Goal: Task Accomplishment & Management: Manage account settings

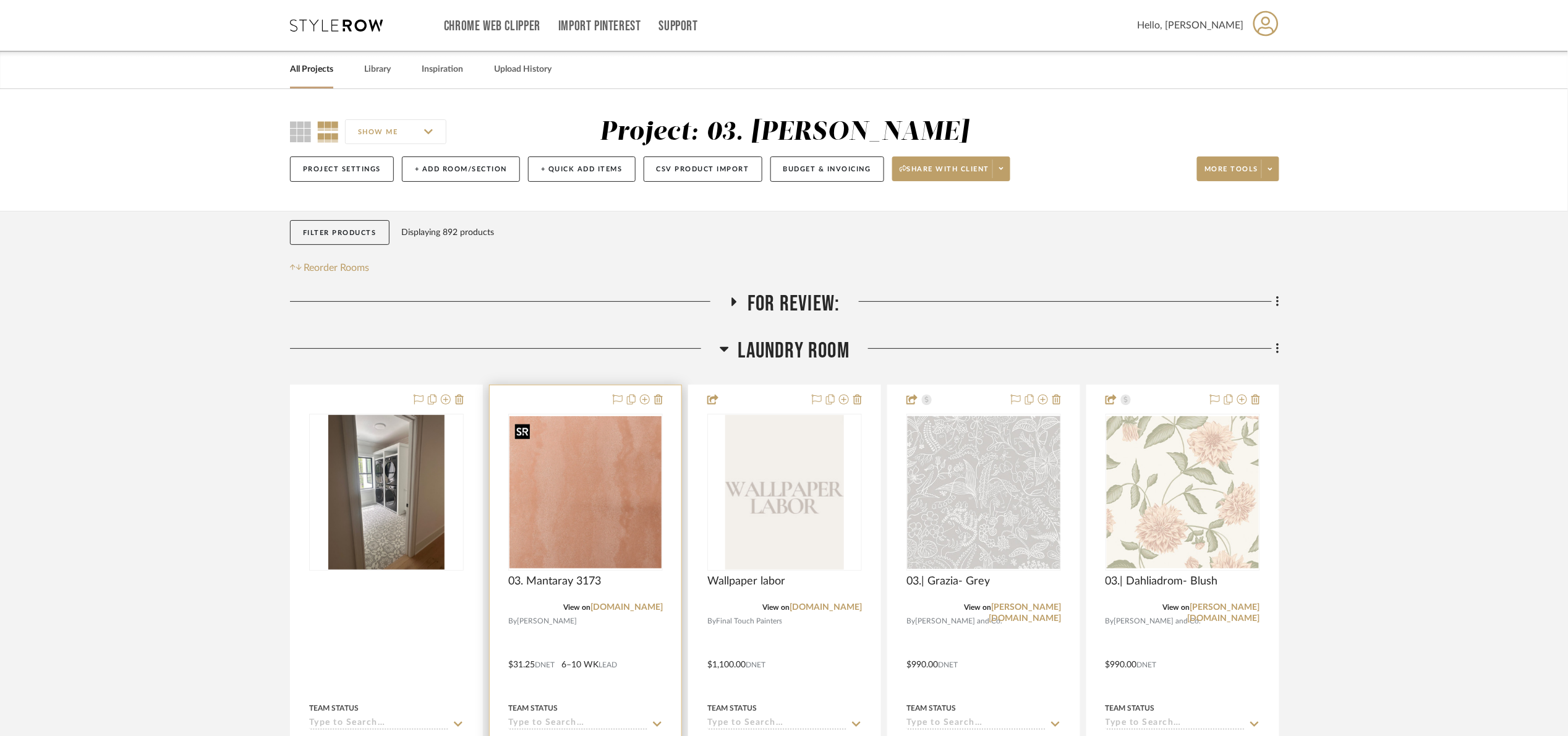
click at [605, 496] on img "0" at bounding box center [586, 492] width 152 height 152
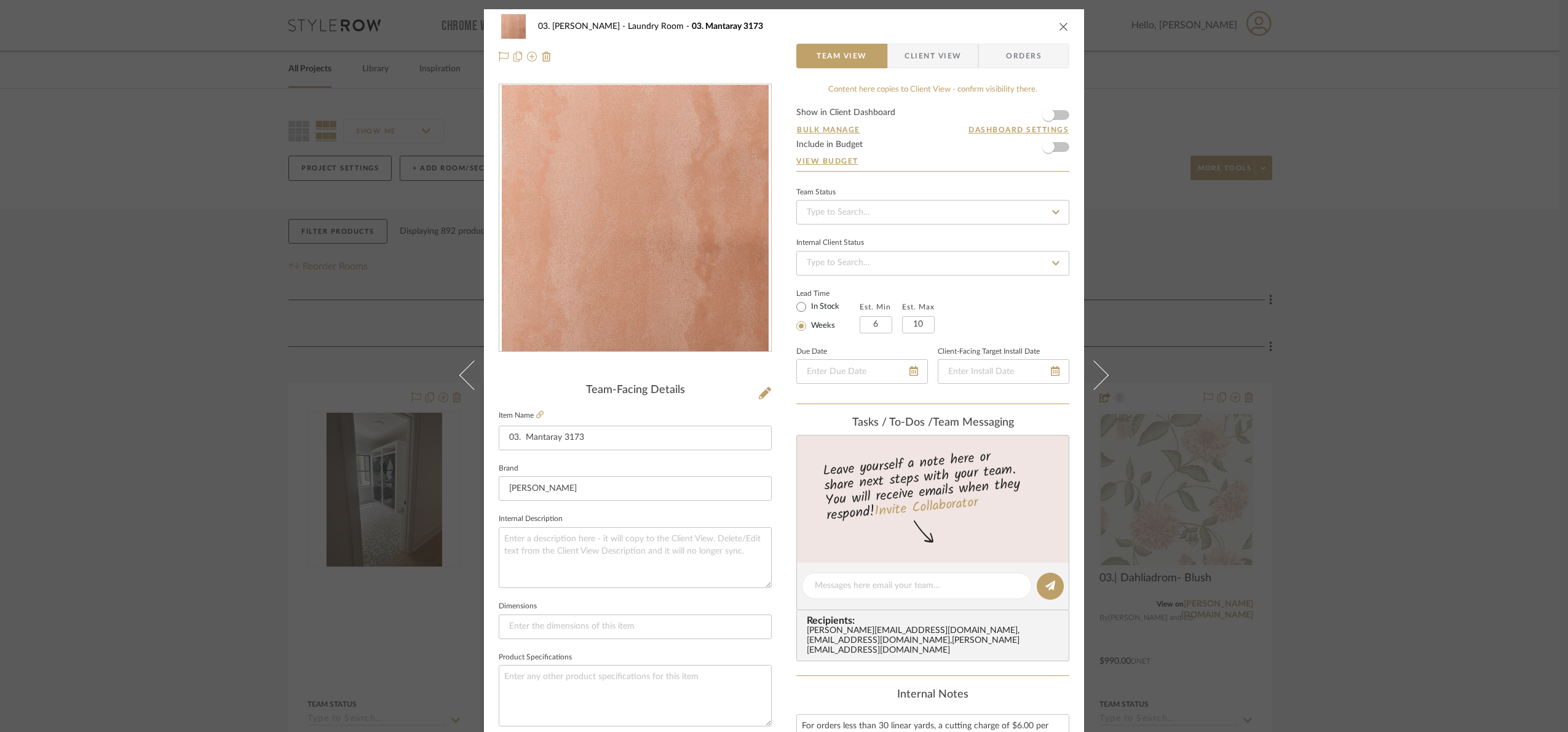
click at [1376, 499] on div "03. Jennifer Laundry Room 03. Mantaray 3173 Team View Client View Orders Team-F…" at bounding box center [784, 366] width 1568 height 732
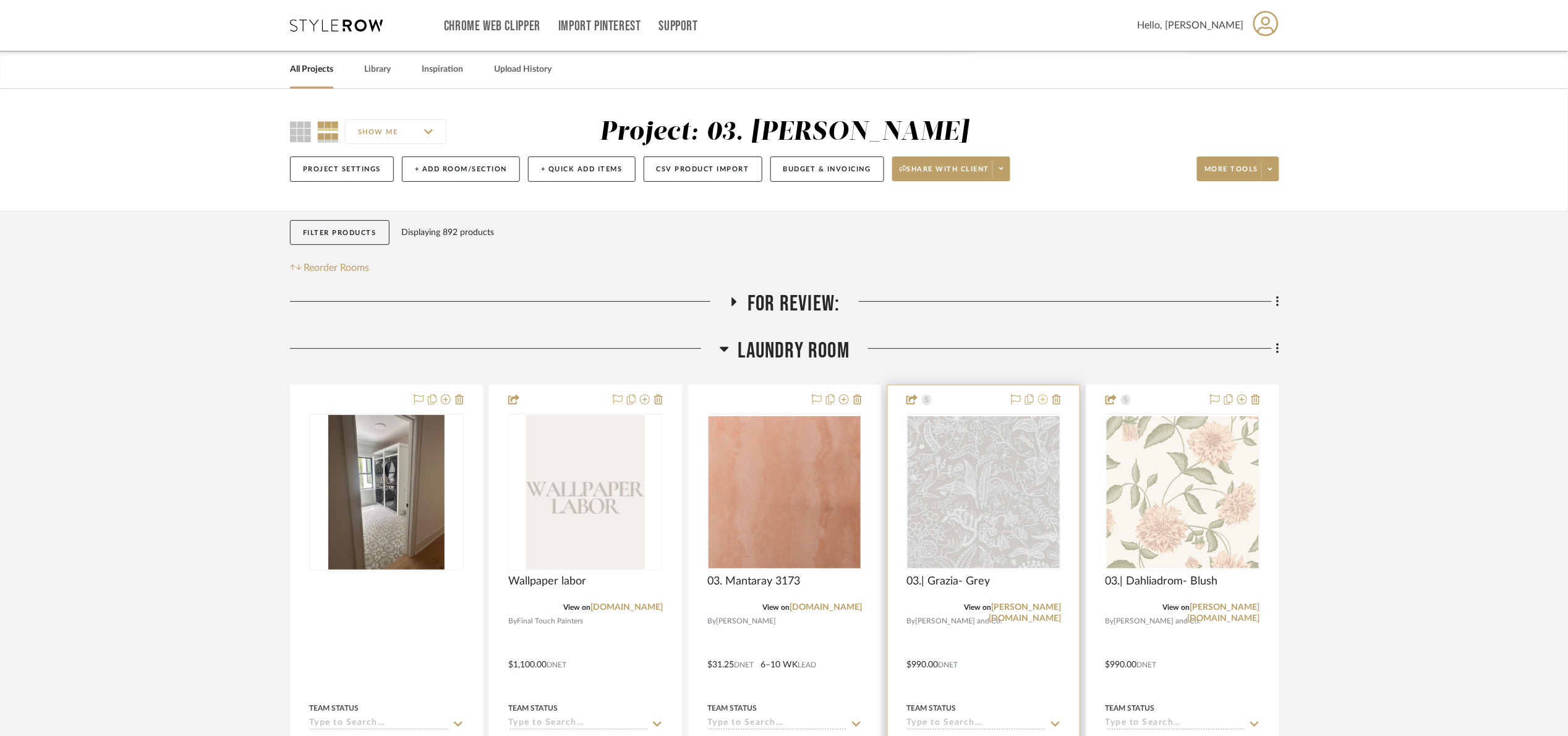
click at [1042, 402] on icon at bounding box center [1043, 399] width 10 height 10
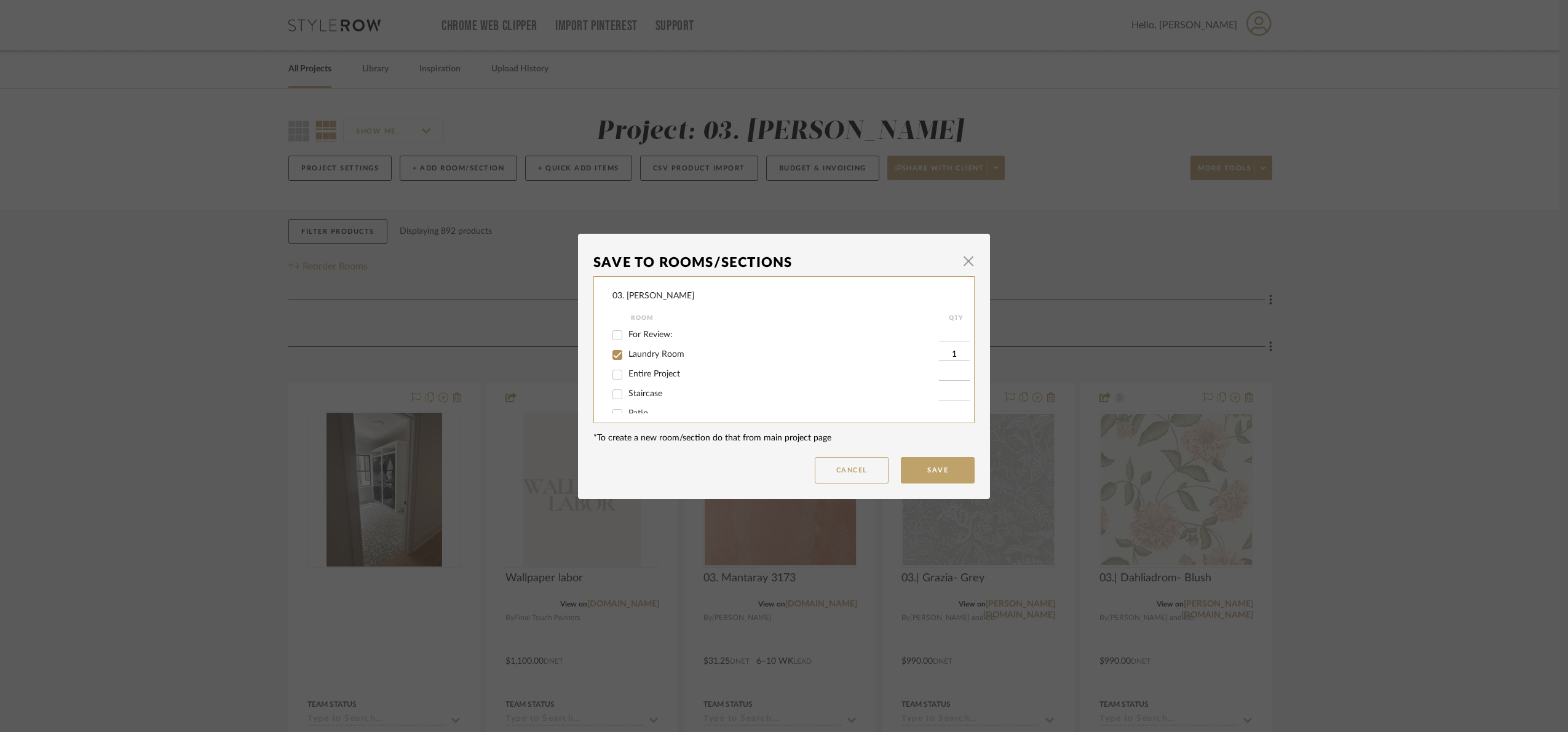
click at [622, 354] on input "Laundry Room" at bounding box center [617, 354] width 19 height 19
checkbox input "false"
click at [619, 400] on input "Will Not Use" at bounding box center [617, 400] width 19 height 19
checkbox input "true"
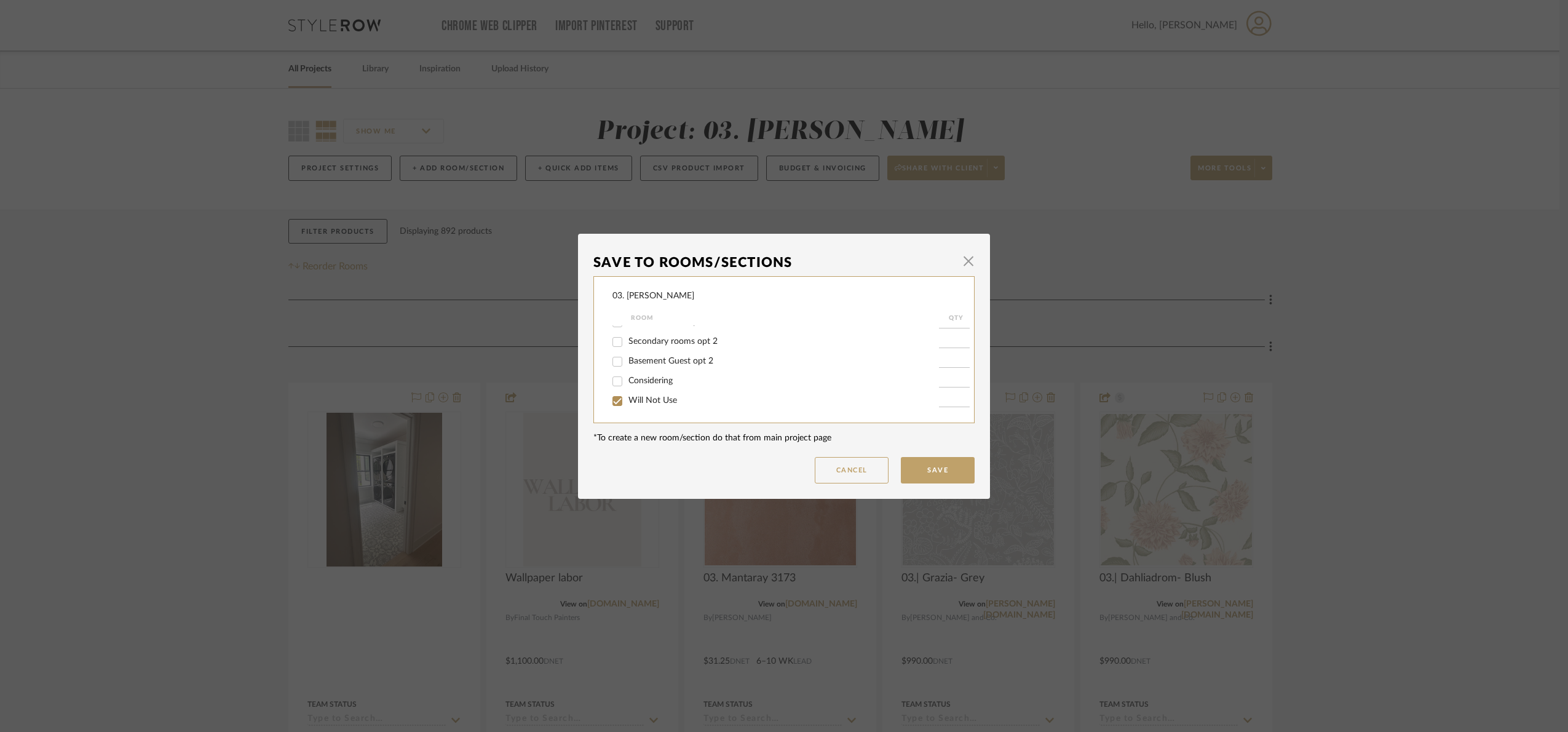
type input "1"
click at [951, 467] on button "Save" at bounding box center [938, 469] width 74 height 26
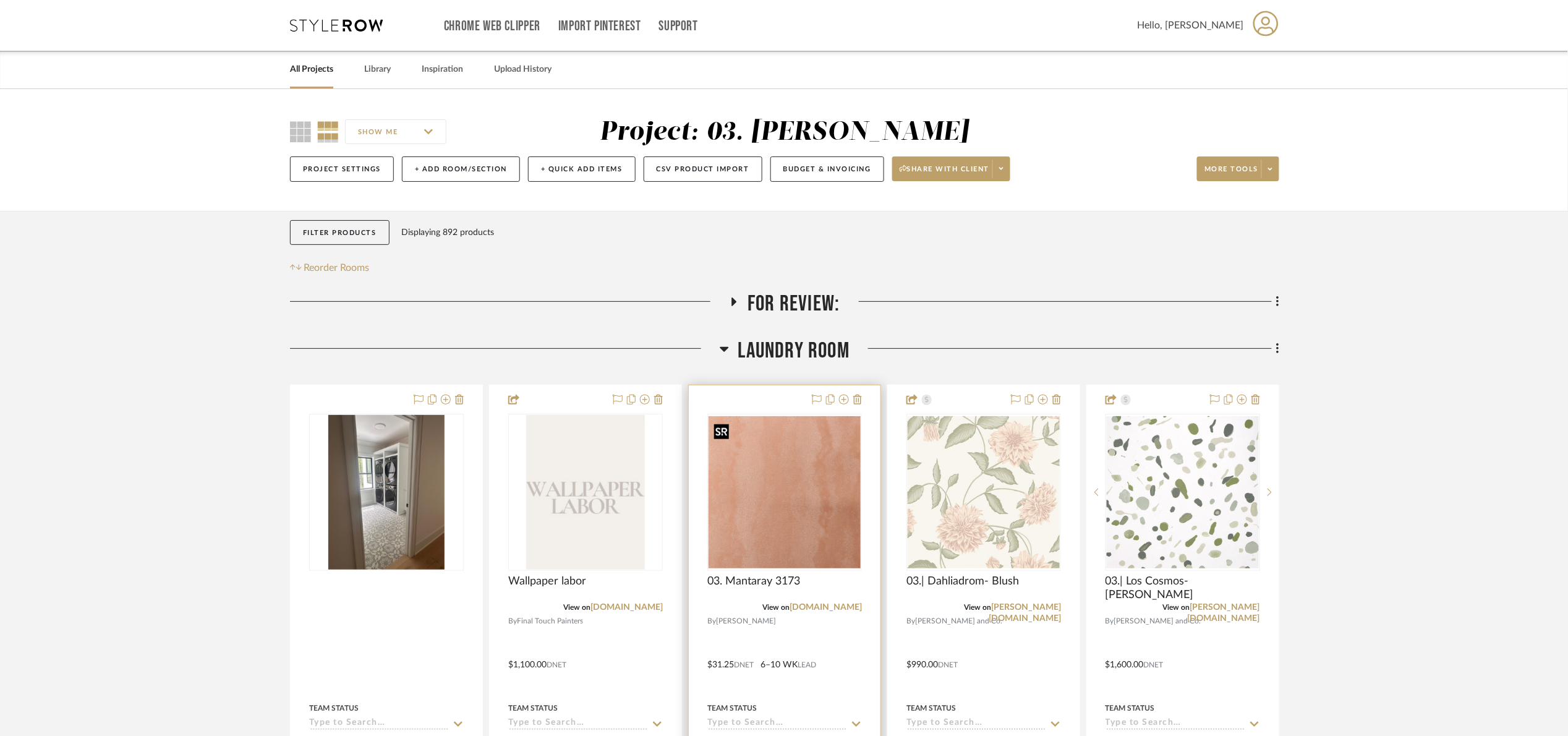
click at [767, 465] on img "0" at bounding box center [784, 492] width 152 height 152
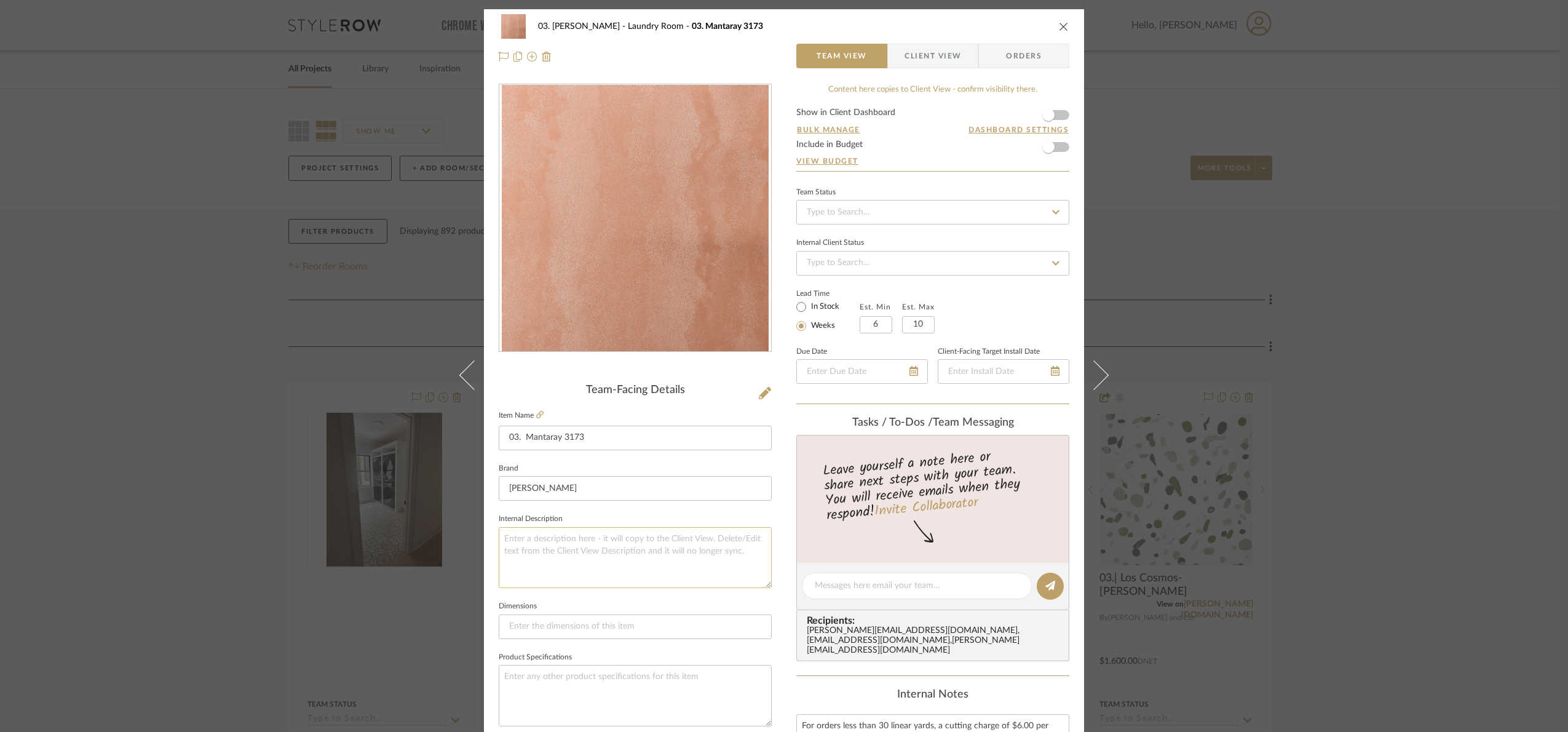
click at [574, 553] on textarea at bounding box center [635, 557] width 273 height 61
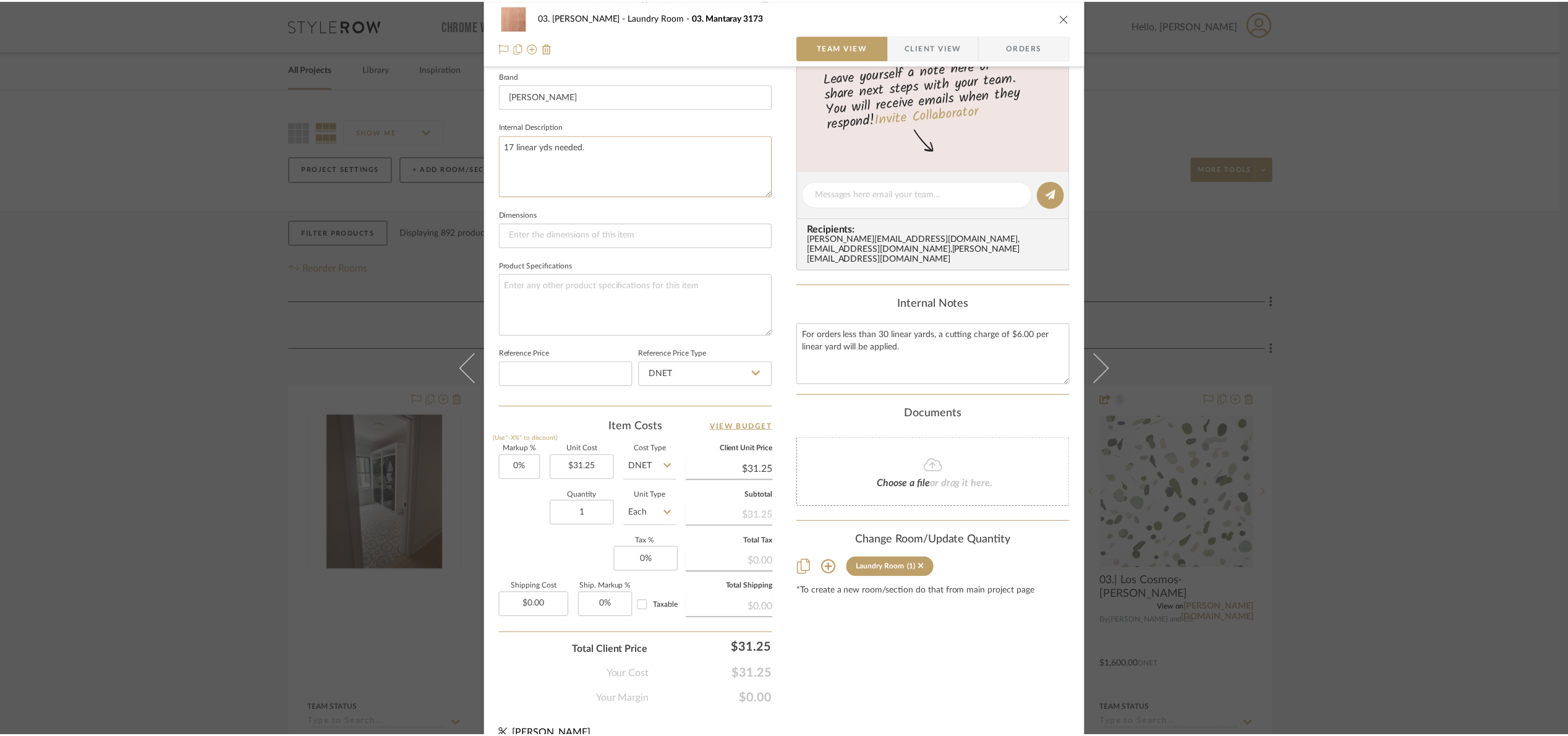
scroll to position [417, 0]
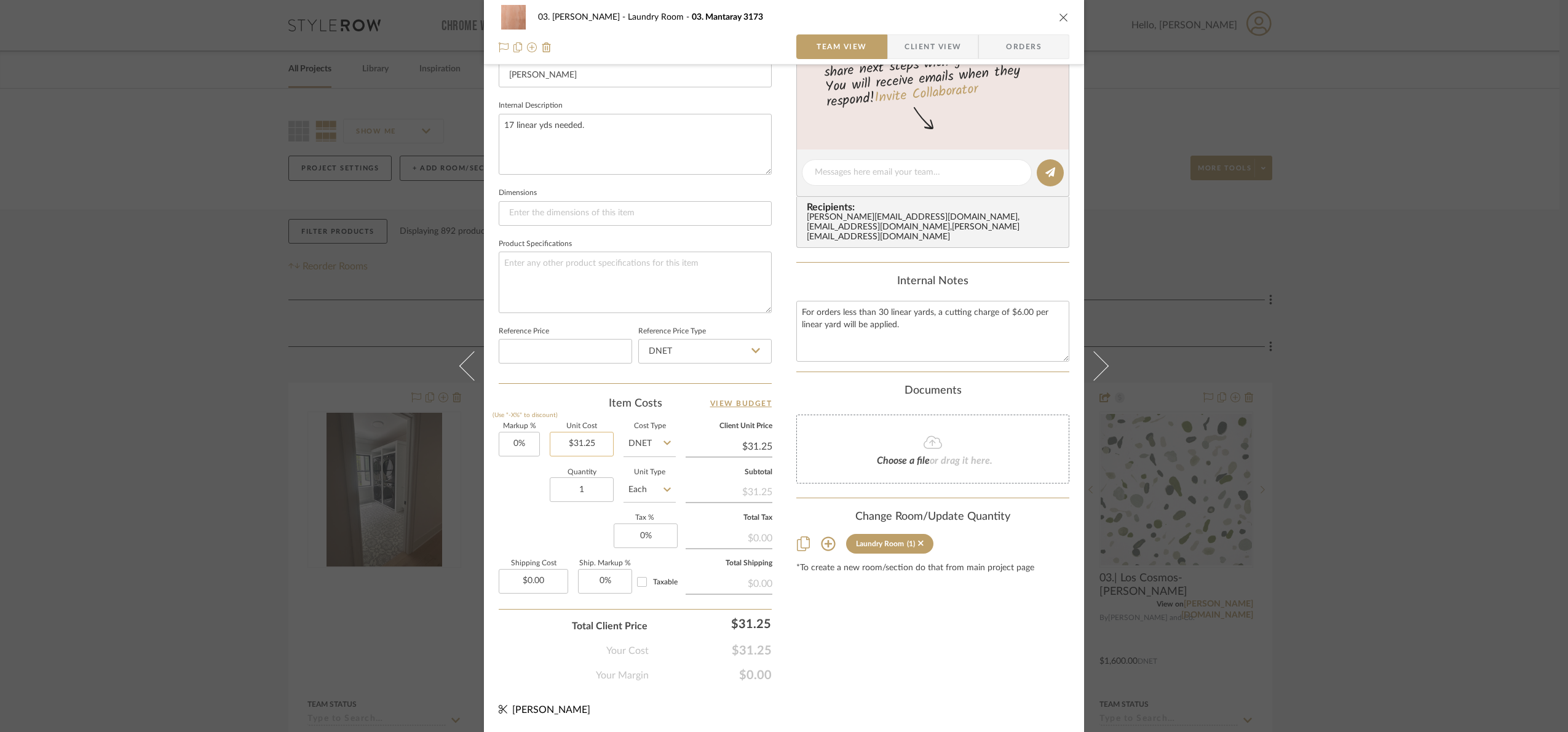
type textarea "17 linear yds needed."
type input "31.25"
click at [592, 446] on input "31.25" at bounding box center [581, 443] width 64 height 24
type input "$633.25"
drag, startPoint x: 941, startPoint y: 626, endPoint x: 952, endPoint y: 634, distance: 13.6
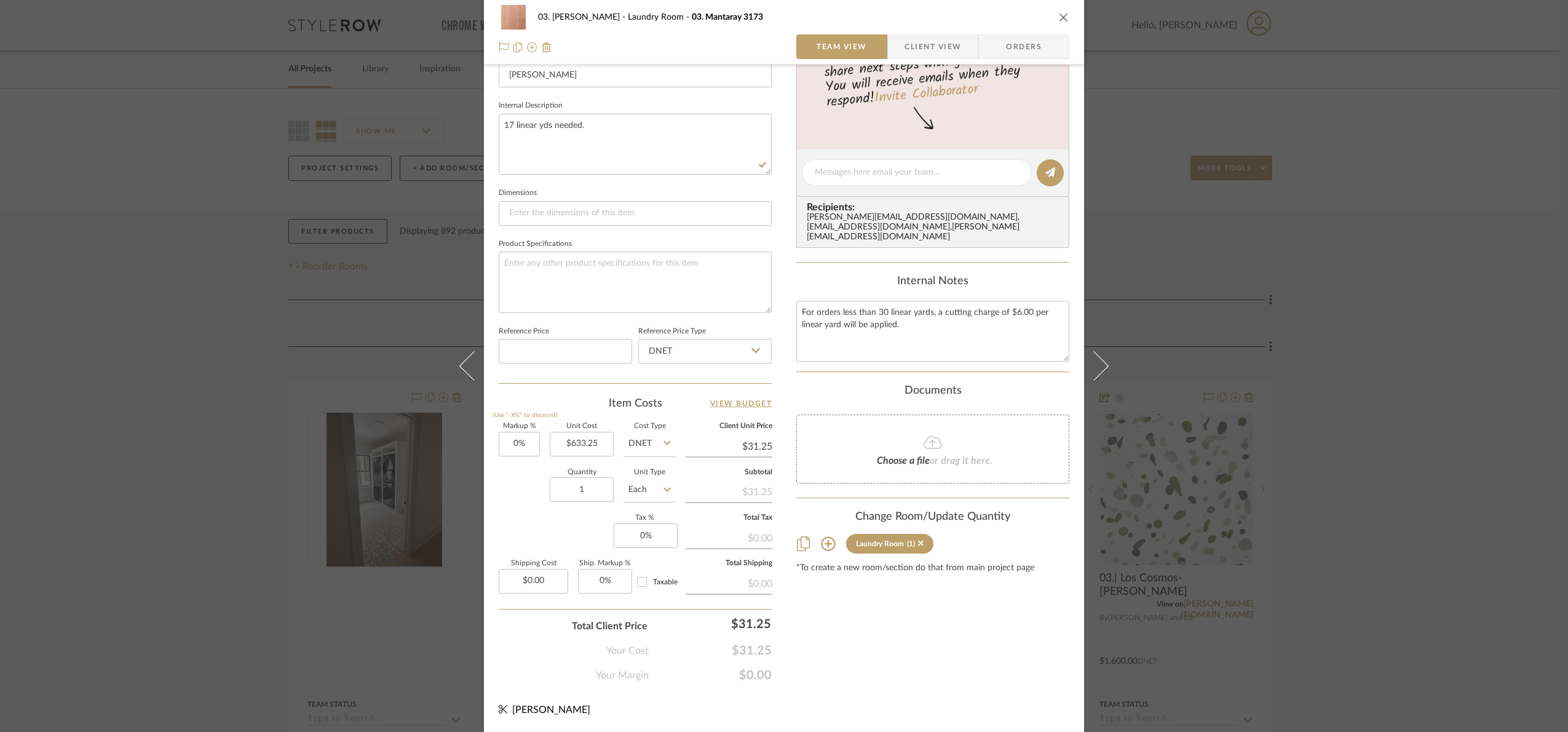
click at [941, 625] on div "Content here copies to Client View - confirm visibility there. Show in Client D…" at bounding box center [932, 176] width 273 height 1012
type input "$633.25"
click at [512, 442] on input "0" at bounding box center [519, 443] width 41 height 24
type input "30%"
click at [511, 506] on div "Quantity 1 Unit Type Each" at bounding box center [587, 491] width 177 height 44
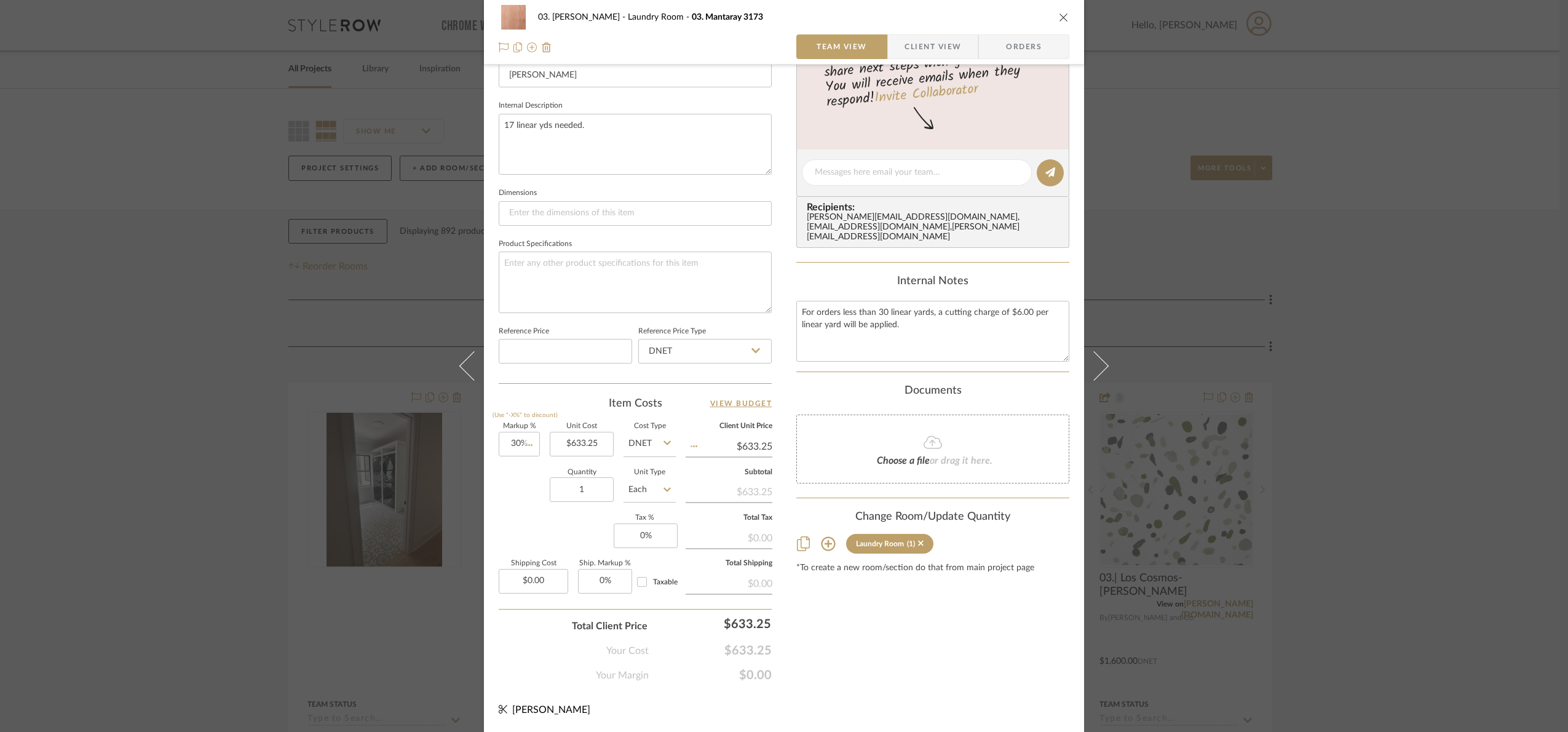
type input "$823.23"
click at [139, 325] on div "03. Jennifer Laundry Room 03. Mantaray 3173 Team View Client View Orders Team-F…" at bounding box center [784, 366] width 1568 height 732
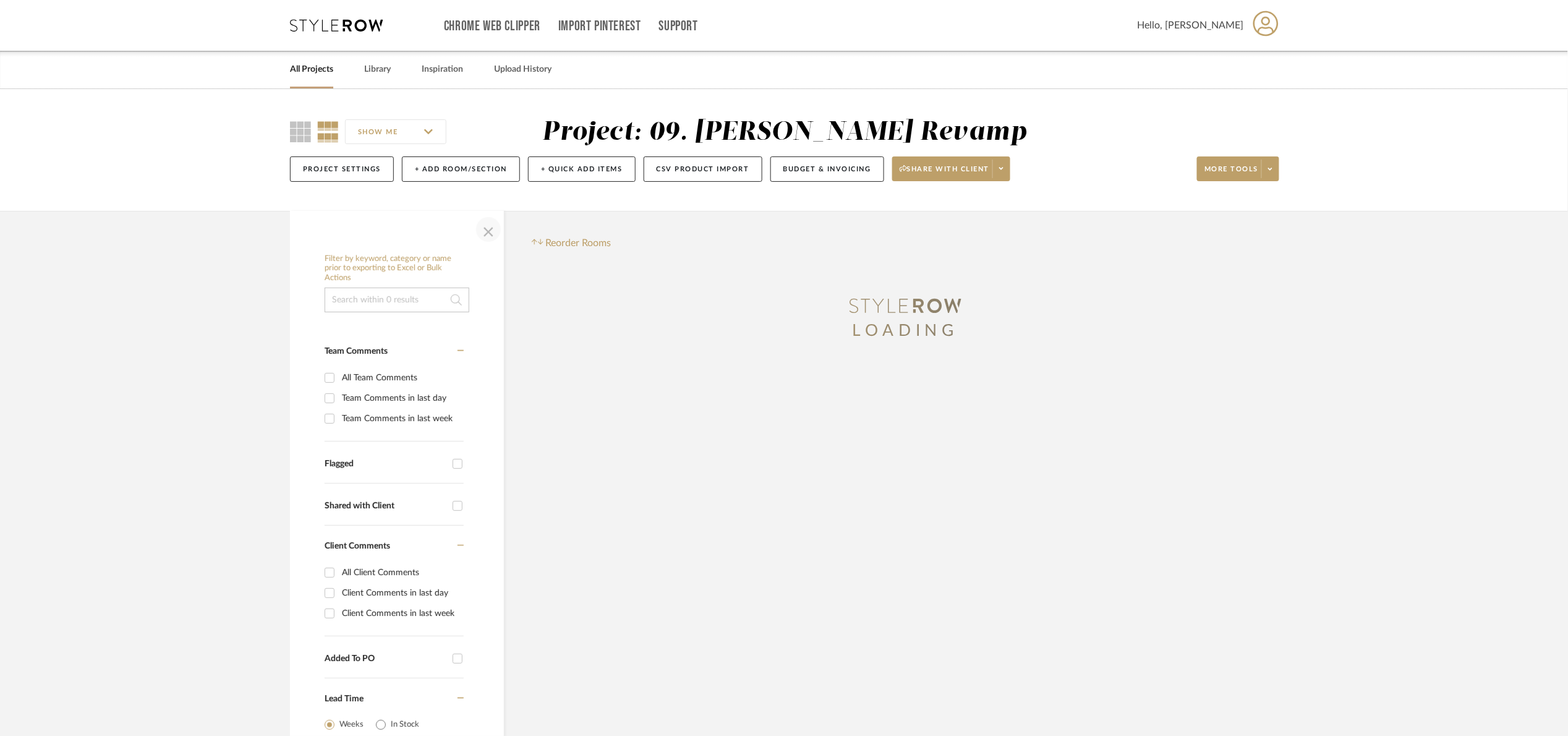
click at [485, 235] on span "button" at bounding box center [488, 229] width 30 height 30
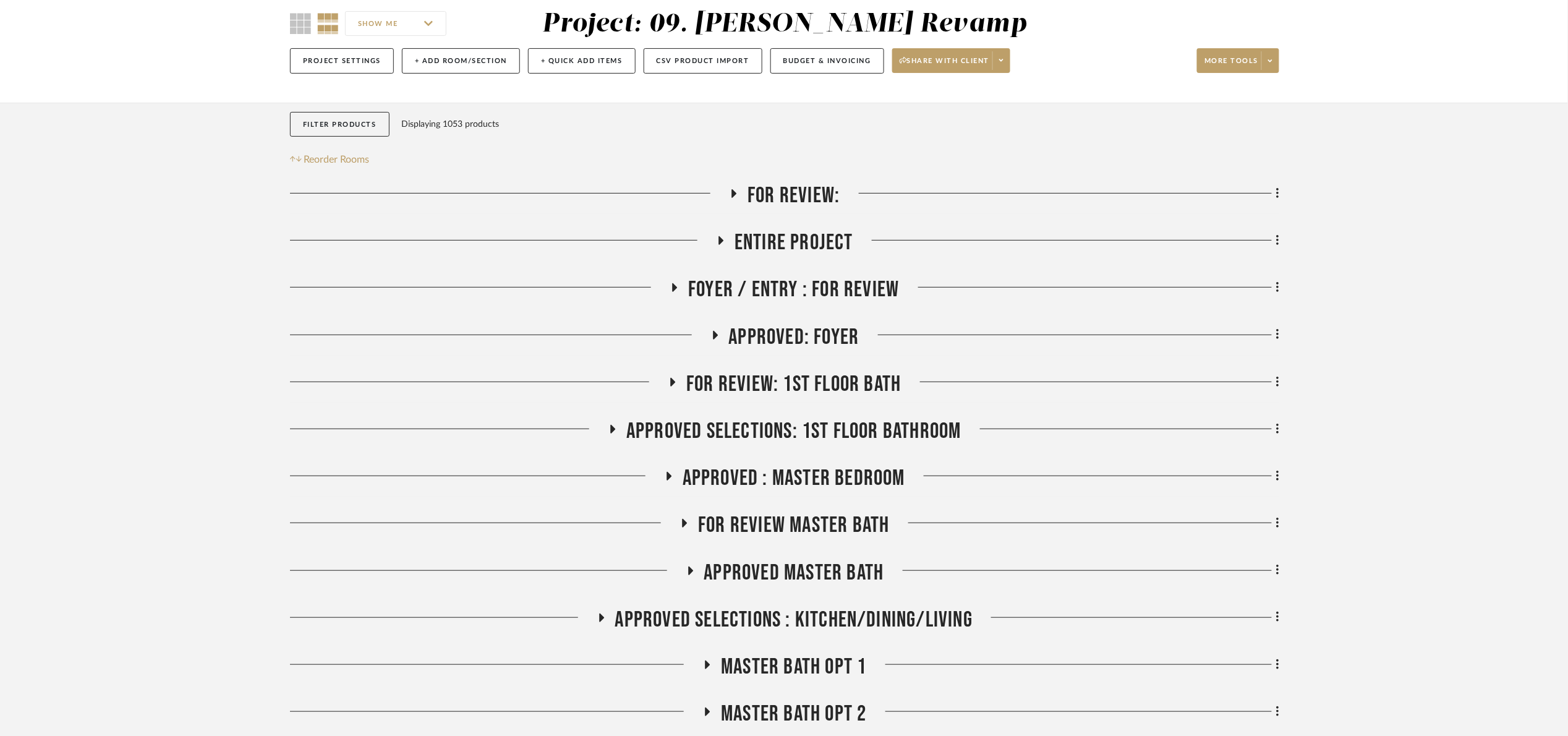
scroll to position [185, 0]
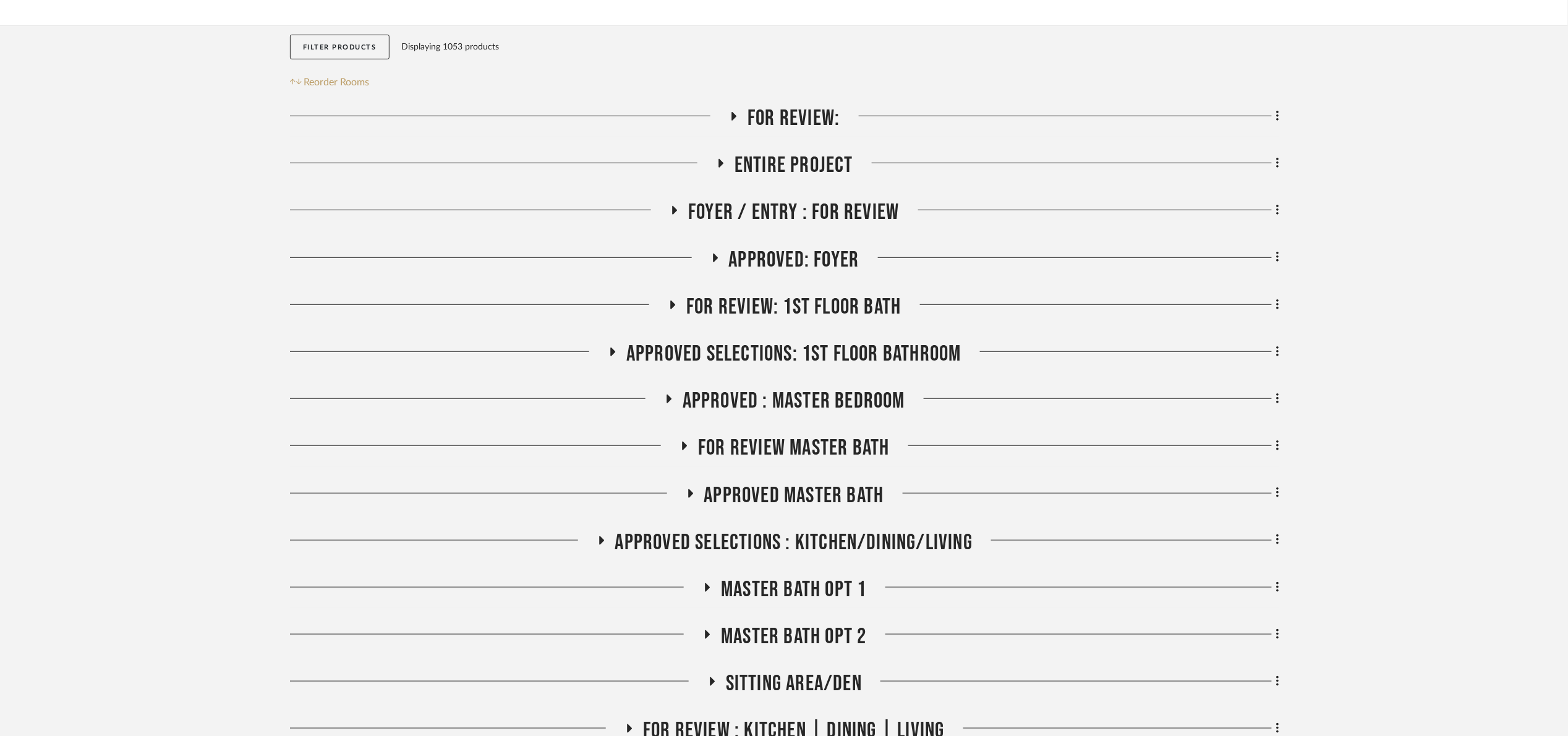
click at [748, 216] on span "Foyer / Entry : For Review" at bounding box center [793, 211] width 211 height 26
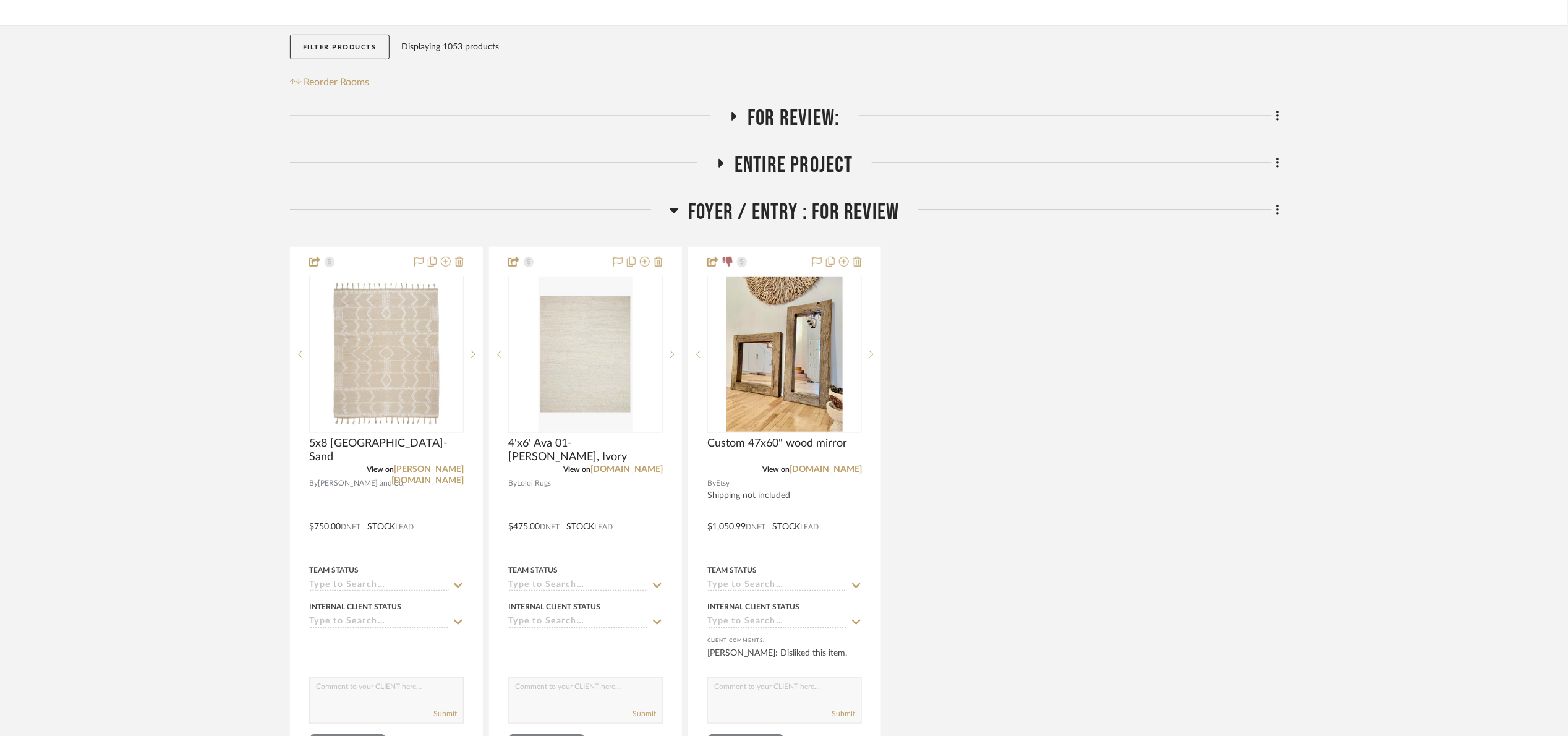
click at [748, 215] on span "Foyer / Entry : For Review" at bounding box center [793, 211] width 211 height 26
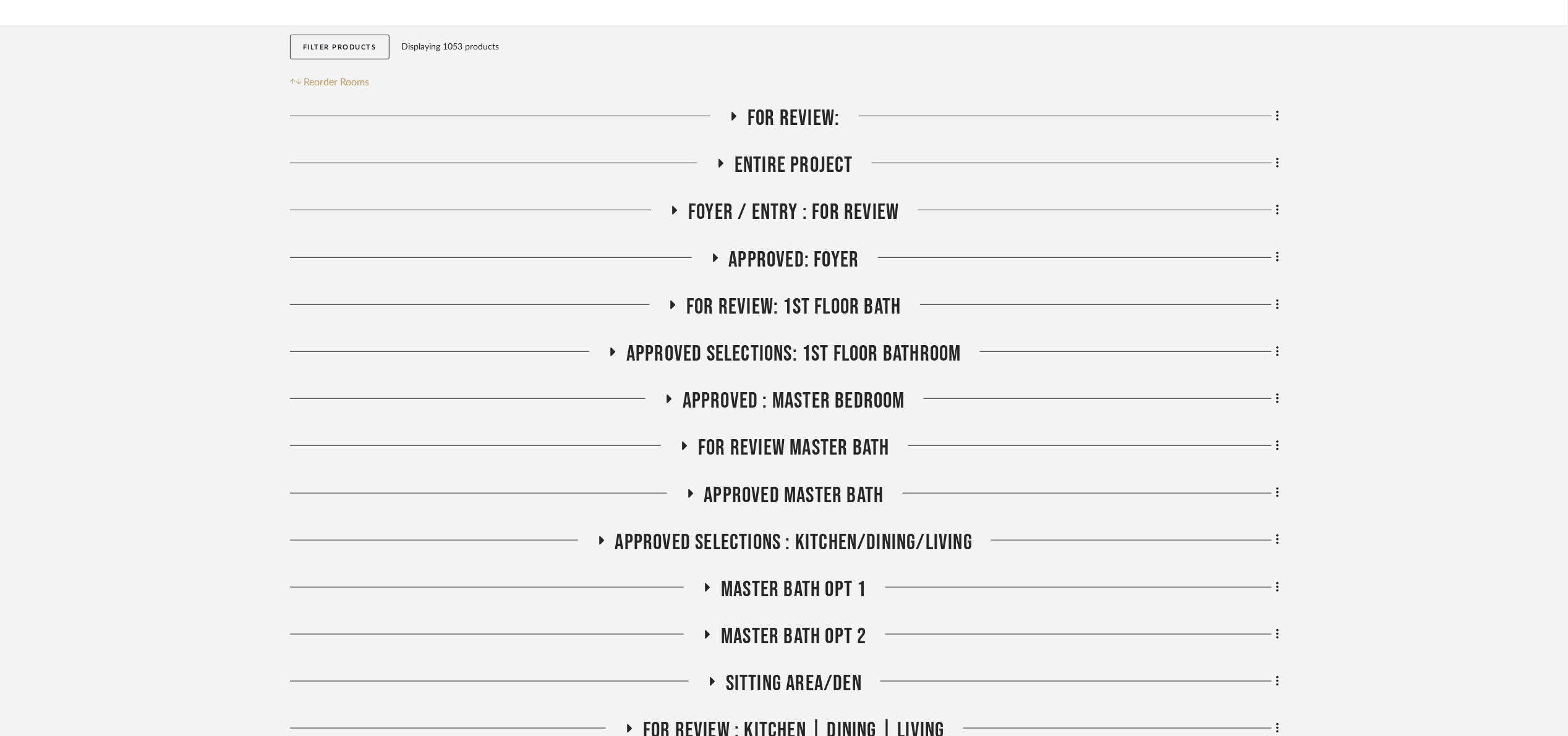
click at [773, 258] on span "Approved: Foyer" at bounding box center [795, 260] width 130 height 26
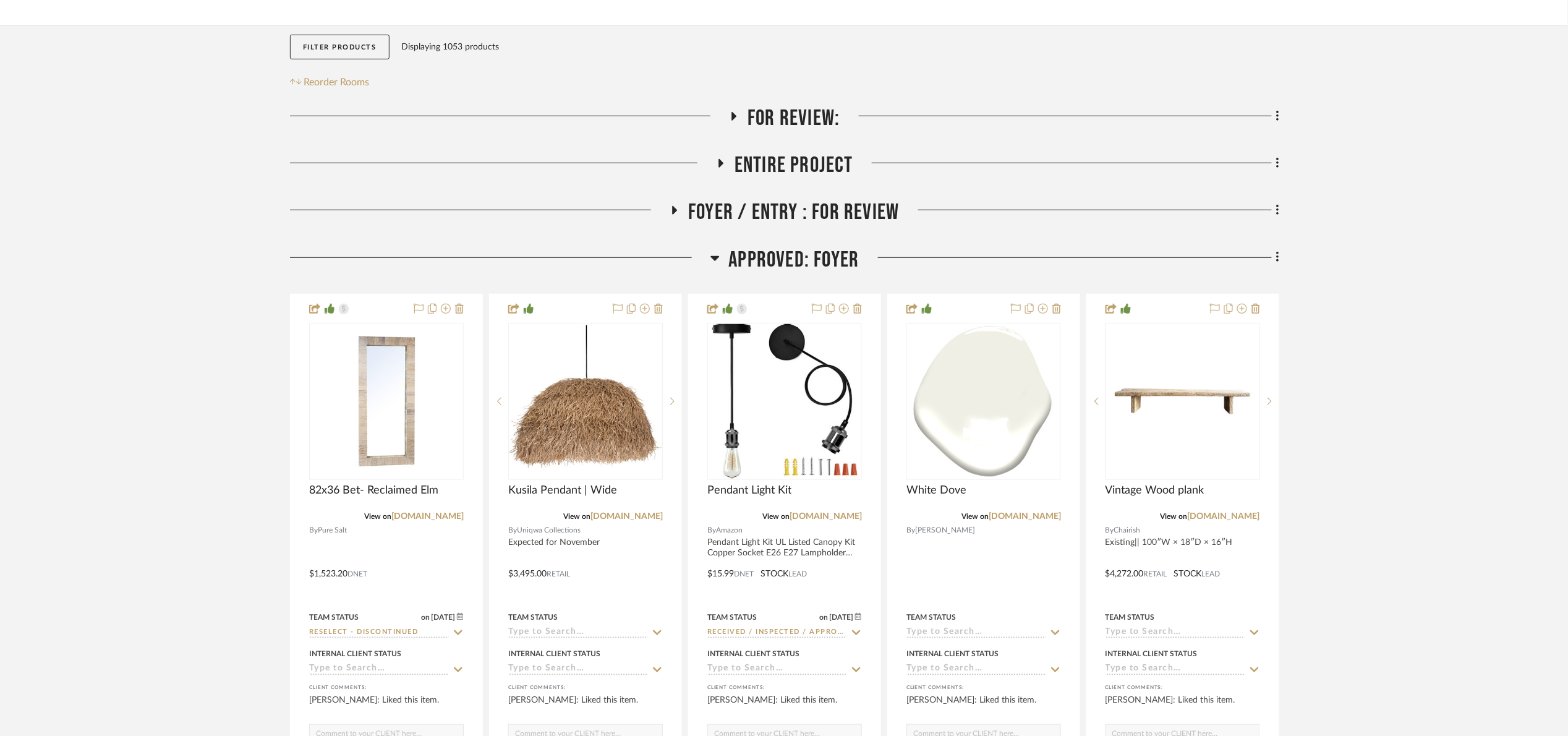
click at [773, 264] on span "Approved: Foyer" at bounding box center [795, 260] width 130 height 26
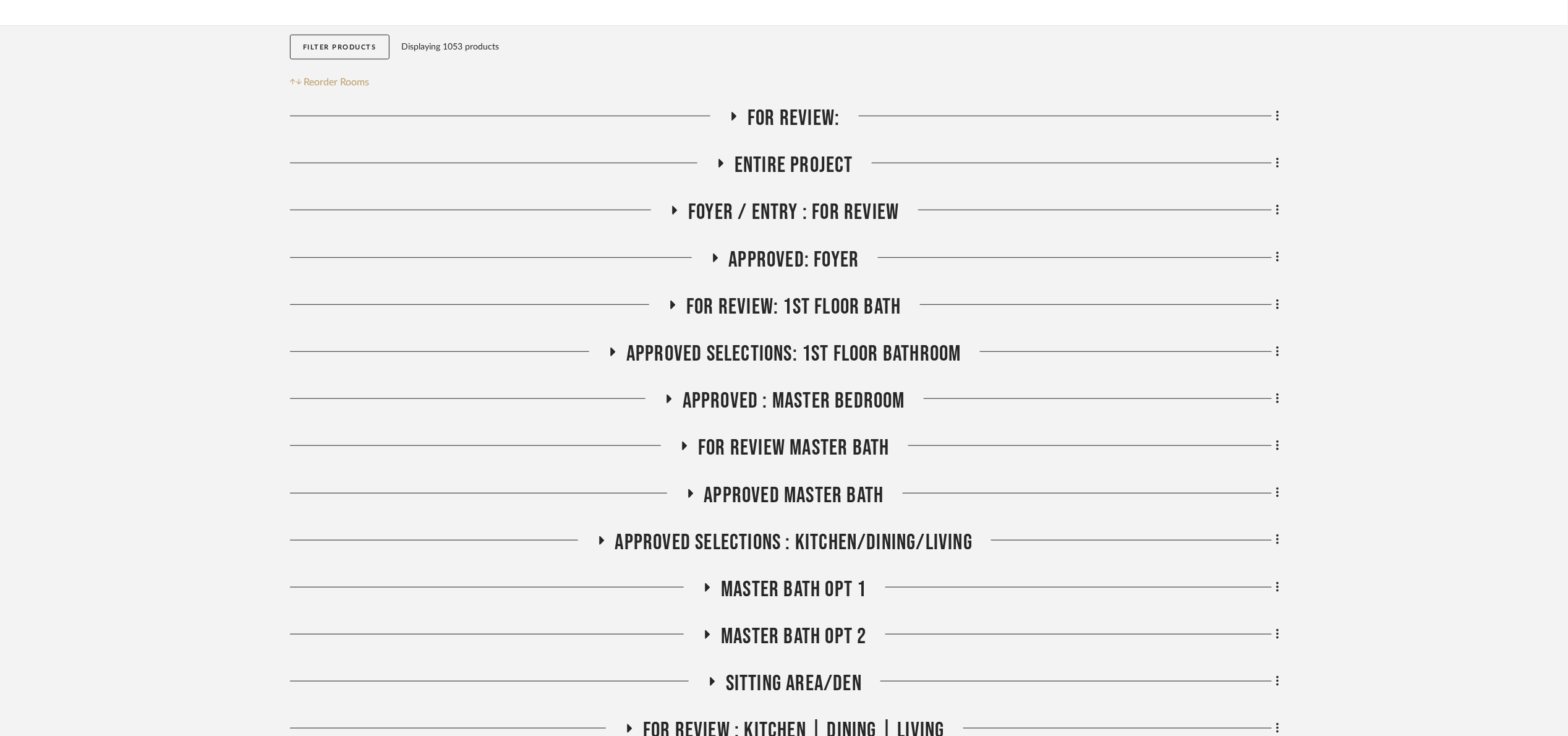
click at [776, 211] on span "Foyer / Entry : For Review" at bounding box center [793, 211] width 211 height 26
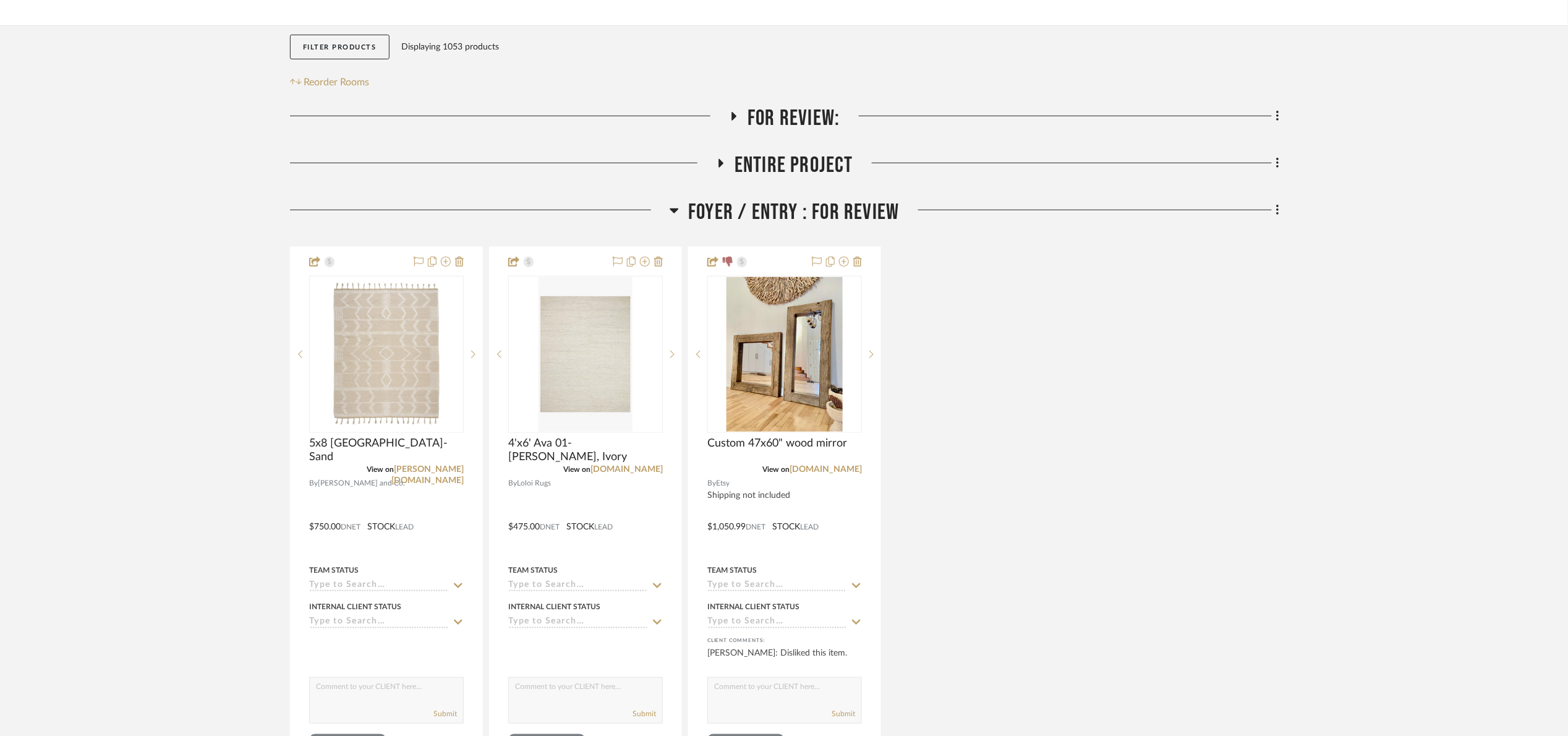
drag, startPoint x: 776, startPoint y: 211, endPoint x: 775, endPoint y: 135, distance: 76.0
click at [776, 209] on span "Foyer / Entry : For Review" at bounding box center [793, 211] width 211 height 26
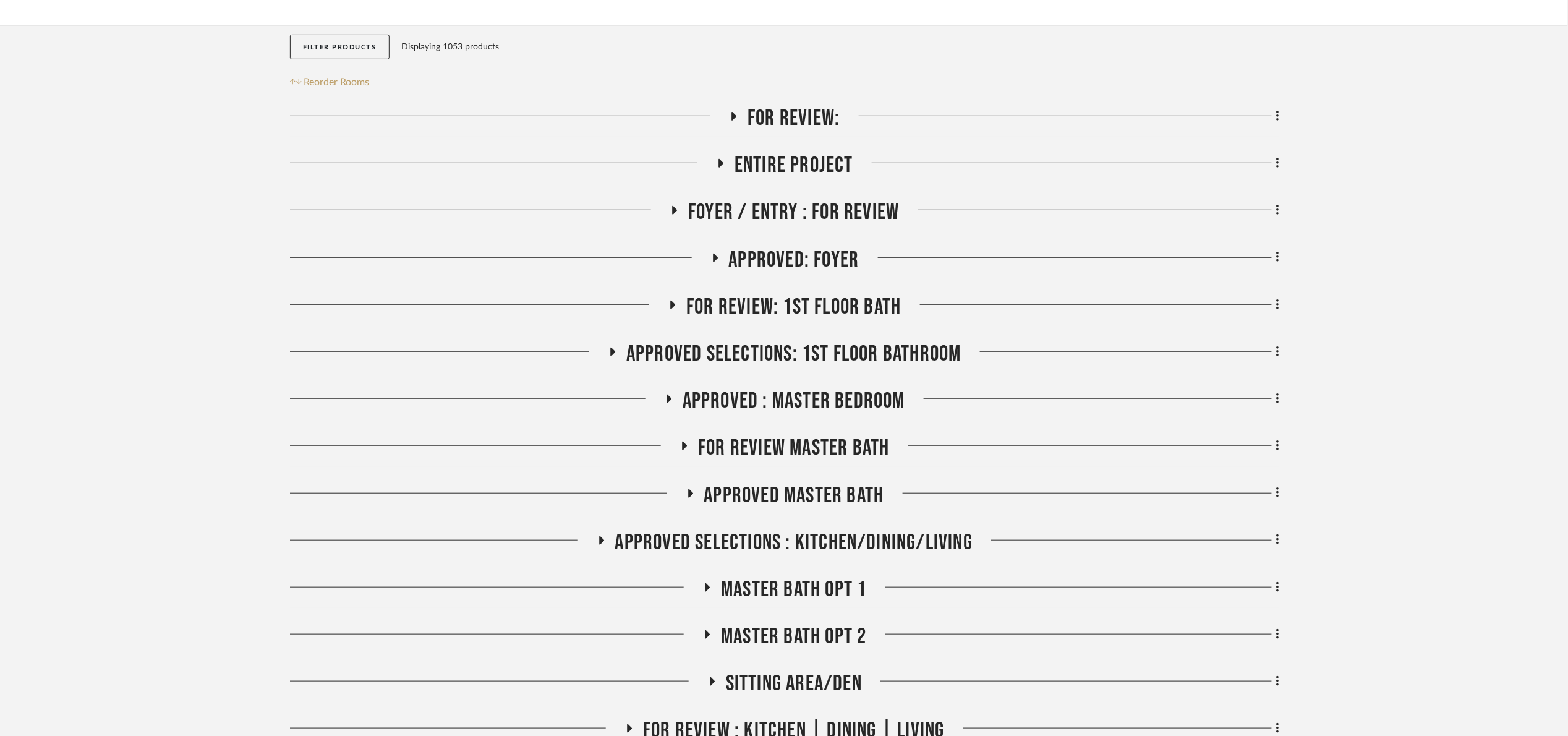
click at [773, 125] on span "For Review:" at bounding box center [794, 118] width 92 height 26
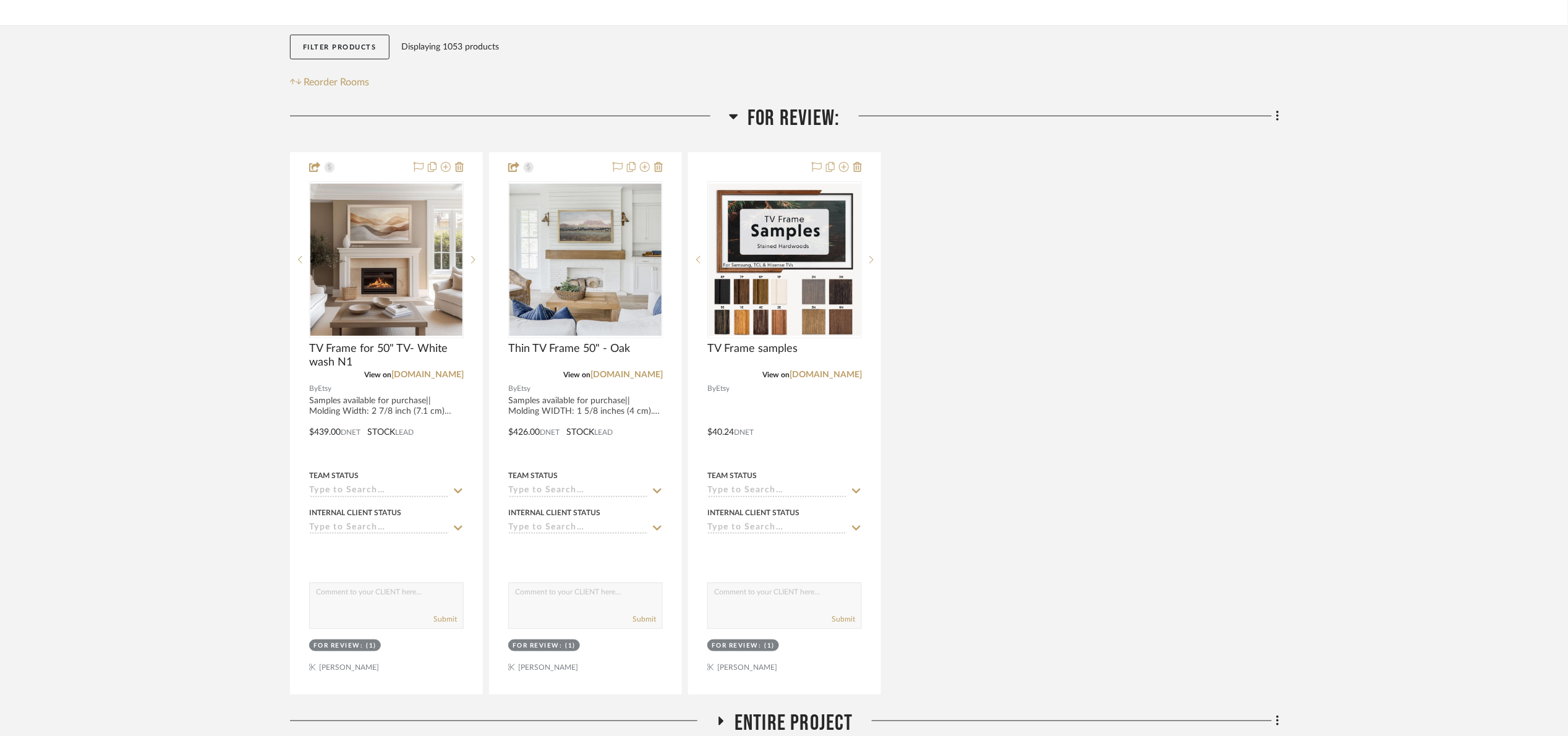
click at [773, 125] on span "For Review:" at bounding box center [794, 118] width 92 height 26
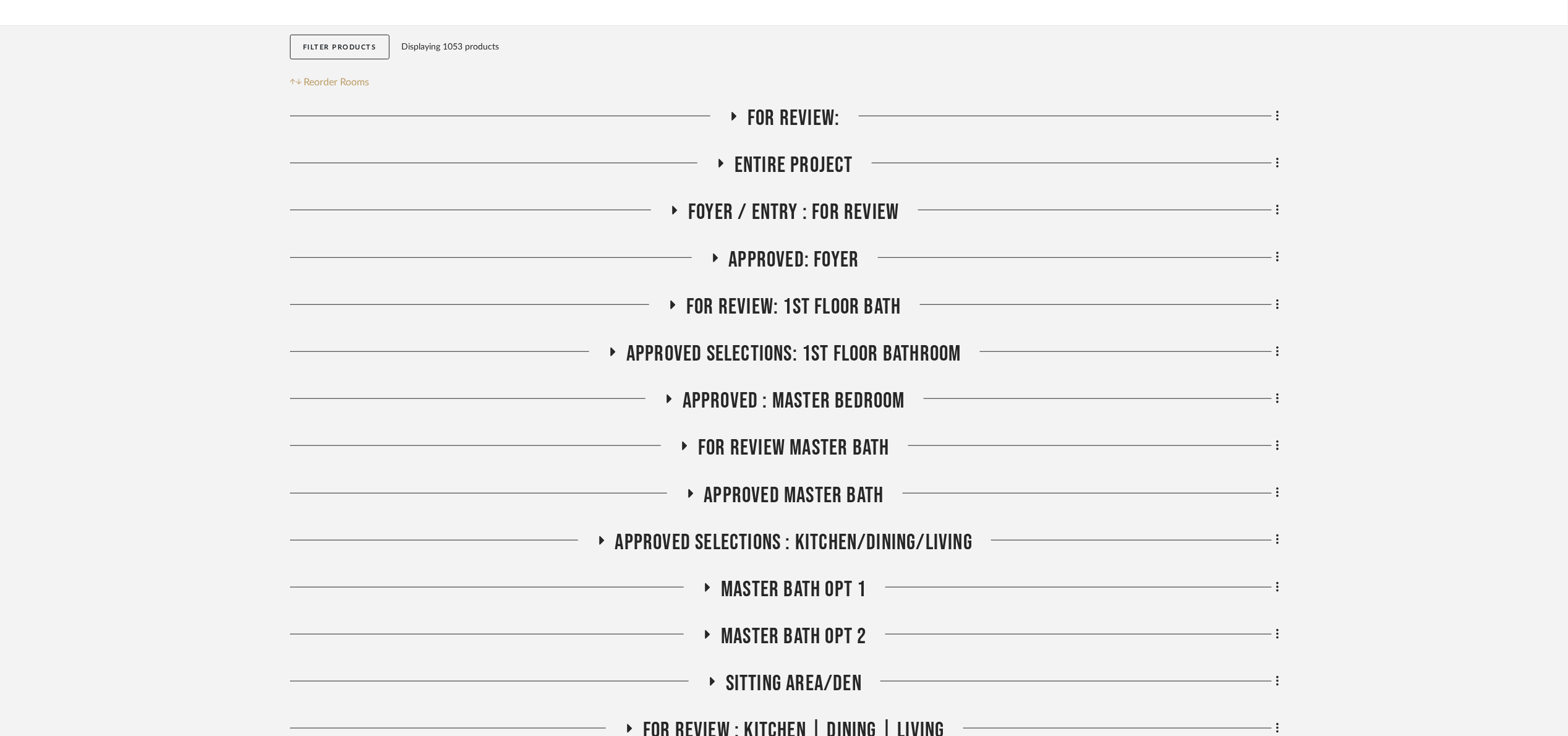
click at [791, 318] on span "For review: 1st floor bath" at bounding box center [794, 306] width 215 height 26
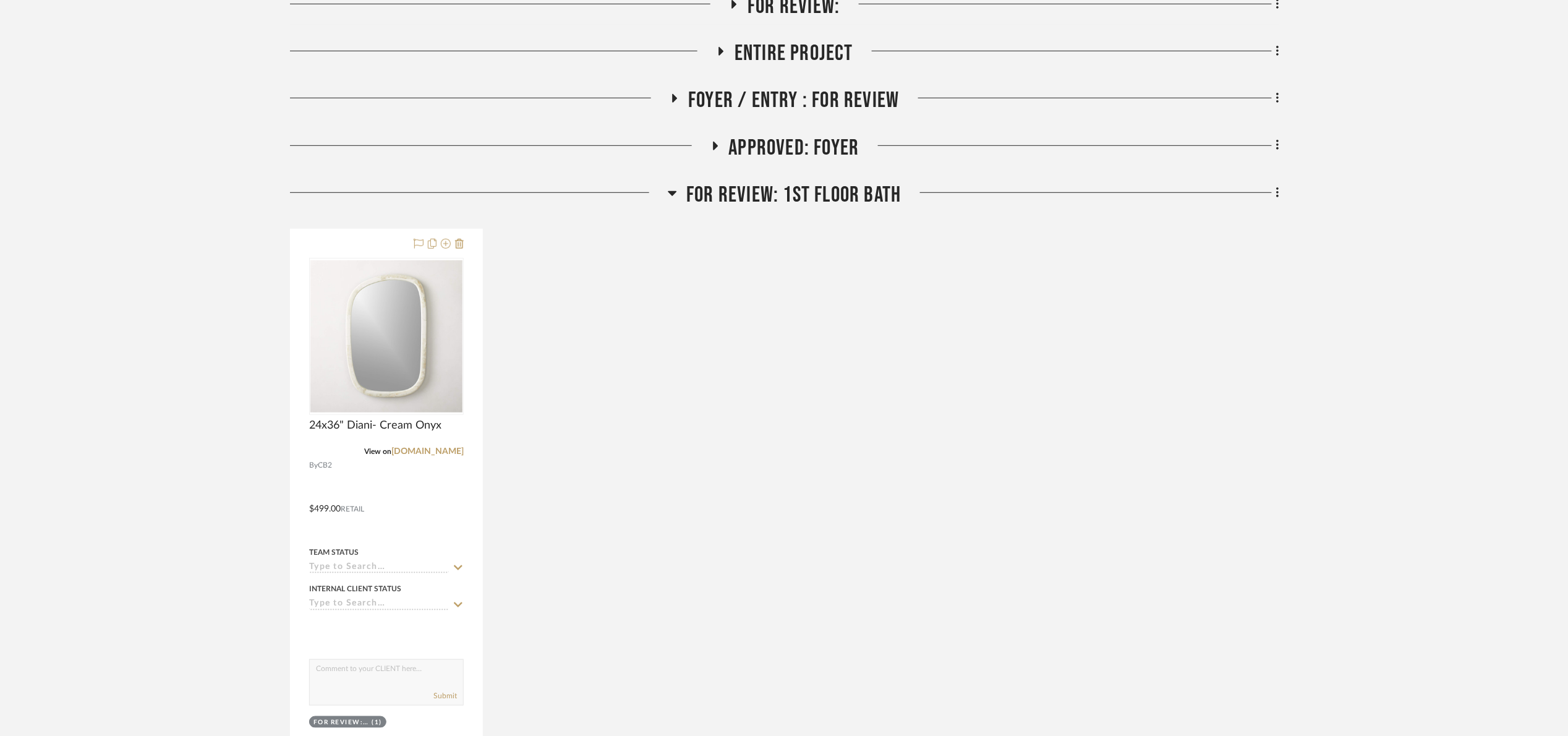
scroll to position [649, 0]
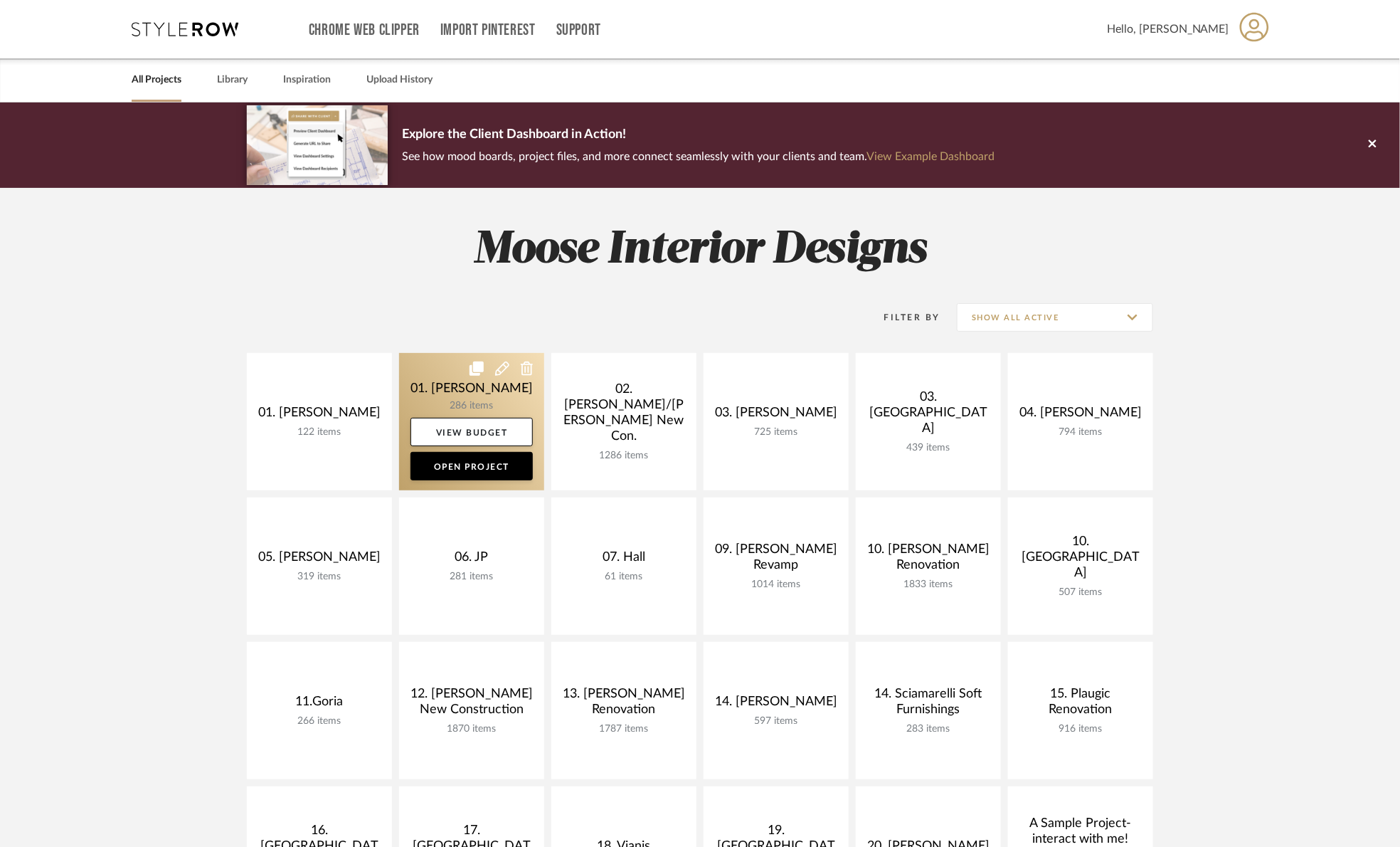
click at [417, 384] on link at bounding box center [471, 421] width 145 height 137
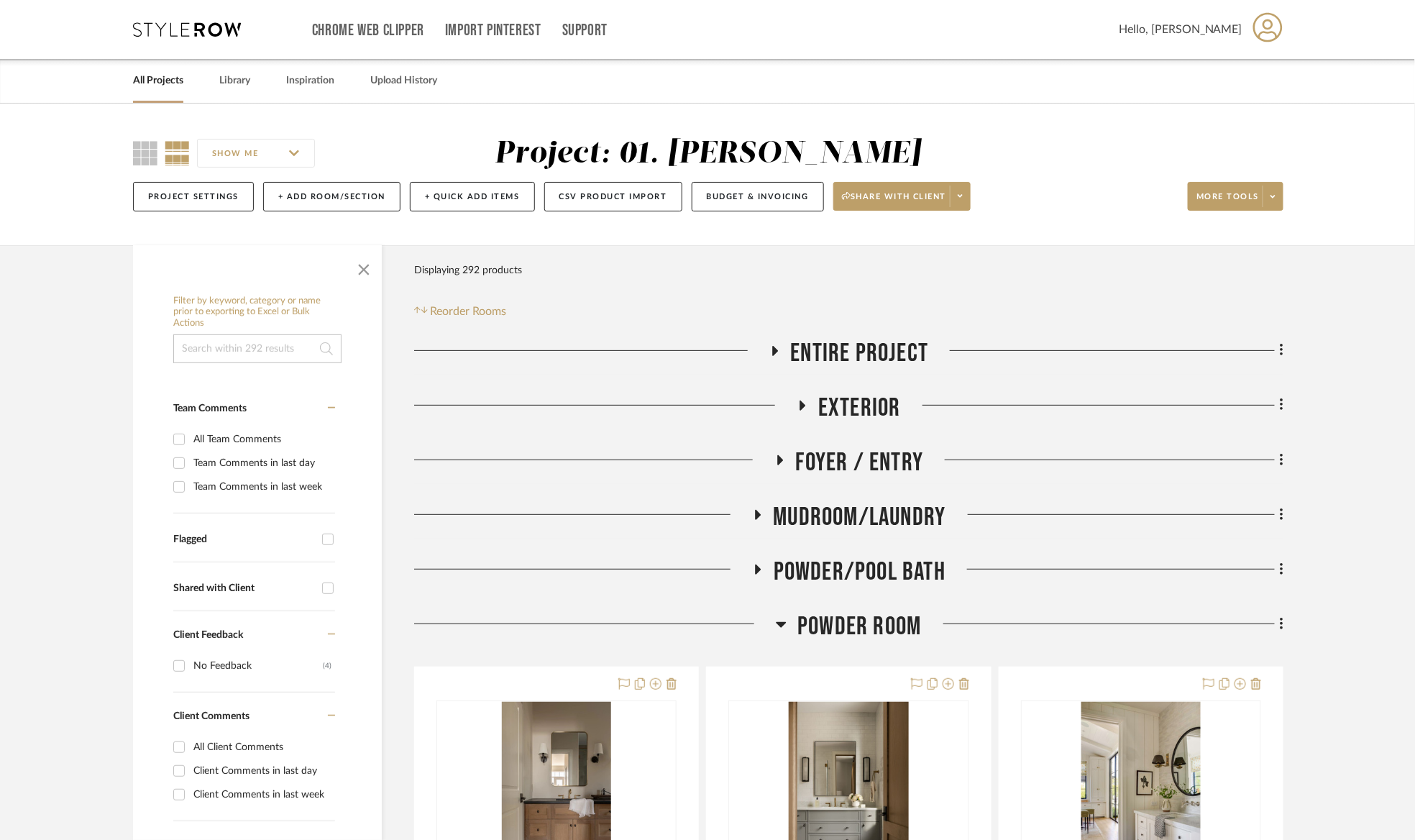
drag, startPoint x: 859, startPoint y: 621, endPoint x: 846, endPoint y: 602, distance: 23.0
click at [859, 621] on span "Powder Room" at bounding box center [859, 626] width 124 height 30
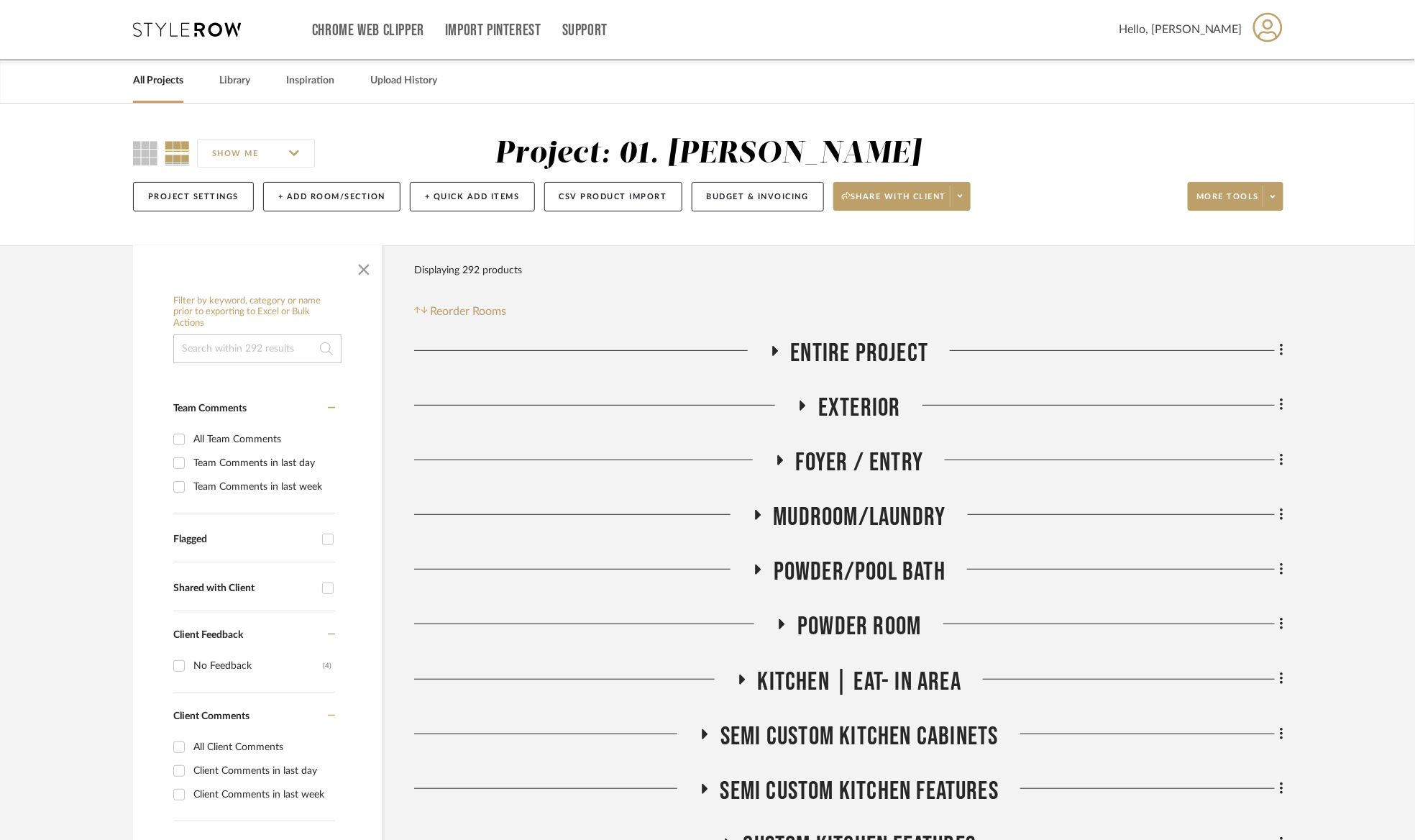
click at [829, 342] on span "Entire Project" at bounding box center [860, 352] width 138 height 30
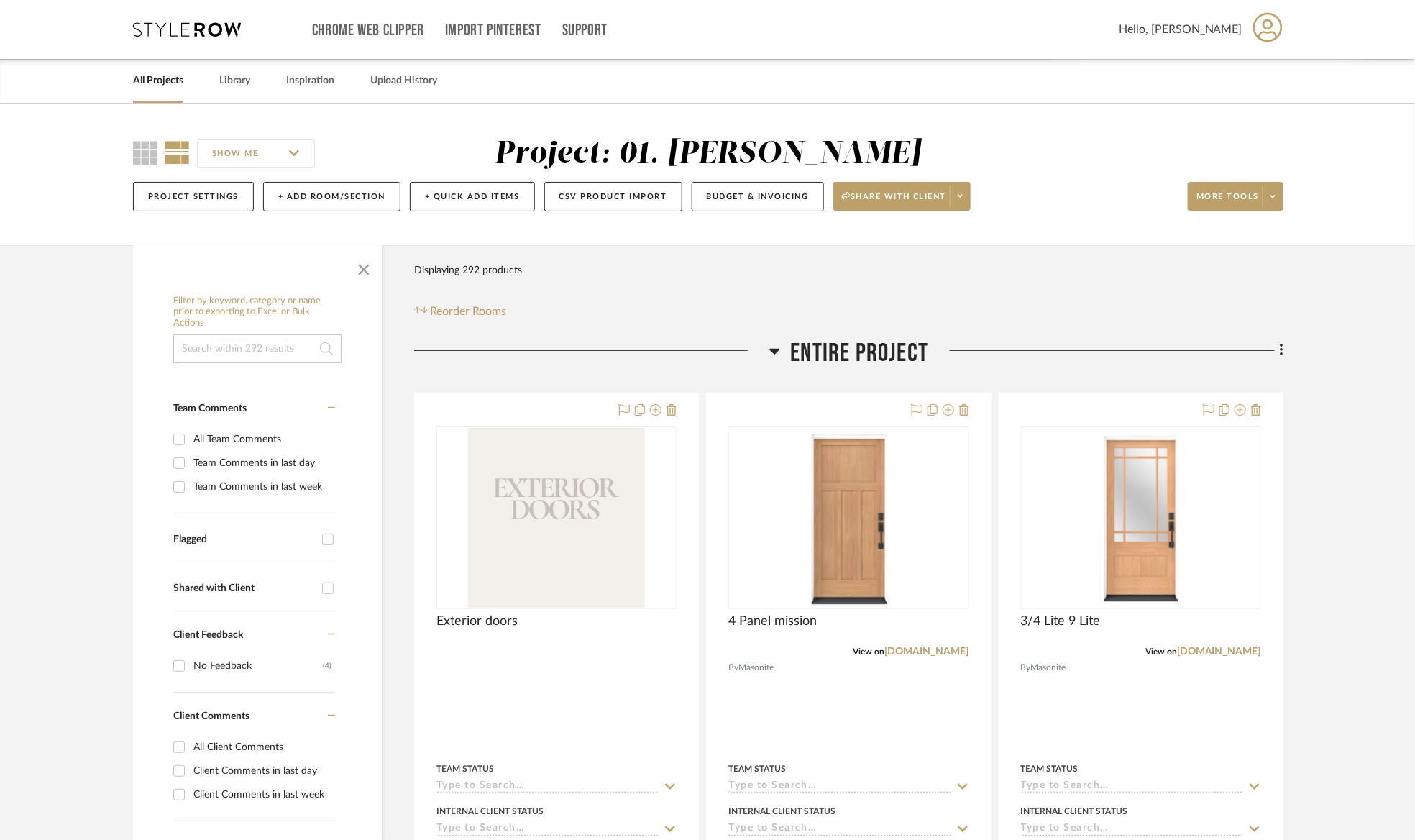
click at [829, 348] on span "Entire Project" at bounding box center [860, 352] width 138 height 30
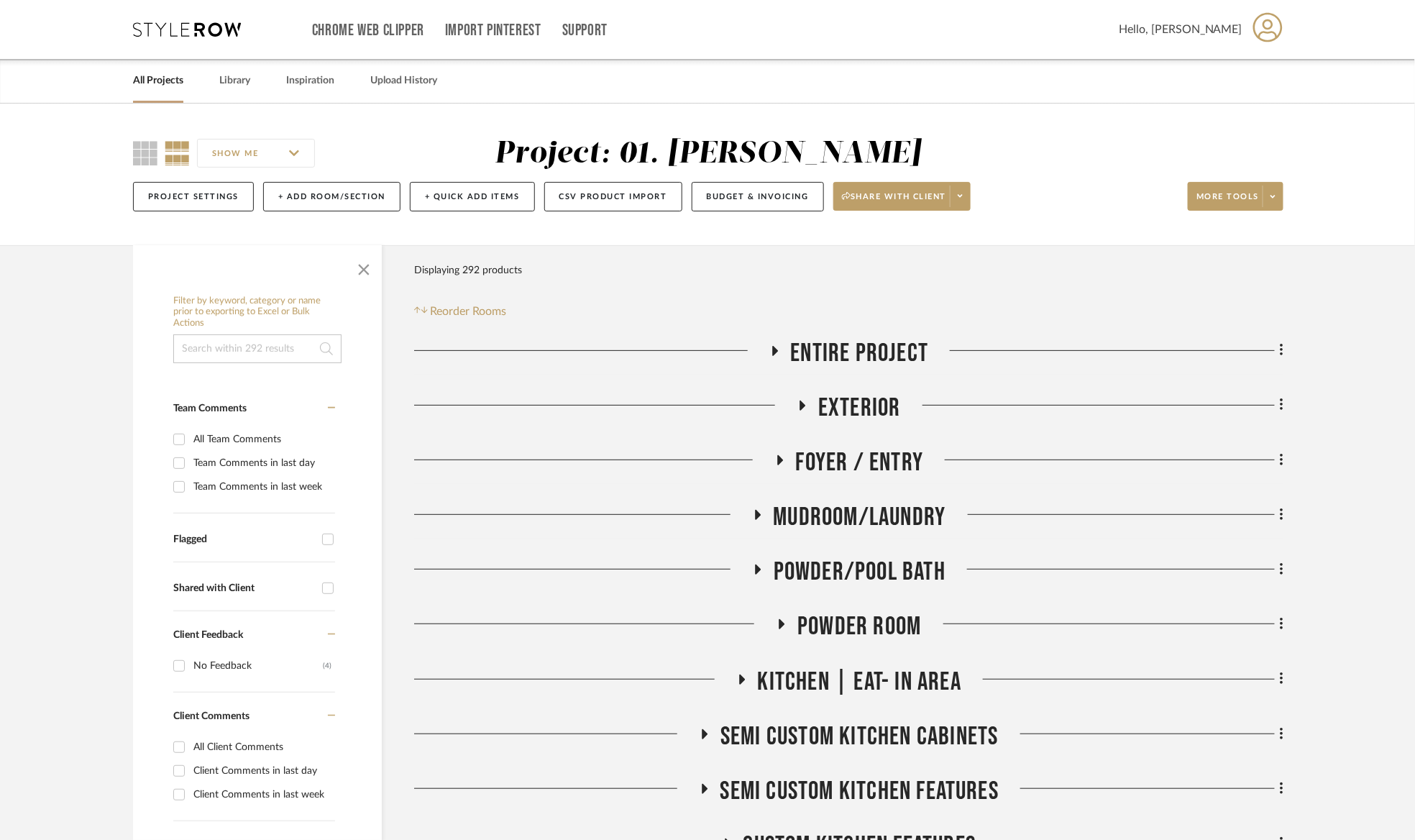
click at [844, 399] on span "Exterior" at bounding box center [860, 407] width 83 height 30
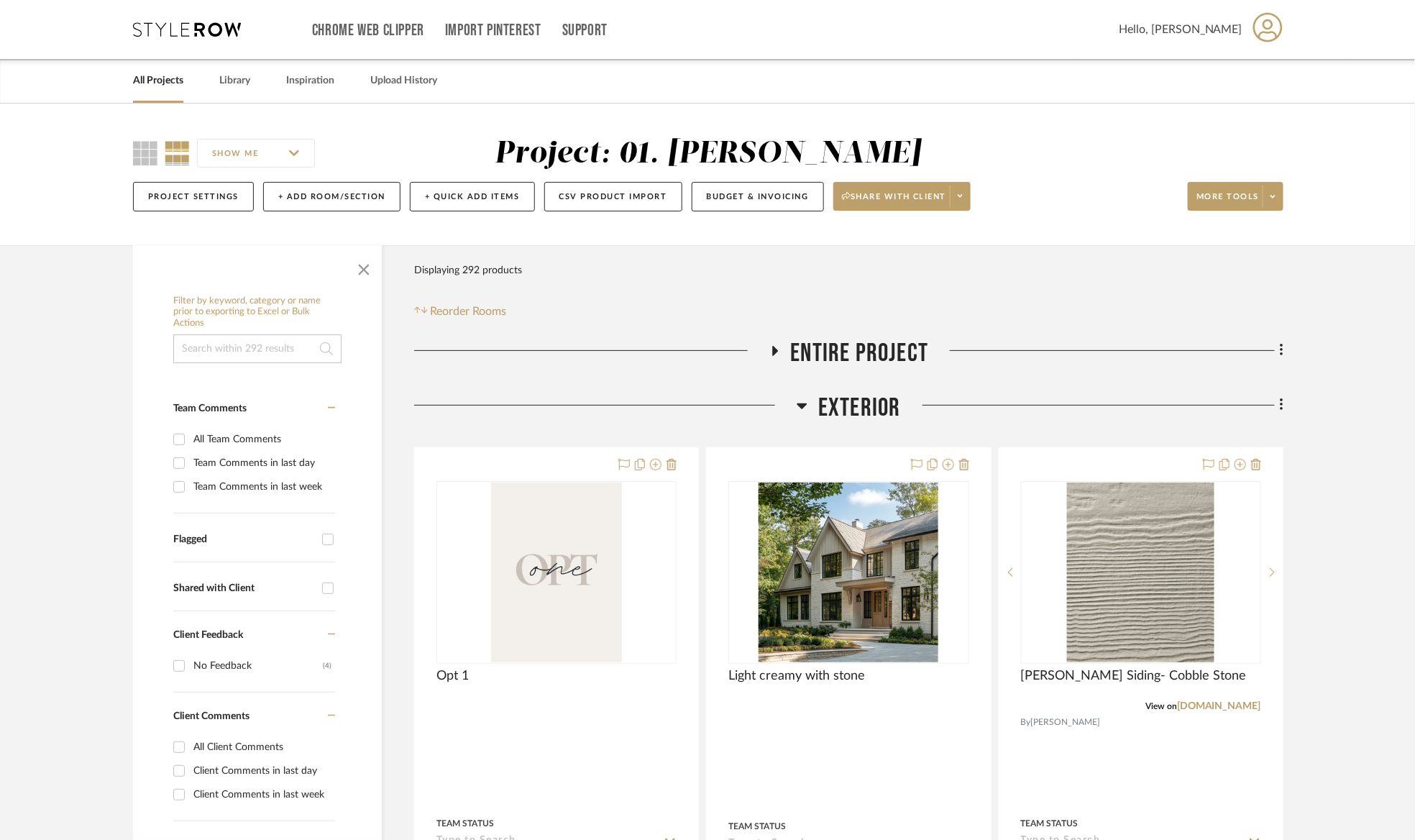
click at [844, 399] on span "Exterior" at bounding box center [860, 407] width 83 height 30
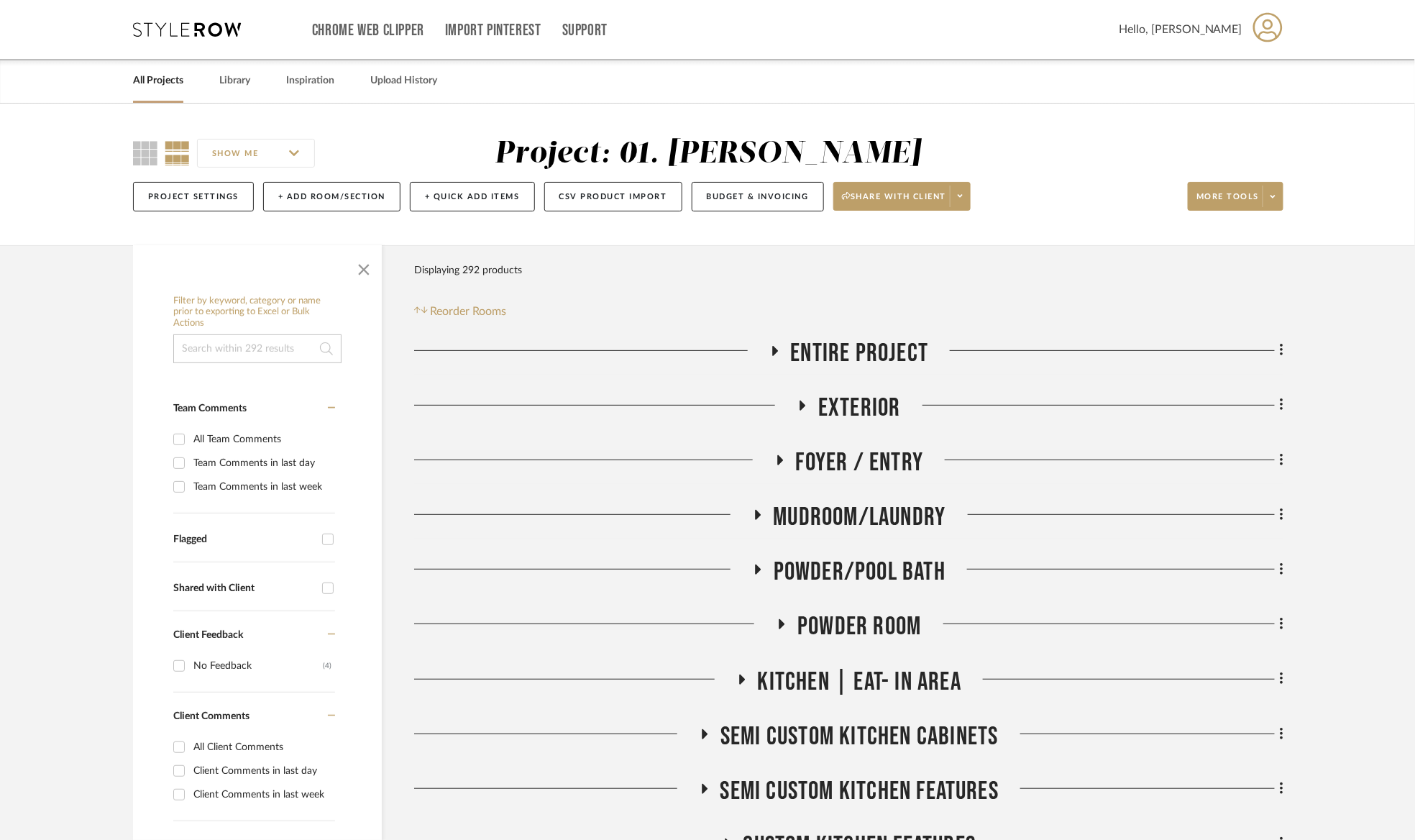
click at [848, 463] on span "Foyer / Entry" at bounding box center [860, 462] width 128 height 30
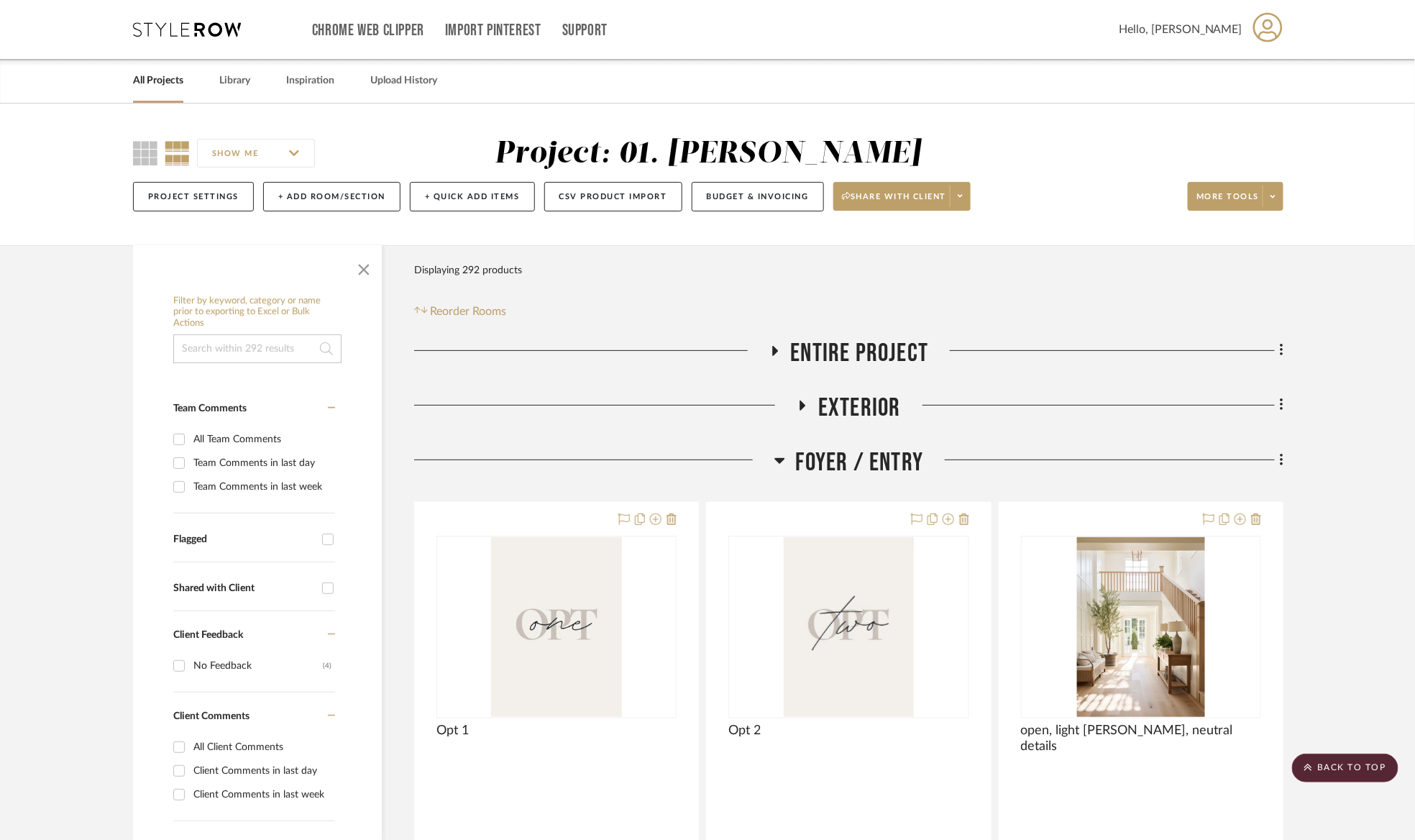
click at [859, 457] on span "Foyer / Entry" at bounding box center [860, 462] width 128 height 30
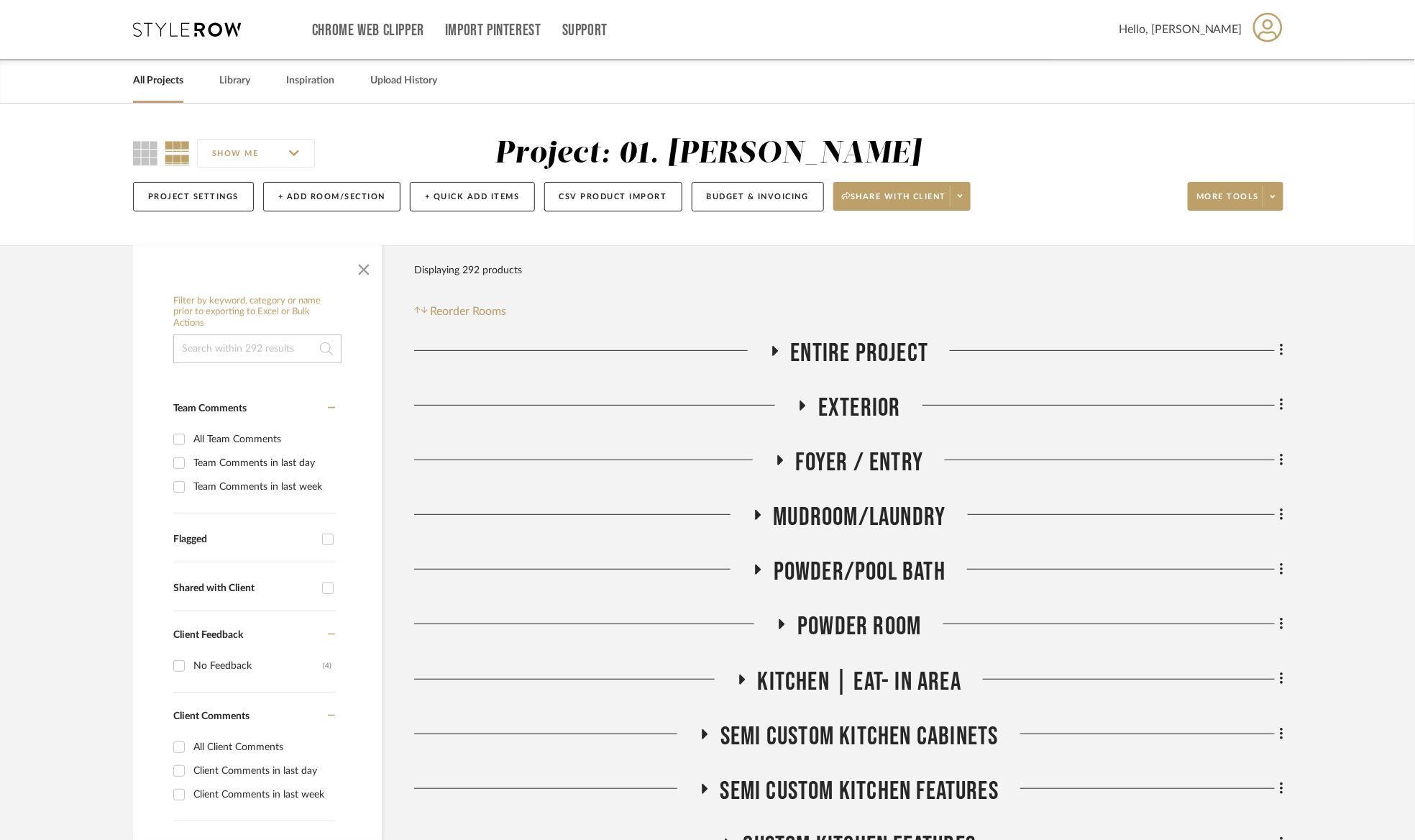
click at [867, 516] on span "Mudroom/Laundry" at bounding box center [859, 516] width 172 height 30
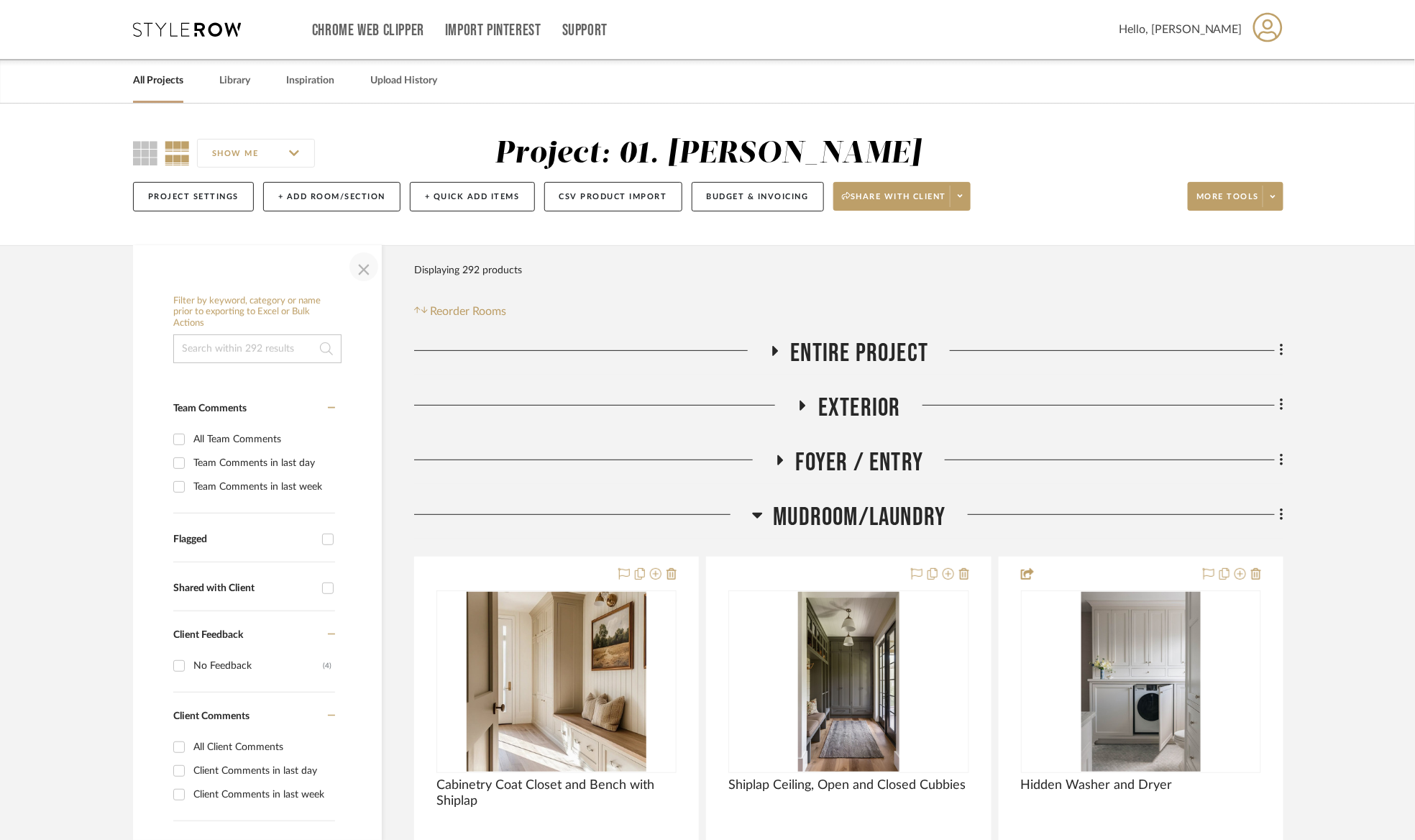
click at [360, 268] on span "button" at bounding box center [363, 267] width 34 height 34
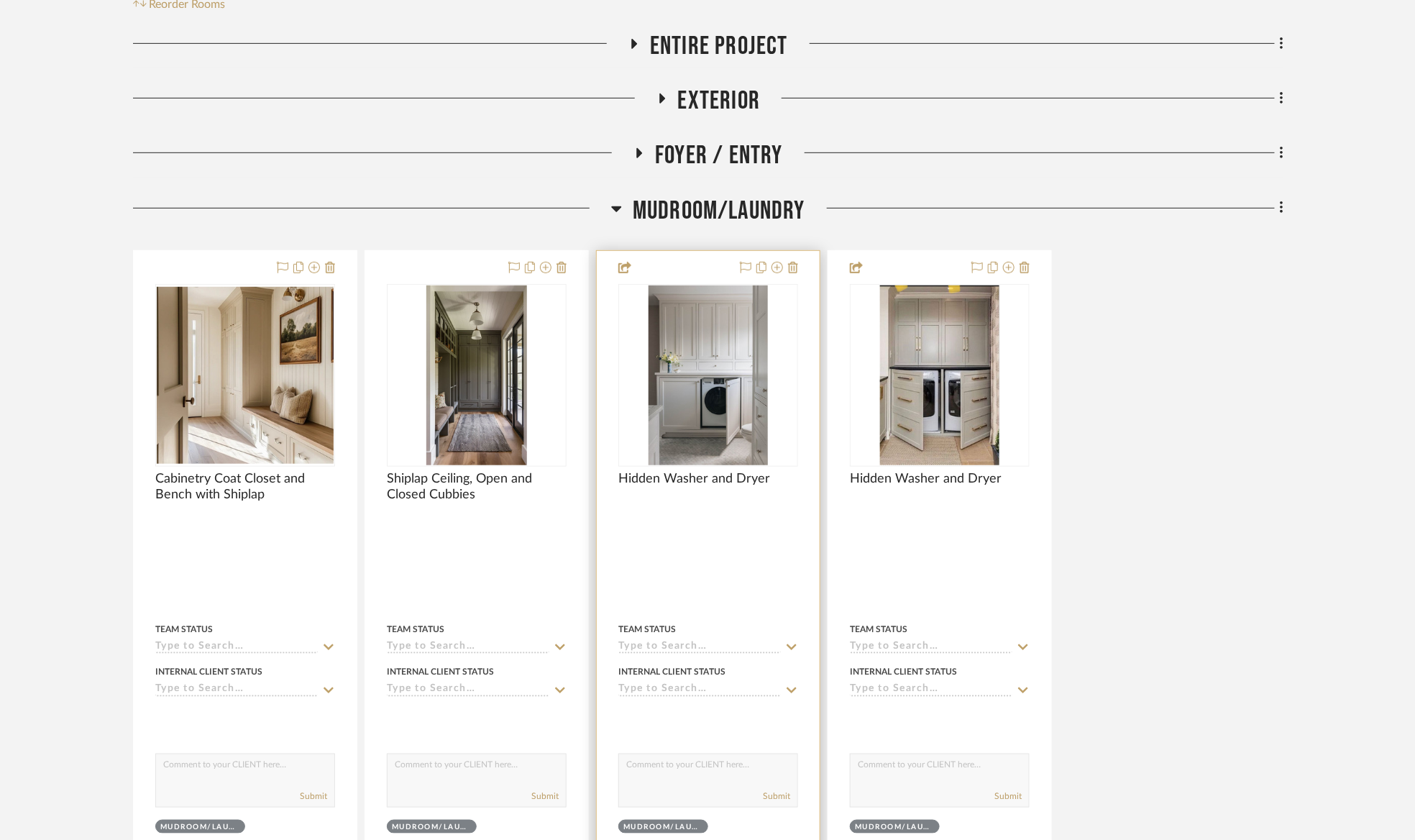
scroll to position [324, 0]
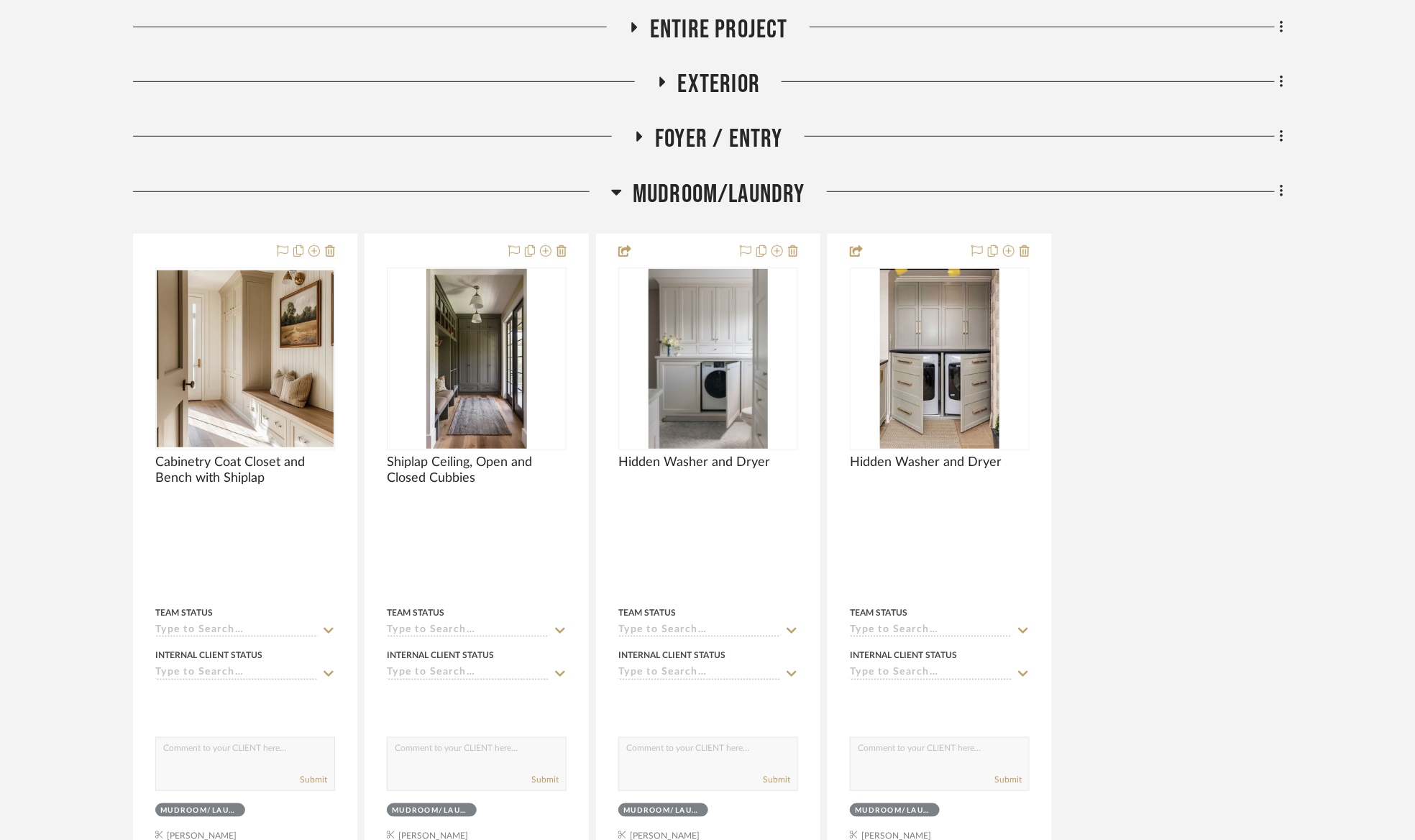
click at [647, 201] on span "Mudroom/Laundry" at bounding box center [718, 194] width 172 height 30
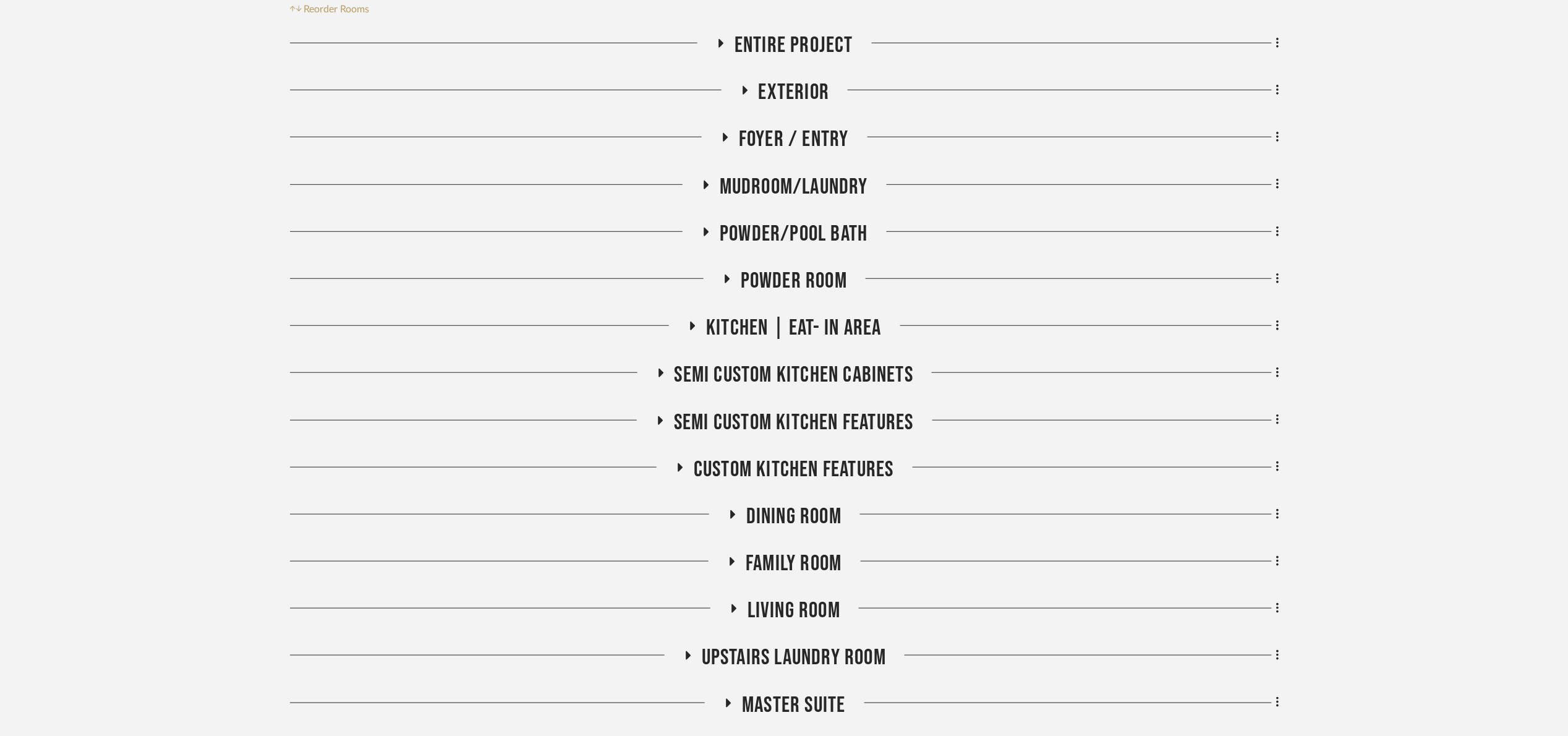
scroll to position [464, 0]
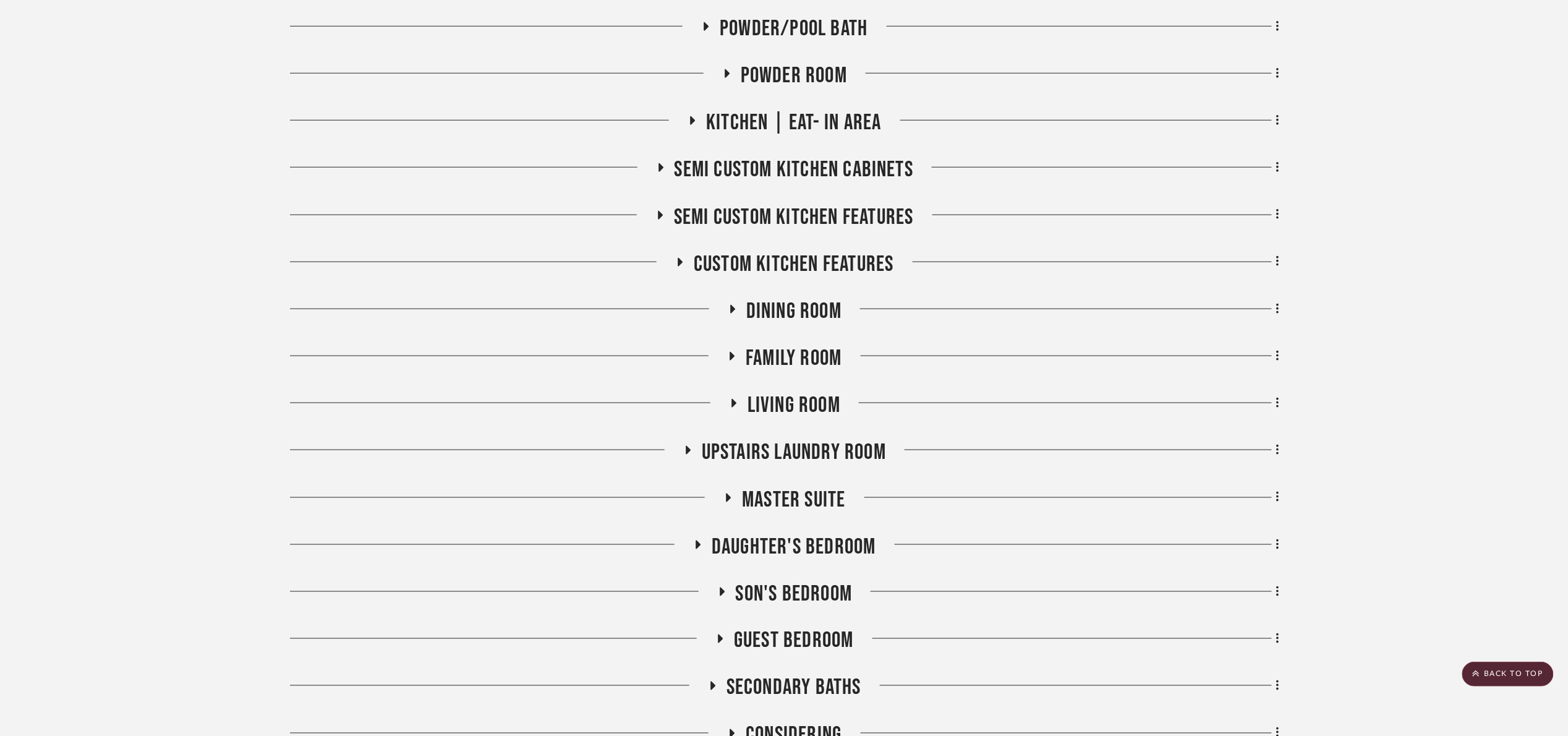
click at [776, 222] on span "Semi custom kitchen features" at bounding box center [795, 217] width 240 height 26
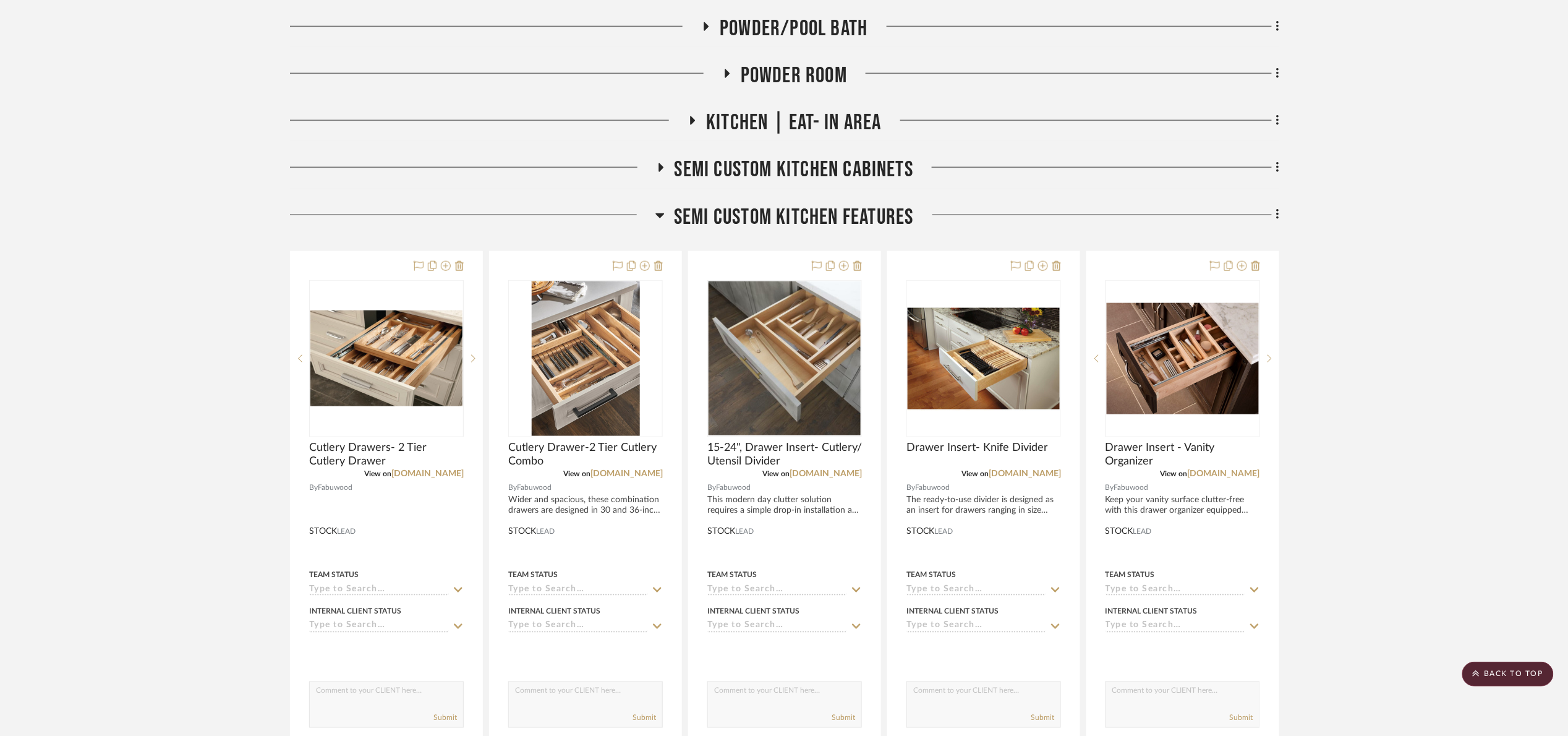
click at [776, 222] on span "Semi custom kitchen features" at bounding box center [795, 217] width 240 height 26
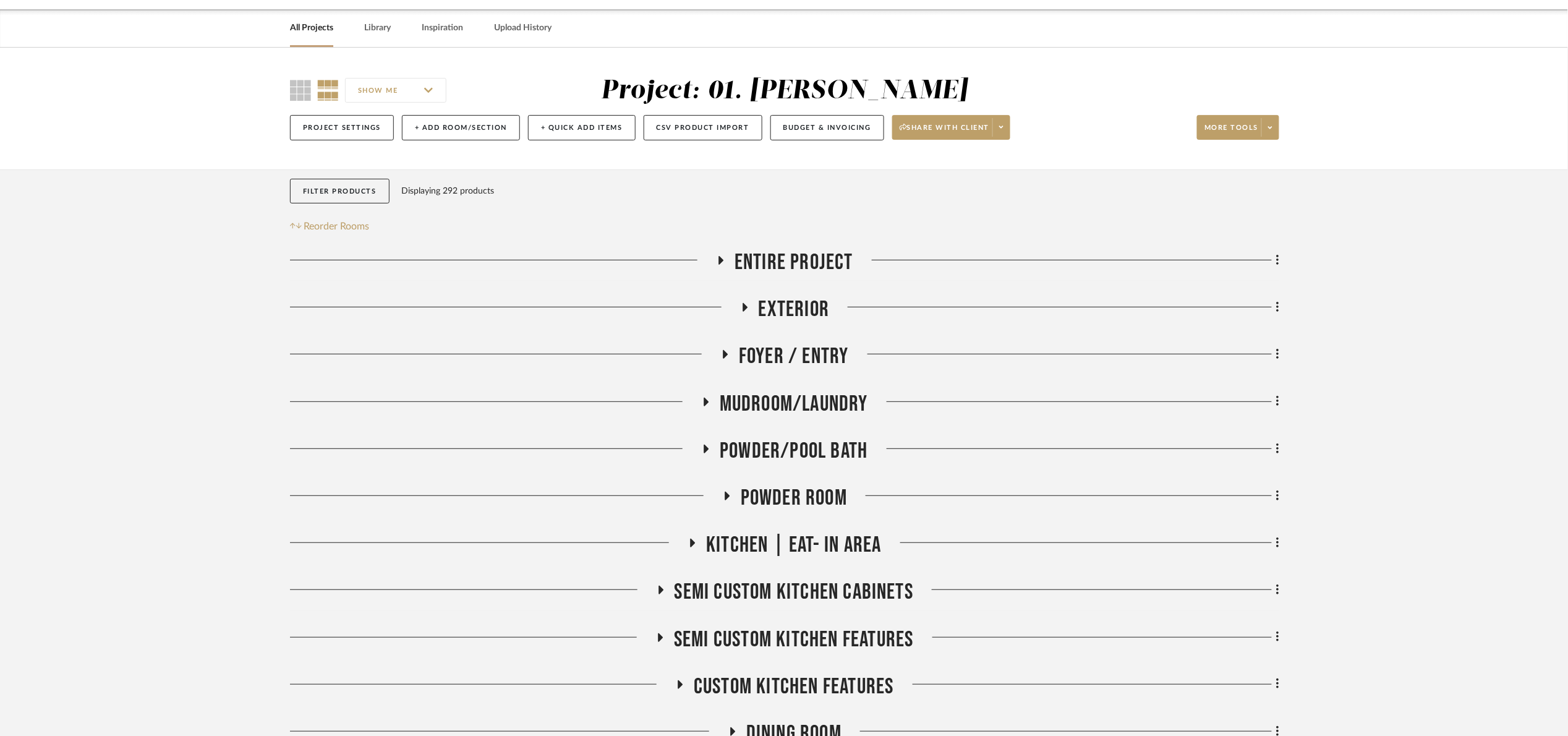
scroll to position [185, 0]
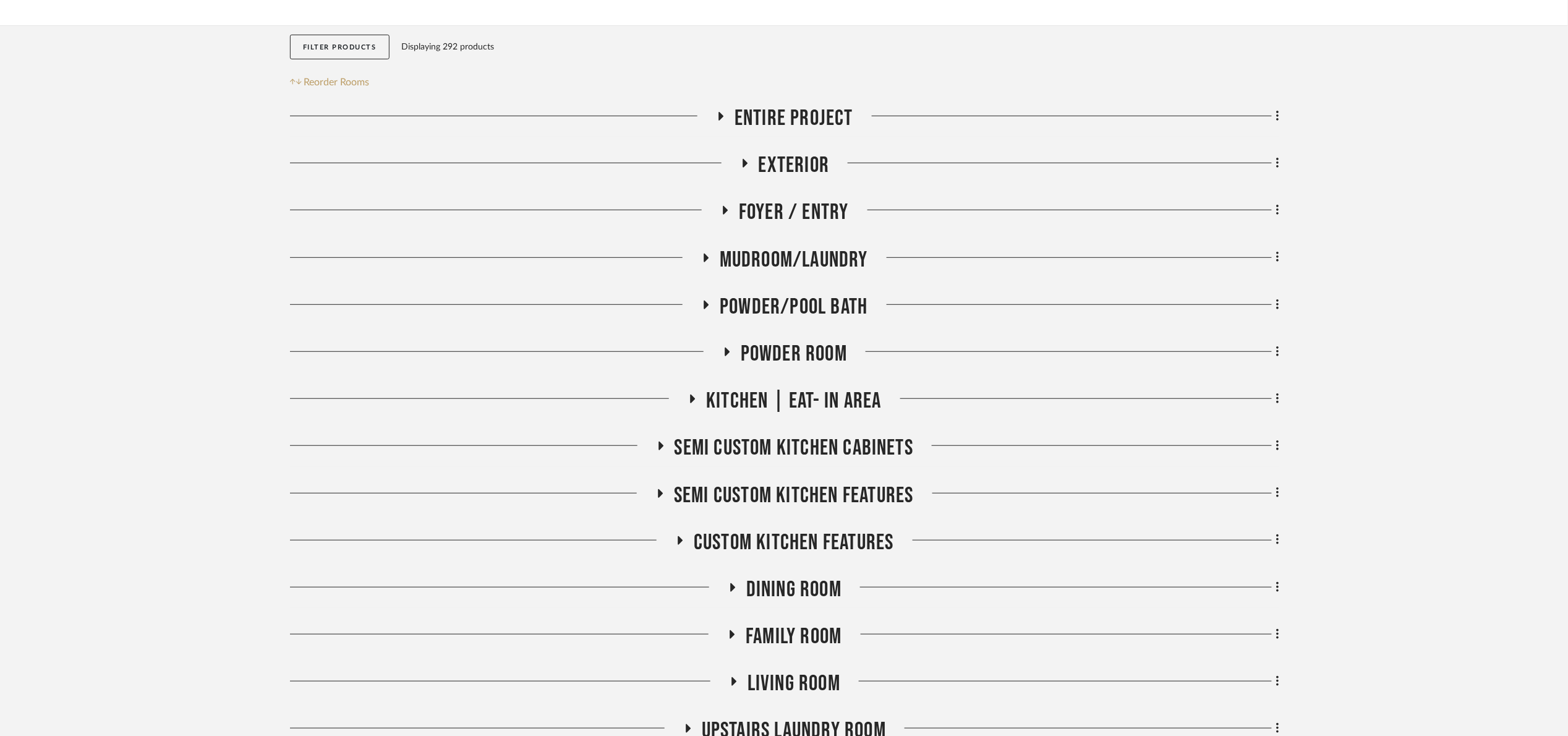
click at [814, 303] on span "Powder/Pool Bath" at bounding box center [794, 306] width 148 height 26
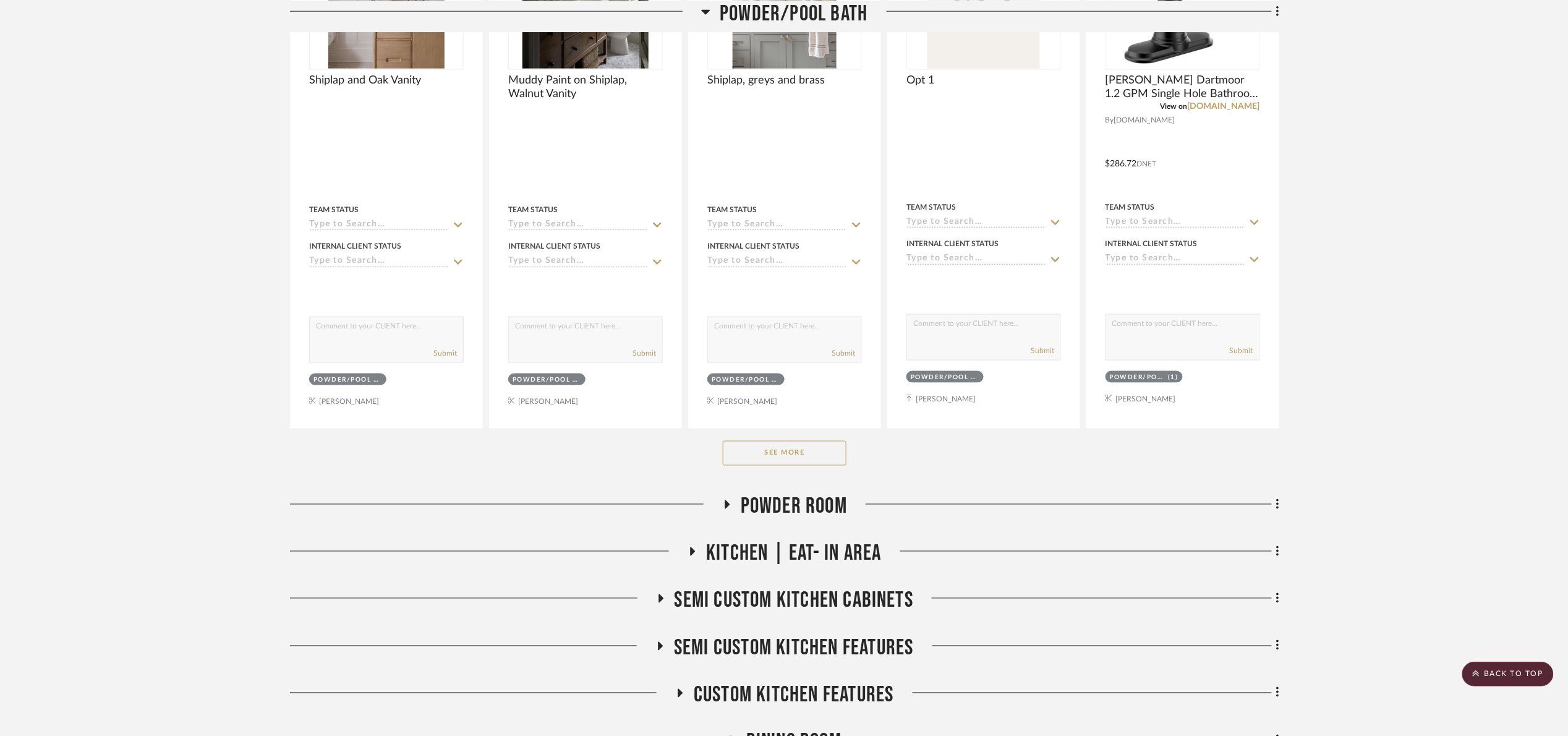
scroll to position [649, 0]
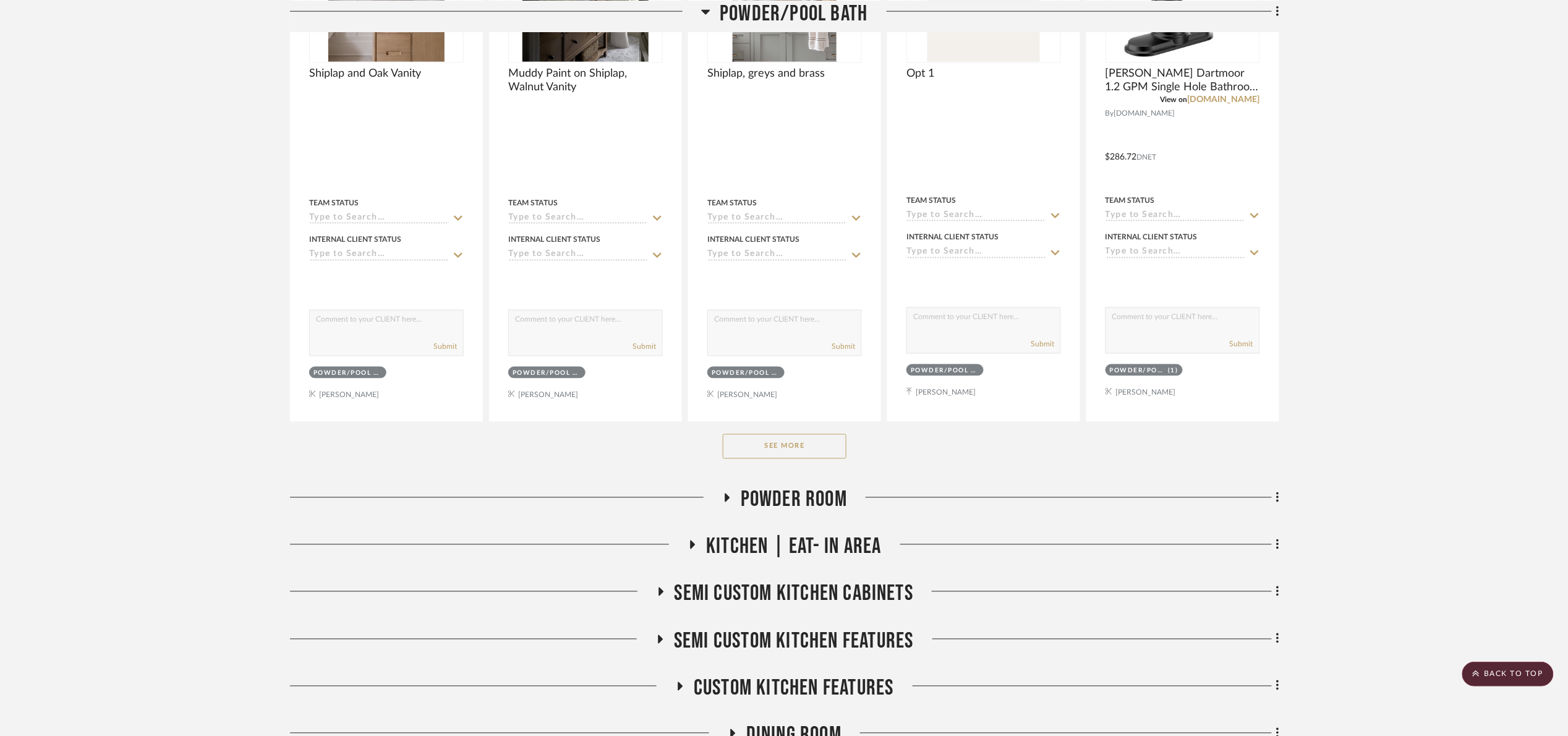
click at [798, 456] on button "See More" at bounding box center [784, 446] width 124 height 25
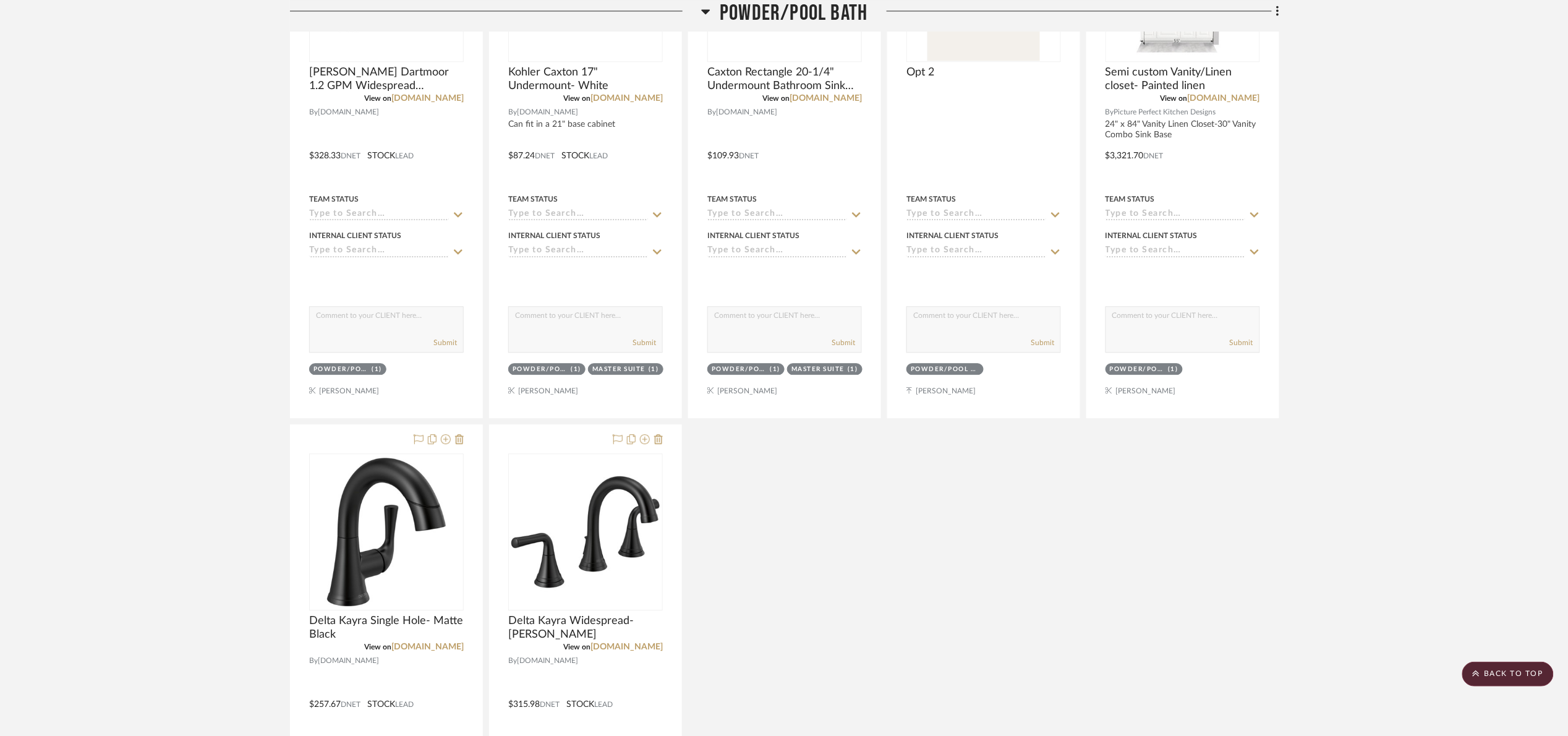
scroll to position [1206, 0]
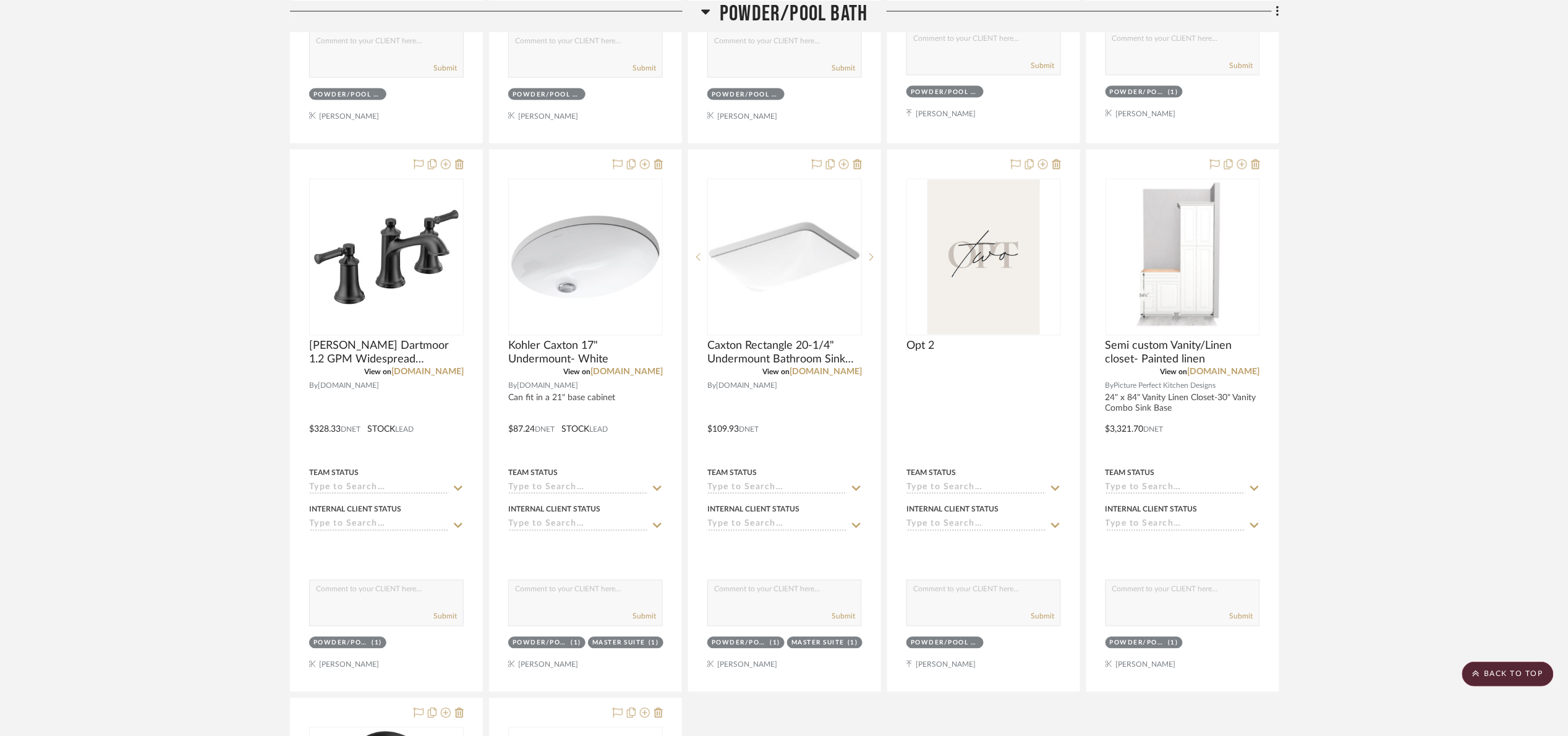
click at [784, 18] on span "Powder/Pool Bath" at bounding box center [794, 13] width 148 height 26
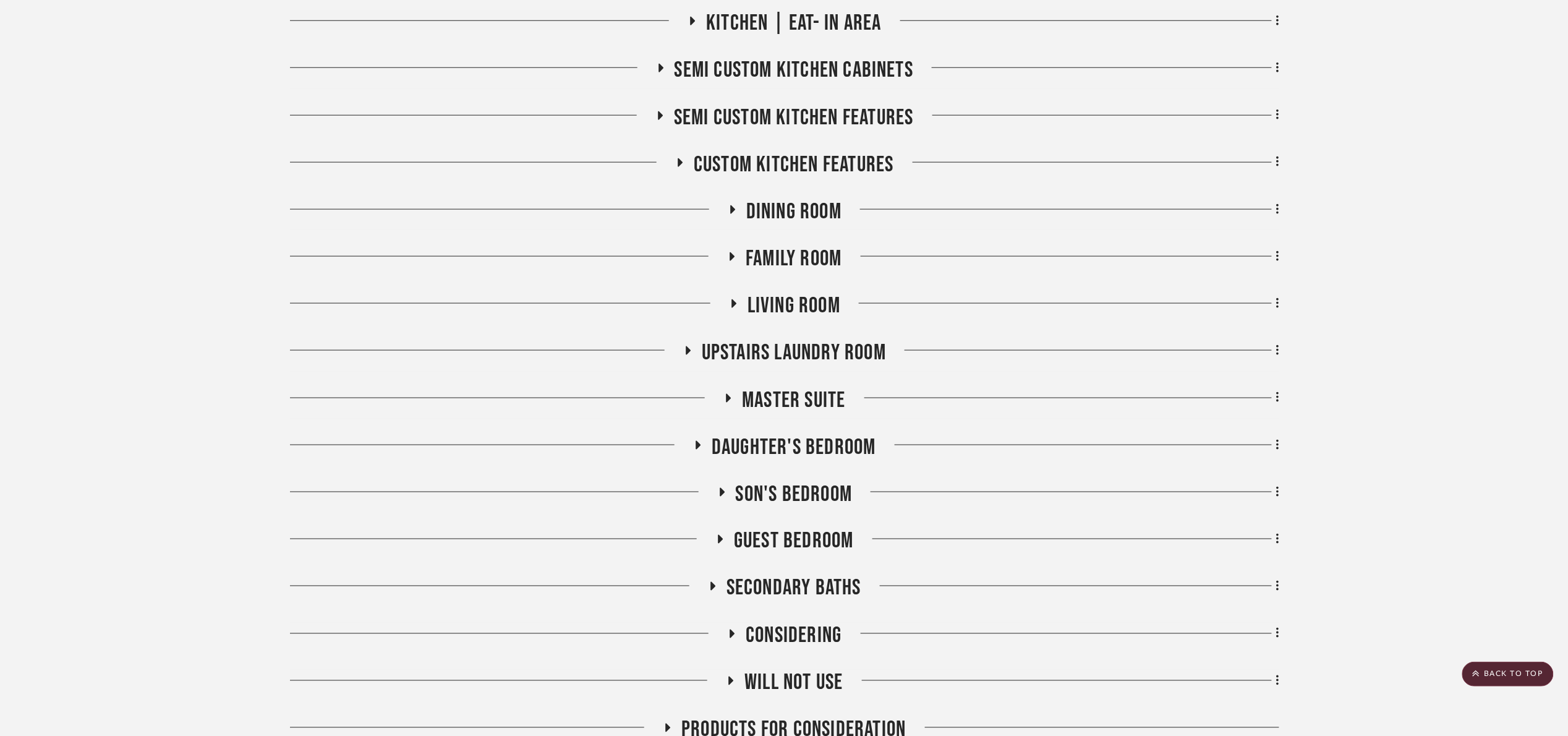
scroll to position [227, 0]
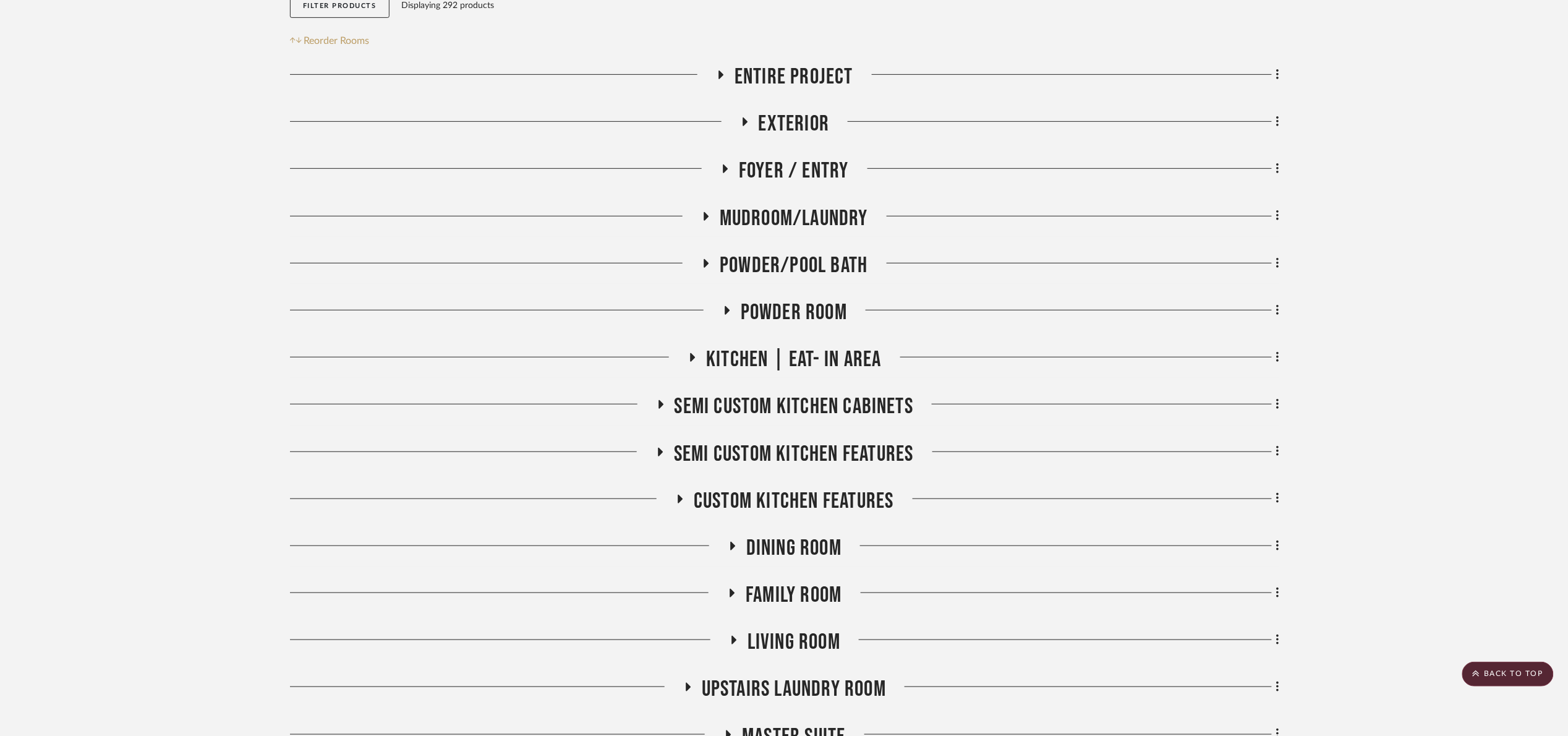
click at [791, 364] on span "Kitchen | Eat- In Area" at bounding box center [794, 359] width 175 height 26
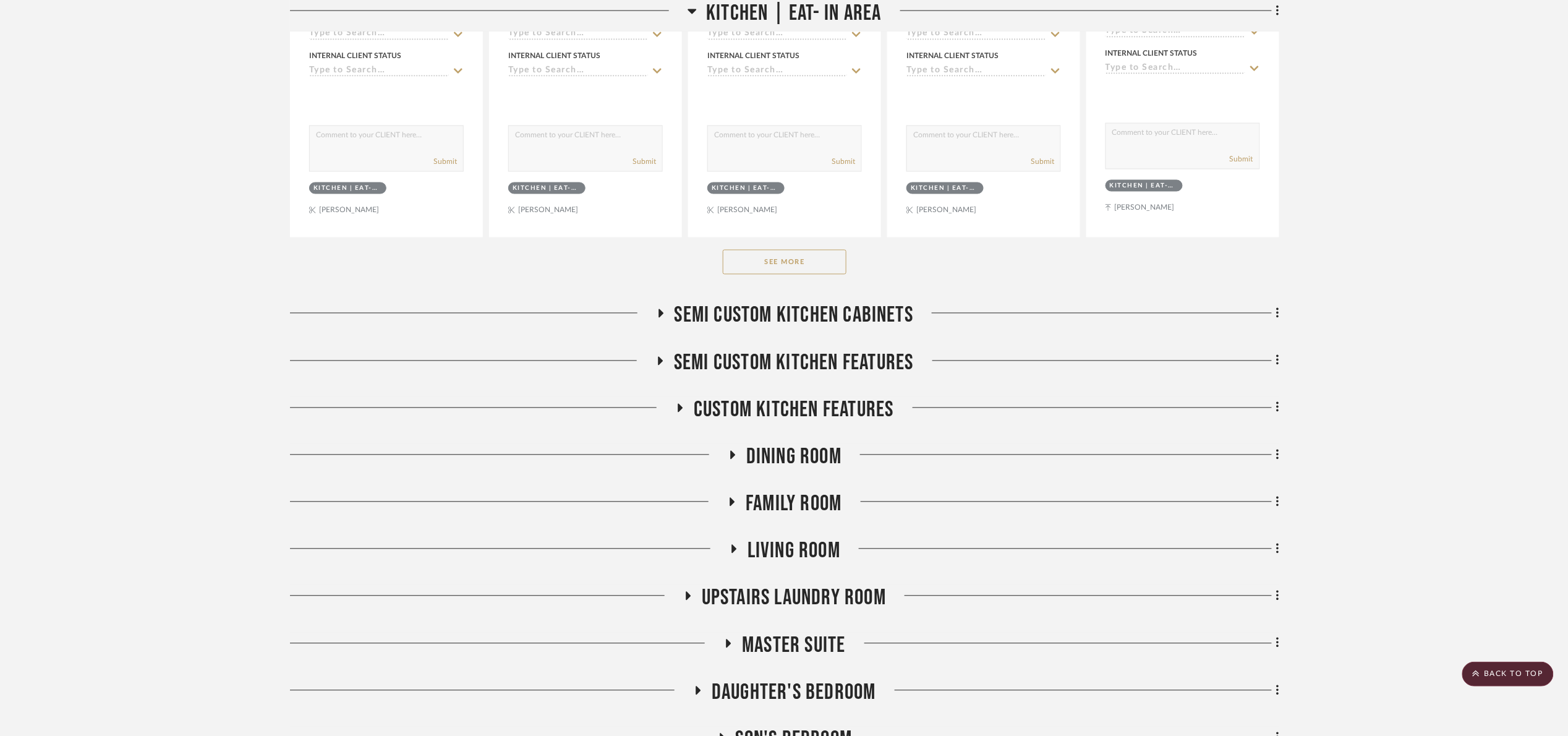
scroll to position [969, 0]
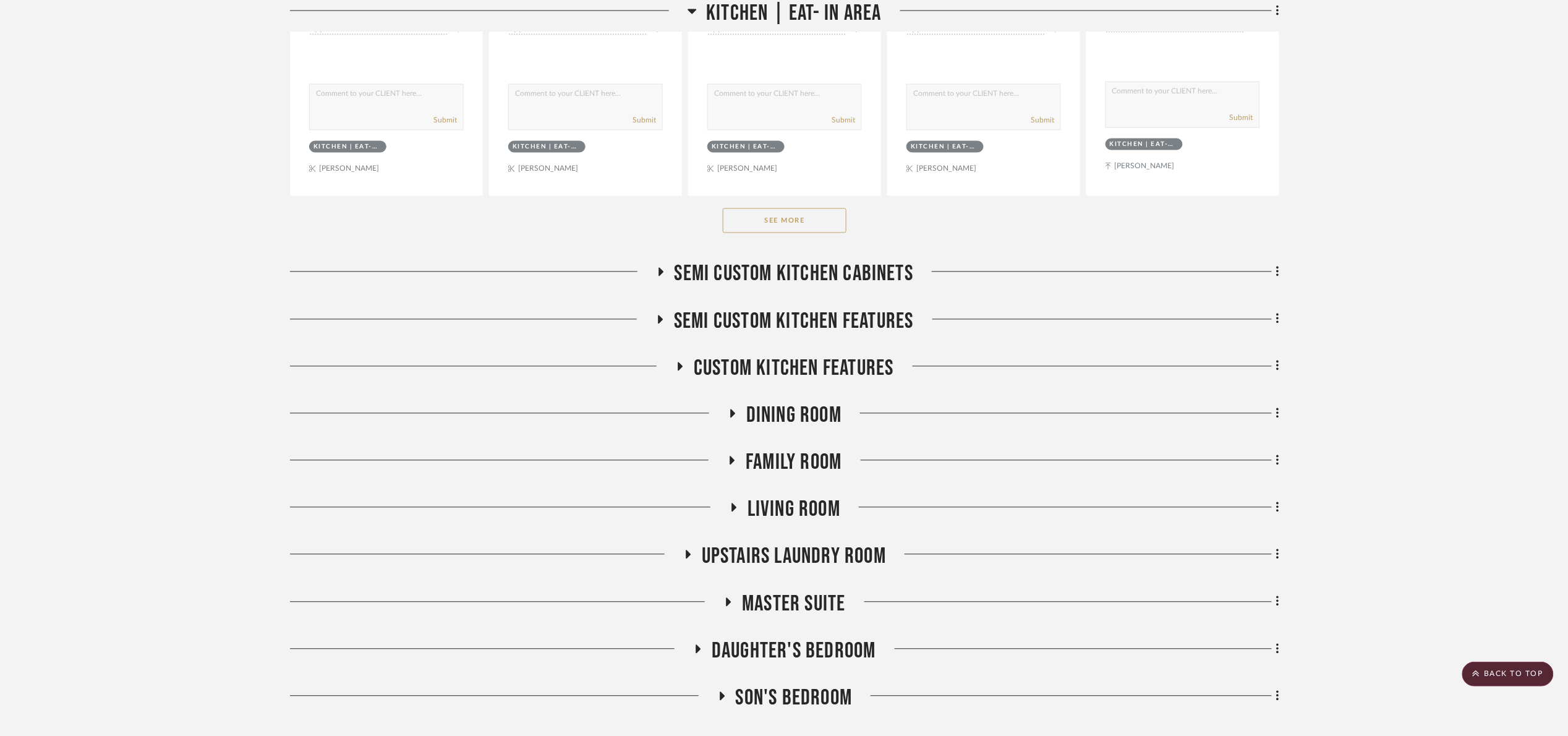
click at [828, 224] on button "See More" at bounding box center [784, 220] width 124 height 25
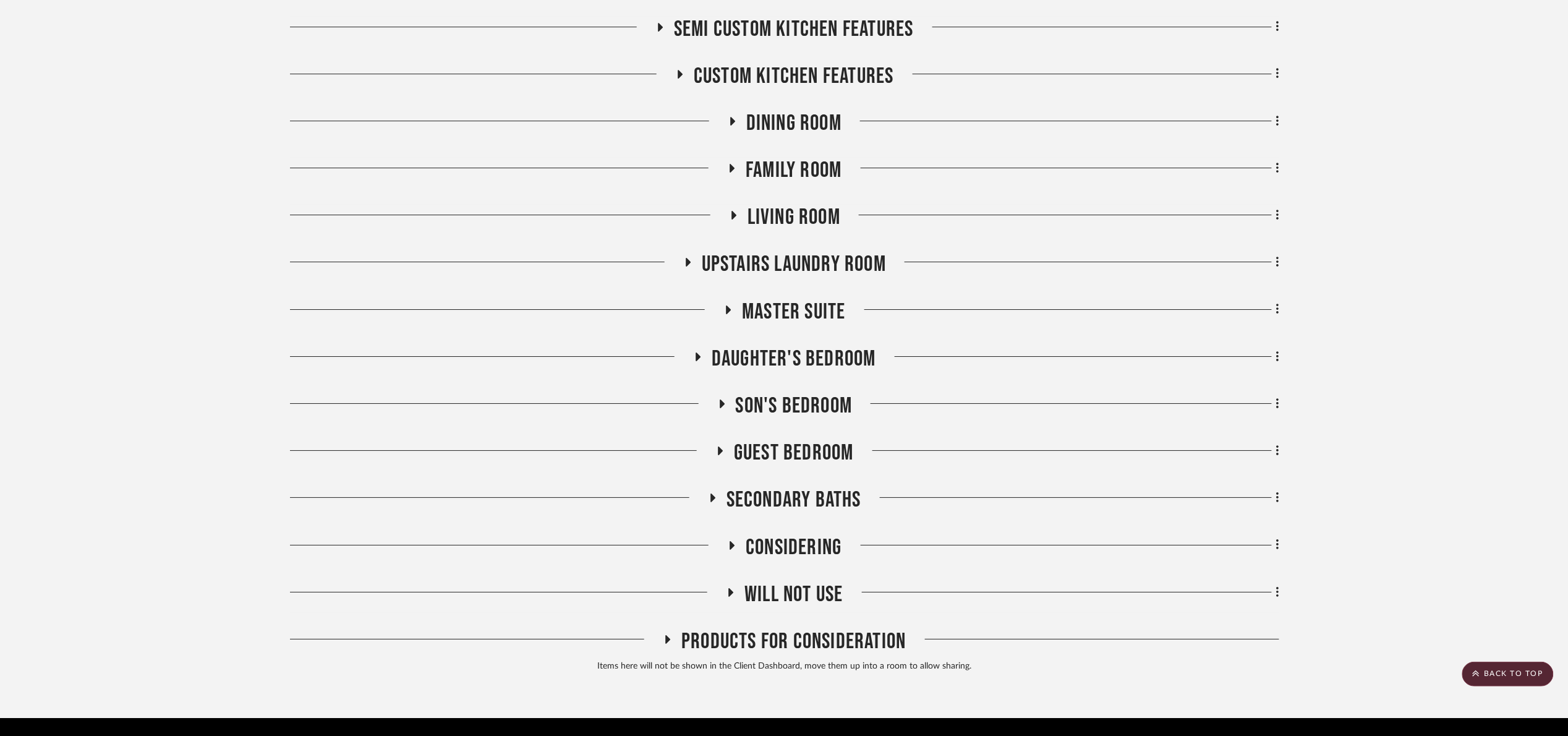
scroll to position [4050, 0]
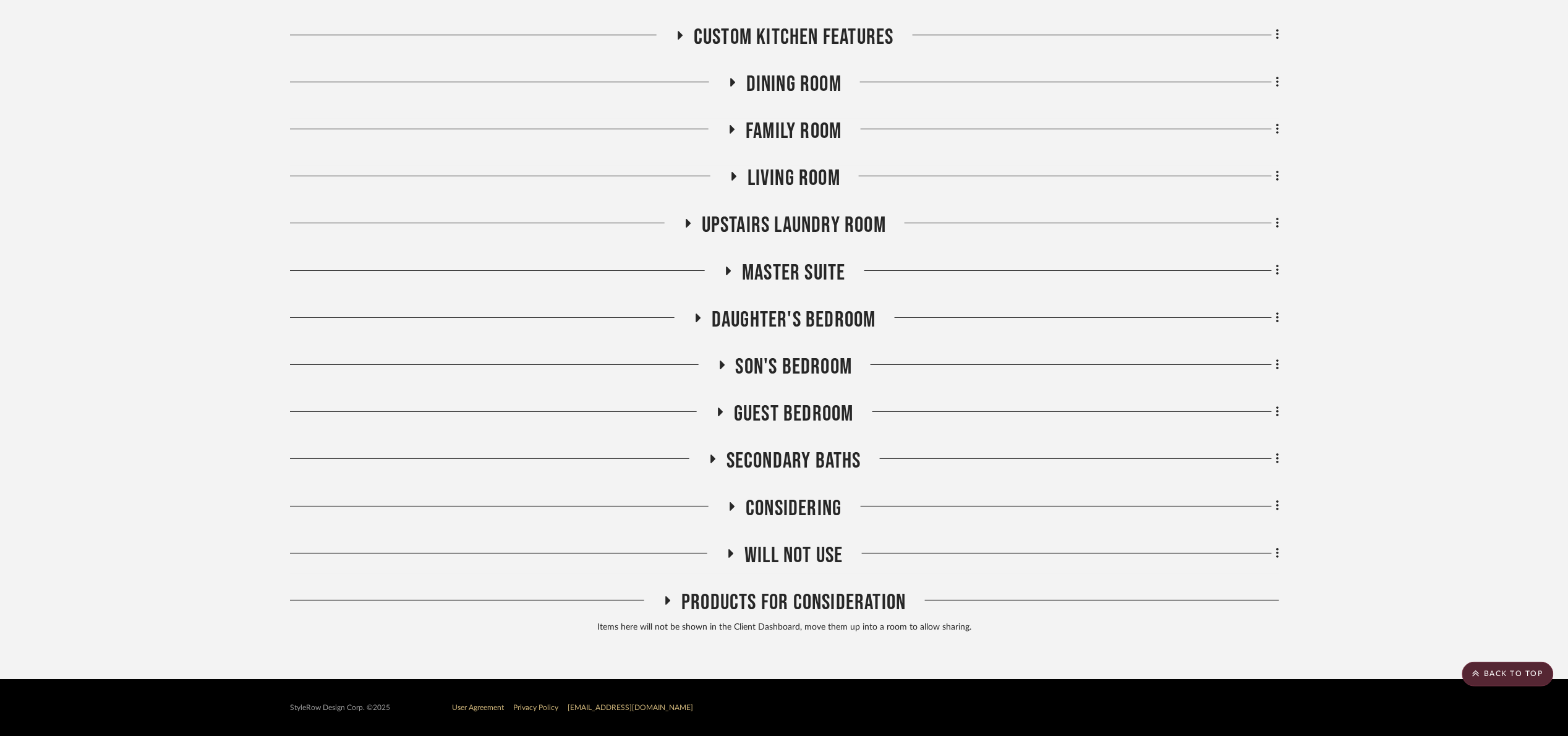
click at [753, 465] on span "Secondary Baths" at bounding box center [794, 460] width 135 height 26
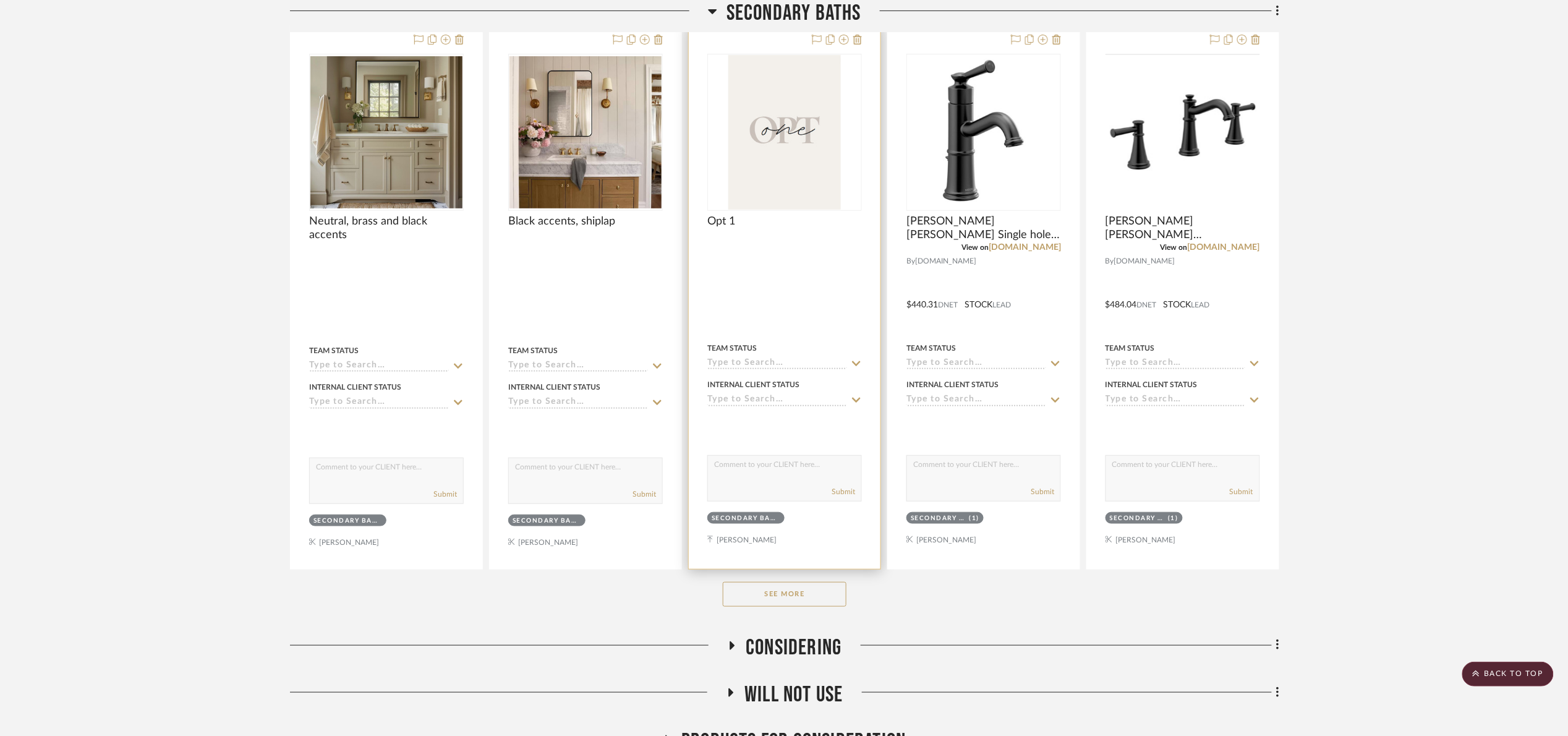
scroll to position [4513, 0]
click at [786, 599] on button "See More" at bounding box center [784, 593] width 124 height 25
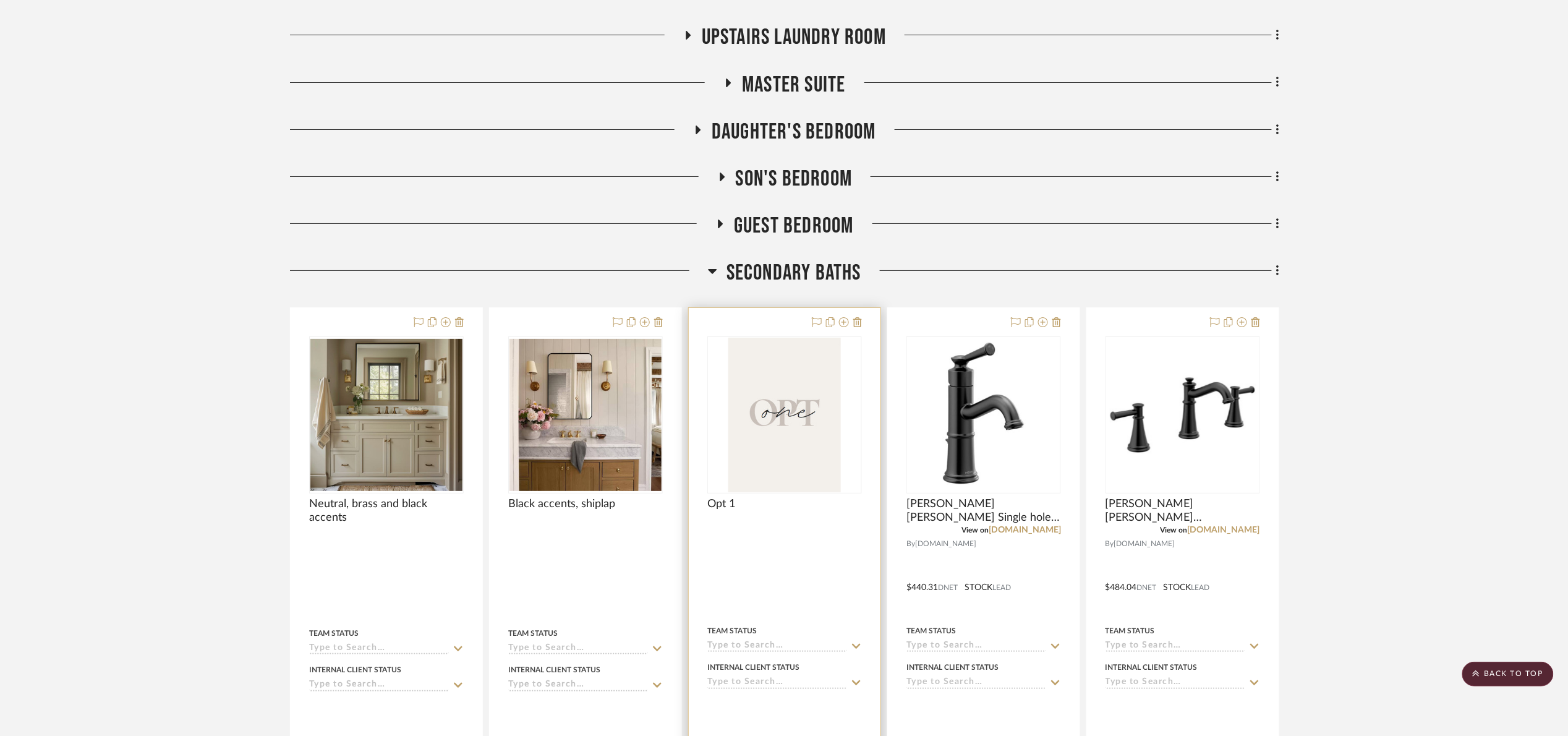
scroll to position [4172, 0]
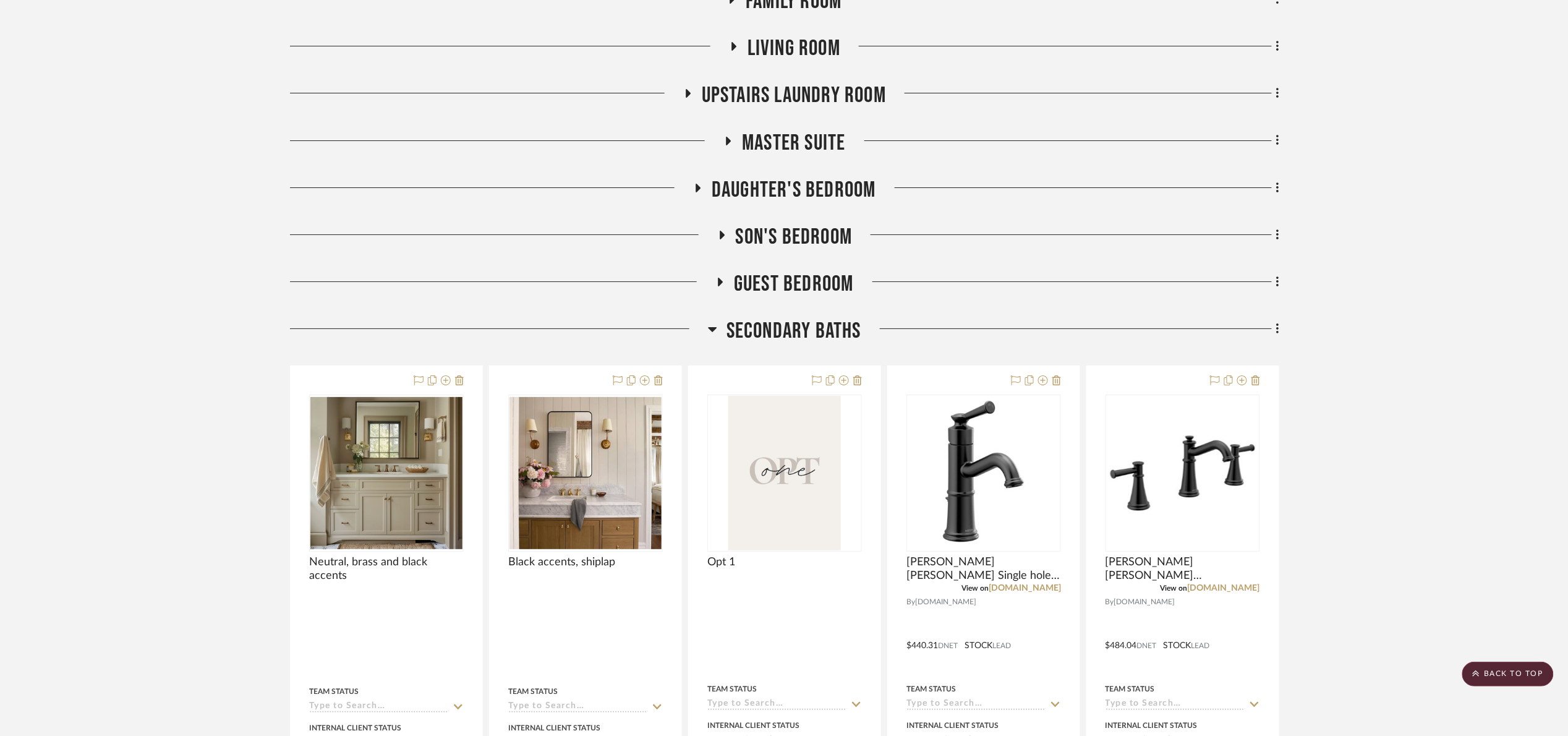
click at [794, 153] on span "Master Suite" at bounding box center [794, 142] width 103 height 26
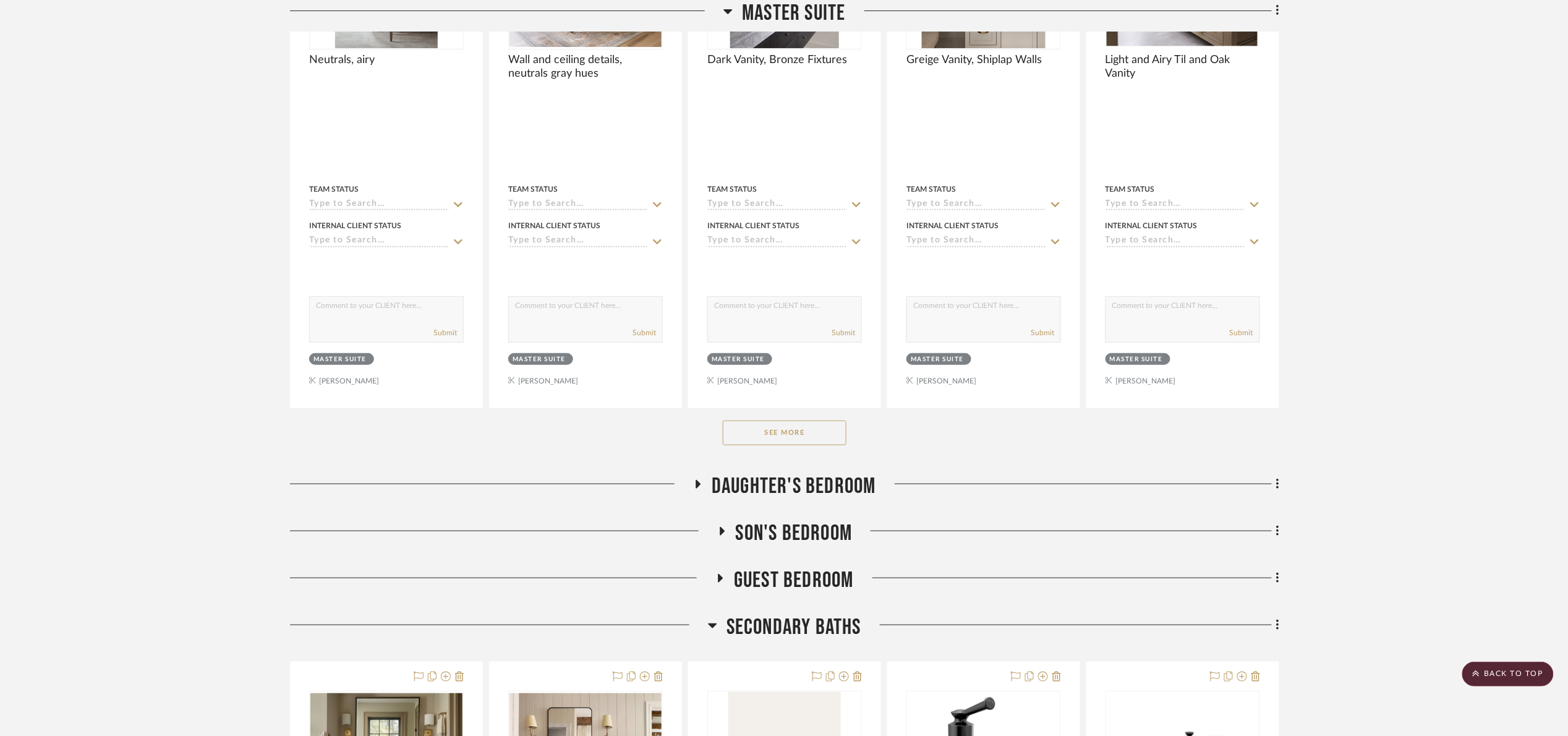
scroll to position [4821, 0]
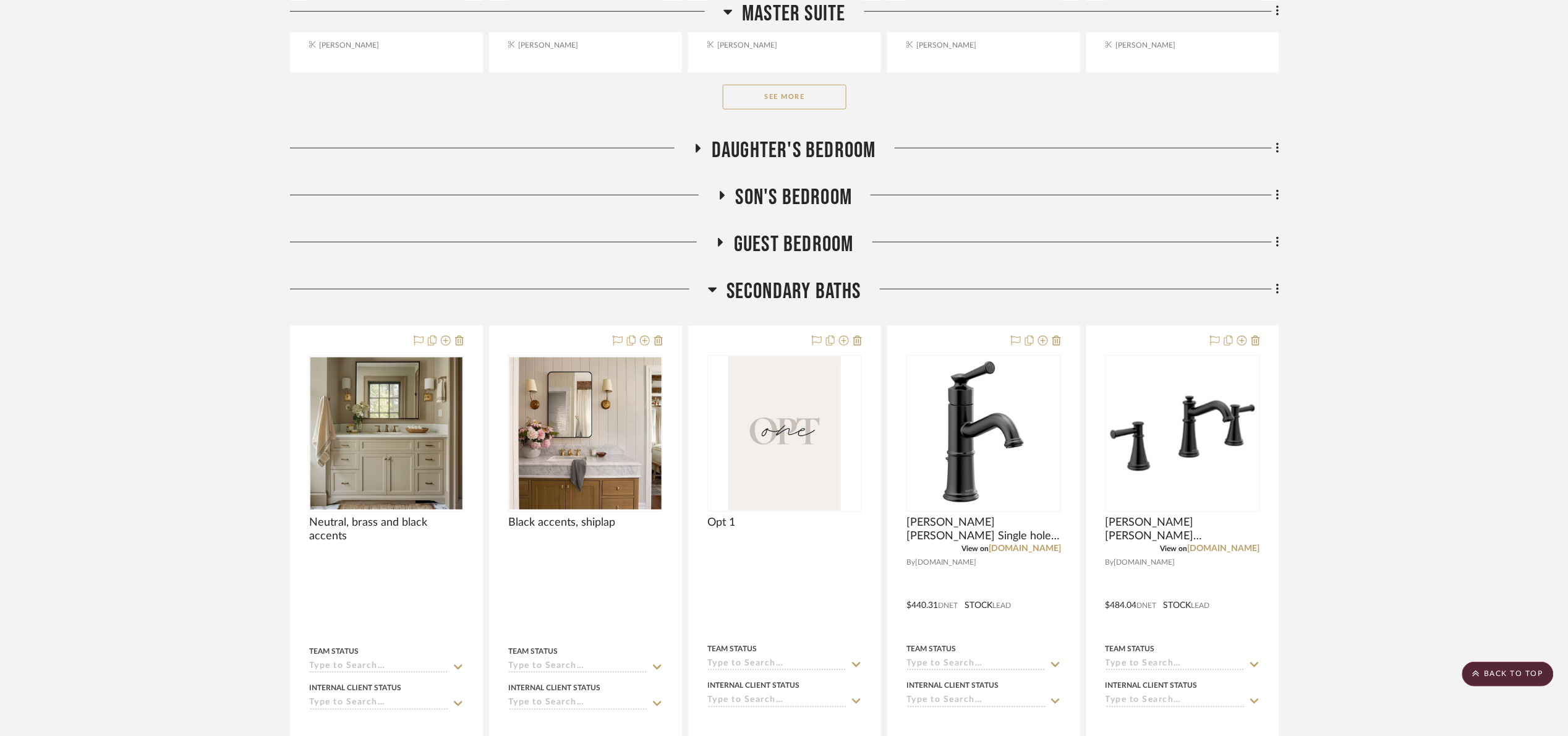
click at [791, 109] on button "See More" at bounding box center [784, 96] width 124 height 25
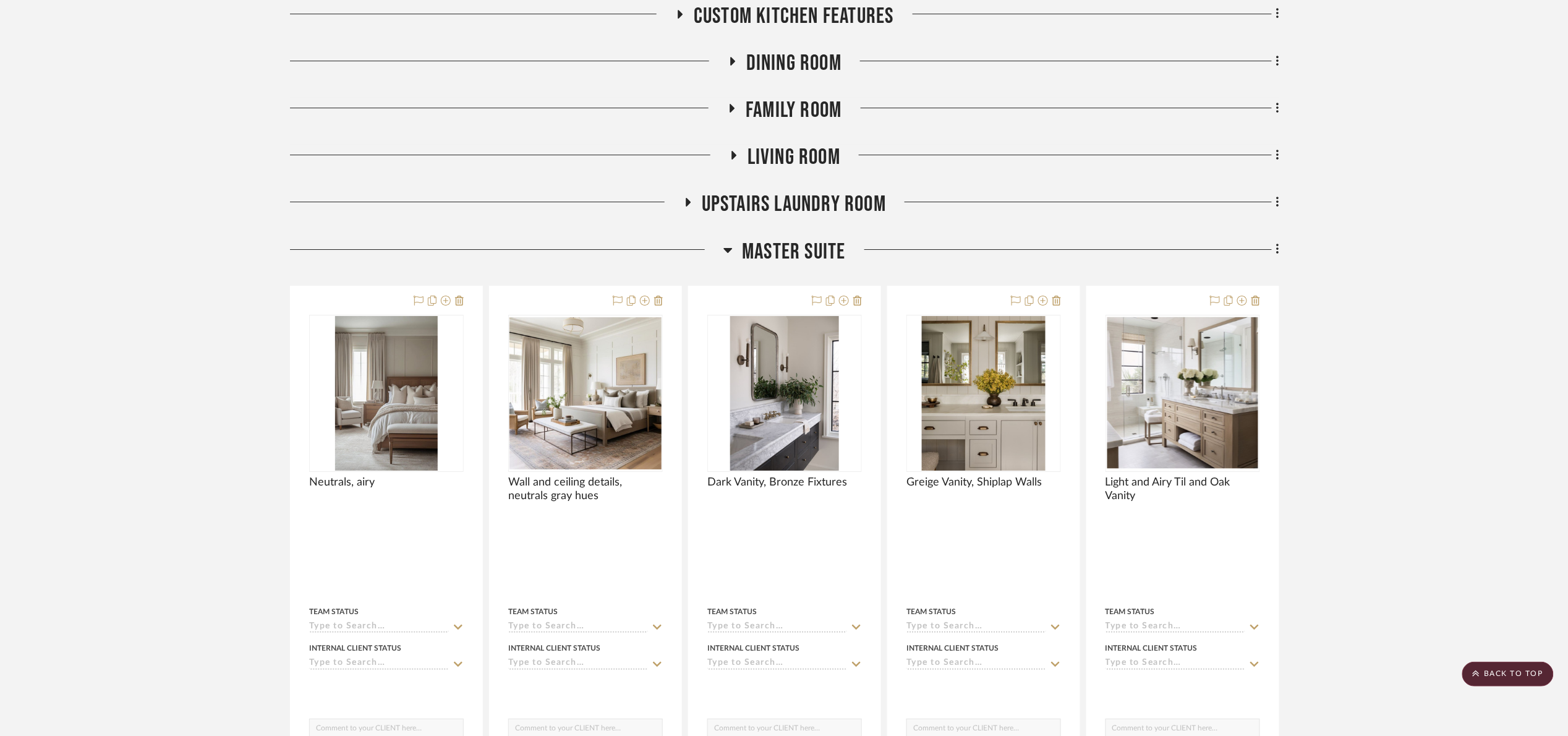
scroll to position [3986, 0]
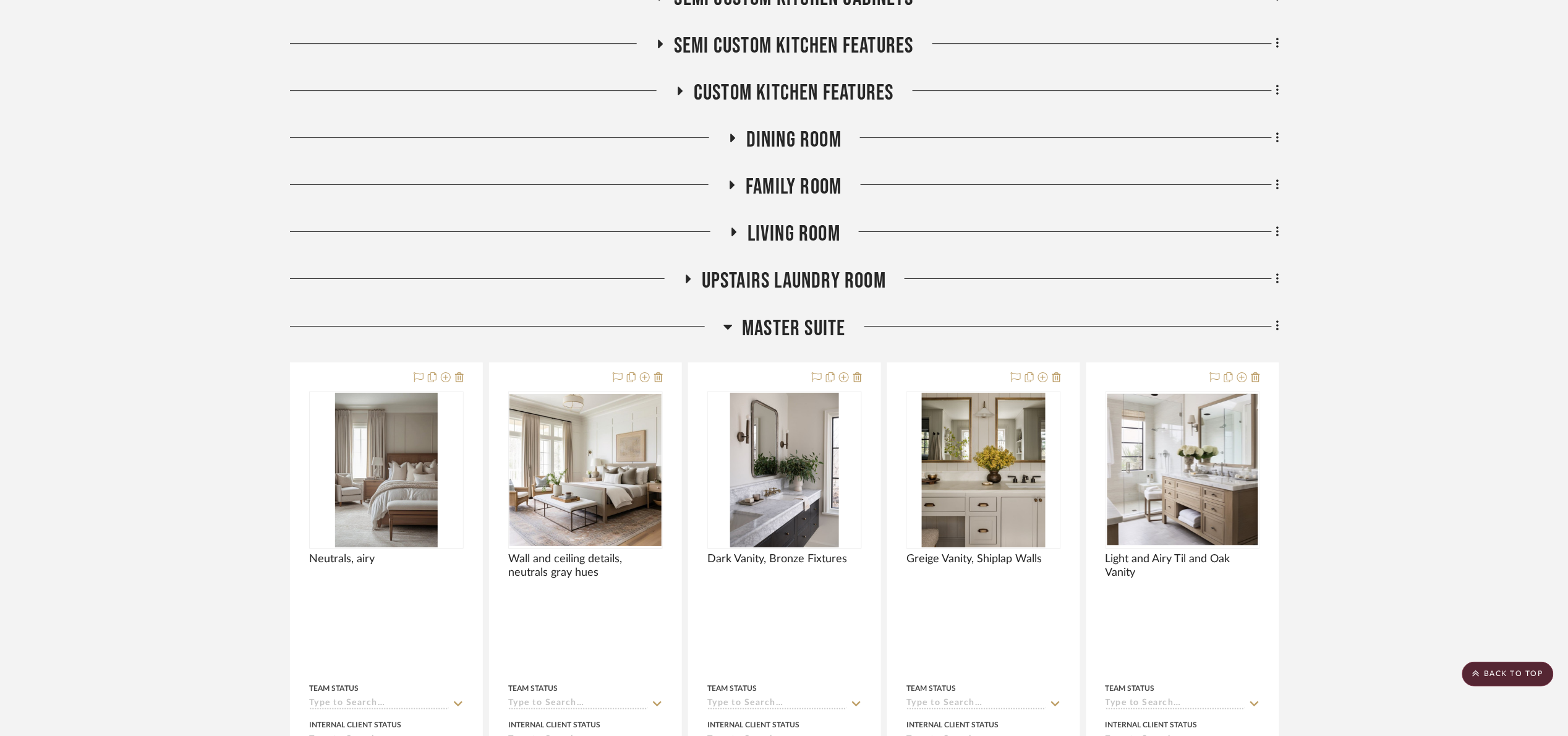
click at [791, 337] on span "Master Suite" at bounding box center [794, 328] width 103 height 26
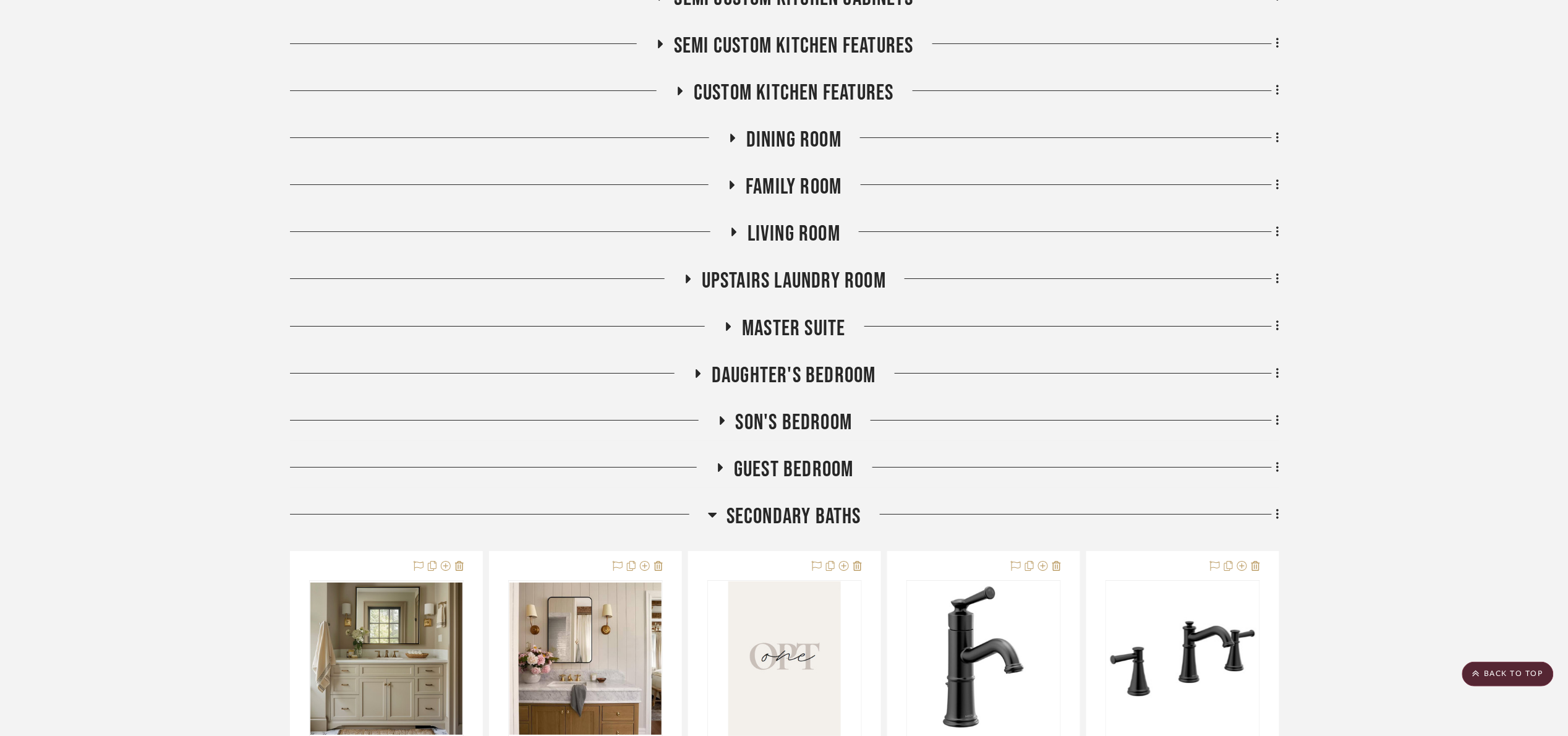
click at [778, 519] on span "Secondary Baths" at bounding box center [794, 516] width 135 height 26
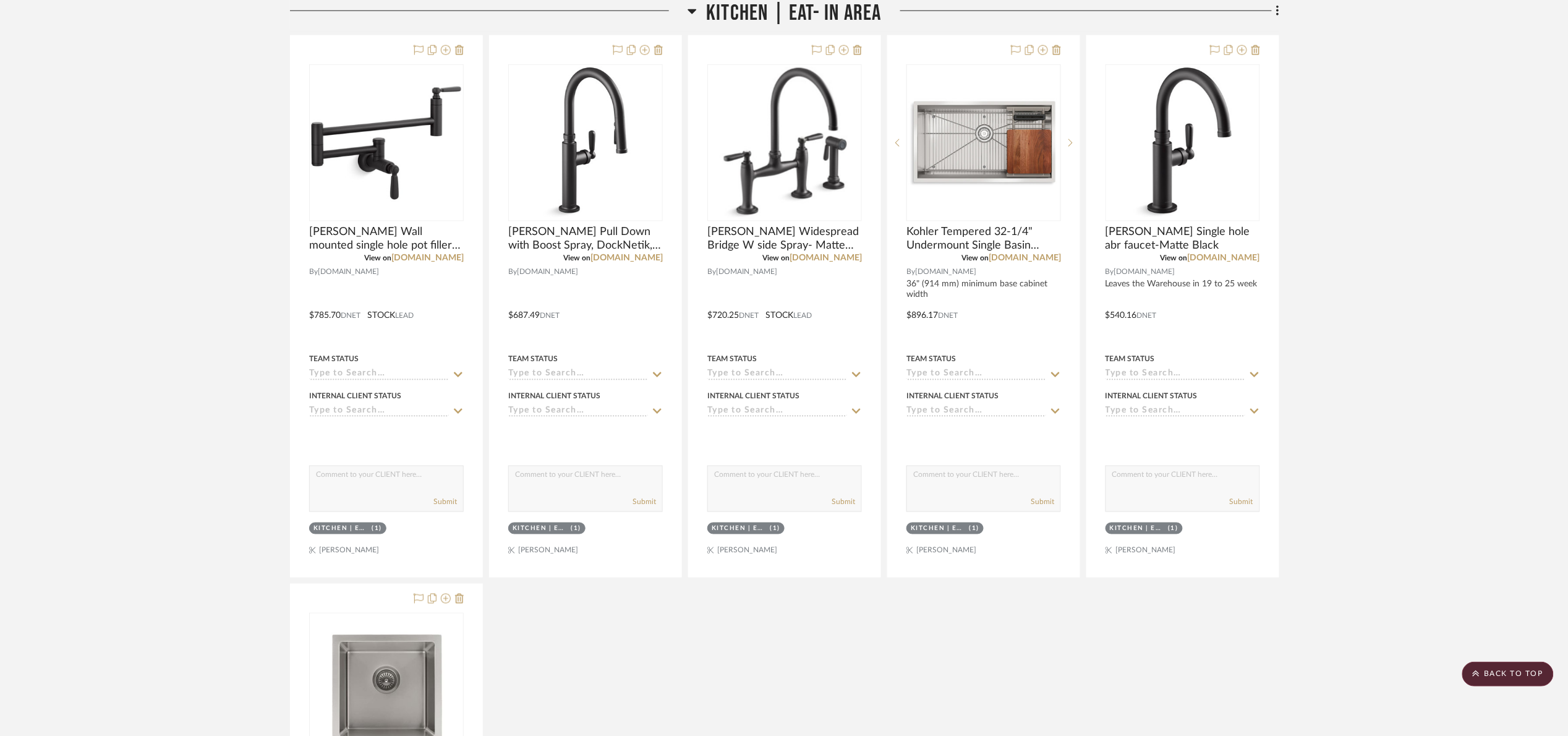
click at [740, 13] on span "Kitchen | Eat- In Area" at bounding box center [794, 13] width 175 height 26
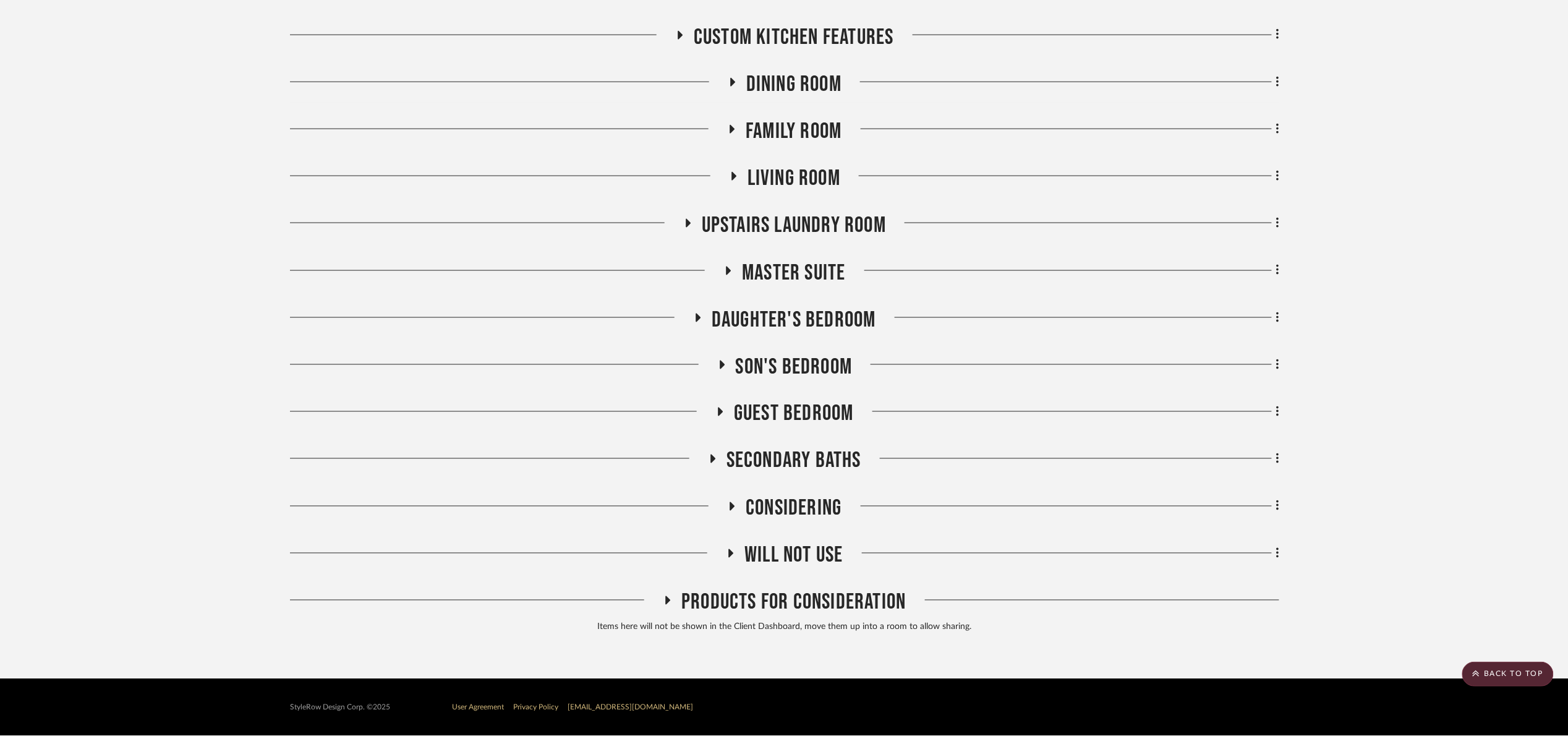
click at [789, 278] on span "Master Suite" at bounding box center [794, 272] width 103 height 26
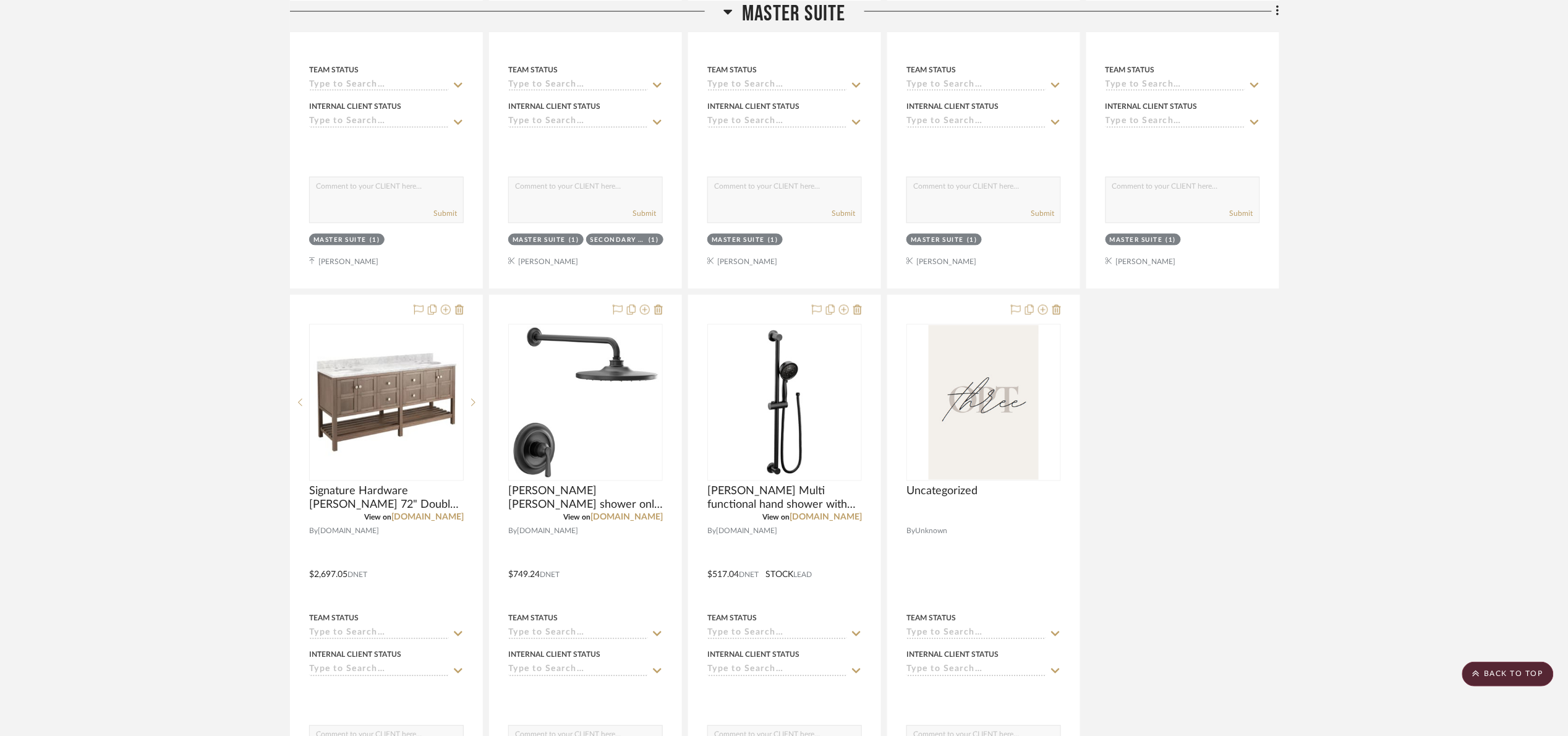
scroll to position [3009, 0]
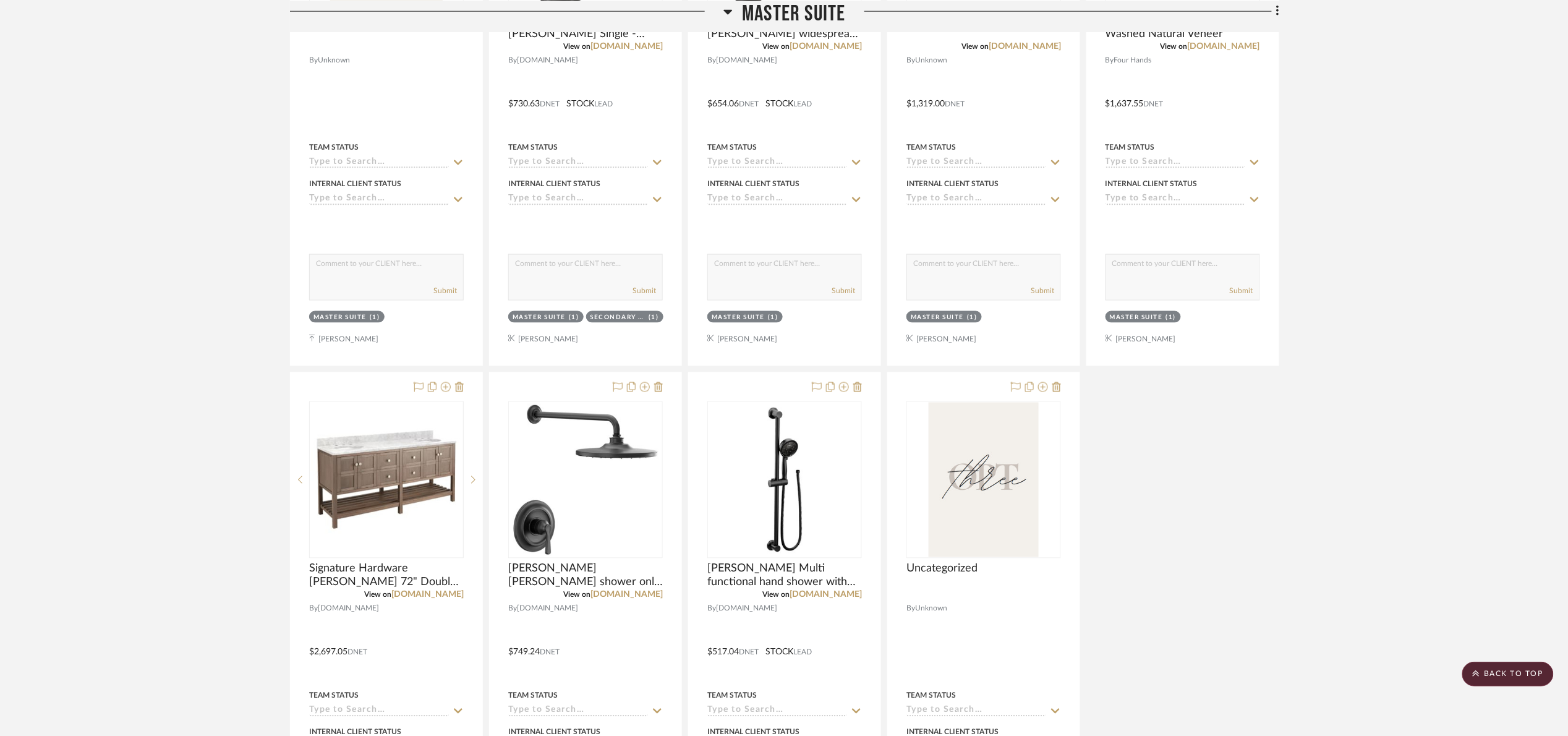
click at [762, 21] on span "Master Suite" at bounding box center [794, 13] width 103 height 26
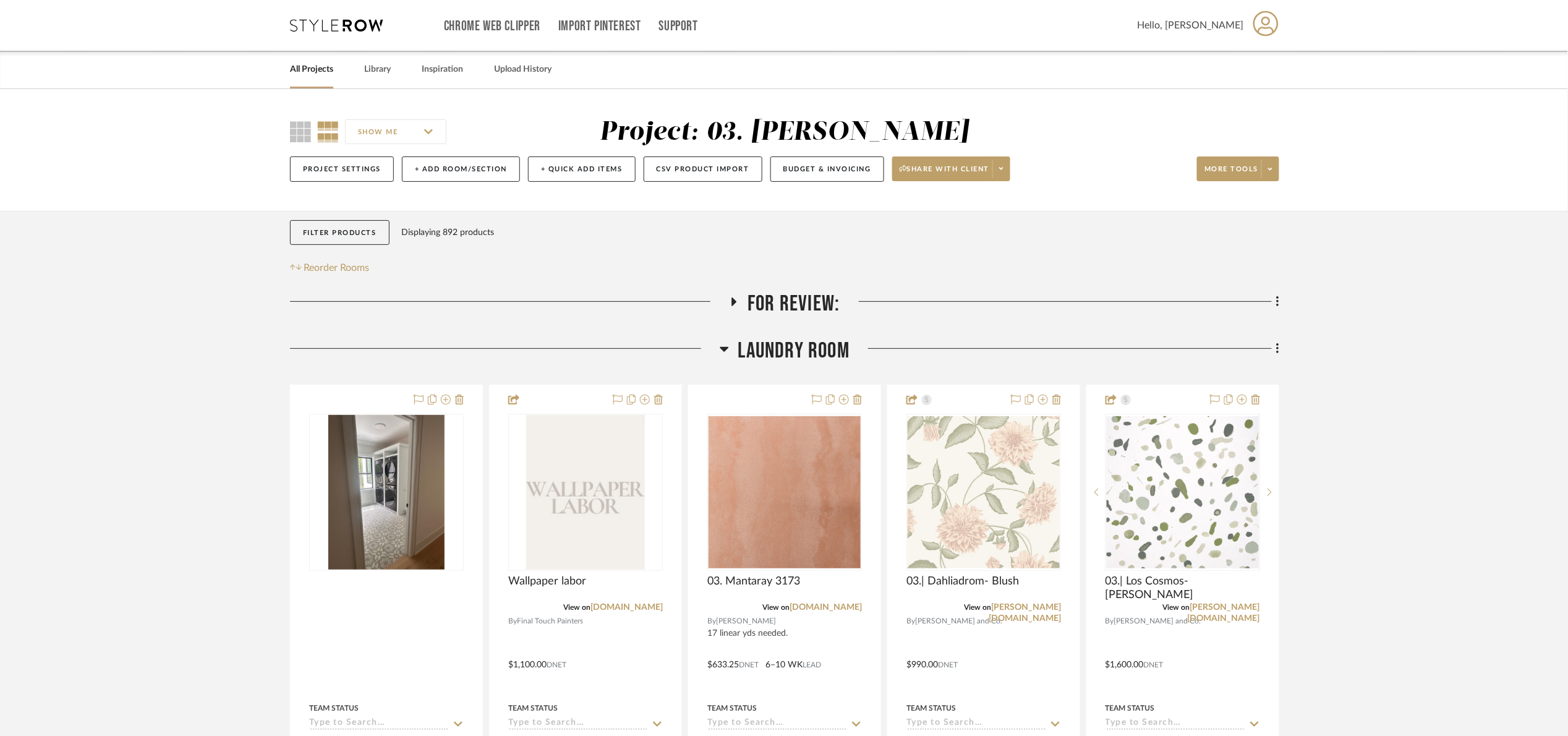
click at [753, 305] on span "For Review:" at bounding box center [794, 303] width 92 height 26
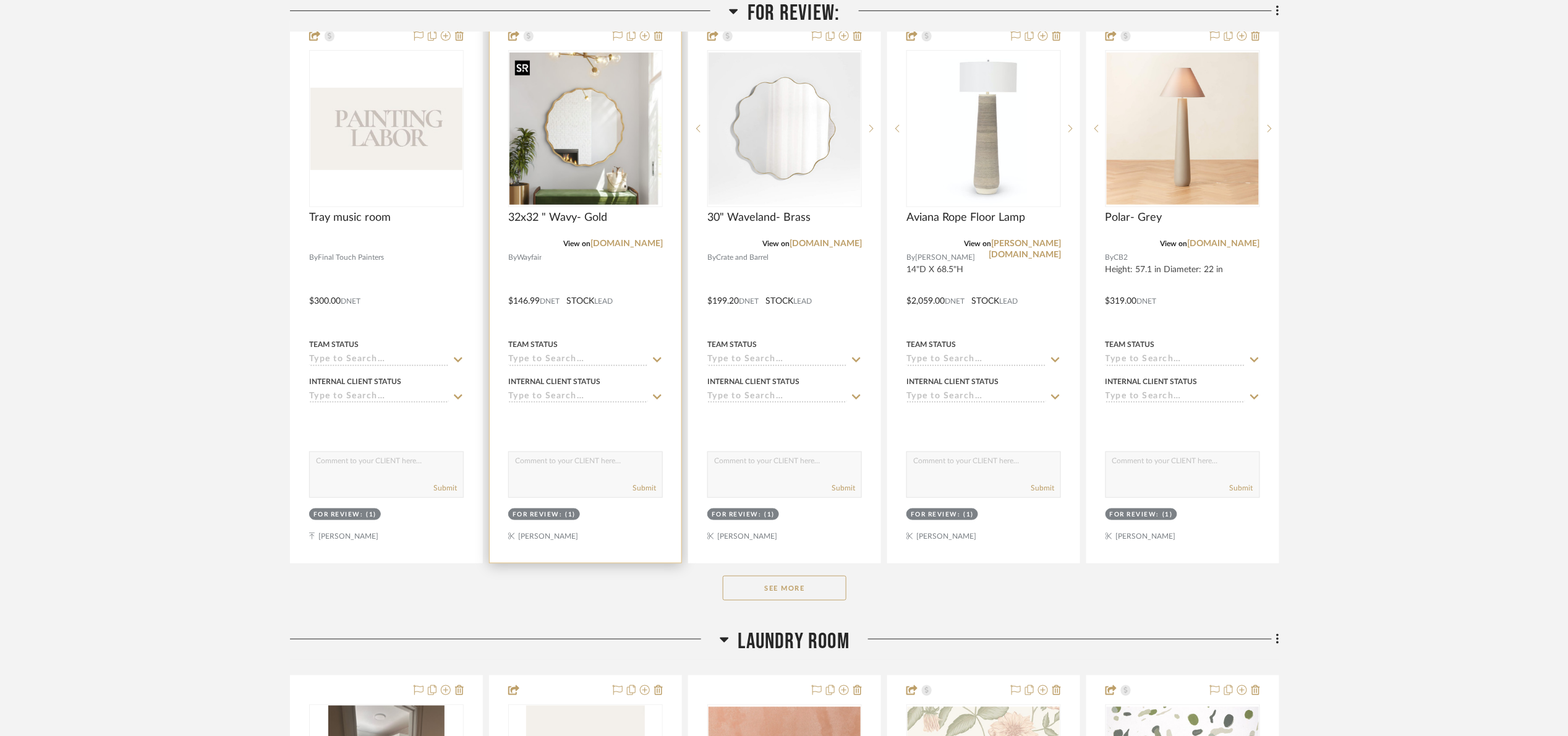
scroll to position [371, 0]
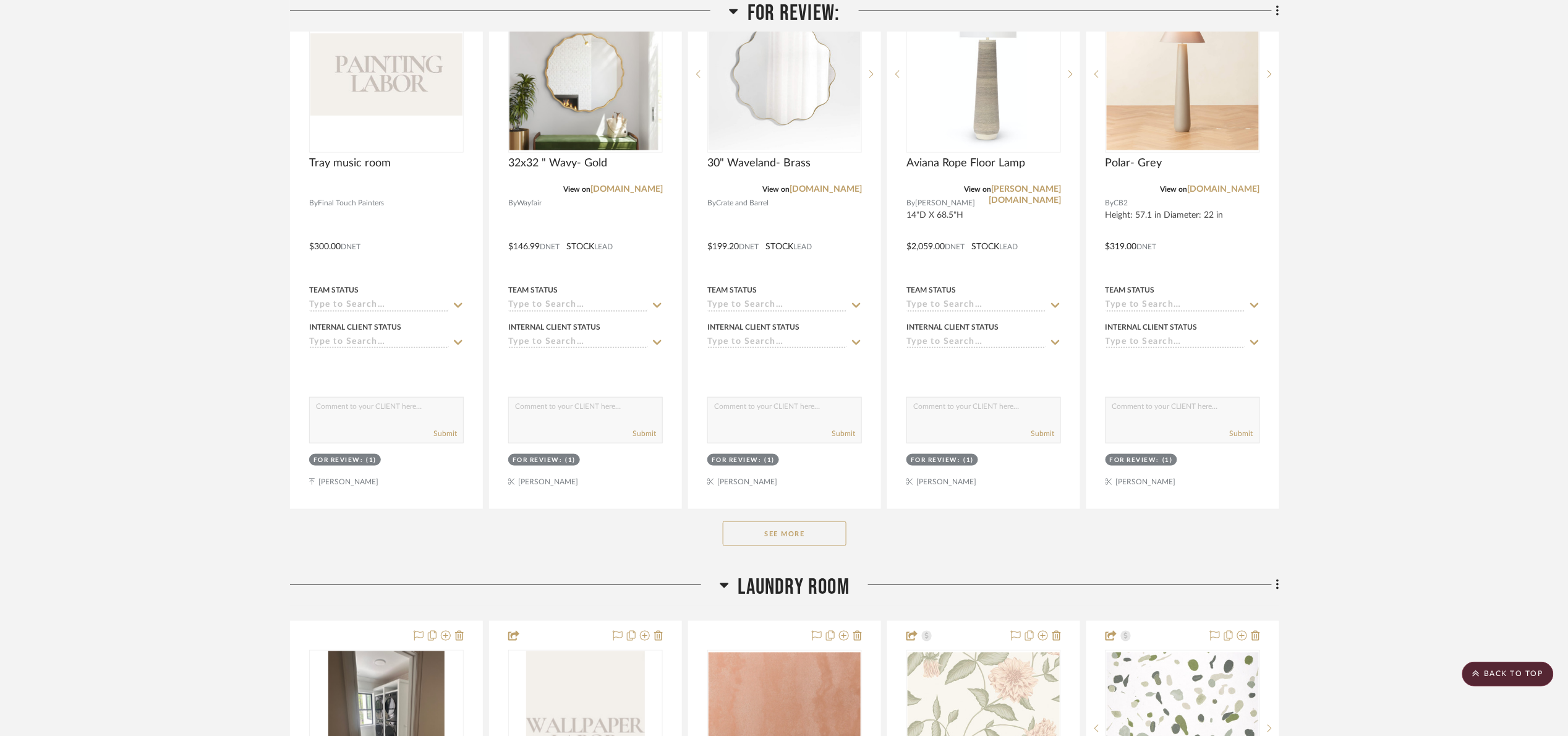
click at [762, 534] on button "See More" at bounding box center [784, 533] width 124 height 25
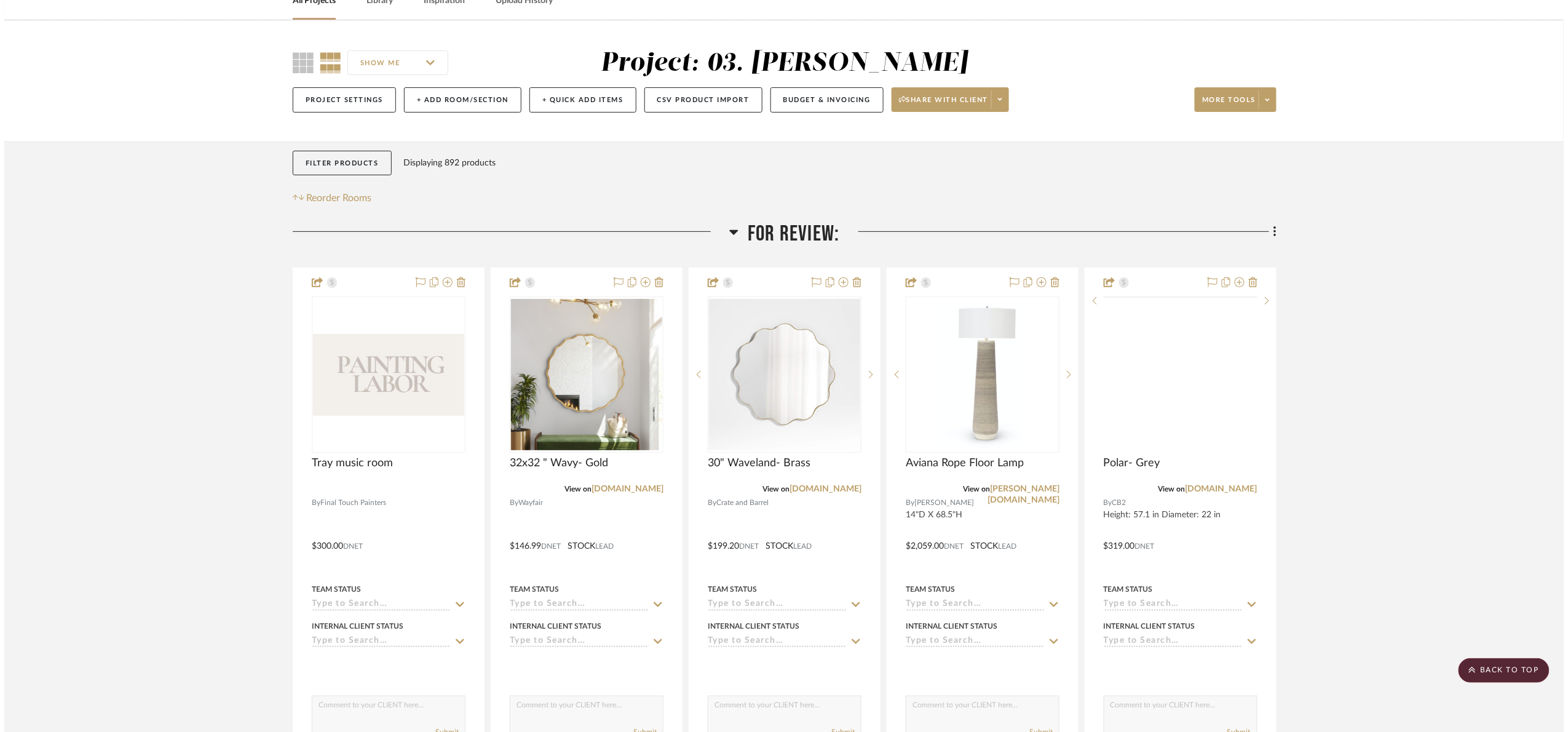
scroll to position [0, 0]
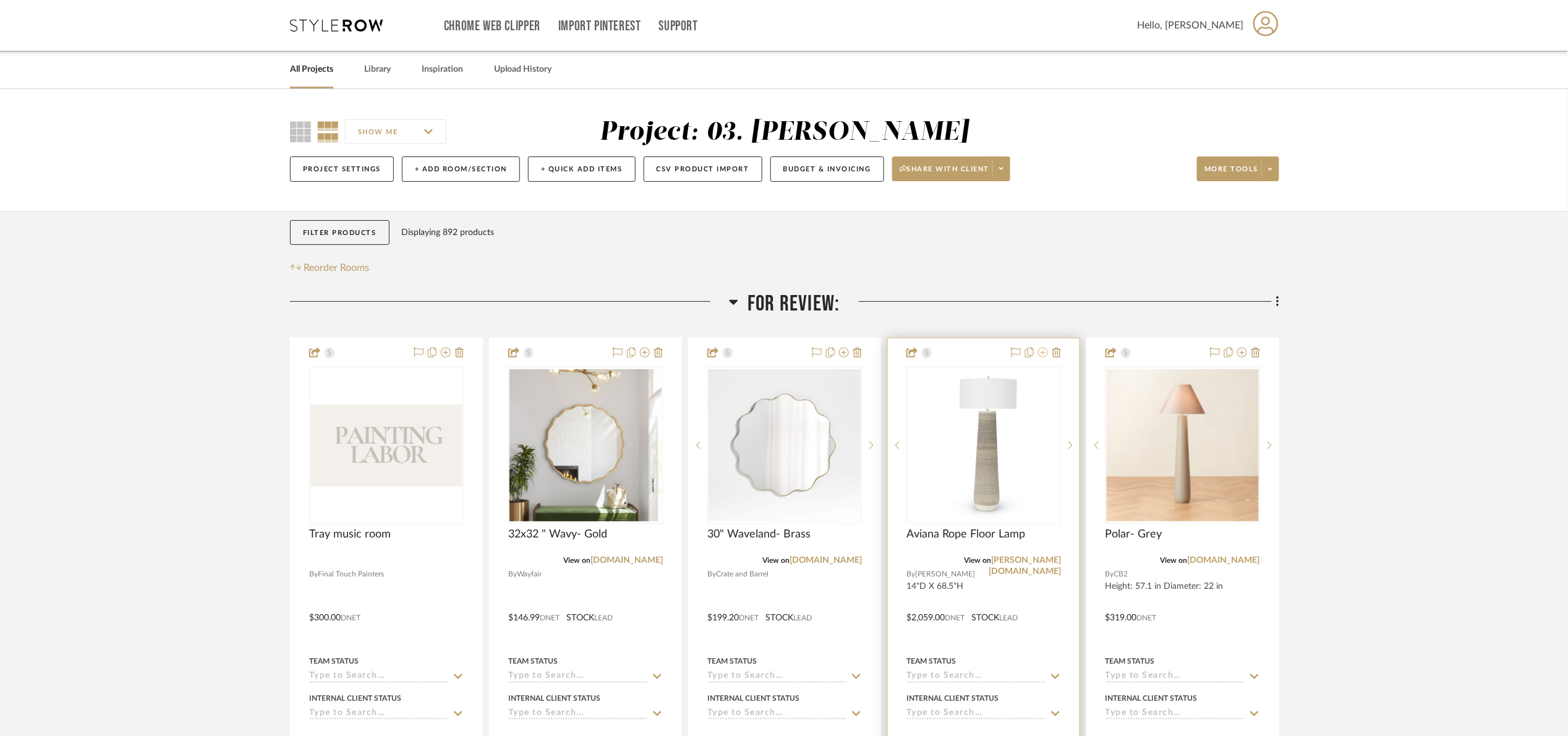
click at [1038, 355] on icon at bounding box center [1043, 353] width 10 height 10
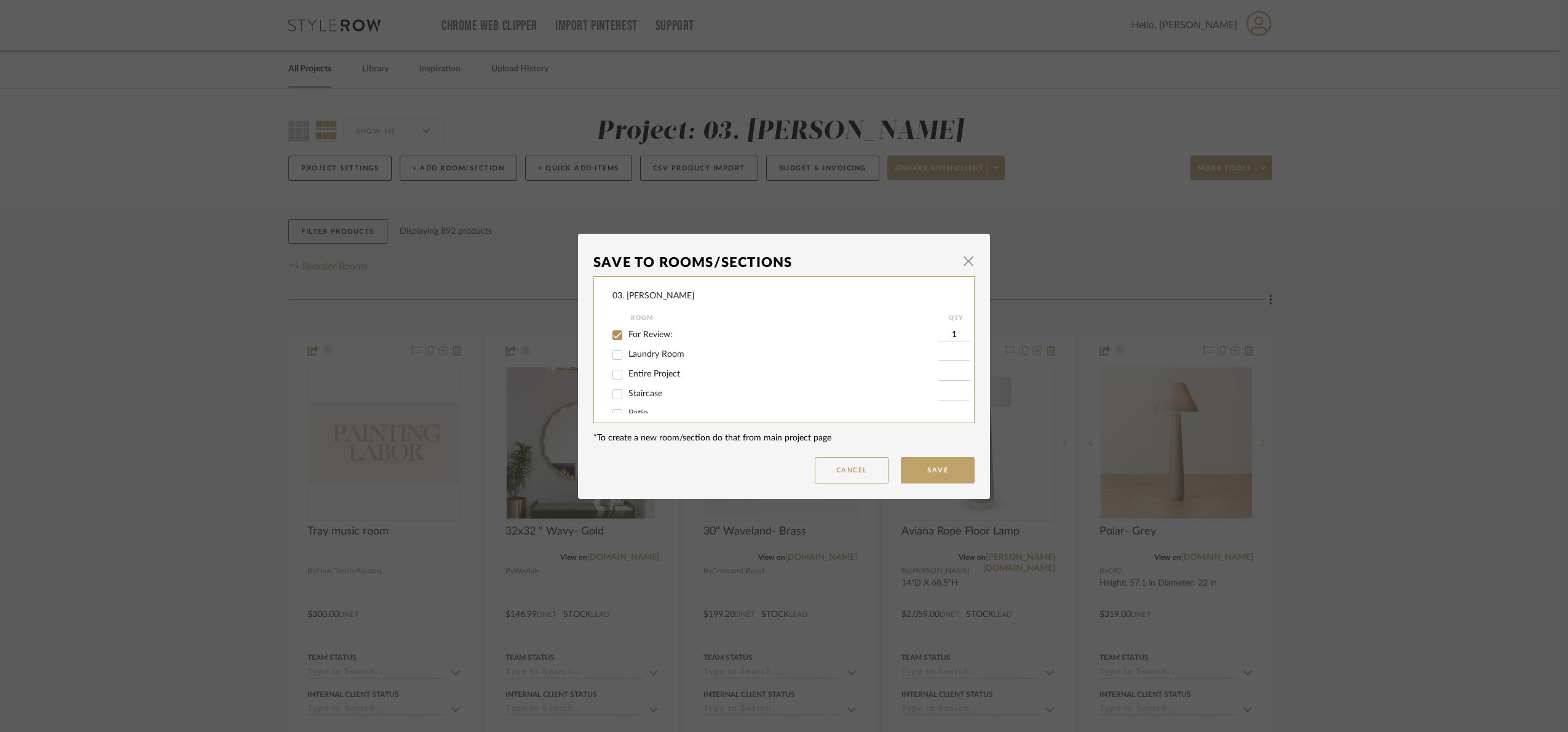
click at [633, 332] on span "For Review:" at bounding box center [650, 334] width 45 height 8
click at [627, 332] on input "For Review:" at bounding box center [617, 335] width 19 height 19
checkbox input "false"
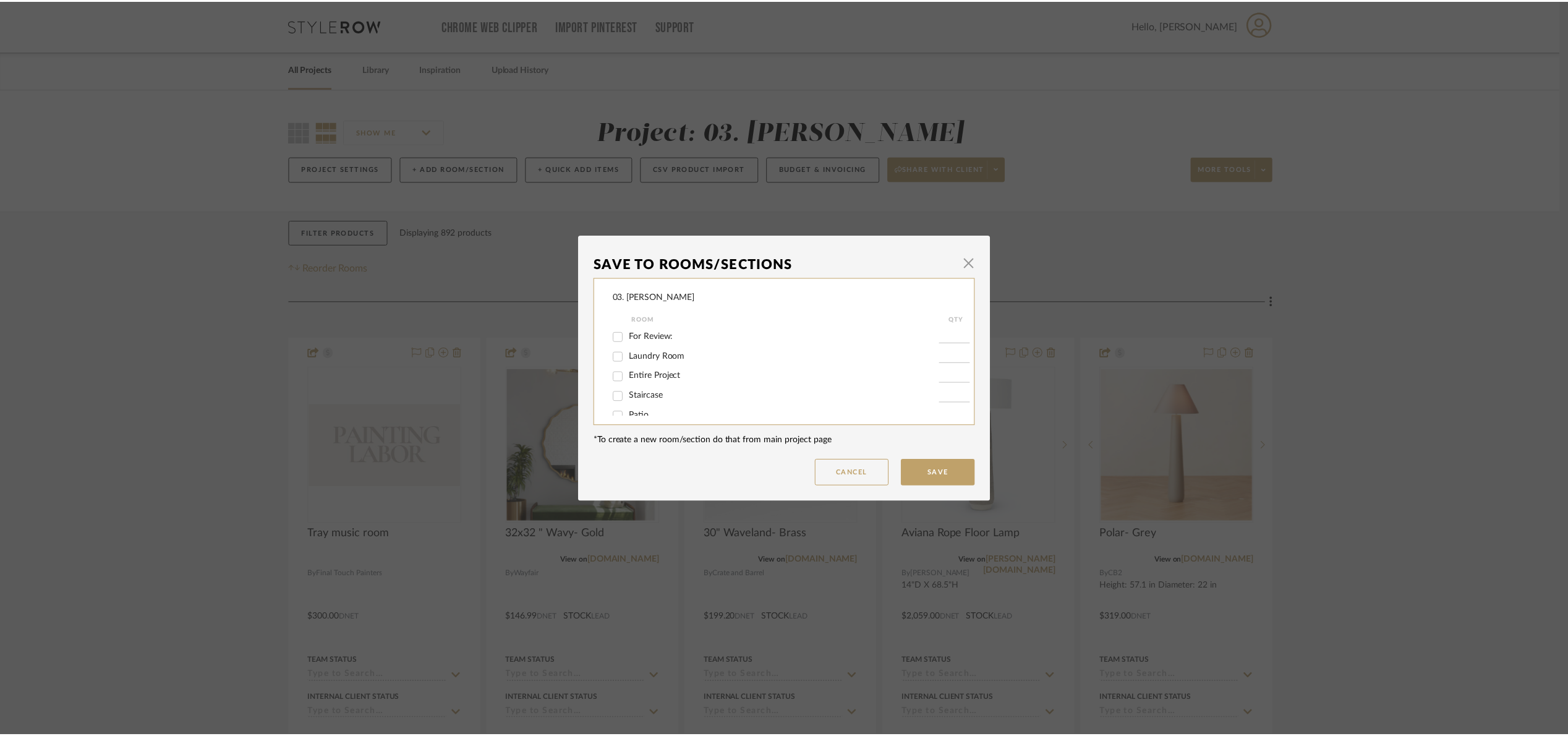
scroll to position [706, 0]
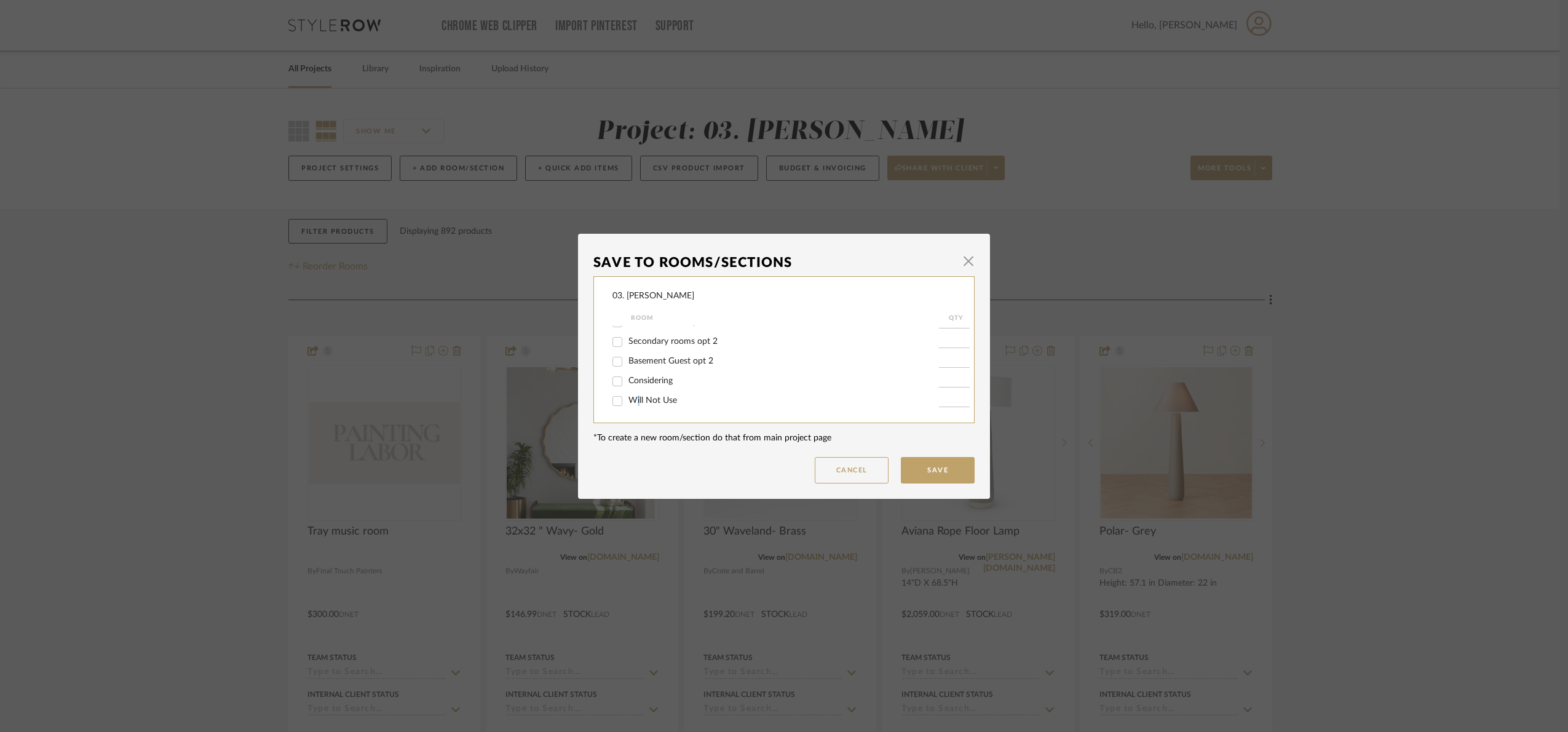
click at [634, 403] on span "Will Not Use" at bounding box center [653, 400] width 49 height 8
click at [615, 400] on input "Will Not Use" at bounding box center [617, 400] width 19 height 19
checkbox input "true"
type input "1"
click at [934, 463] on button "Save" at bounding box center [938, 469] width 74 height 26
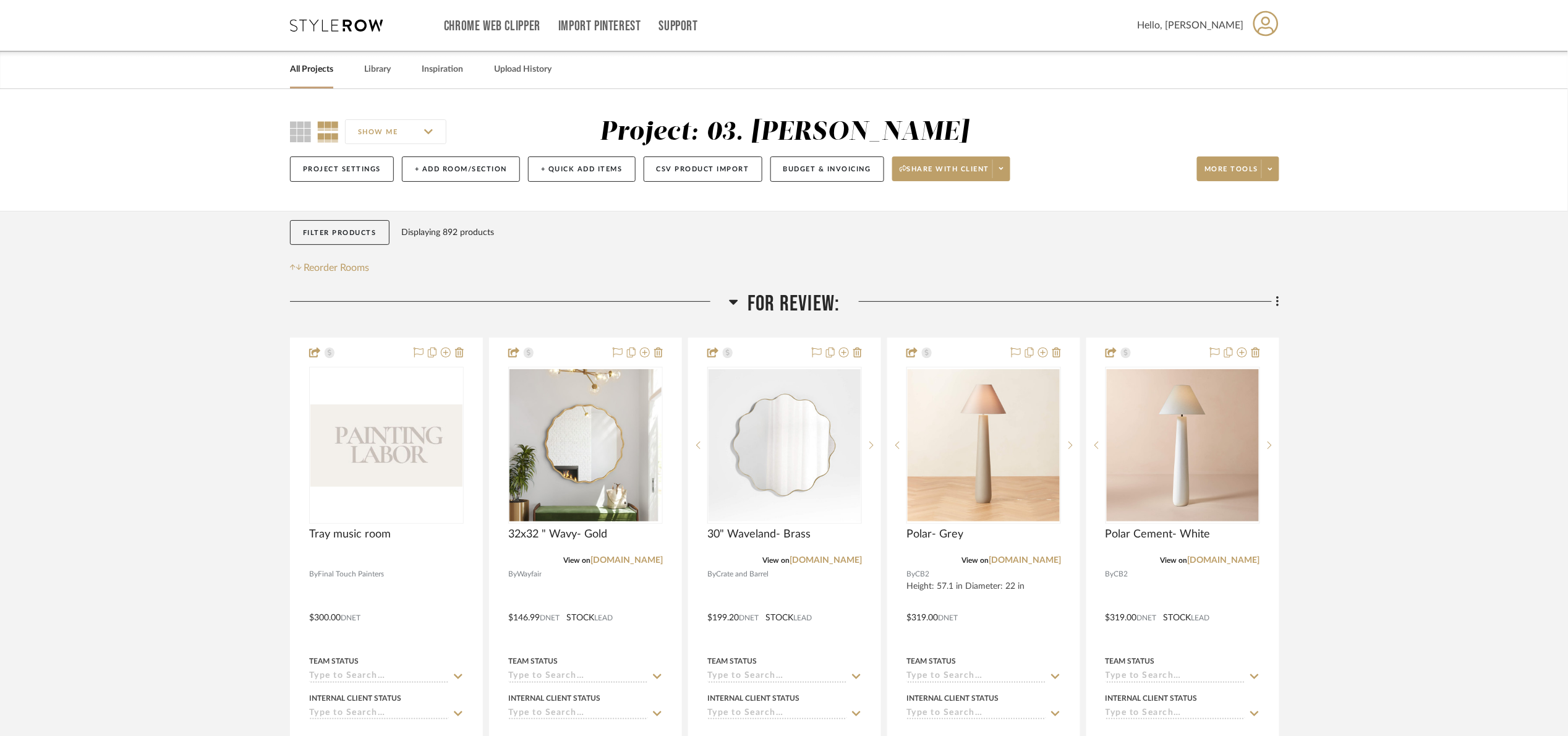
click at [801, 305] on span "For Review:" at bounding box center [794, 303] width 92 height 26
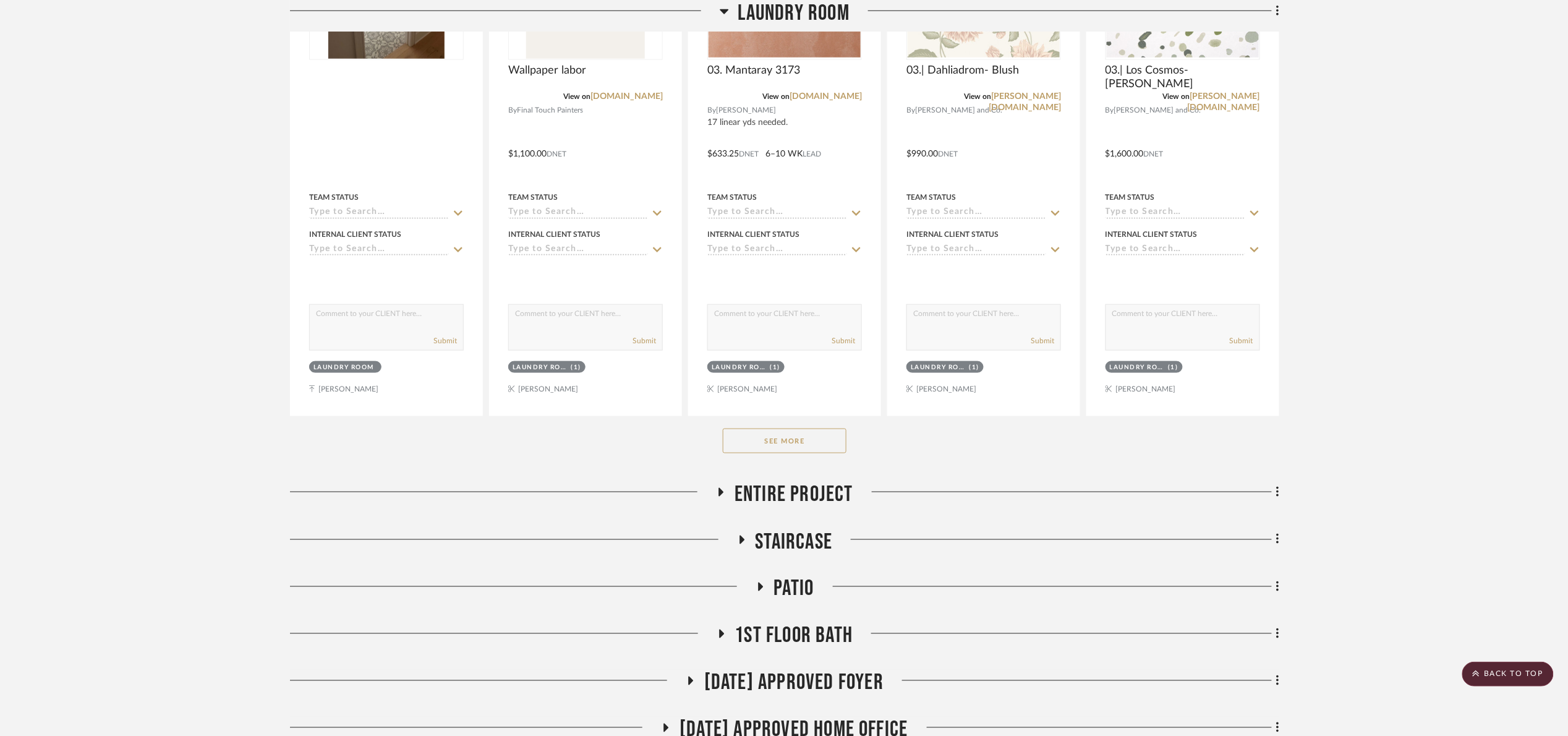
scroll to position [557, 0]
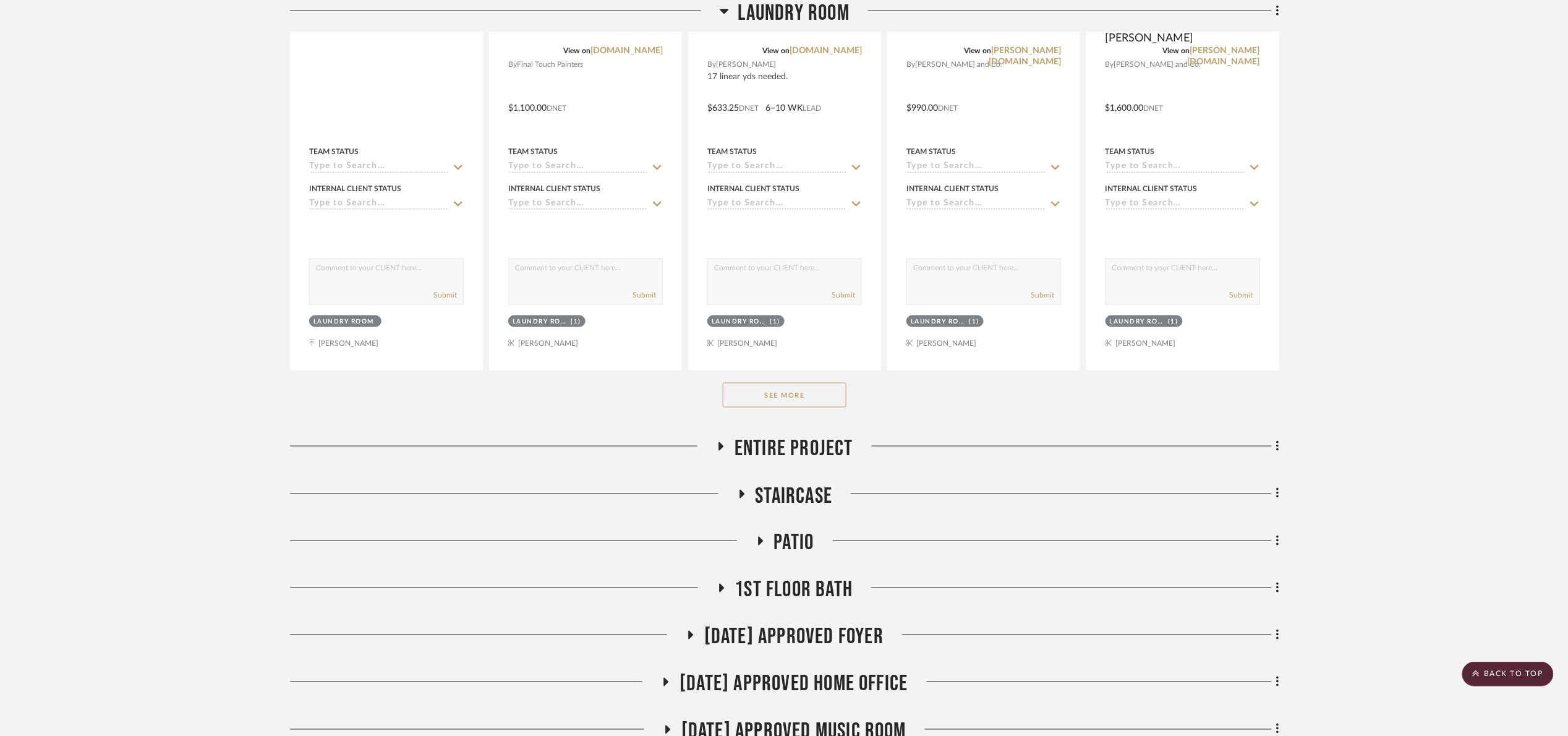
click at [776, 389] on button "See More" at bounding box center [784, 394] width 124 height 25
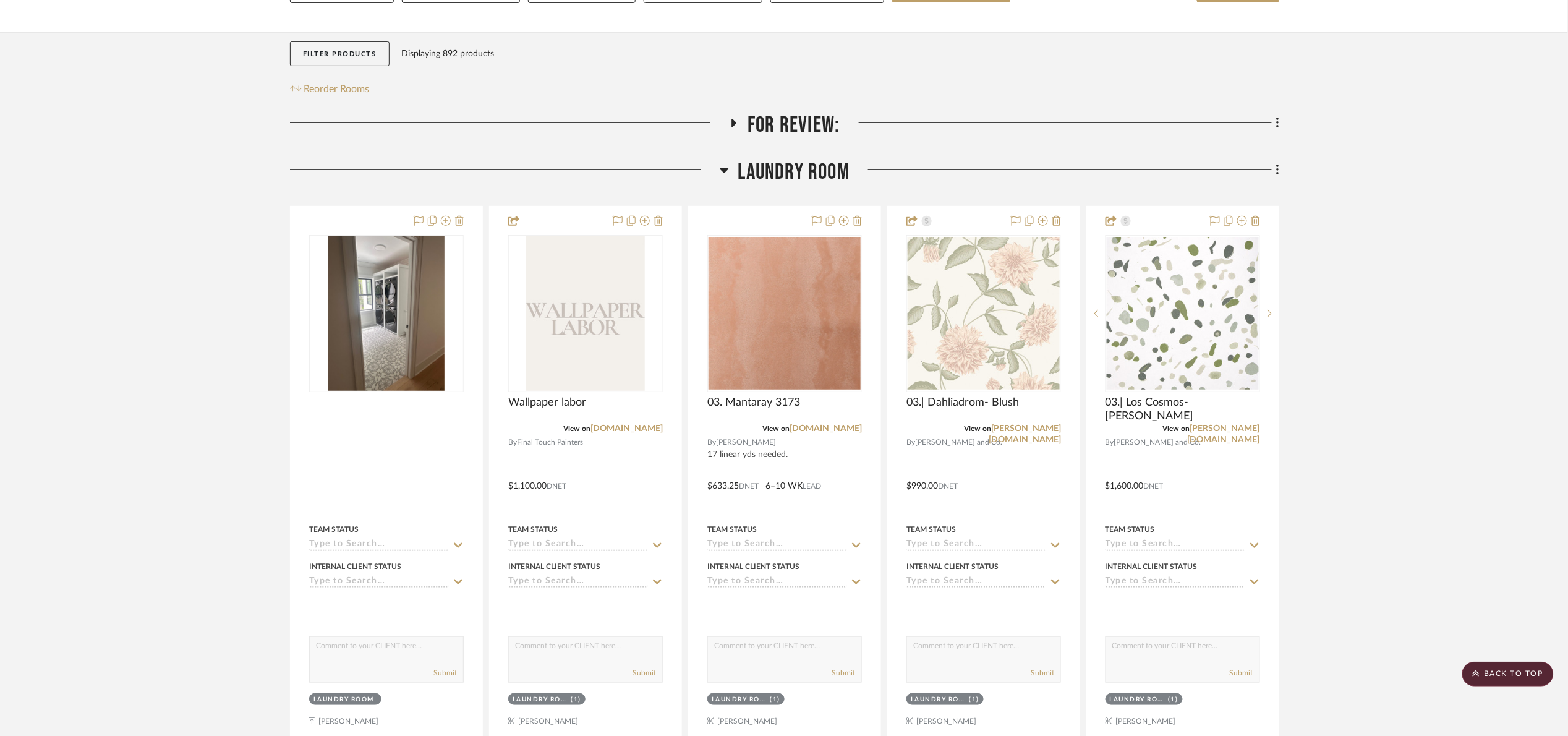
scroll to position [93, 0]
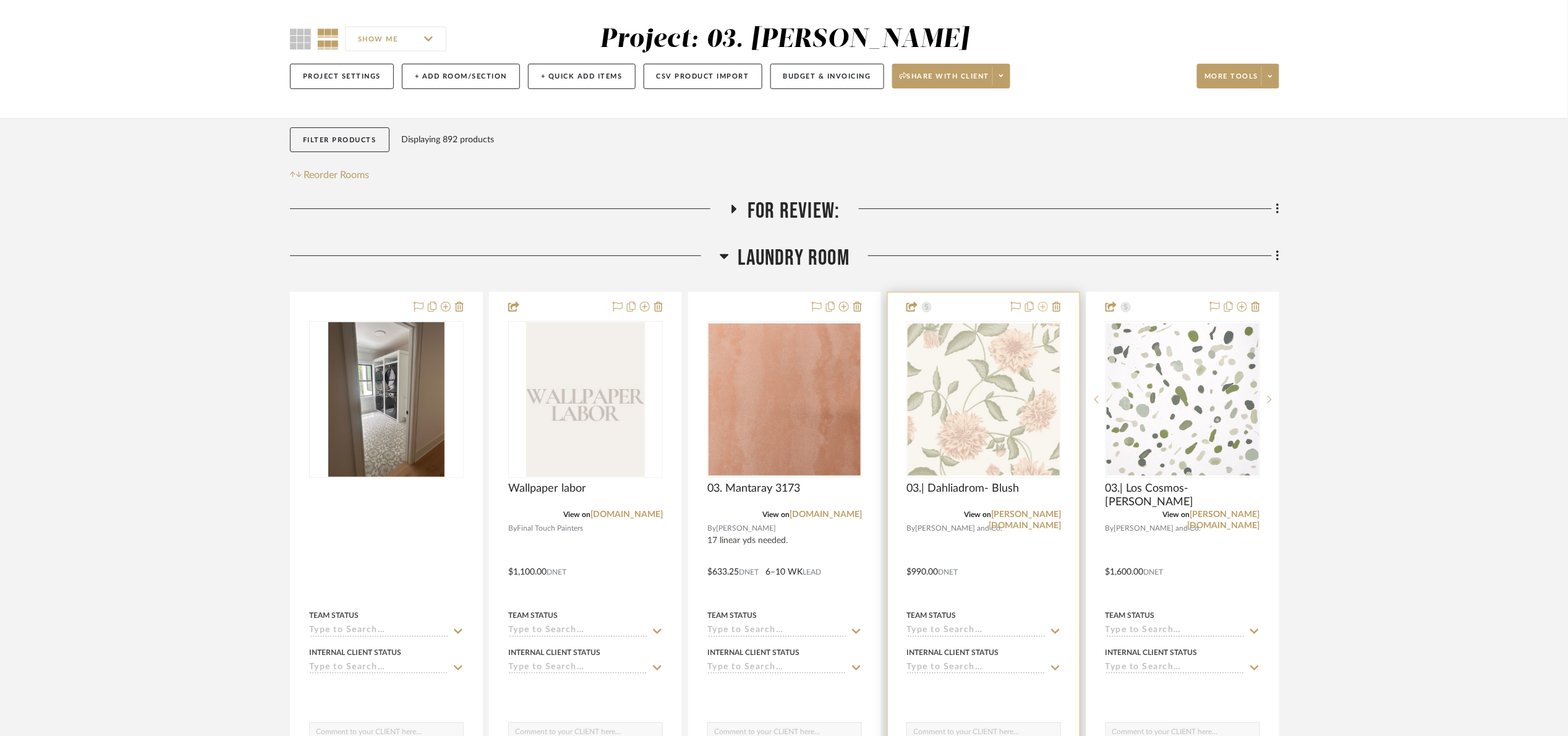
click at [1043, 308] on icon at bounding box center [1043, 307] width 10 height 10
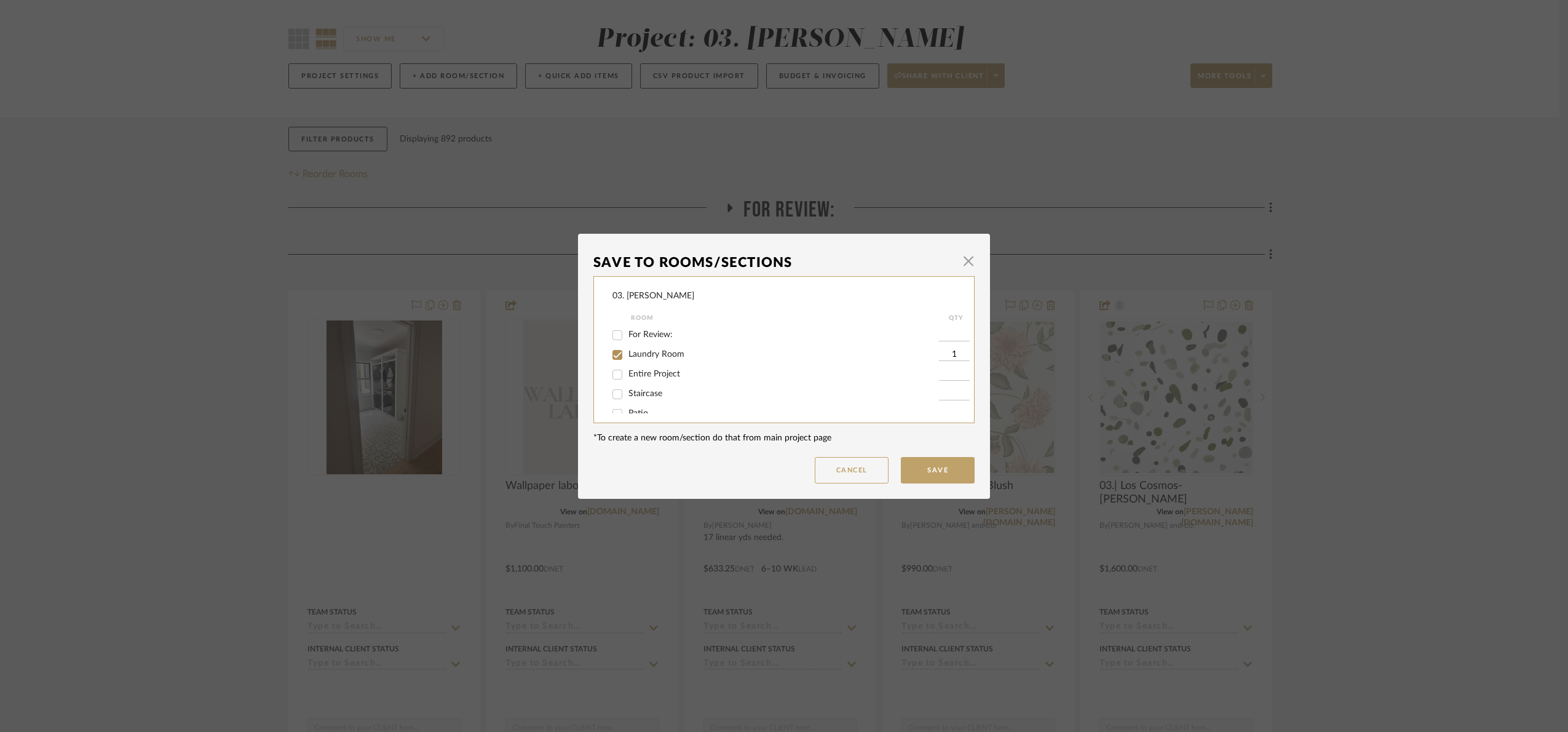
click at [636, 355] on span "Laundry Room" at bounding box center [656, 354] width 56 height 8
click at [627, 355] on input "Laundry Room" at bounding box center [617, 354] width 19 height 19
checkbox input "false"
click at [644, 397] on span "Will Not Use" at bounding box center [653, 400] width 49 height 8
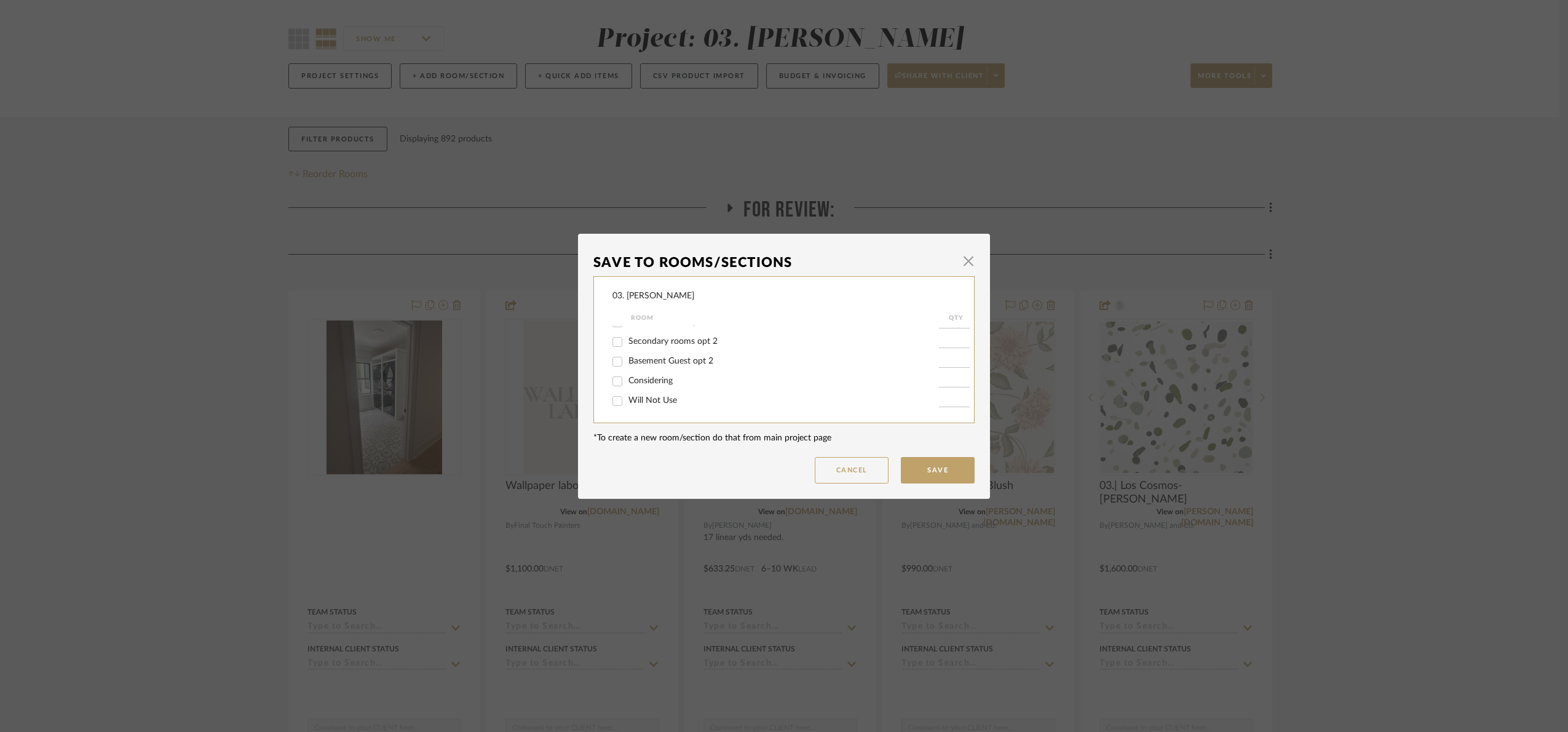
click at [627, 397] on input "Will Not Use" at bounding box center [617, 400] width 19 height 19
checkbox input "true"
type input "1"
click at [926, 474] on button "Save" at bounding box center [938, 469] width 74 height 26
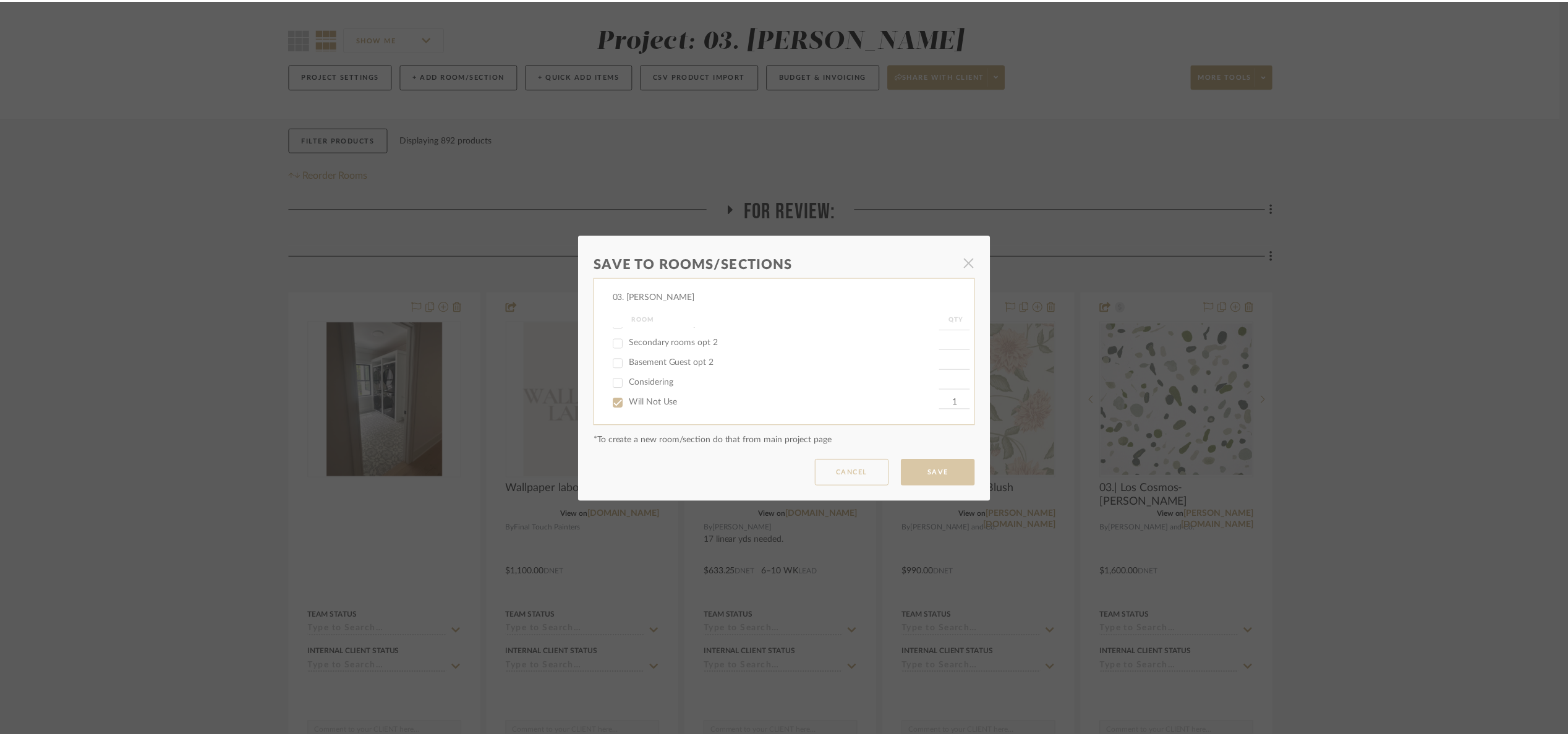
scroll to position [93, 0]
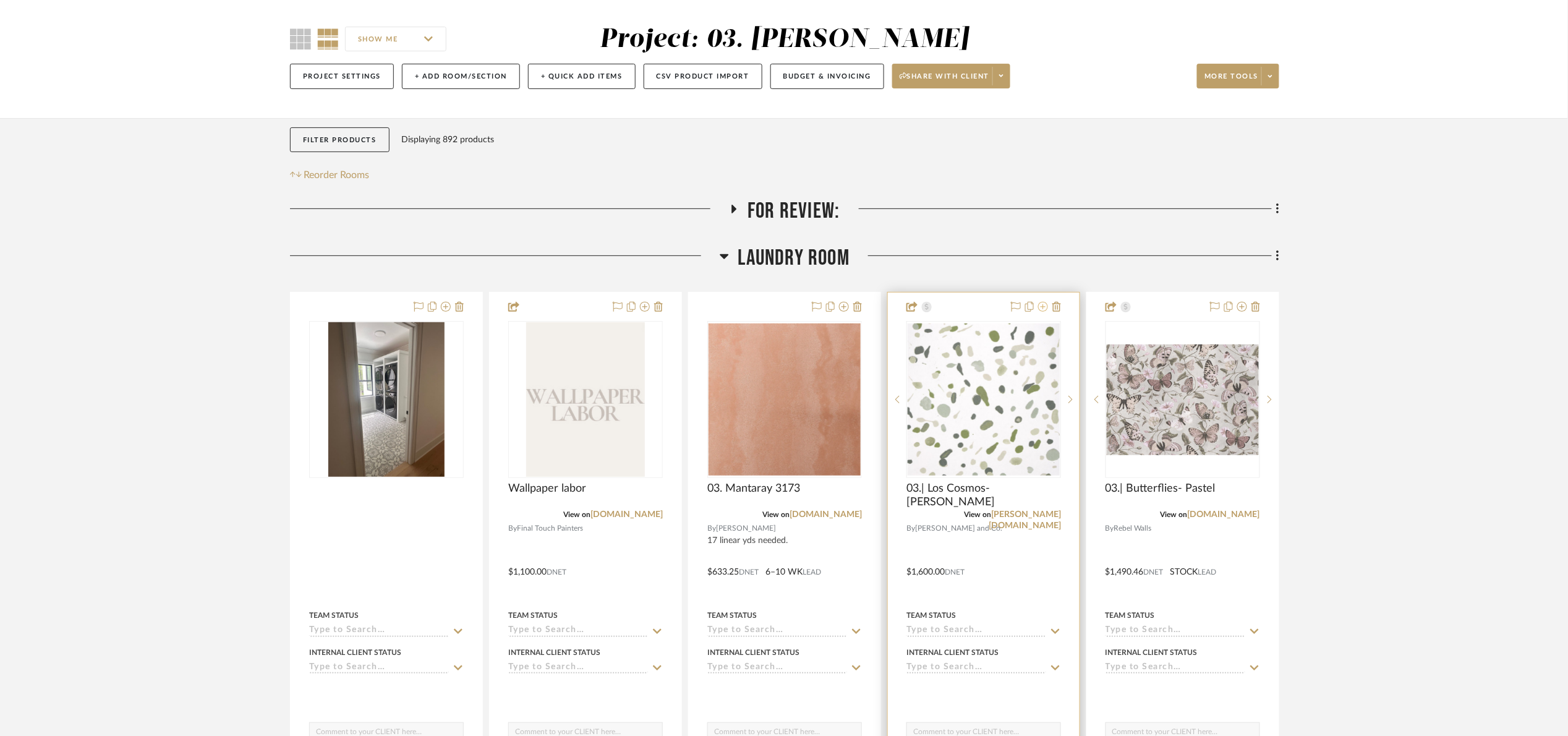
click at [1044, 306] on icon at bounding box center [1043, 307] width 10 height 10
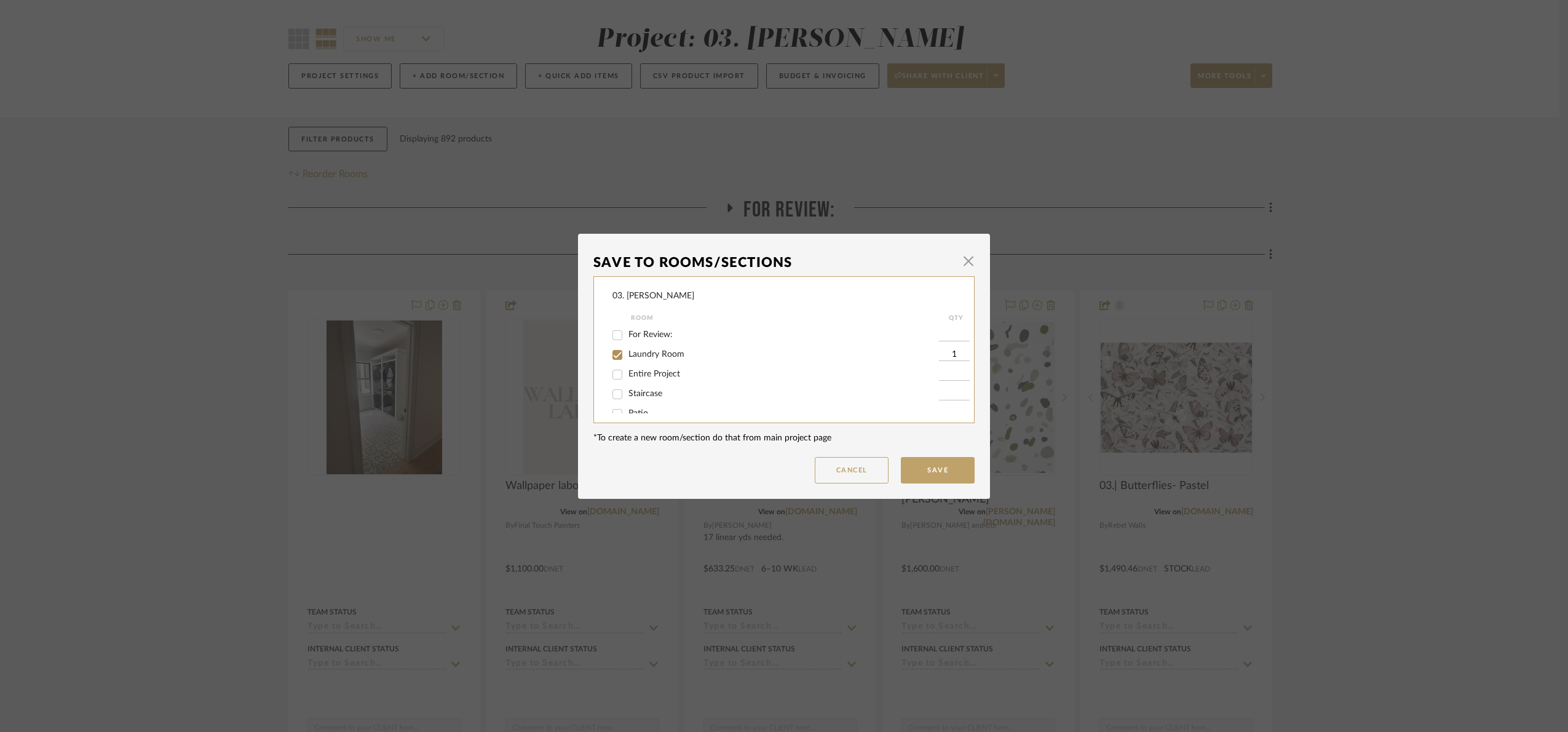
click at [629, 355] on span "Laundry Room" at bounding box center [656, 354] width 56 height 8
click at [627, 355] on input "Laundry Room" at bounding box center [617, 354] width 19 height 19
checkbox input "false"
click at [629, 396] on span "Will Not Use" at bounding box center [653, 400] width 49 height 8
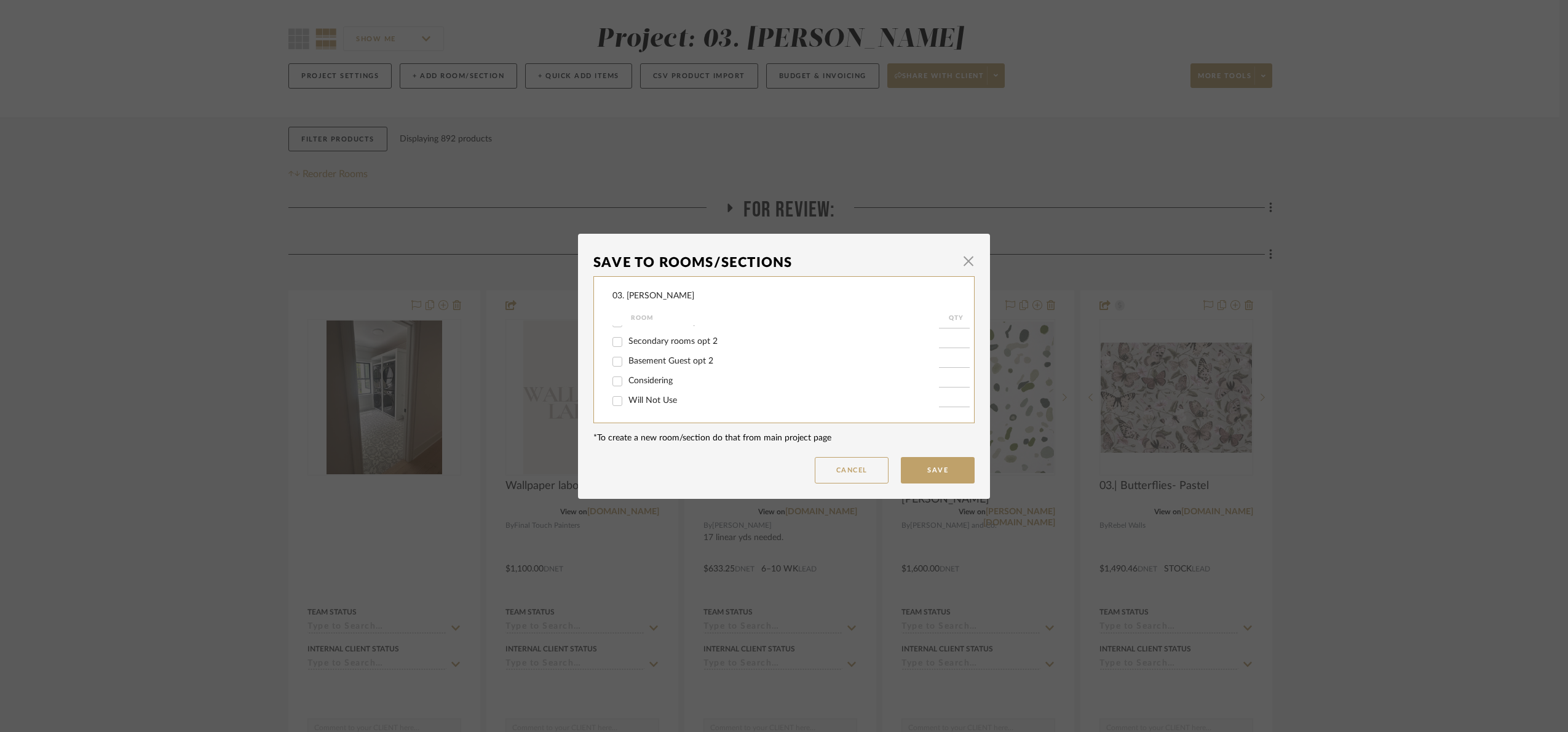
click at [627, 396] on input "Will Not Use" at bounding box center [617, 400] width 19 height 19
checkbox input "true"
type input "1"
click at [937, 464] on button "Save" at bounding box center [938, 469] width 74 height 26
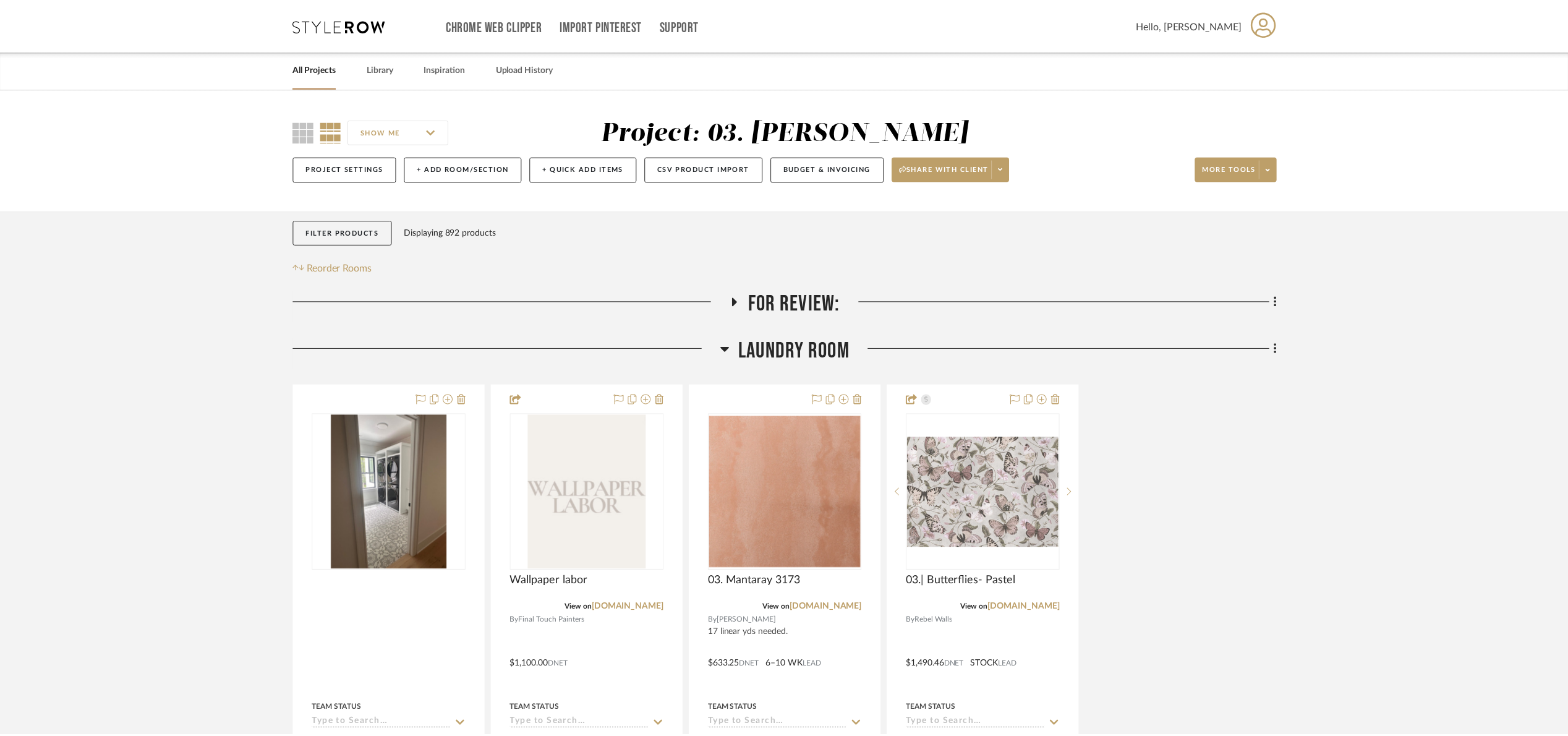
scroll to position [93, 0]
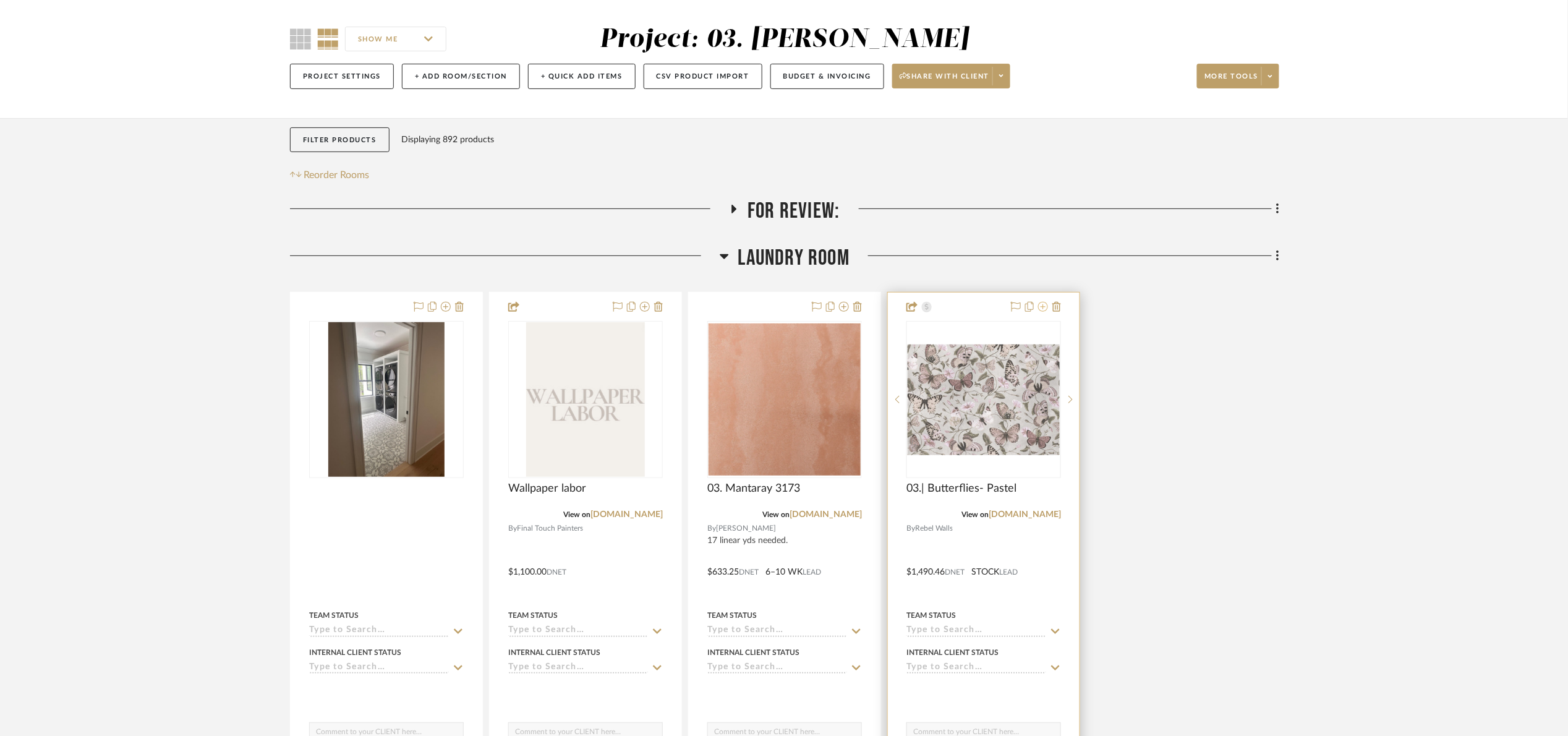
click at [1044, 306] on icon at bounding box center [1043, 307] width 10 height 10
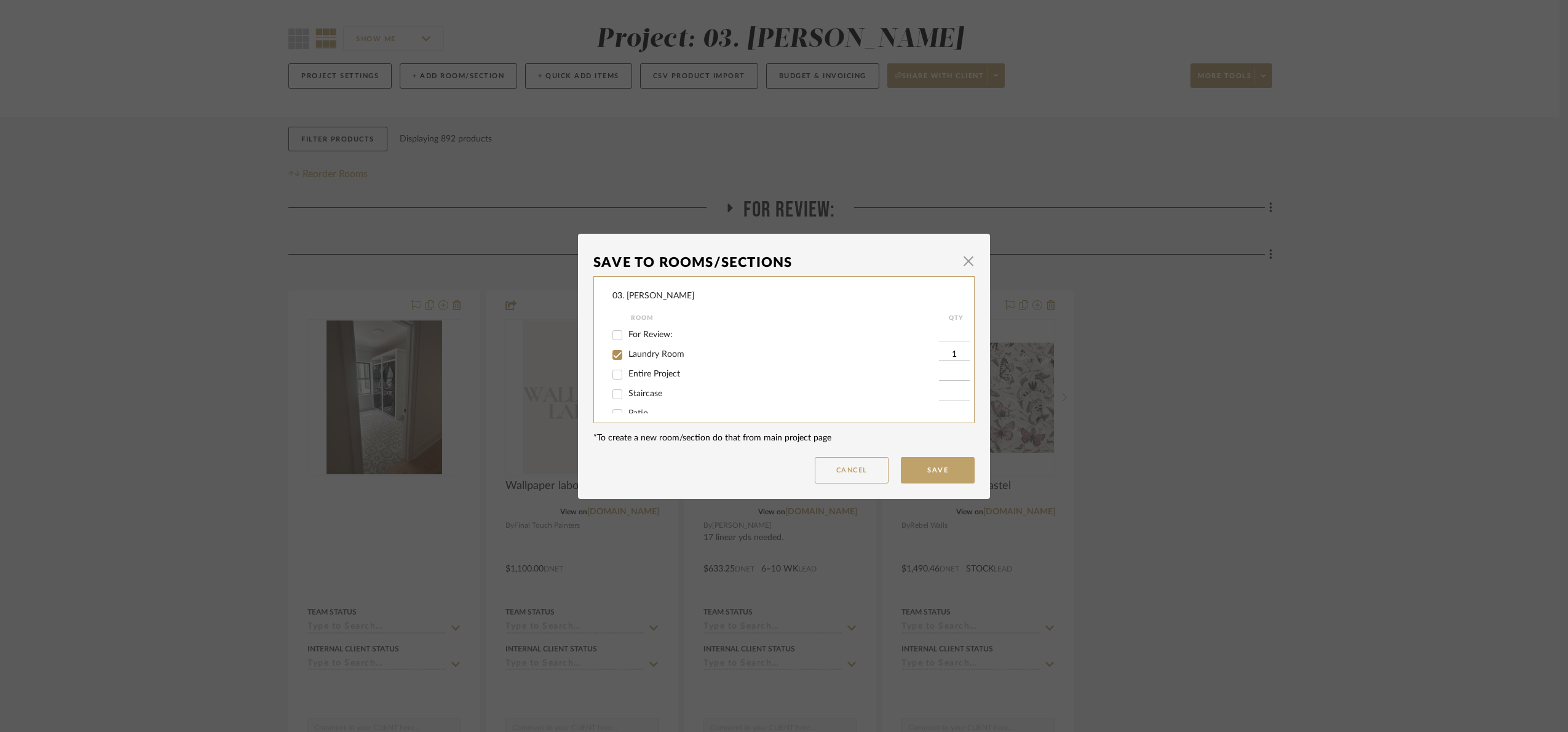
click at [628, 358] on span "Laundry Room" at bounding box center [656, 354] width 56 height 8
click at [627, 358] on input "Laundry Room" at bounding box center [617, 354] width 19 height 19
checkbox input "false"
drag, startPoint x: 643, startPoint y: 395, endPoint x: 654, endPoint y: 405, distance: 14.9
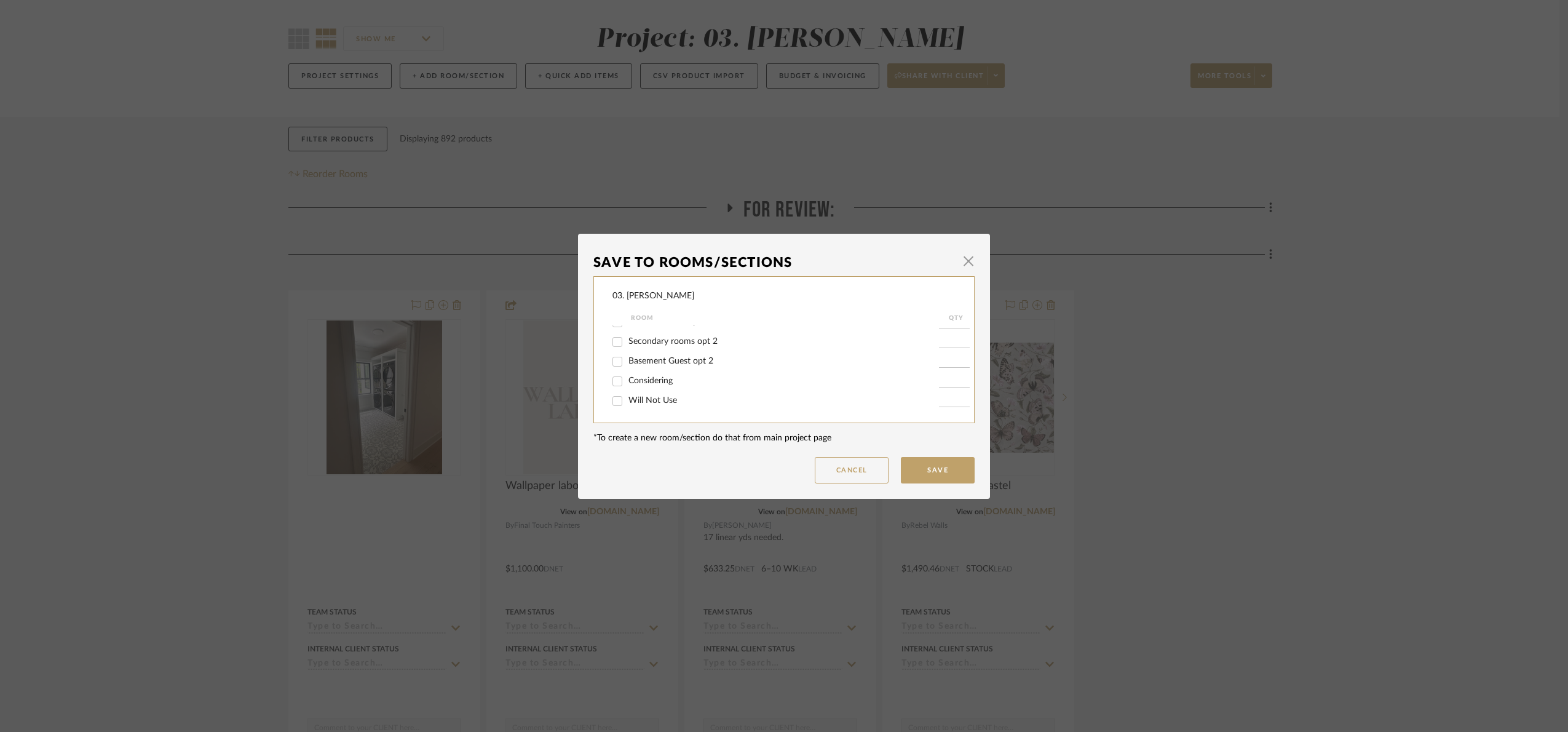
click at [643, 396] on span "Will Not Use" at bounding box center [653, 400] width 49 height 8
click at [627, 396] on input "Will Not Use" at bounding box center [617, 400] width 19 height 19
checkbox input "true"
type input "1"
click at [940, 457] on button "Save" at bounding box center [938, 469] width 74 height 26
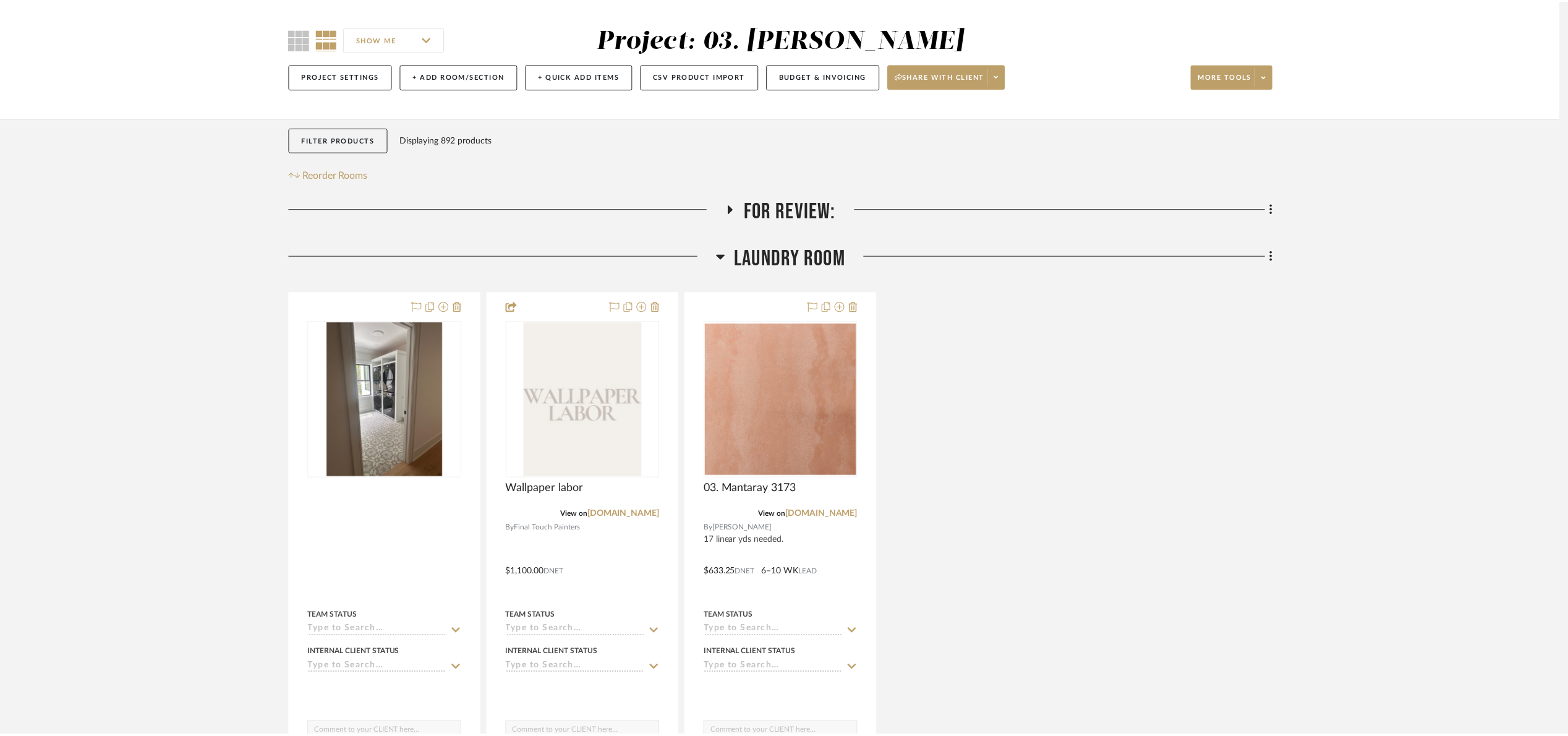
scroll to position [93, 0]
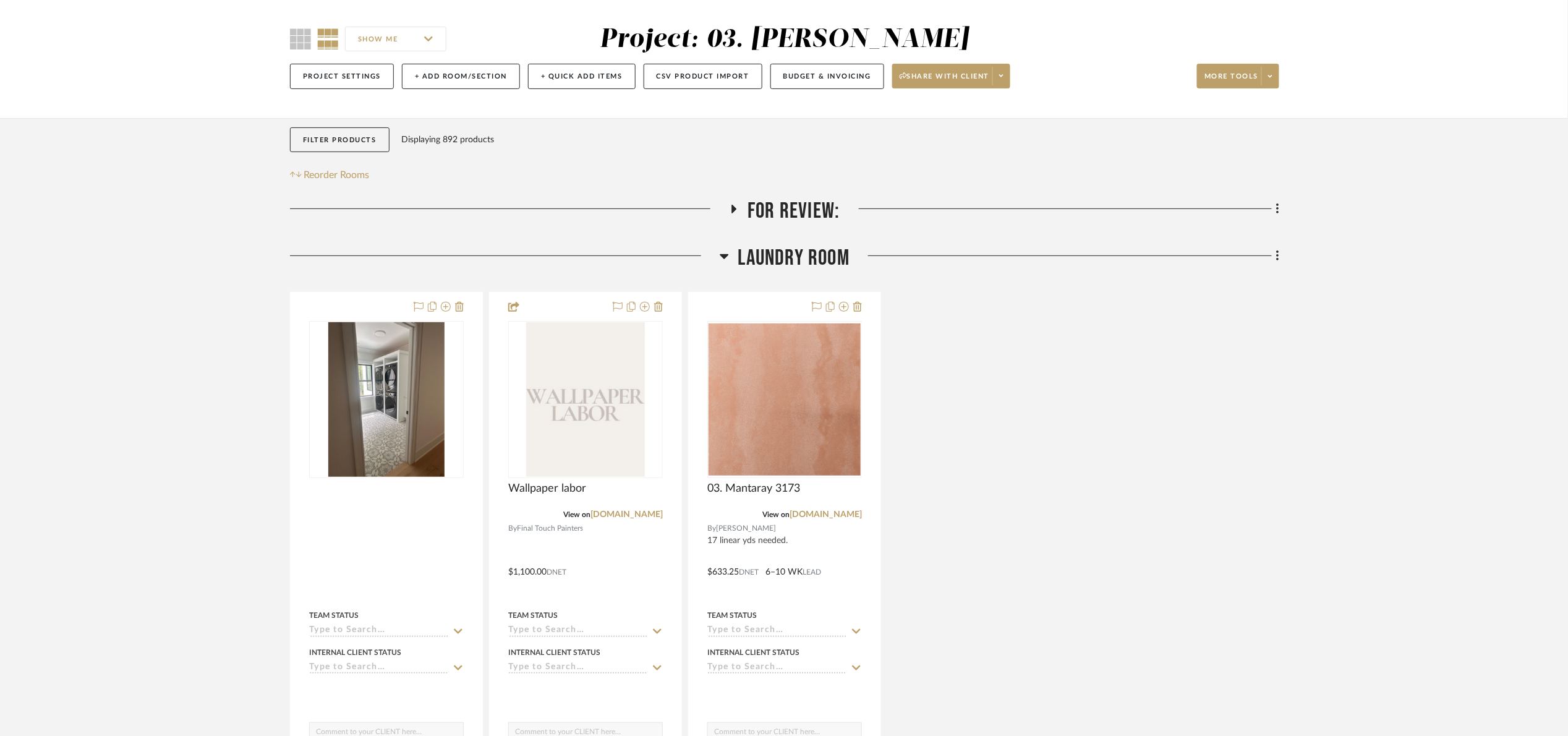
click at [762, 258] on span "Laundry Room" at bounding box center [795, 257] width 112 height 26
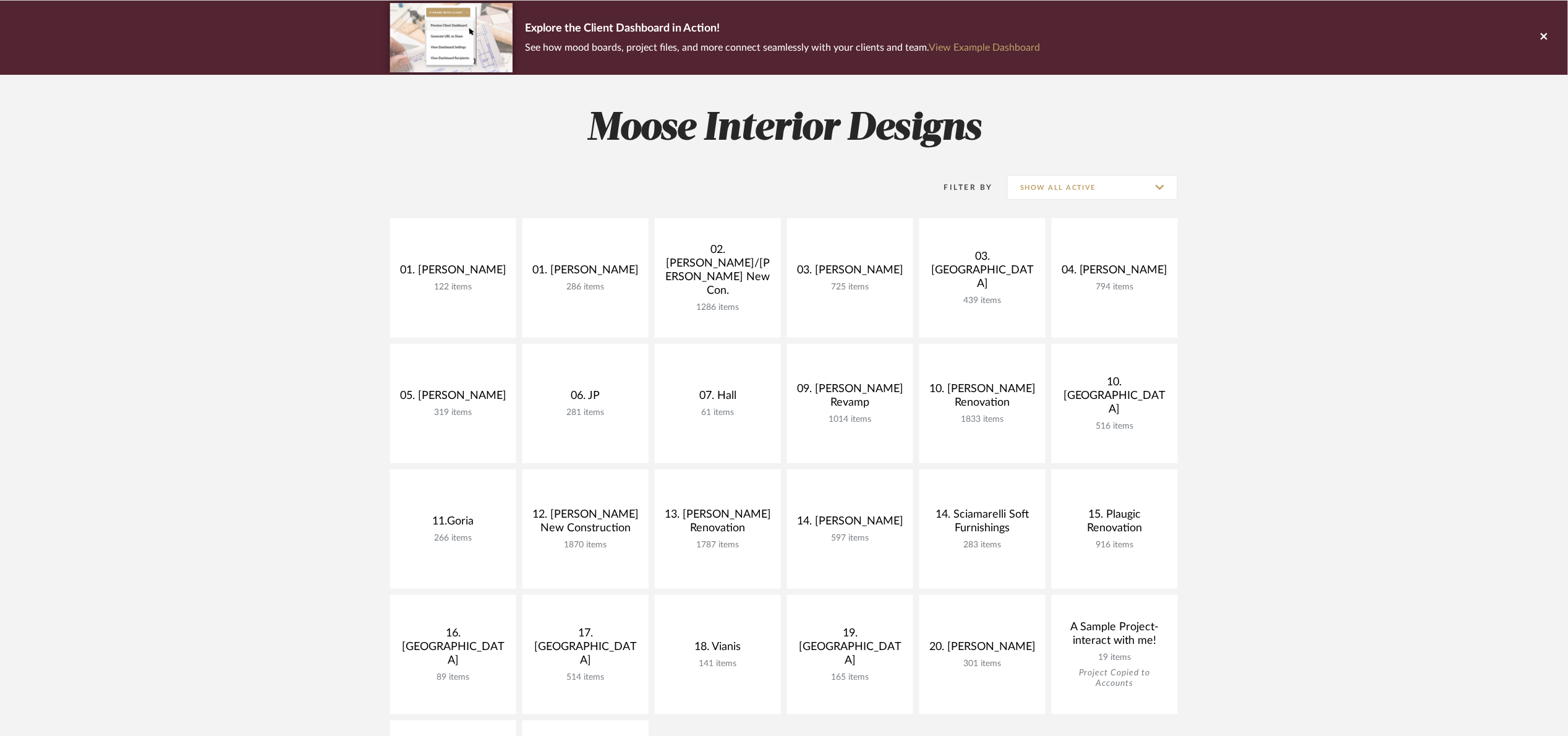
scroll to position [93, 0]
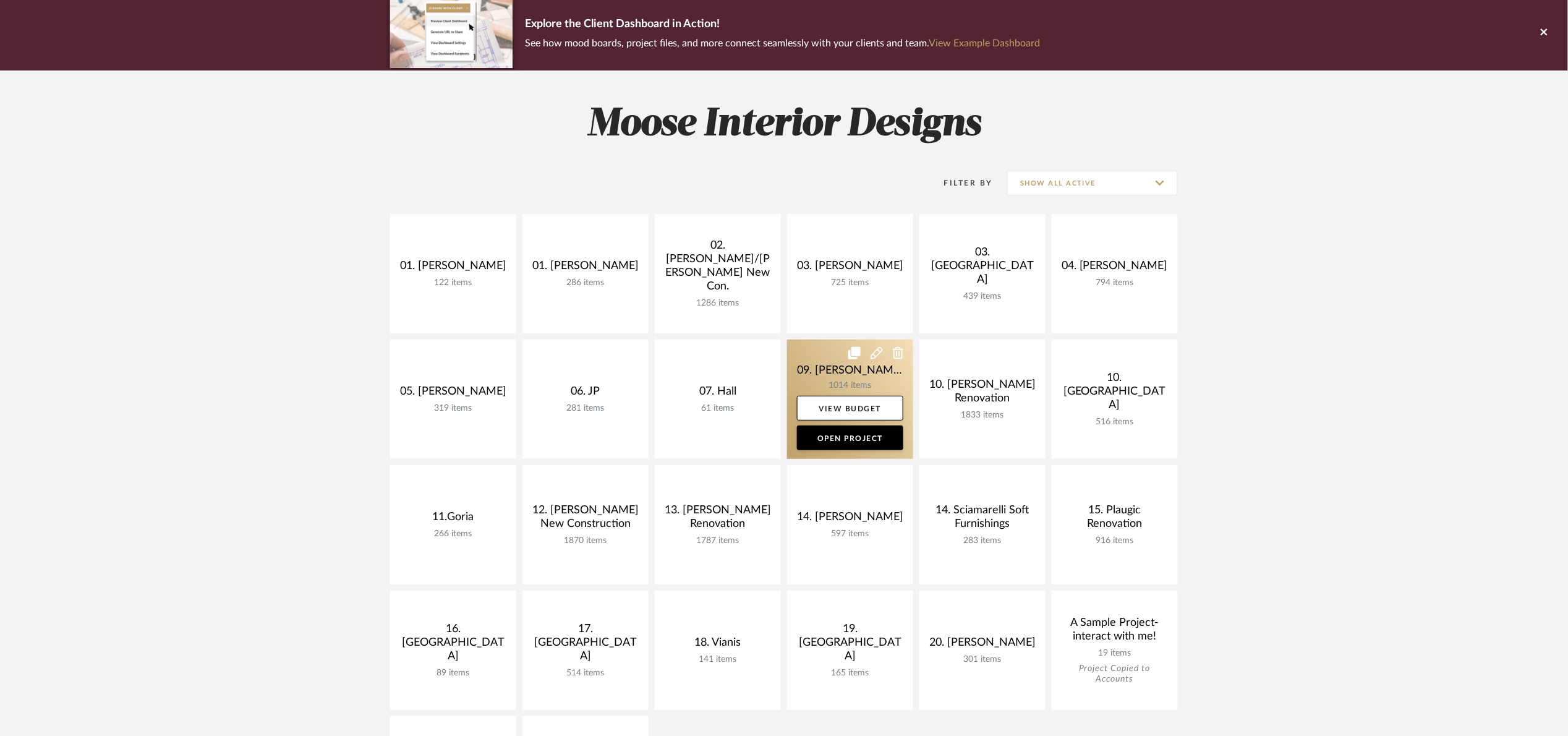
click at [815, 374] on link at bounding box center [850, 398] width 126 height 119
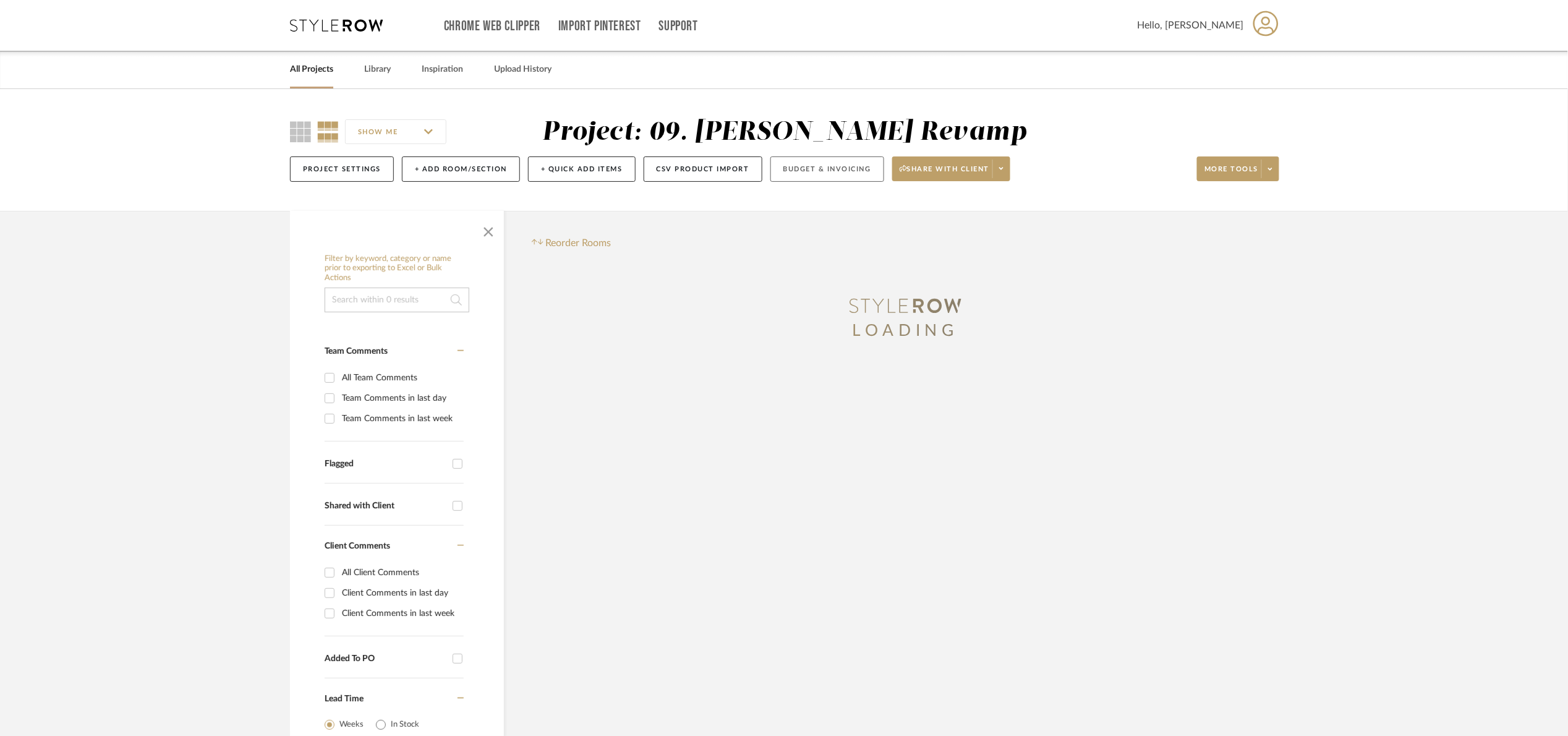
click at [826, 175] on button "Budget & Invoicing" at bounding box center [828, 169] width 113 height 25
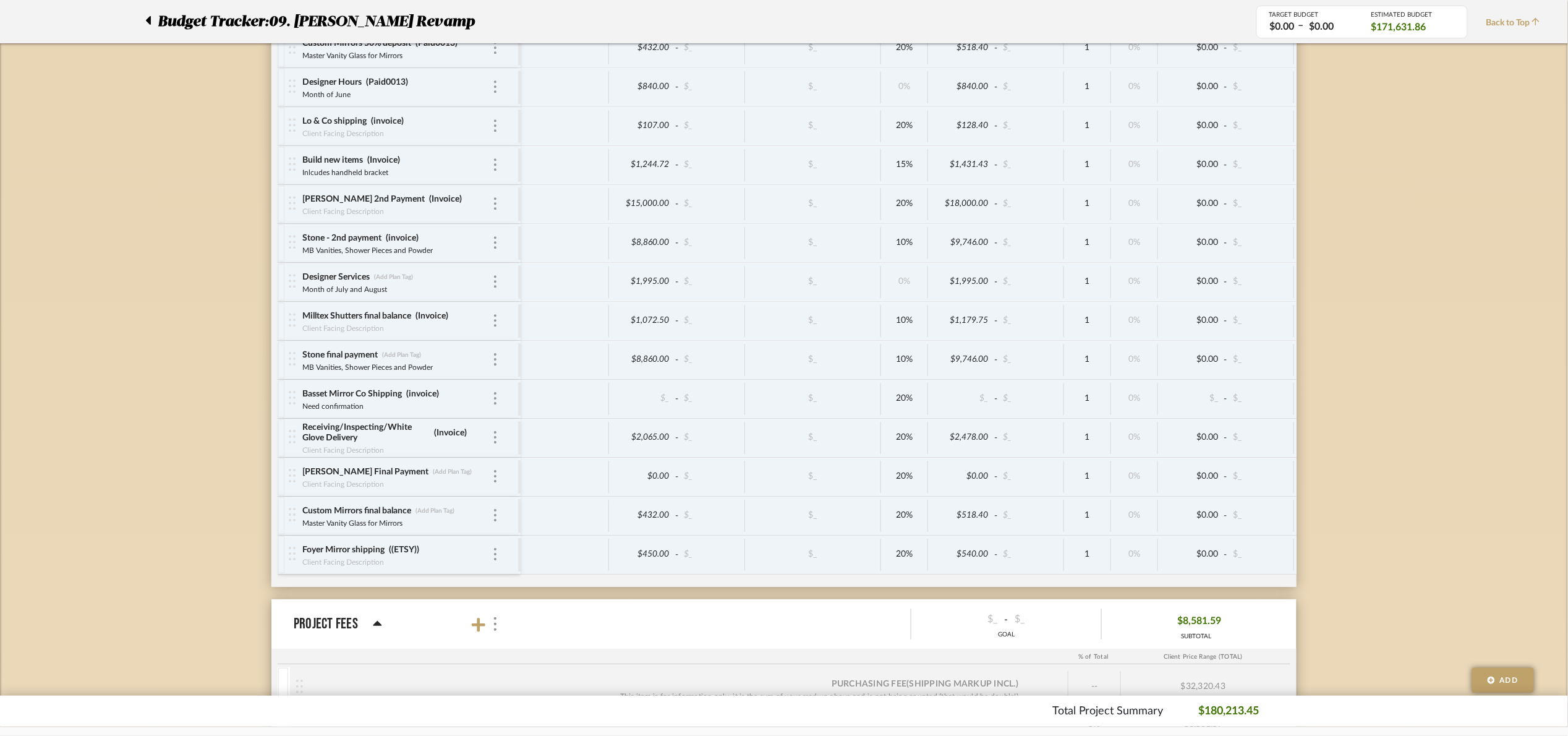
scroll to position [4265, 0]
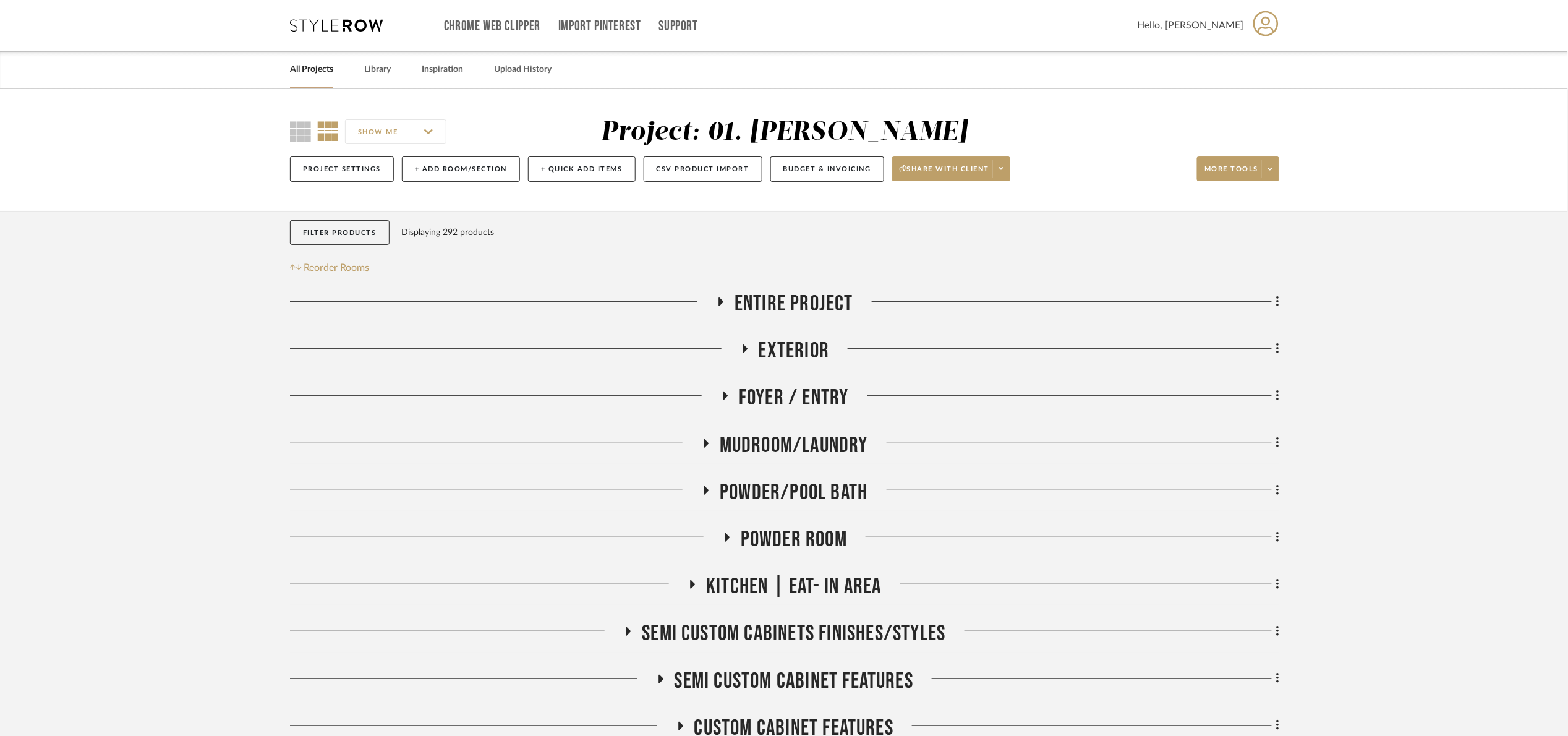
click at [778, 309] on span "Entire Project" at bounding box center [794, 303] width 118 height 26
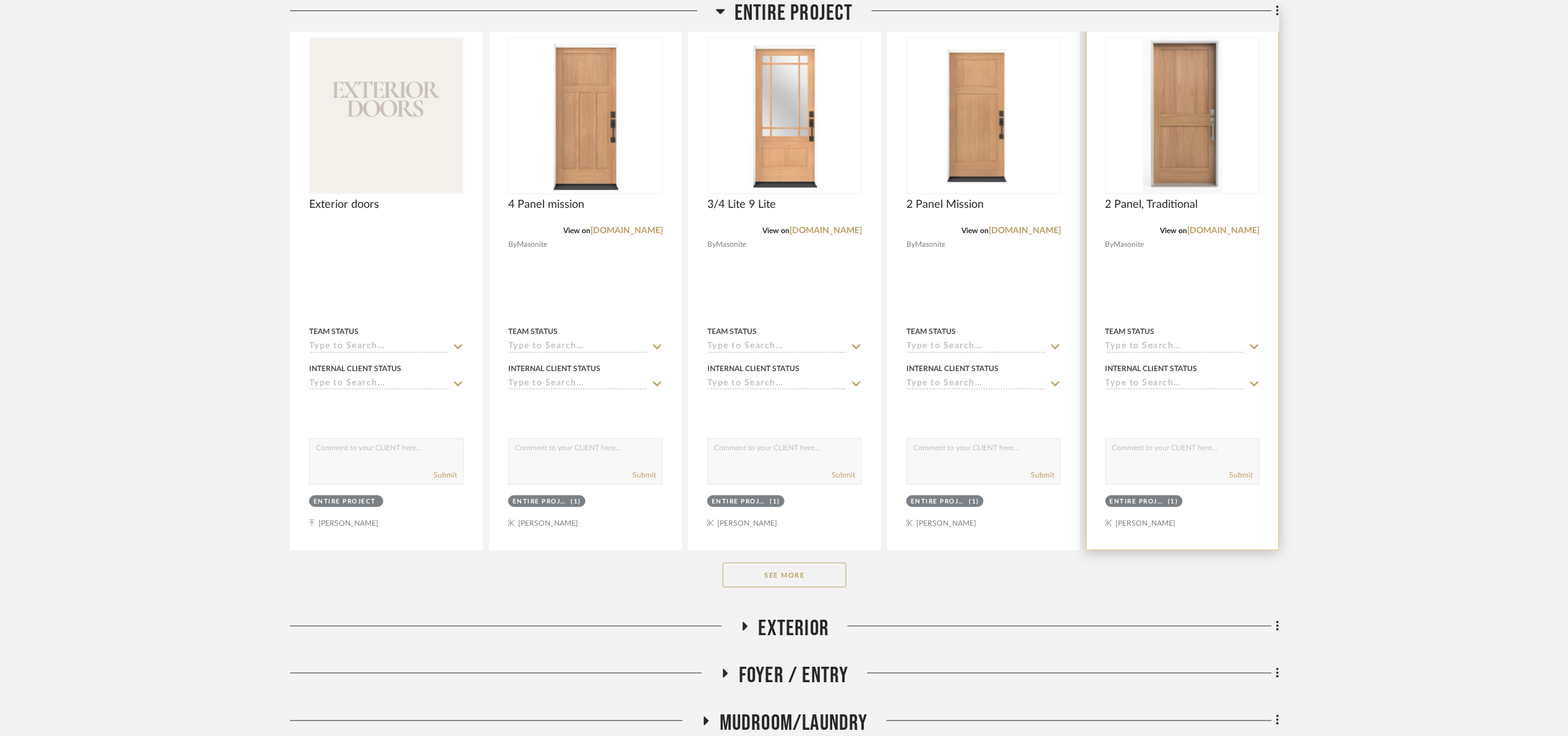
scroll to position [371, 0]
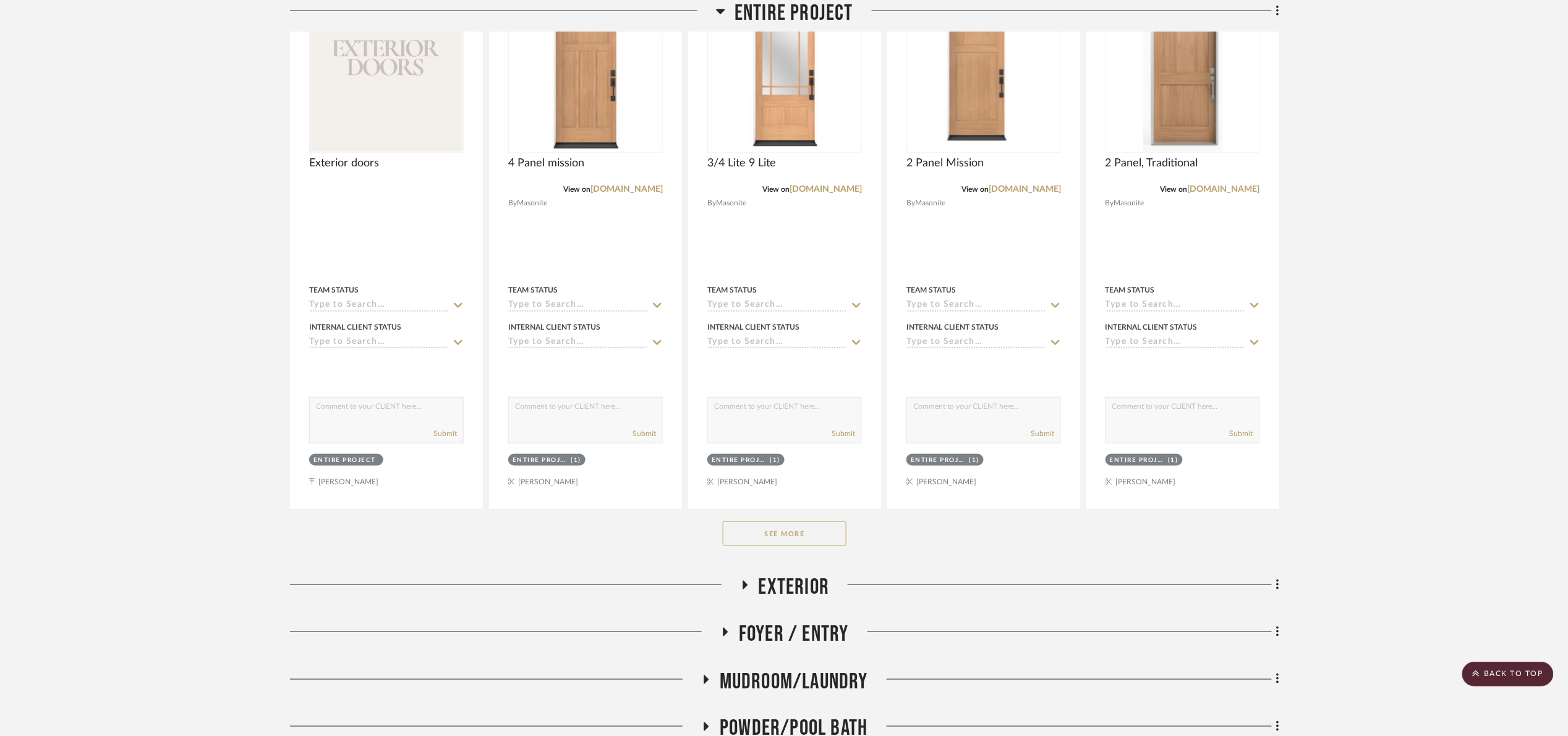
click at [773, 546] on button "See More" at bounding box center [784, 533] width 124 height 25
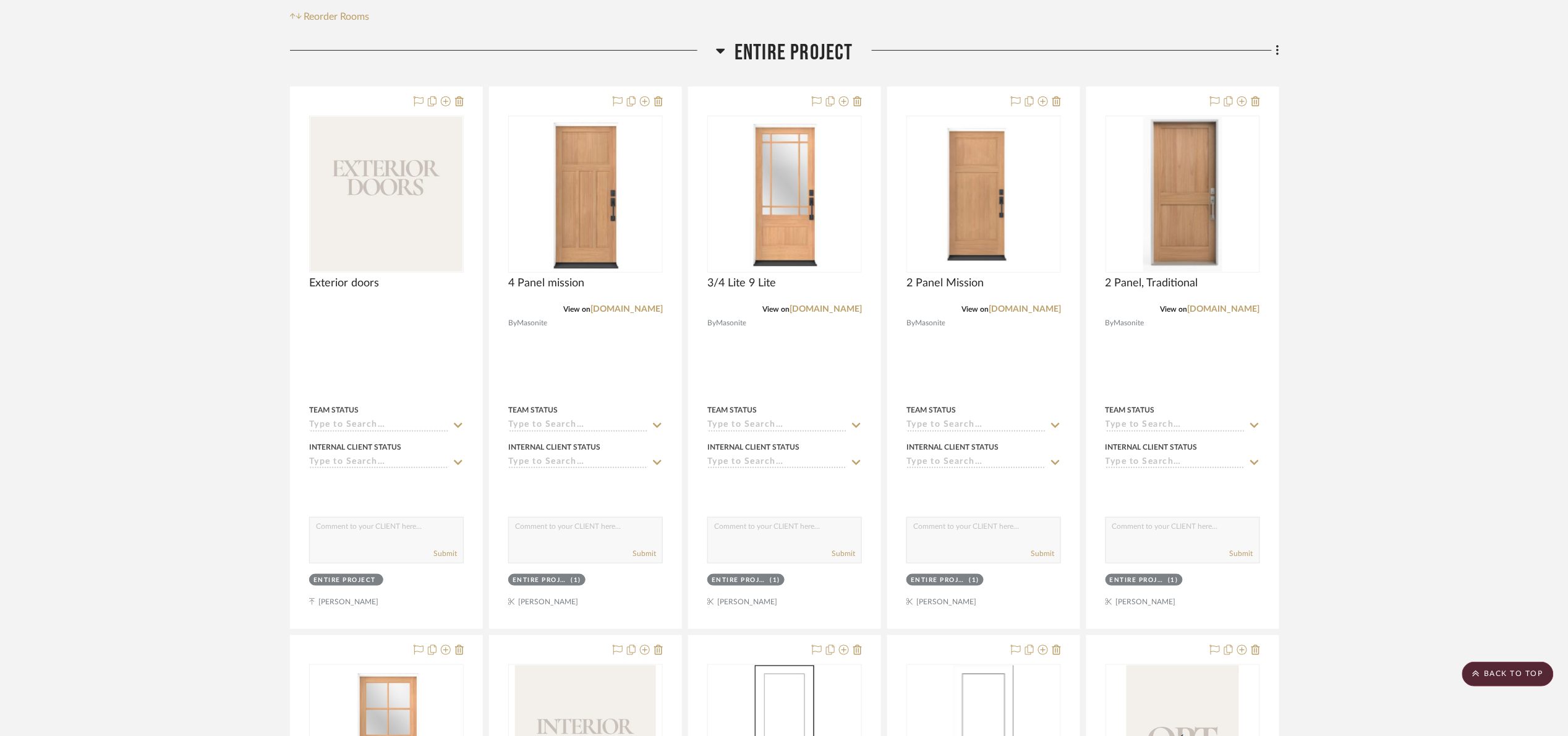
scroll to position [185, 0]
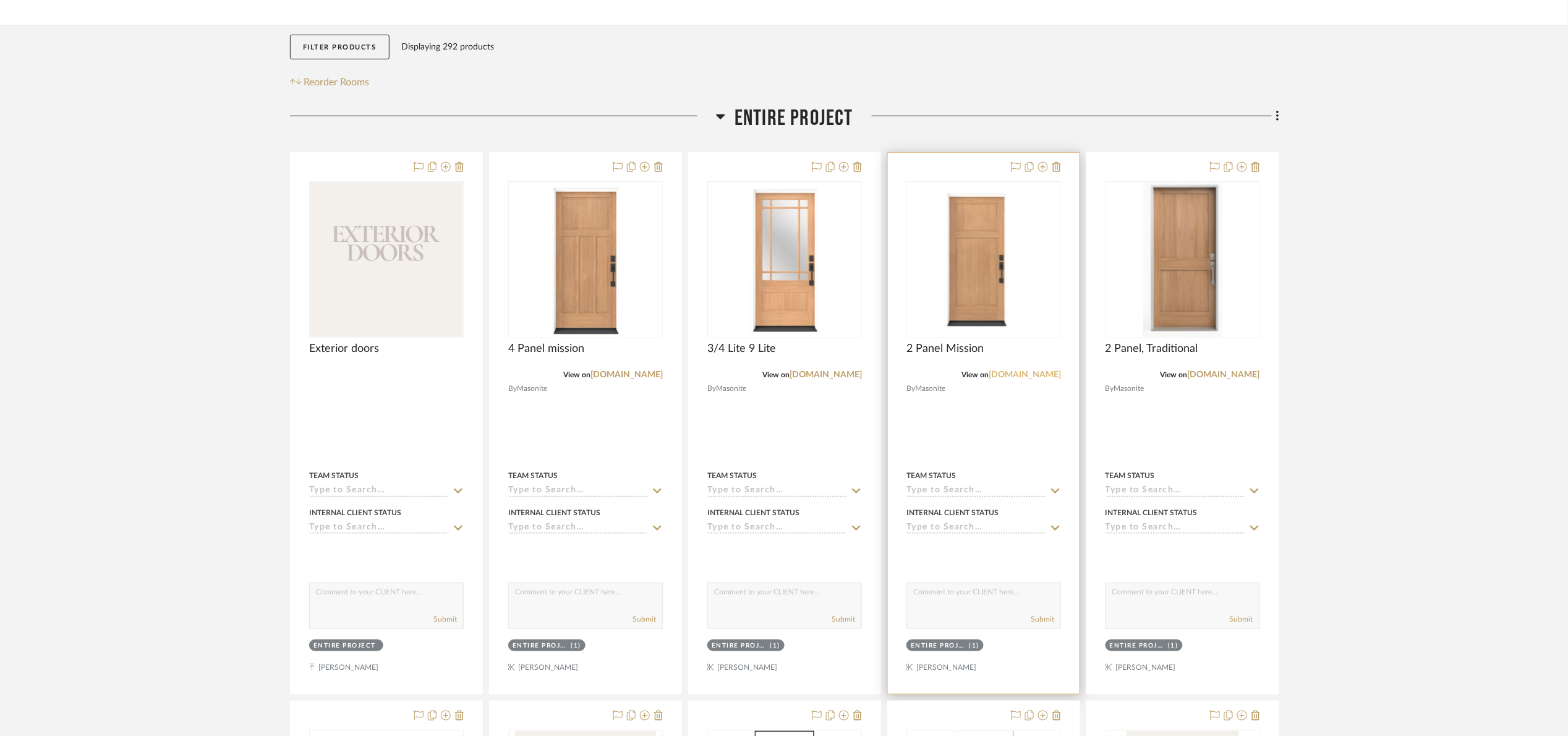
click at [1027, 375] on link "[DOMAIN_NAME]" at bounding box center [1026, 375] width 73 height 8
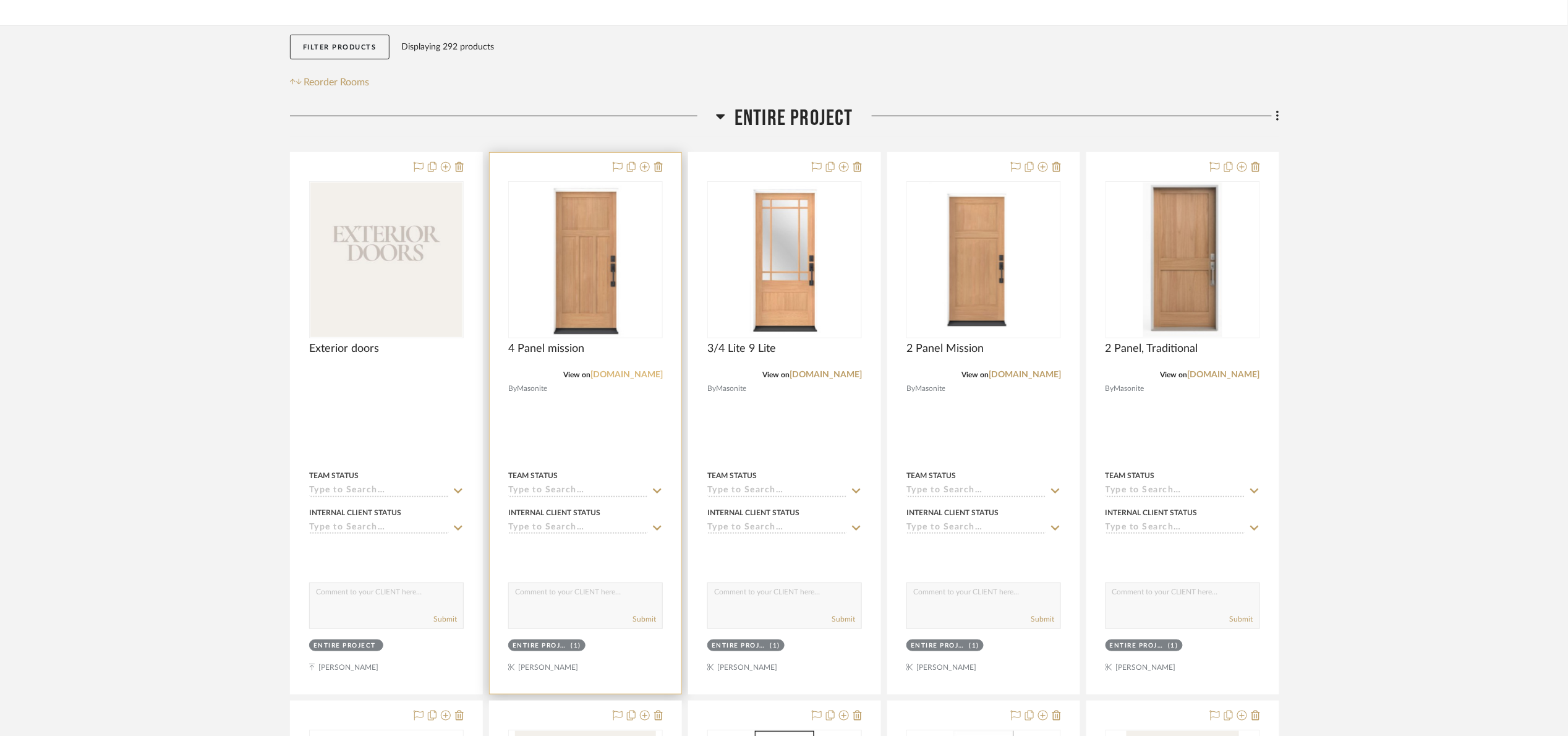
click at [642, 371] on link "[DOMAIN_NAME]" at bounding box center [627, 375] width 73 height 8
click at [630, 374] on link "[DOMAIN_NAME]" at bounding box center [627, 375] width 73 height 8
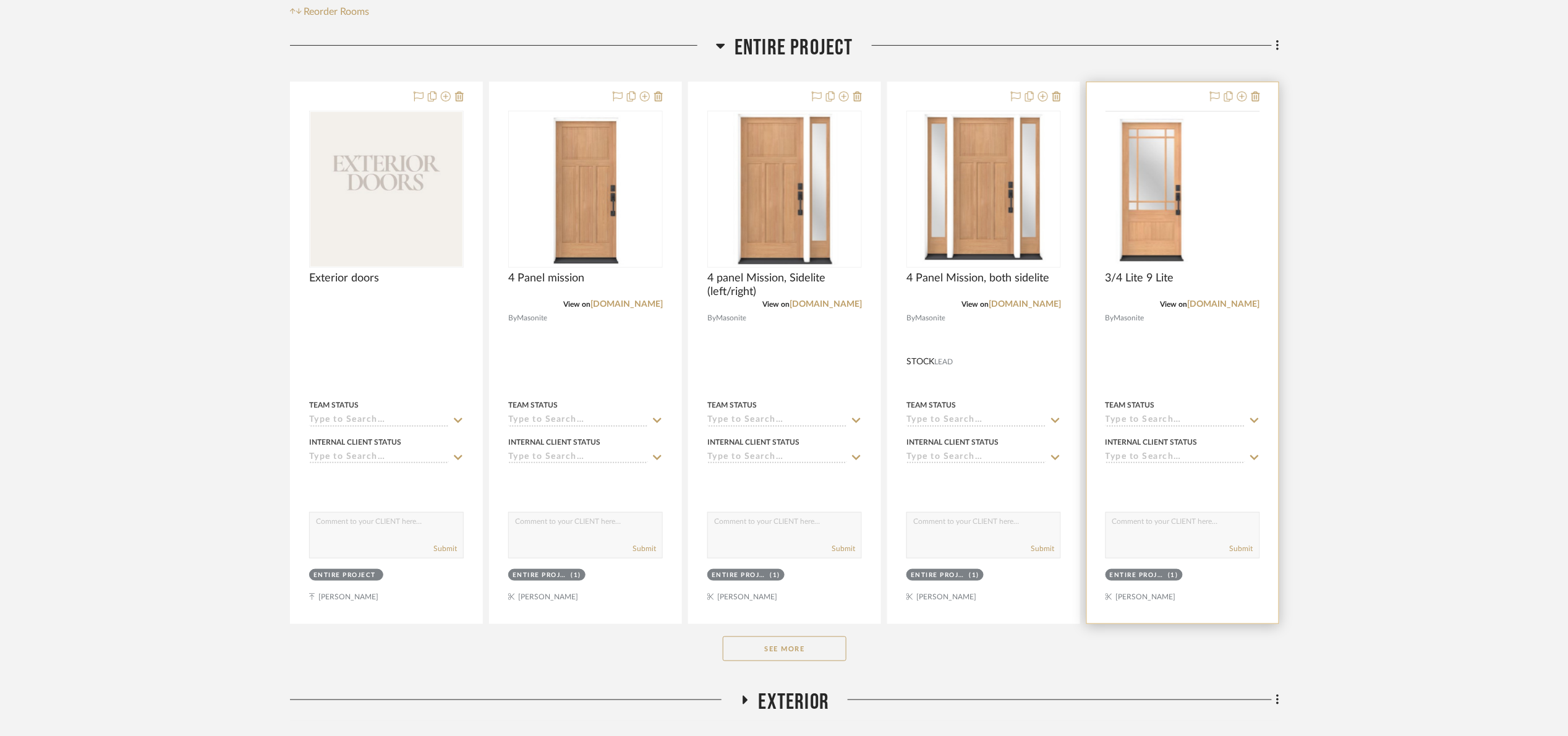
scroll to position [278, 0]
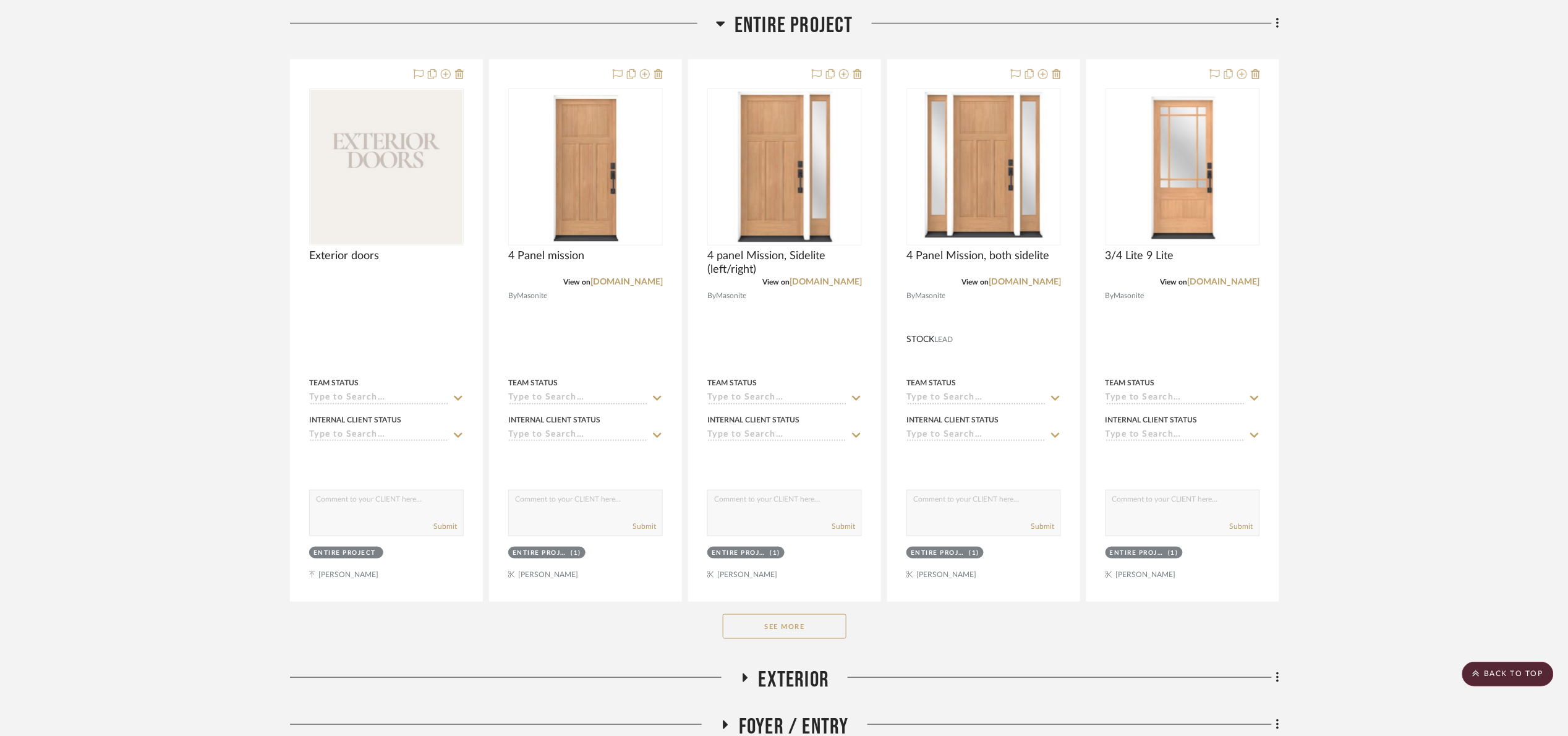
click at [787, 629] on button "See More" at bounding box center [784, 626] width 124 height 25
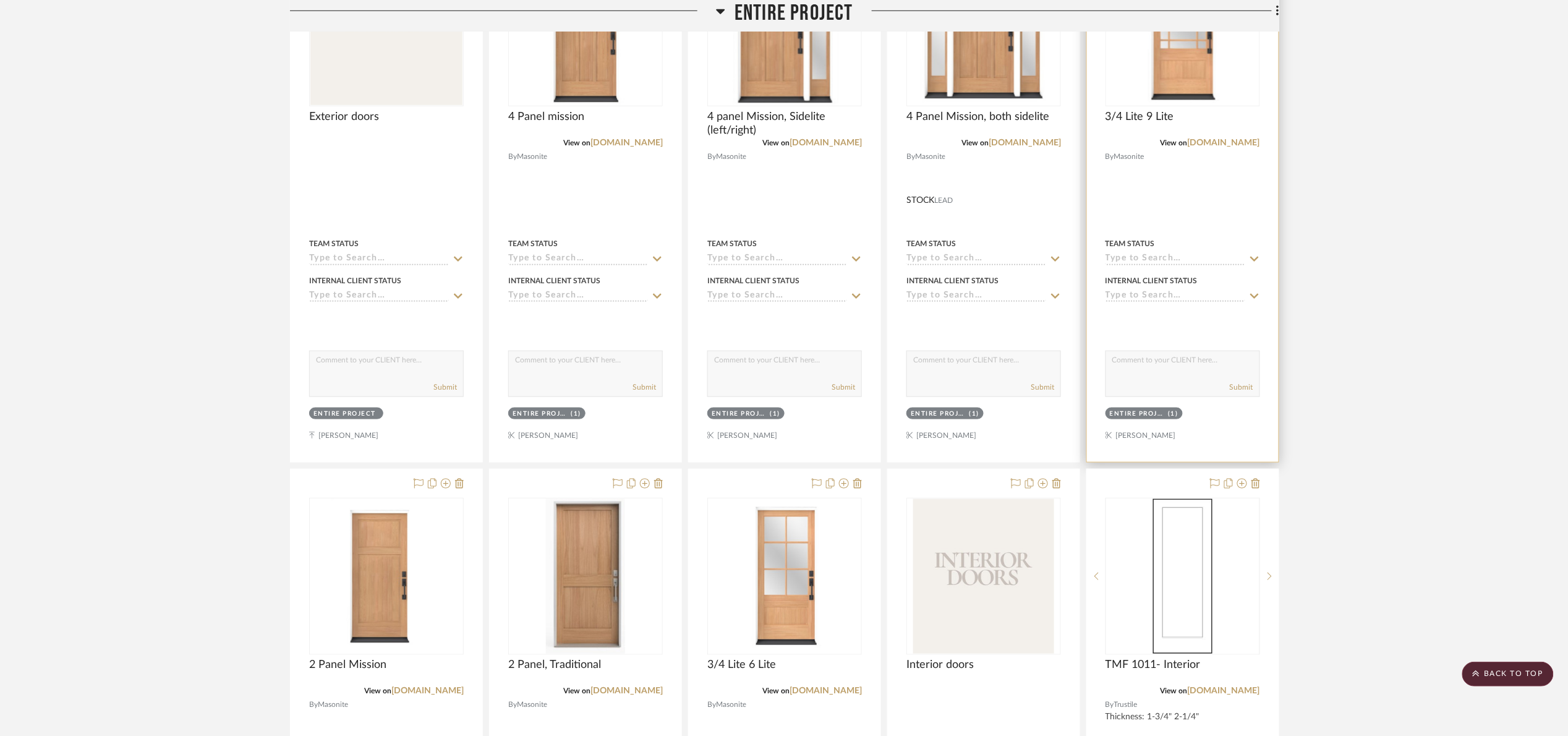
scroll to position [371, 0]
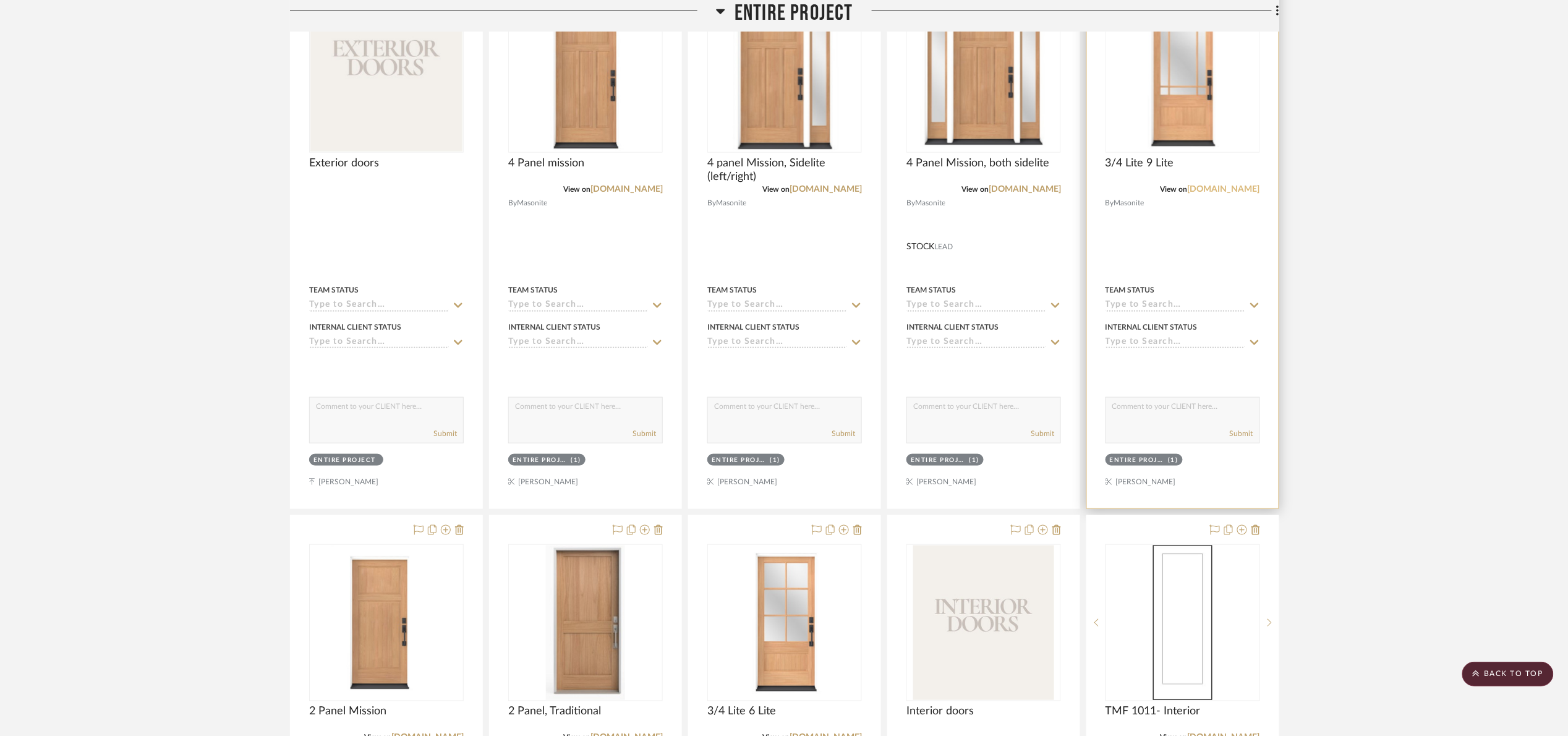
click at [1228, 186] on link "[DOMAIN_NAME]" at bounding box center [1224, 189] width 73 height 8
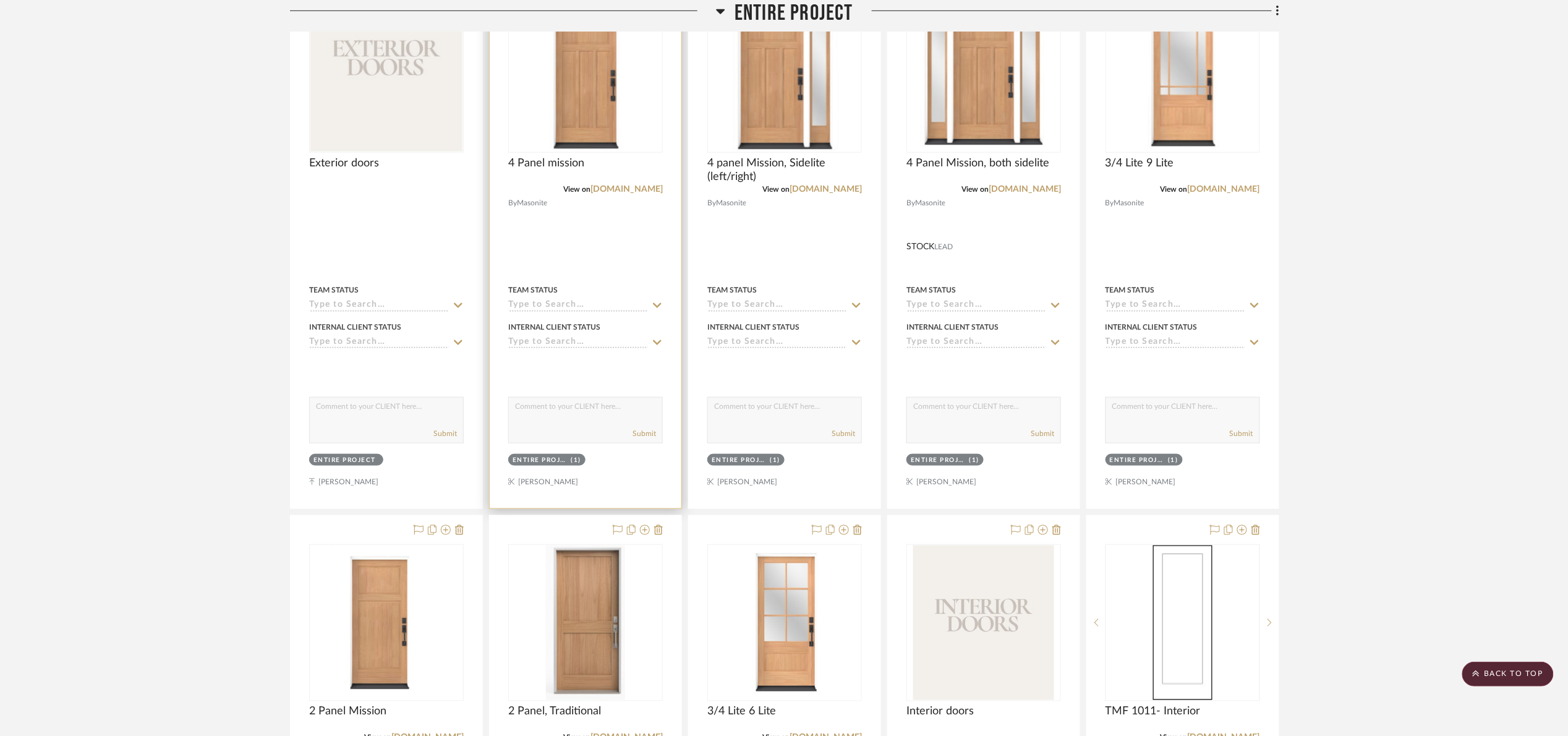
click at [566, 86] on div at bounding box center [586, 74] width 155 height 157
click at [566, 88] on img "0" at bounding box center [586, 74] width 92 height 155
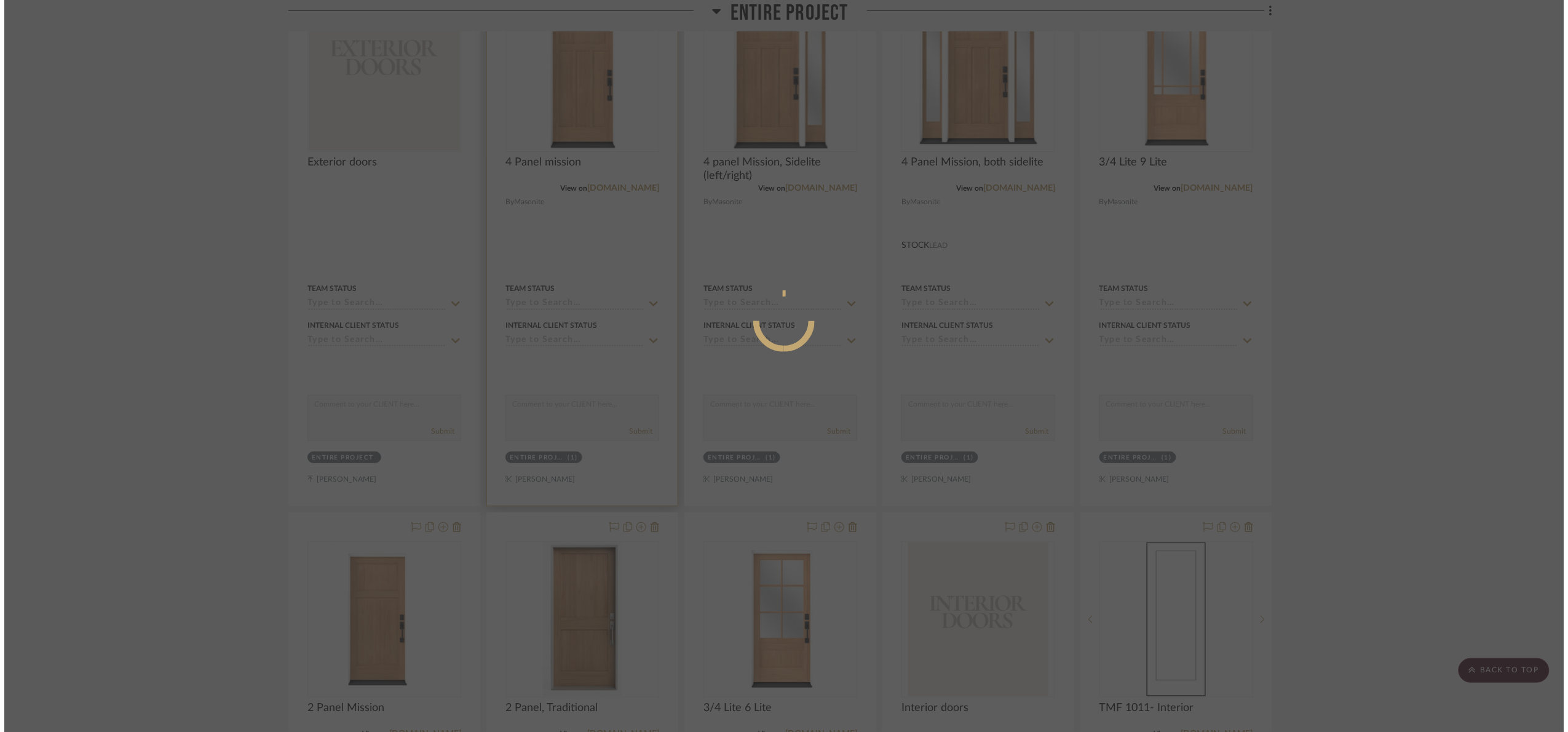
scroll to position [0, 0]
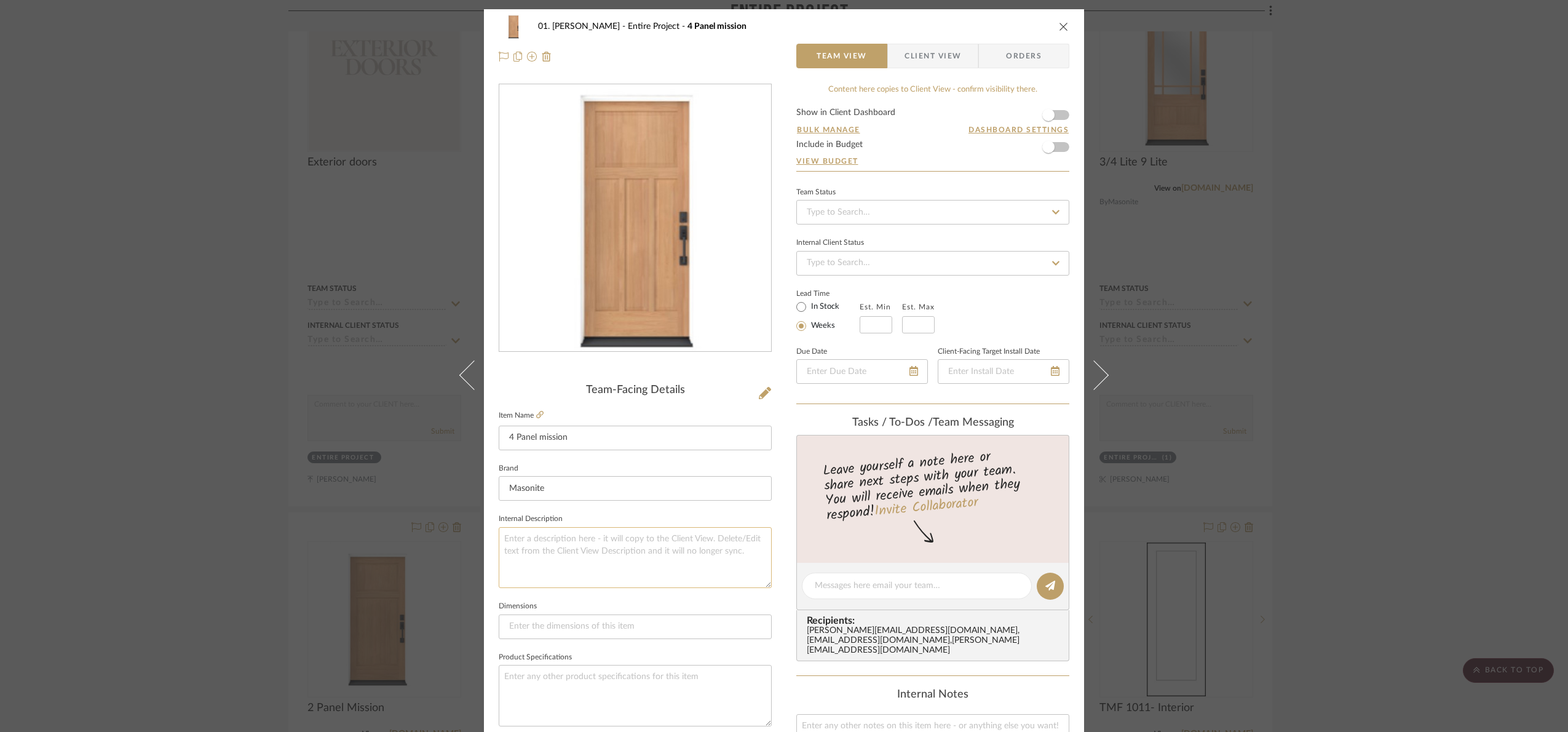
drag, startPoint x: 558, startPoint y: 586, endPoint x: 560, endPoint y: 579, distance: 7.3
click at [556, 586] on textarea at bounding box center [635, 557] width 273 height 61
type textarea "Available with glass."
click at [594, 515] on fieldset "Internal Description Available with glass." at bounding box center [635, 549] width 273 height 77
click at [1475, 284] on div "01. Merker Entire Project 4 Panel mission Team View Client View Orders Team-Fac…" at bounding box center [784, 366] width 1568 height 732
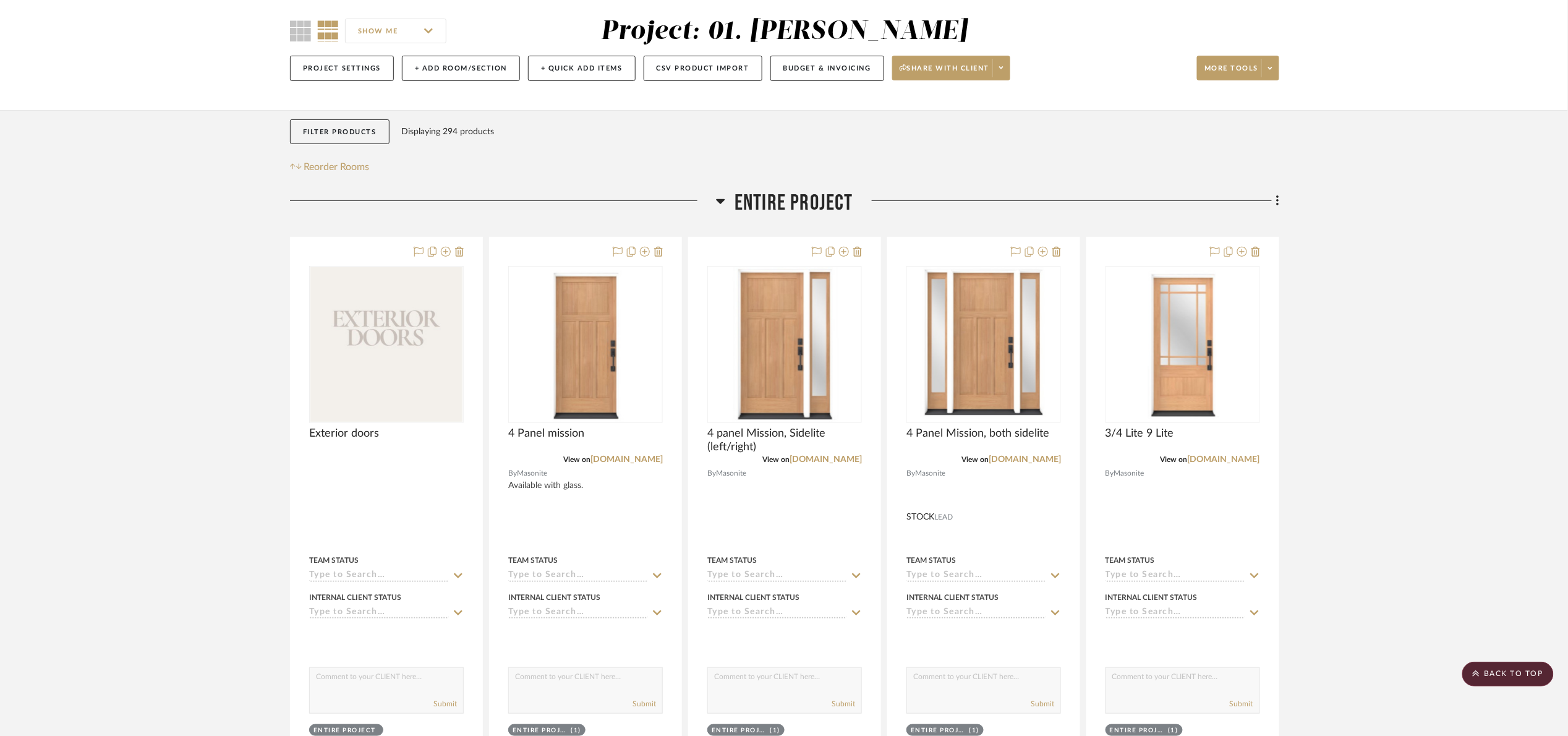
scroll to position [93, 0]
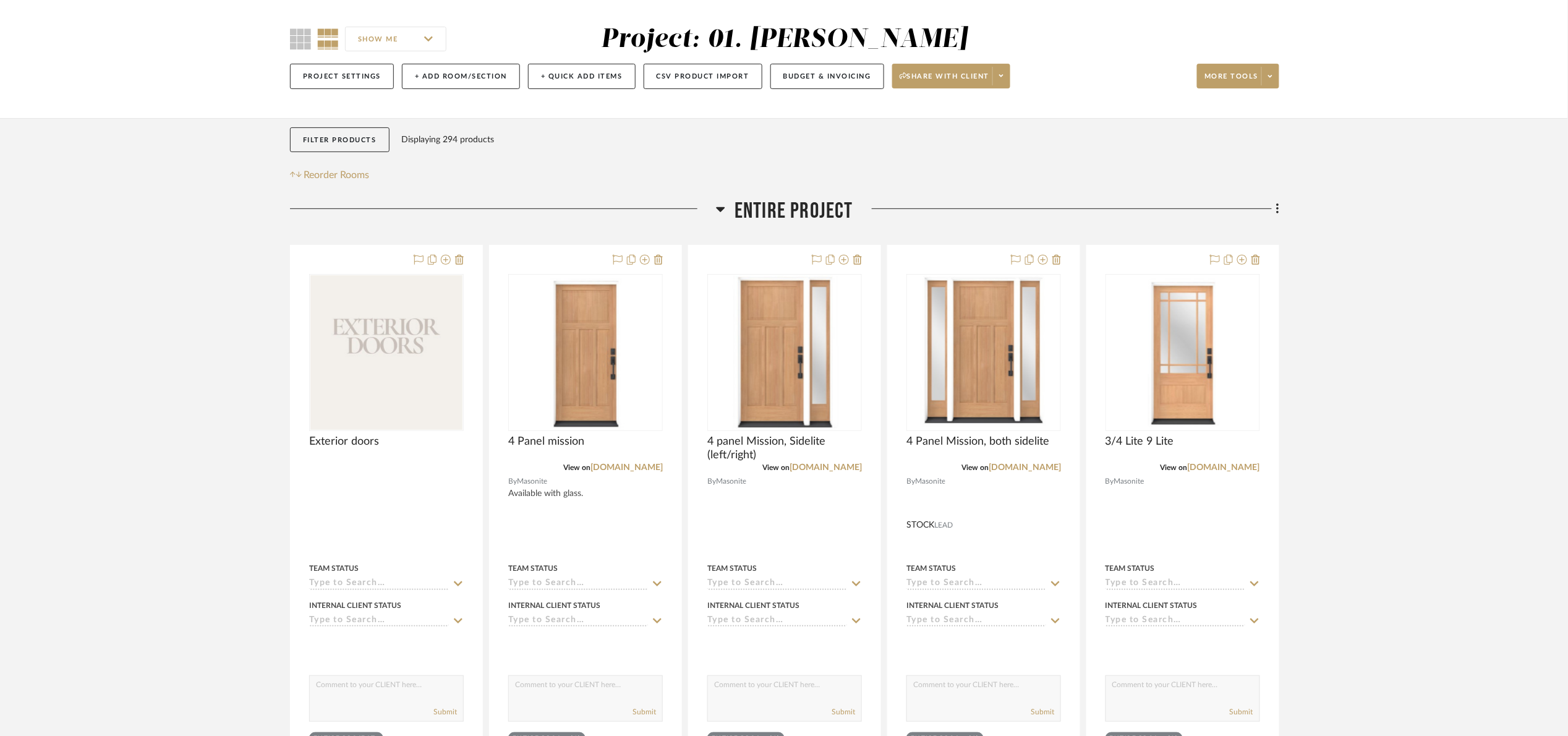
click at [1191, 403] on img "0" at bounding box center [1183, 352] width 90 height 155
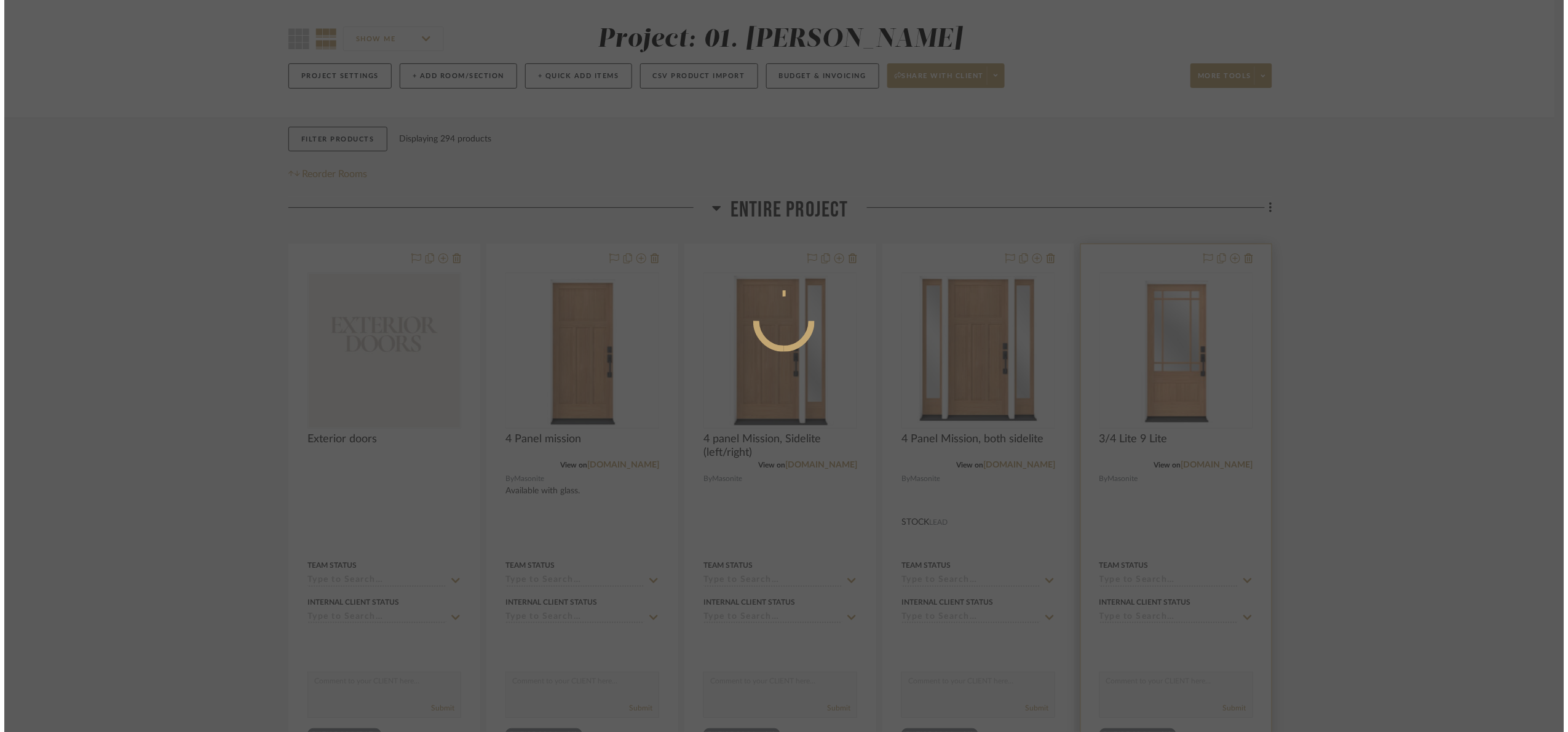
scroll to position [0, 0]
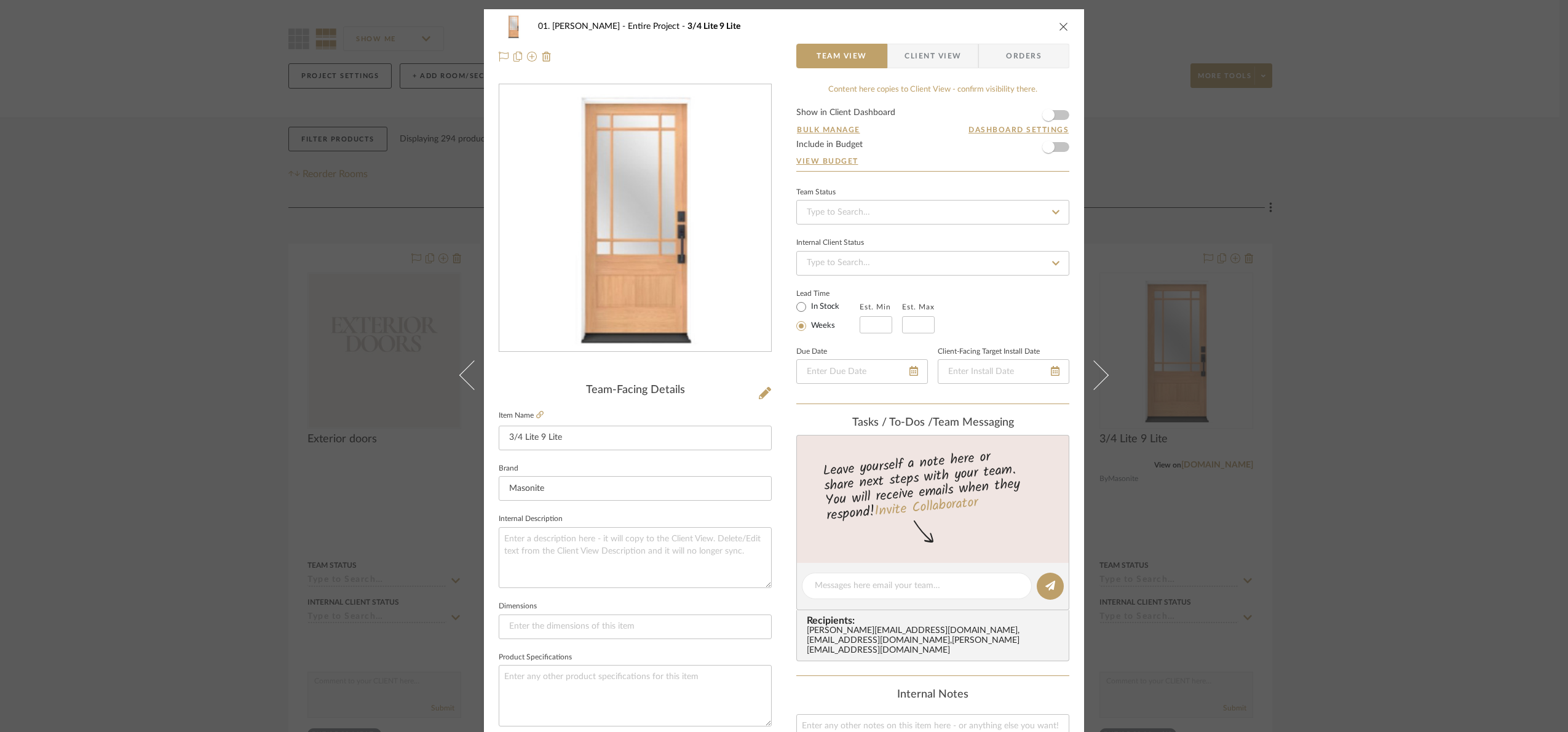
click at [674, 424] on fieldset "Item Name 3/4 Lite 9 Lite" at bounding box center [635, 428] width 273 height 43
click at [667, 428] on input "3/4 Lite 9 Lite" at bounding box center [635, 438] width 273 height 24
type input "3/4 Lite 9 Lite, wood"
drag, startPoint x: 657, startPoint y: 424, endPoint x: 585, endPoint y: 438, distance: 73.3
click at [585, 438] on fieldset "Item Name 3/4 Lite 9 Lite, wood" at bounding box center [635, 428] width 273 height 43
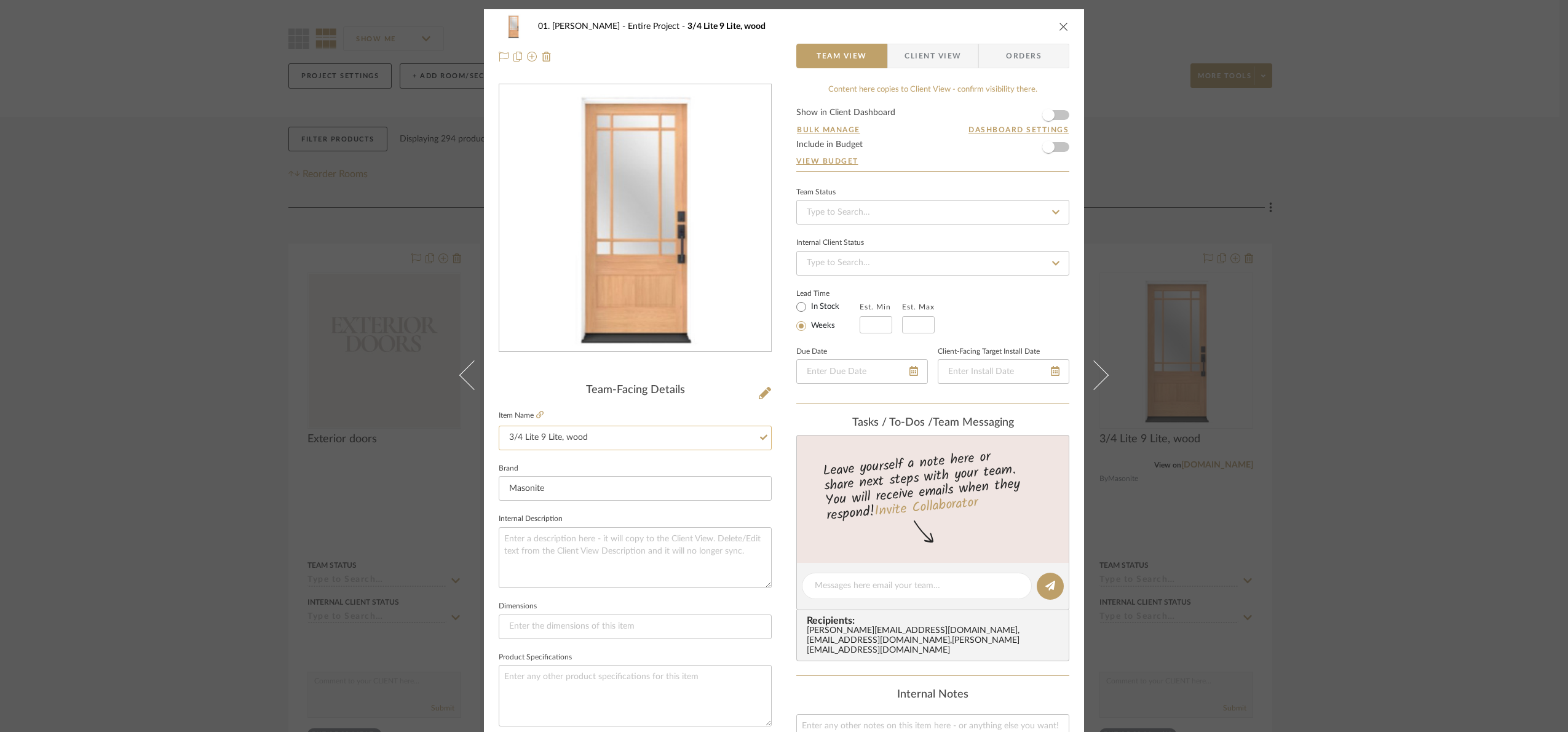
drag, startPoint x: 586, startPoint y: 441, endPoint x: 559, endPoint y: 432, distance: 28.5
click at [559, 432] on input "3/4 Lite 9 Lite, wood" at bounding box center [635, 438] width 273 height 24
click at [552, 400] on div "Team-Facing Details Item Name 3/4 Lite 9 Lite, wood Brand Masonite Internal Des…" at bounding box center [635, 590] width 273 height 412
click at [1472, 424] on div "01. Merker Entire Project 3/4 Lite 9 Lite, wood Team View Client View Orders Te…" at bounding box center [784, 366] width 1568 height 732
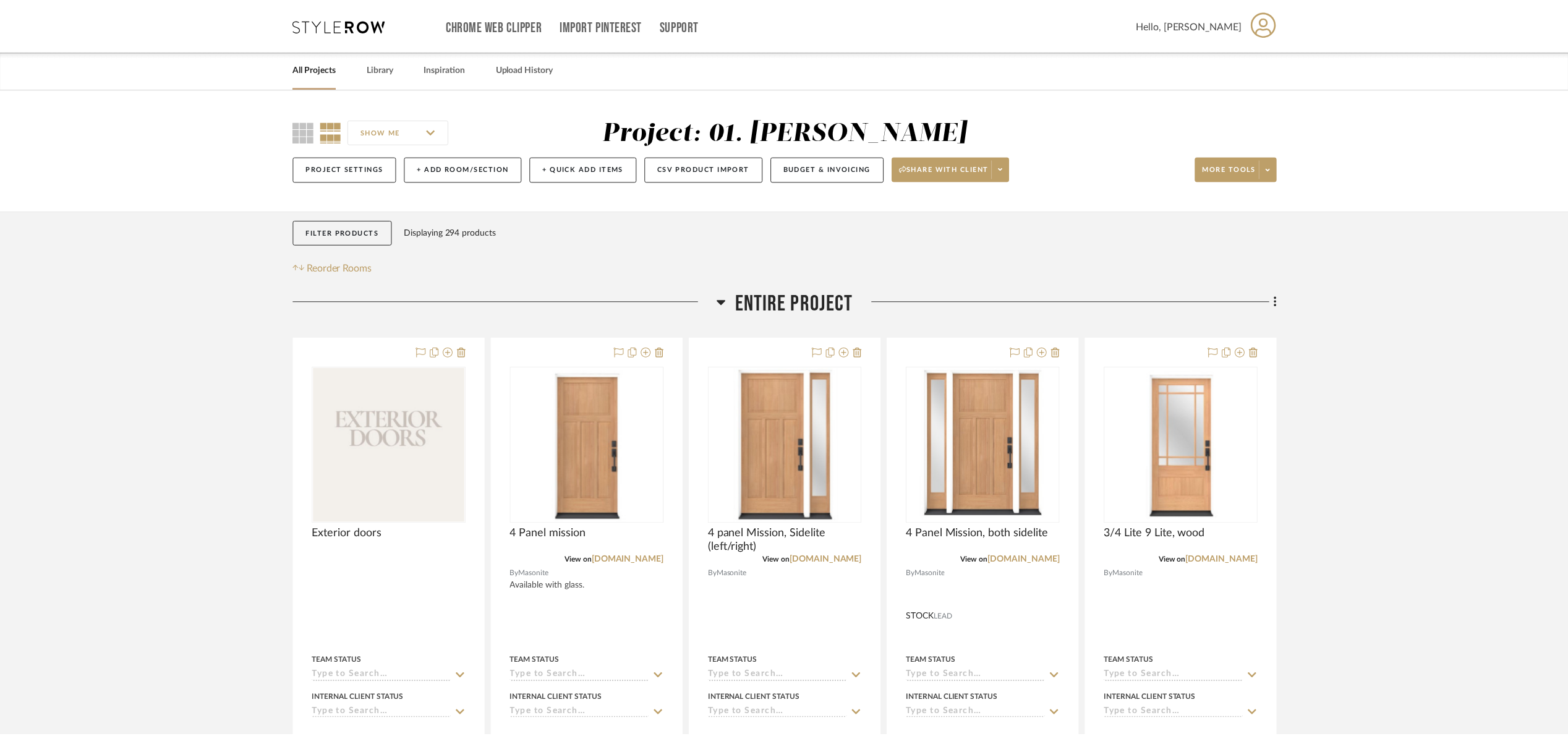
scroll to position [93, 0]
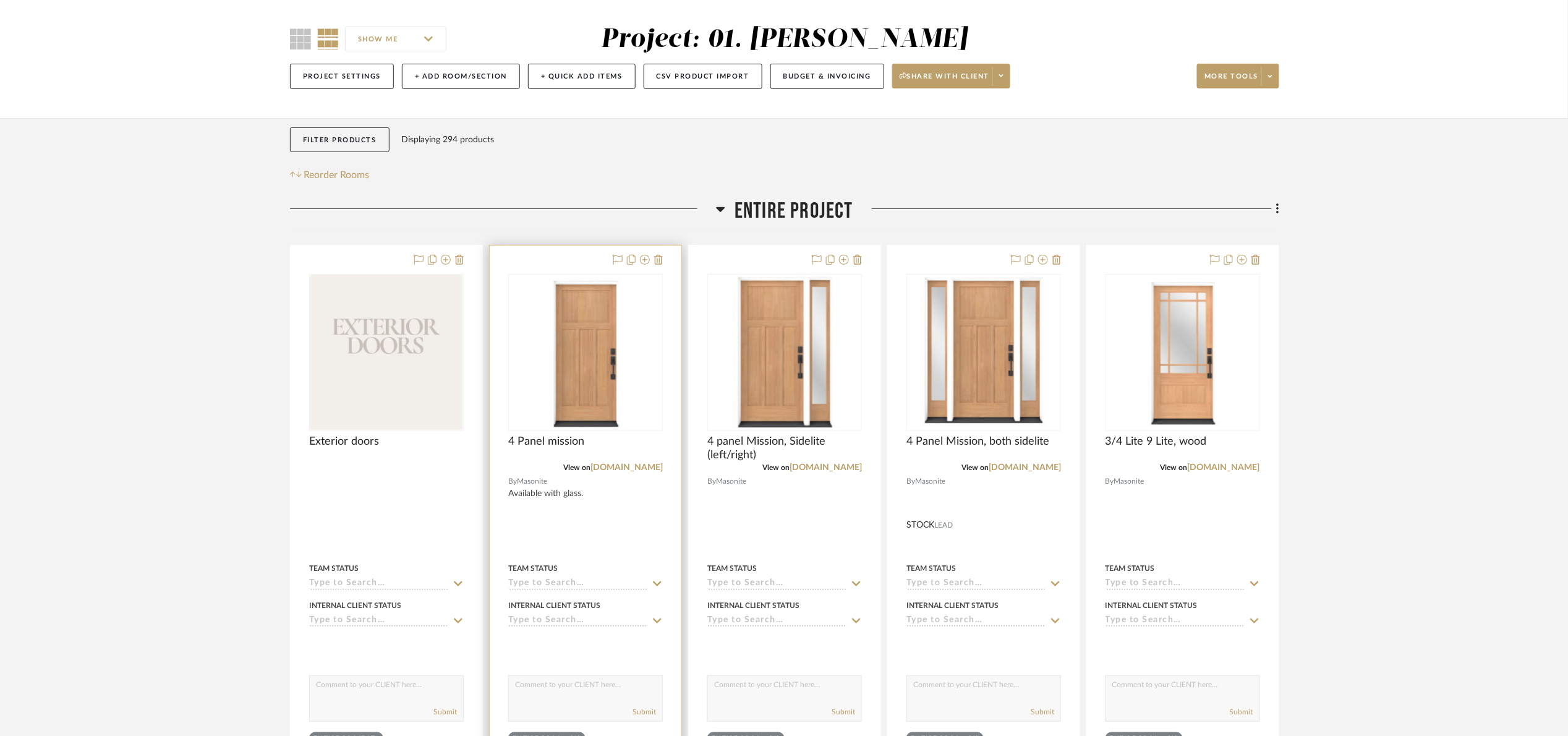
click at [582, 362] on img "0" at bounding box center [586, 352] width 92 height 155
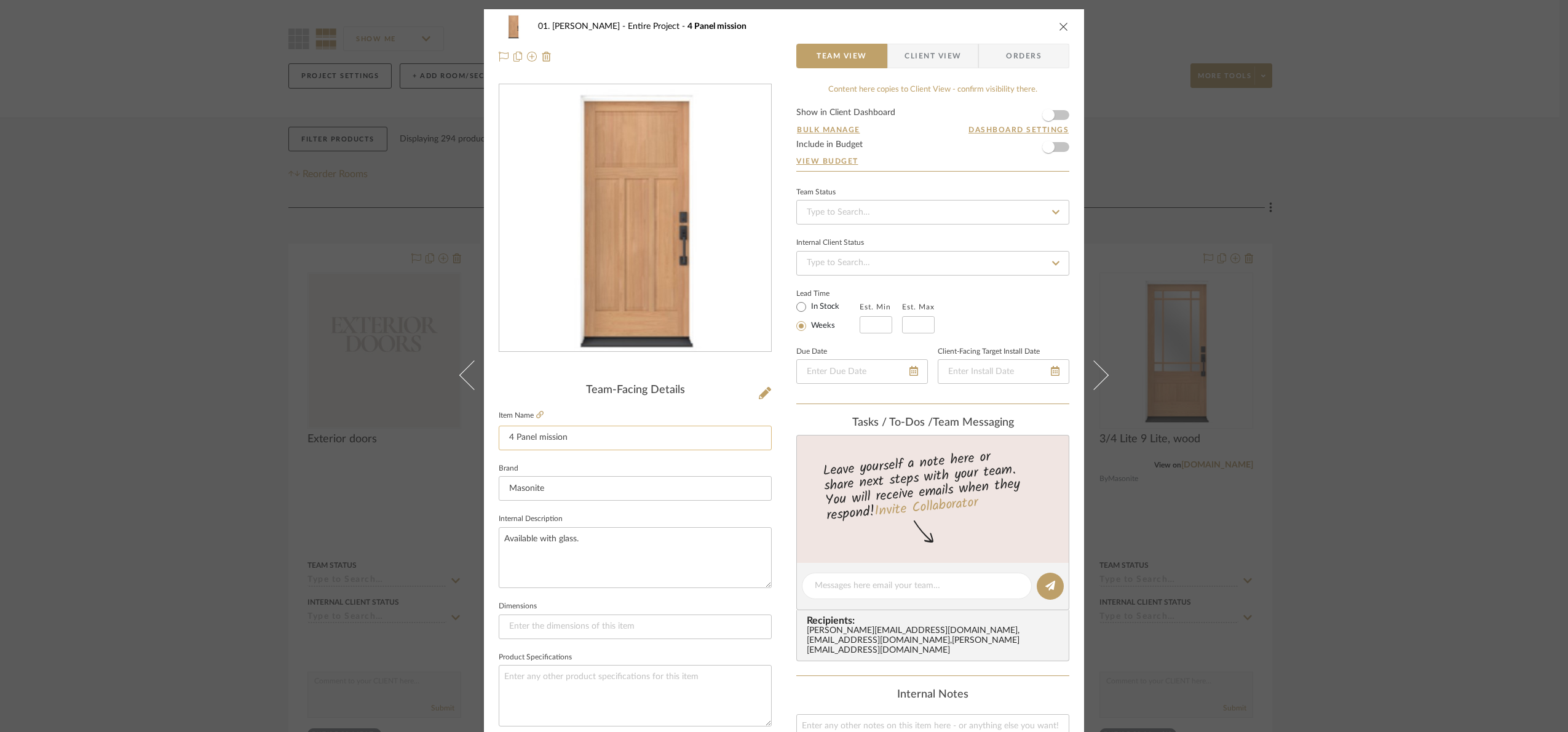
click at [607, 447] on input "4 Panel mission" at bounding box center [635, 438] width 273 height 24
paste input "wood"
click at [565, 436] on input "4 Panel mission wood" at bounding box center [635, 438] width 273 height 24
type input "4 Panel mission, wood"
click at [565, 385] on div "Team-Facing Details" at bounding box center [635, 390] width 273 height 13
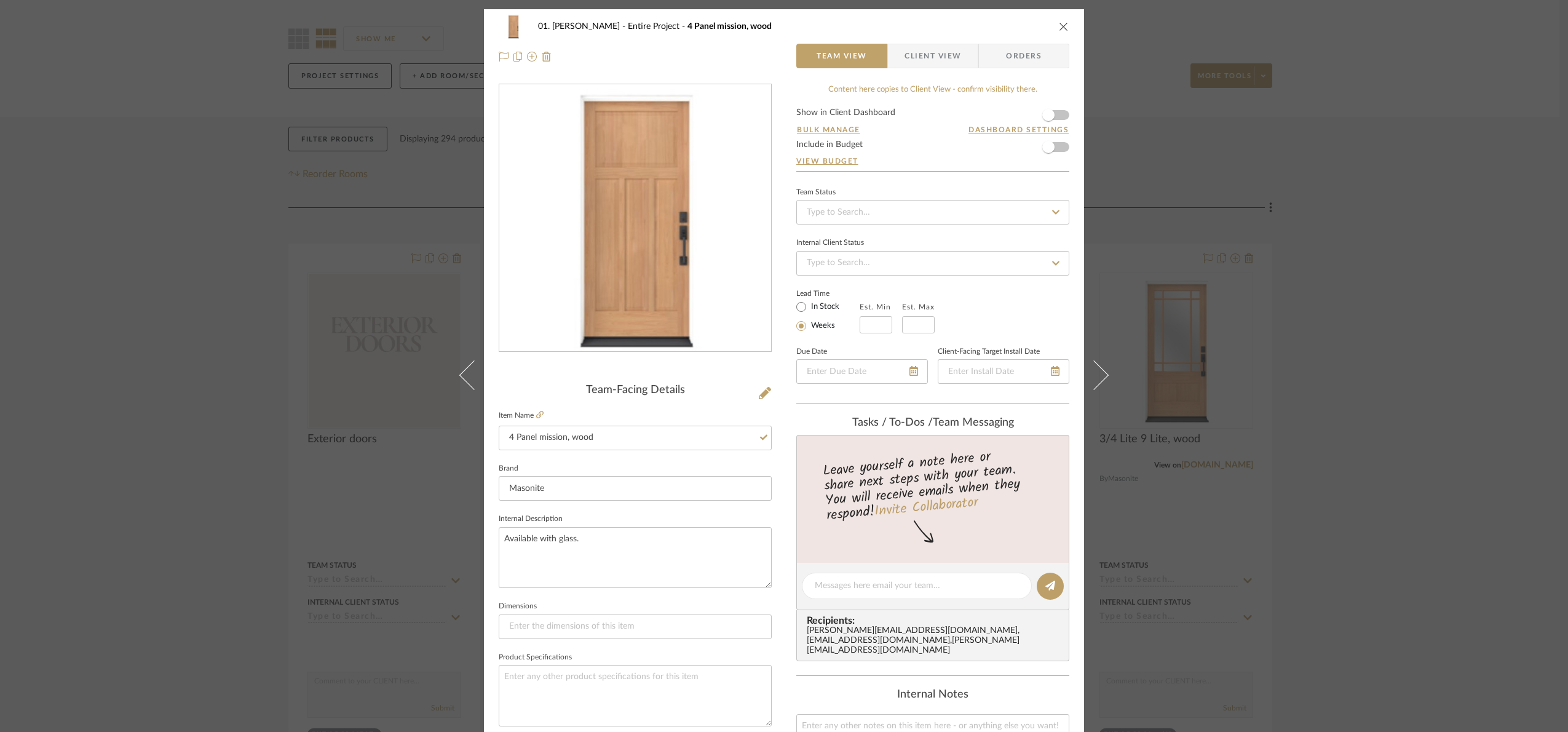
click at [1471, 347] on div "01. Merker Entire Project 4 Panel mission, wood Team View Client View Orders Te…" at bounding box center [784, 366] width 1568 height 732
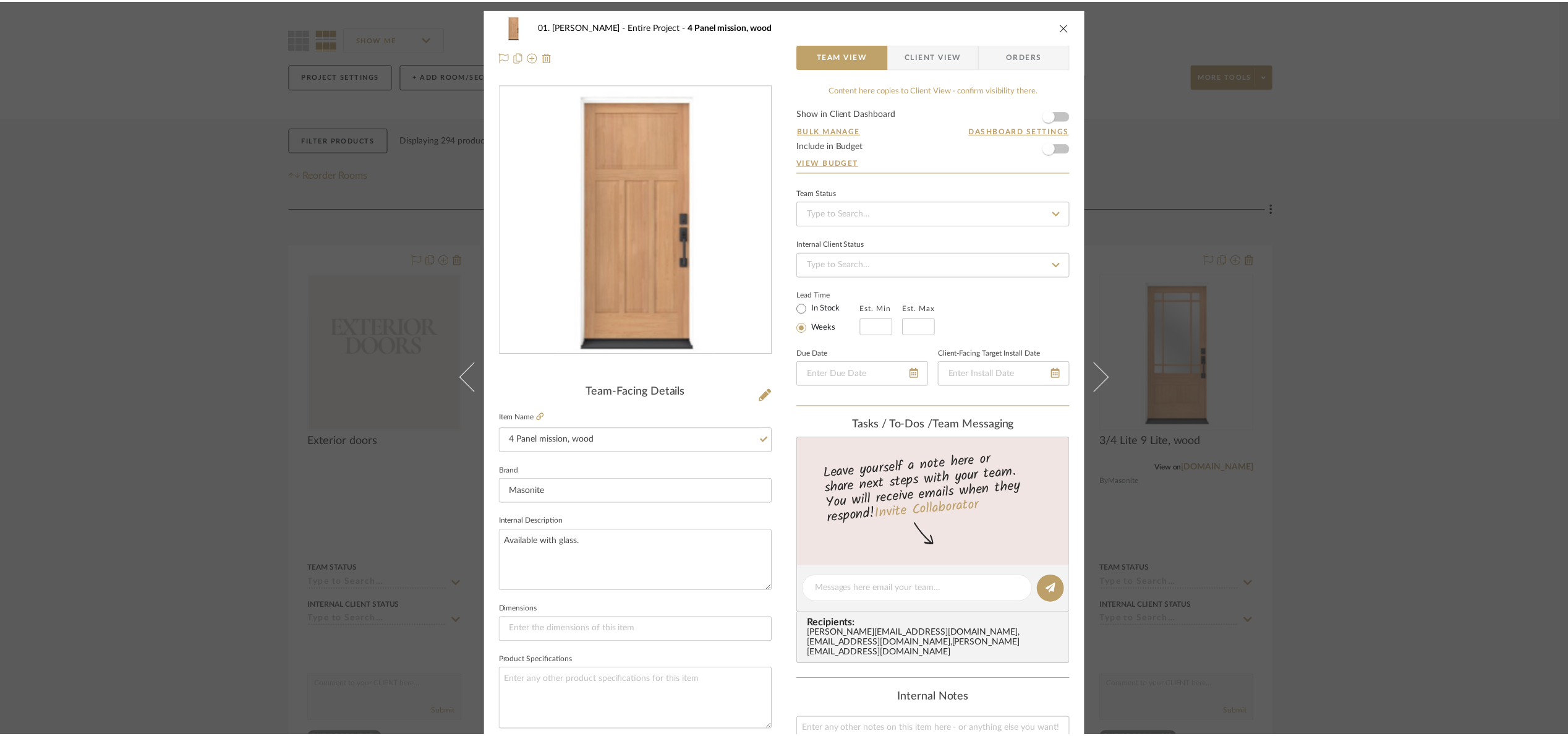
scroll to position [93, 0]
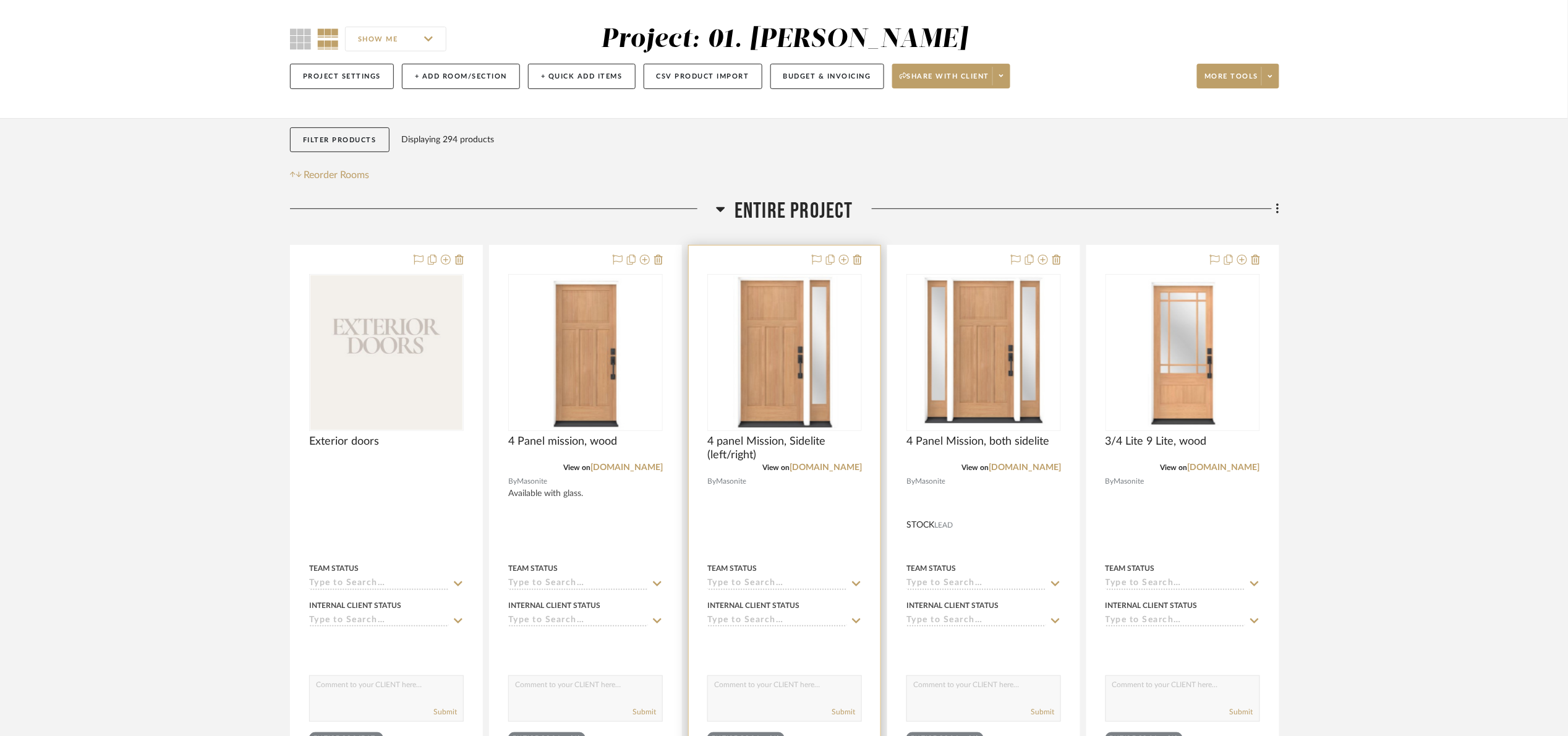
click at [842, 347] on div "0" at bounding box center [784, 352] width 153 height 156
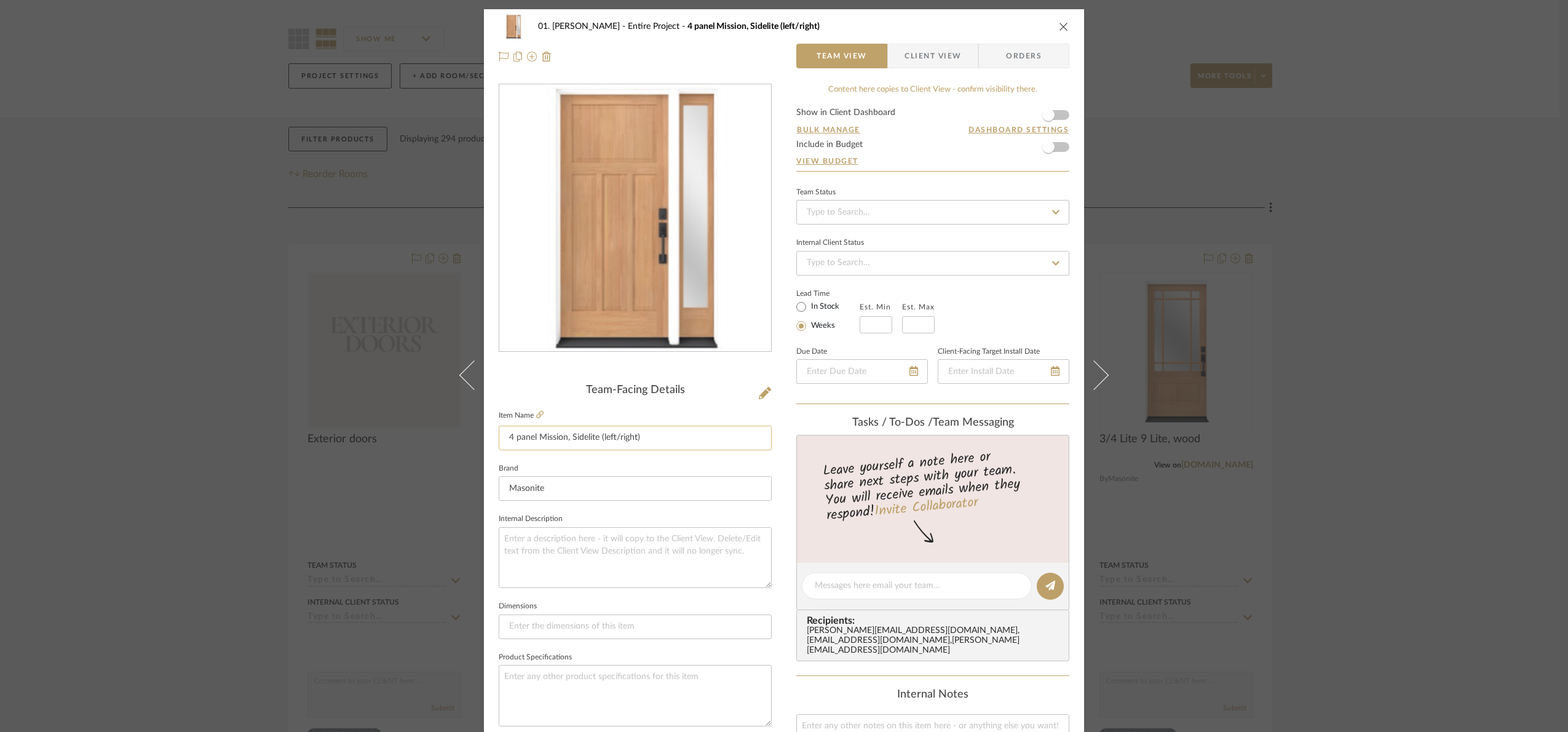
click at [649, 438] on input "4 panel Mission, Sidelite (left/right)" at bounding box center [635, 438] width 273 height 24
paste input "wood"
type input "4 panel Mission, Sidelite (left/right), wood"
click at [697, 403] on div "Team-Facing Details Item Name 4 panel Mission, Sidelite (left/right), wood Bran…" at bounding box center [635, 590] width 273 height 412
click at [1482, 474] on div "01. Merker Entire Project 4 panel Mission, Sidelite (left/right), wood Team Vie…" at bounding box center [784, 366] width 1568 height 732
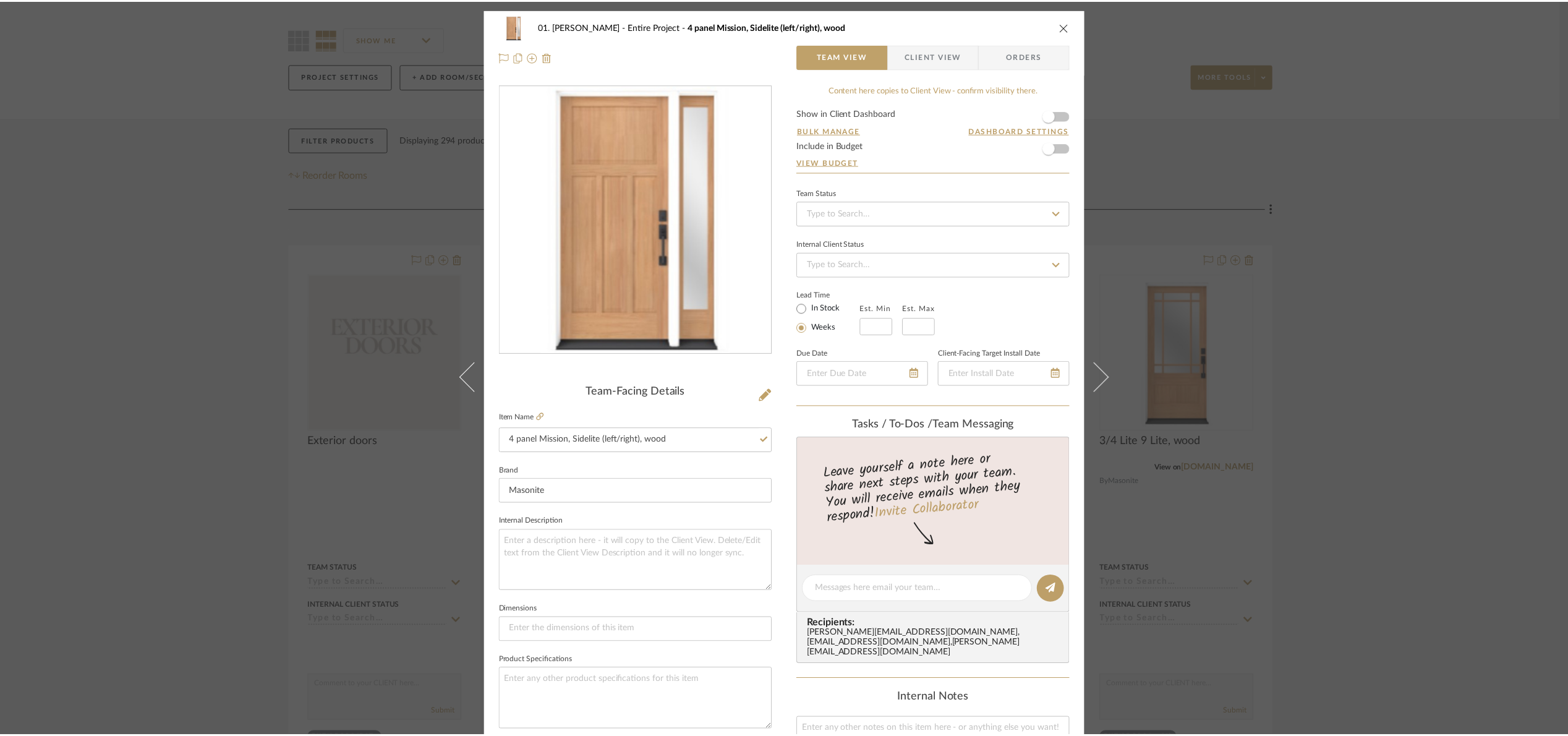
scroll to position [93, 0]
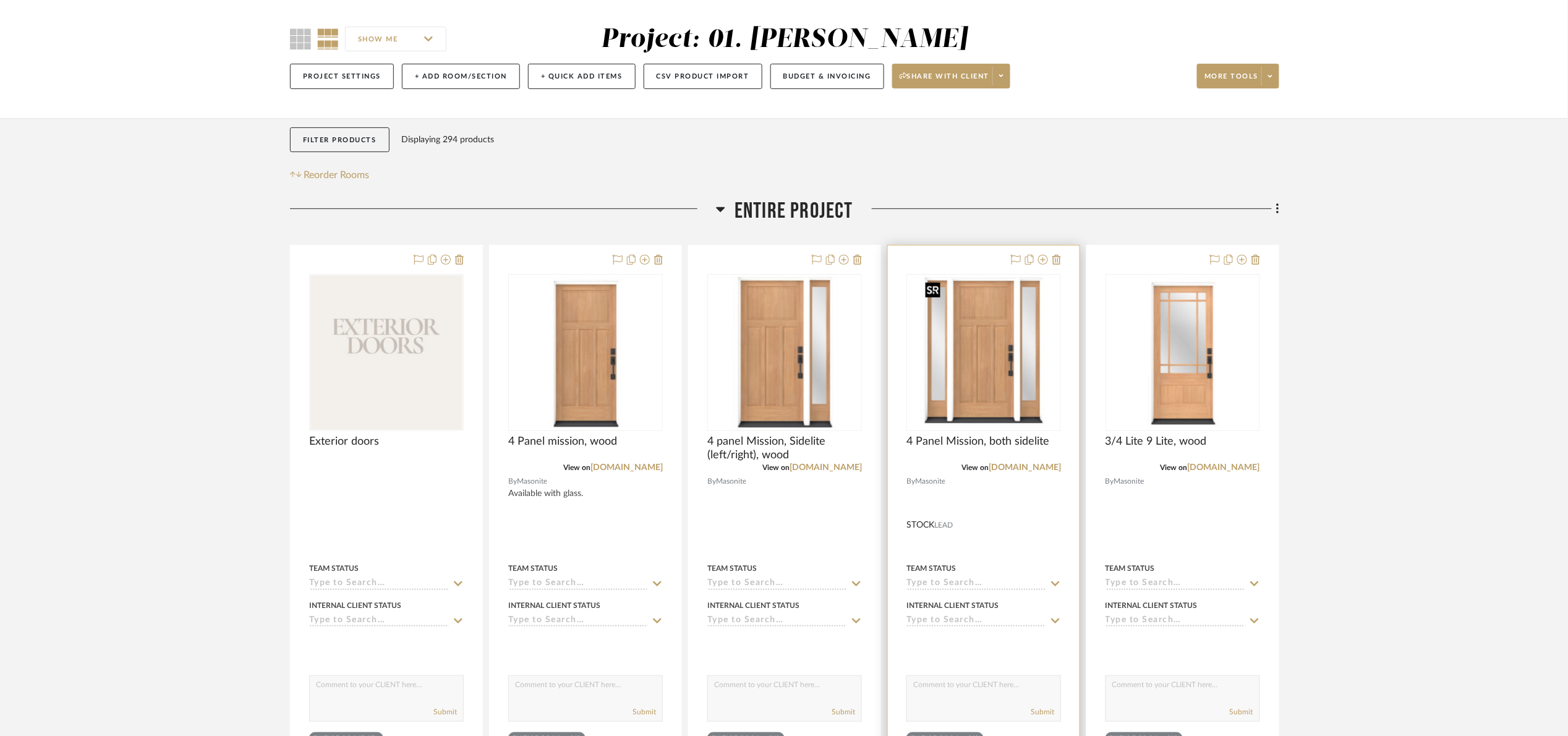
click at [999, 380] on img "0" at bounding box center [983, 352] width 128 height 155
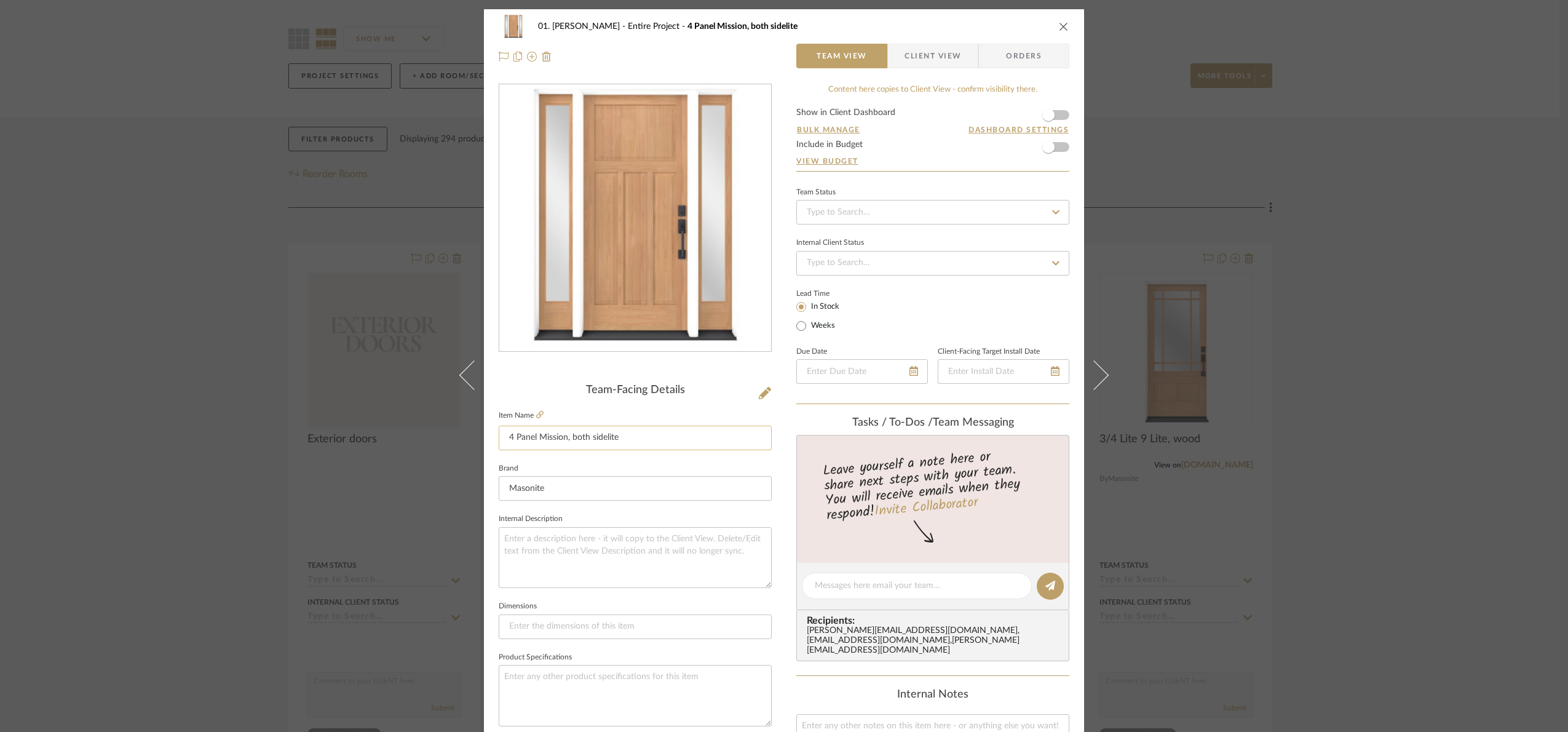
click at [647, 435] on input "4 Panel Mission, both sidelite" at bounding box center [635, 438] width 273 height 24
paste input "wood"
type input "4 Panel Mission, both sidelite, wood"
click at [691, 408] on fieldset "Item Name 4 Panel Mission, both sidelite, wood" at bounding box center [635, 428] width 273 height 43
click at [1459, 459] on div "01. Merker Entire Project 4 Panel Mission, both sidelite, wood Team View Client…" at bounding box center [784, 366] width 1568 height 732
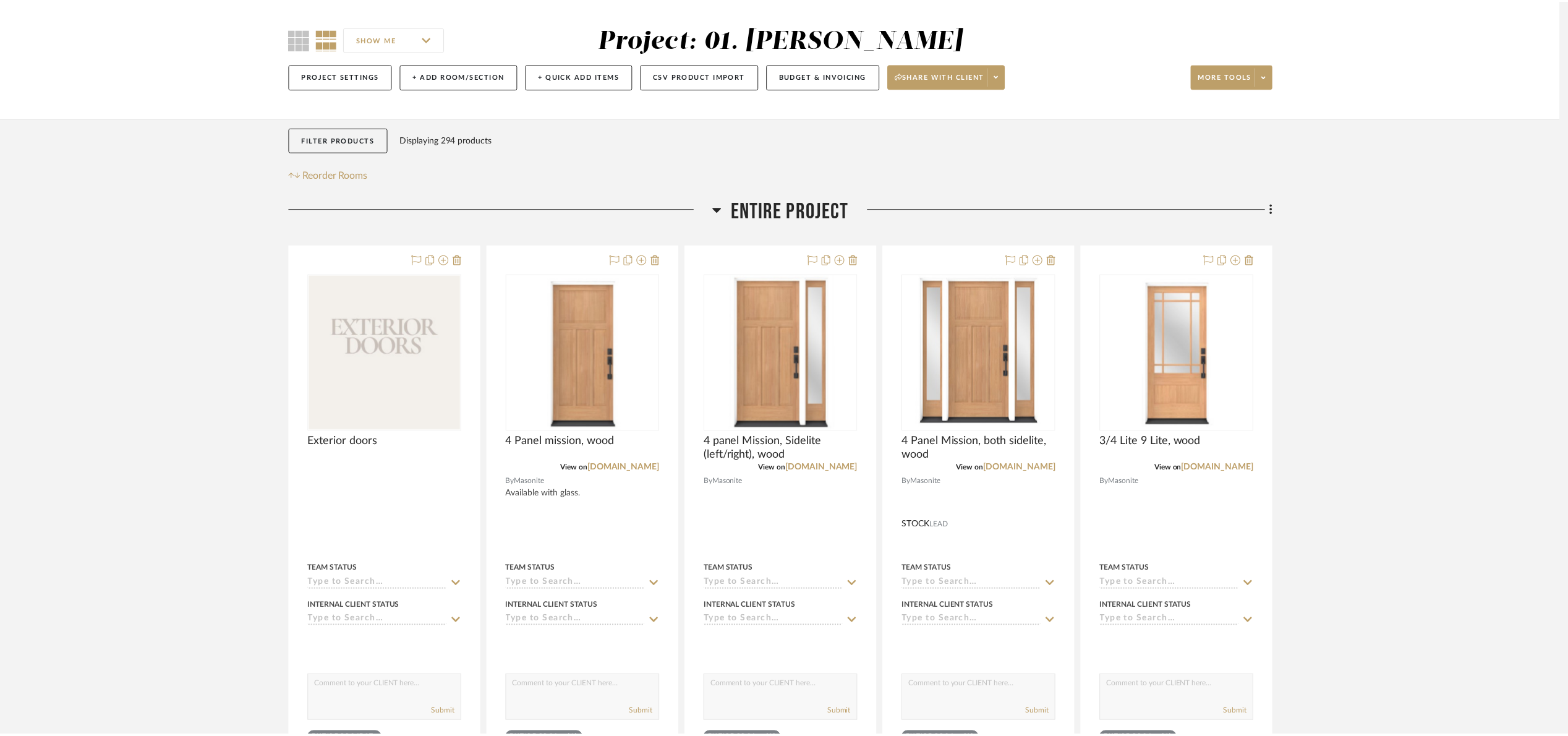
scroll to position [93, 0]
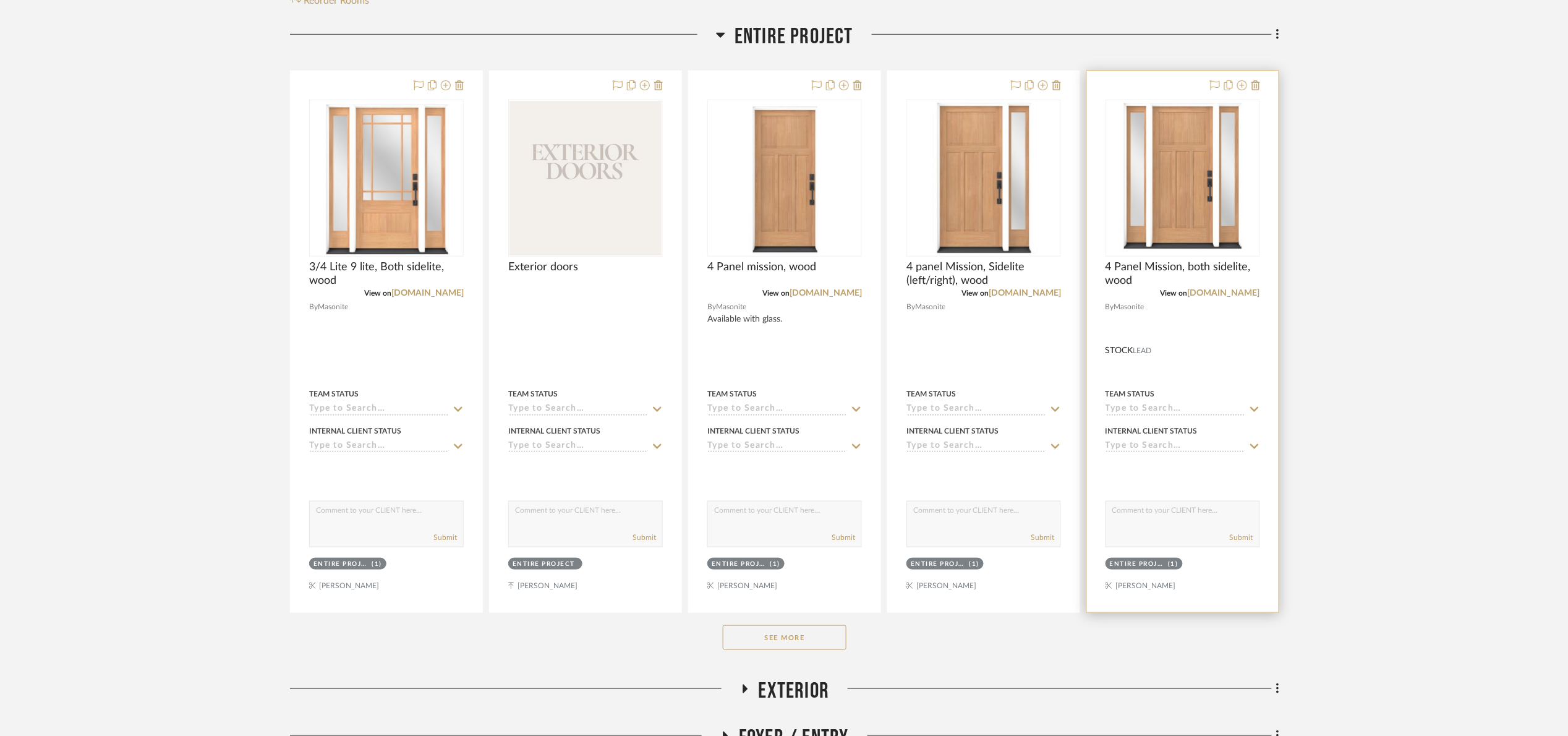
scroll to position [278, 0]
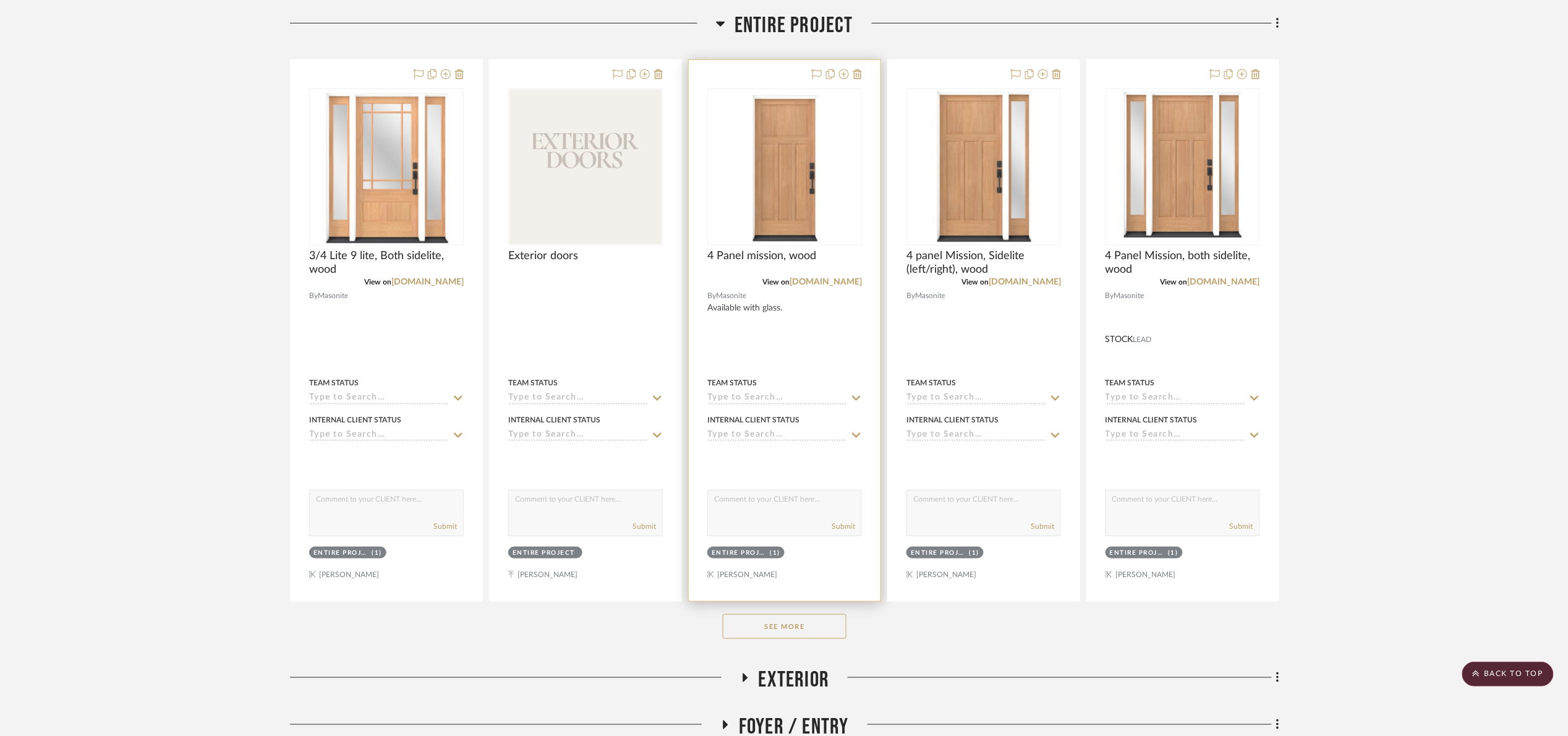
drag, startPoint x: 796, startPoint y: 633, endPoint x: 846, endPoint y: 544, distance: 102.1
click at [798, 629] on button "See More" at bounding box center [784, 626] width 124 height 25
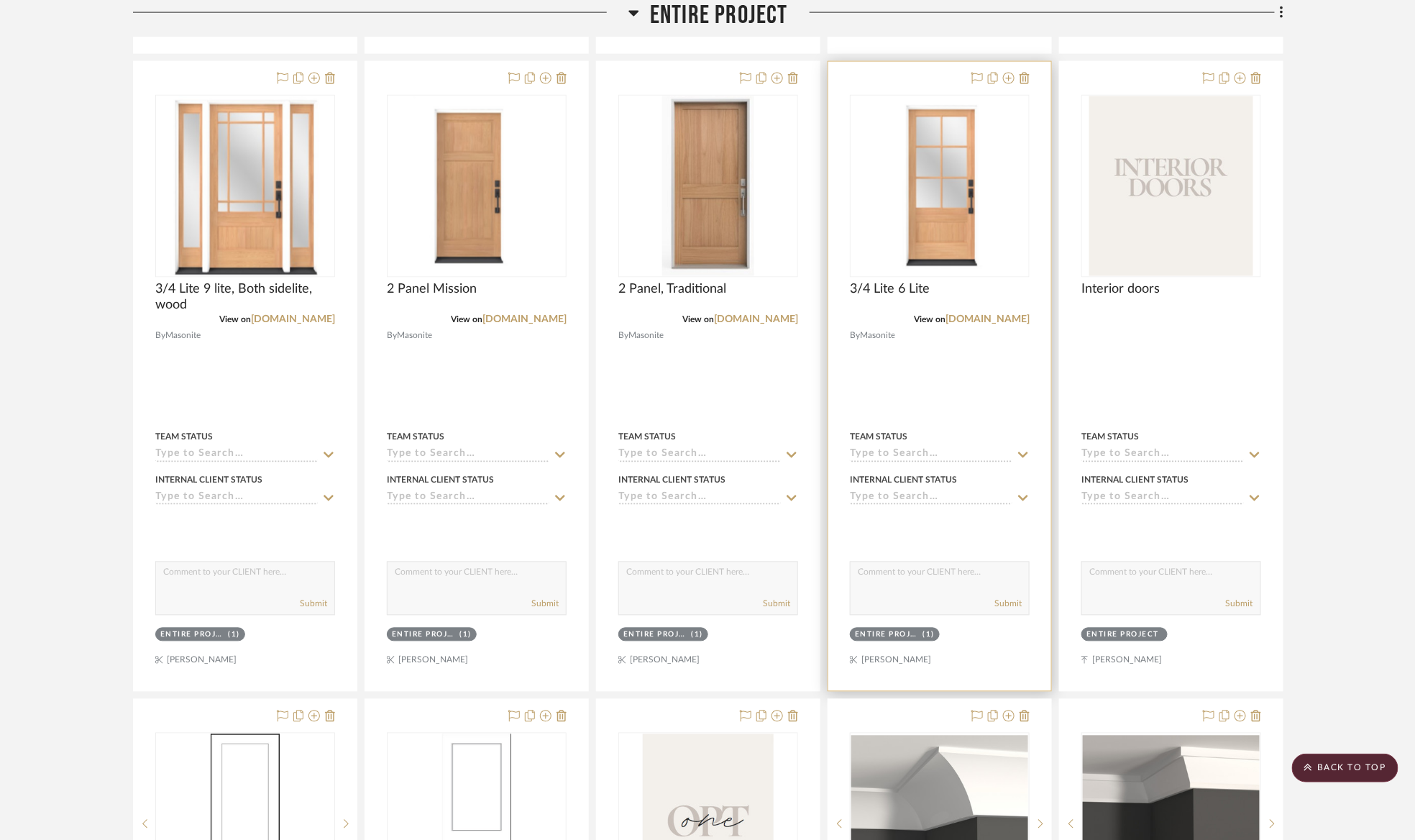
scroll to position [971, 0]
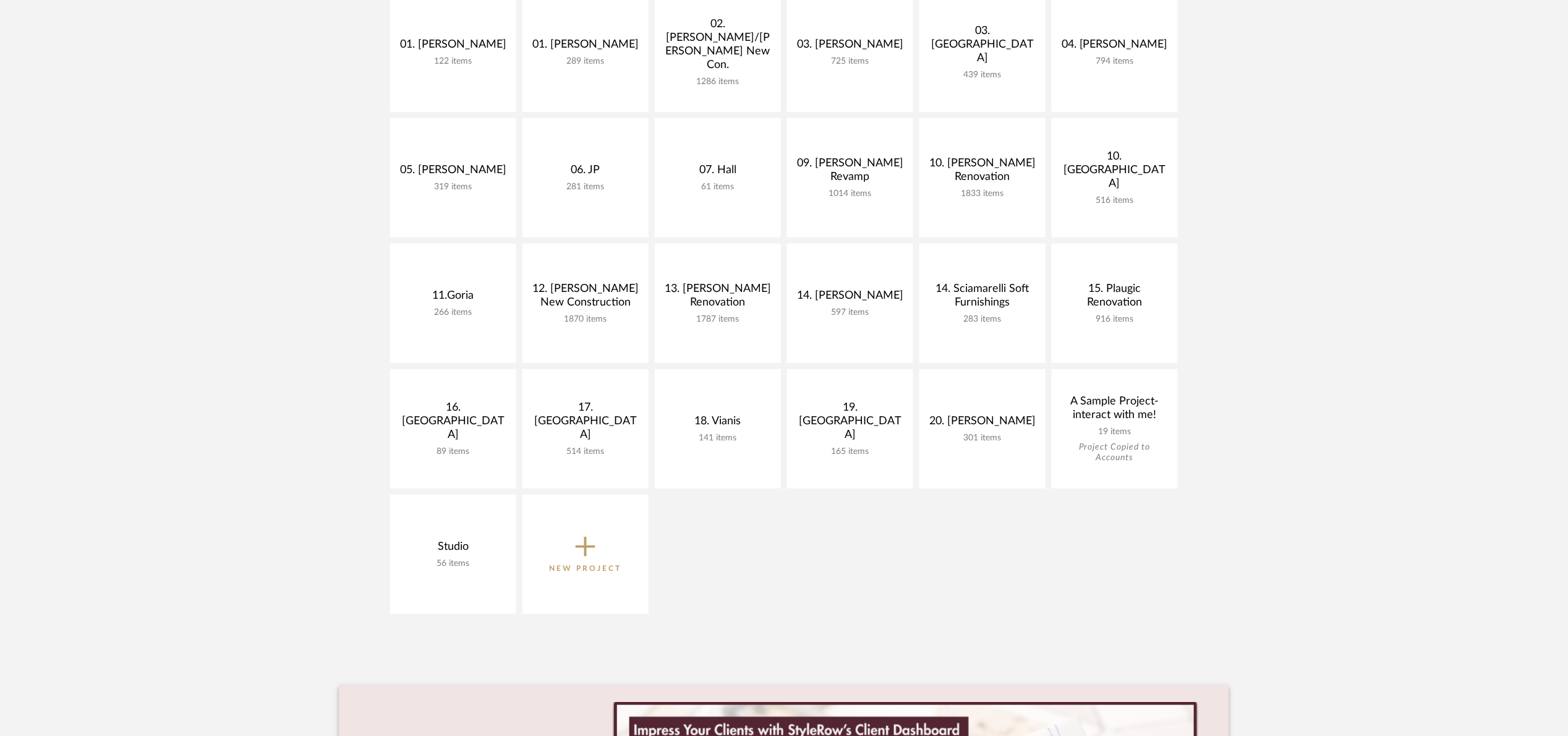
scroll to position [278, 0]
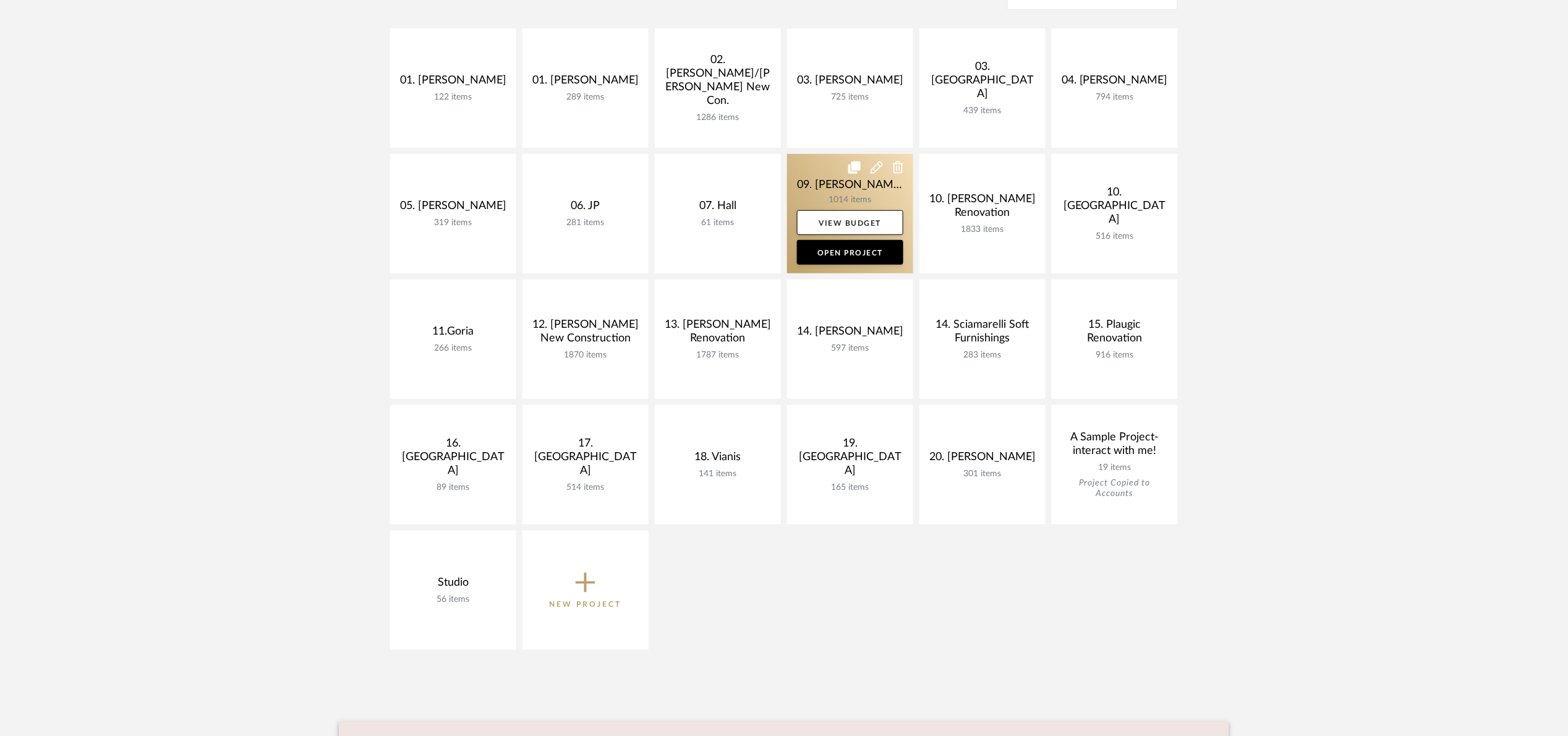
click at [819, 181] on link at bounding box center [850, 213] width 126 height 119
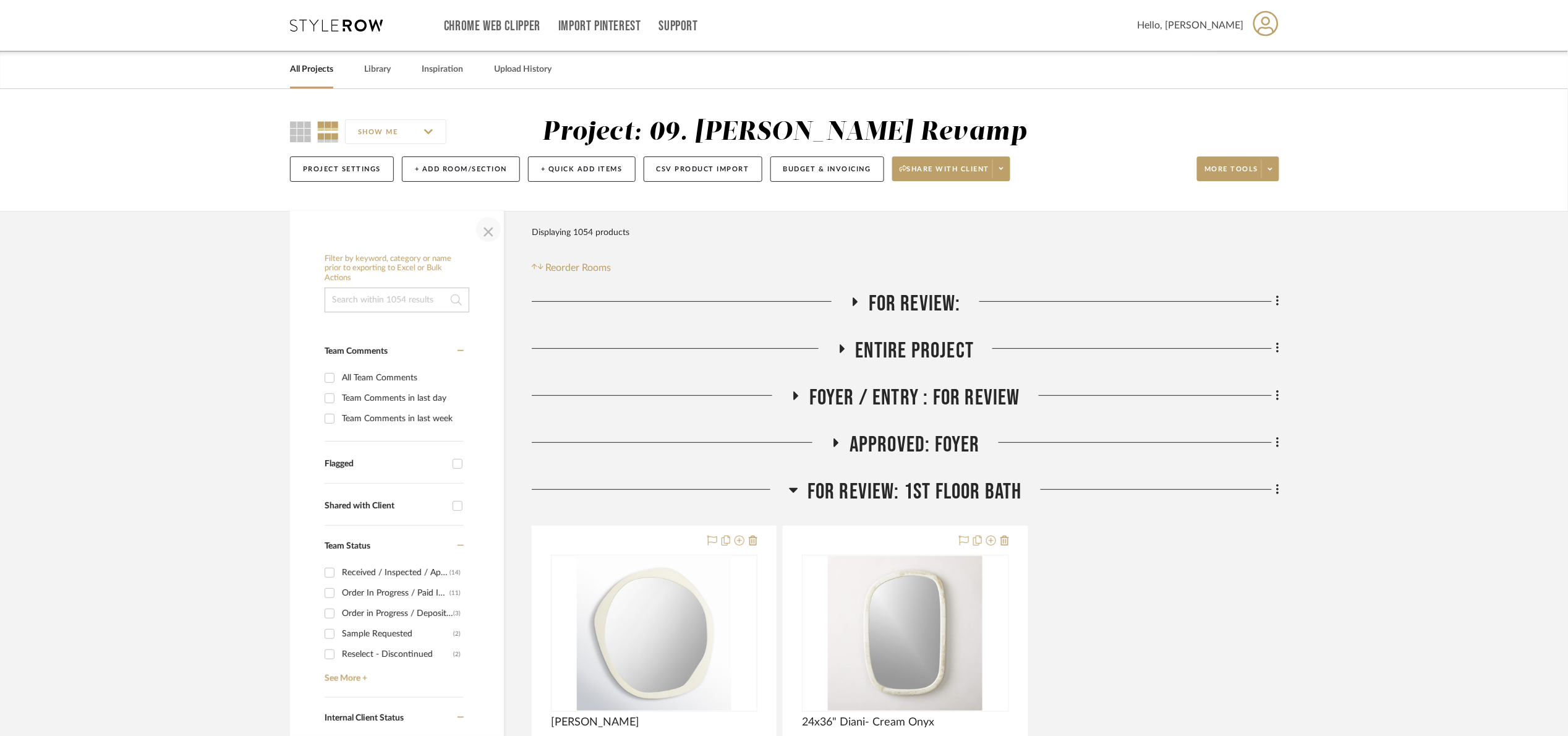
click at [491, 223] on span "button" at bounding box center [488, 229] width 30 height 30
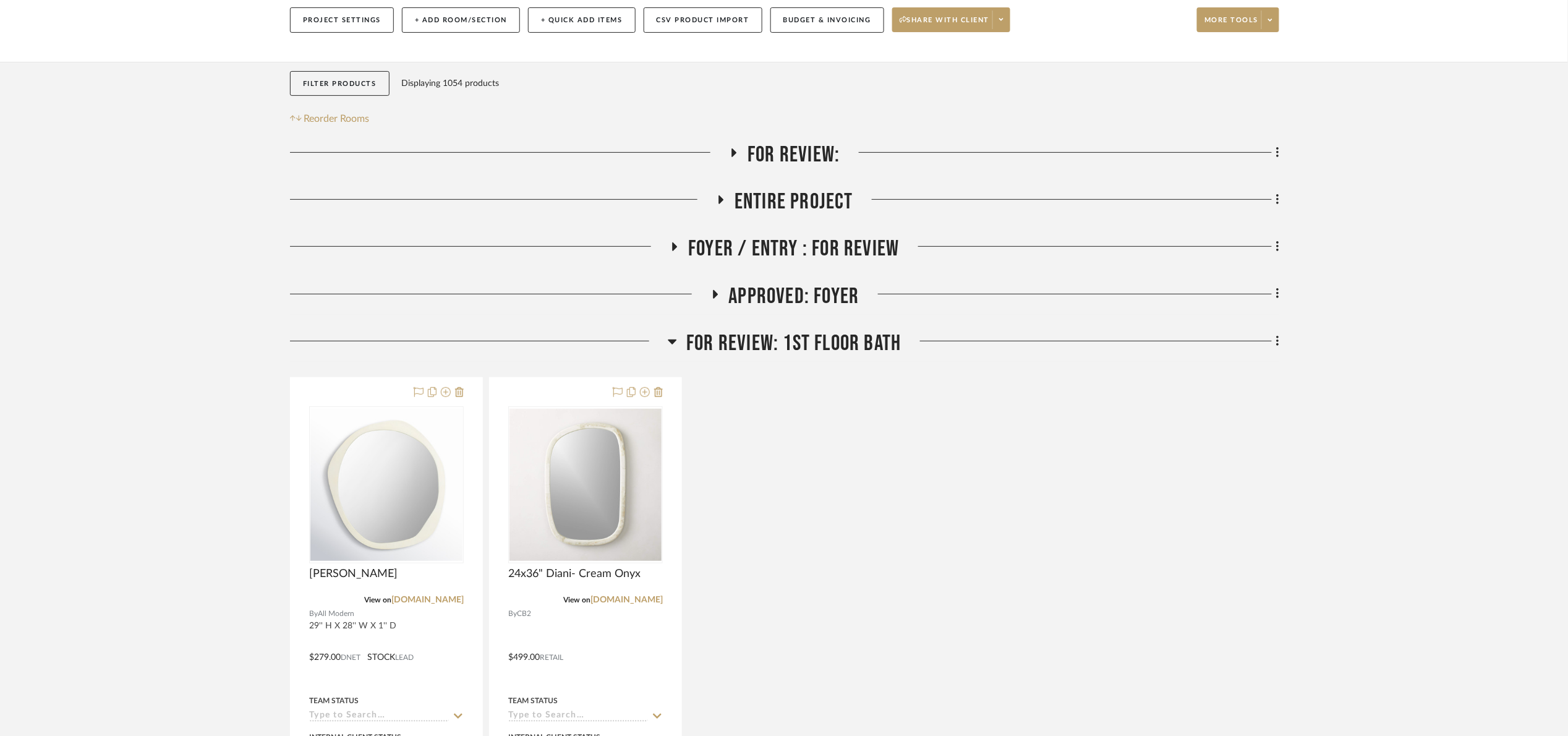
scroll to position [185, 0]
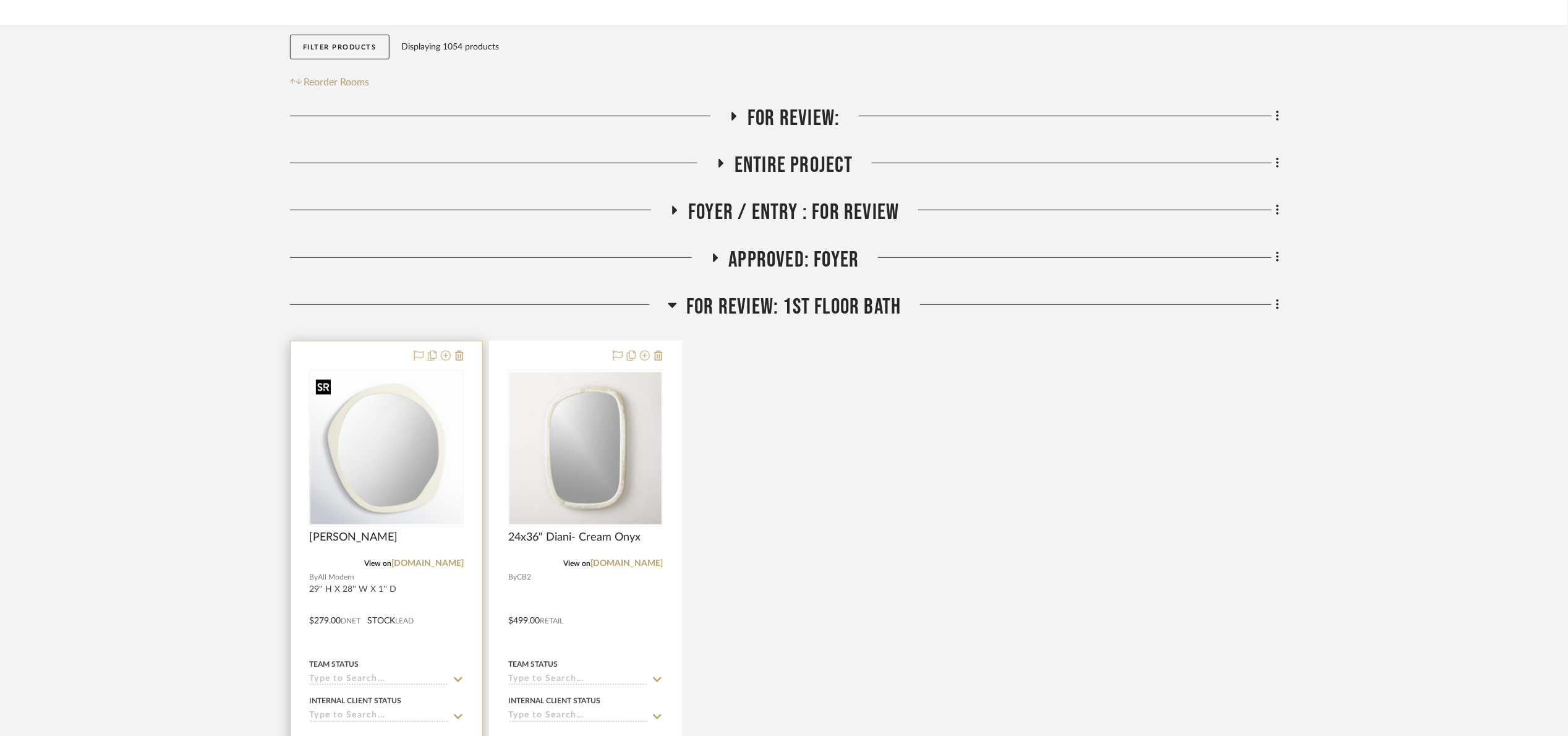
click at [382, 496] on img "0" at bounding box center [387, 448] width 152 height 152
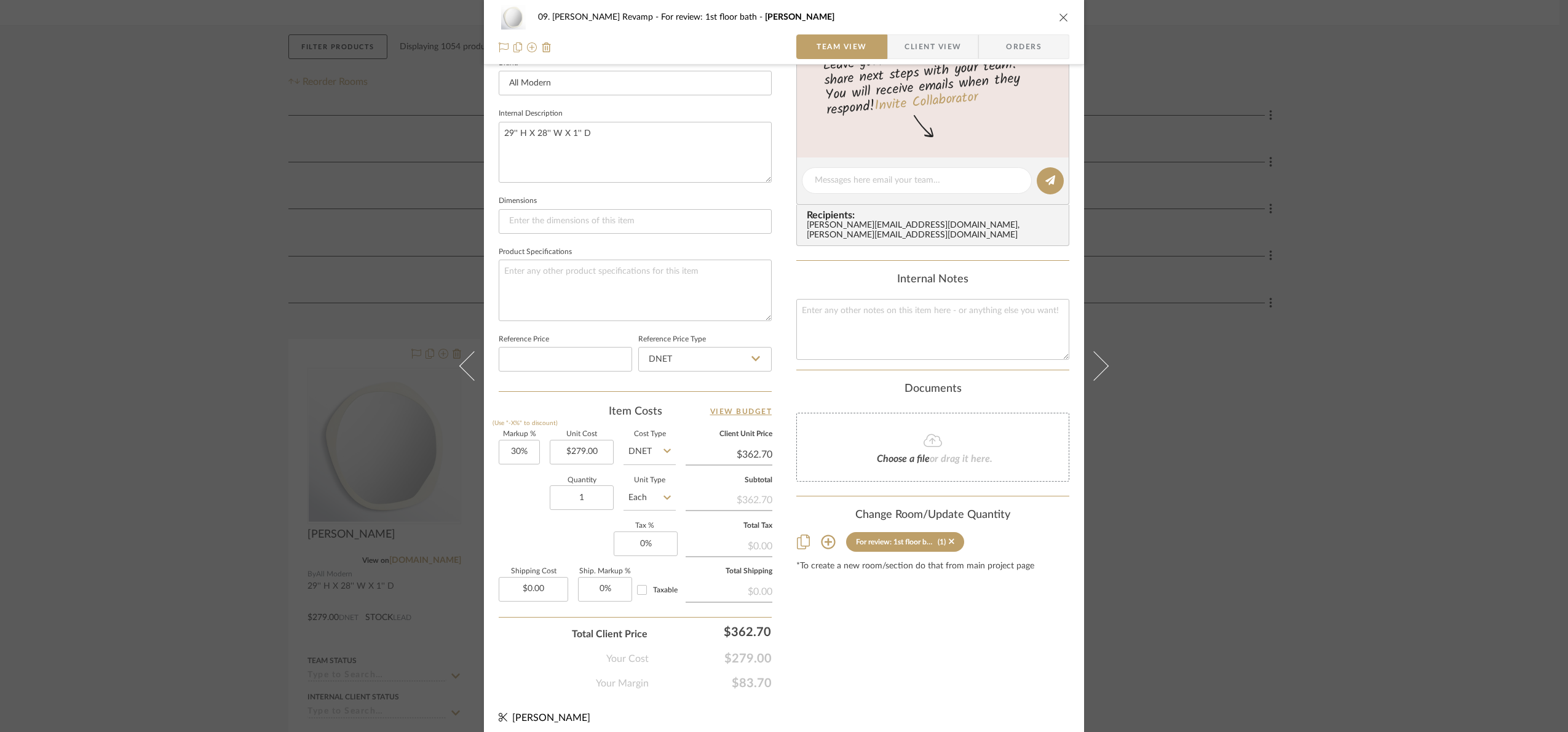
scroll to position [415, 0]
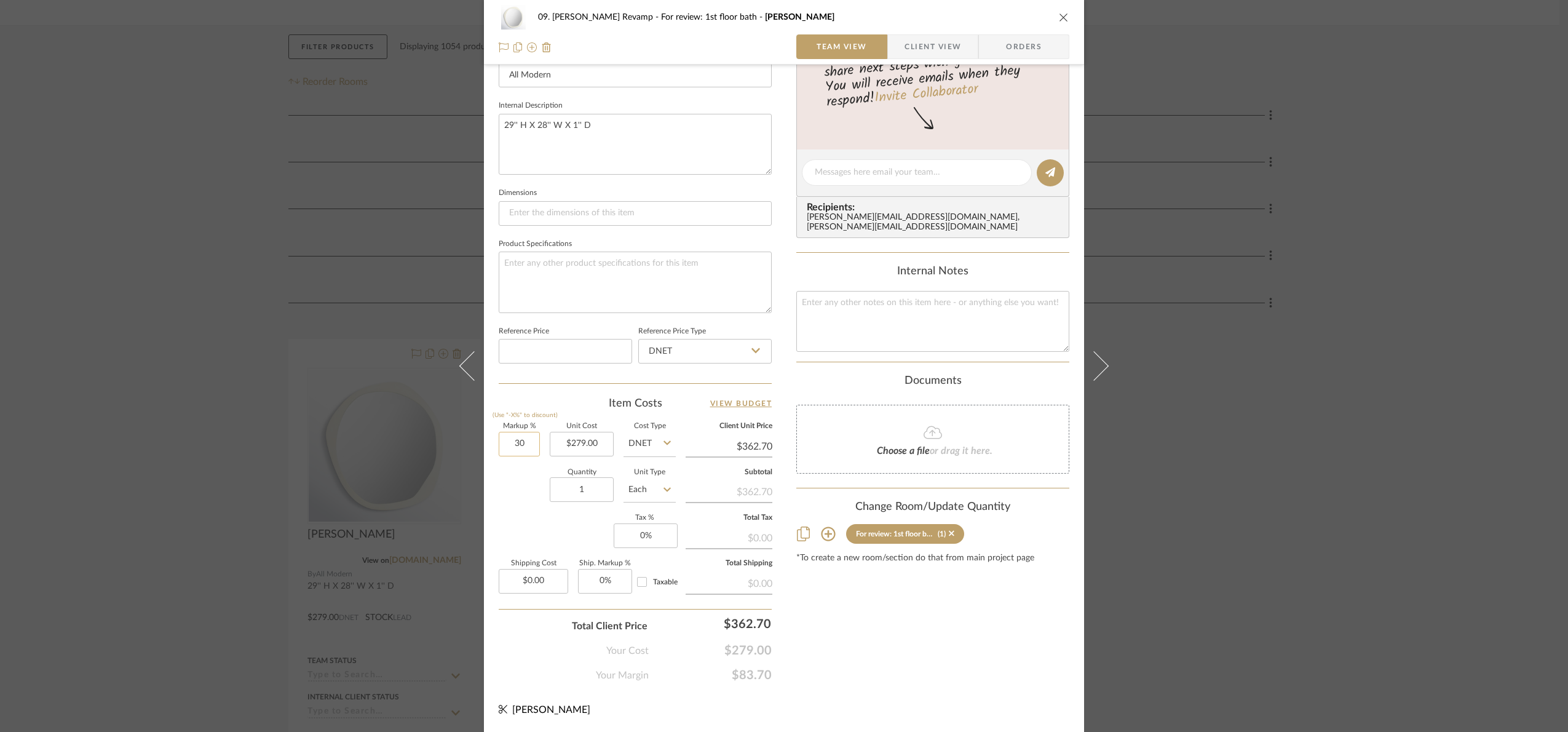
click at [530, 443] on input "30" at bounding box center [519, 443] width 41 height 24
type input "1"
type input "2"
type input "15%"
click at [522, 485] on div "Quantity 1 Unit Type Each" at bounding box center [587, 491] width 177 height 44
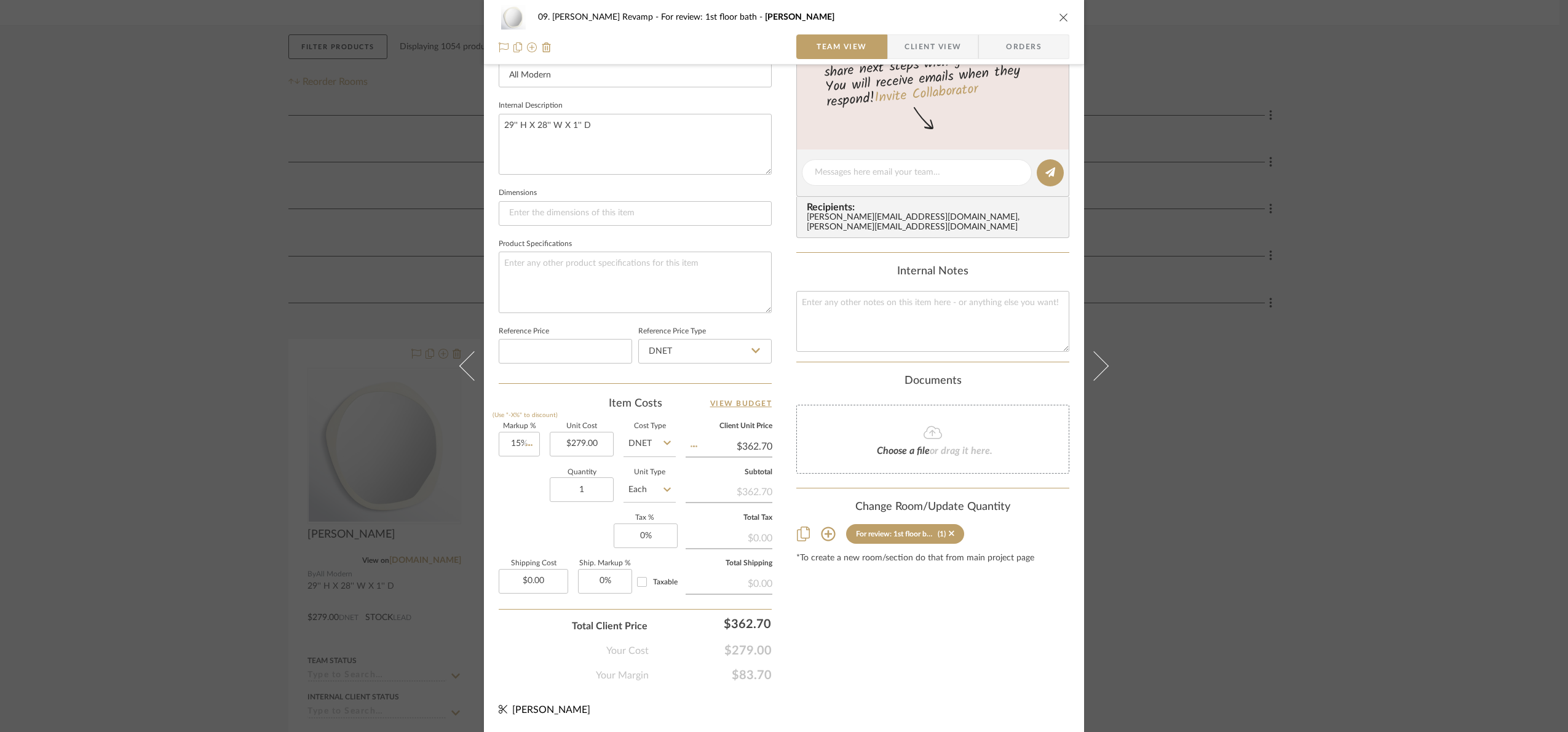
type input "$320.85"
click at [1499, 394] on div "09. Jones Revamp For review: 1st floor bath Pavel- Ivory Team View Client View …" at bounding box center [784, 366] width 1568 height 732
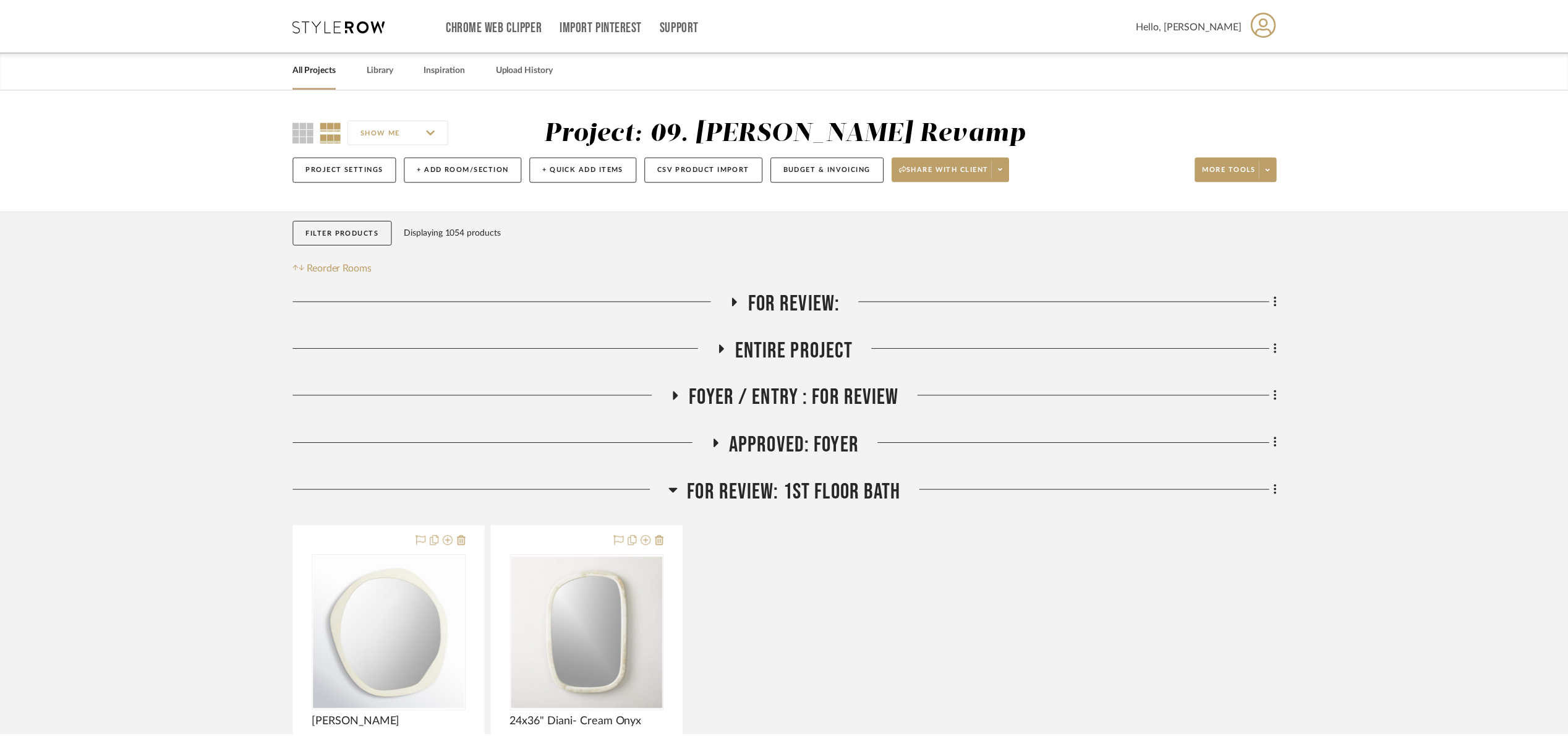
scroll to position [185, 0]
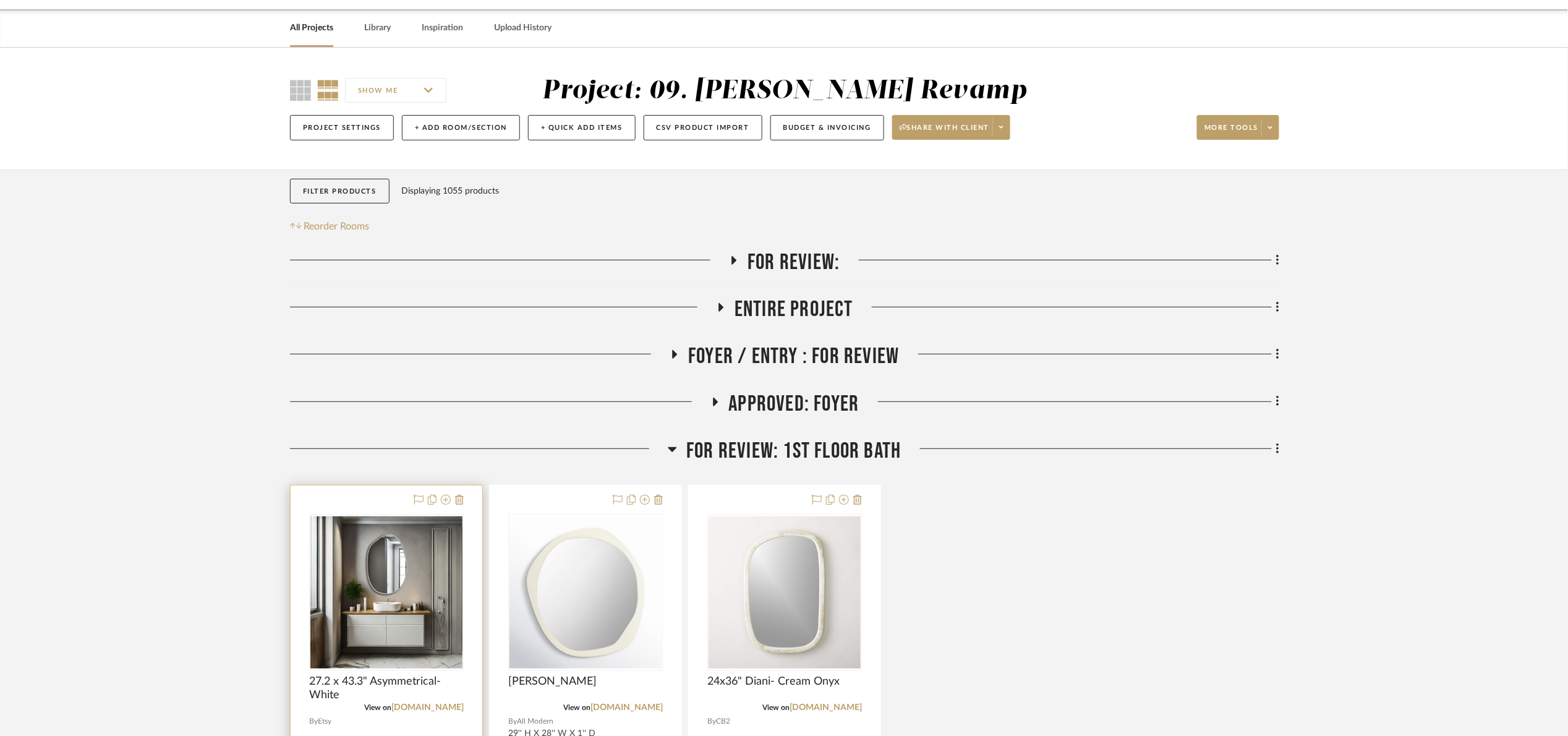
scroll to position [185, 0]
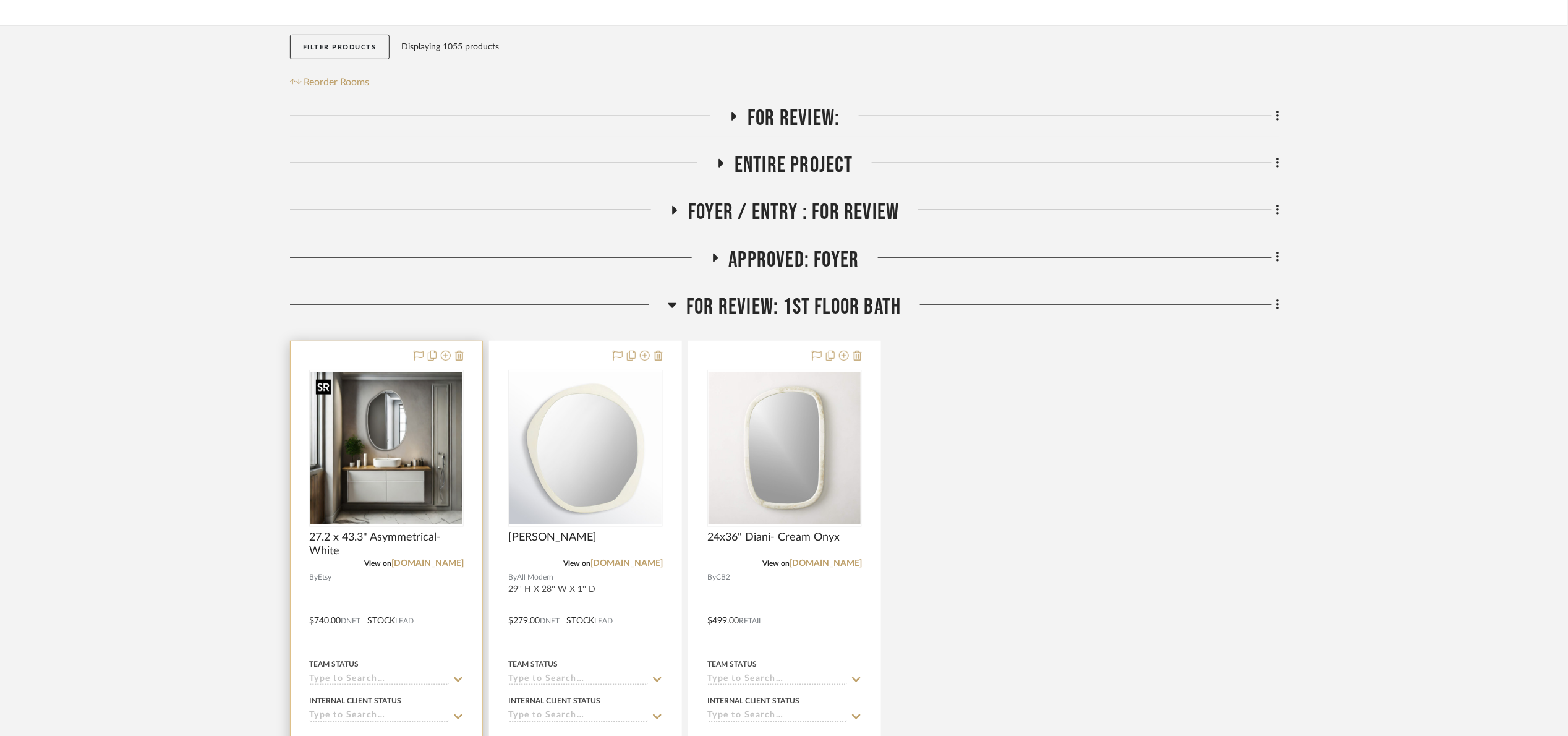
click at [0, 0] on img at bounding box center [0, 0] width 0 height 0
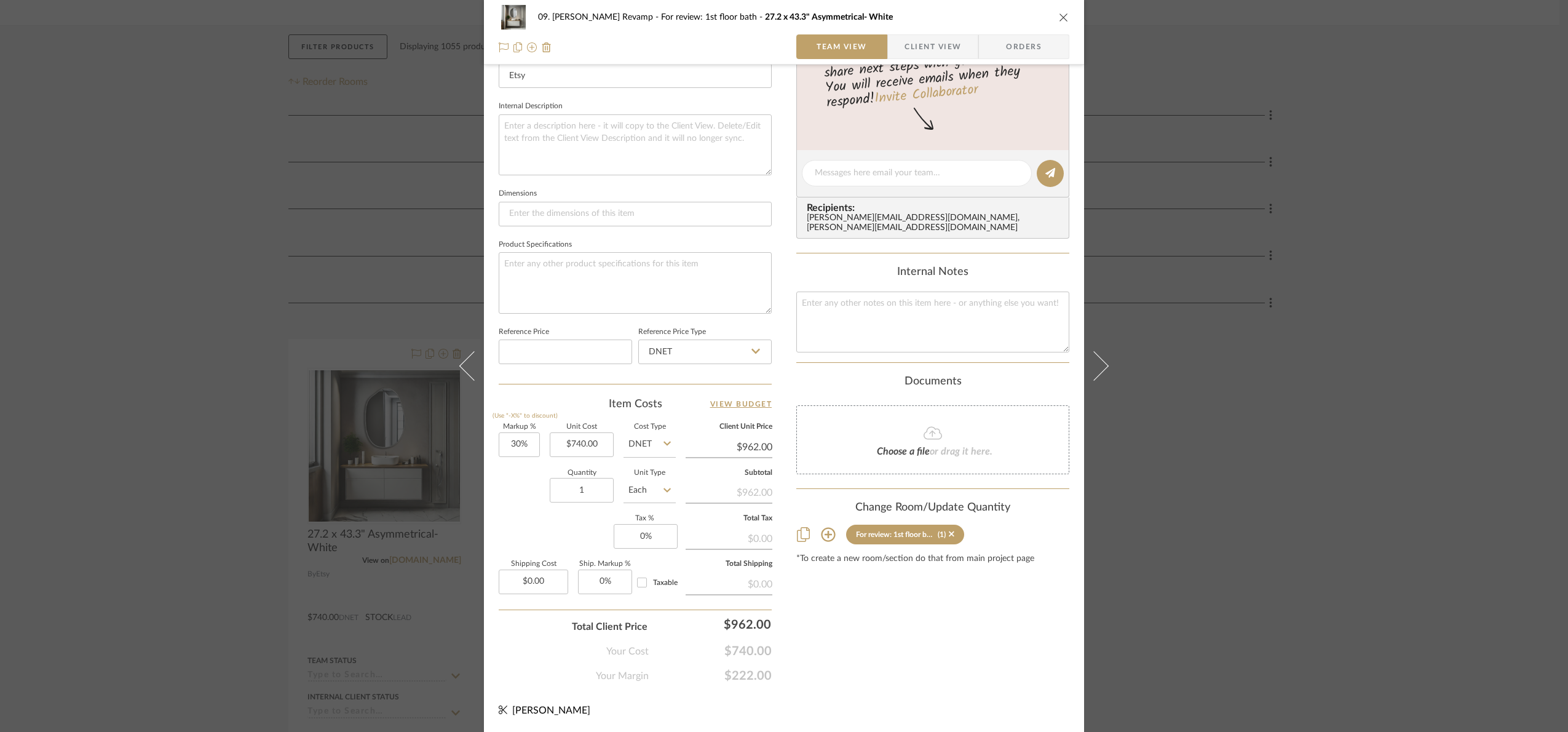
scroll to position [415, 0]
click at [517, 448] on input "30" at bounding box center [519, 443] width 41 height 24
type input "15%"
click at [559, 511] on sr-form-field "Quantity 1" at bounding box center [581, 491] width 64 height 44
type input "$851.00"
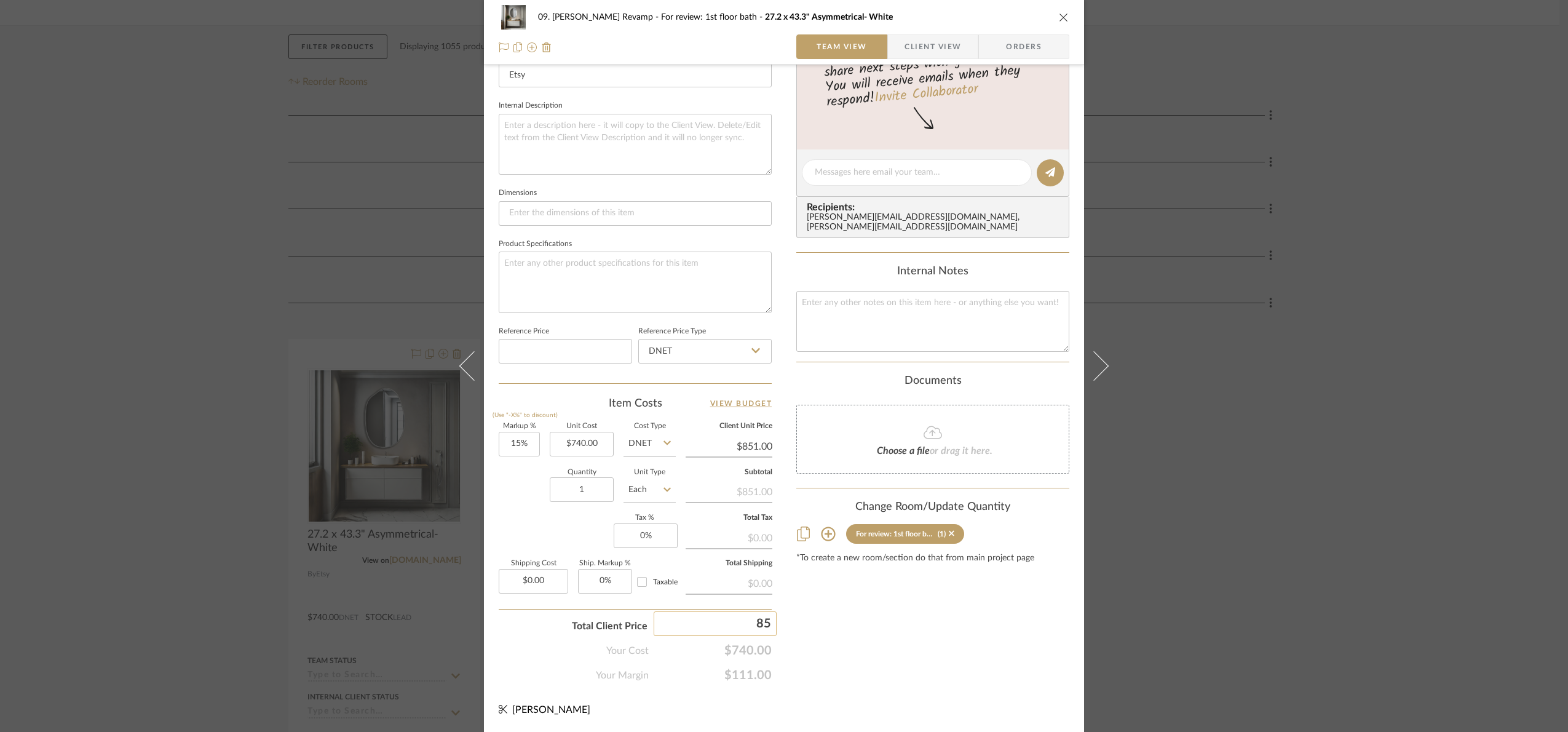
type input "850"
click at [886, 655] on div "Content here copies to Client View - confirm visibility there. Show in Client D…" at bounding box center [932, 176] width 273 height 1012
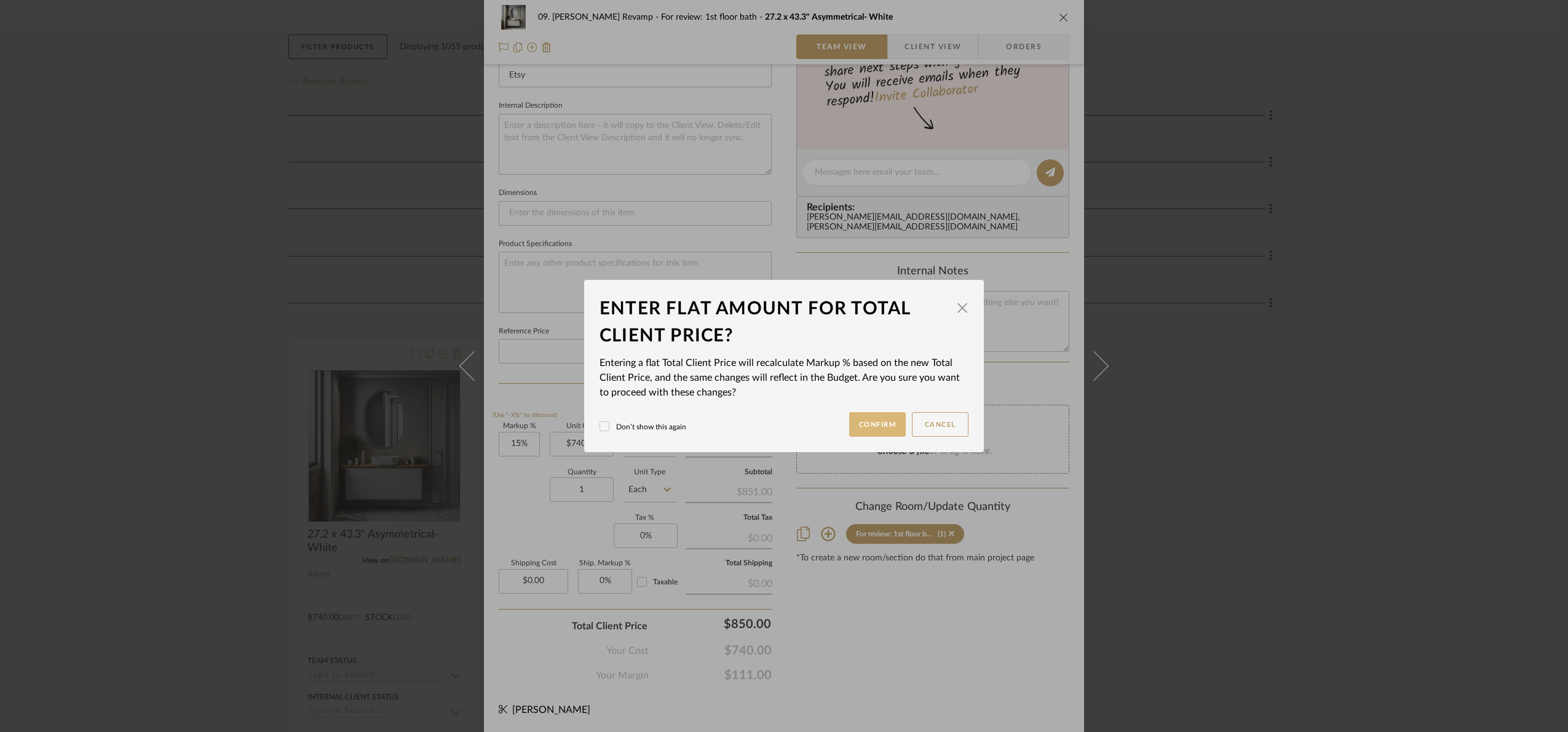
click at [890, 422] on button "Confirm" at bounding box center [877, 424] width 57 height 24
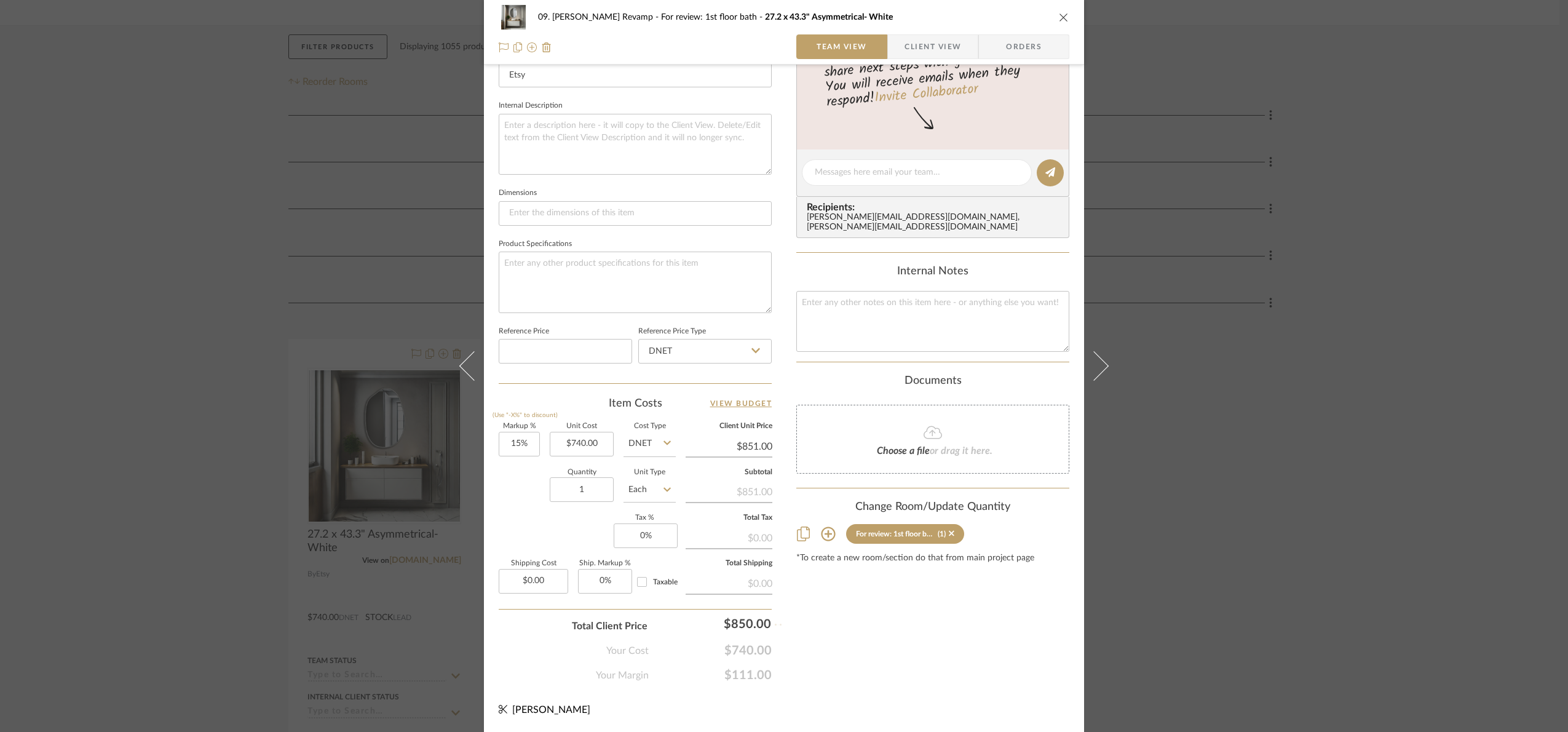
click at [1260, 556] on div "09. Jones Revamp For review: 1st floor bath 27.2 x 43.3" Asymmetrical- White Te…" at bounding box center [784, 366] width 1568 height 732
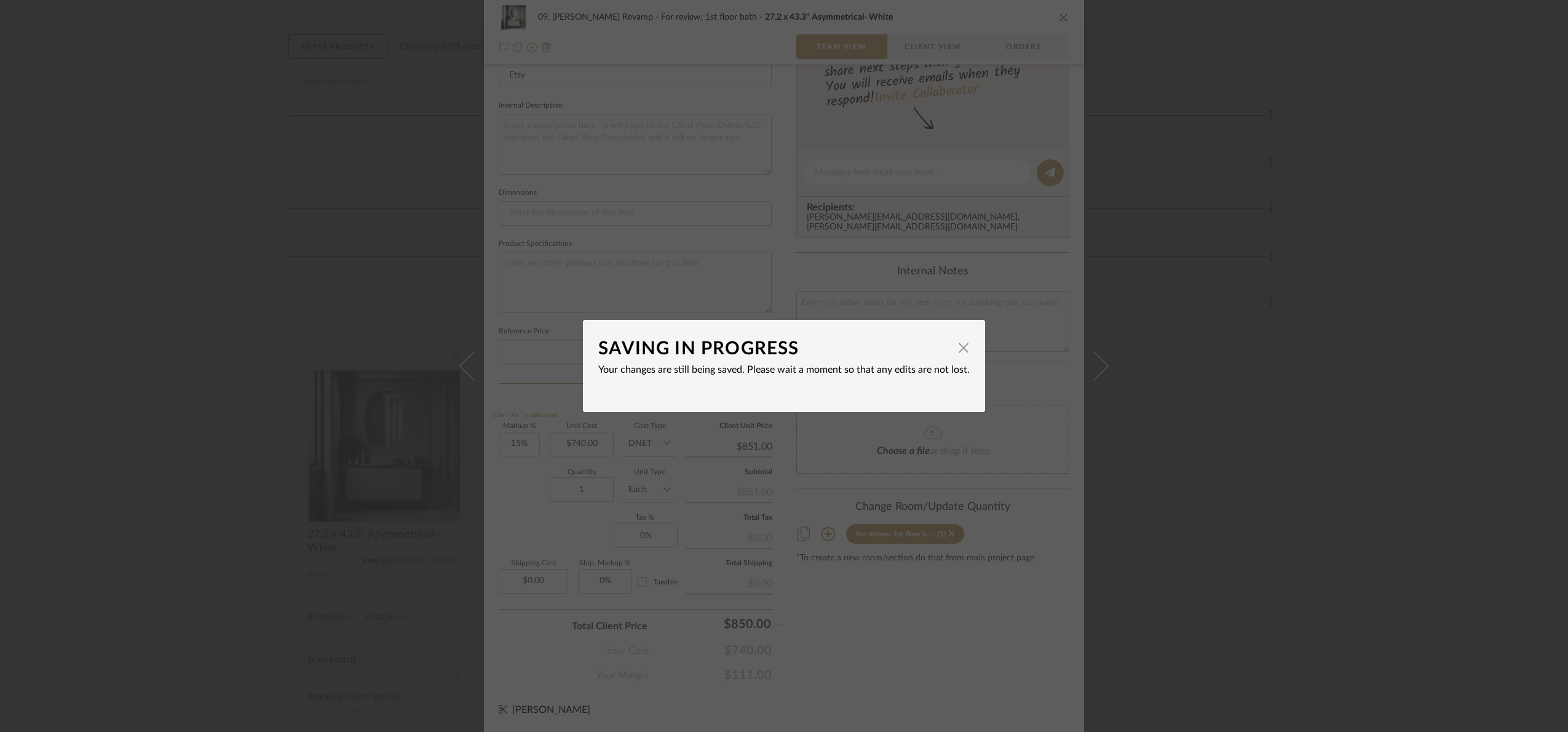
type input "14.86%"
type input "$850.00"
click at [956, 352] on span "button" at bounding box center [963, 347] width 24 height 24
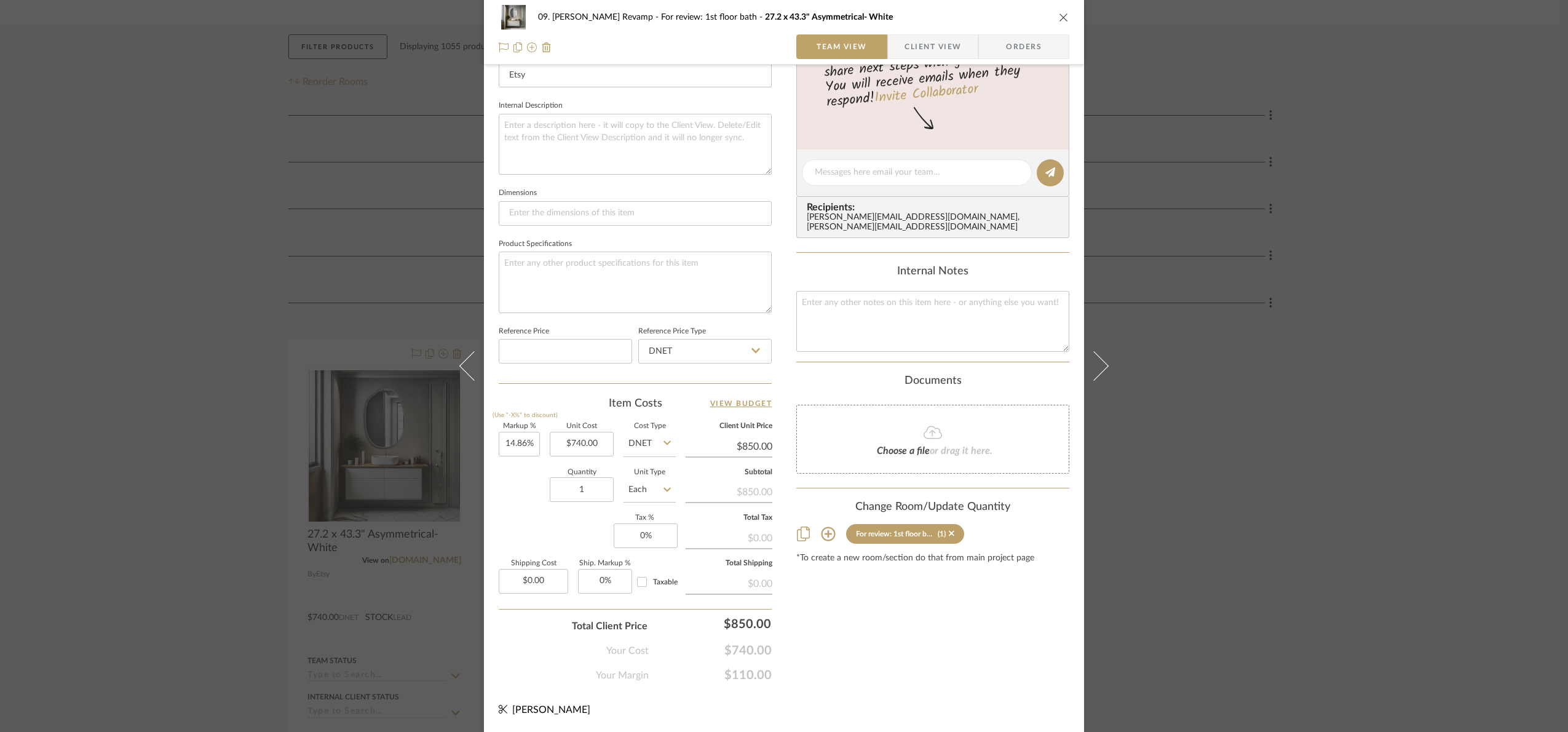
click at [1321, 571] on div "09. Jones Revamp For review: 1st floor bath 27.2 x 43.3" Asymmetrical- White Te…" at bounding box center [784, 366] width 1568 height 732
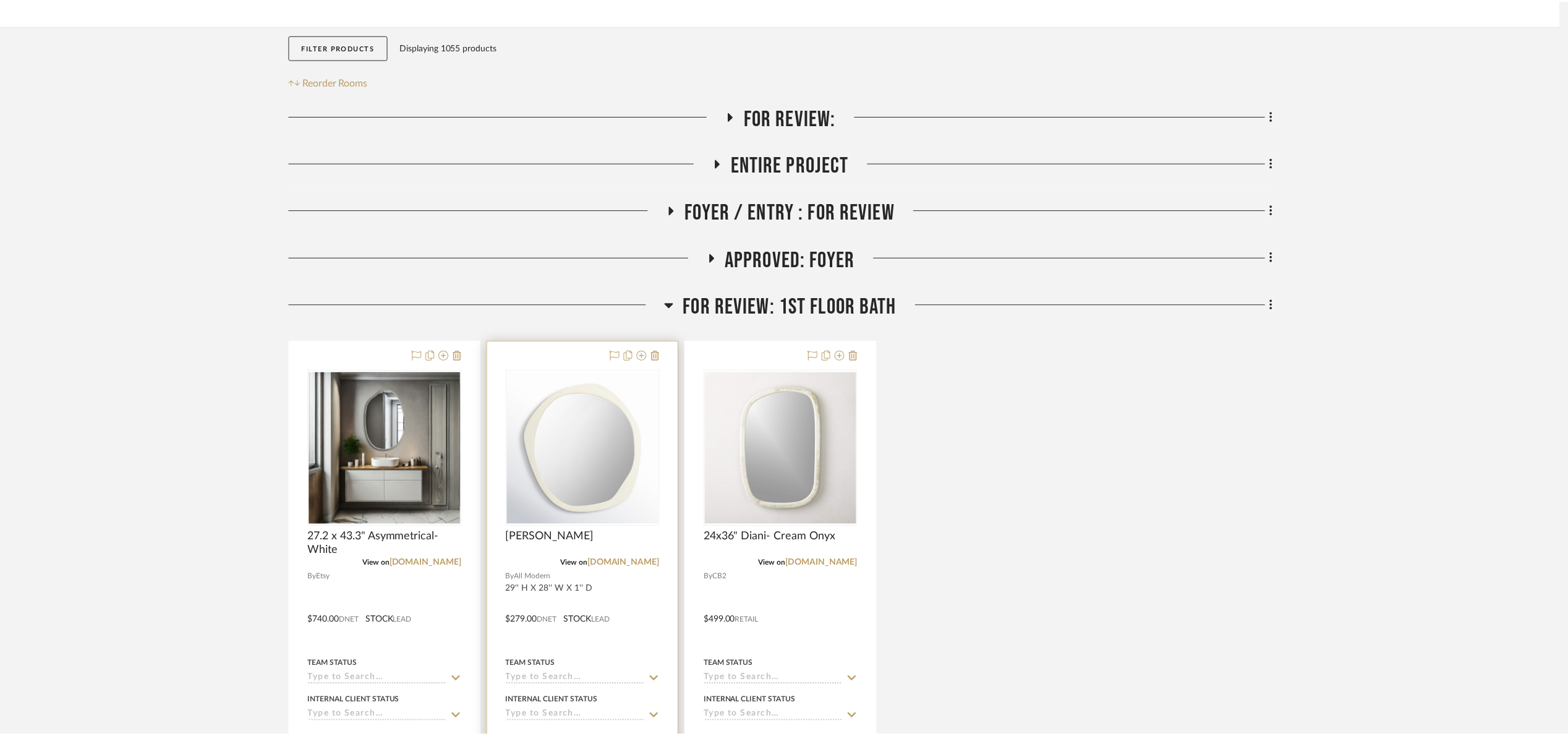
scroll to position [185, 0]
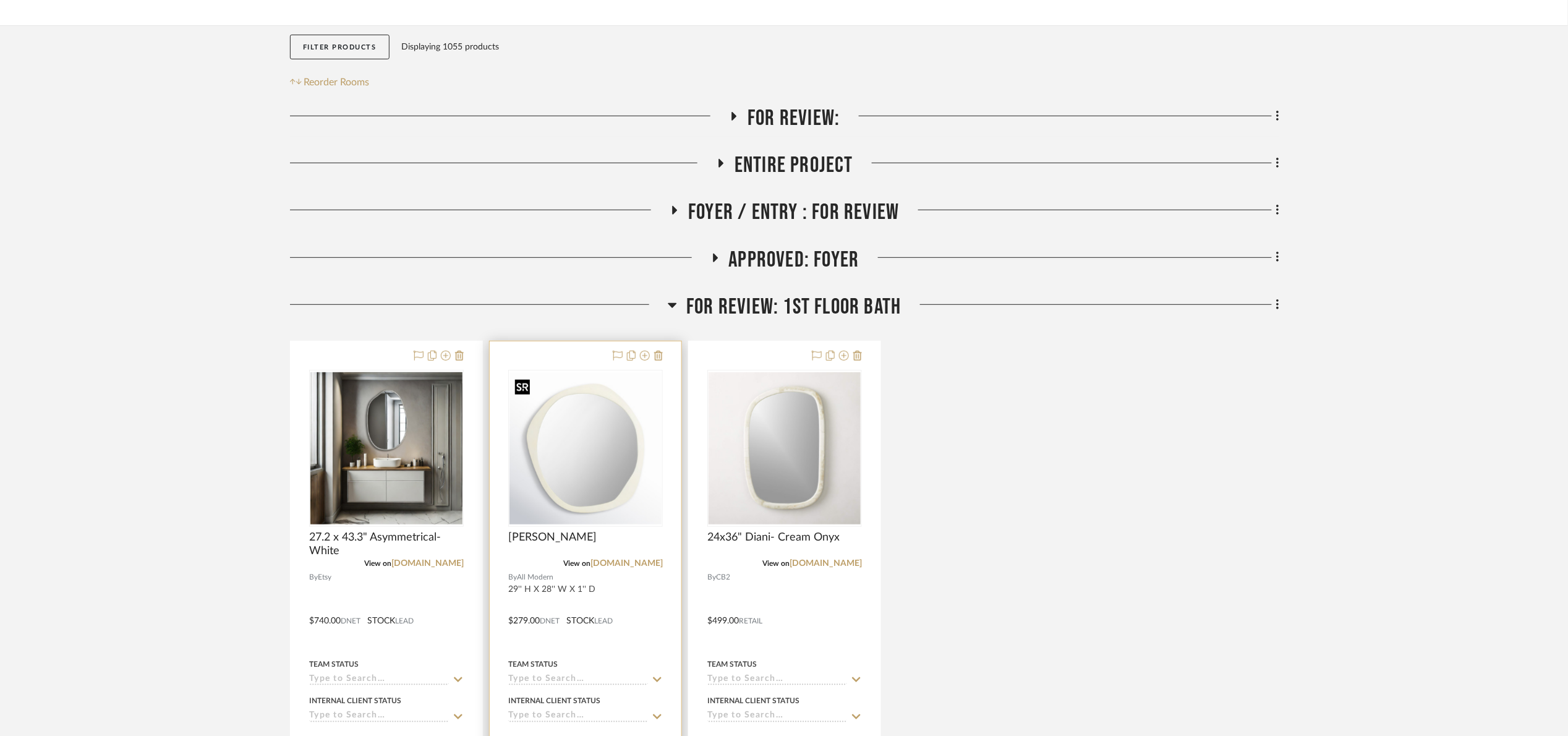
click at [0, 0] on img at bounding box center [0, 0] width 0 height 0
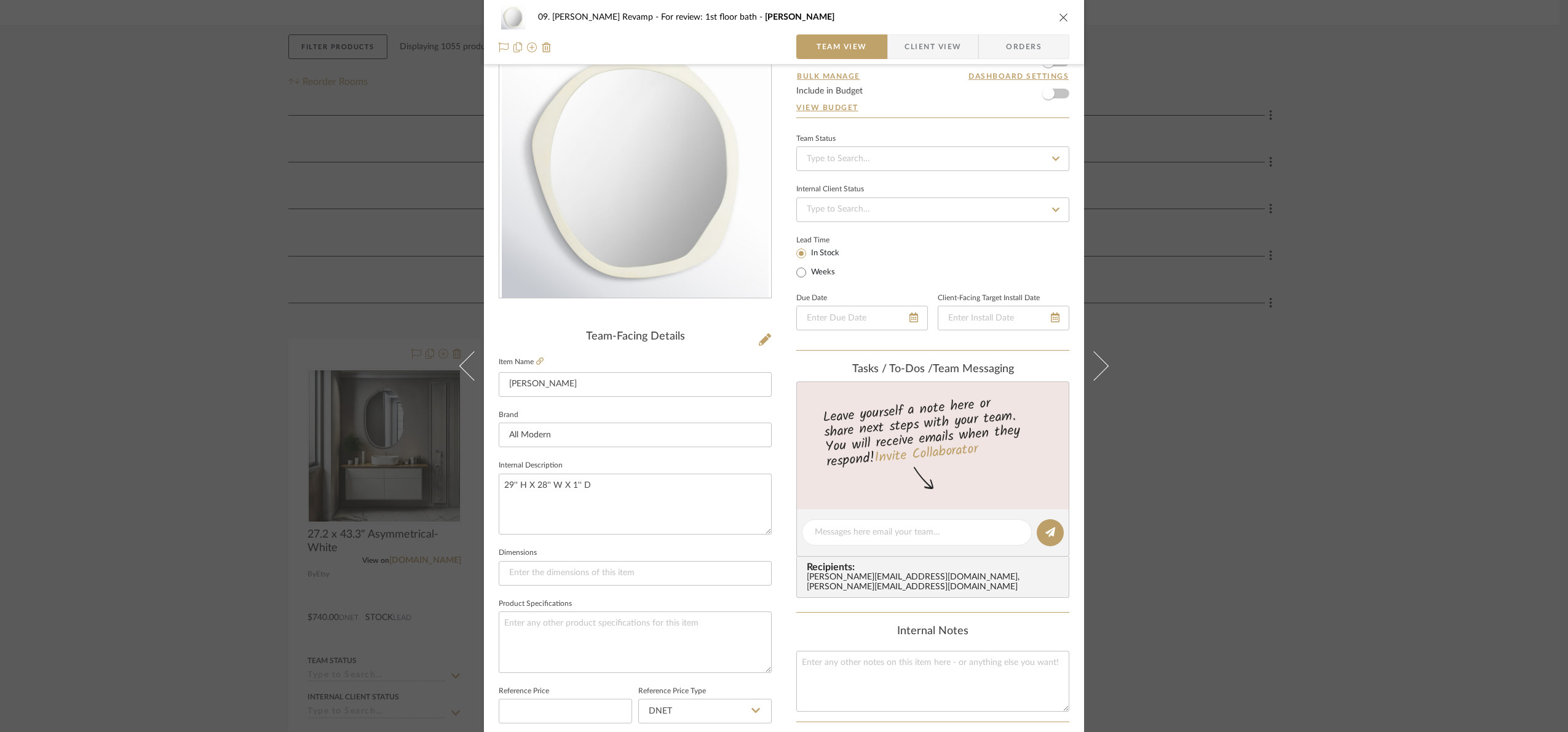
scroll to position [415, 0]
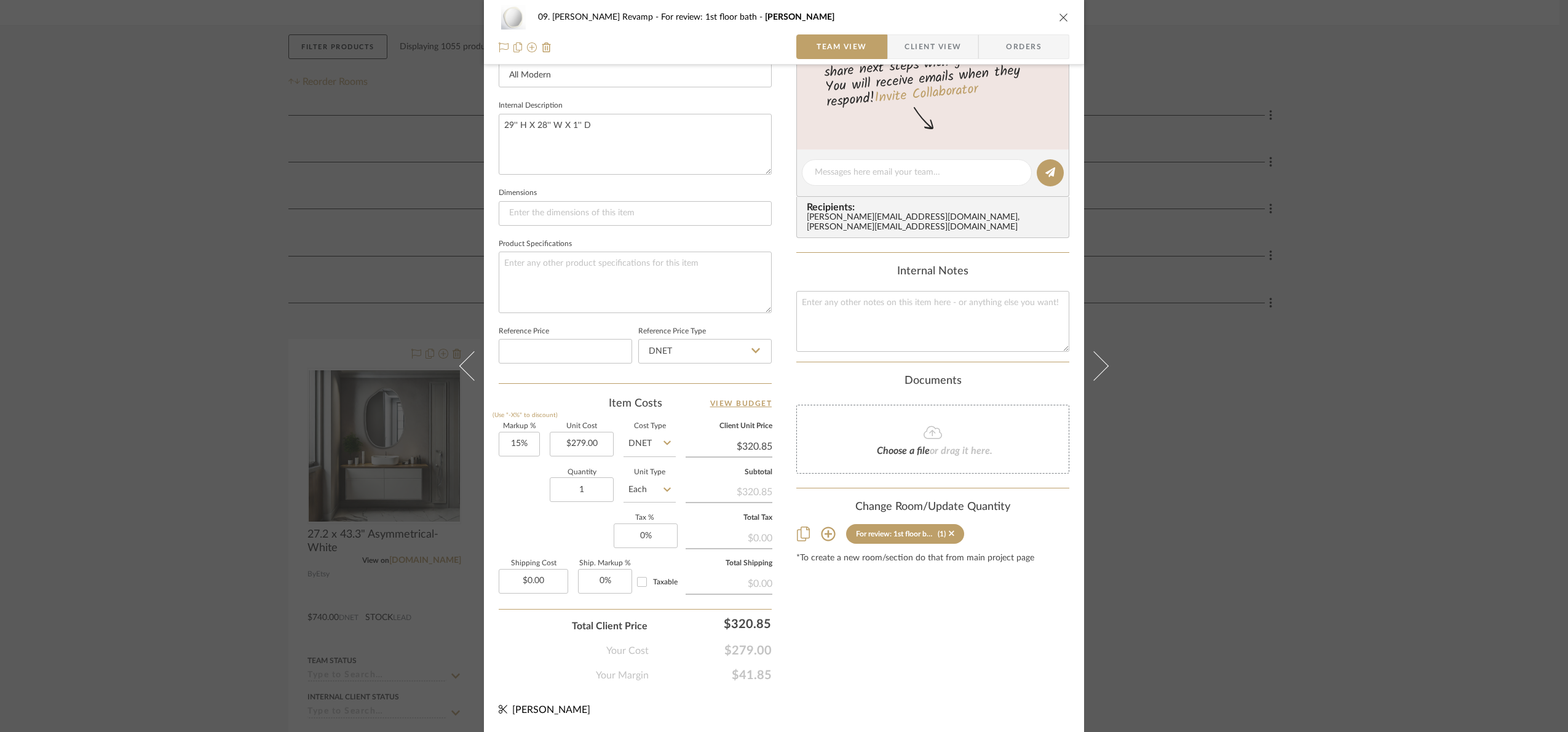
click at [1411, 476] on div "09. Jones Revamp For review: 1st floor bath Pavel- Ivory Team View Client View …" at bounding box center [784, 366] width 1568 height 732
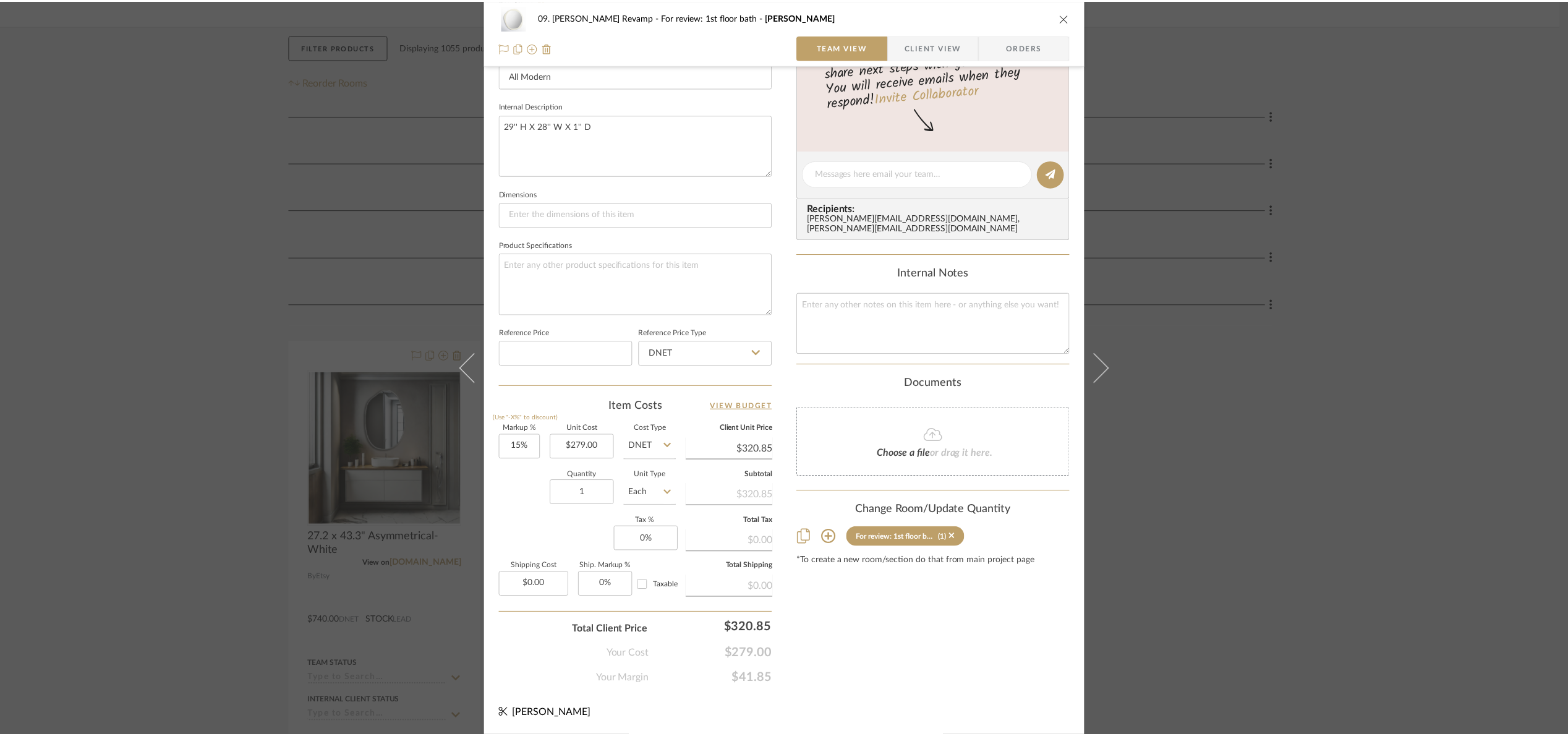
scroll to position [185, 0]
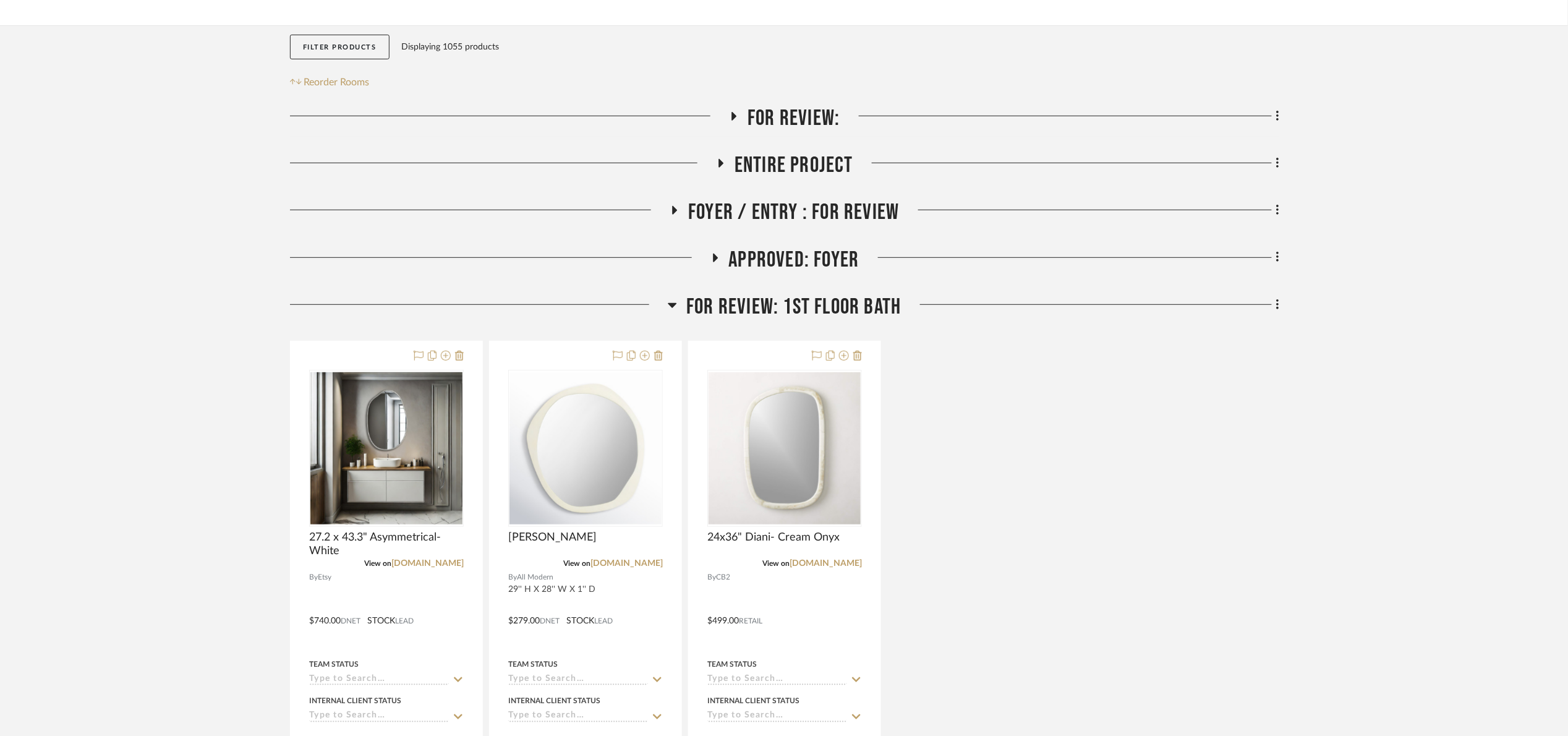
click at [826, 301] on span "For review: 1st floor bath" at bounding box center [794, 306] width 215 height 26
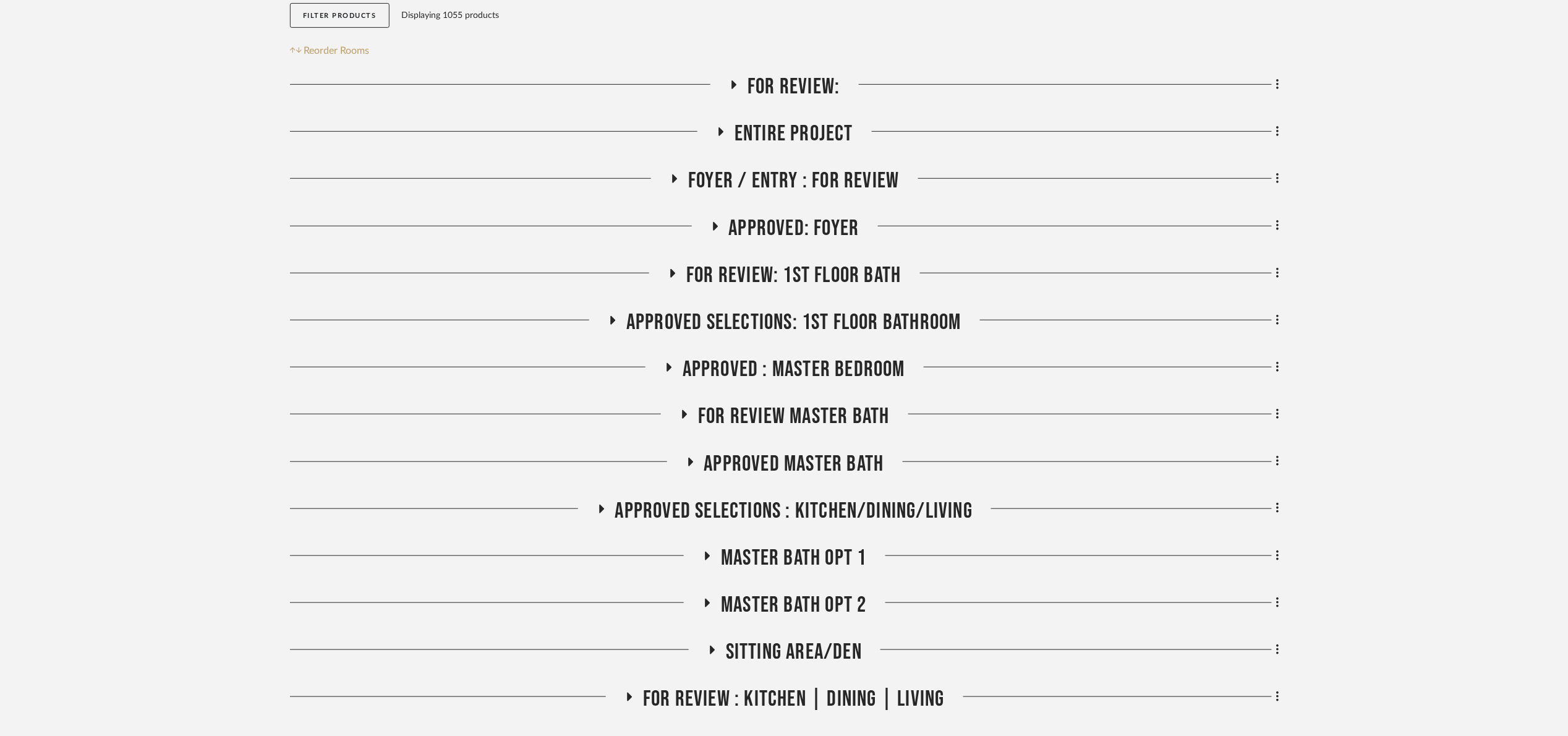
scroll to position [278, 0]
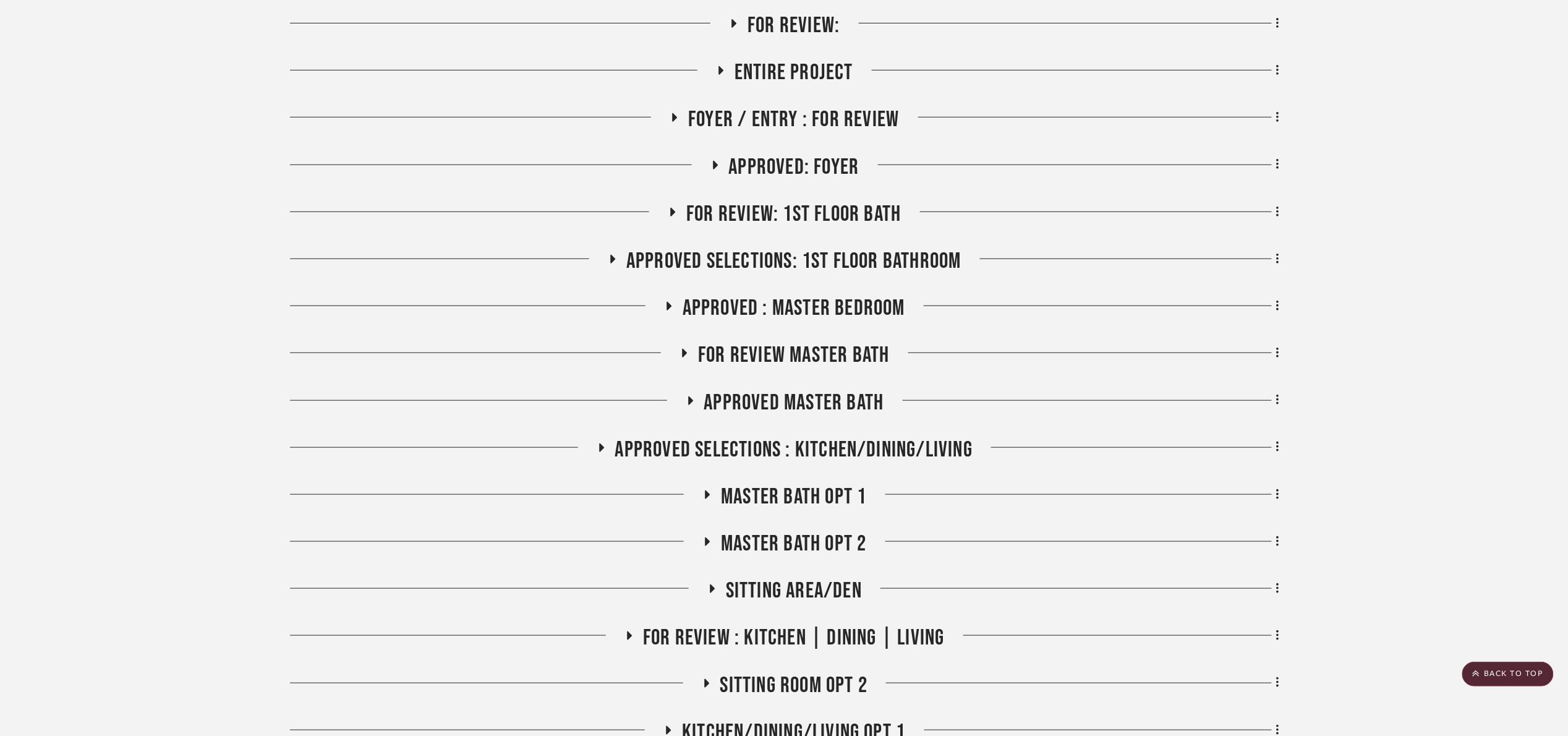
click at [768, 209] on span "For review: 1st floor bath" at bounding box center [794, 214] width 215 height 26
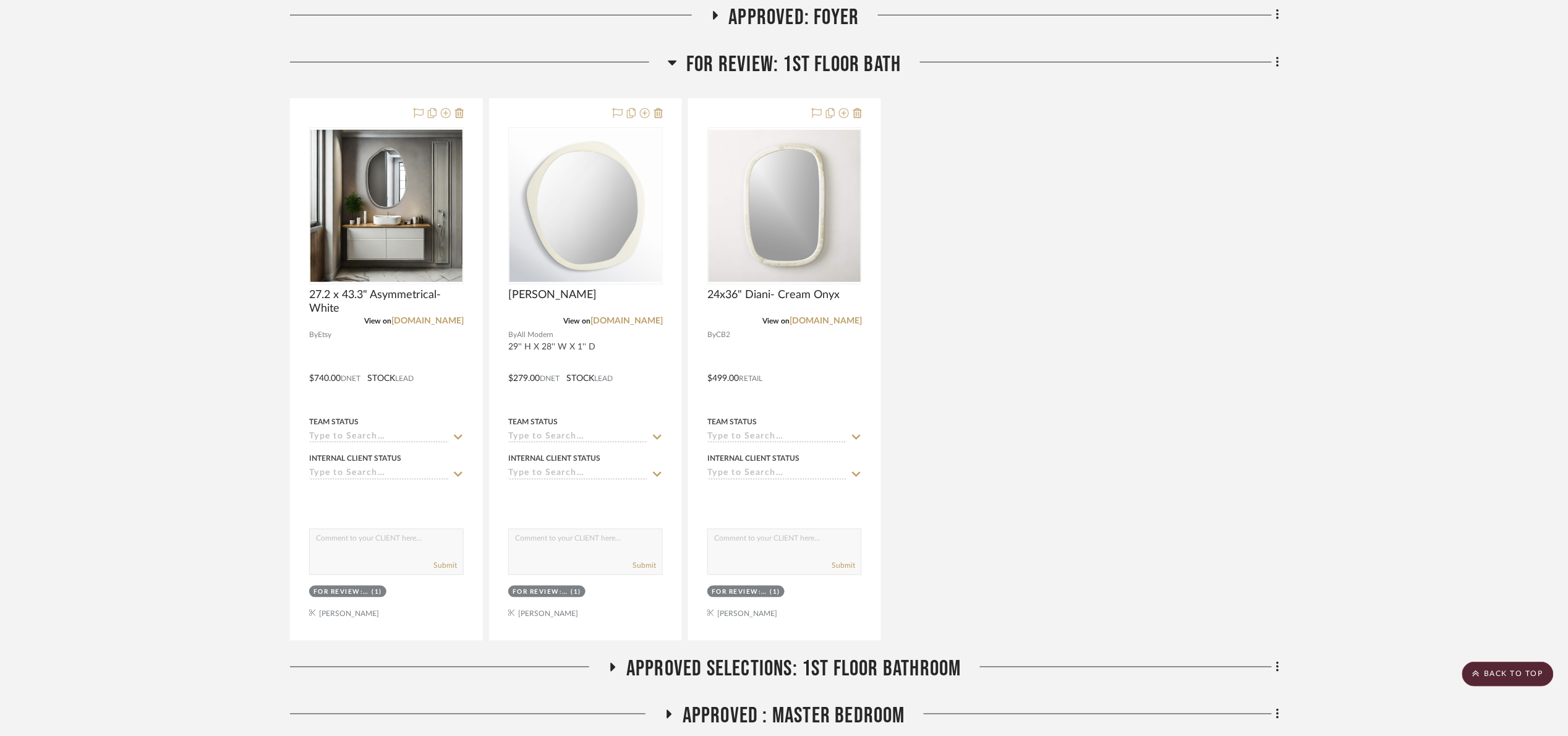
scroll to position [464, 0]
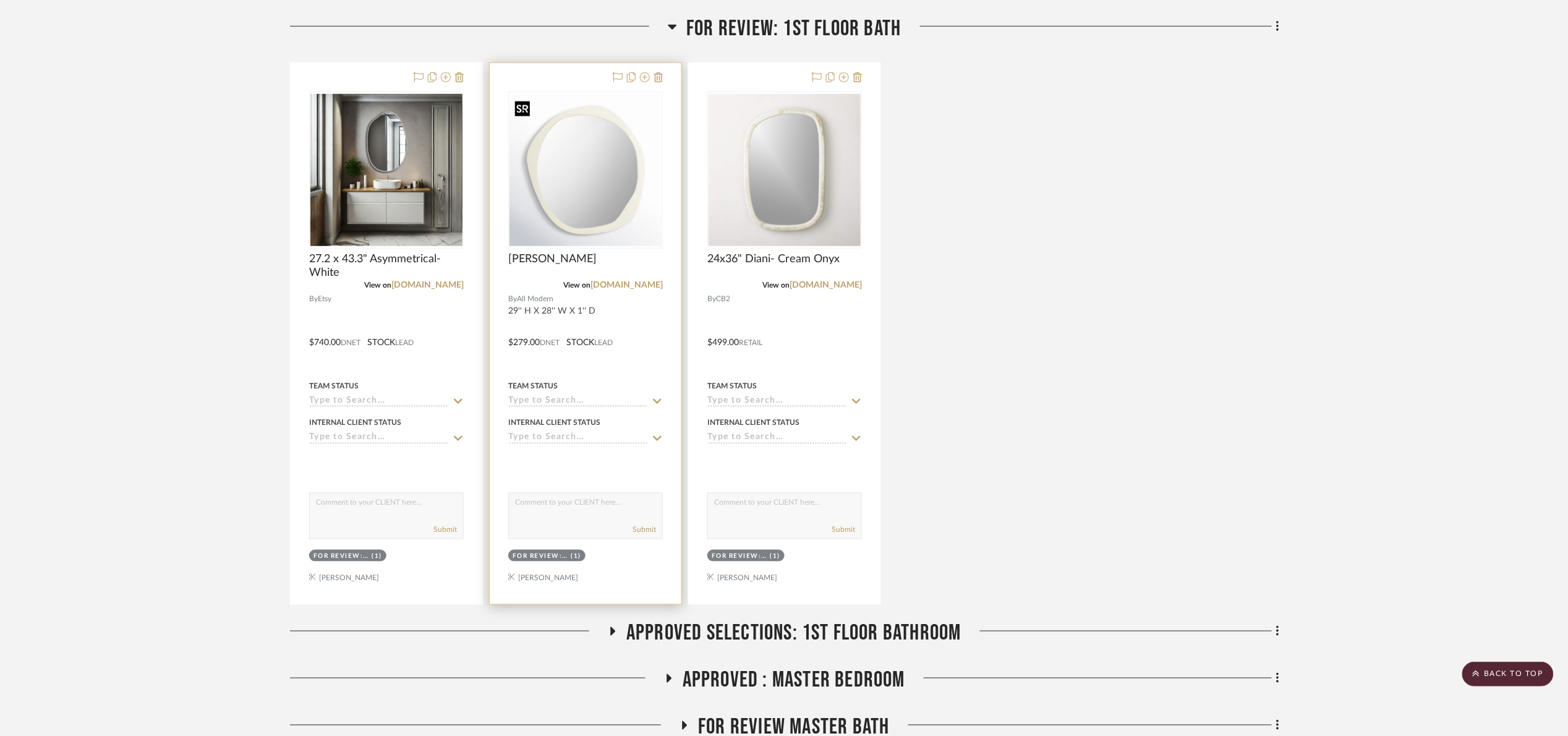
click at [525, 176] on img "0" at bounding box center [586, 170] width 152 height 152
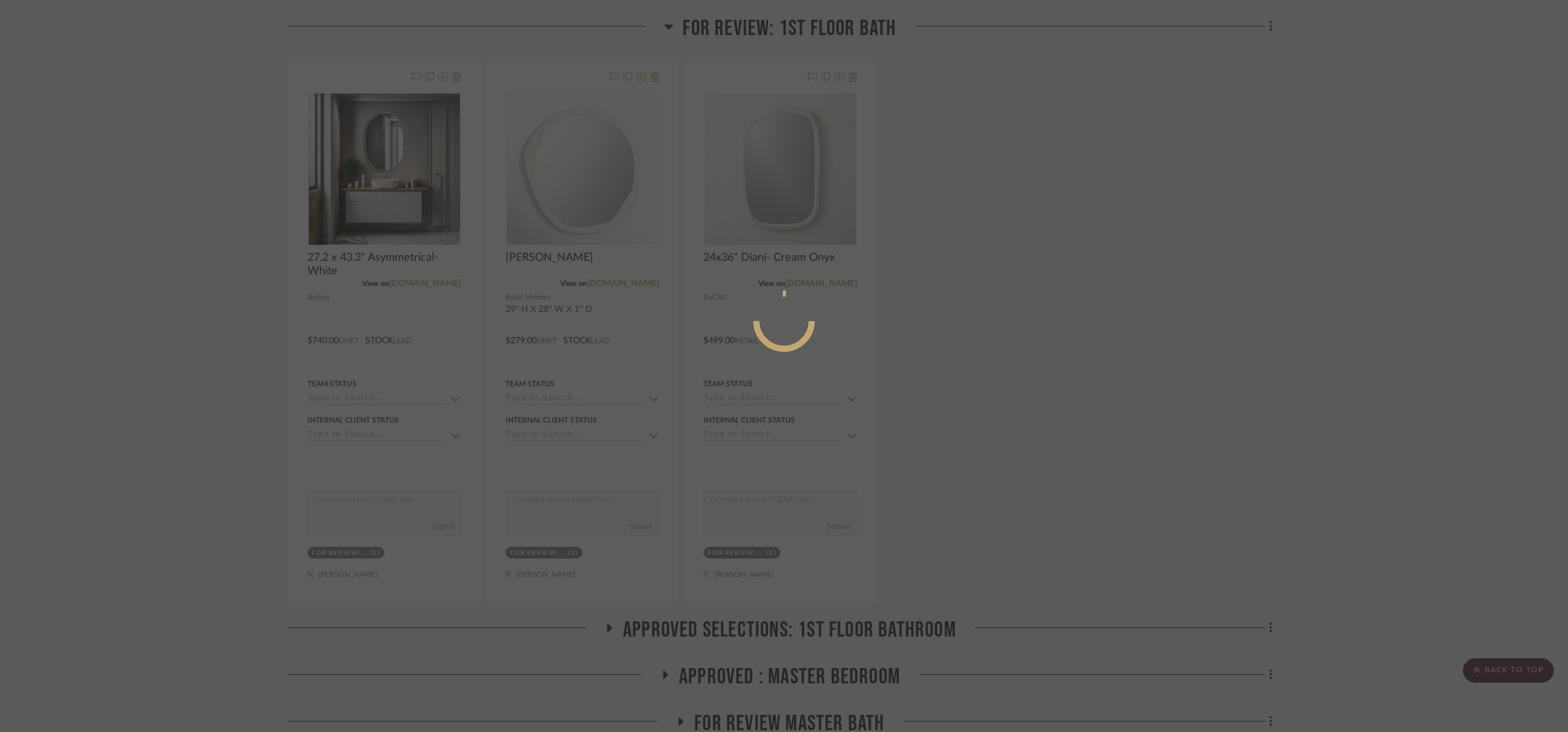
drag, startPoint x: 1078, startPoint y: 307, endPoint x: 1070, endPoint y: 305, distance: 8.2
click at [1073, 306] on div at bounding box center [784, 366] width 1568 height 732
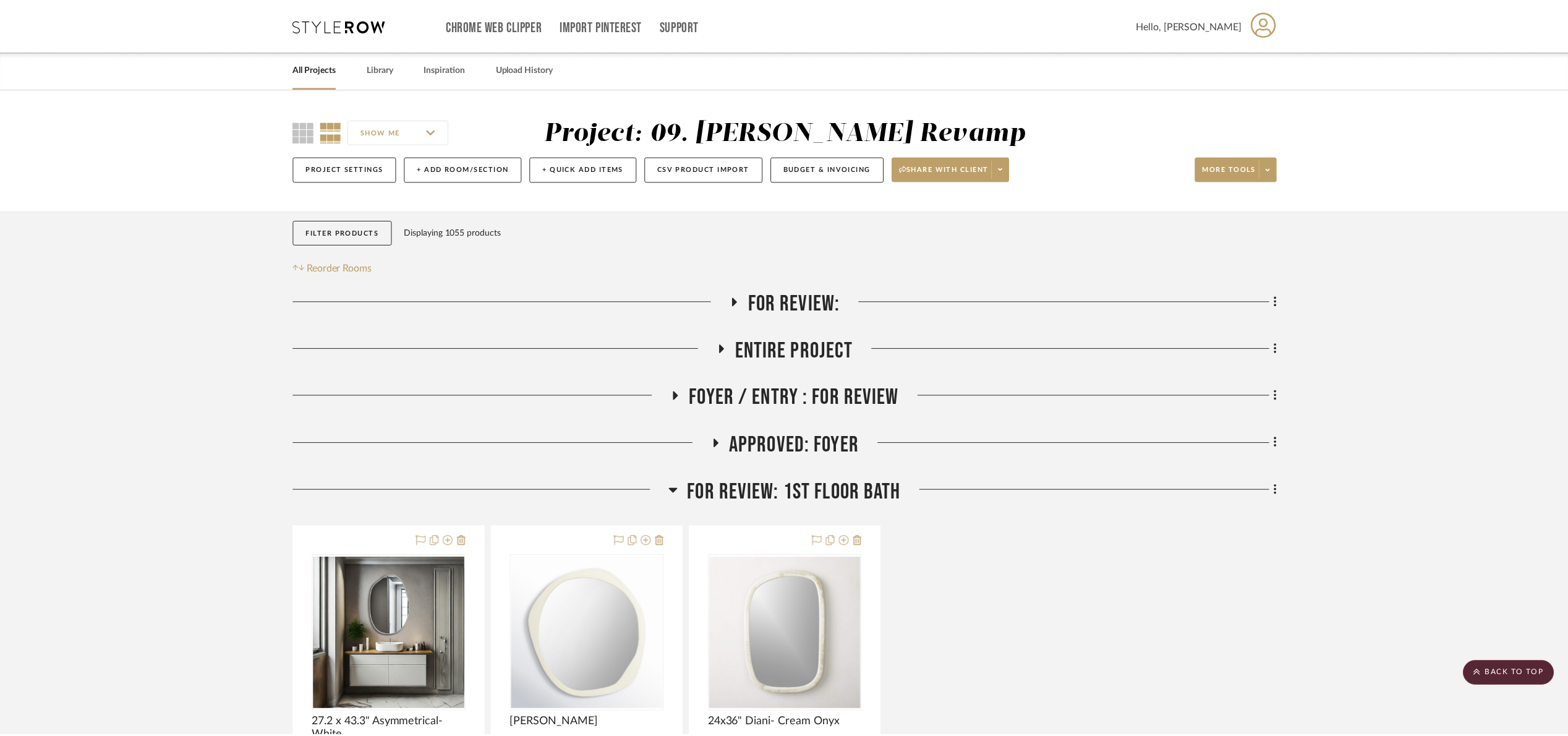
scroll to position [464, 0]
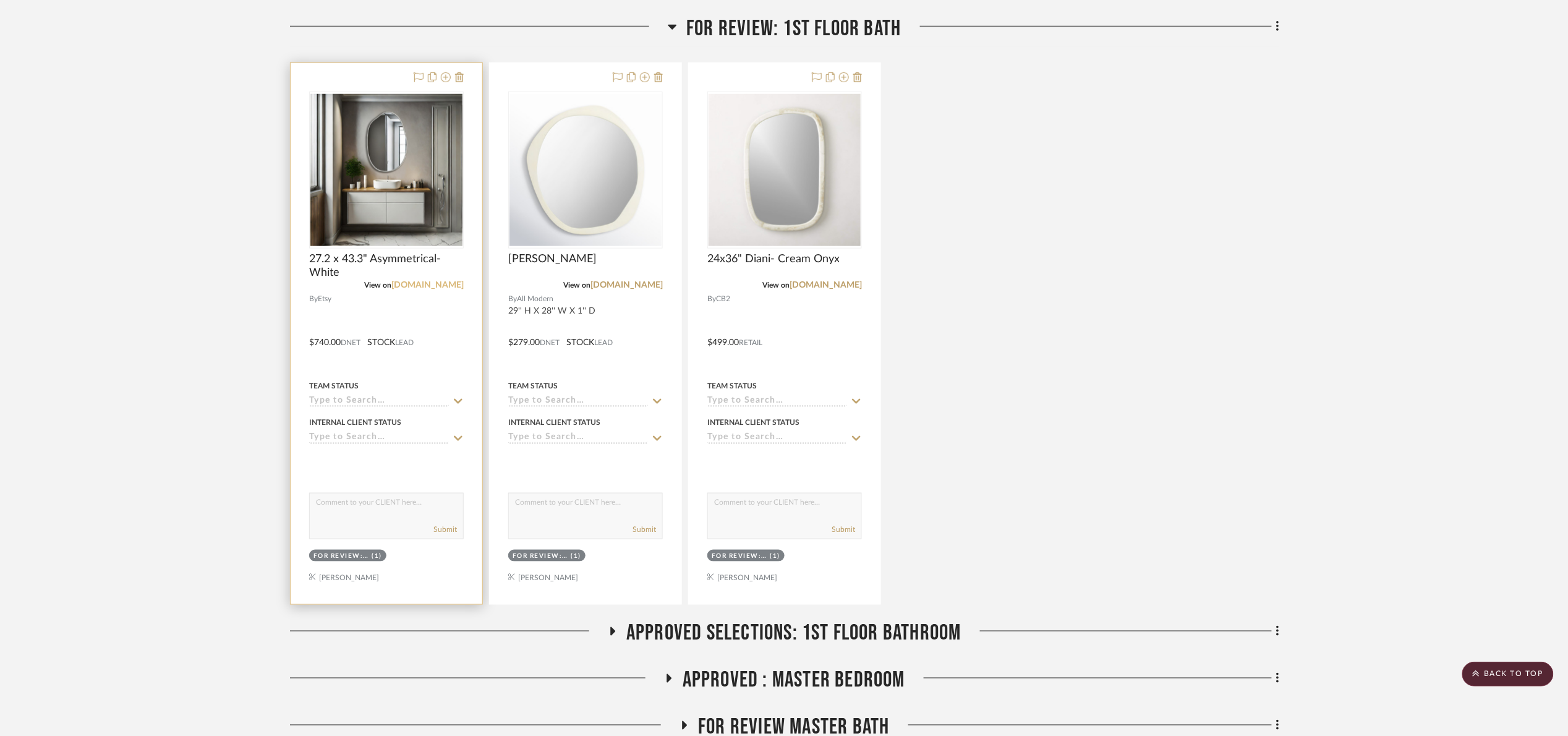
click at [453, 282] on link "etsy.com" at bounding box center [428, 285] width 73 height 8
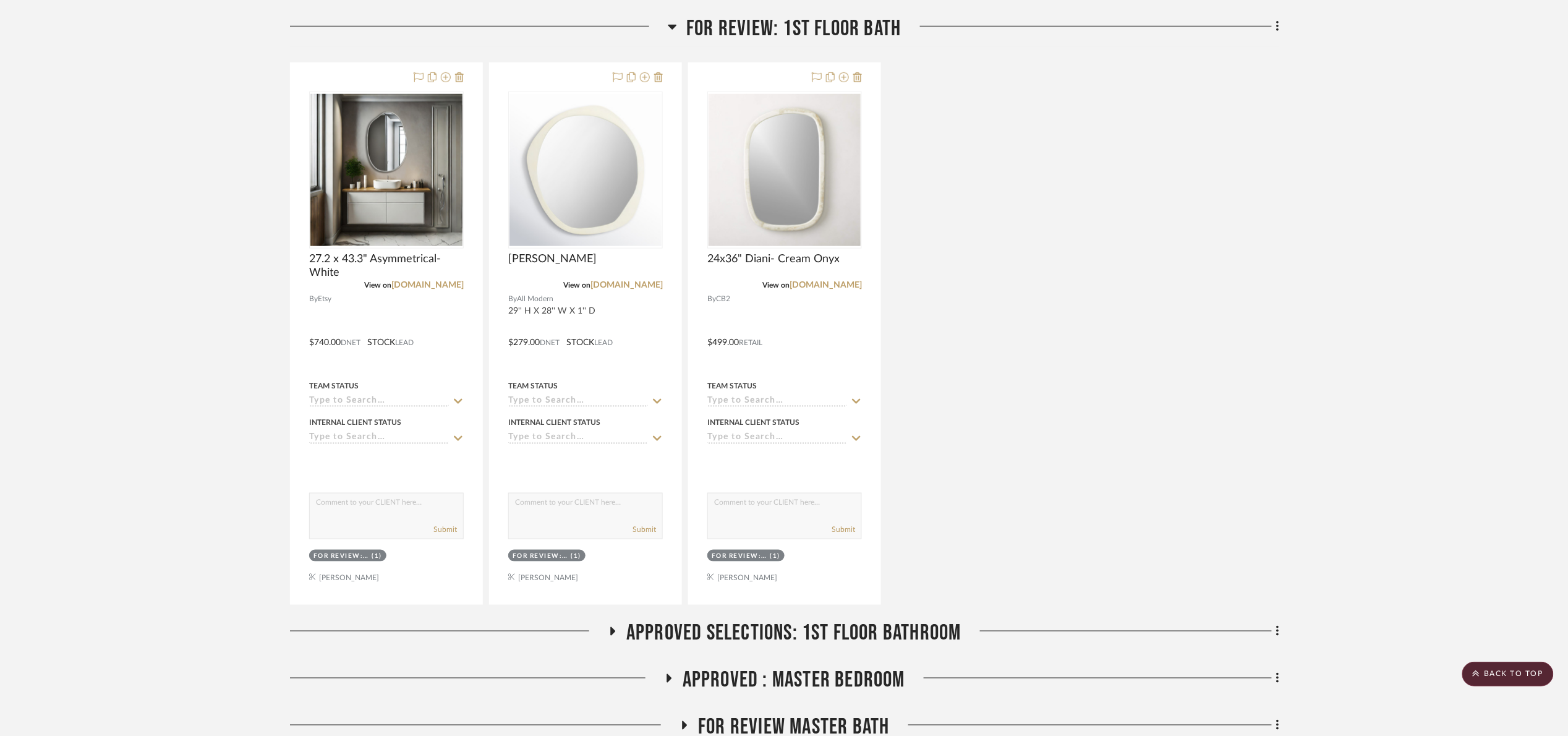
drag, startPoint x: 728, startPoint y: 626, endPoint x: 734, endPoint y: 612, distance: 15.2
click at [731, 620] on div "For Review: Entire Project Foyer / Entry : For Review Approved: Foyer For revie…" at bounding box center [784, 642] width 989 height 1632
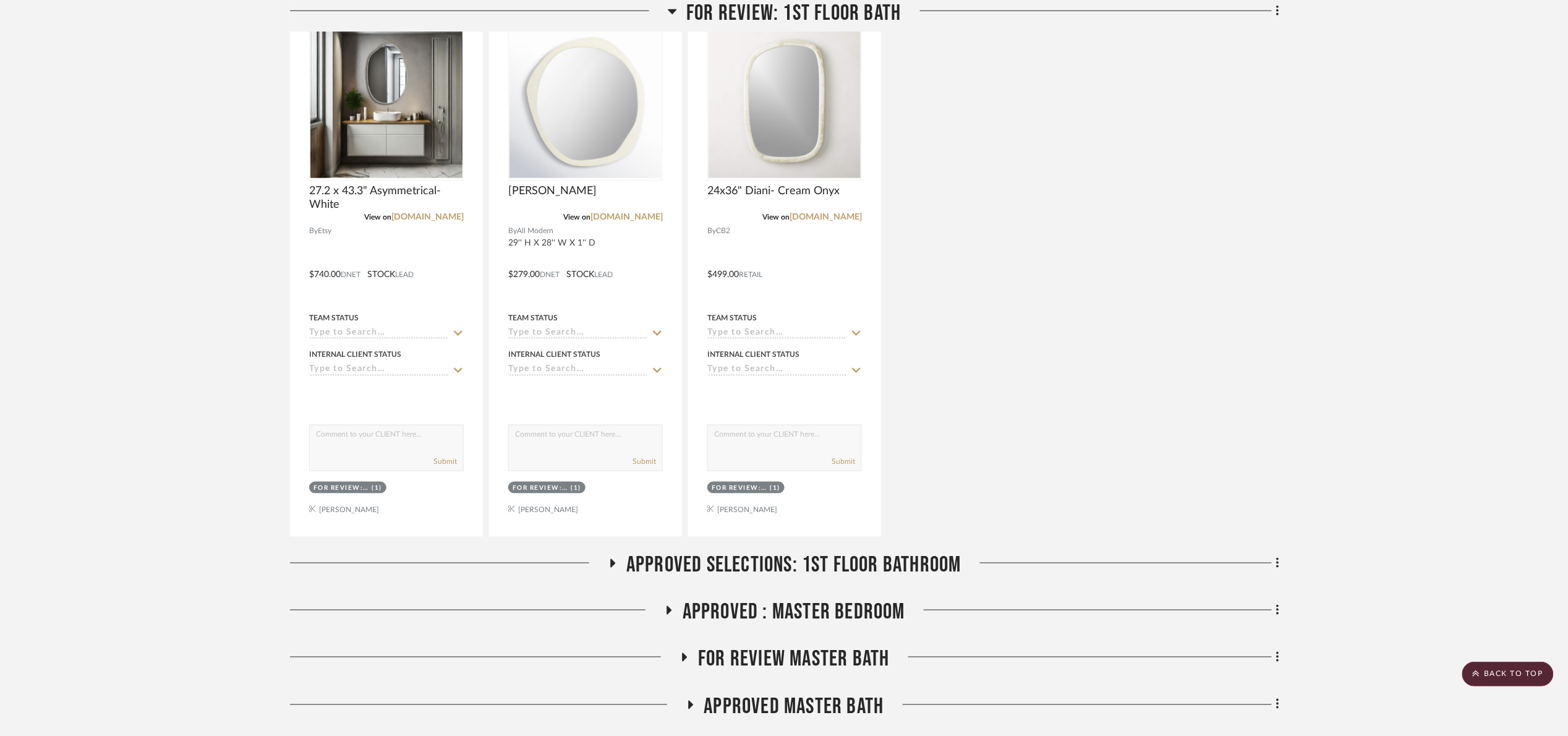
scroll to position [742, 0]
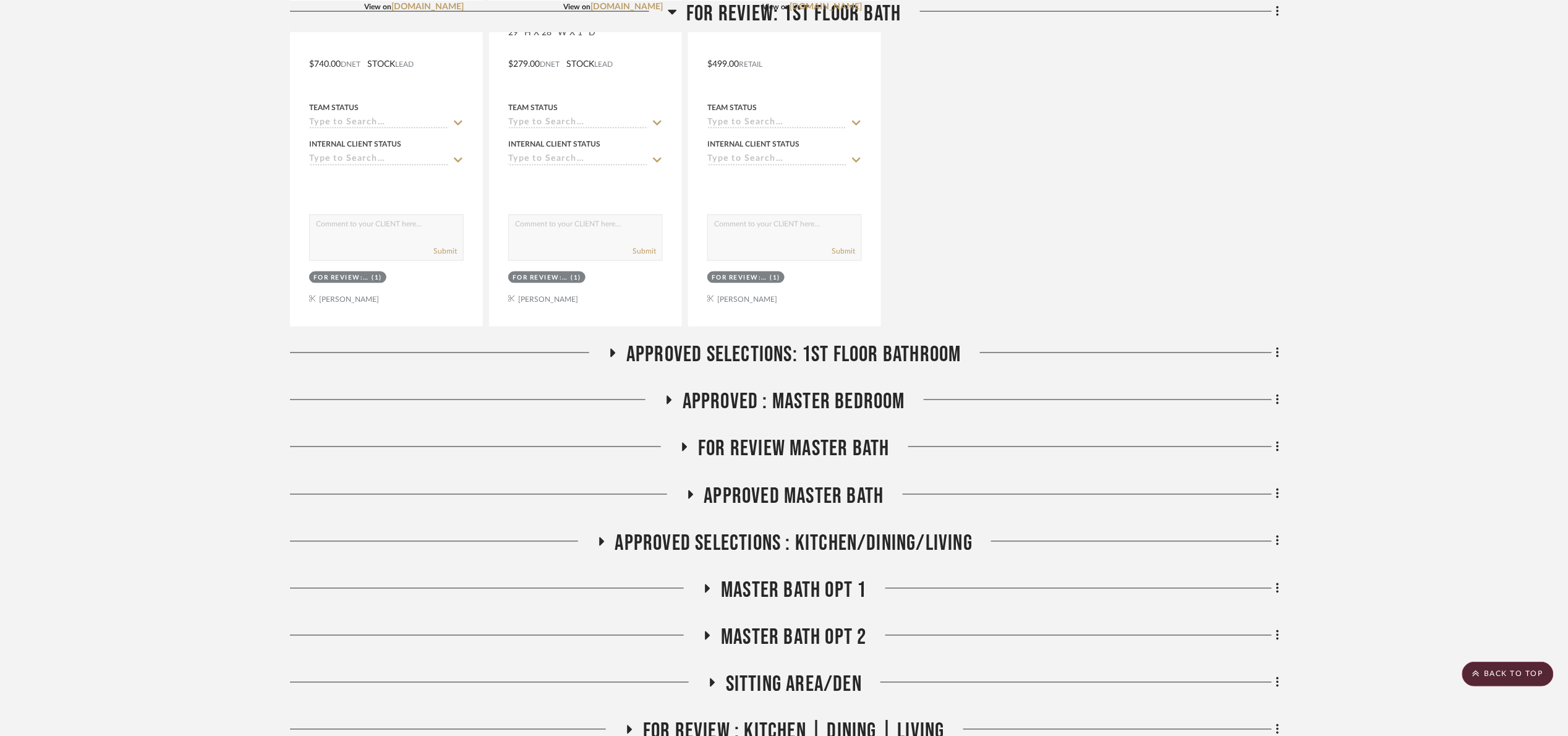
click at [734, 349] on span "Approved Selections: 1st Floor Bathroom" at bounding box center [794, 354] width 335 height 26
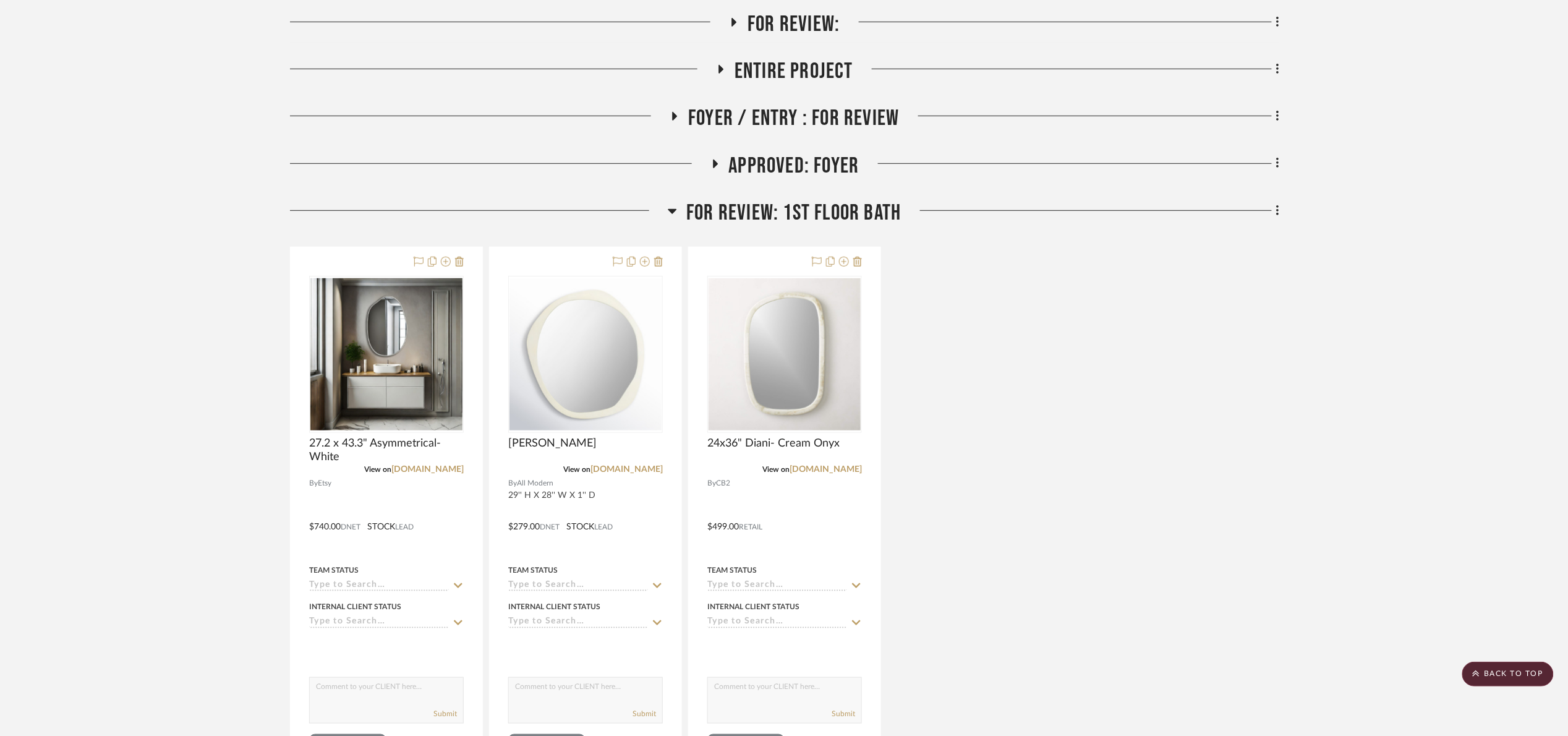
scroll to position [278, 0]
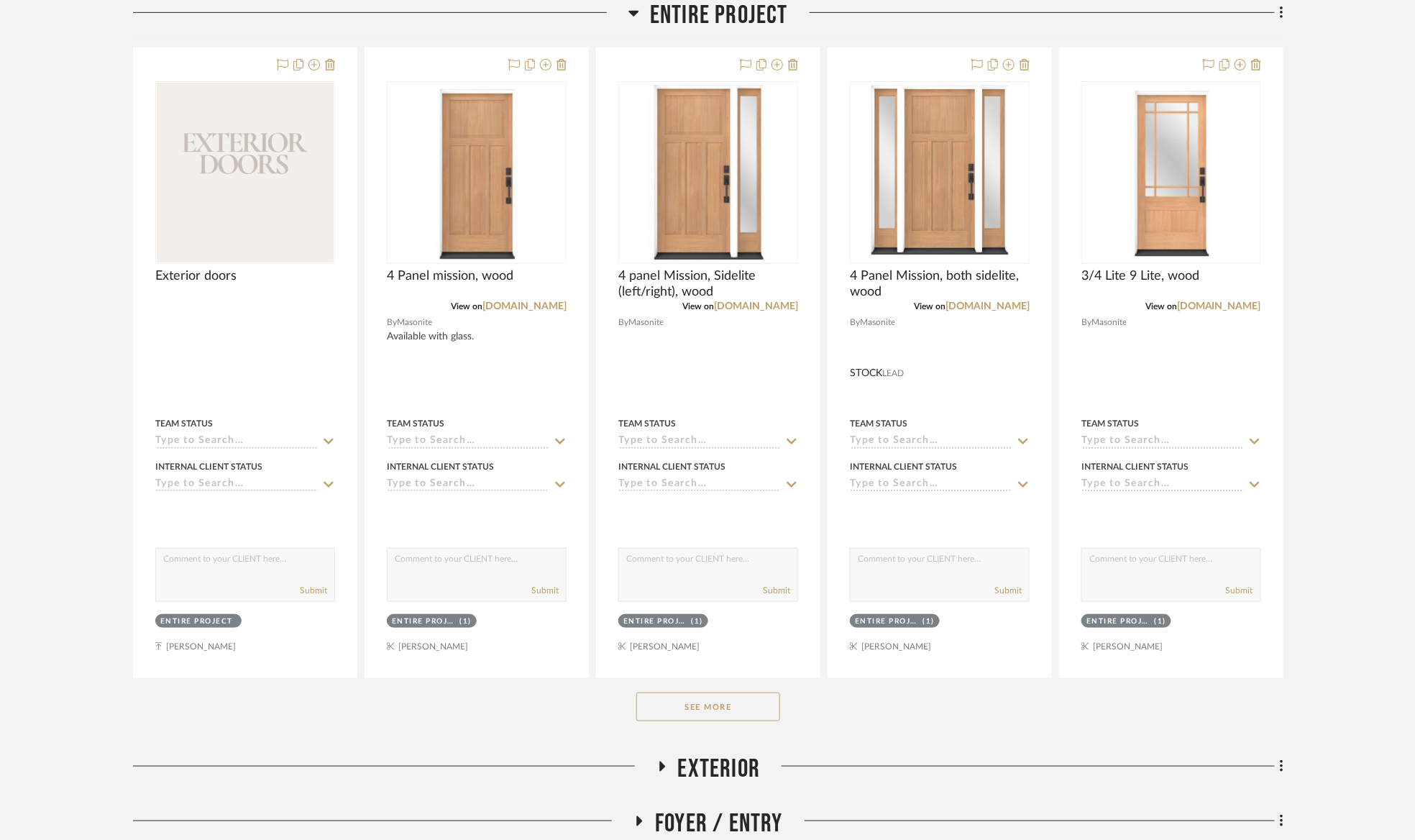
scroll to position [754, 0]
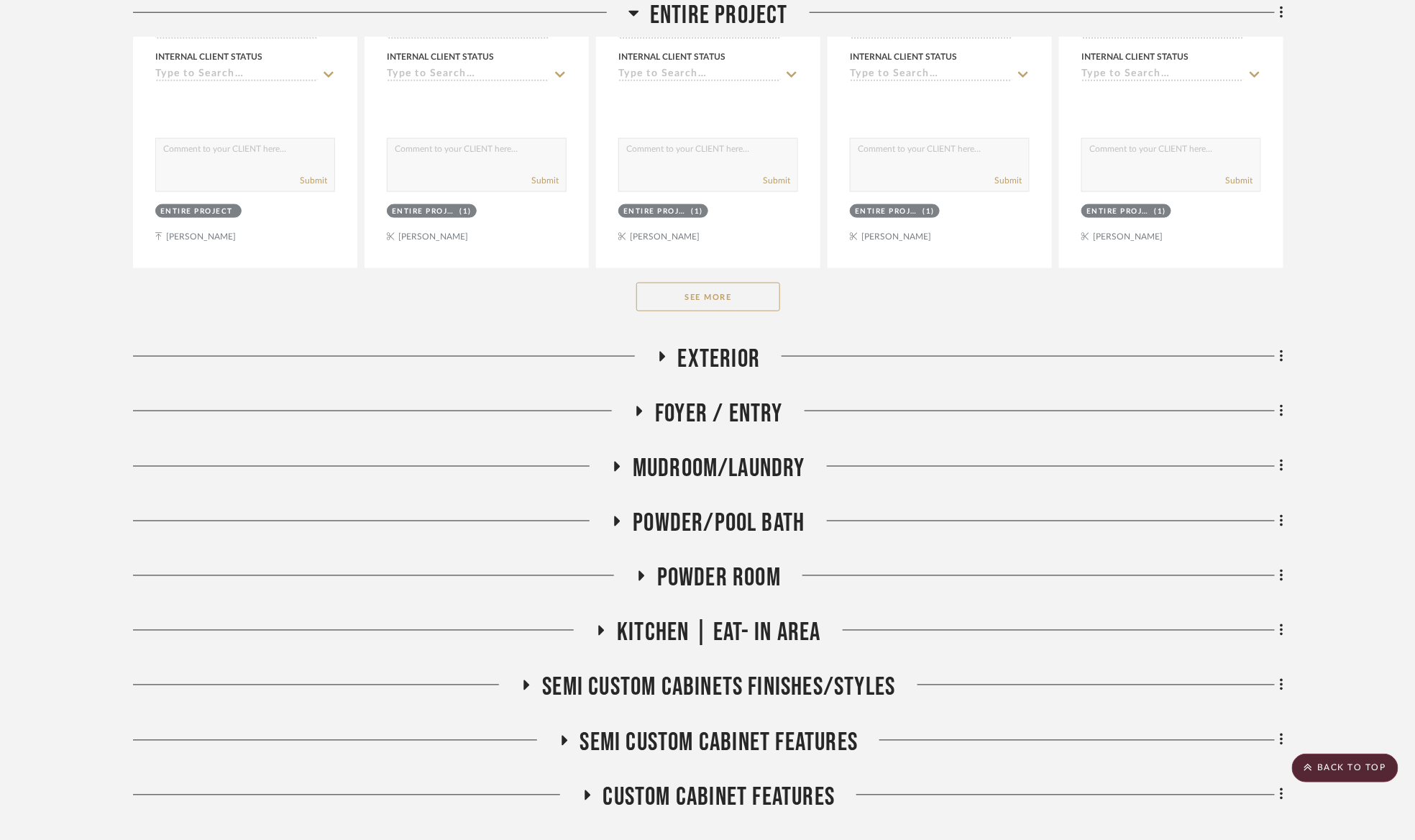
click at [759, 291] on button "See More" at bounding box center [708, 296] width 144 height 29
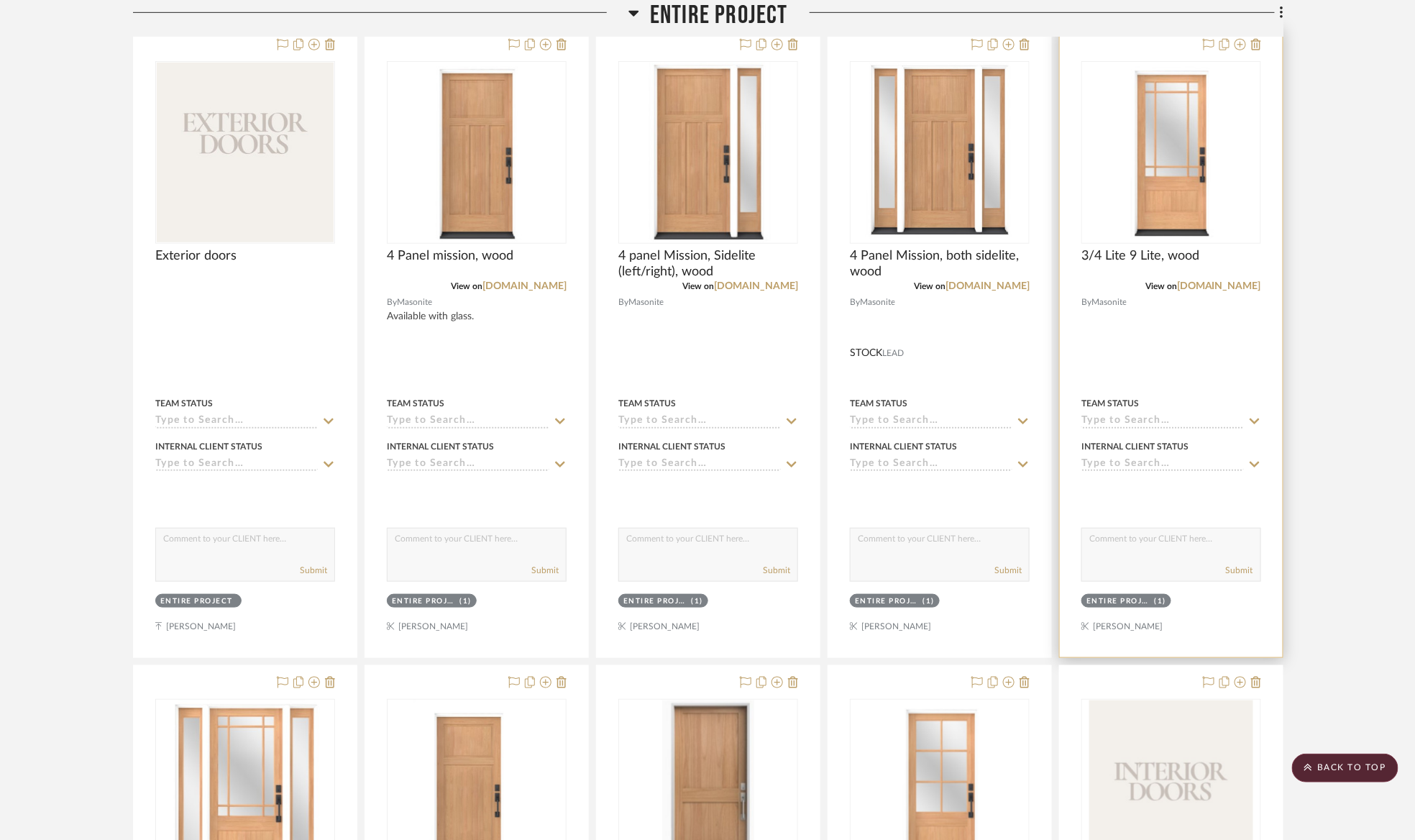
scroll to position [324, 0]
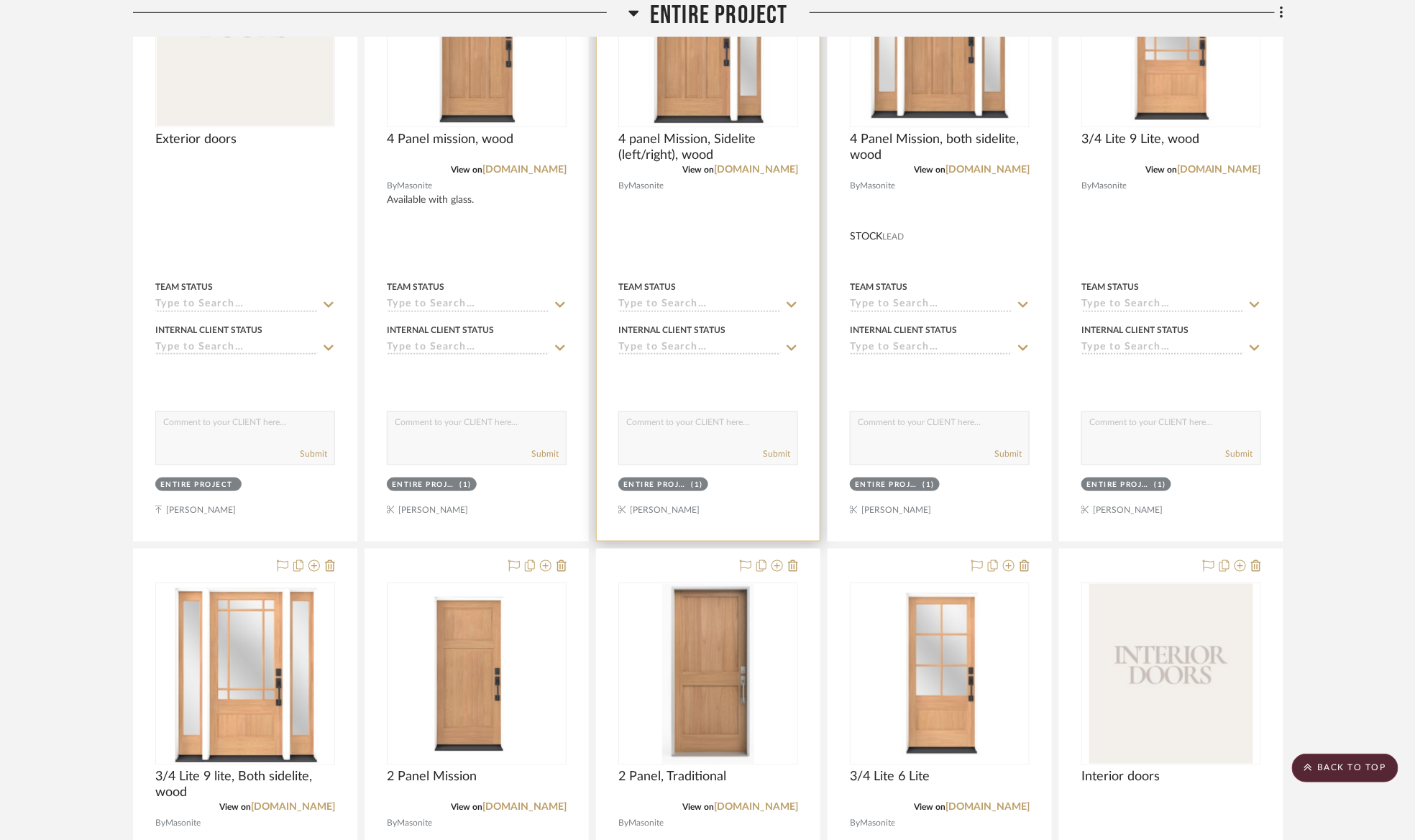
scroll to position [431, 0]
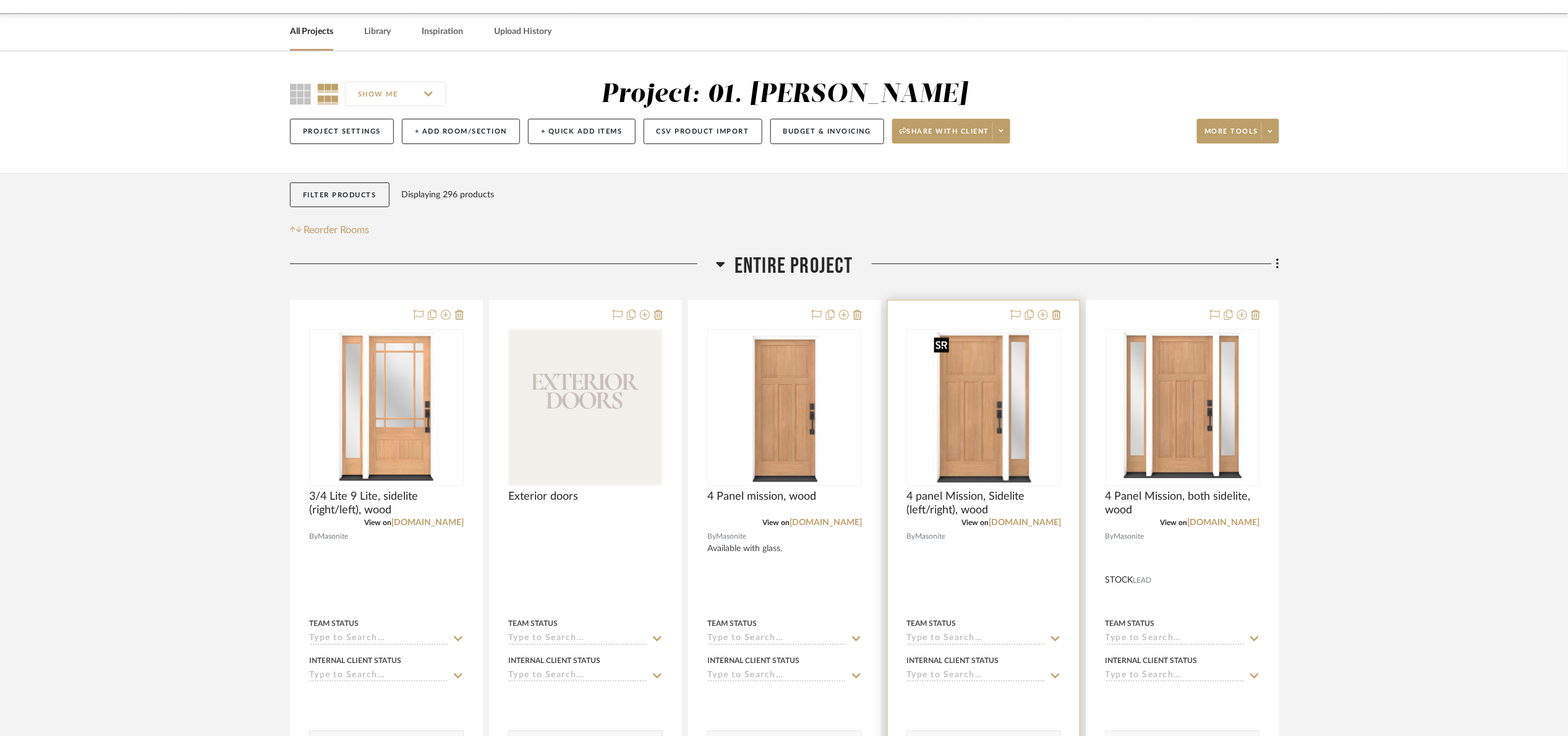
scroll to position [371, 0]
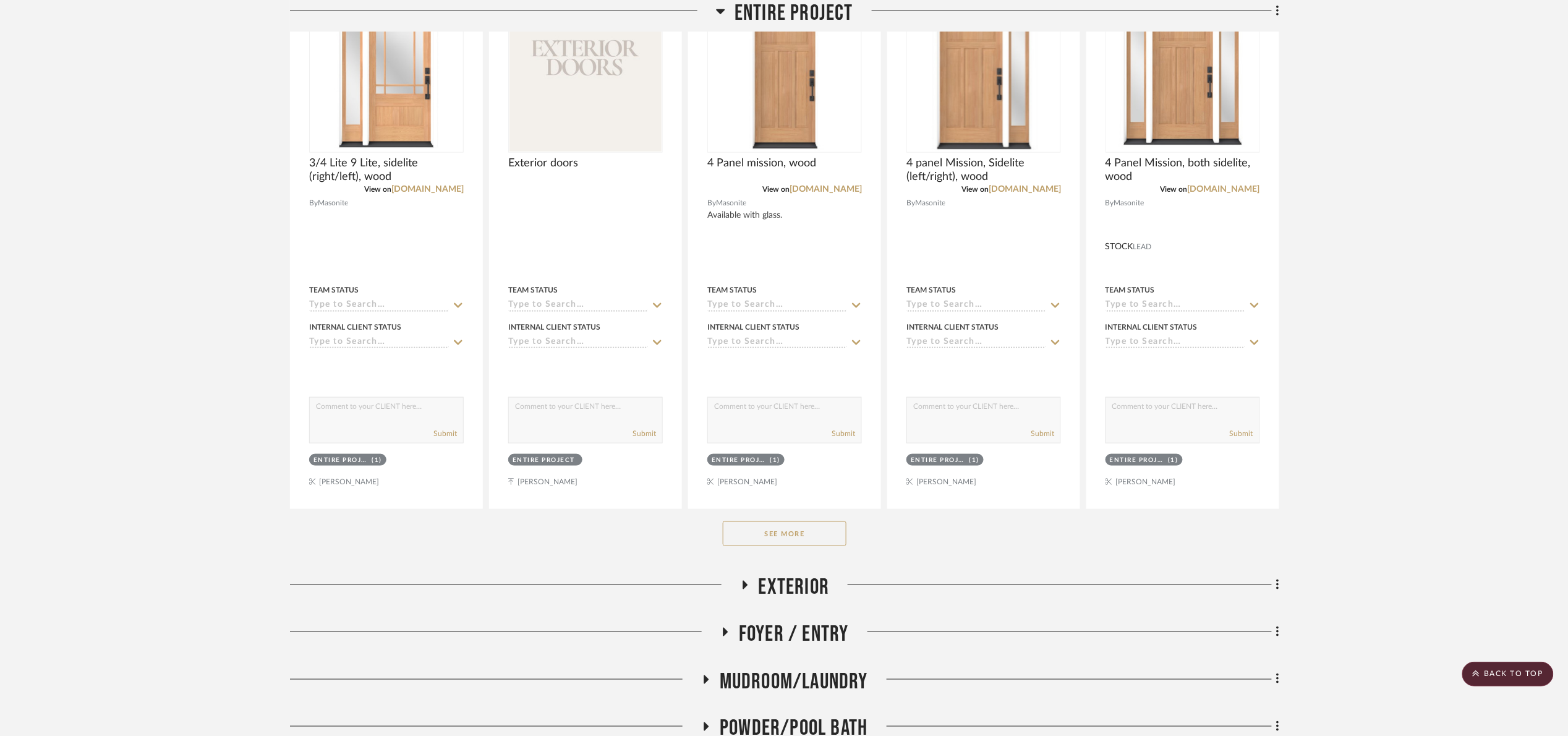
click at [794, 536] on button "See More" at bounding box center [784, 533] width 124 height 25
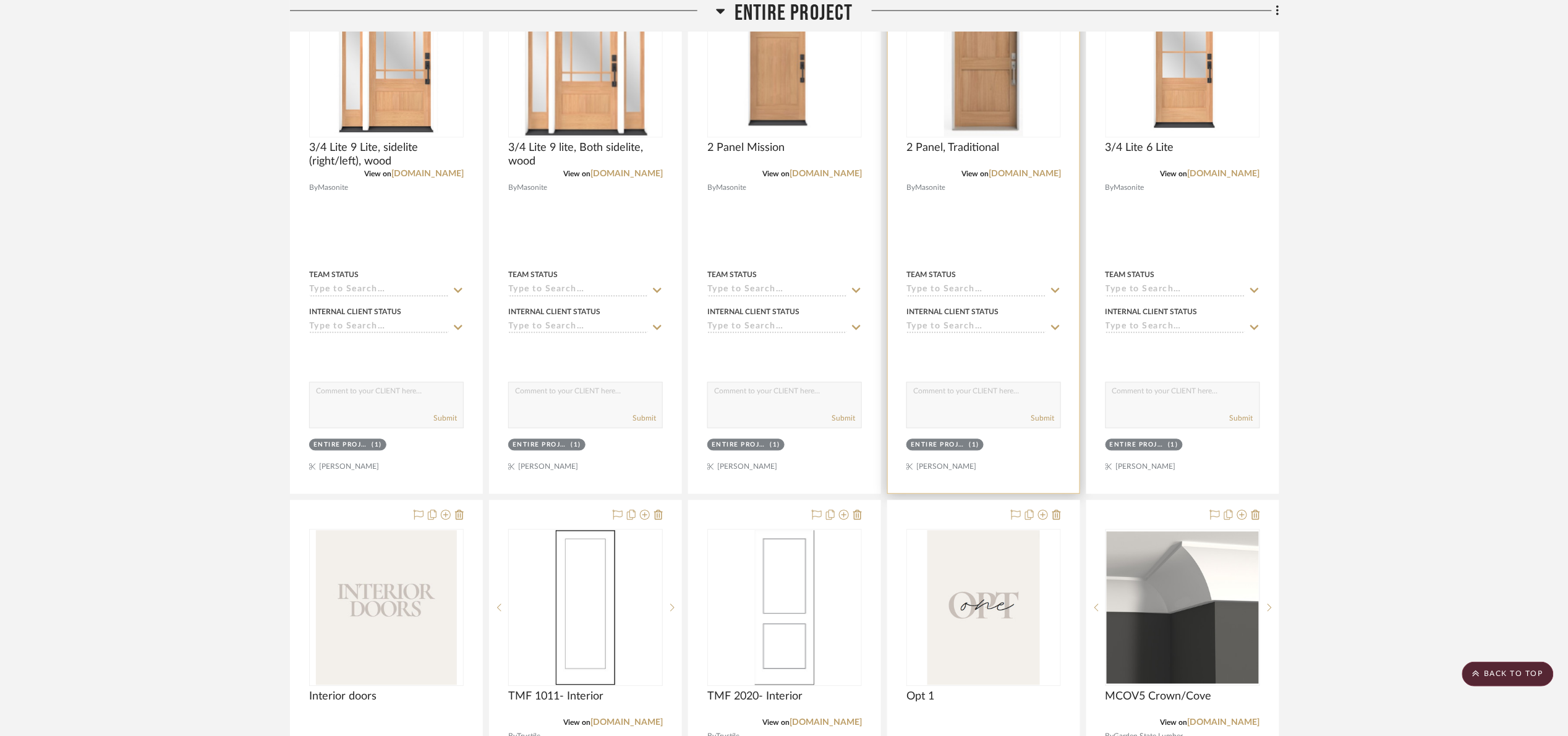
scroll to position [927, 0]
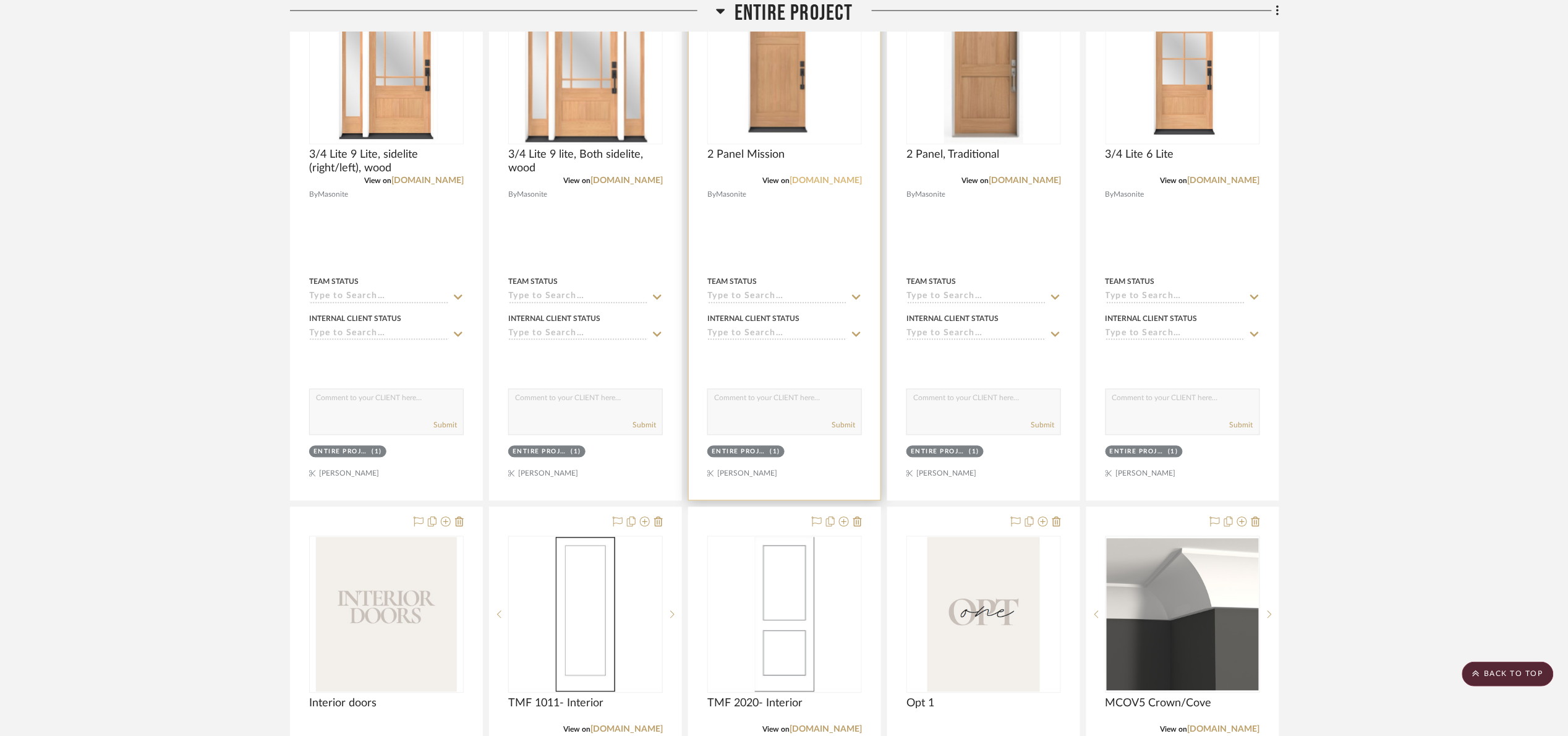
click at [842, 183] on link "[DOMAIN_NAME]" at bounding box center [826, 181] width 73 height 8
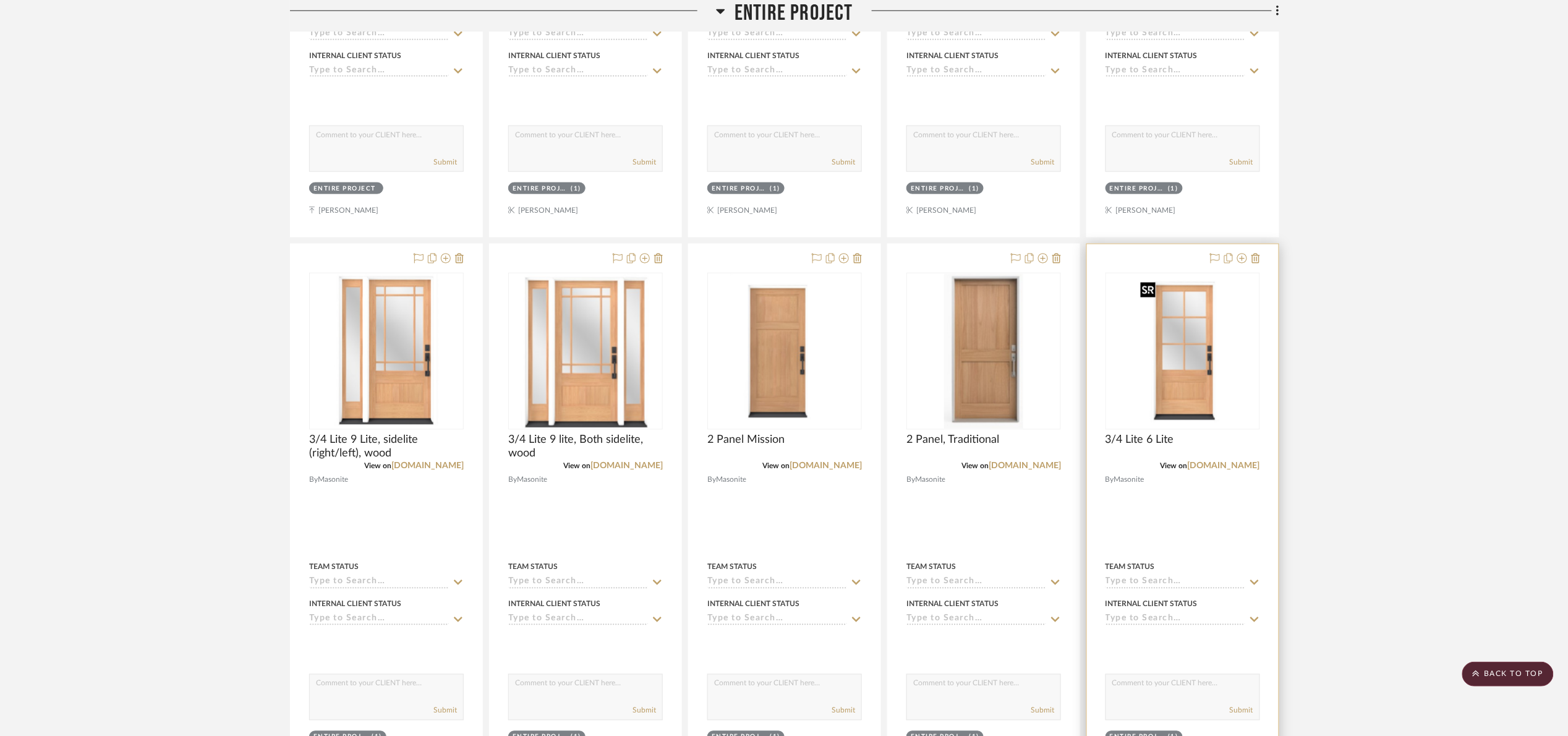
scroll to position [649, 0]
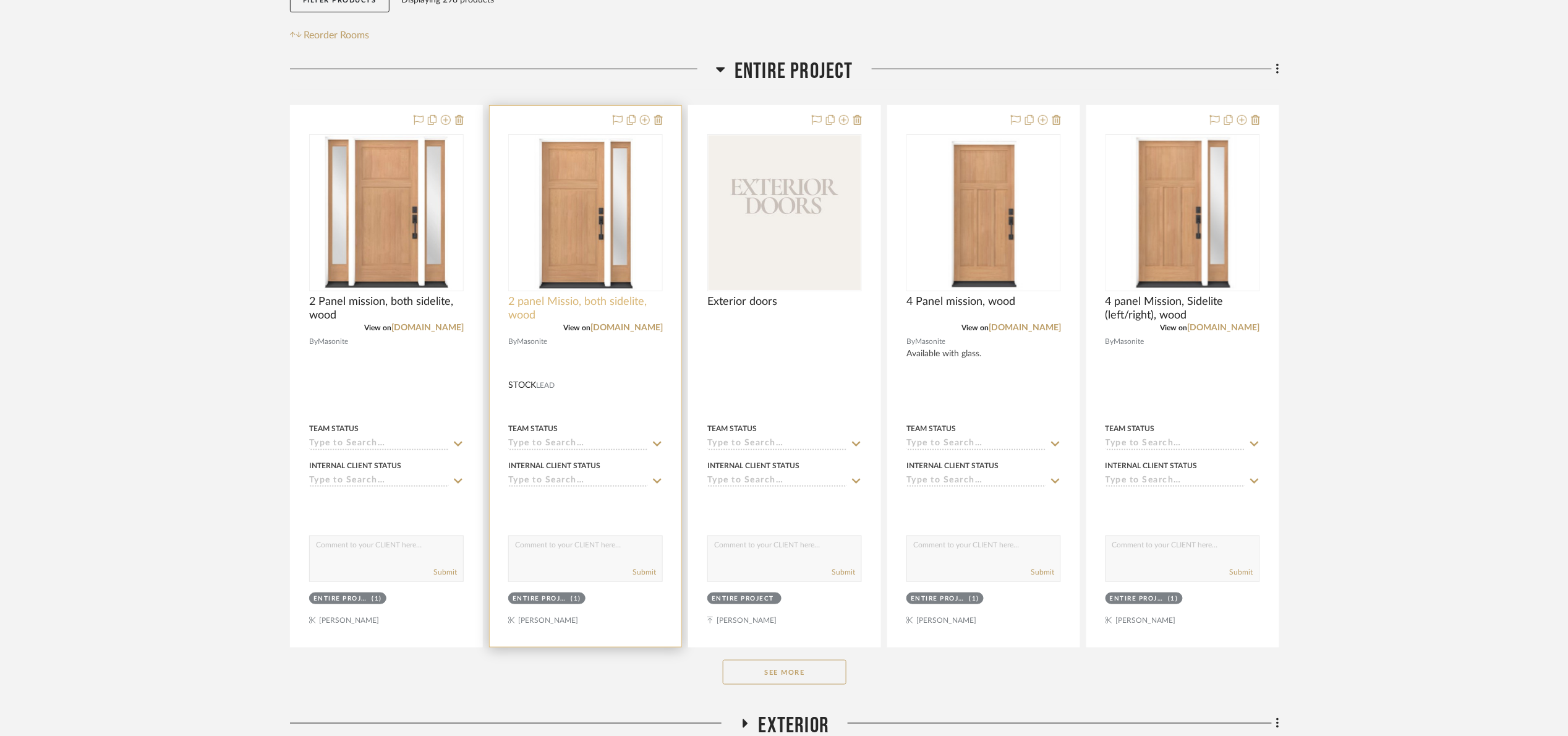
scroll to position [557, 0]
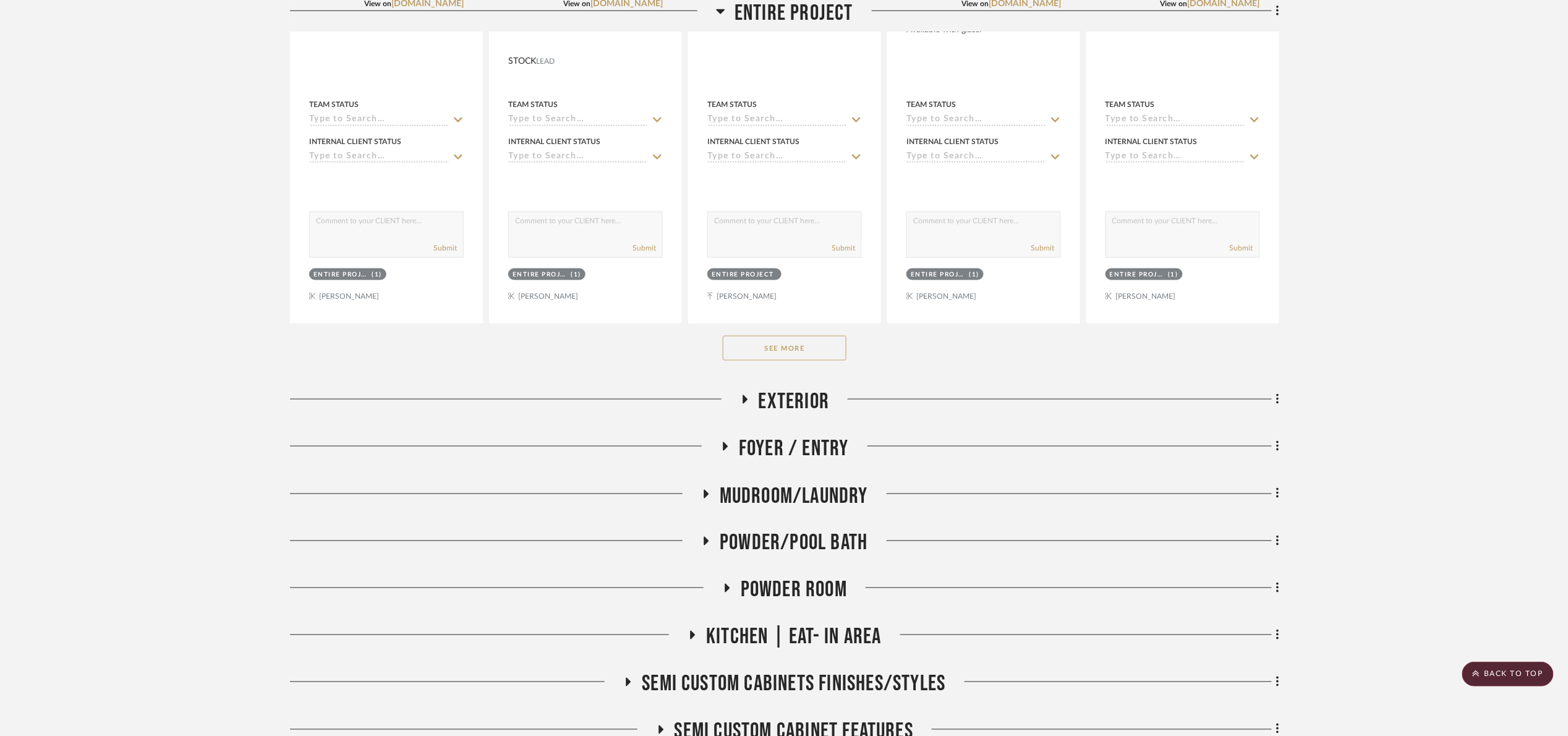
click at [796, 349] on button "See More" at bounding box center [784, 348] width 124 height 25
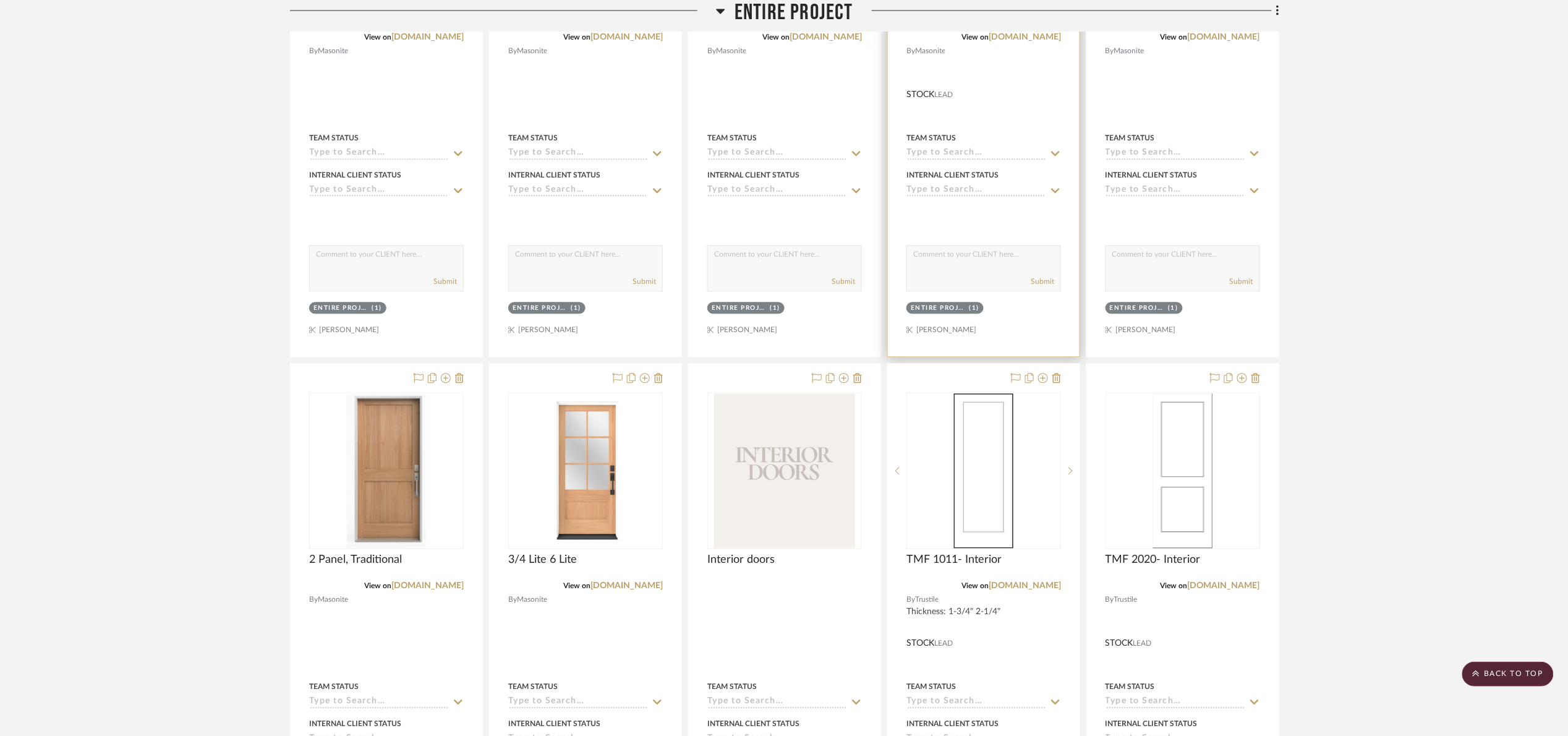
scroll to position [1090, 0]
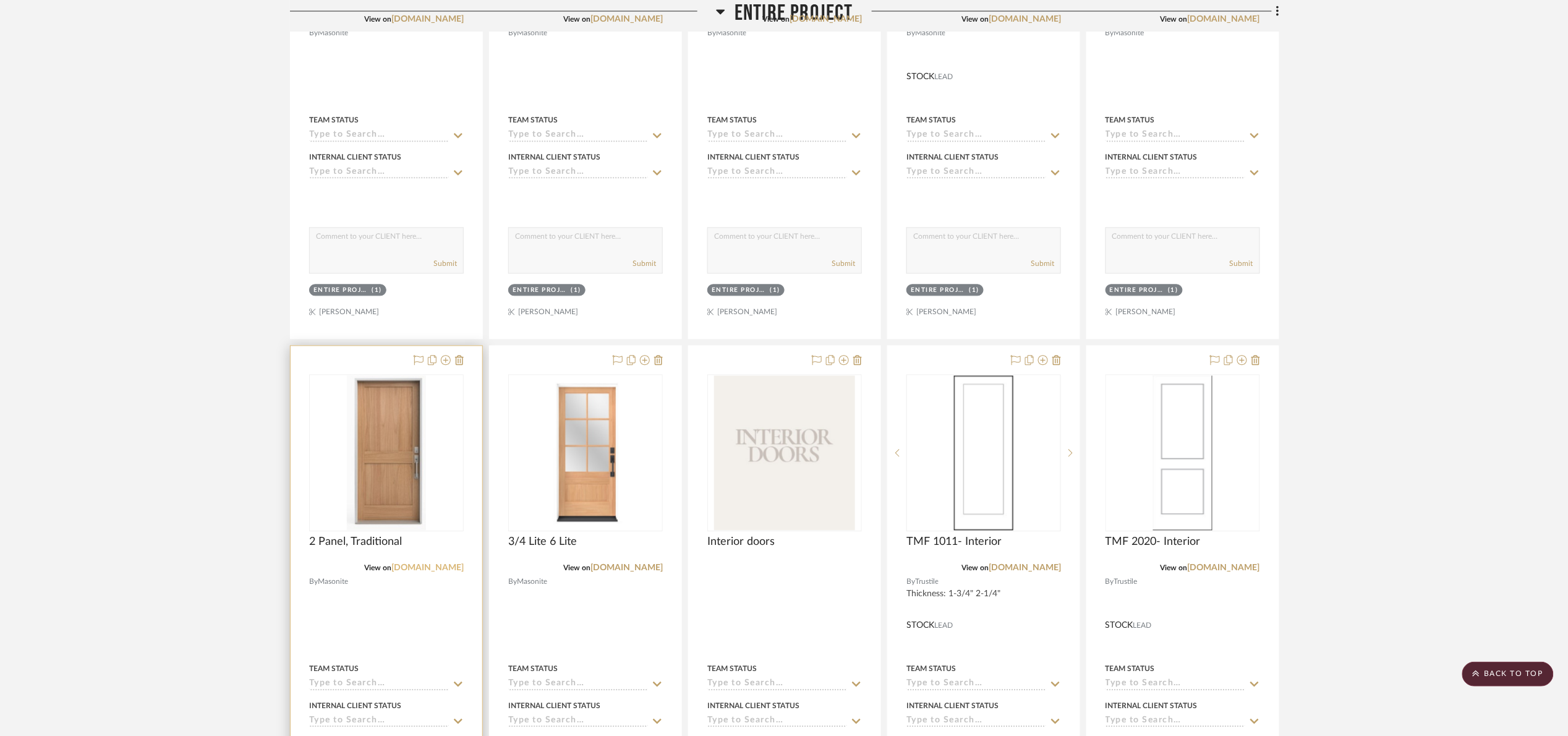
click at [447, 569] on link "[DOMAIN_NAME]" at bounding box center [428, 568] width 73 height 8
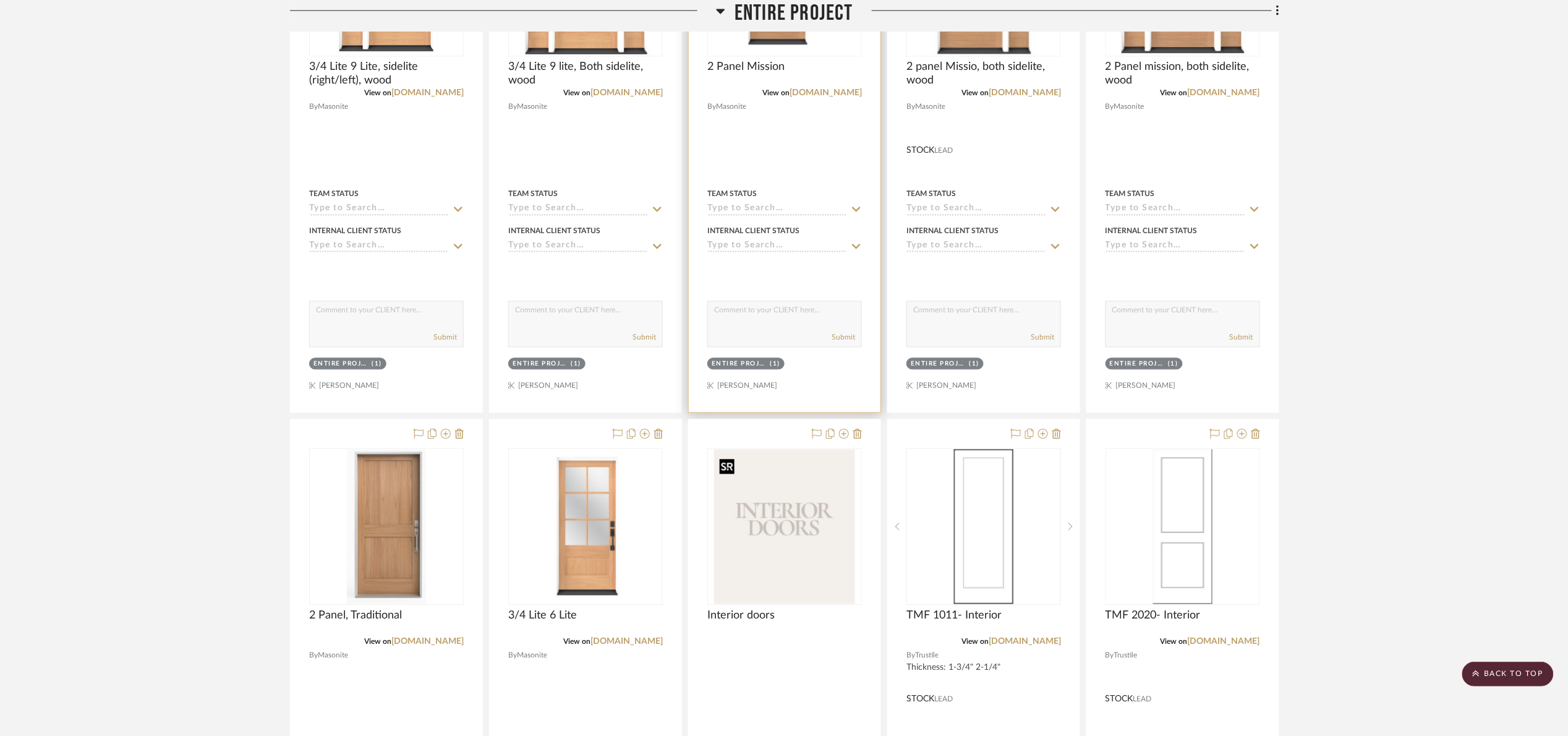
scroll to position [718, 0]
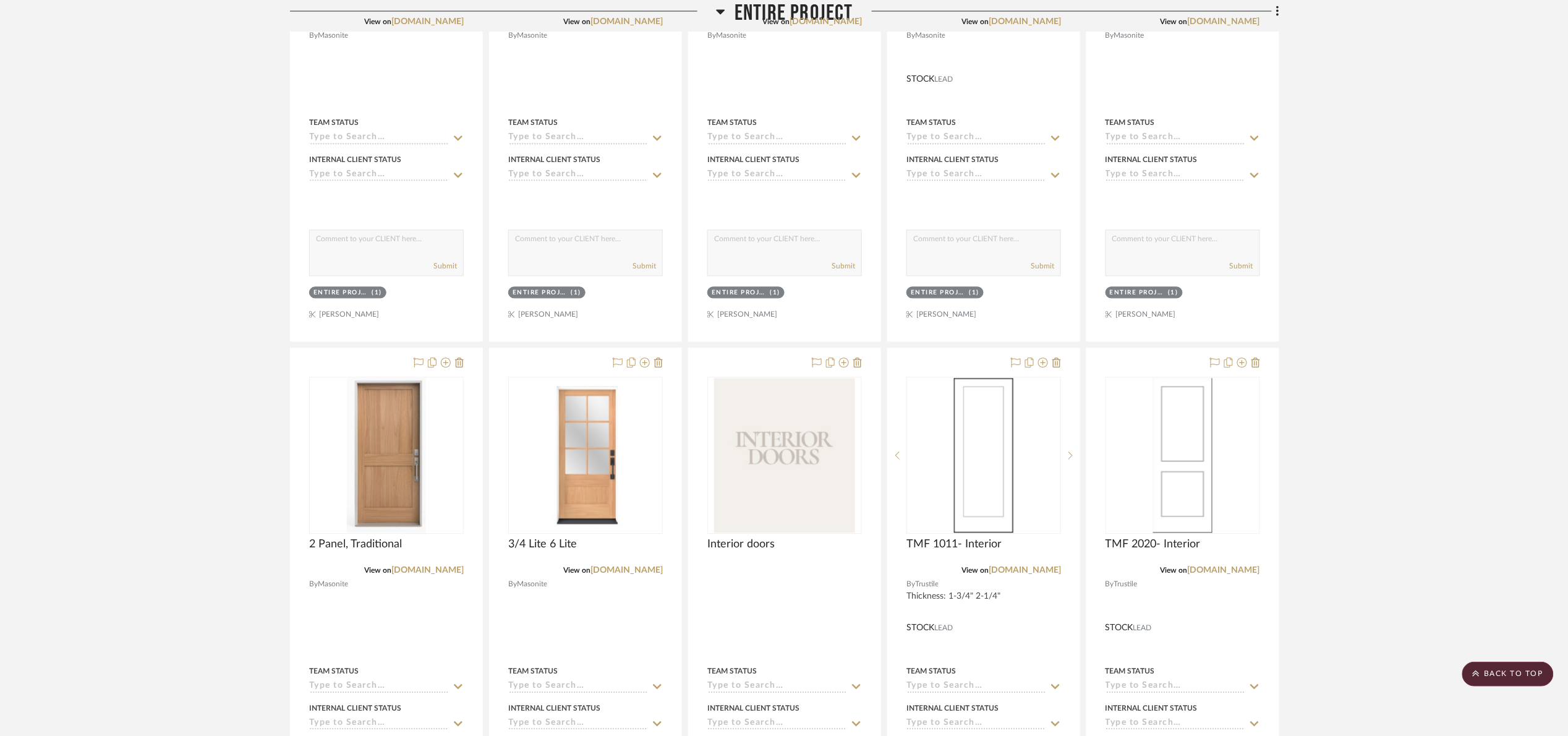
scroll to position [1090, 0]
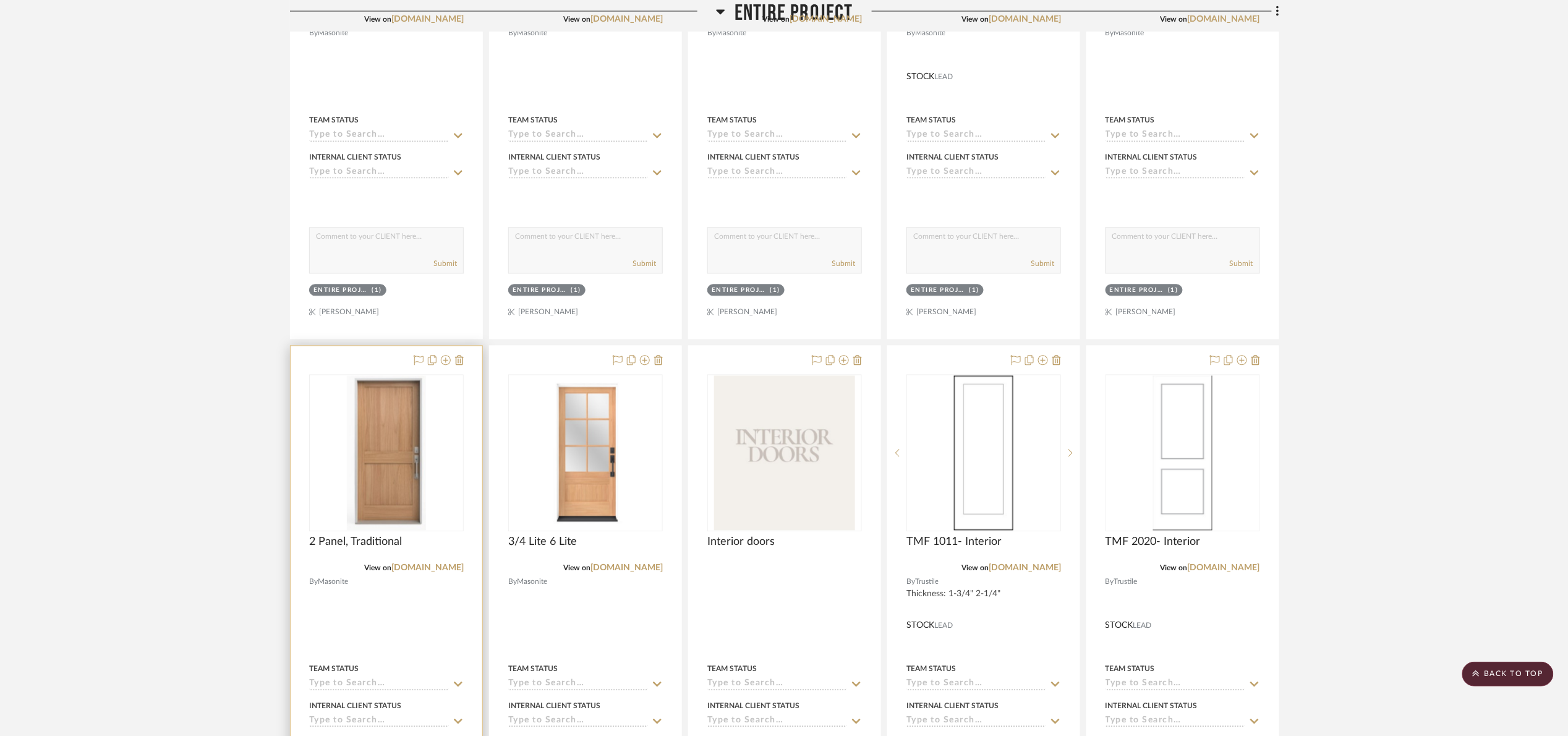
click at [0, 0] on img at bounding box center [0, 0] width 0 height 0
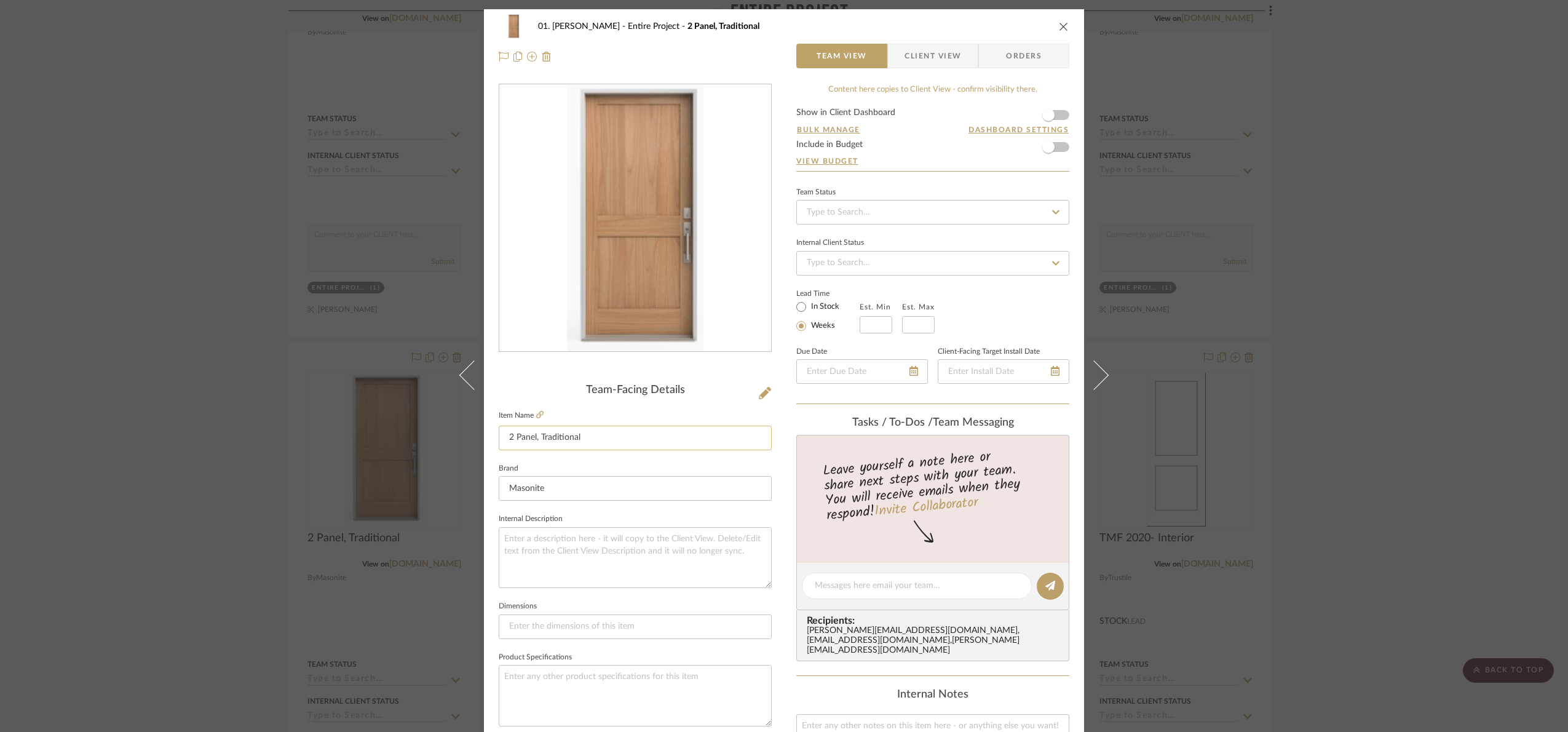
drag, startPoint x: 599, startPoint y: 446, endPoint x: 596, endPoint y: 440, distance: 6.7
click at [596, 440] on input "2 Panel, Traditional" at bounding box center [635, 438] width 273 height 24
type input "2 Panel, Traditional, wood"
click at [560, 387] on div "Team-Facing Details" at bounding box center [635, 390] width 273 height 13
click at [1438, 384] on div "01. Merker Entire Project 2 Panel, Traditional, wood Team View Client View Orde…" at bounding box center [784, 366] width 1568 height 732
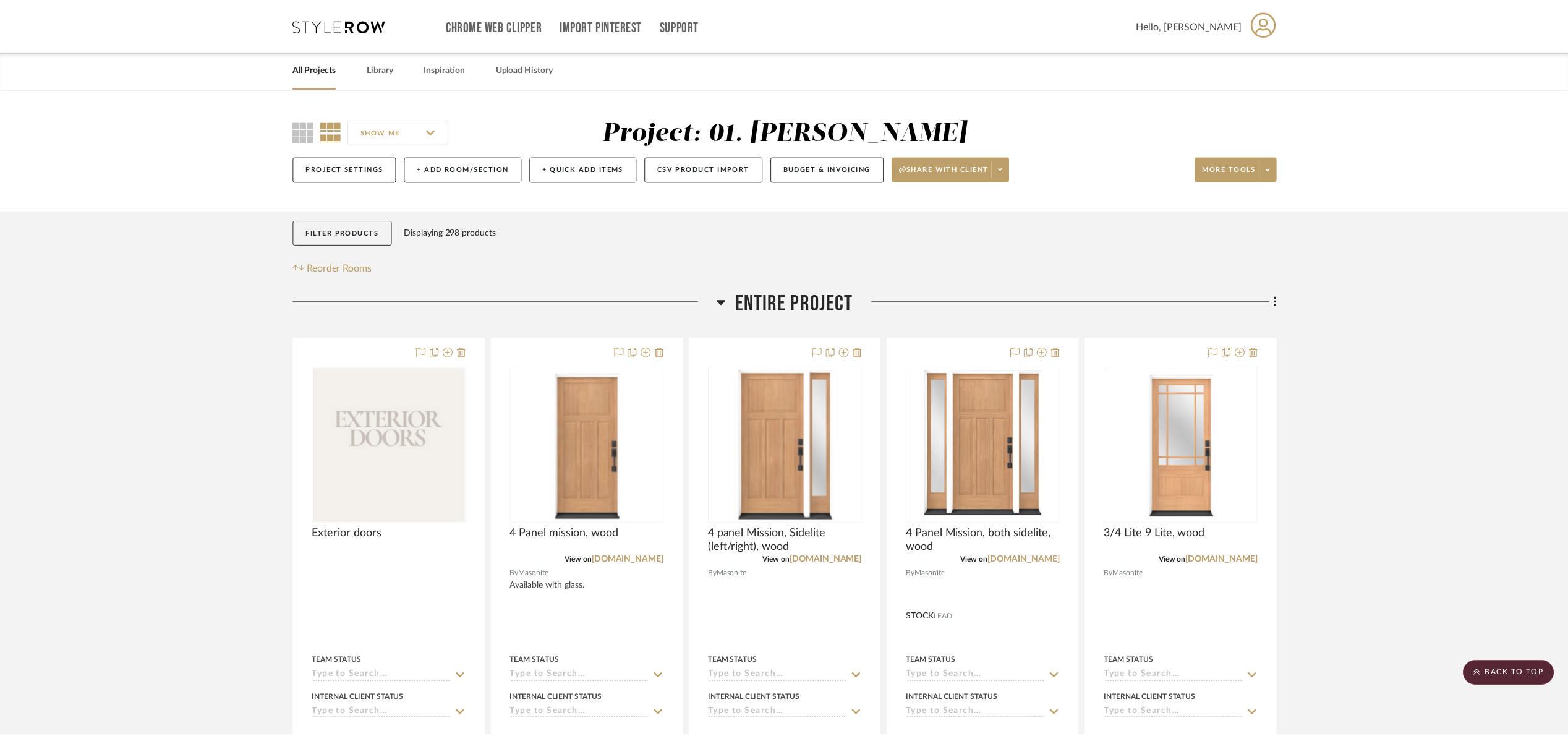
scroll to position [1090, 0]
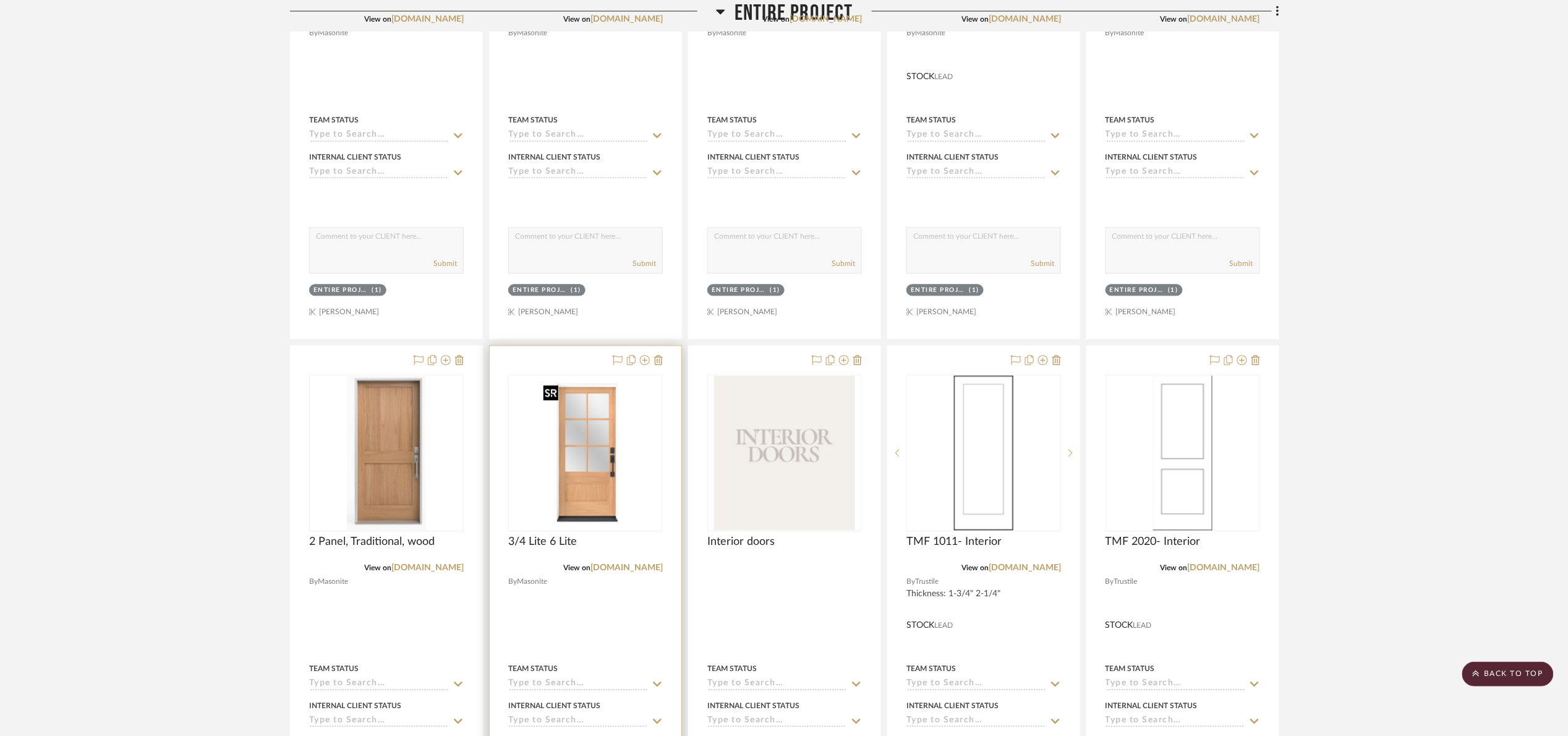
click at [591, 474] on img "0" at bounding box center [586, 453] width 95 height 155
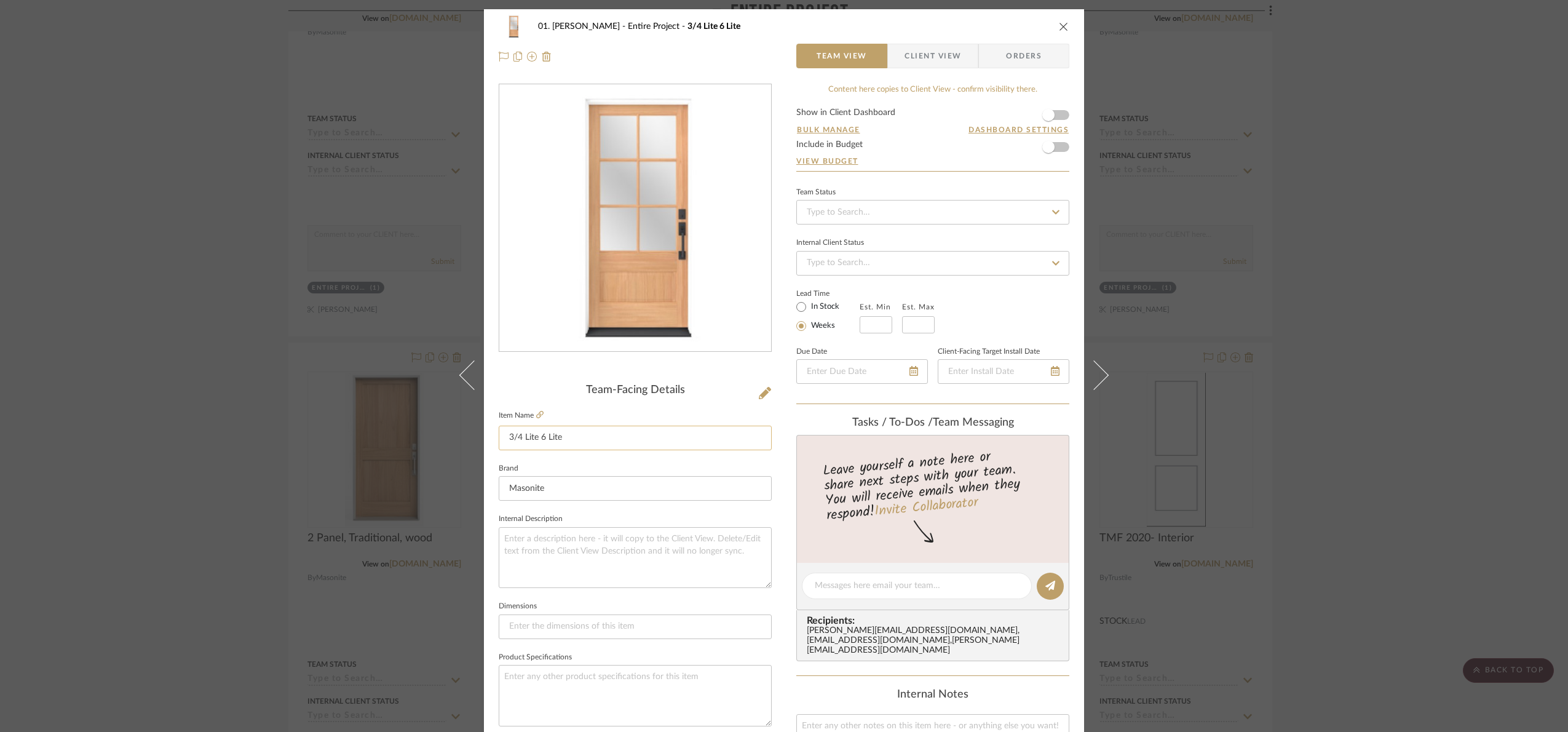
click at [581, 440] on input "3/4 Lite 6 Lite" at bounding box center [635, 438] width 273 height 24
type input "3/4 Lite 6 Lite, wood"
click at [547, 396] on div "Team-Facing Details" at bounding box center [635, 390] width 273 height 13
click at [1486, 432] on div "01. Merker Entire Project 3/4 Lite 6 Lite Team View Client View Orders Team-Fac…" at bounding box center [784, 366] width 1568 height 732
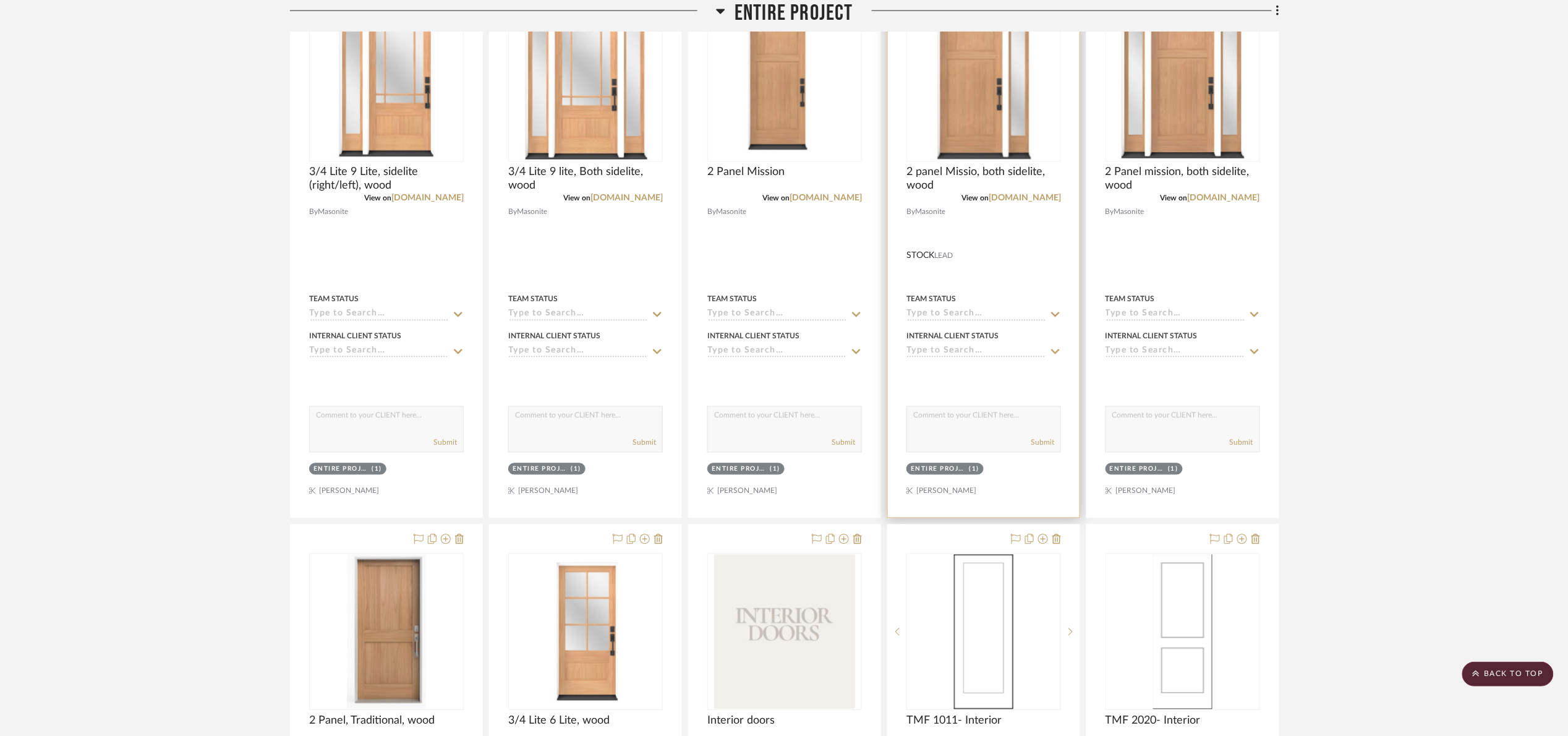
scroll to position [811, 0]
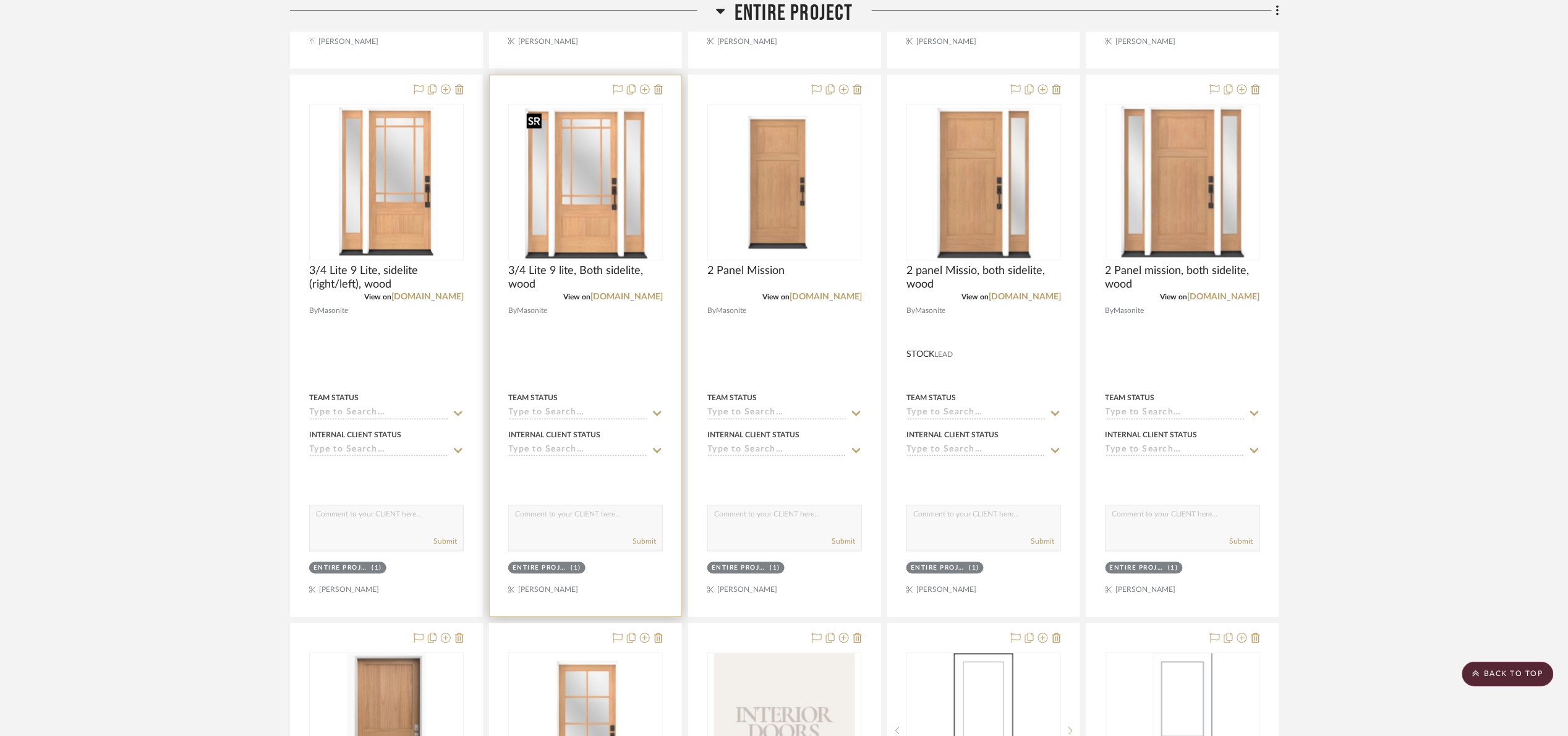
click at [0, 0] on img at bounding box center [0, 0] width 0 height 0
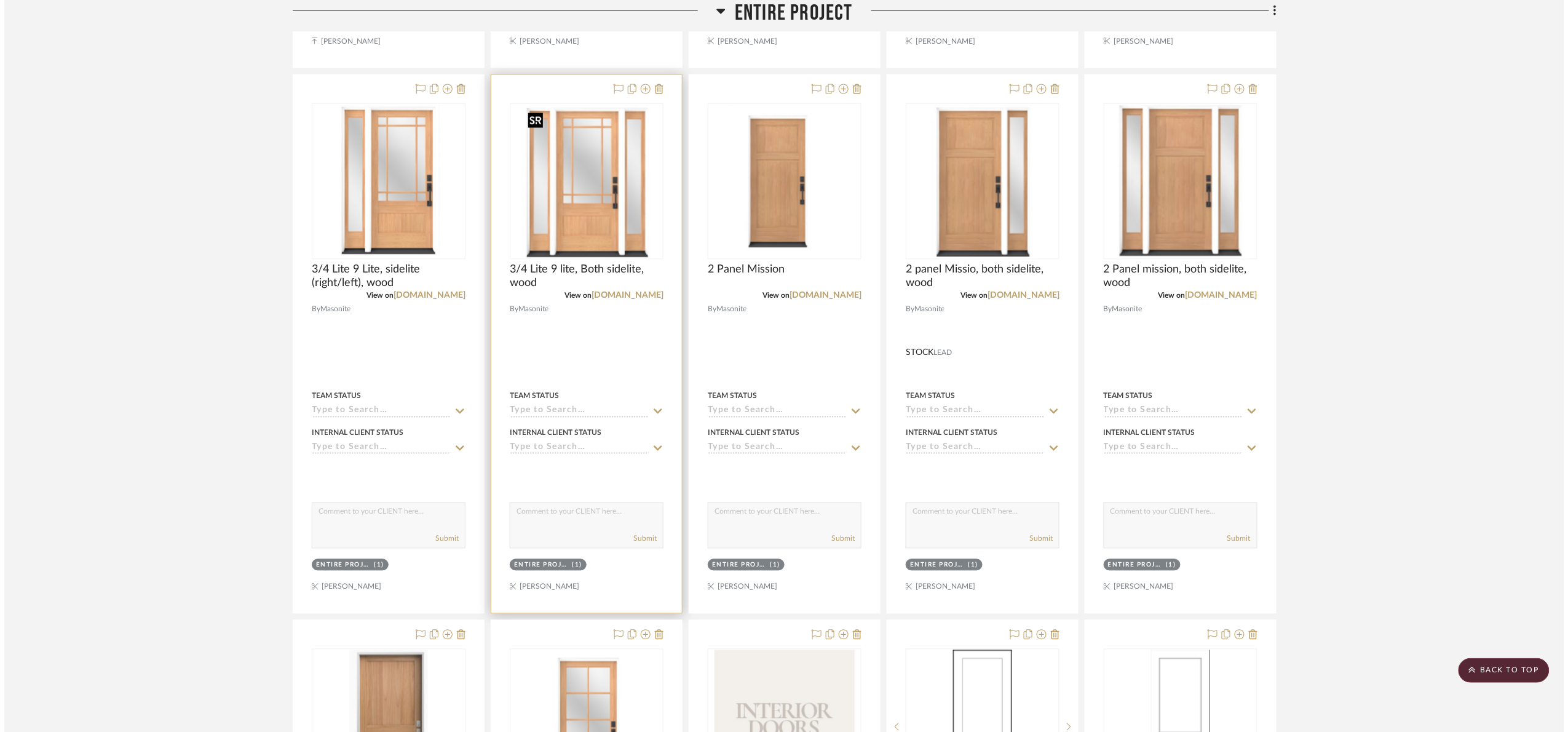
scroll to position [0, 0]
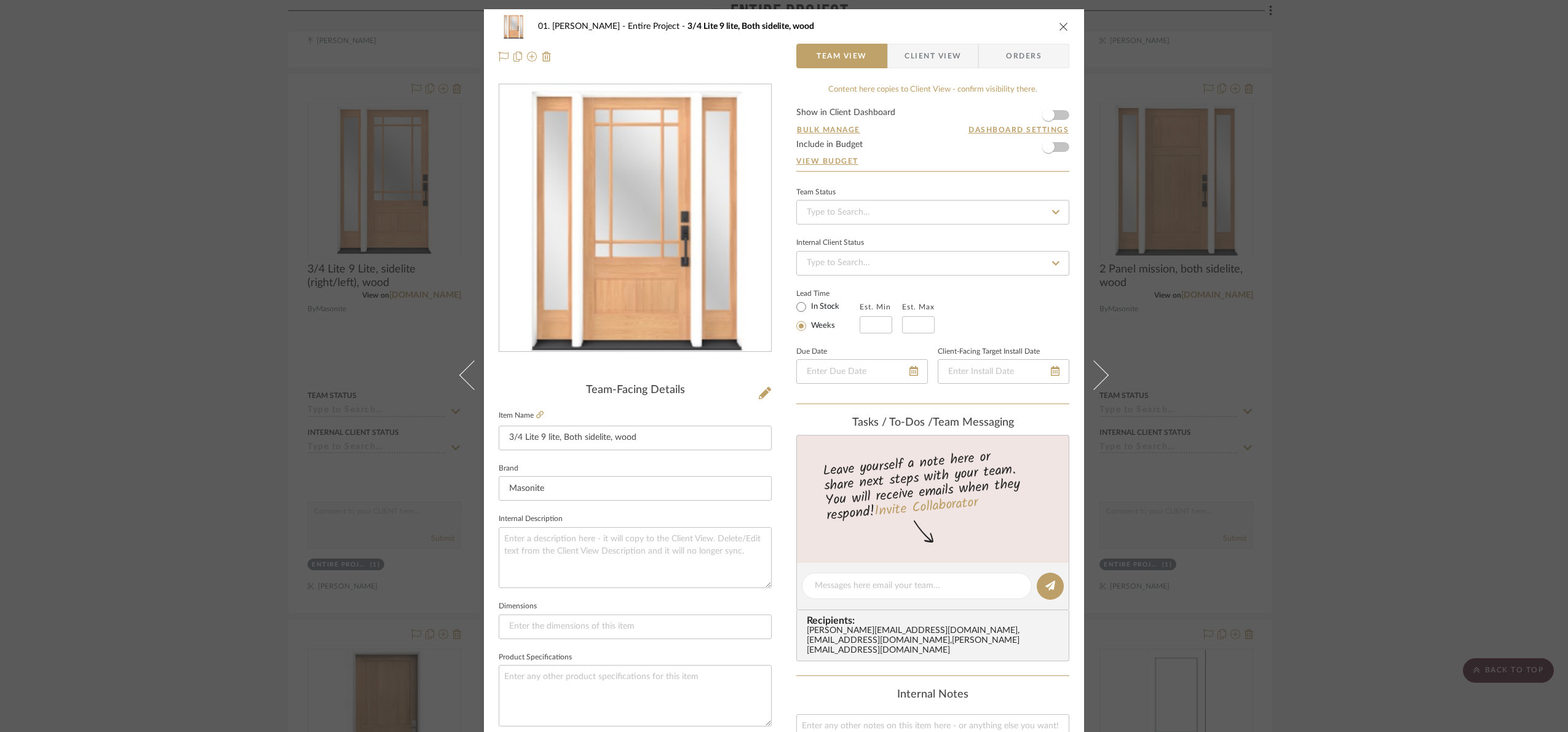
drag, startPoint x: 1416, startPoint y: 246, endPoint x: 1396, endPoint y: 252, distance: 20.9
click at [1416, 247] on div "01. Merker Entire Project 3/4 Lite 9 lite, Both sidelite, wood Team View Client…" at bounding box center [784, 366] width 1568 height 732
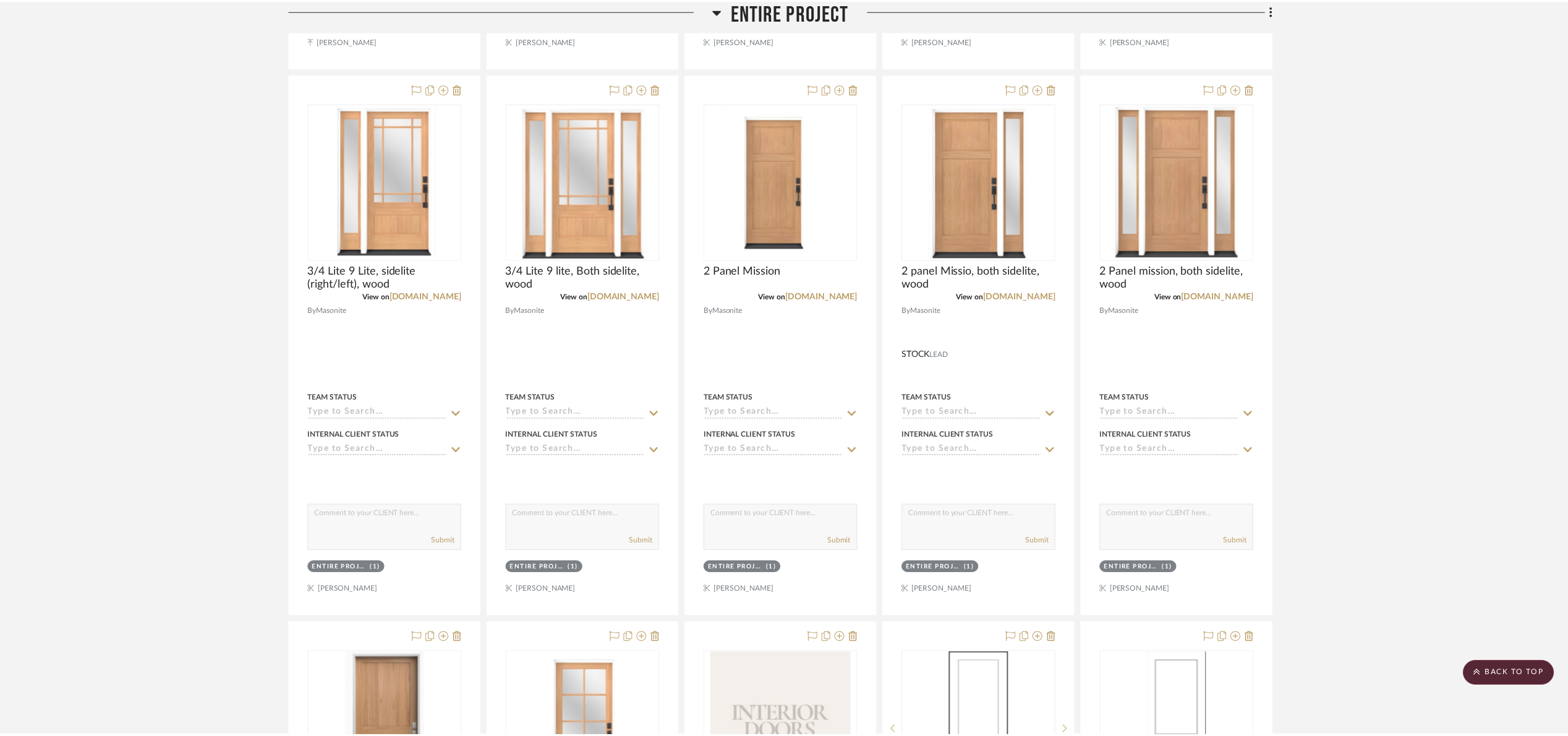
scroll to position [811, 0]
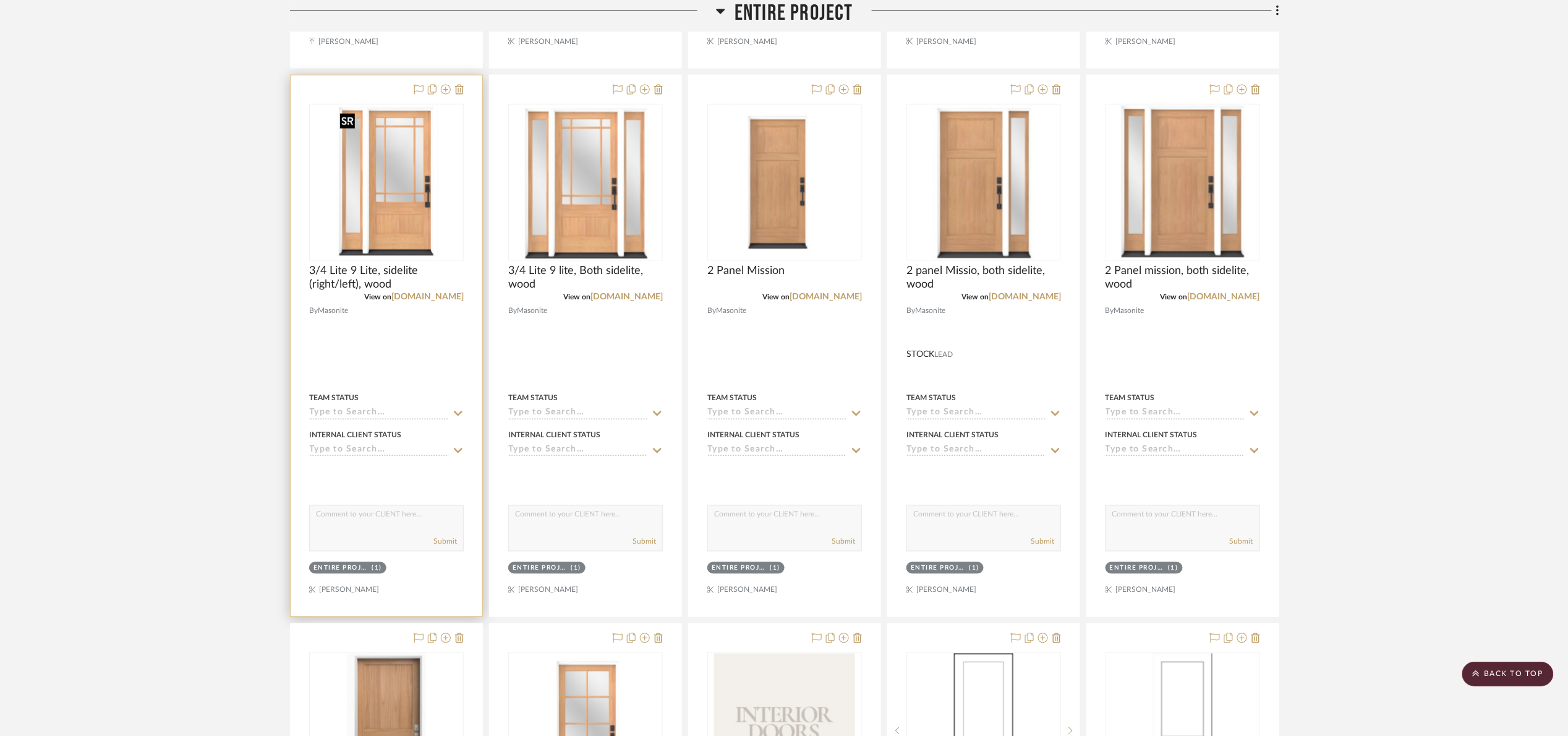
click at [388, 211] on img "0" at bounding box center [386, 182] width 103 height 155
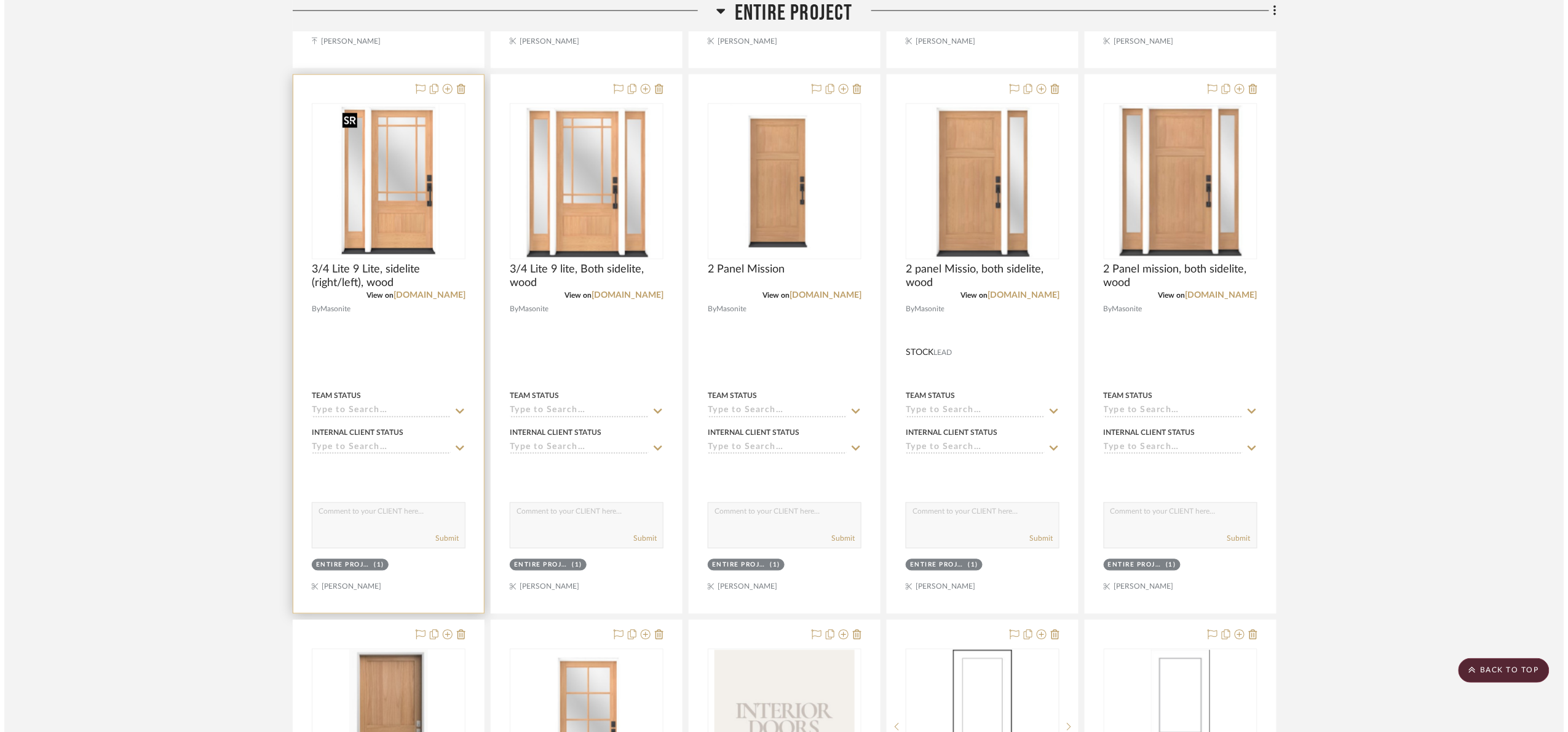
scroll to position [0, 0]
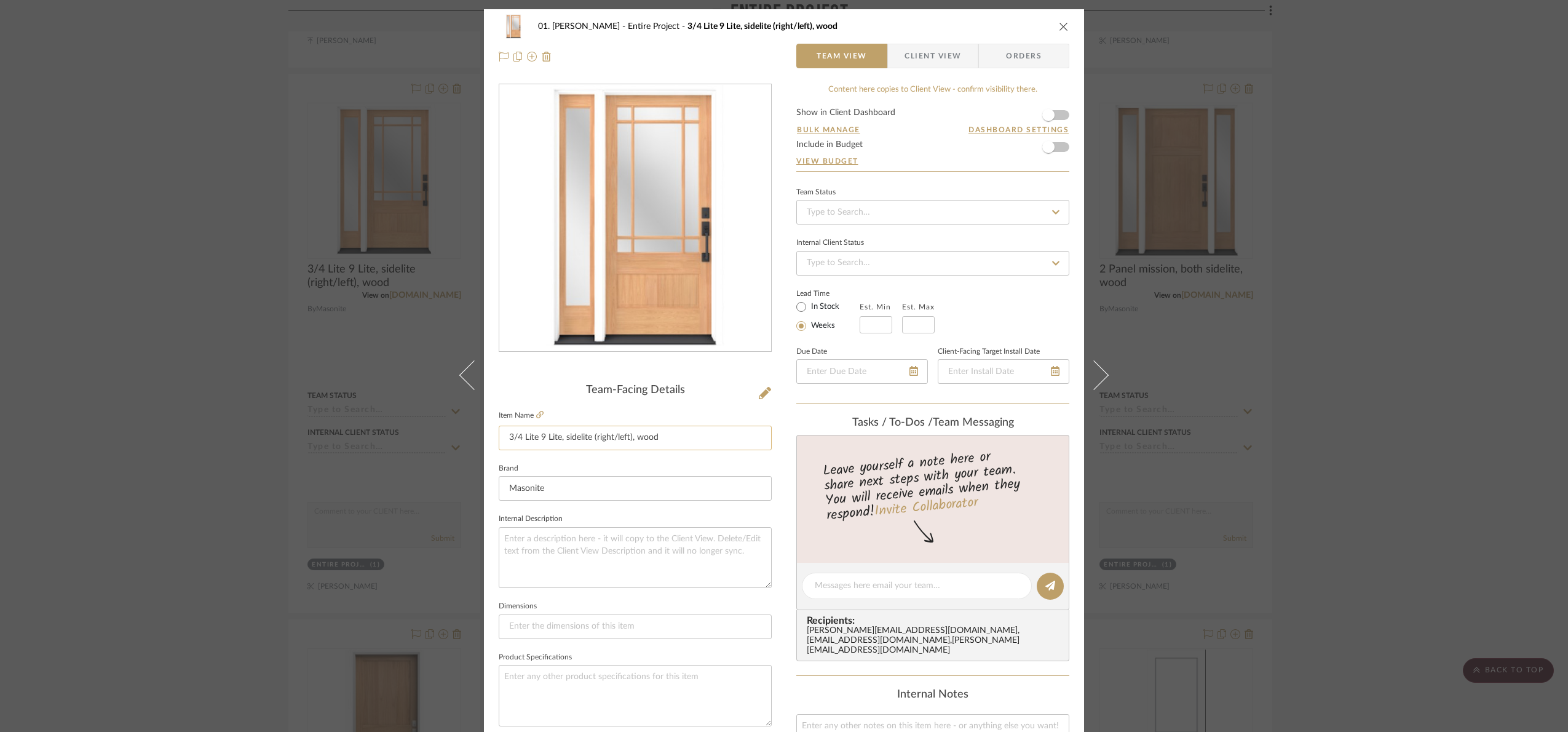
drag, startPoint x: 672, startPoint y: 442, endPoint x: 562, endPoint y: 447, distance: 110.1
click at [562, 447] on input "3/4 Lite 9 Lite, sidelite (right/left), wood" at bounding box center [635, 438] width 273 height 24
click at [577, 389] on div "Team-Facing Details" at bounding box center [635, 390] width 273 height 13
click at [1438, 354] on div "01. Merker Entire Project 3/4 Lite 9 Lite, sidelite (right/left), wood Team Vie…" at bounding box center [784, 366] width 1568 height 732
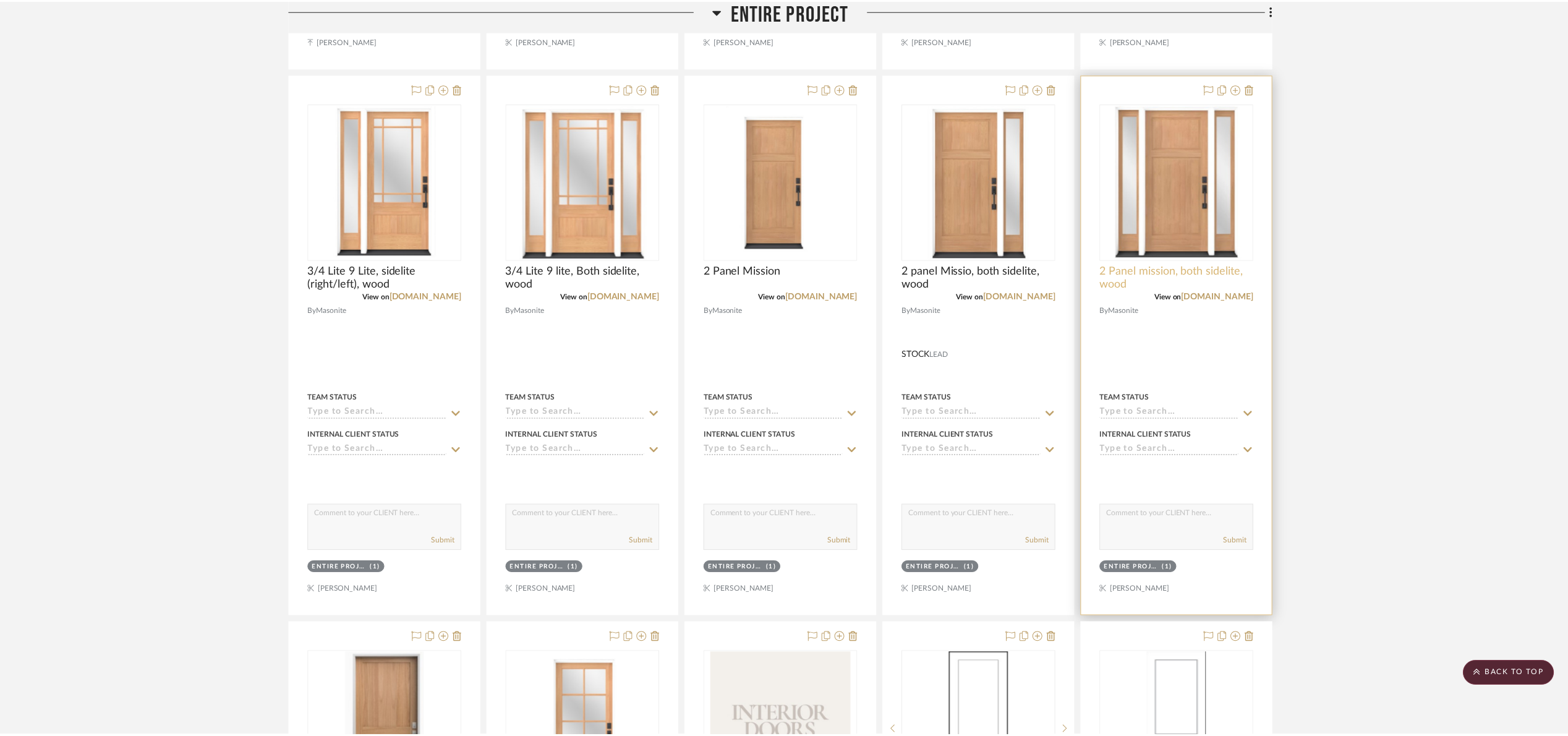
scroll to position [811, 0]
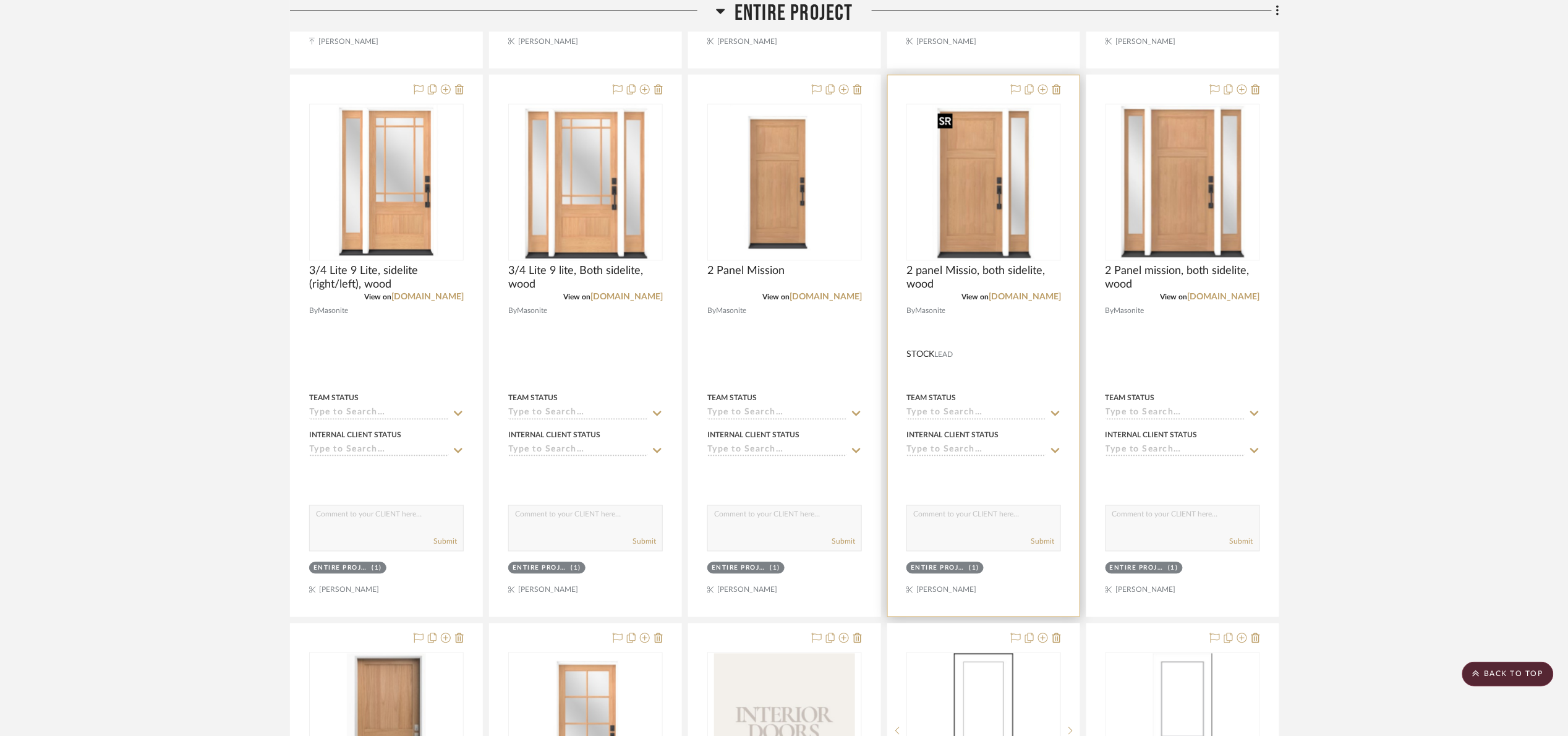
click at [1025, 224] on img "0" at bounding box center [983, 182] width 102 height 155
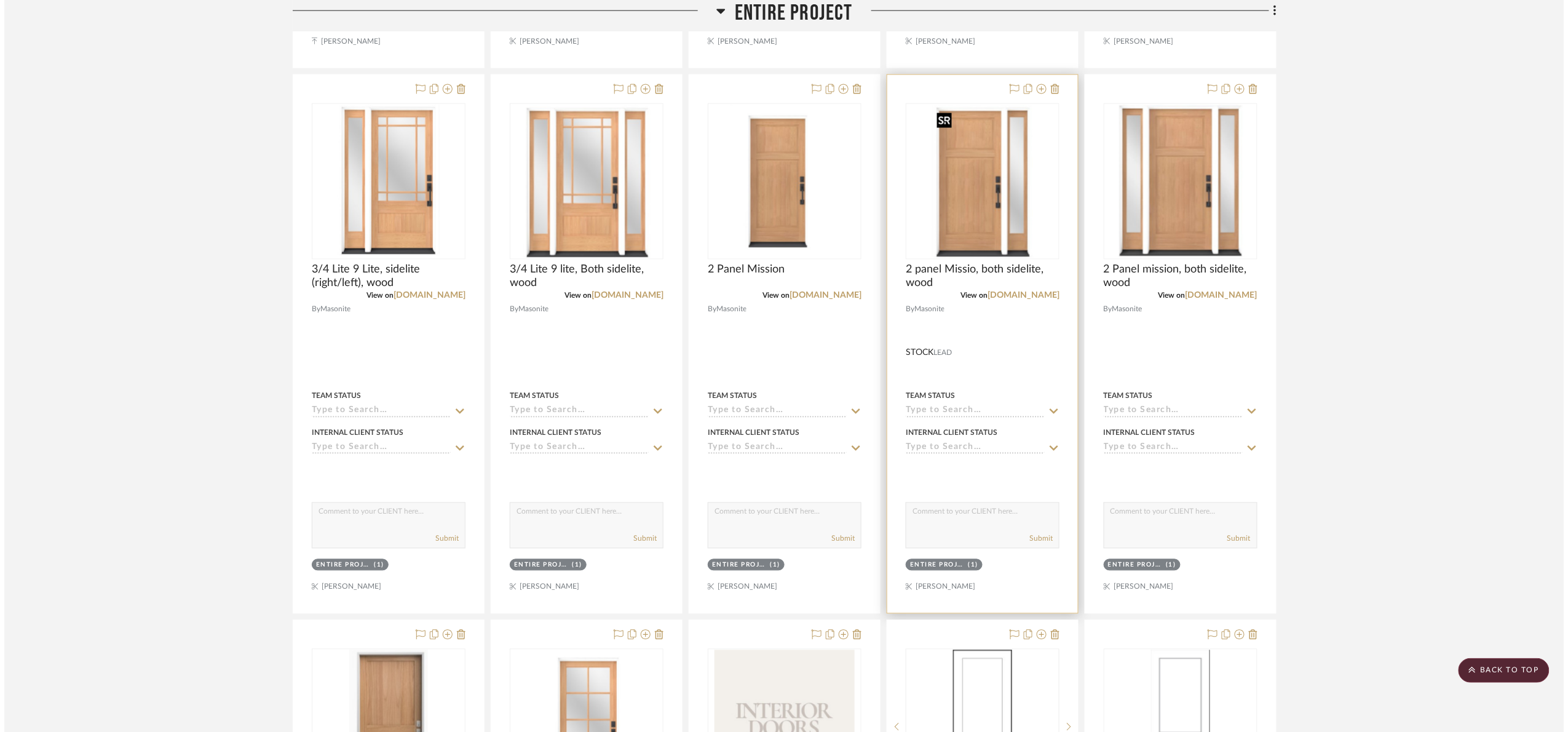
scroll to position [0, 0]
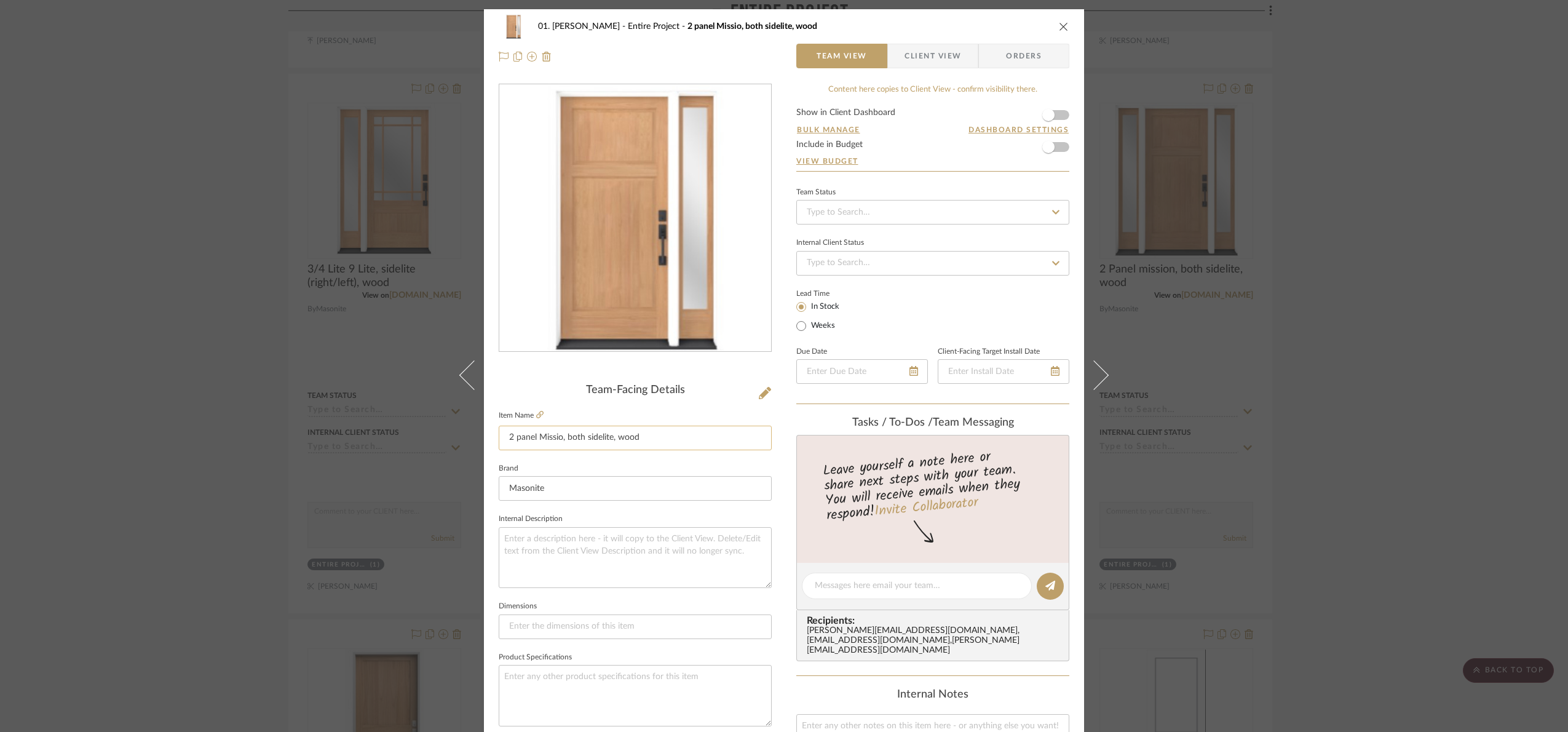
drag, startPoint x: 670, startPoint y: 433, endPoint x: 564, endPoint y: 431, distance: 106.0
click at [564, 431] on input "2 panel Missio, both sidelite, wood" at bounding box center [635, 438] width 273 height 24
paste input "sidelite (right/left)"
type input "2 panel Missio, sidelite (right/left), wood"
click at [572, 403] on div "Team-Facing Details Item Name 2 panel Missio, sidelite (right/left), wood Brand…" at bounding box center [635, 590] width 273 height 412
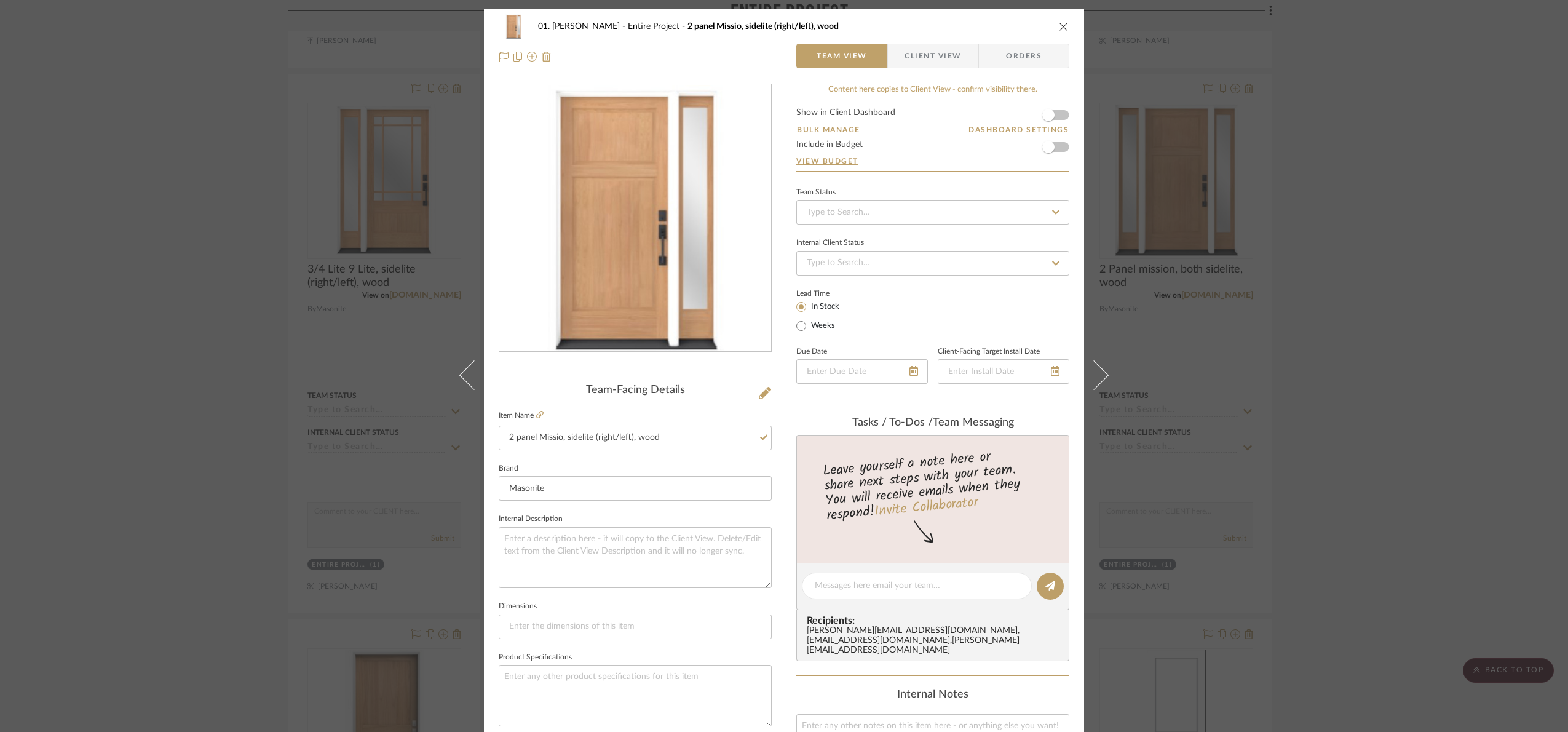
click at [1426, 375] on div "01. Merker Entire Project 2 panel Missio, sidelite (right/left), wood Team View…" at bounding box center [784, 366] width 1568 height 732
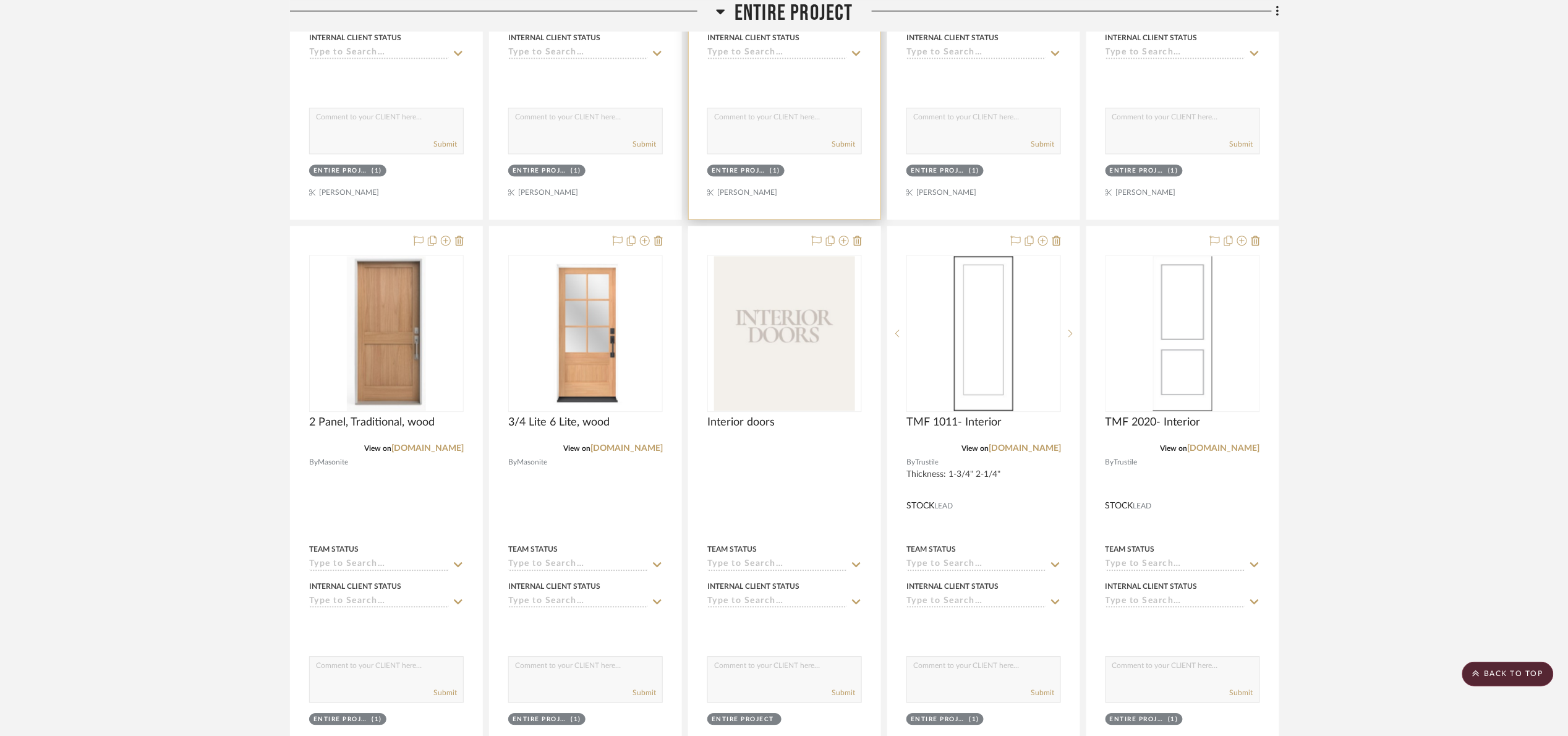
scroll to position [1368, 0]
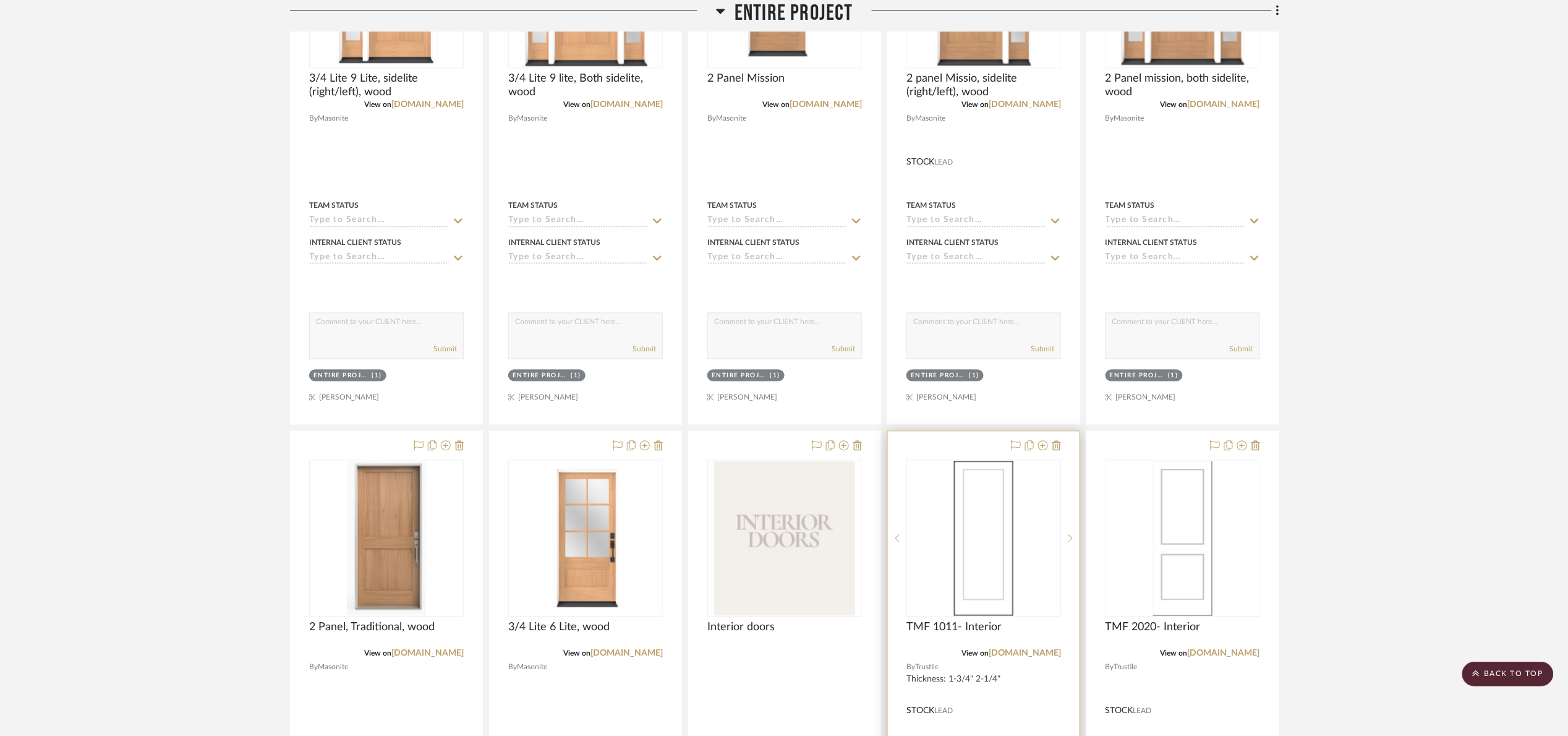
scroll to position [904, 0]
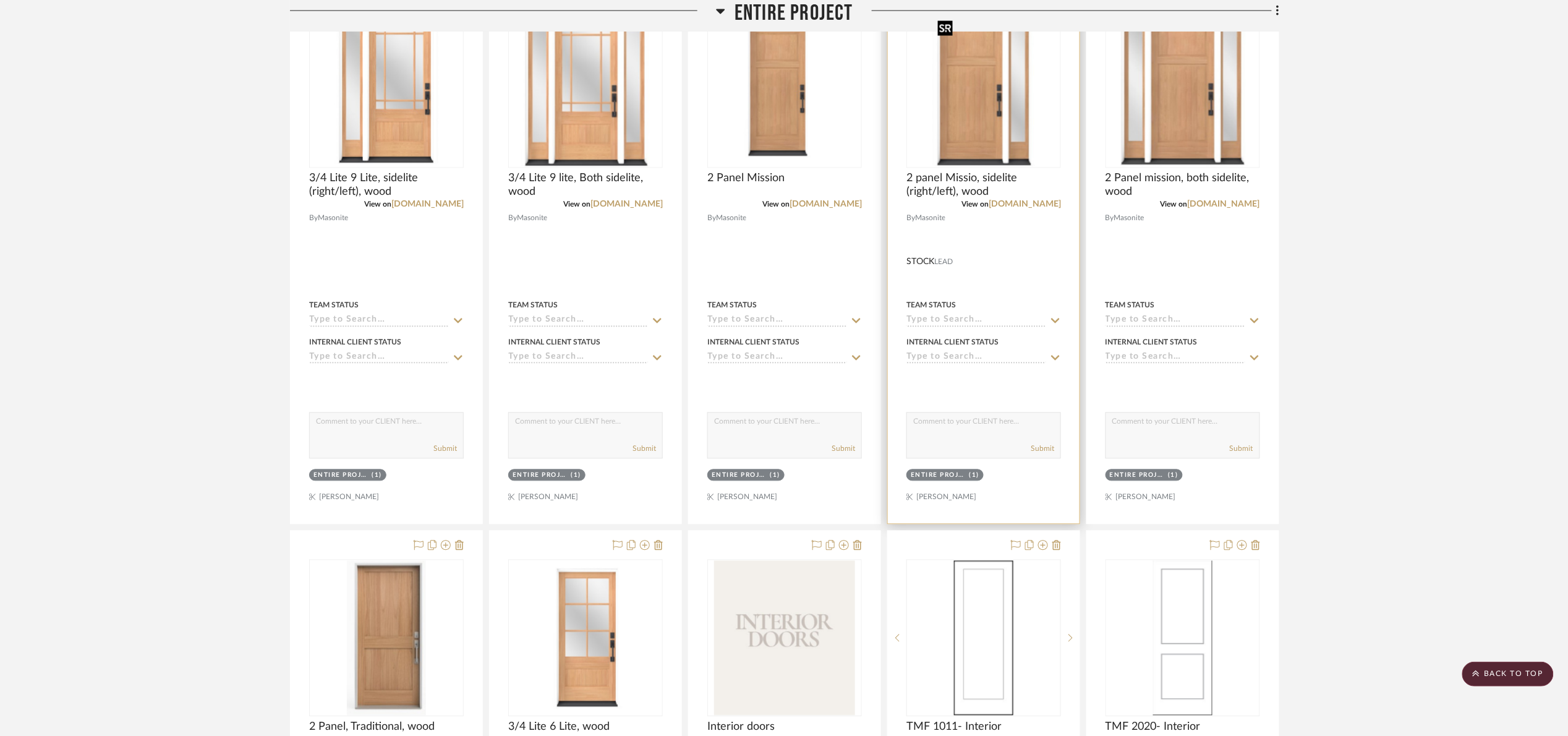
click at [1018, 128] on img "0" at bounding box center [983, 90] width 102 height 155
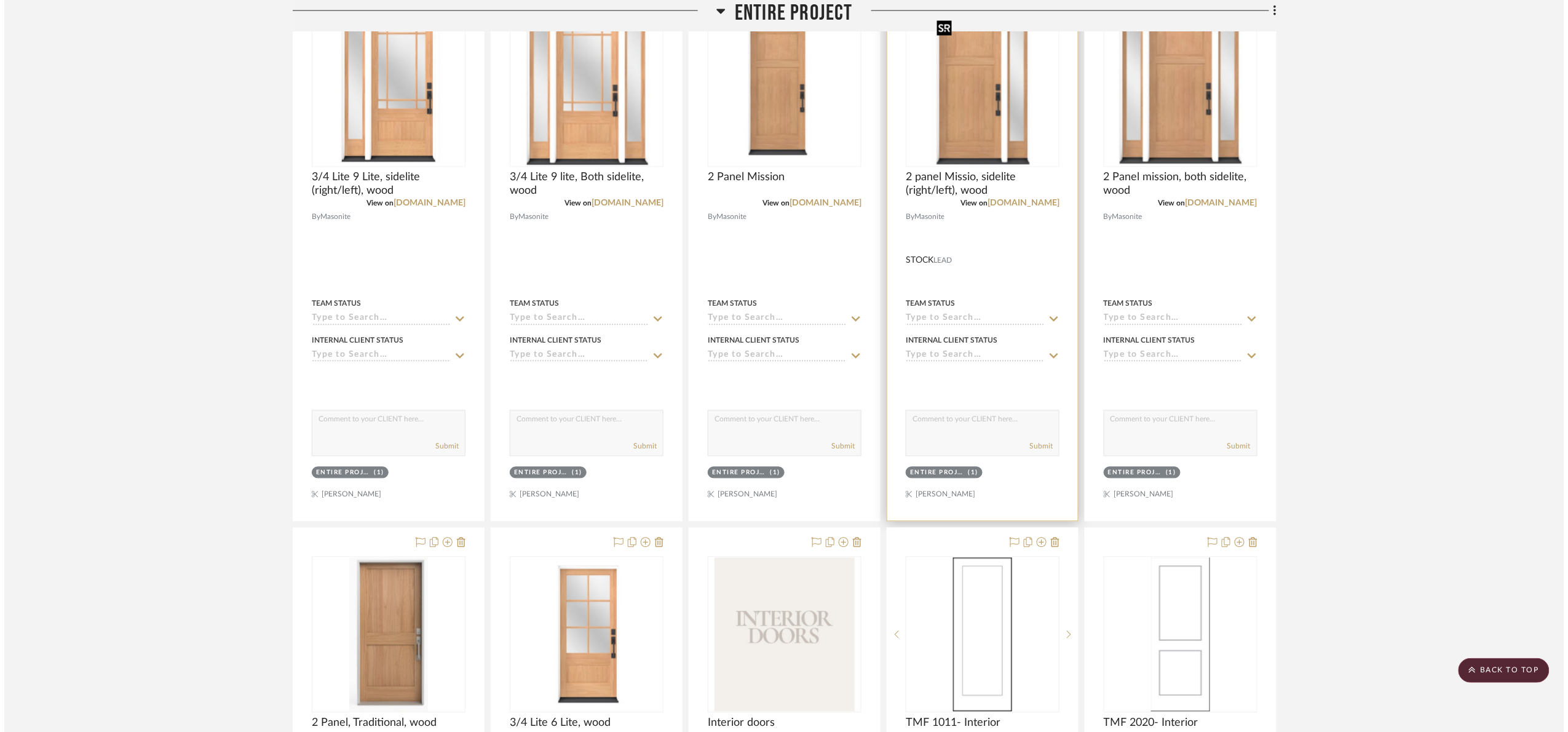
scroll to position [0, 0]
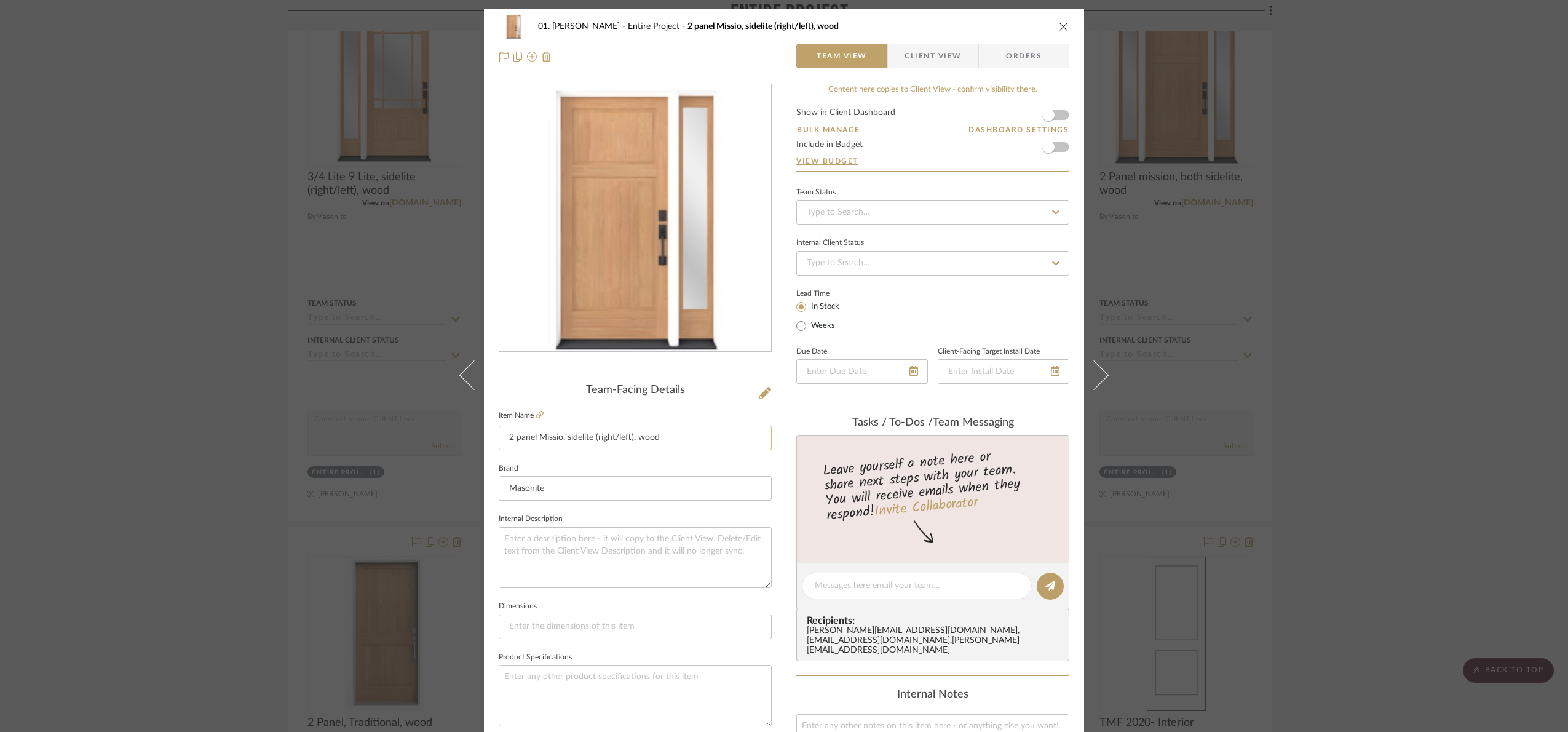
drag, startPoint x: 675, startPoint y: 442, endPoint x: 564, endPoint y: 443, distance: 111.0
click at [564, 442] on input "2 panel Missio, sidelite (right/left), wood" at bounding box center [635, 438] width 273 height 24
click at [581, 392] on div "Team-Facing Details" at bounding box center [635, 390] width 273 height 13
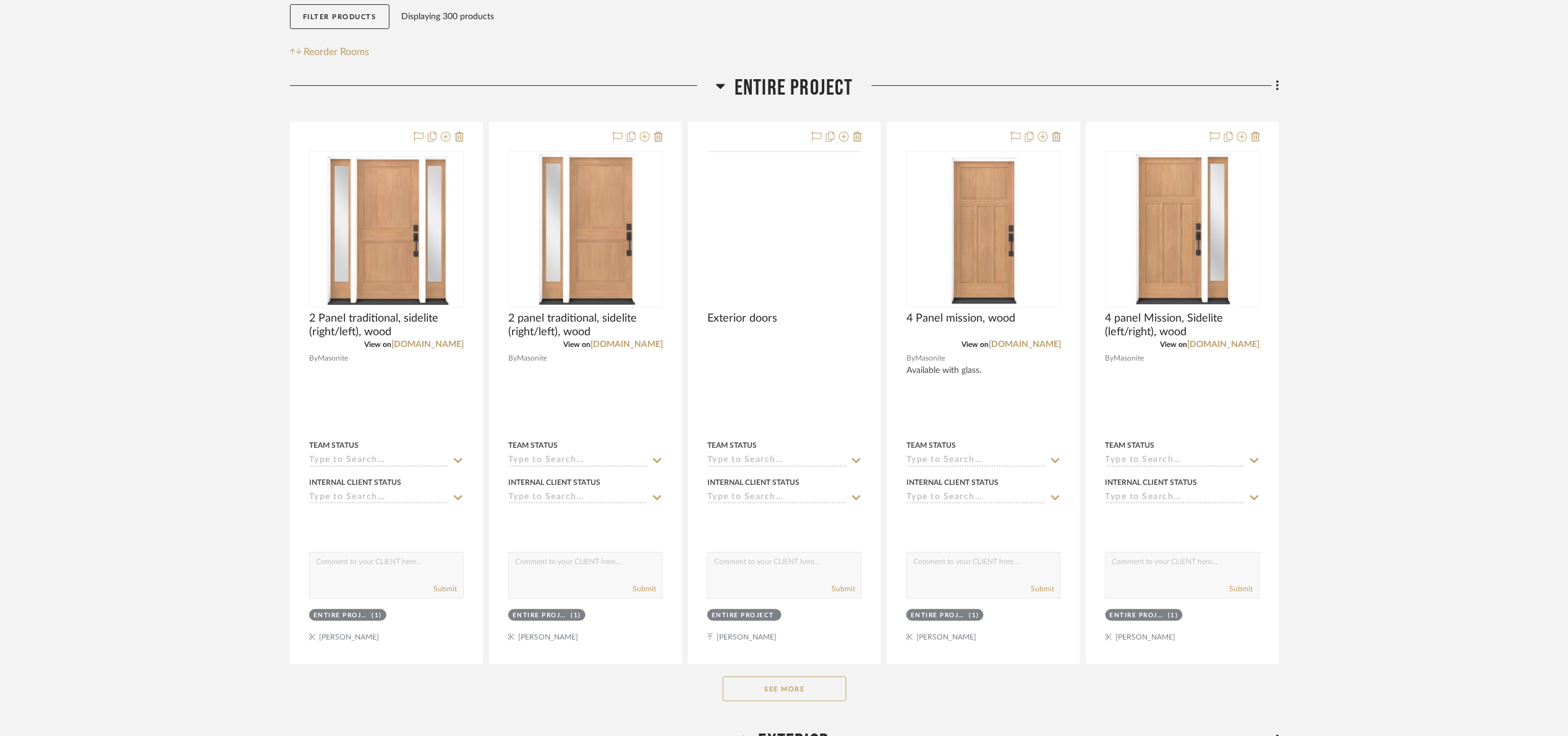
scroll to position [649, 0]
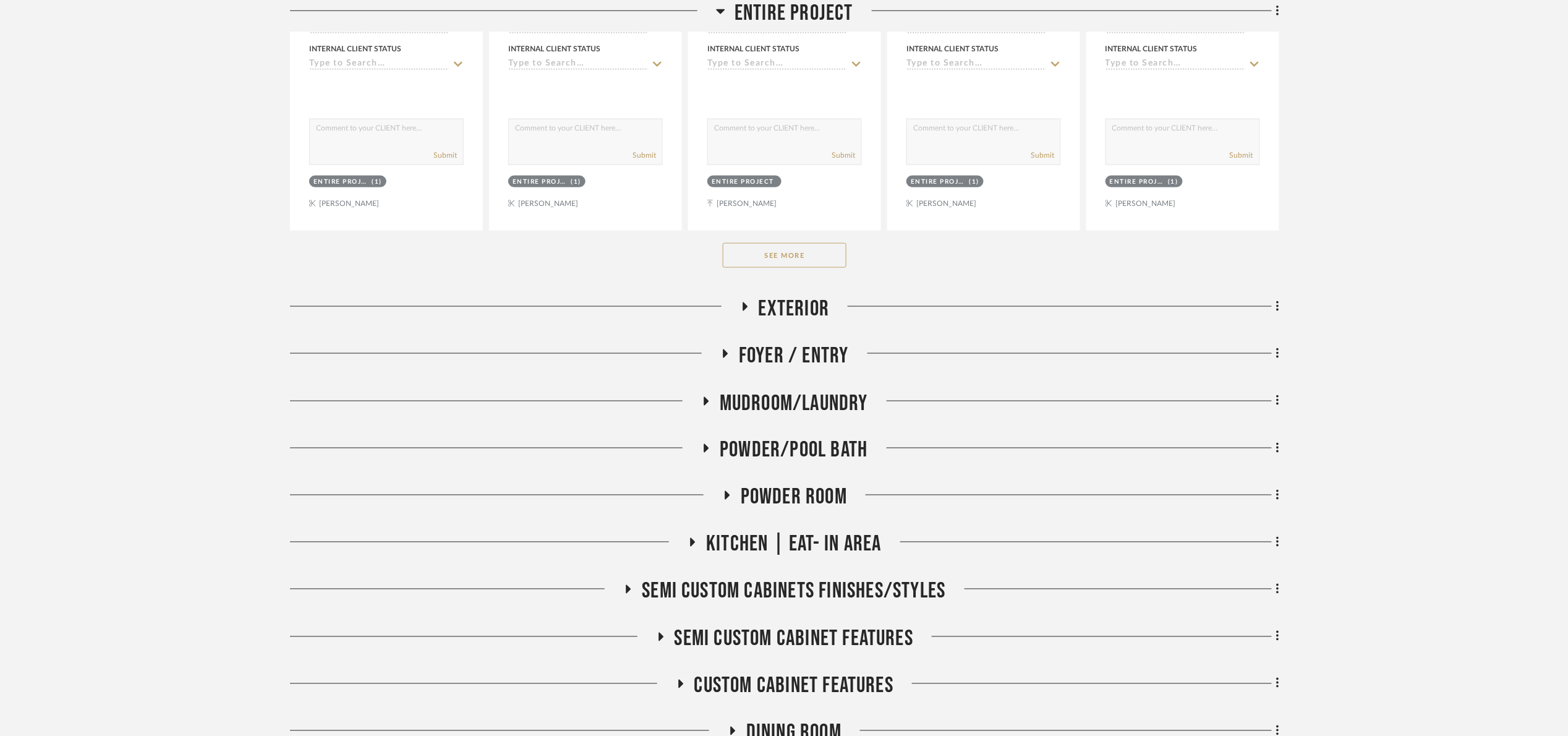
click at [773, 264] on button "See More" at bounding box center [784, 255] width 124 height 25
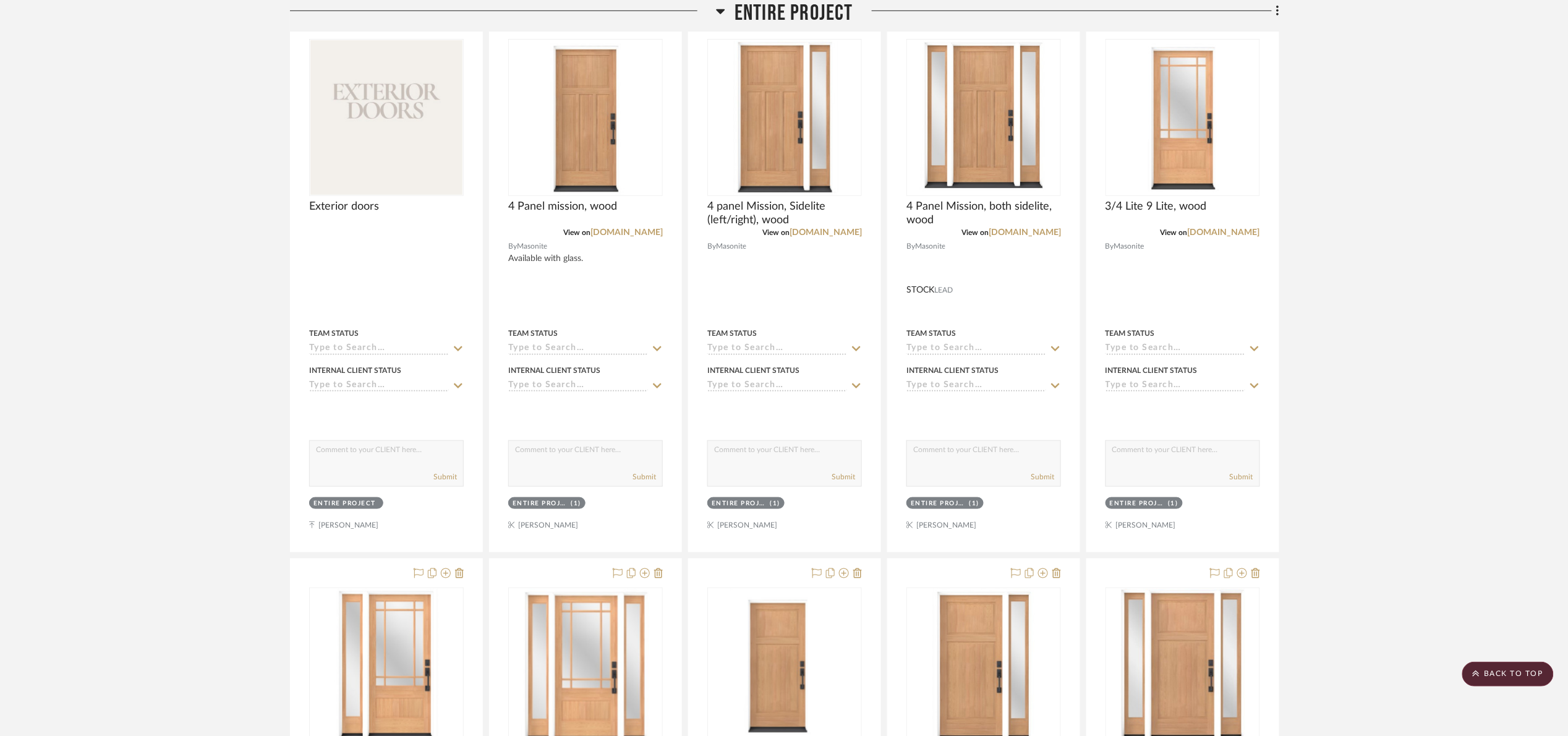
scroll to position [0, 0]
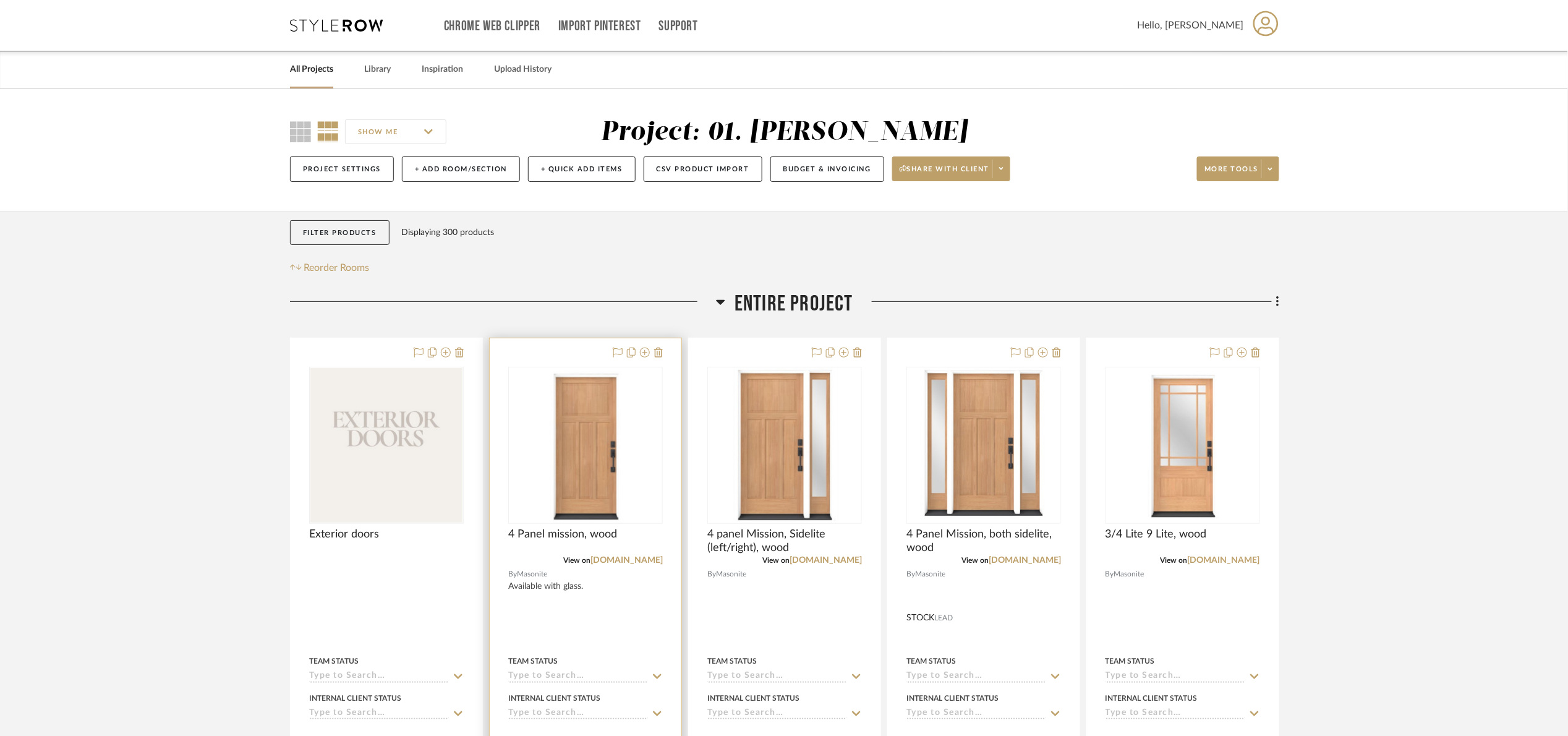
click at [0, 0] on img at bounding box center [0, 0] width 0 height 0
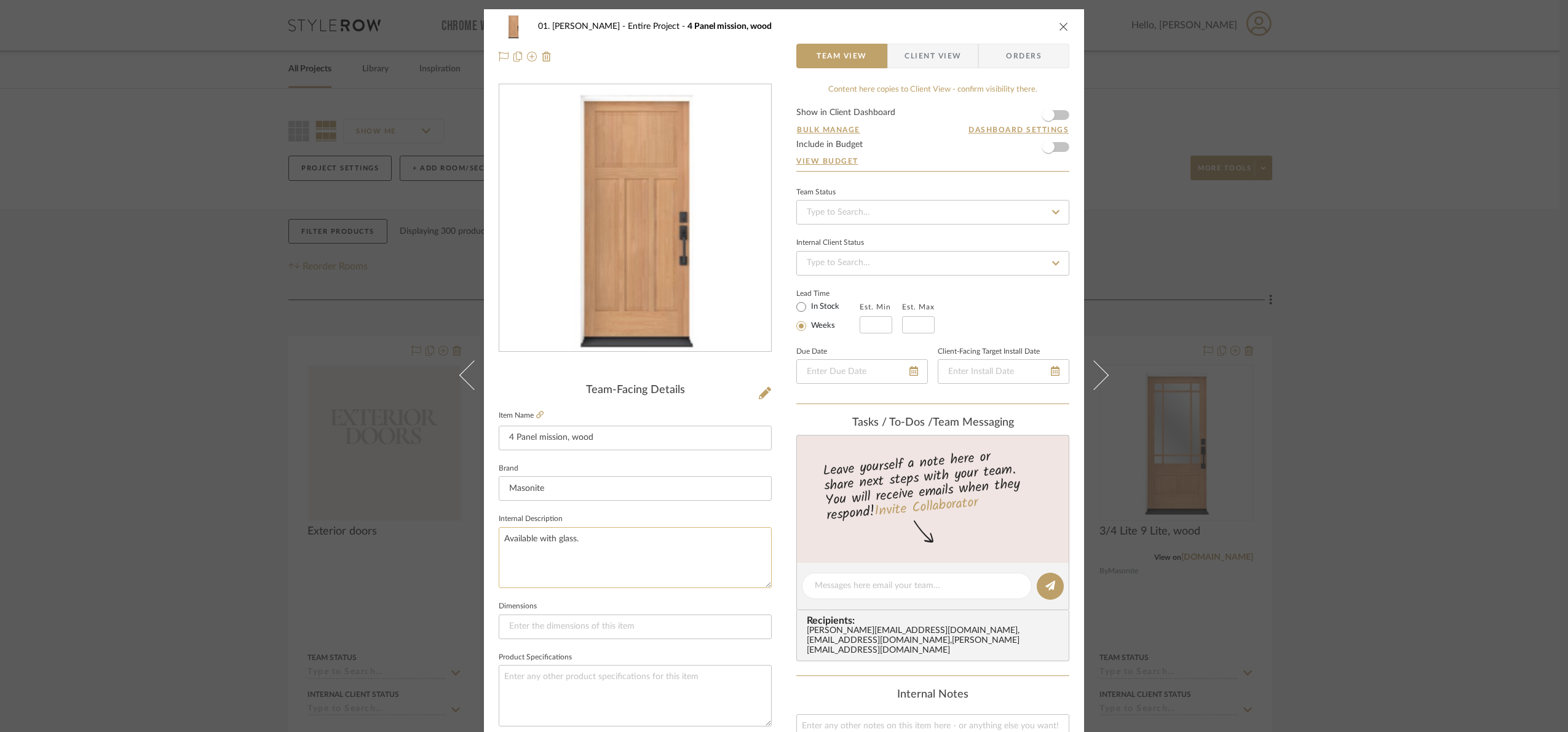
click at [622, 540] on textarea "Available with glass." at bounding box center [635, 557] width 273 height 61
drag, startPoint x: 623, startPoint y: 545, endPoint x: 490, endPoint y: 546, distance: 133.0
click at [490, 546] on div "01. [PERSON_NAME] Entire Project 4 Panel mission, wood Team View Client View Or…" at bounding box center [783, 577] width 600 height 1136
type textarea "Available with glass. Finish tbd"
click at [678, 512] on fieldset "Internal Description Available with glass. Finish tbd" at bounding box center [635, 549] width 273 height 77
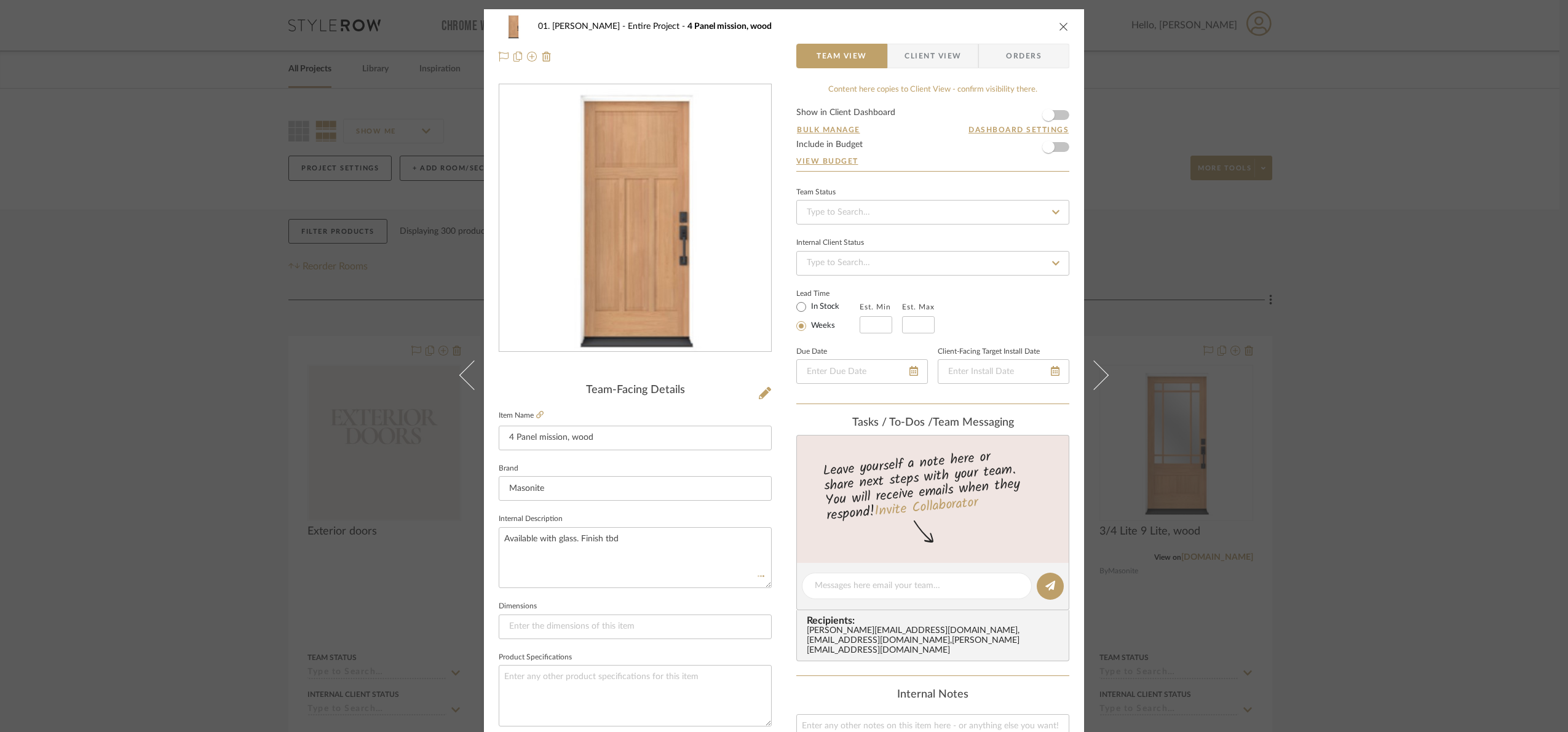
click at [1446, 513] on div "01. [PERSON_NAME] Entire Project 4 Panel mission, wood Team View Client View Or…" at bounding box center [784, 366] width 1568 height 732
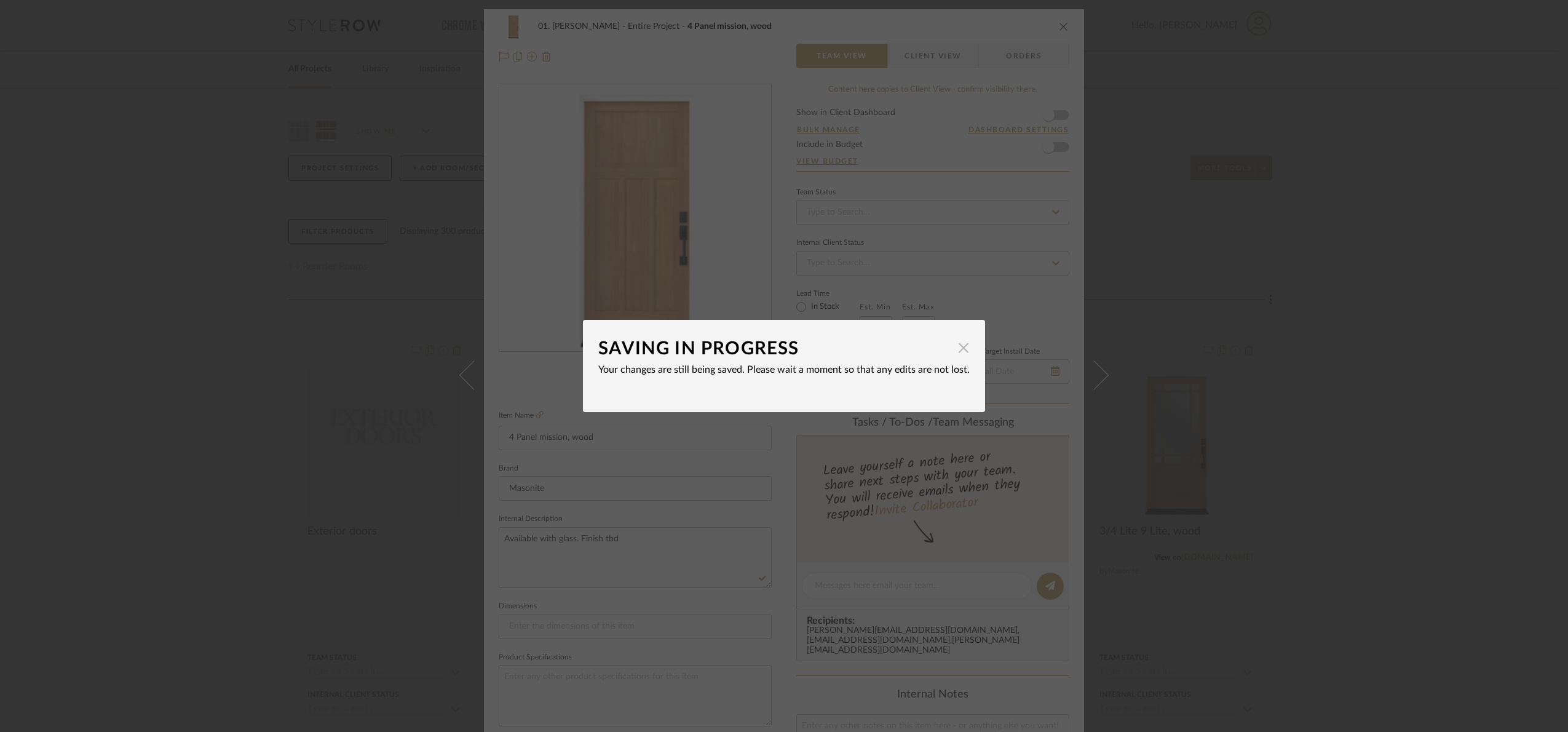
click at [957, 351] on span "button" at bounding box center [963, 347] width 24 height 24
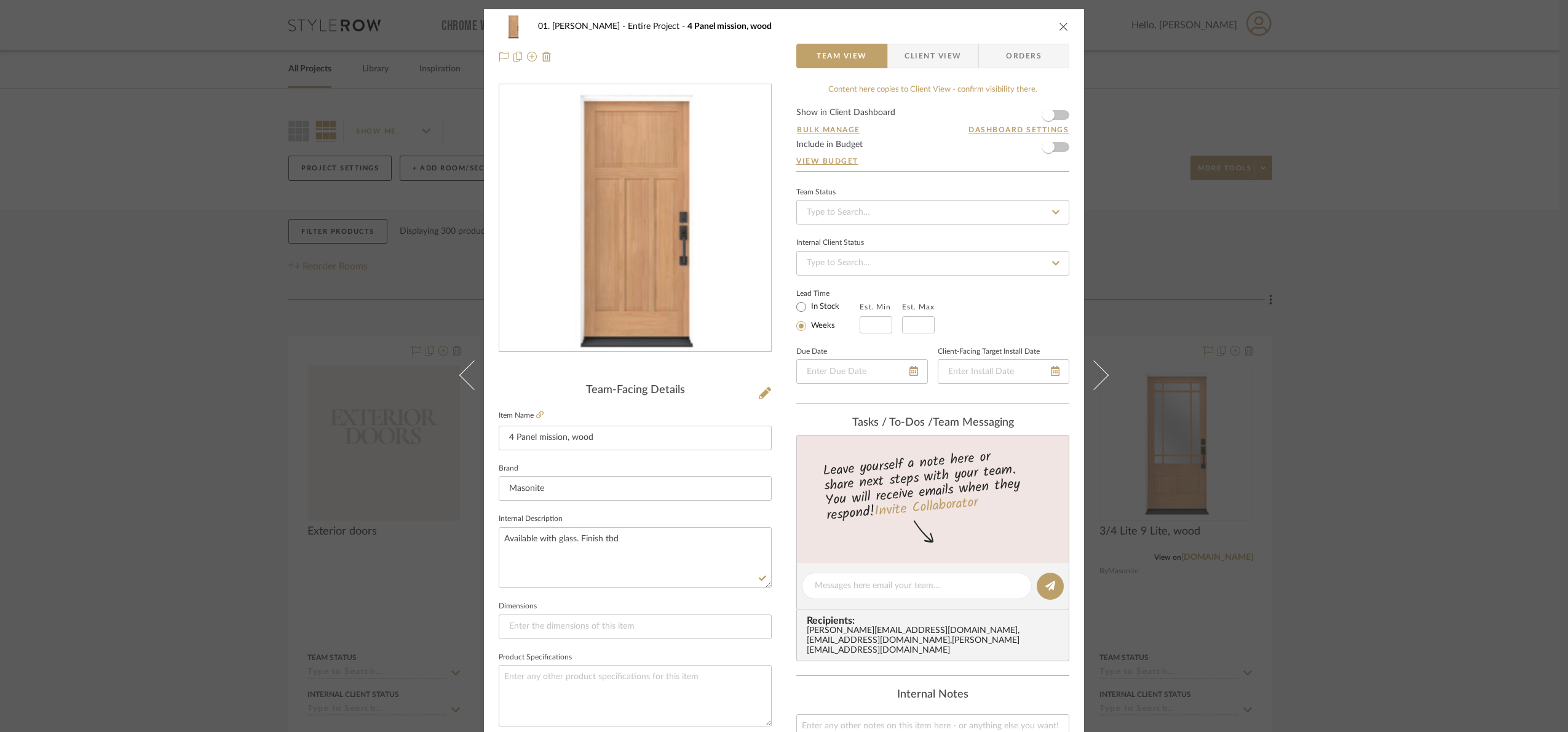
click at [1437, 459] on div "01. [PERSON_NAME] Entire Project 4 Panel mission, wood Team View Client View Or…" at bounding box center [784, 366] width 1568 height 732
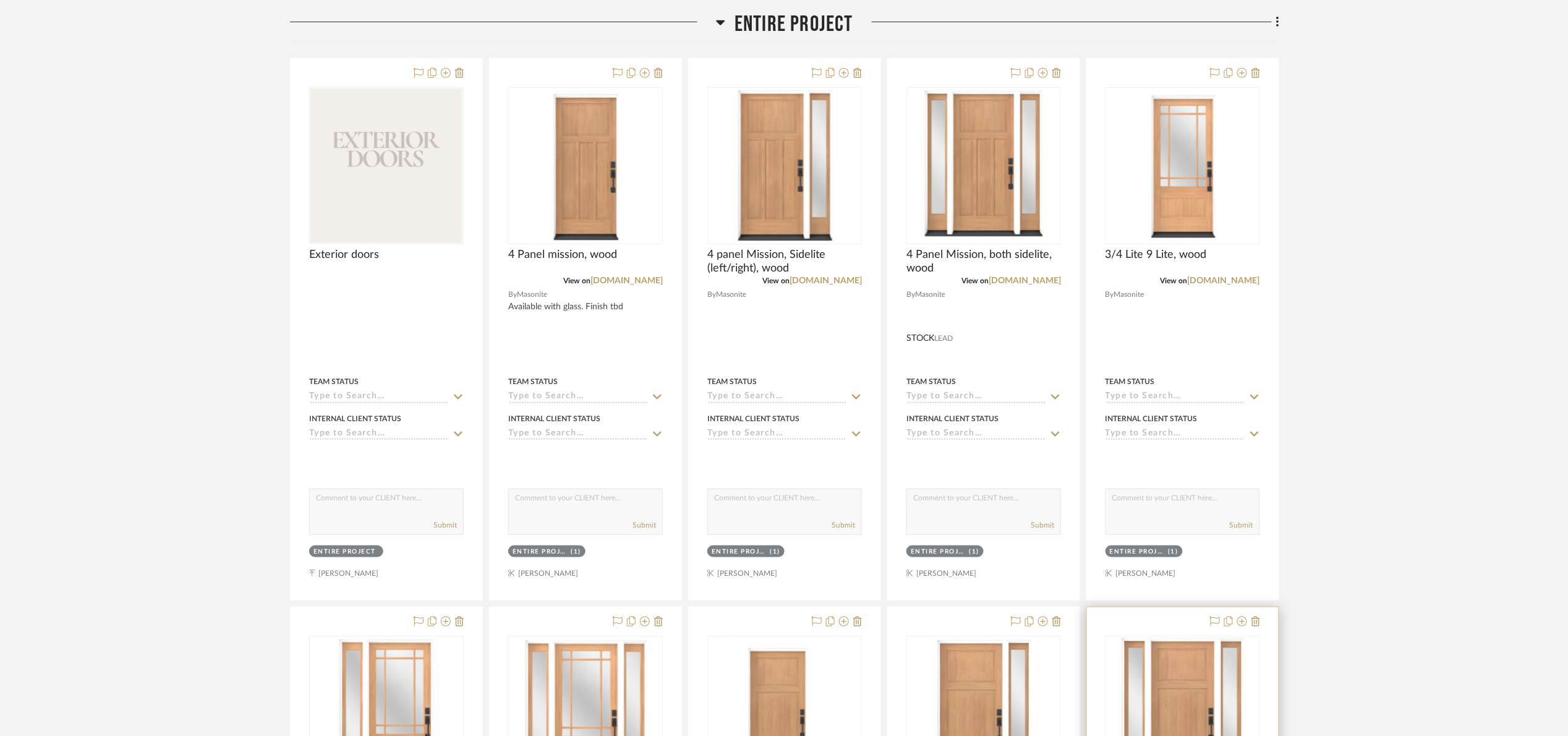
scroll to position [649, 0]
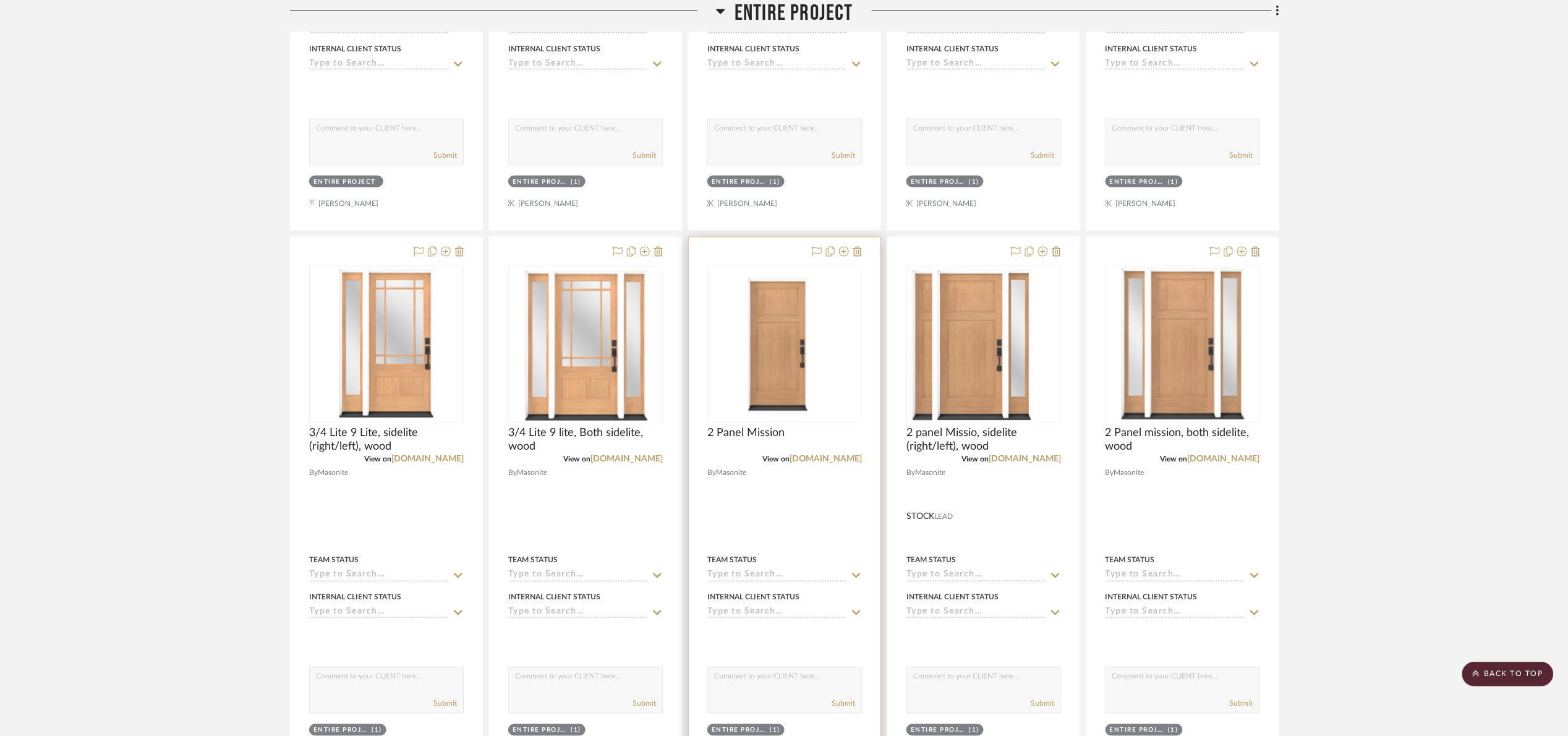
click at [743, 358] on img "0" at bounding box center [784, 344] width 109 height 155
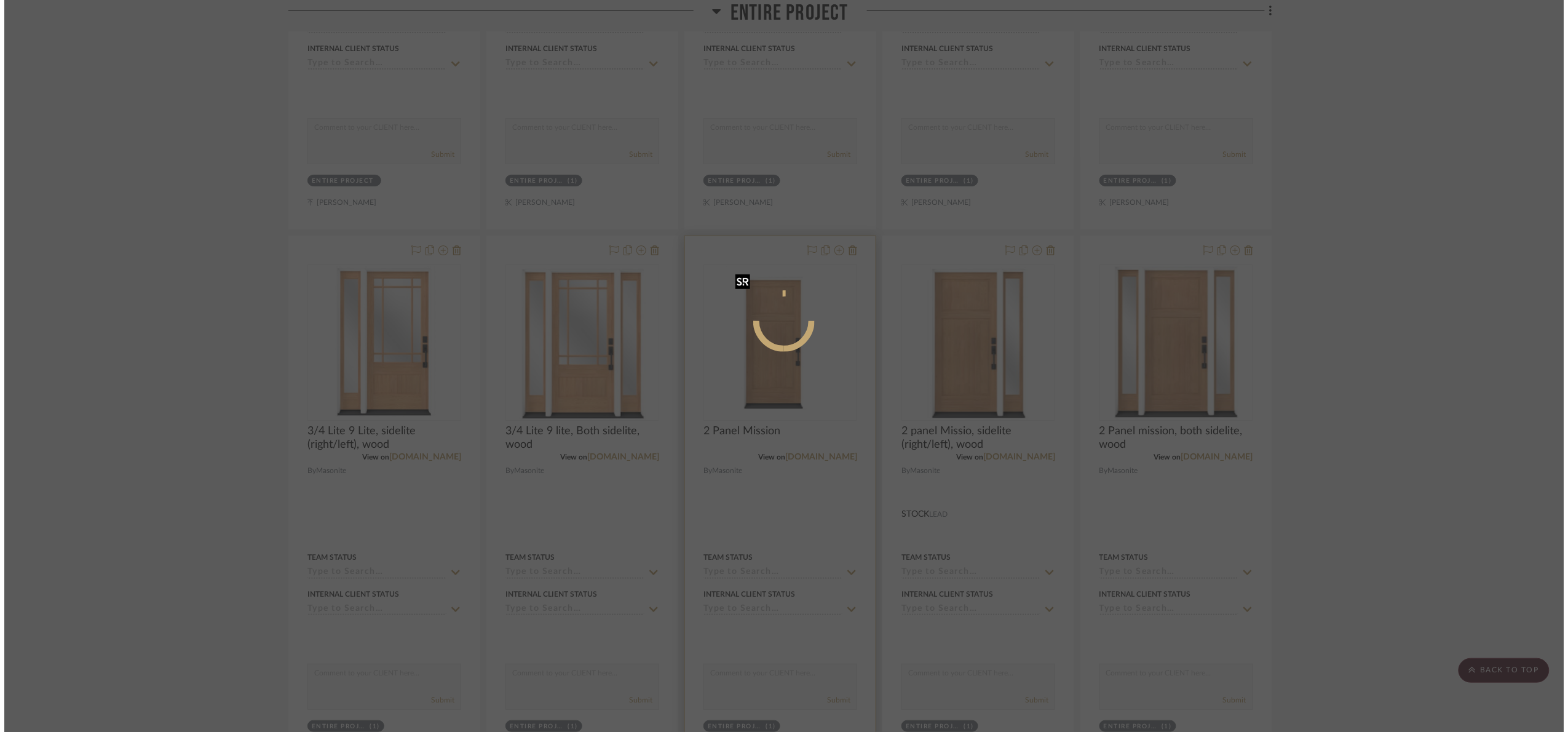
scroll to position [0, 0]
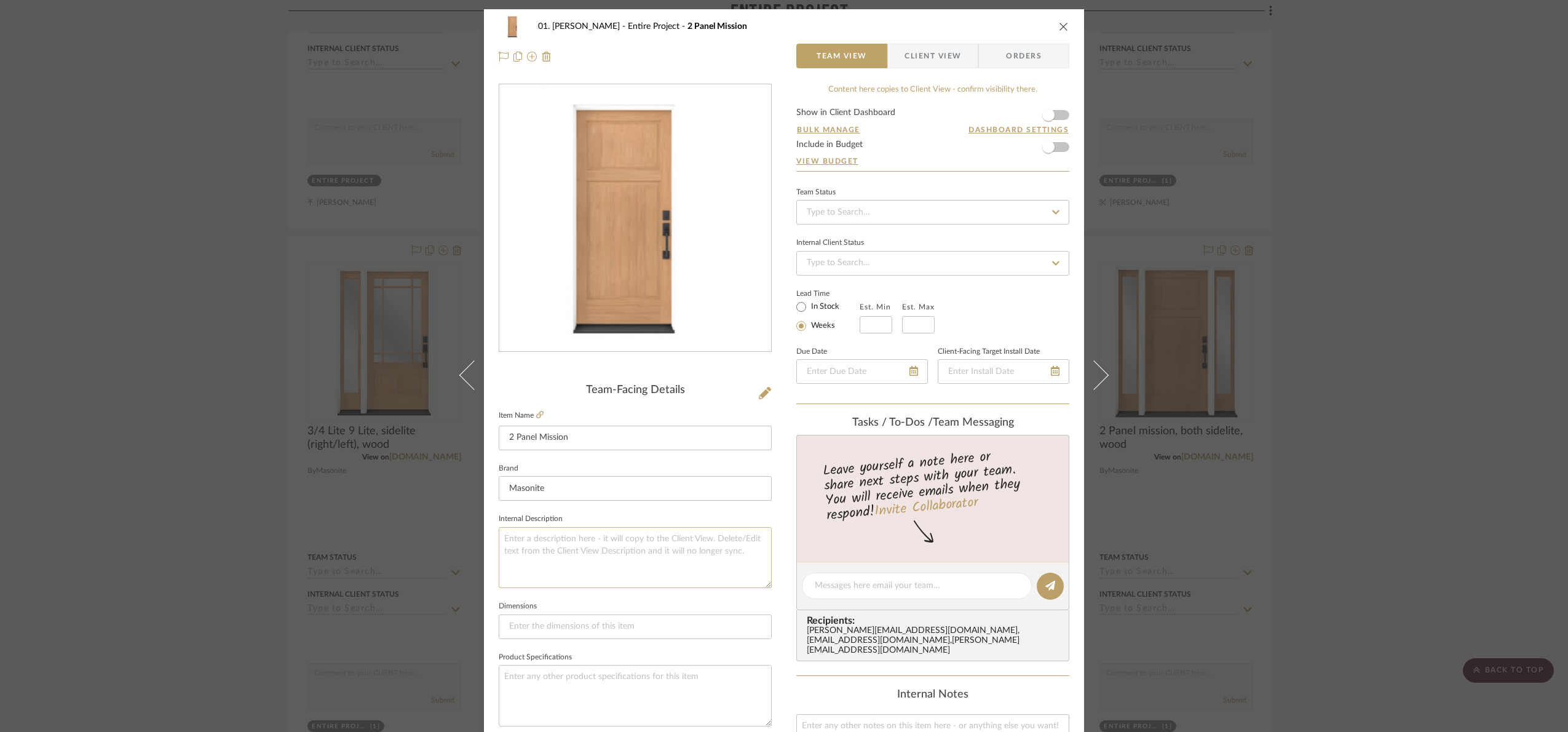
click at [581, 529] on textarea at bounding box center [635, 557] width 273 height 61
paste textarea "Available with glass. Finish tbd"
drag, startPoint x: 618, startPoint y: 546, endPoint x: 576, endPoint y: 552, distance: 42.4
click at [577, 551] on textarea "Available with glass. Finish tbd" at bounding box center [635, 557] width 273 height 61
type textarea "Available with glass. Finish tbd"
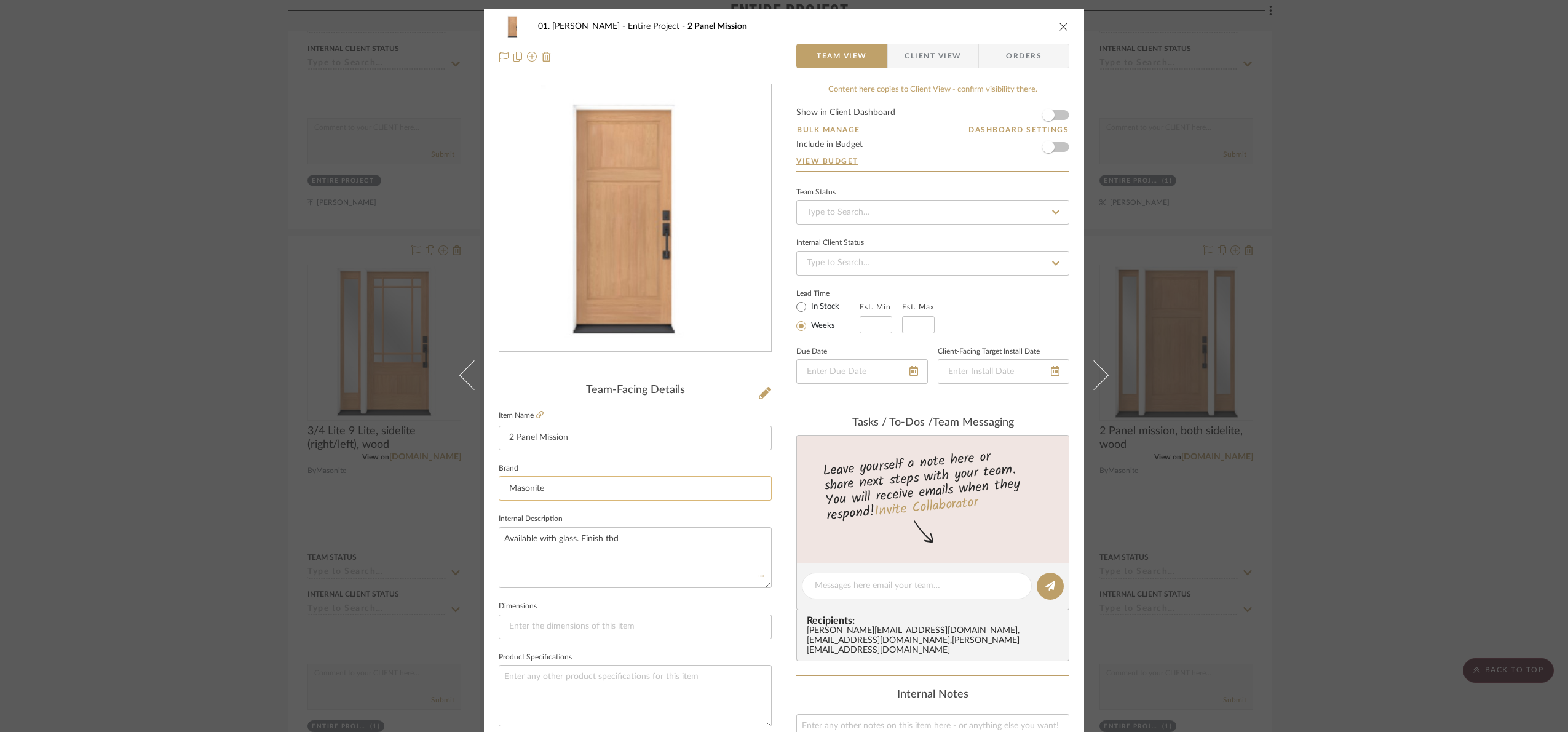
click at [622, 501] on div "01. Merker Entire Project 2 Panel Mission Team View Client View Orders Team-Fac…" at bounding box center [784, 366] width 1568 height 732
click at [1428, 427] on div "01. Merker Entire Project 2 Panel Mission Team View Client View Orders Team-Fac…" at bounding box center [784, 366] width 1568 height 732
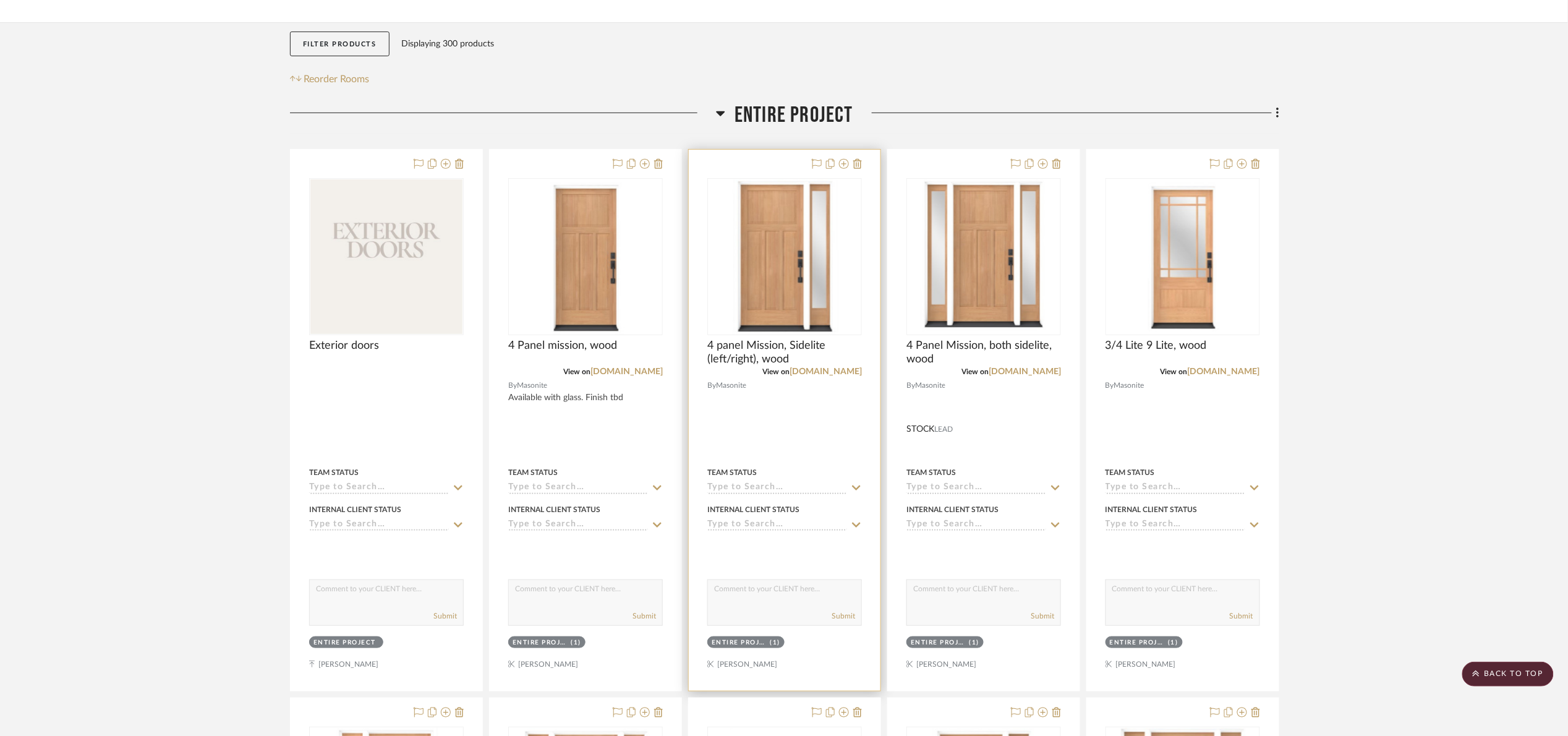
scroll to position [185, 0]
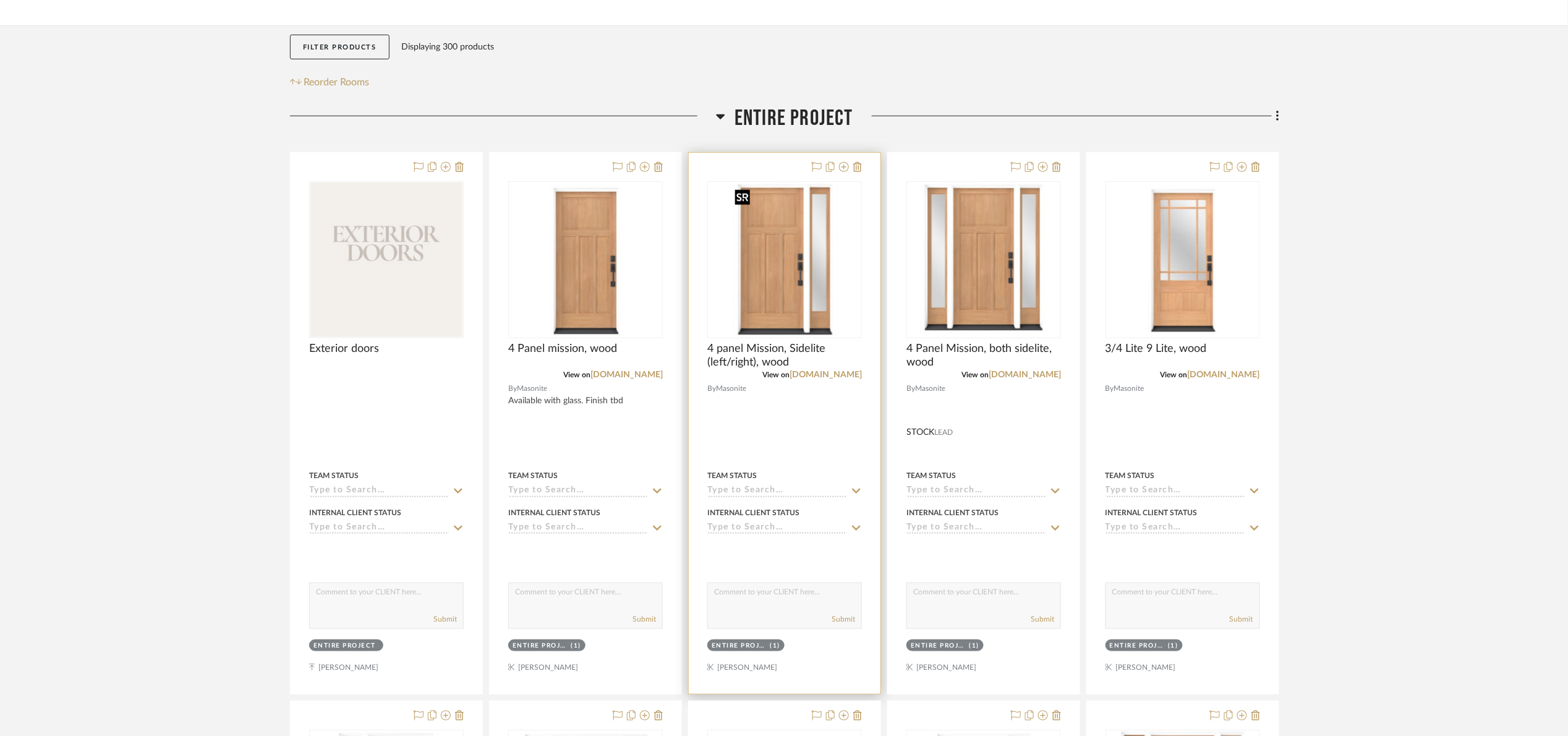
click at [809, 288] on img "0" at bounding box center [784, 260] width 109 height 155
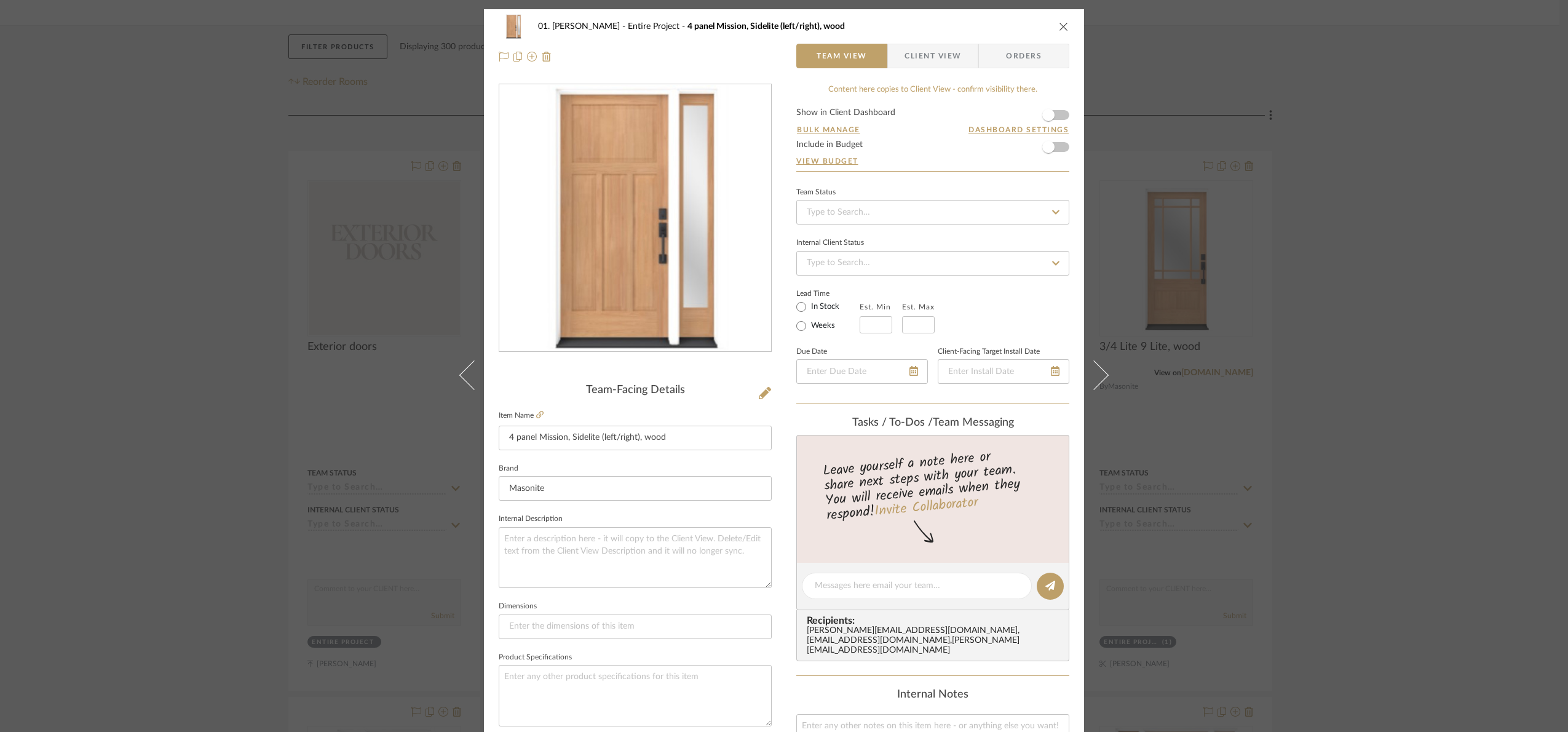
click at [1302, 267] on div "01. Merker Entire Project 4 panel Mission, Sidelite (left/right), wood Team Vie…" at bounding box center [784, 366] width 1568 height 732
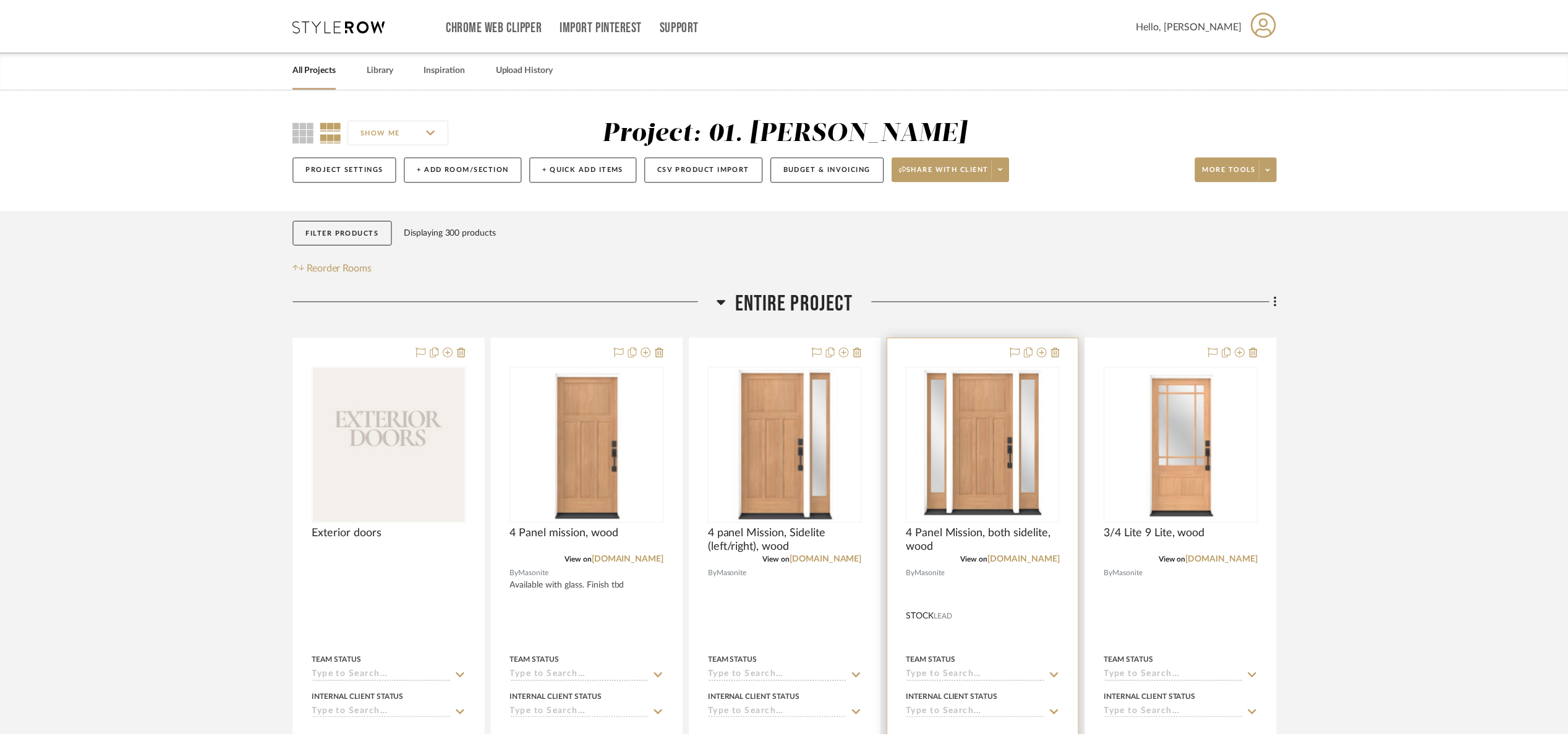
scroll to position [185, 0]
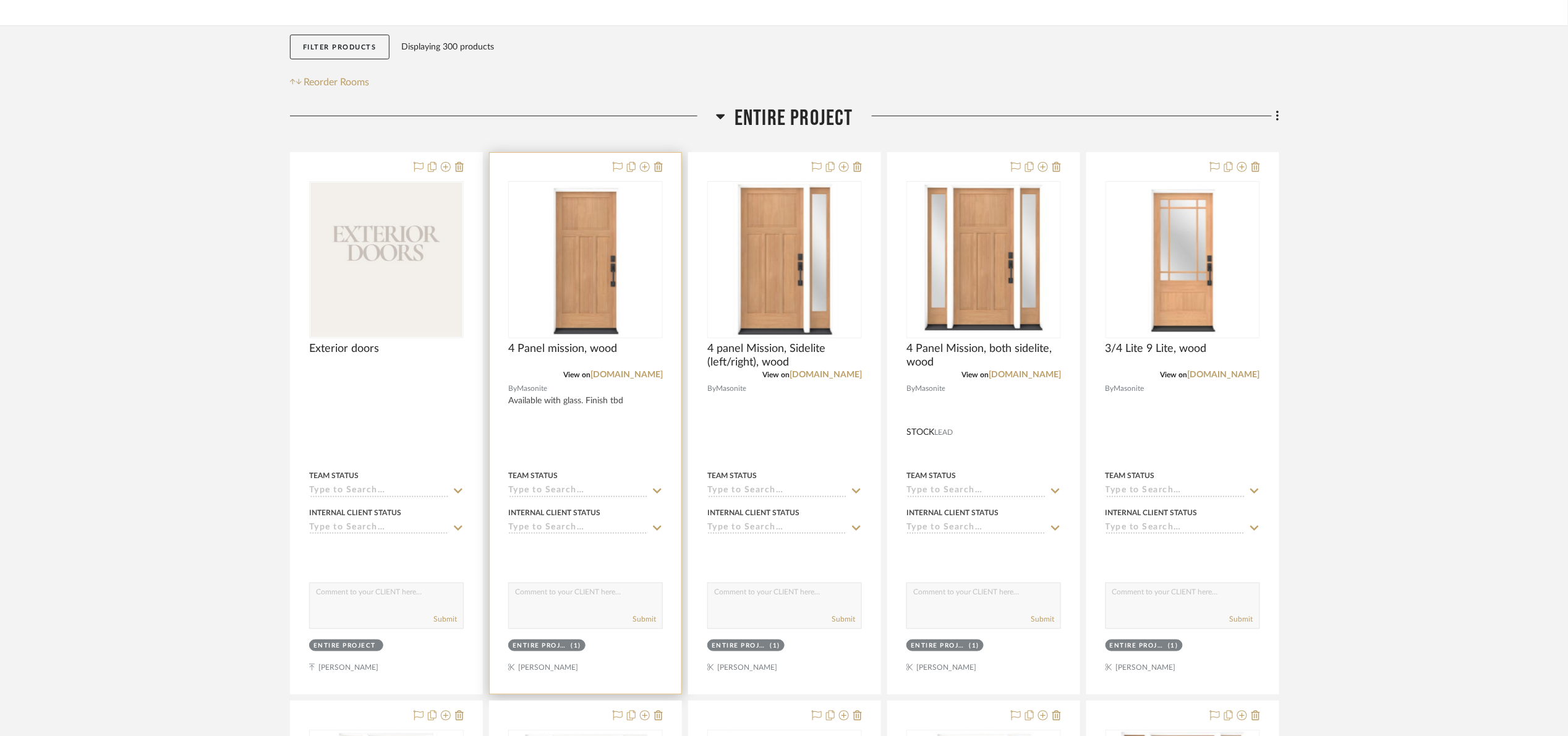
click at [624, 288] on img "0" at bounding box center [586, 260] width 92 height 155
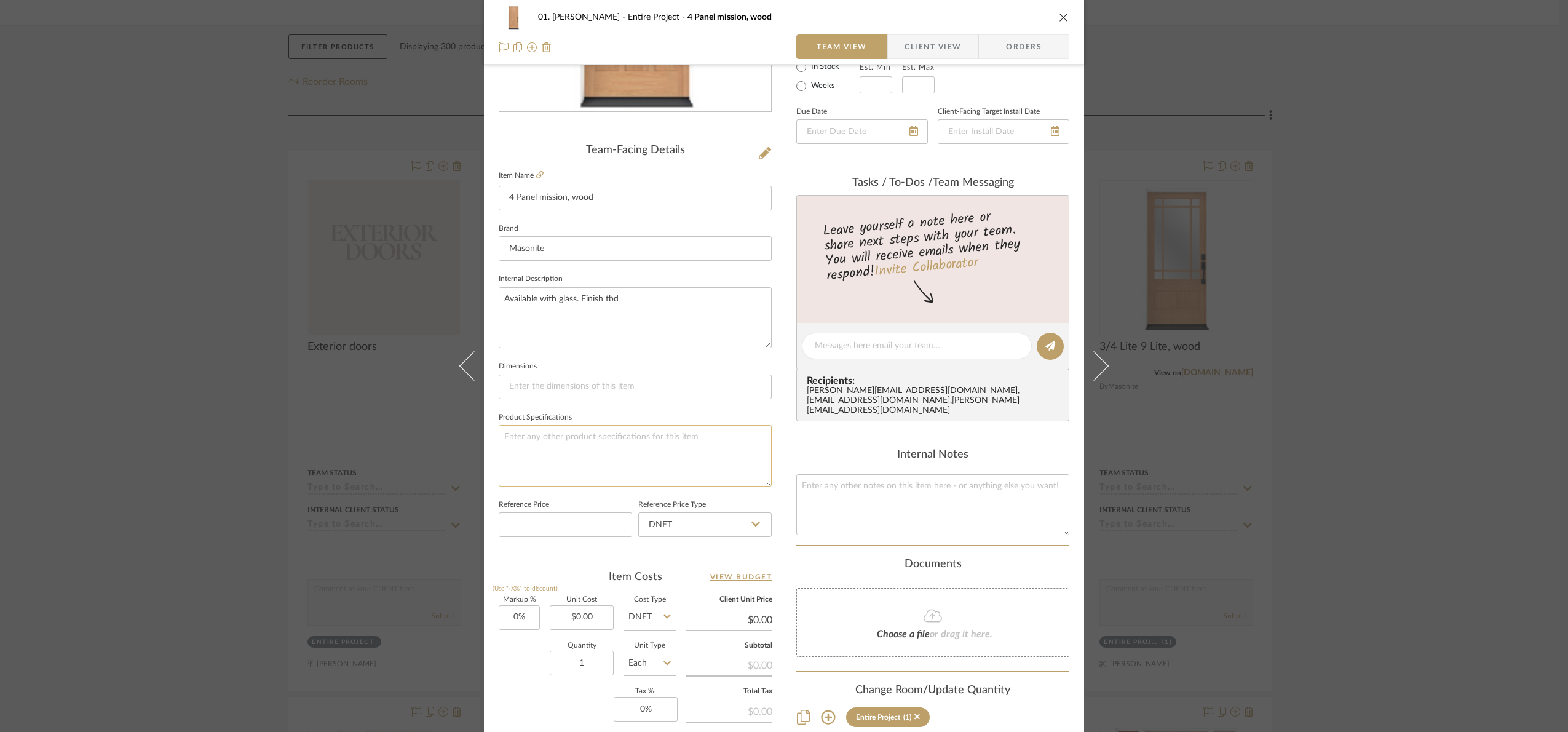
scroll to position [277, 0]
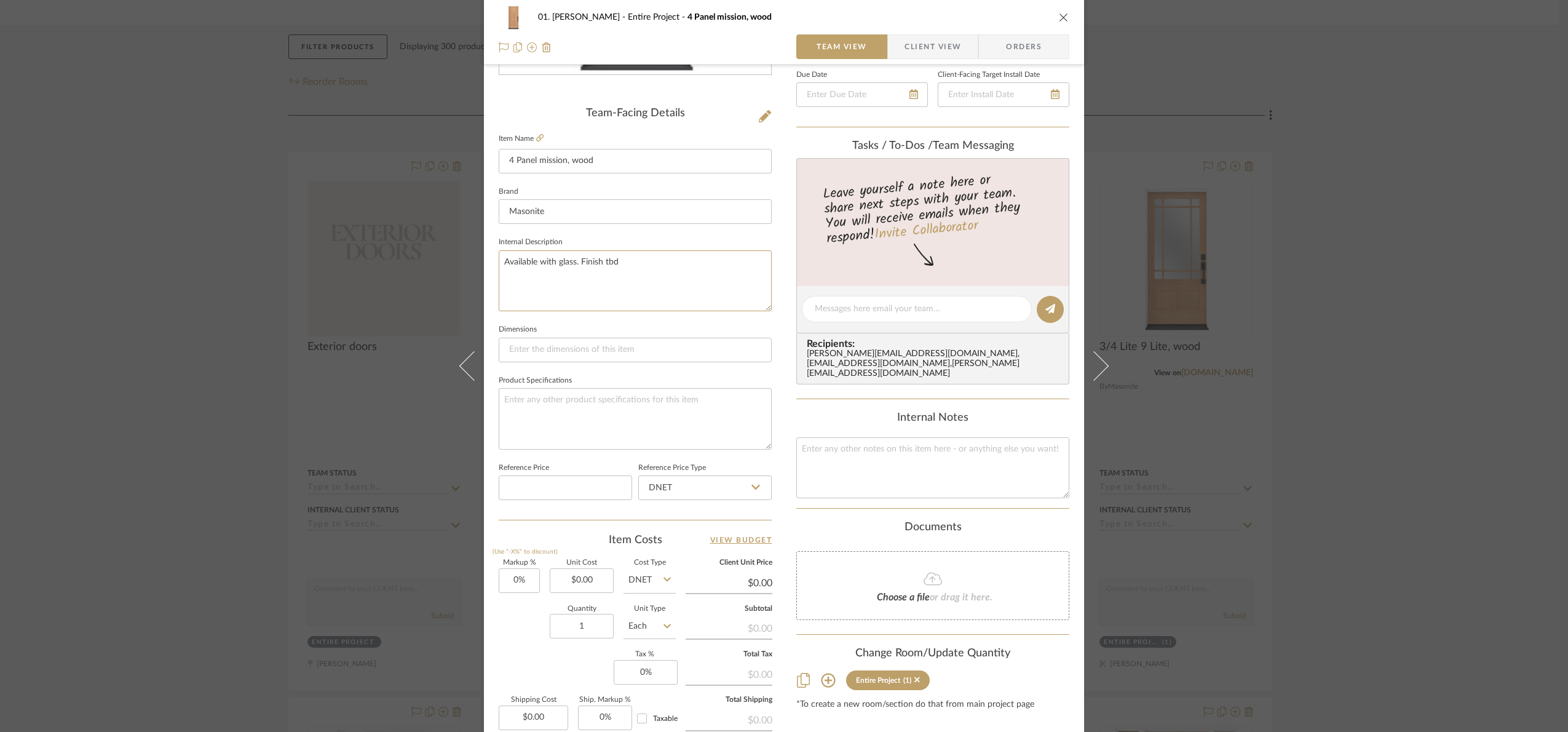
drag, startPoint x: 674, startPoint y: 278, endPoint x: 393, endPoint y: 317, distance: 283.7
click at [393, 316] on div "01. Merker Entire Project 4 Panel mission, wood Team View Client View Orders Te…" at bounding box center [784, 366] width 1568 height 732
drag, startPoint x: 1442, startPoint y: 273, endPoint x: 1004, endPoint y: 282, distance: 438.1
click at [1438, 273] on div "01. Merker Entire Project 4 Panel mission, wood Team View Client View Orders Te…" at bounding box center [784, 366] width 1568 height 732
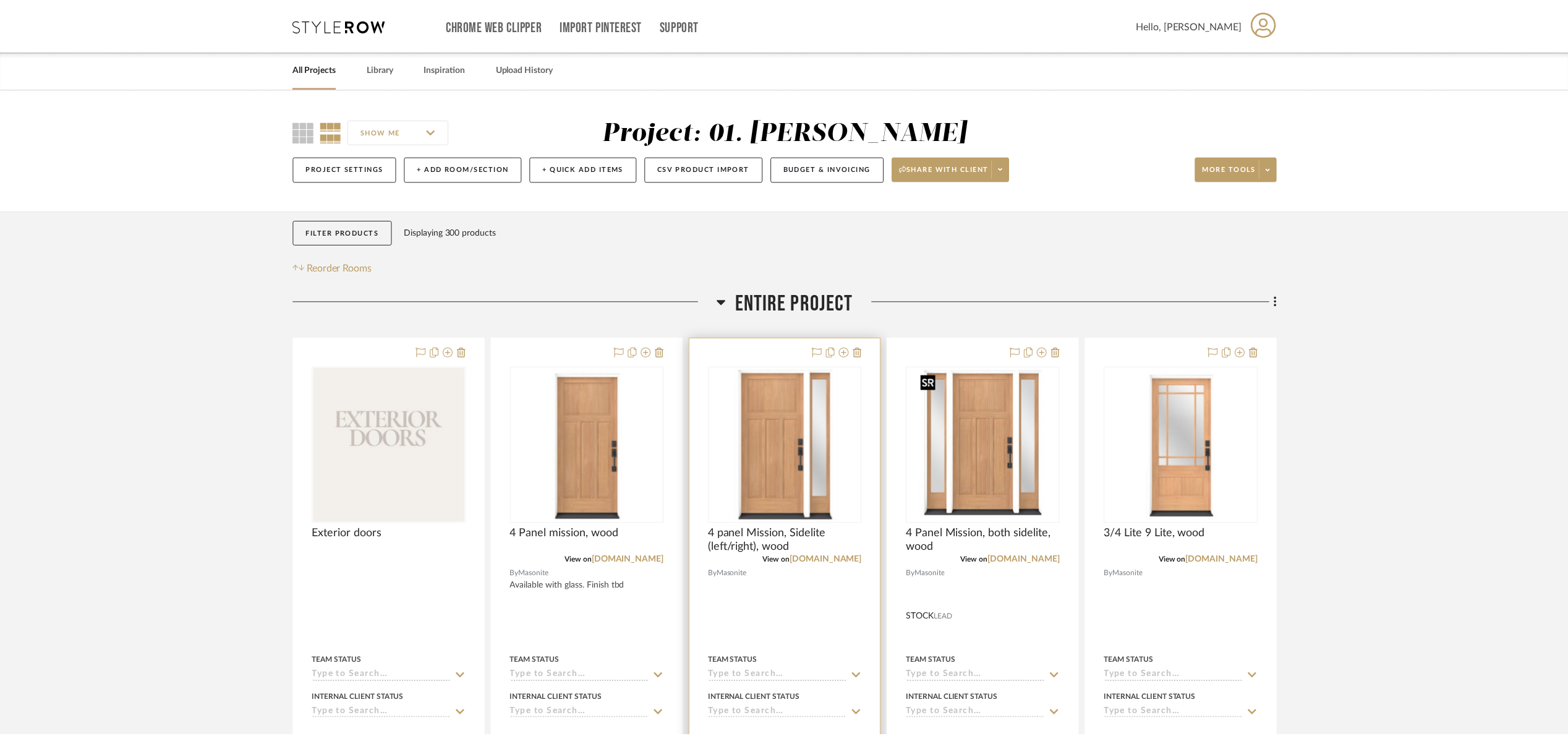
scroll to position [185, 0]
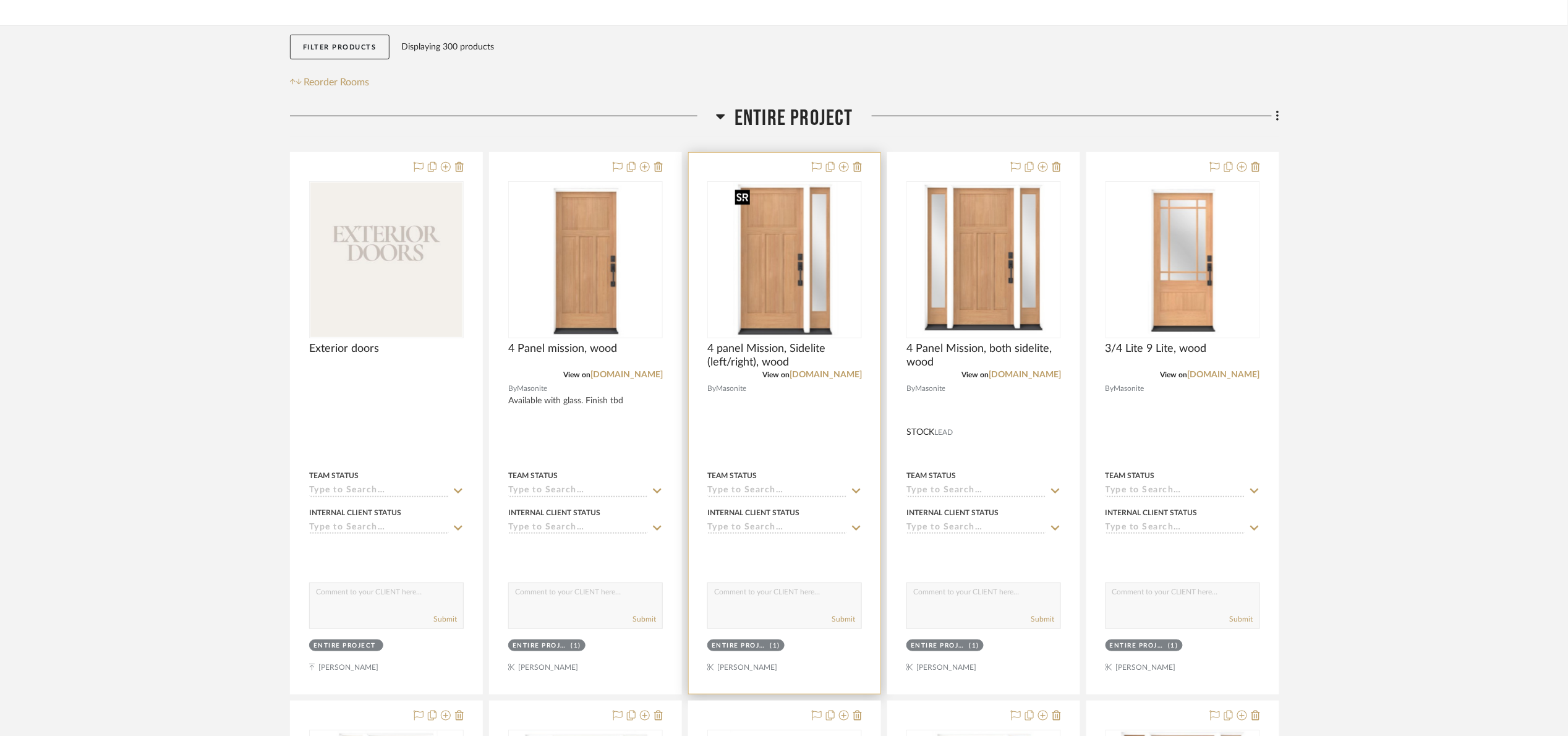
click at [771, 282] on img "0" at bounding box center [784, 260] width 109 height 155
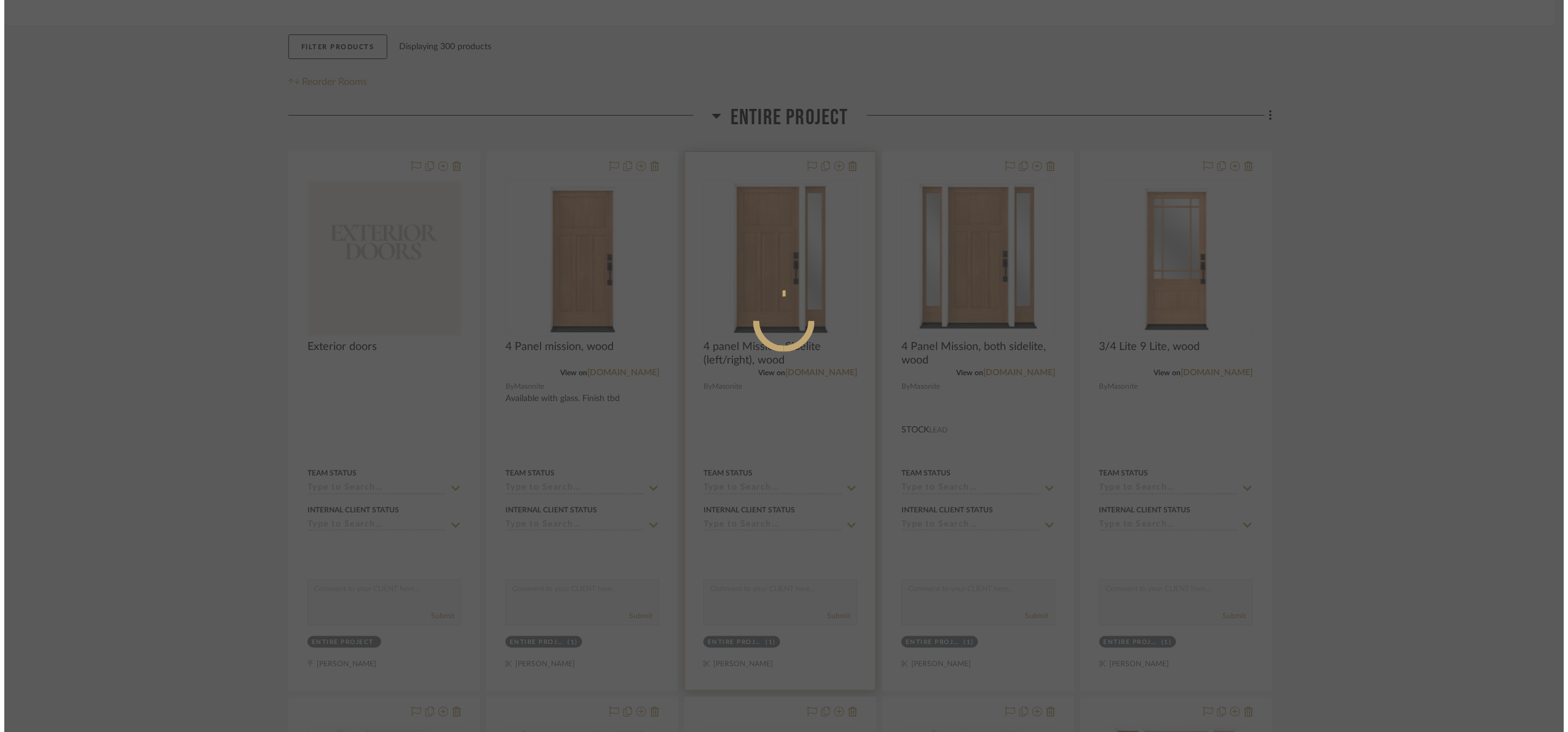
scroll to position [0, 0]
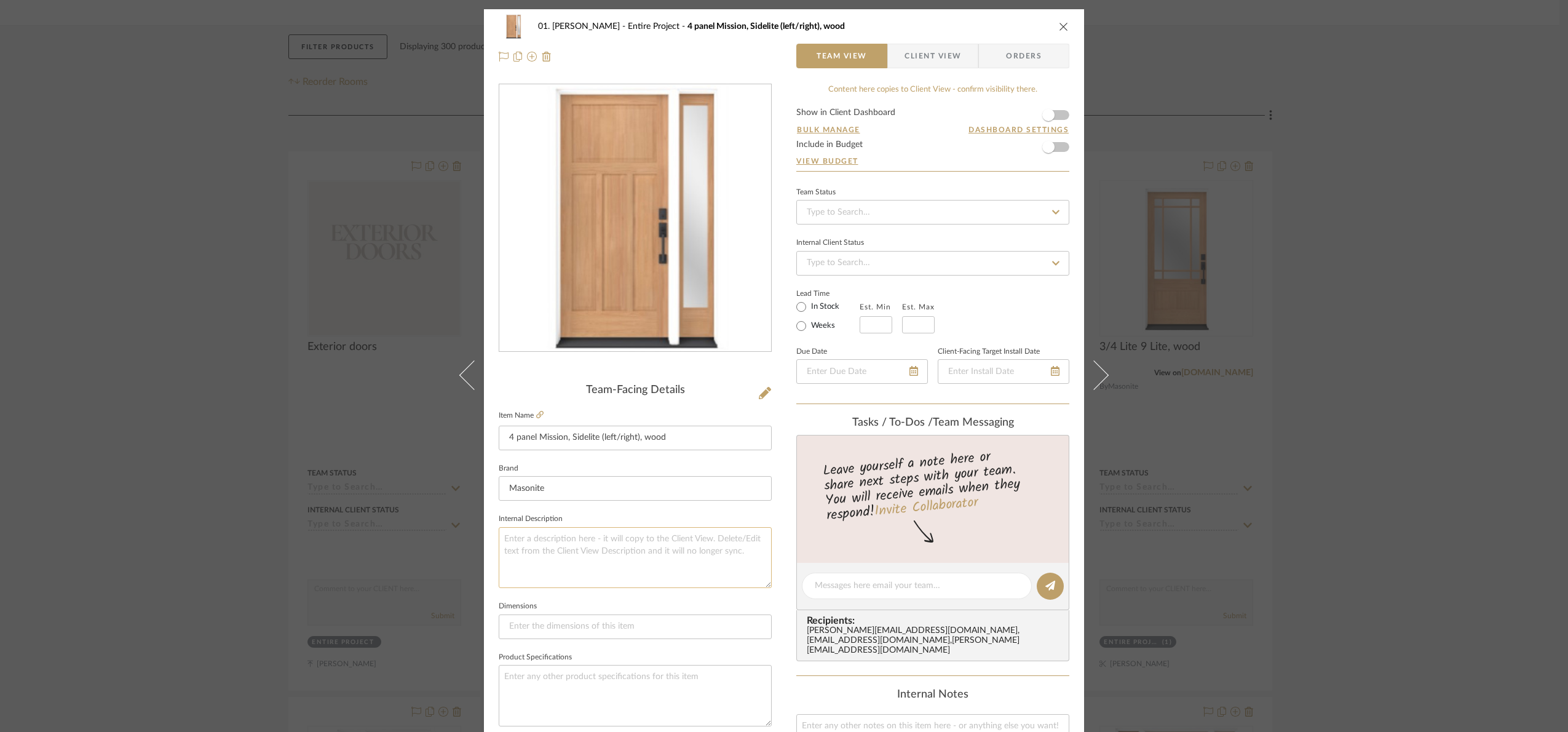
click at [543, 562] on textarea at bounding box center [635, 557] width 273 height 61
paste textarea "Available with glass. Finish tbd"
type textarea "Available with glass. Finish tbd"
click at [612, 519] on fieldset "Internal Description Available with glass. Finish tbd" at bounding box center [635, 549] width 273 height 77
click at [1454, 459] on div "01. Merker Entire Project 4 panel Mission, Sidelite (left/right), wood Team Vie…" at bounding box center [784, 366] width 1568 height 732
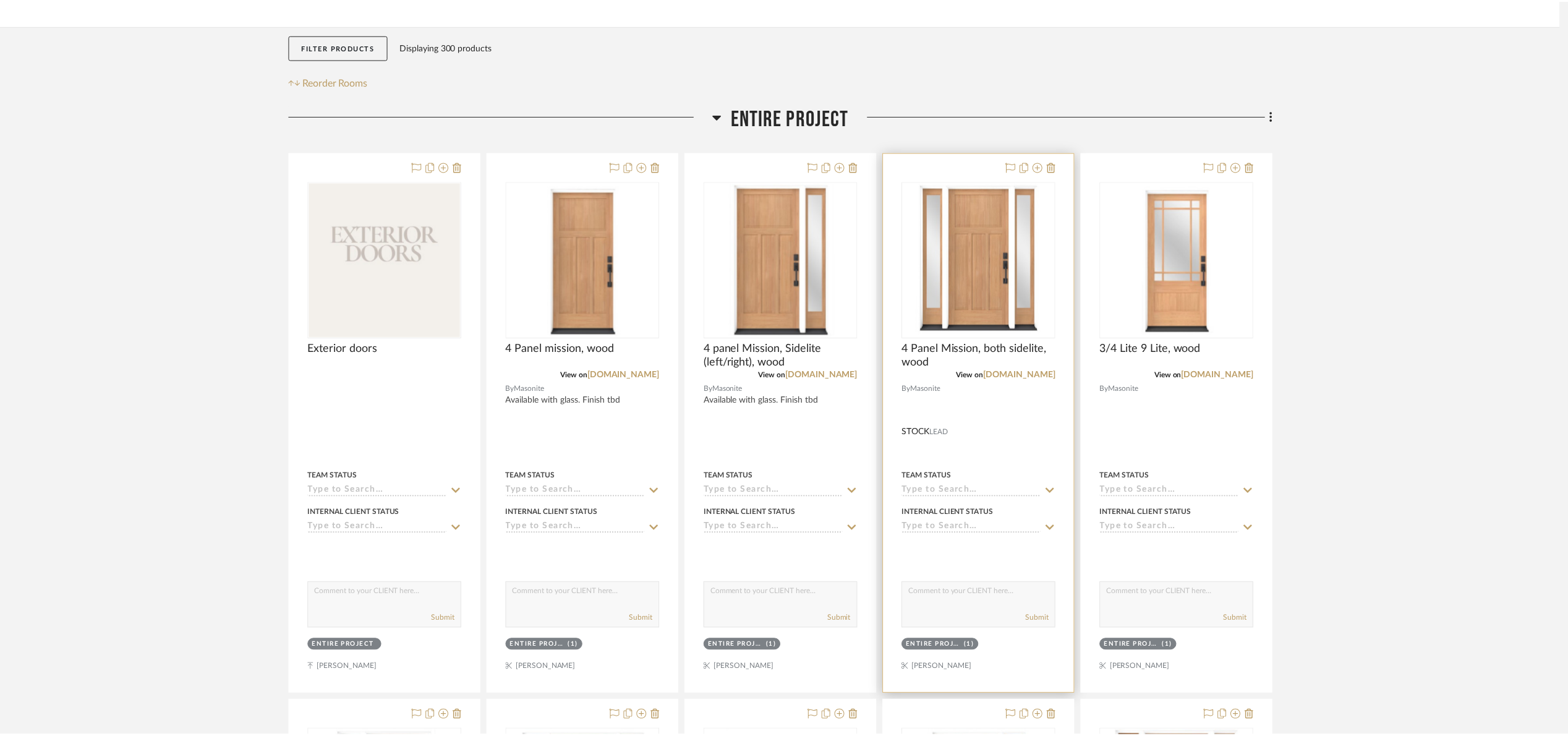
scroll to position [185, 0]
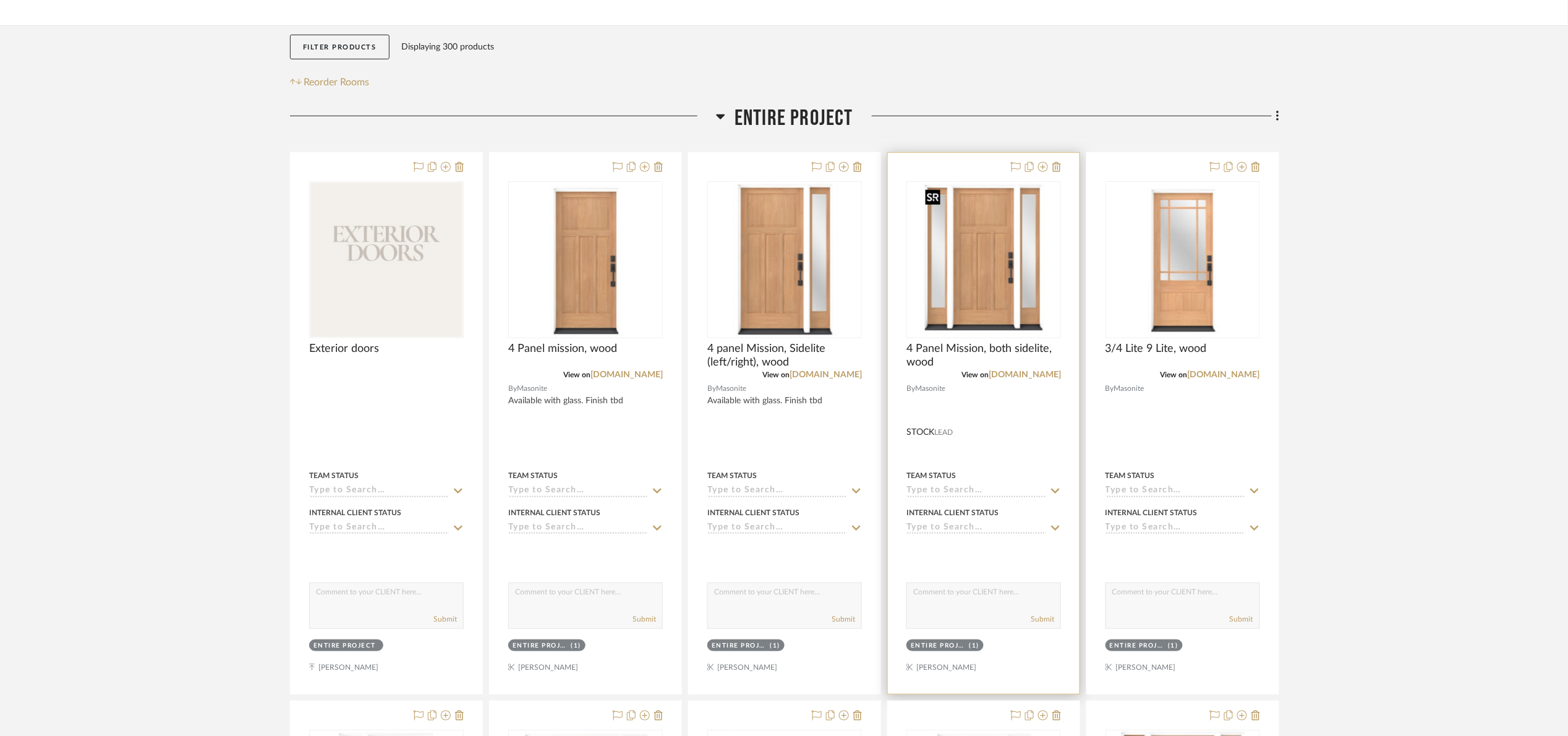
click at [1022, 288] on img "0" at bounding box center [983, 260] width 128 height 155
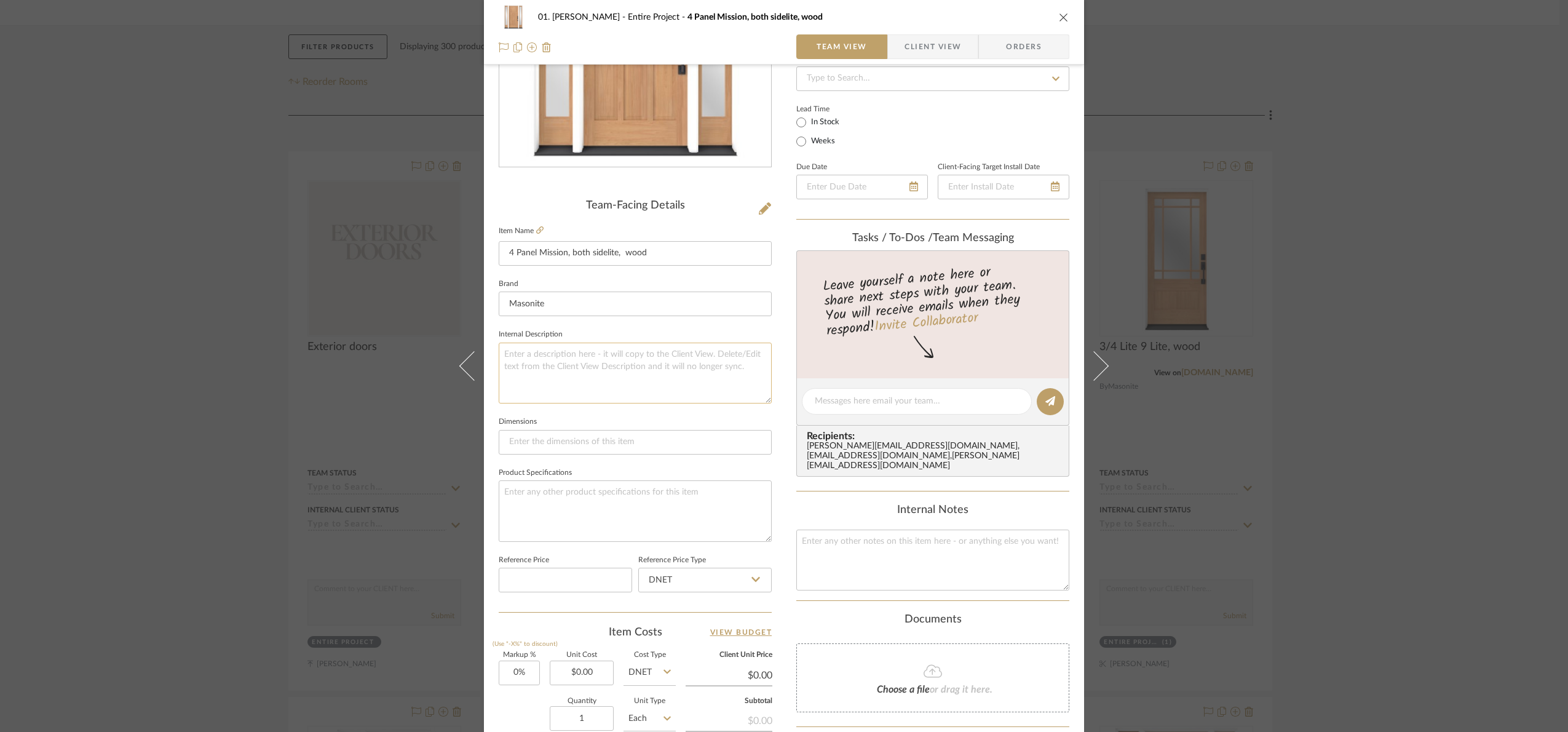
click at [568, 379] on textarea at bounding box center [635, 373] width 273 height 61
paste textarea "Available with glass. Finish tbd"
type textarea "Available with glass. Finish tbd"
click at [607, 332] on fieldset "Internal Description Available with glass. Finish tbd" at bounding box center [635, 364] width 273 height 77
click at [1475, 396] on div "01. Merker Entire Project 4 Panel Mission, both sidelite, wood Team View Client…" at bounding box center [784, 366] width 1568 height 732
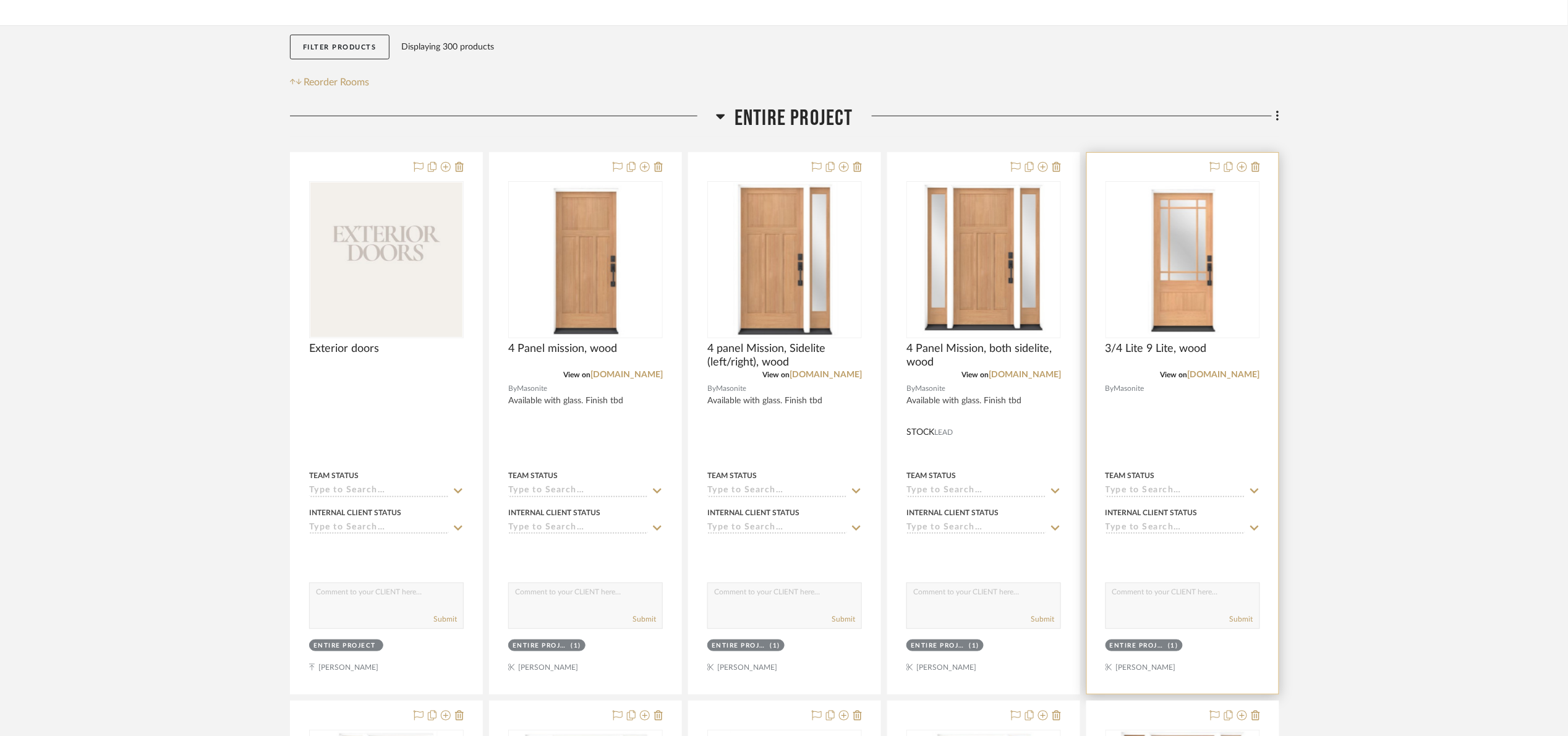
click at [1186, 282] on img "0" at bounding box center [1183, 260] width 90 height 155
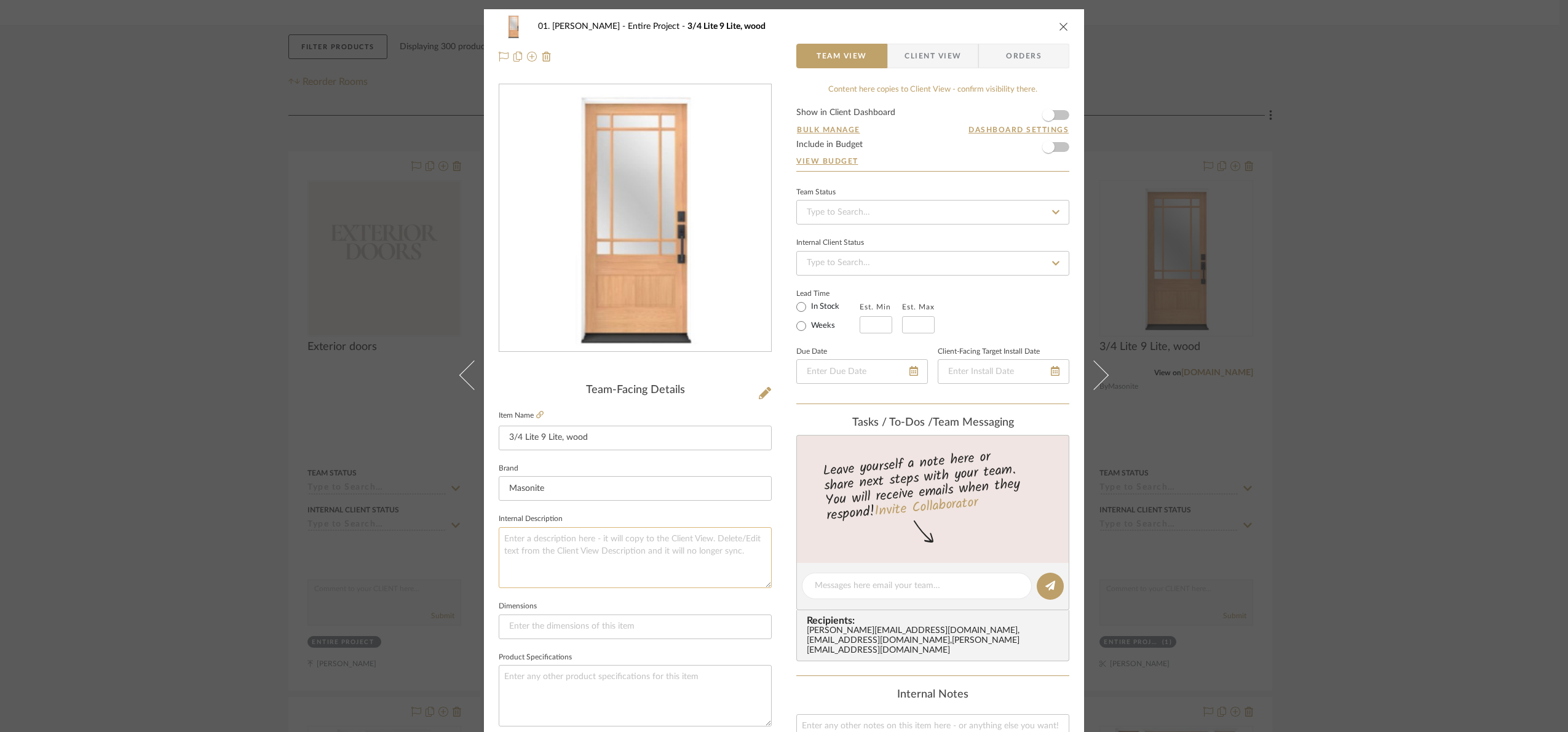
click at [572, 570] on textarea at bounding box center [635, 557] width 273 height 61
paste textarea "Available with glass. Finish tbd"
drag, startPoint x: 579, startPoint y: 539, endPoint x: 400, endPoint y: 565, distance: 180.9
click at [400, 564] on div "01. Merker Entire Project 3/4 Lite 9 Lite, wood Team View Client View Orders Te…" at bounding box center [784, 366] width 1568 height 732
drag, startPoint x: 725, startPoint y: 556, endPoint x: 373, endPoint y: 581, distance: 352.9
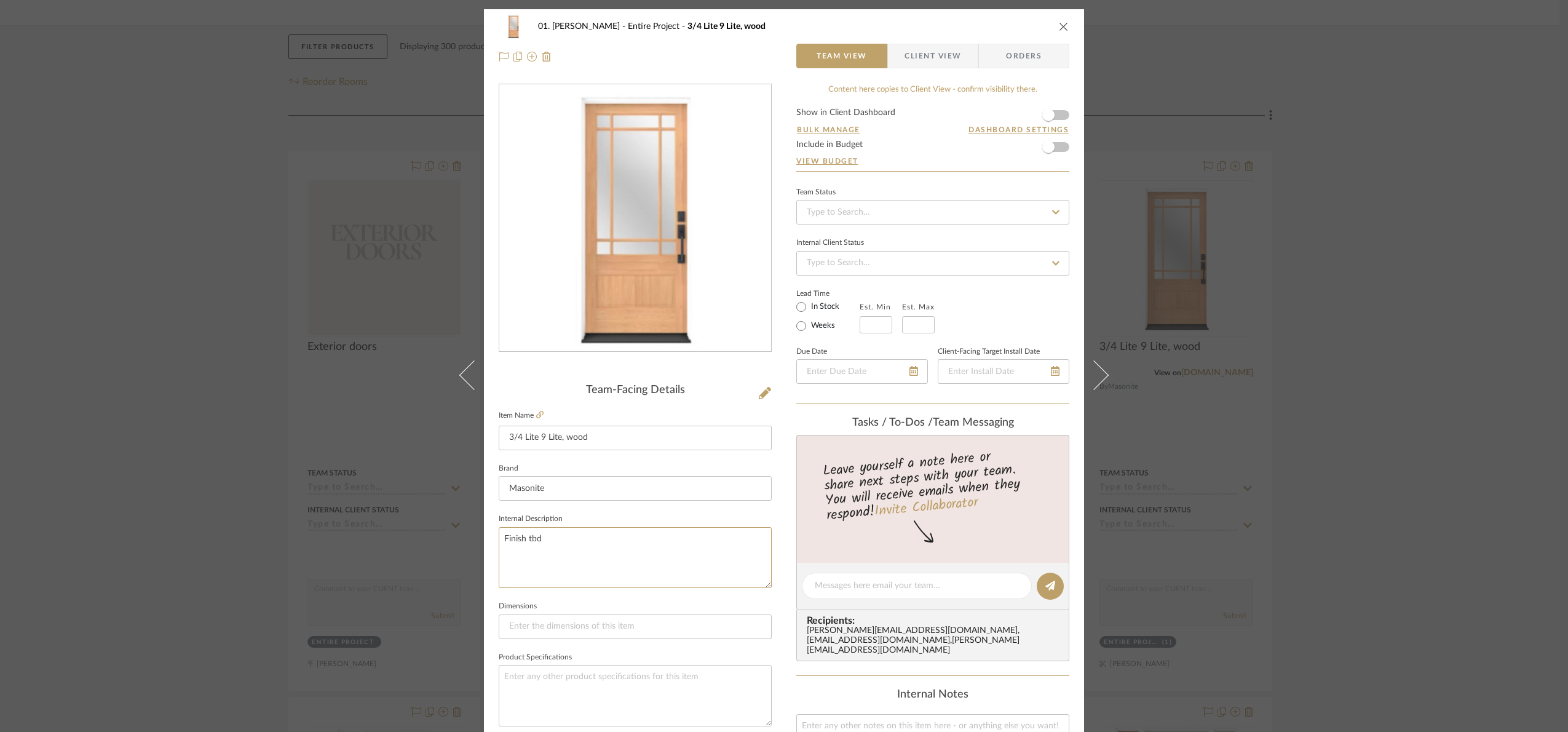
click at [373, 581] on div "01. Merker Entire Project 3/4 Lite 9 Lite, wood Team View Client View Orders Te…" at bounding box center [784, 366] width 1568 height 732
click at [610, 572] on textarea "Finish tbd" at bounding box center [635, 557] width 273 height 61
type textarea "Finish tbd"
click at [623, 611] on fieldset "Dimensions" at bounding box center [635, 618] width 273 height 41
click at [1474, 479] on div "01. Merker Entire Project 3/4 Lite 9 Lite, wood Team View Client View Orders Te…" at bounding box center [784, 366] width 1568 height 732
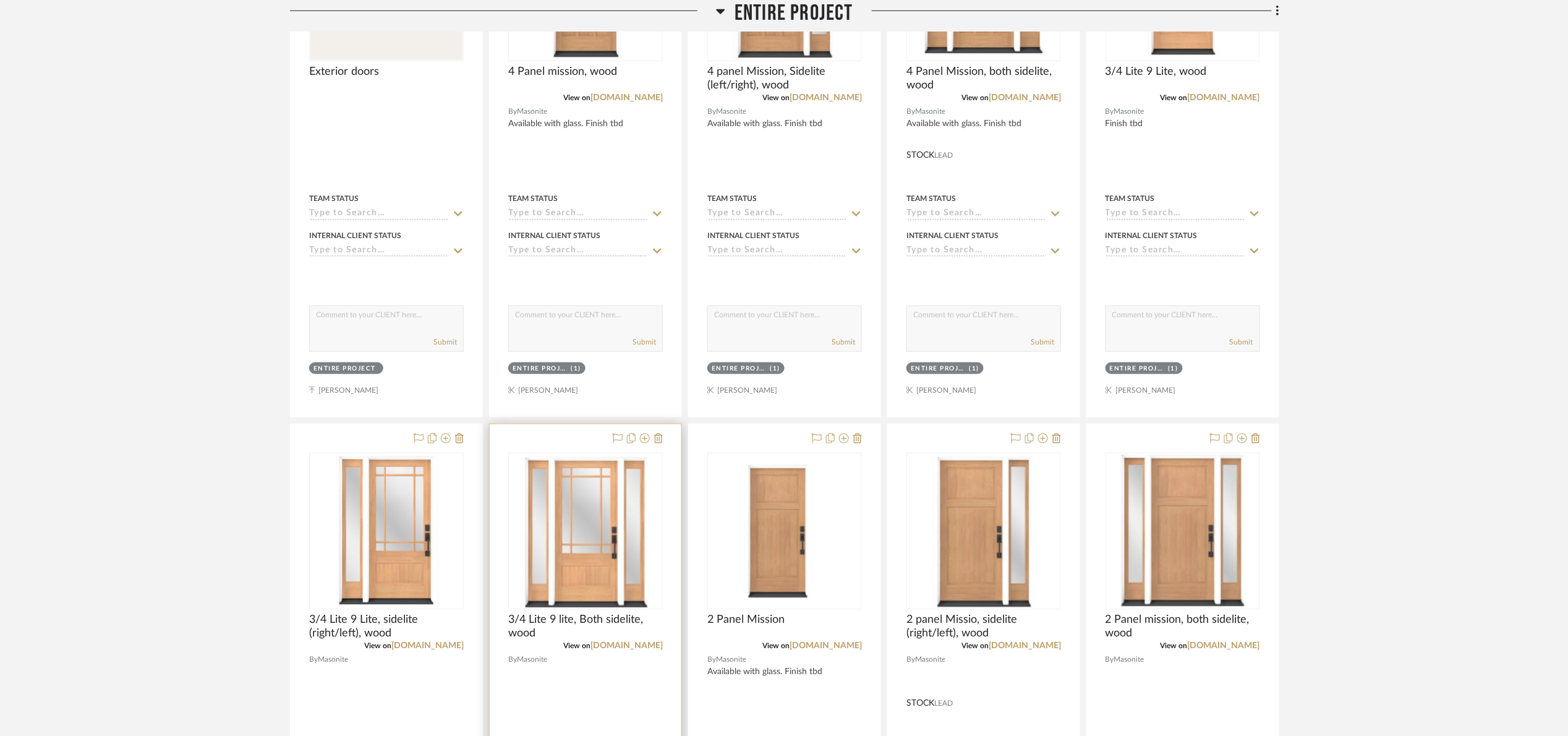
scroll to position [464, 0]
click at [346, 578] on img "0" at bounding box center [386, 530] width 103 height 155
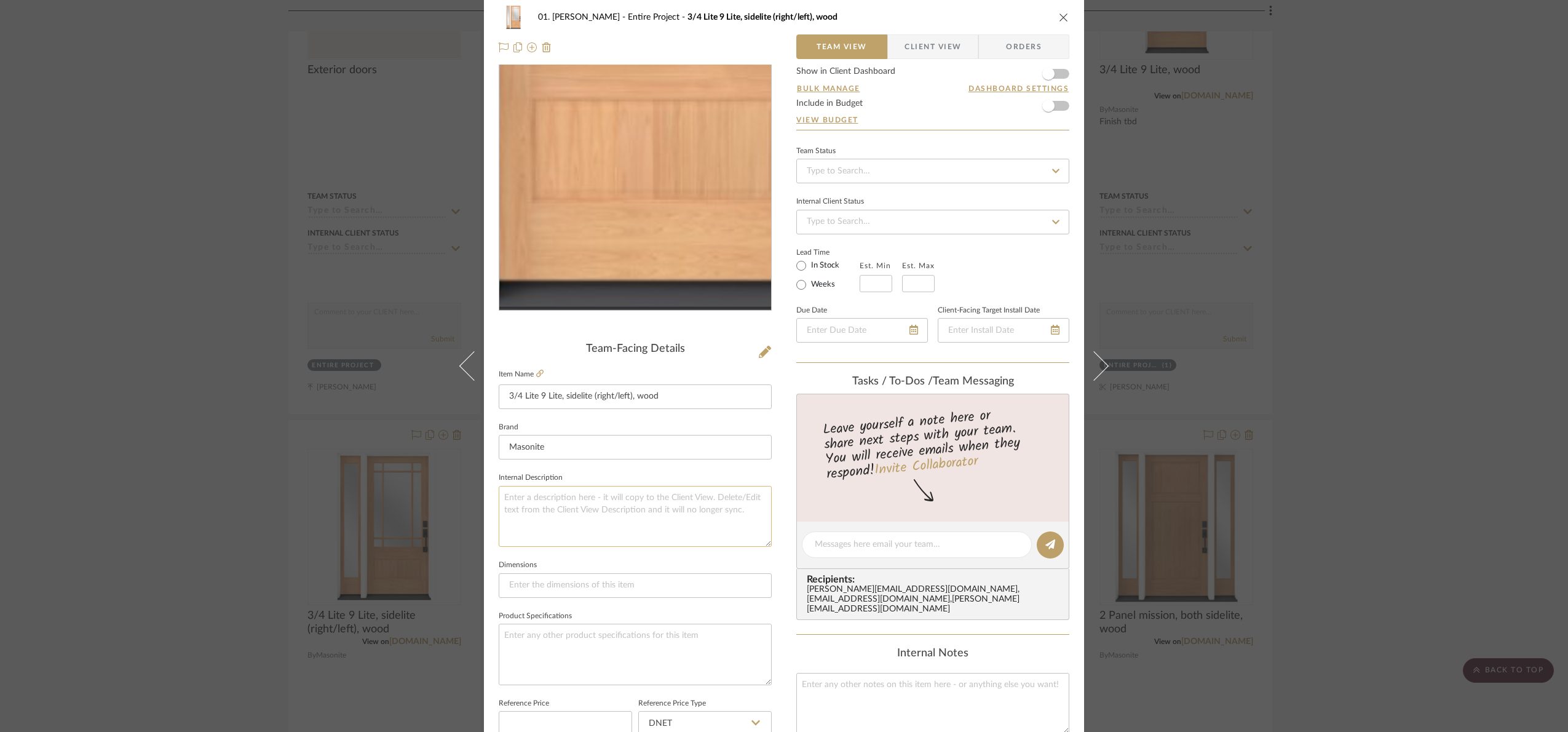
scroll to position [277, 0]
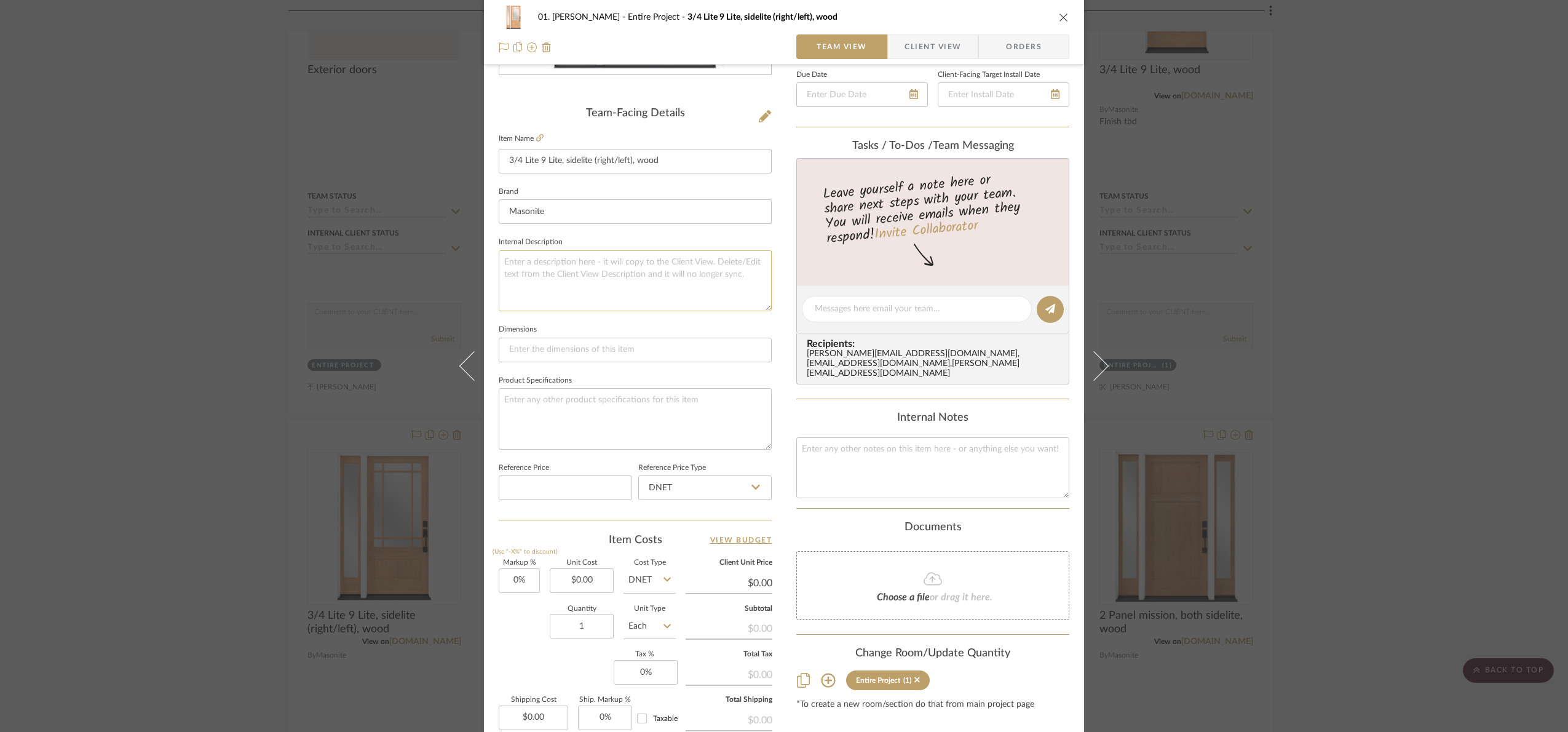
click at [568, 272] on textarea at bounding box center [635, 280] width 273 height 61
paste textarea "Finish tbd"
type textarea "Finish tbd"
click at [571, 239] on fieldset "Internal Description Finish tbd" at bounding box center [635, 273] width 273 height 77
drag, startPoint x: 1480, startPoint y: 371, endPoint x: 681, endPoint y: 540, distance: 816.7
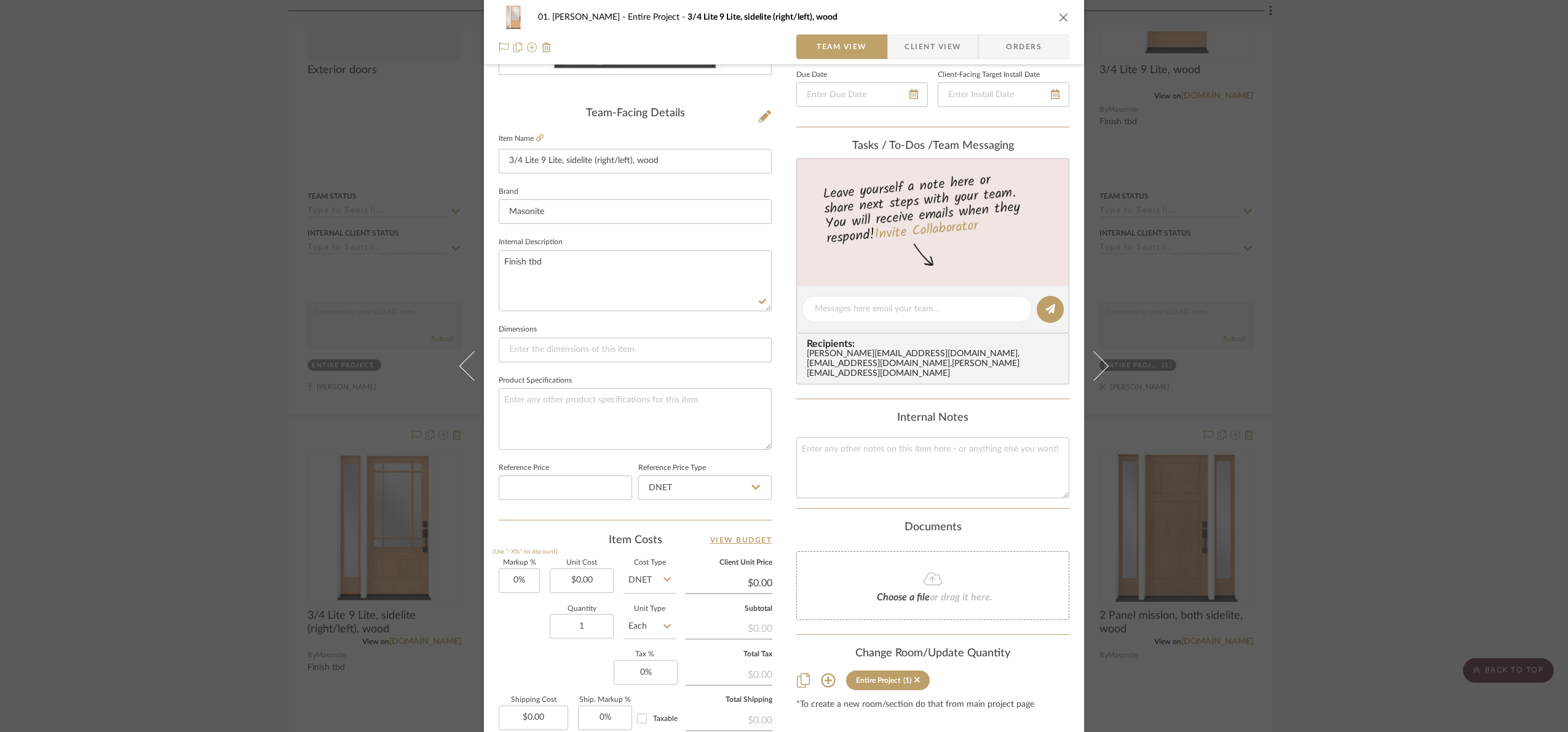
click at [1479, 371] on div "01. Merker Entire Project 3/4 Lite 9 Lite, sidelite (right/left), wood Team Vie…" at bounding box center [784, 366] width 1568 height 732
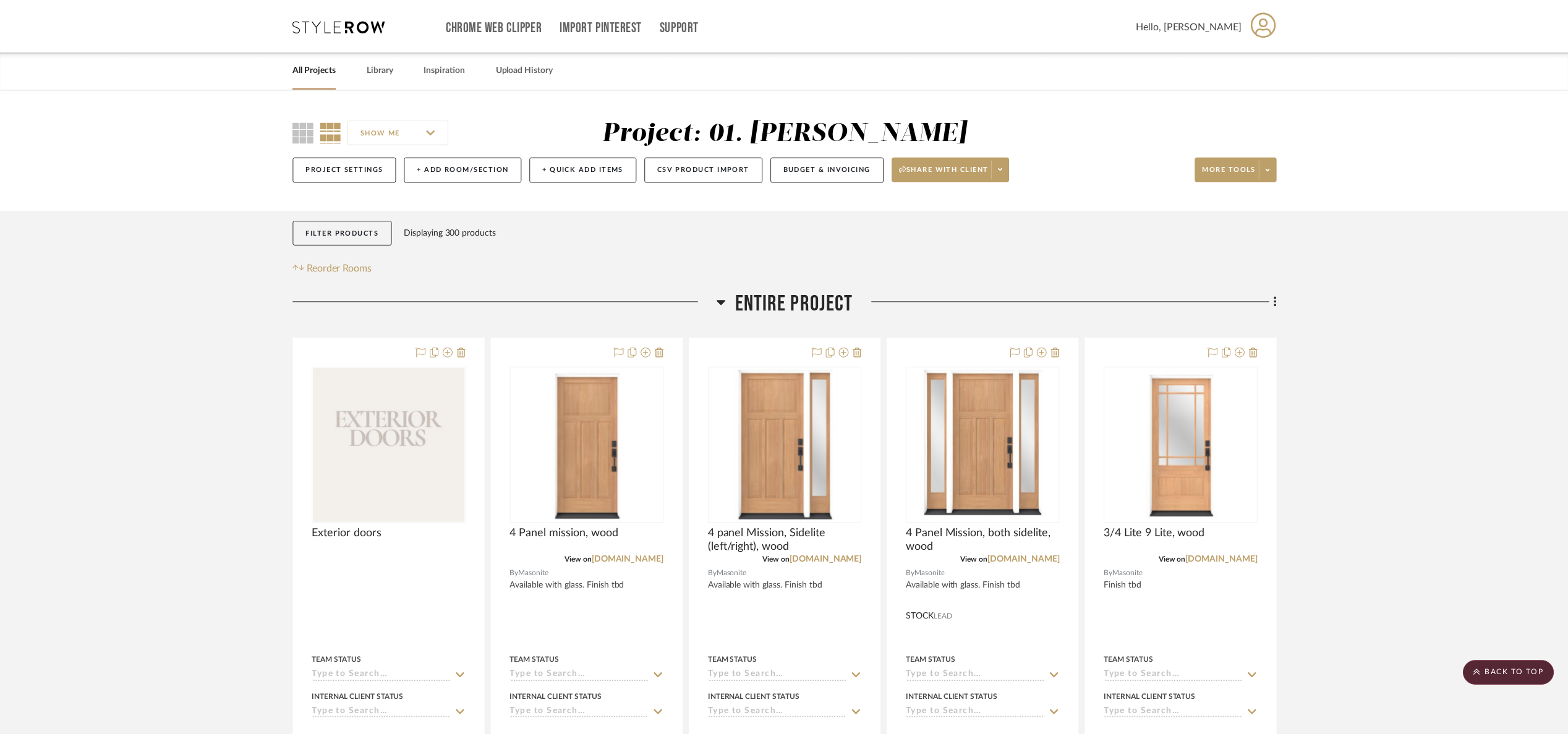
scroll to position [464, 0]
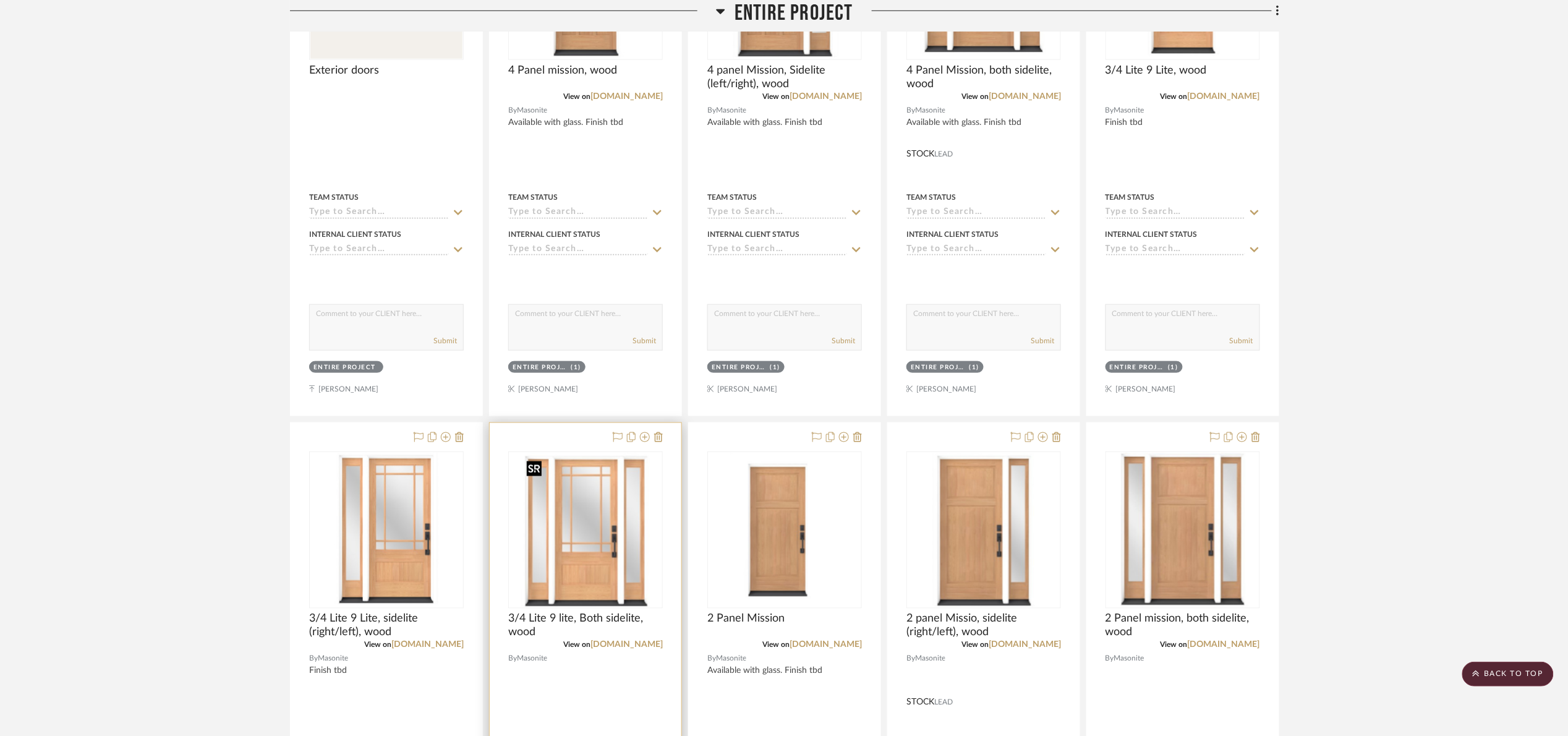
click at [582, 558] on img "0" at bounding box center [585, 530] width 128 height 155
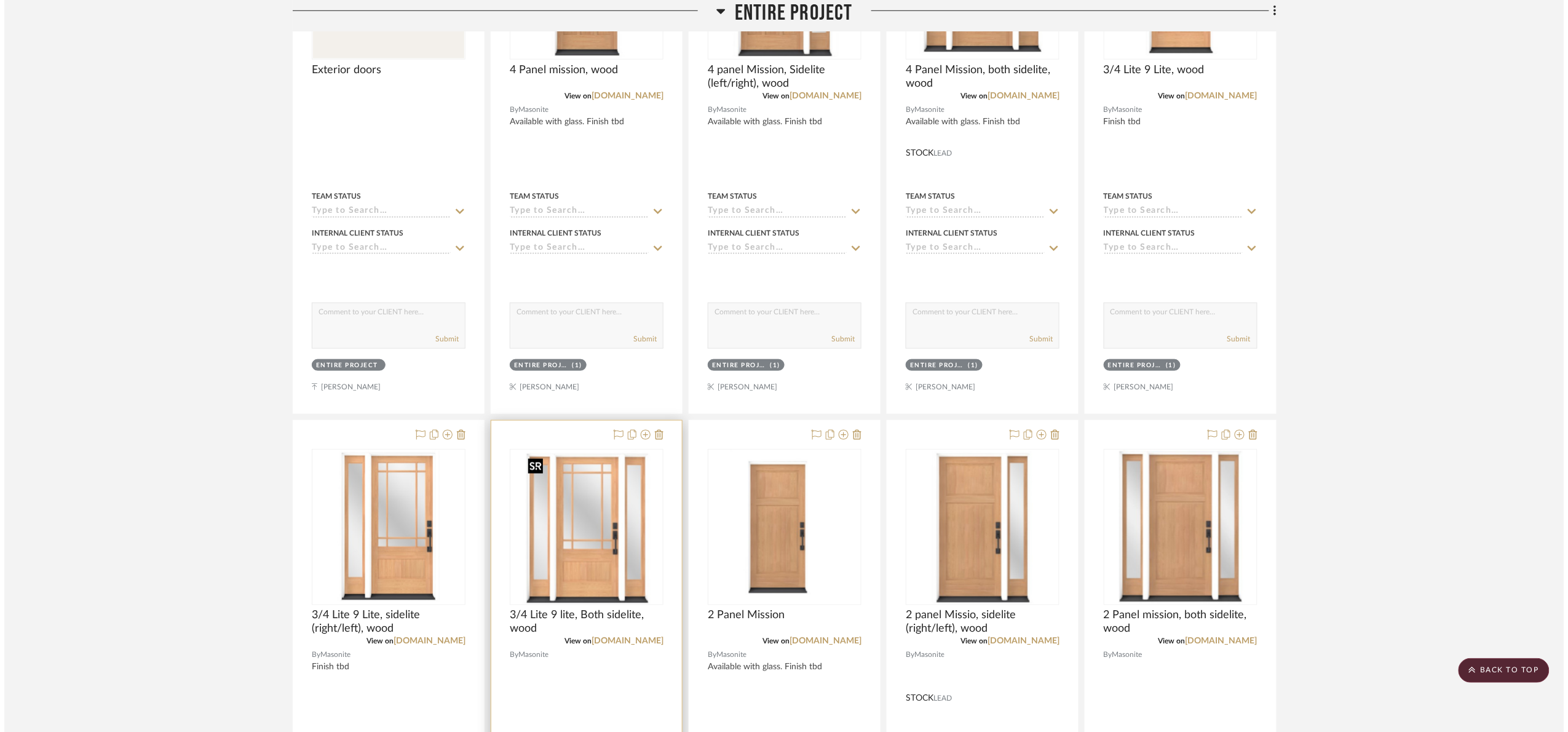
scroll to position [0, 0]
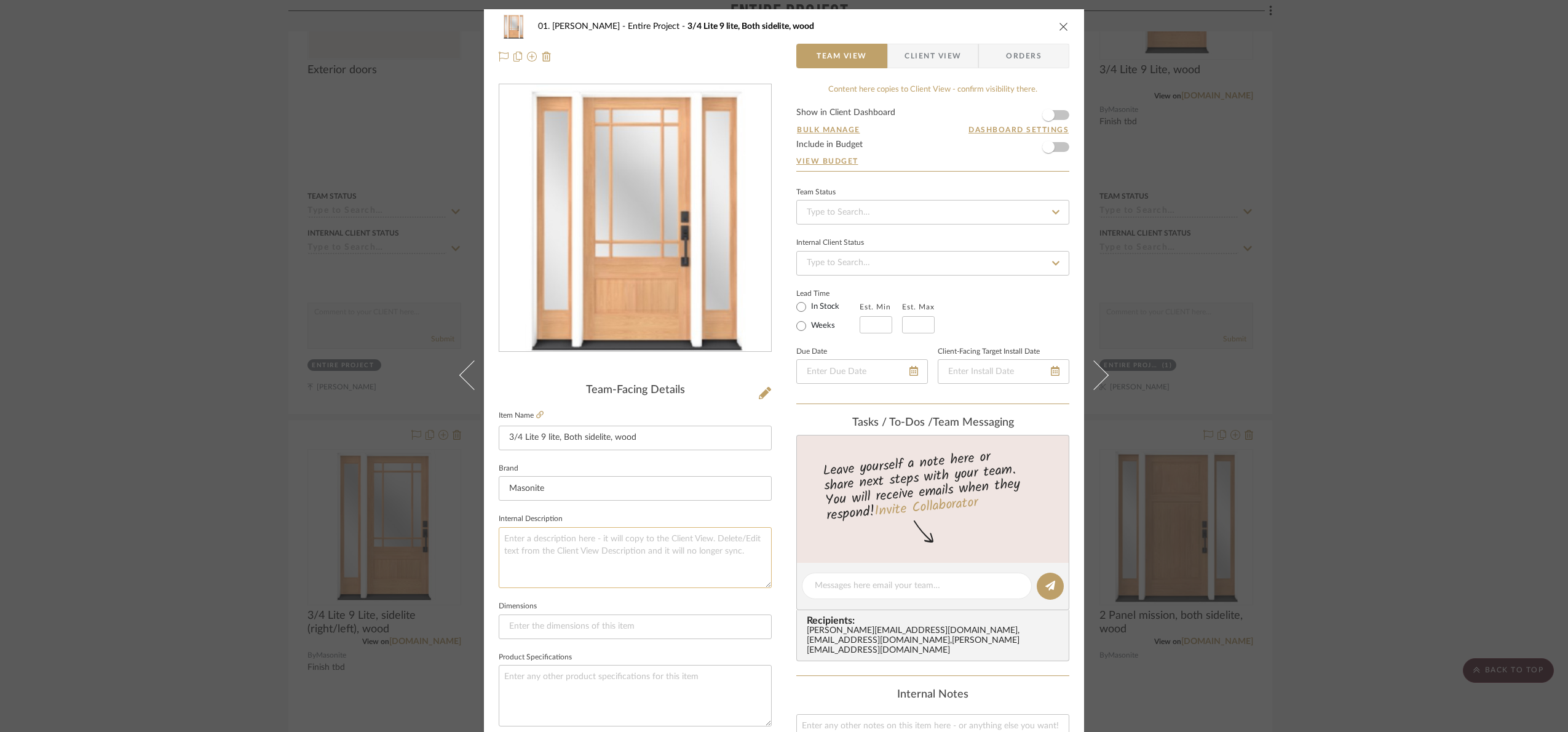
click at [552, 557] on textarea at bounding box center [635, 557] width 273 height 61
paste textarea "Finish tbd"
type textarea "Finish tbd"
click at [584, 521] on fieldset "Internal Description Finish tbd" at bounding box center [635, 549] width 273 height 77
click at [1492, 400] on div "01. Merker Entire Project 3/4 Lite 9 lite, Both sidelite, wood Team View Client…" at bounding box center [784, 366] width 1568 height 732
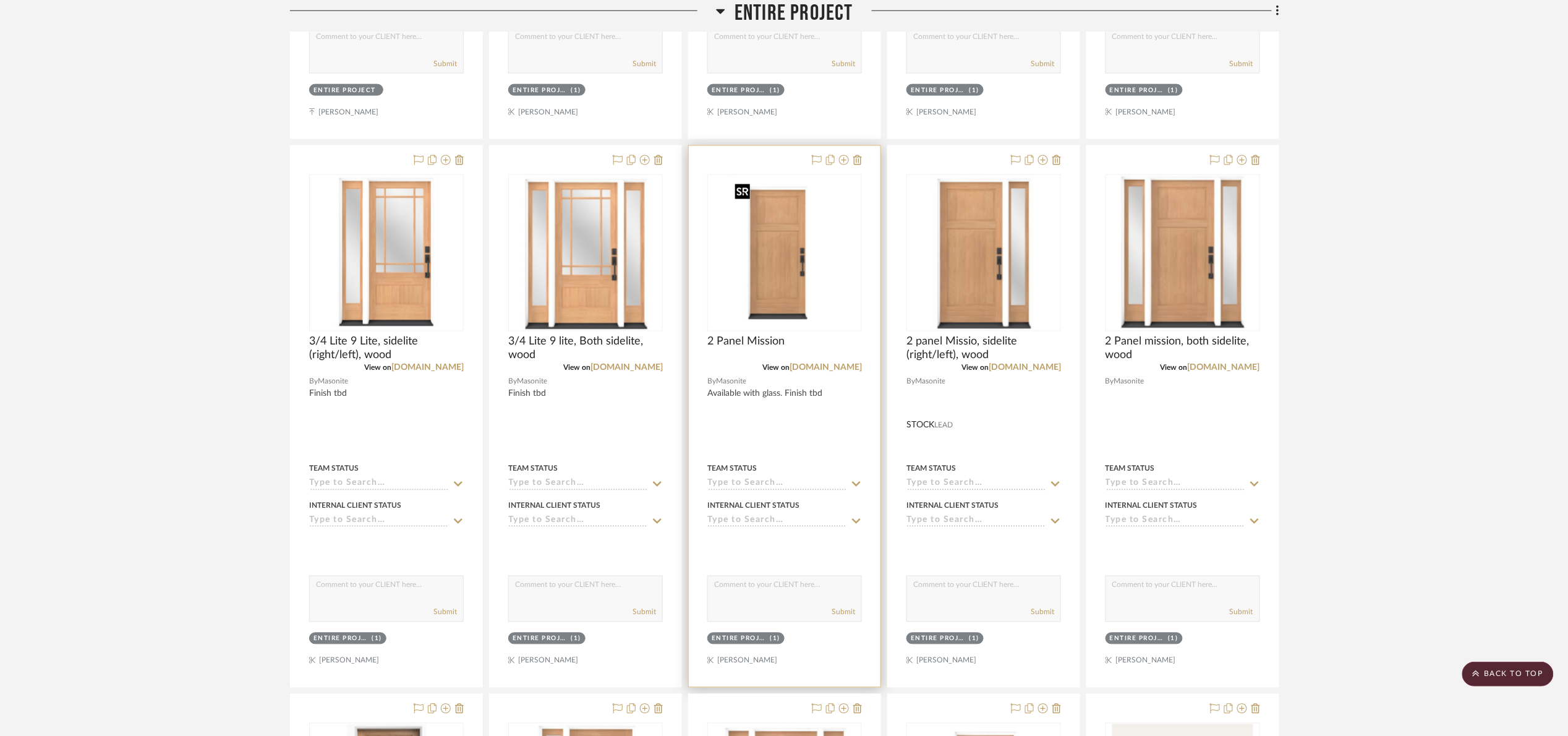
scroll to position [742, 0]
click at [766, 299] on img "0" at bounding box center [784, 251] width 109 height 155
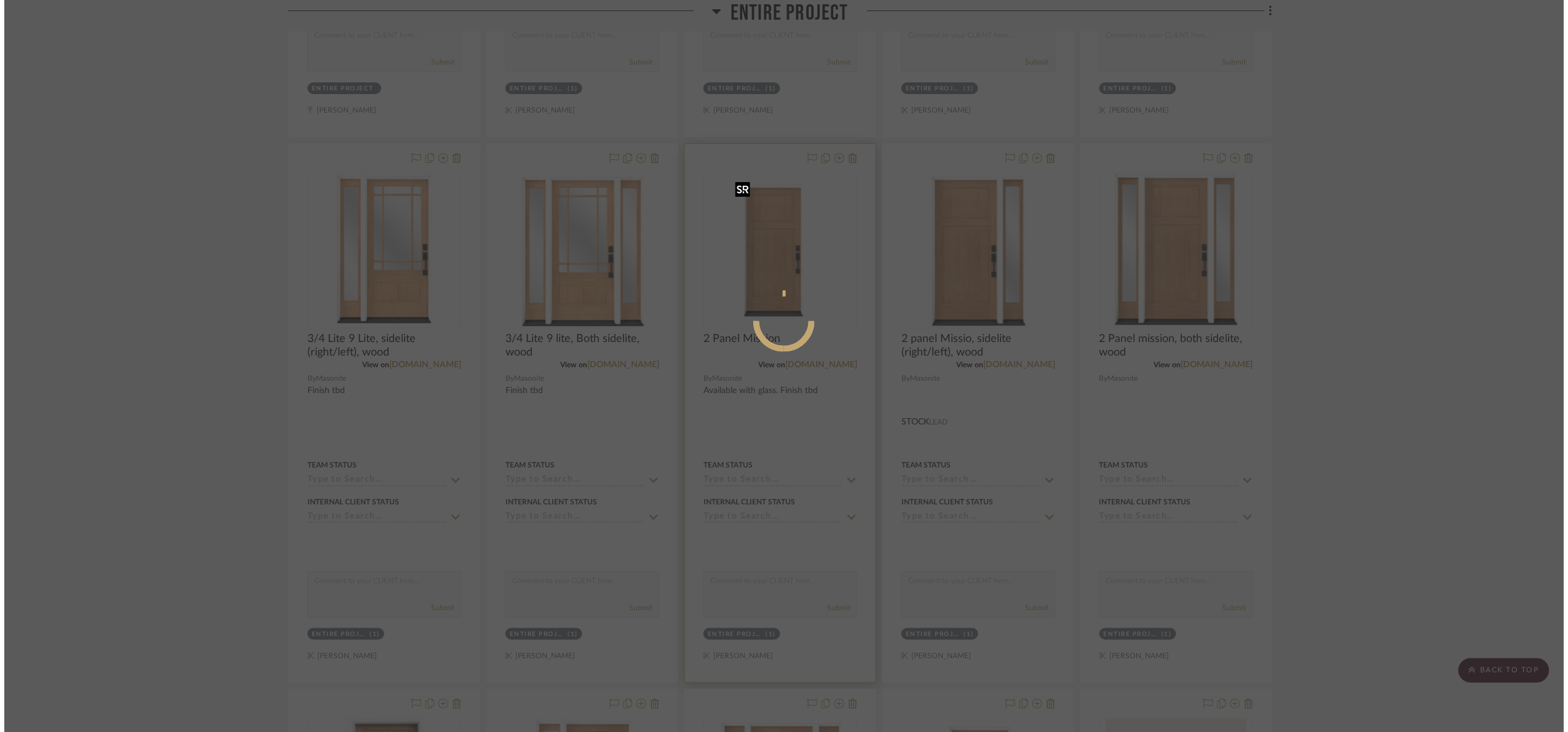
scroll to position [0, 0]
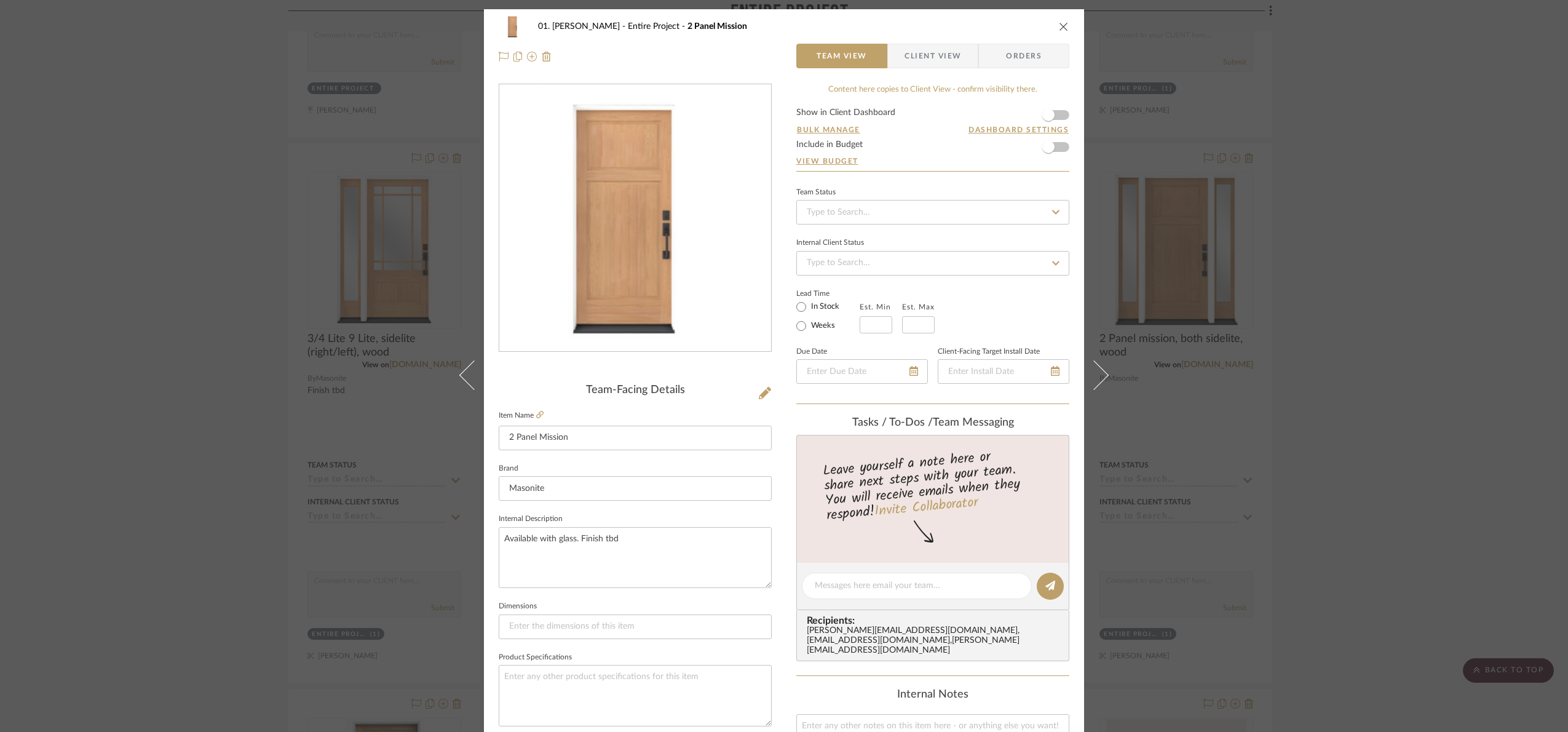
click at [1416, 339] on div "01. Merker Entire Project 2 Panel Mission Team View Client View Orders Team-Fac…" at bounding box center [784, 366] width 1568 height 732
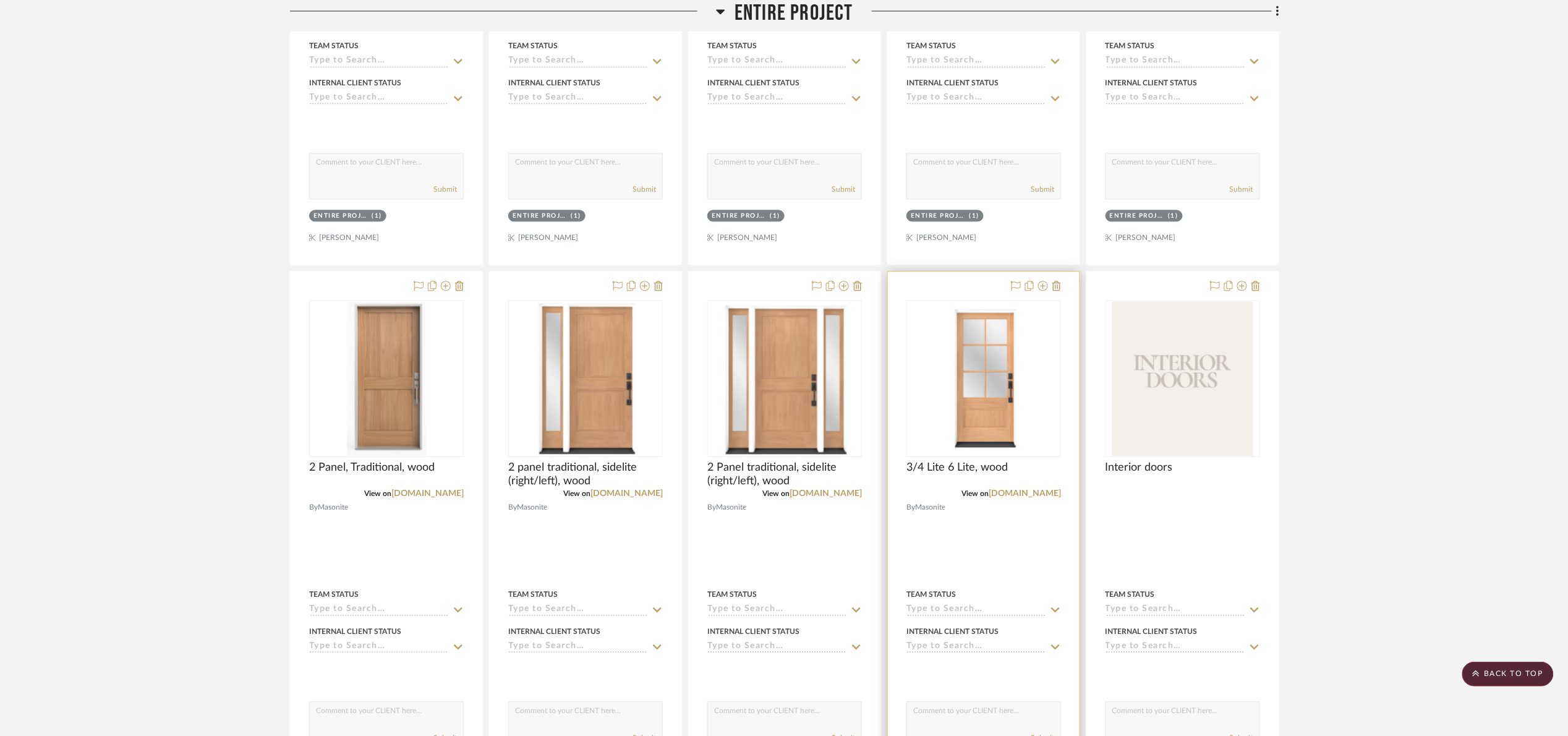
scroll to position [1206, 0]
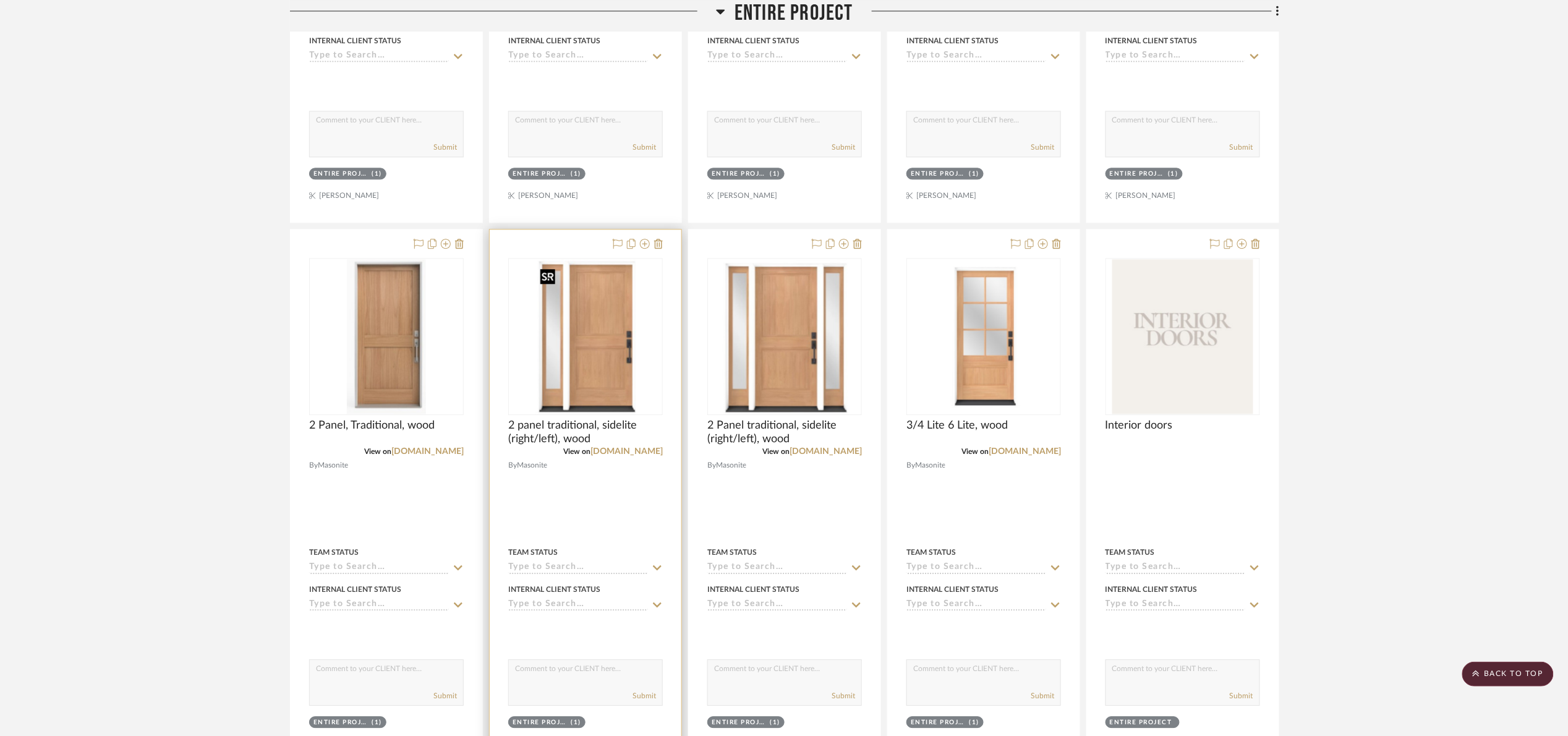
click at [613, 382] on img "0" at bounding box center [586, 336] width 102 height 155
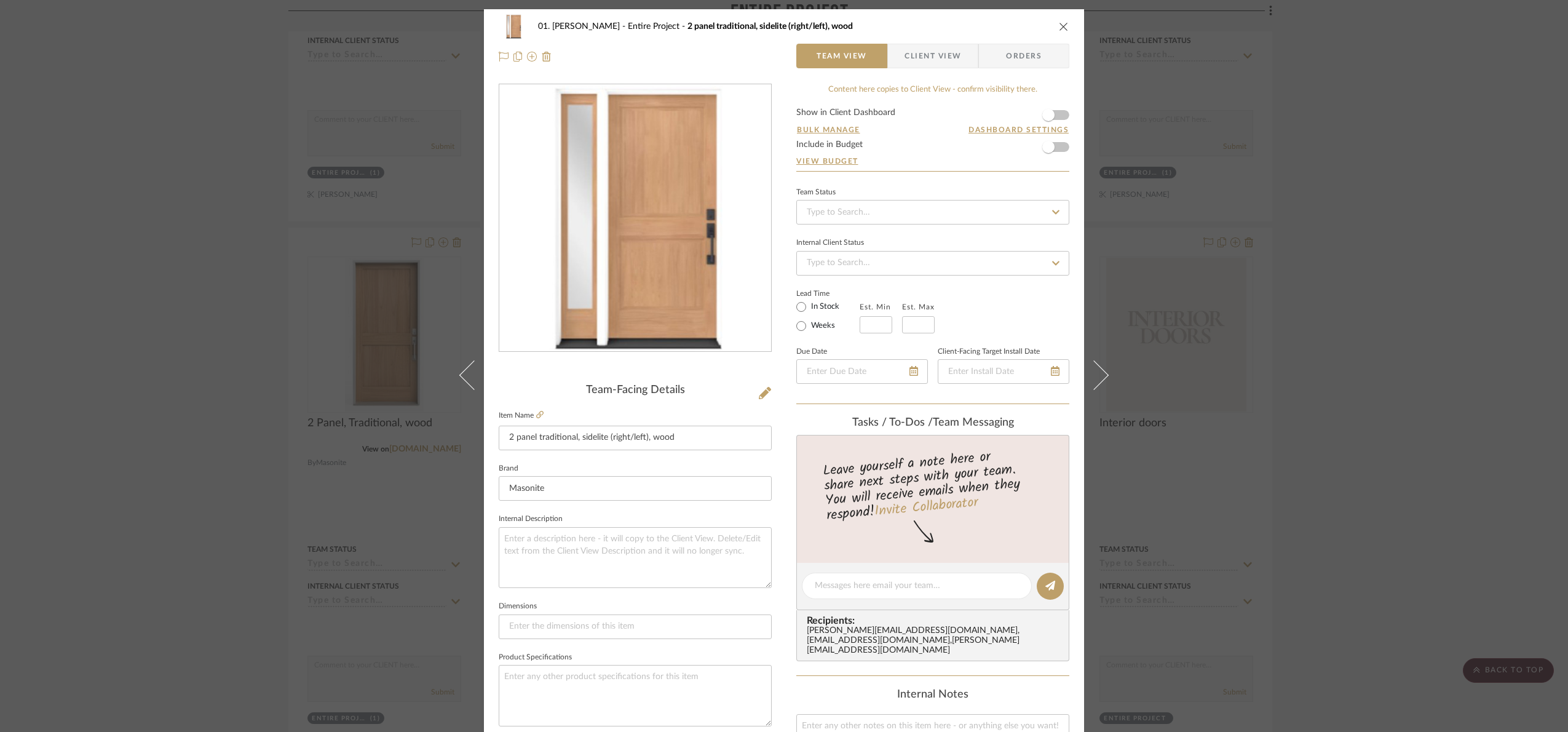
click at [1330, 401] on div "01. Merker Entire Project 2 panel traditional, sidelite (right/left), wood Team…" at bounding box center [784, 366] width 1568 height 732
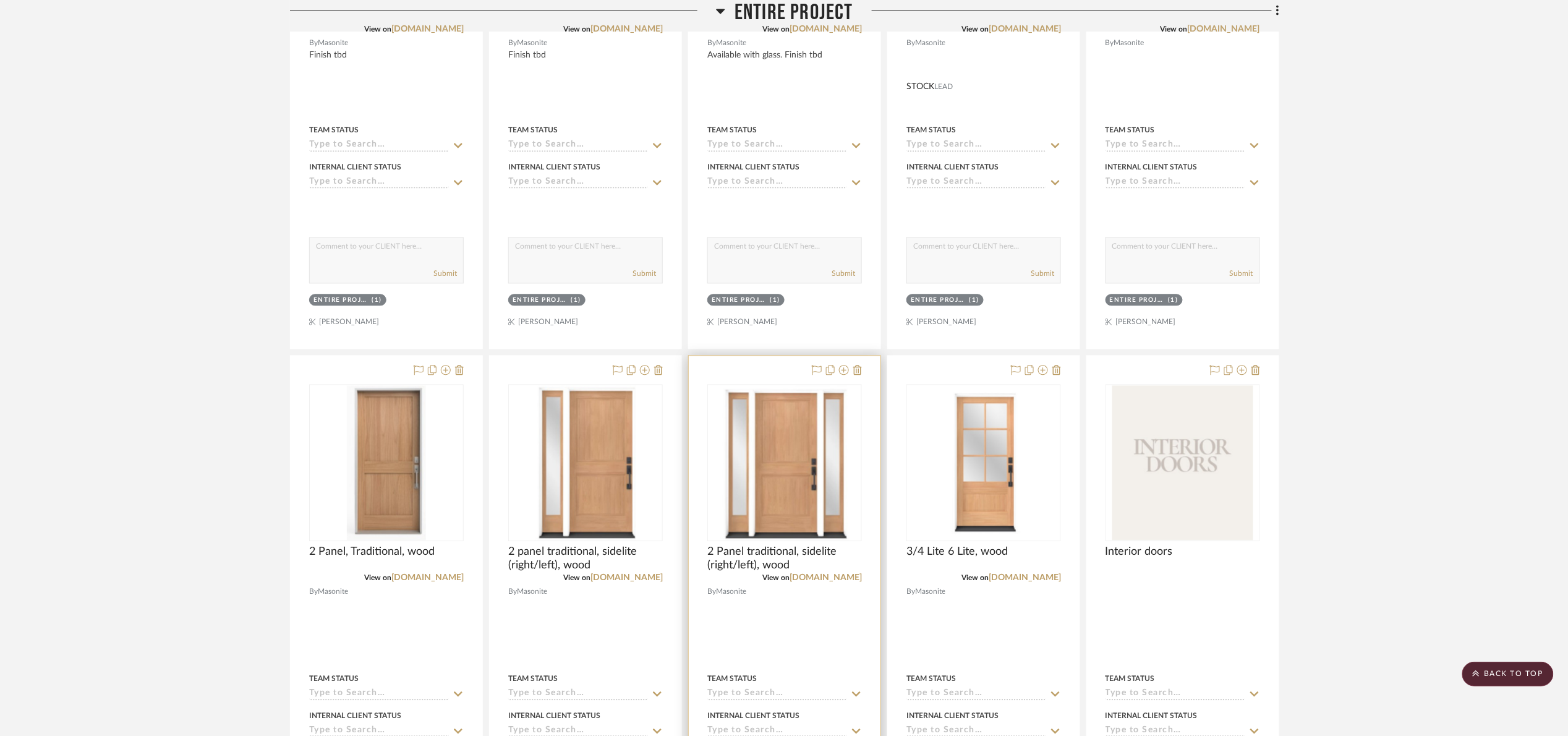
scroll to position [1112, 0]
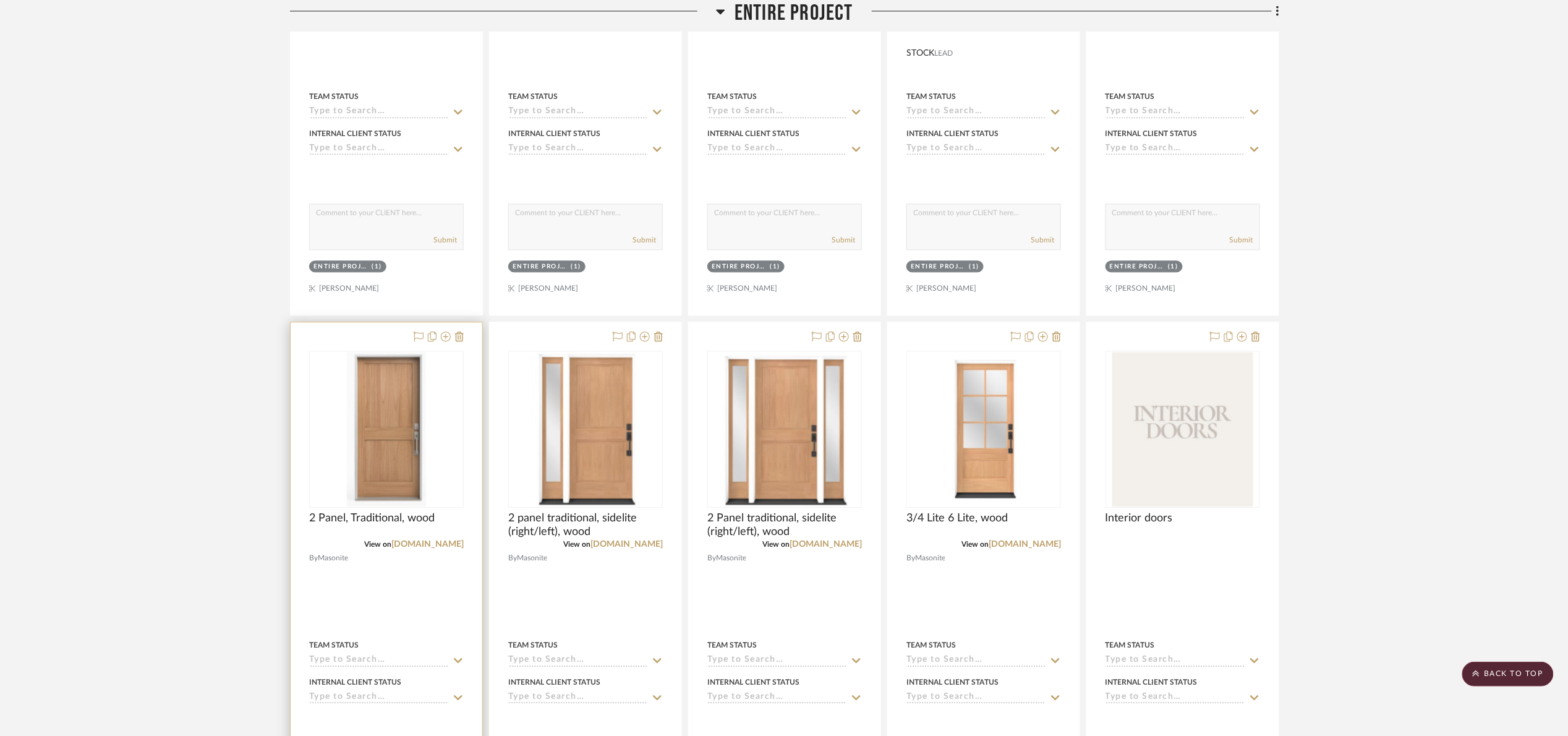
click at [398, 463] on img "0" at bounding box center [387, 429] width 80 height 155
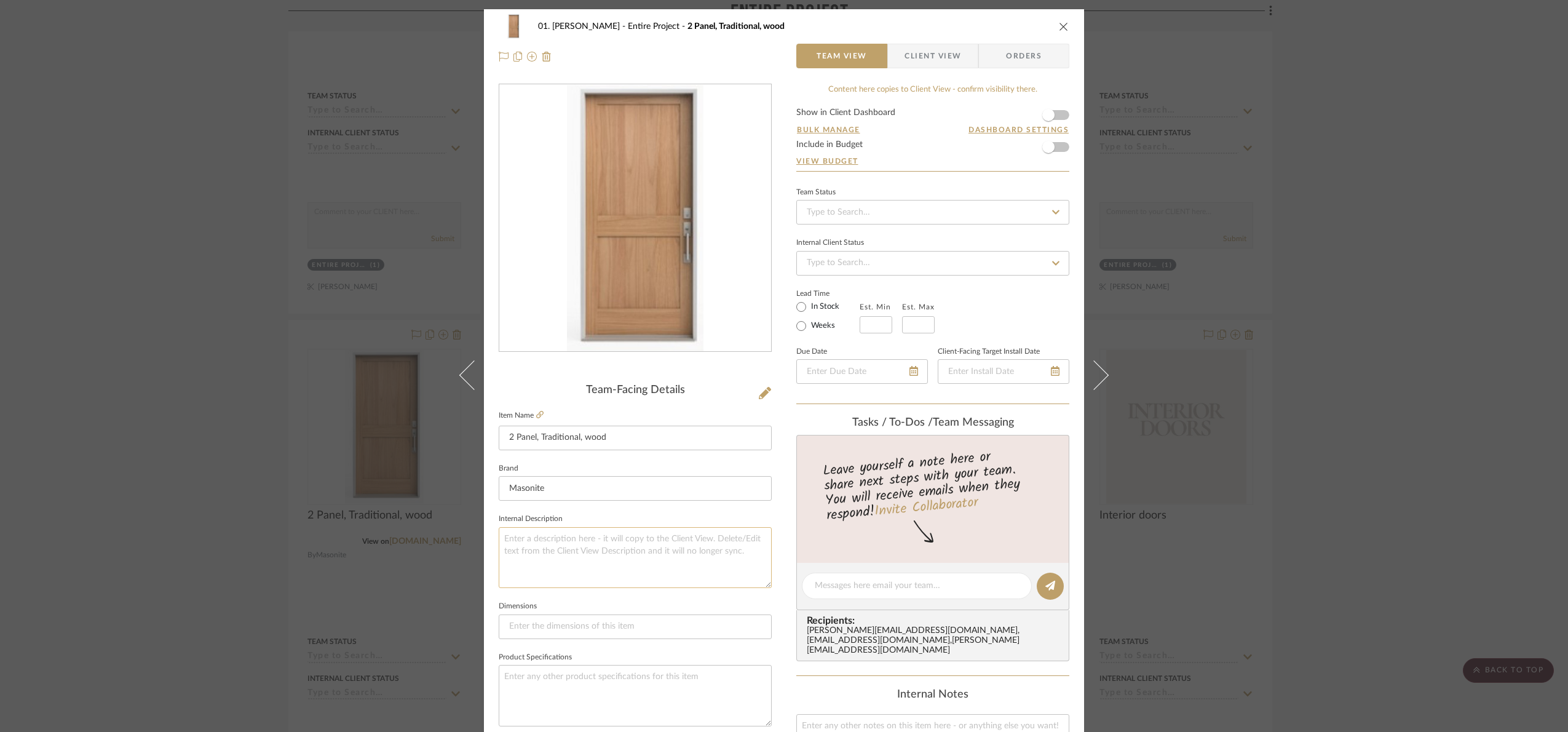
click at [677, 532] on textarea at bounding box center [635, 557] width 273 height 61
paste textarea "Finish tbd"
type textarea "Finish tbd"
click at [645, 504] on sr-form-field "Brand Masonite" at bounding box center [635, 485] width 273 height 51
click at [1469, 411] on div "01. Merker Entire Project 2 Panel, Traditional, wood Team View Client View Orde…" at bounding box center [784, 366] width 1568 height 732
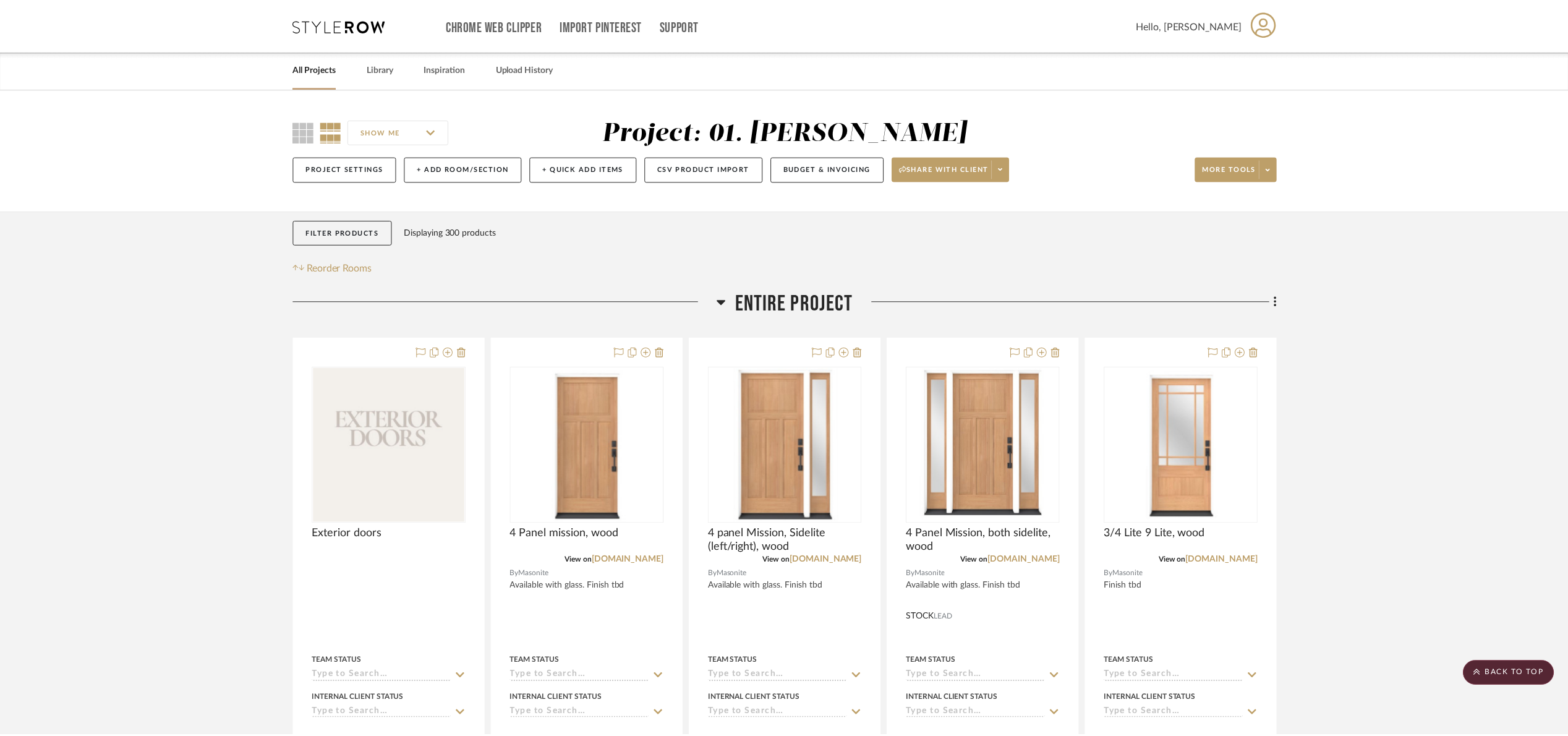
scroll to position [1112, 0]
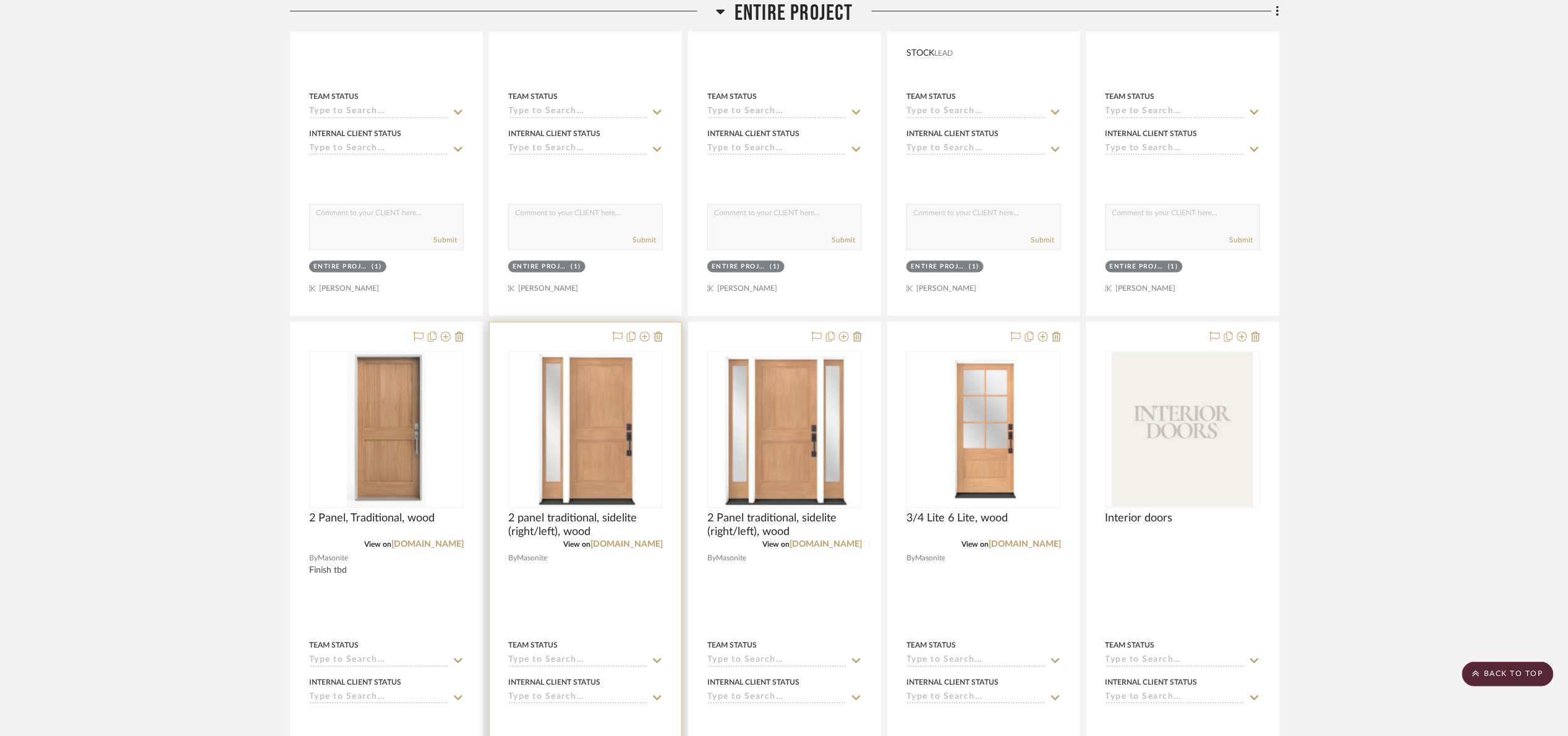
click at [603, 447] on img "0" at bounding box center [586, 429] width 102 height 155
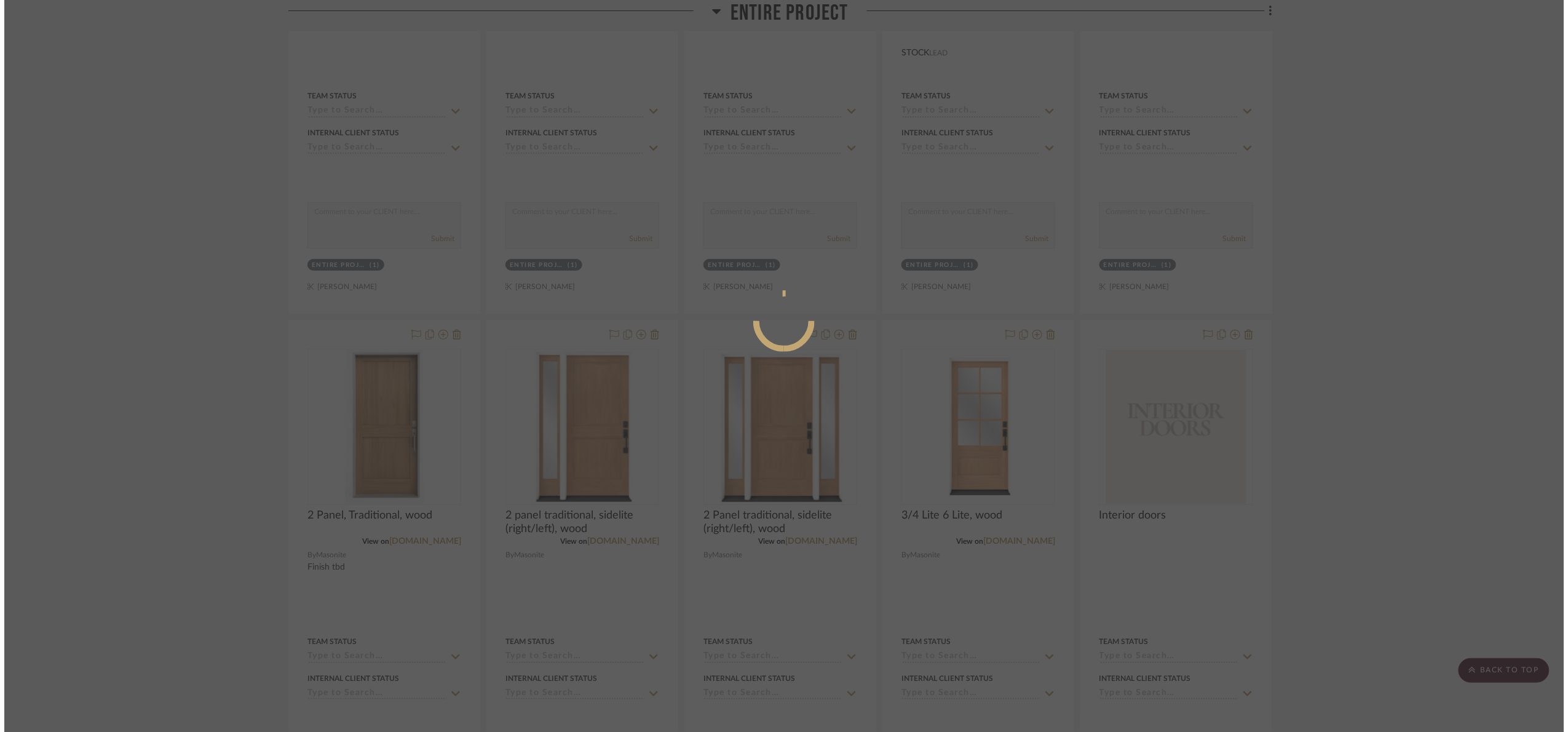
scroll to position [0, 0]
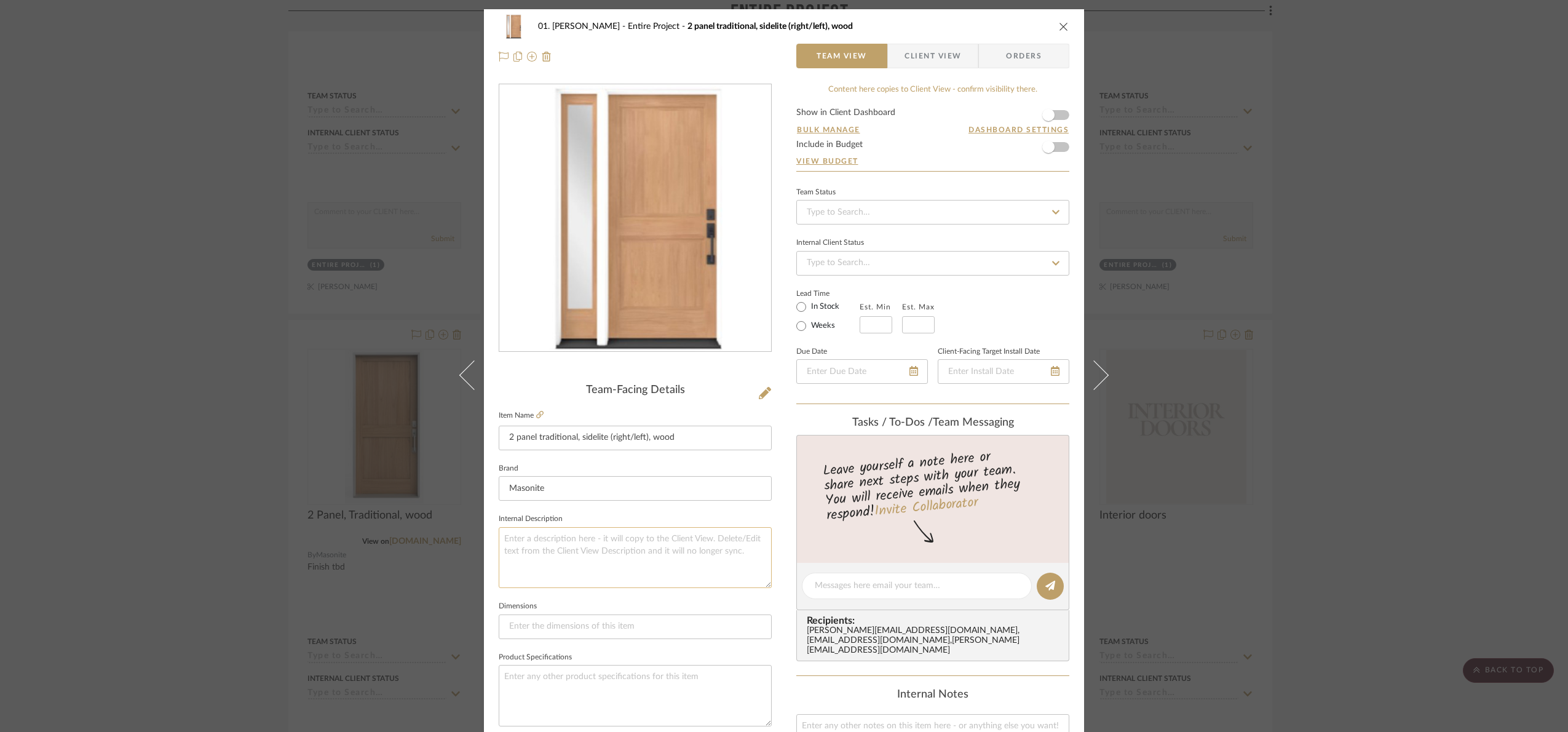
click at [567, 568] on textarea at bounding box center [635, 557] width 273 height 61
paste textarea "Finish tbd"
type textarea "Finish tbd"
click at [598, 515] on fieldset "Internal Description Finish tbd" at bounding box center [635, 549] width 273 height 77
click at [1416, 379] on div "01. Merker Entire Project 2 panel traditional, sidelite (right/left), wood Team…" at bounding box center [784, 366] width 1568 height 732
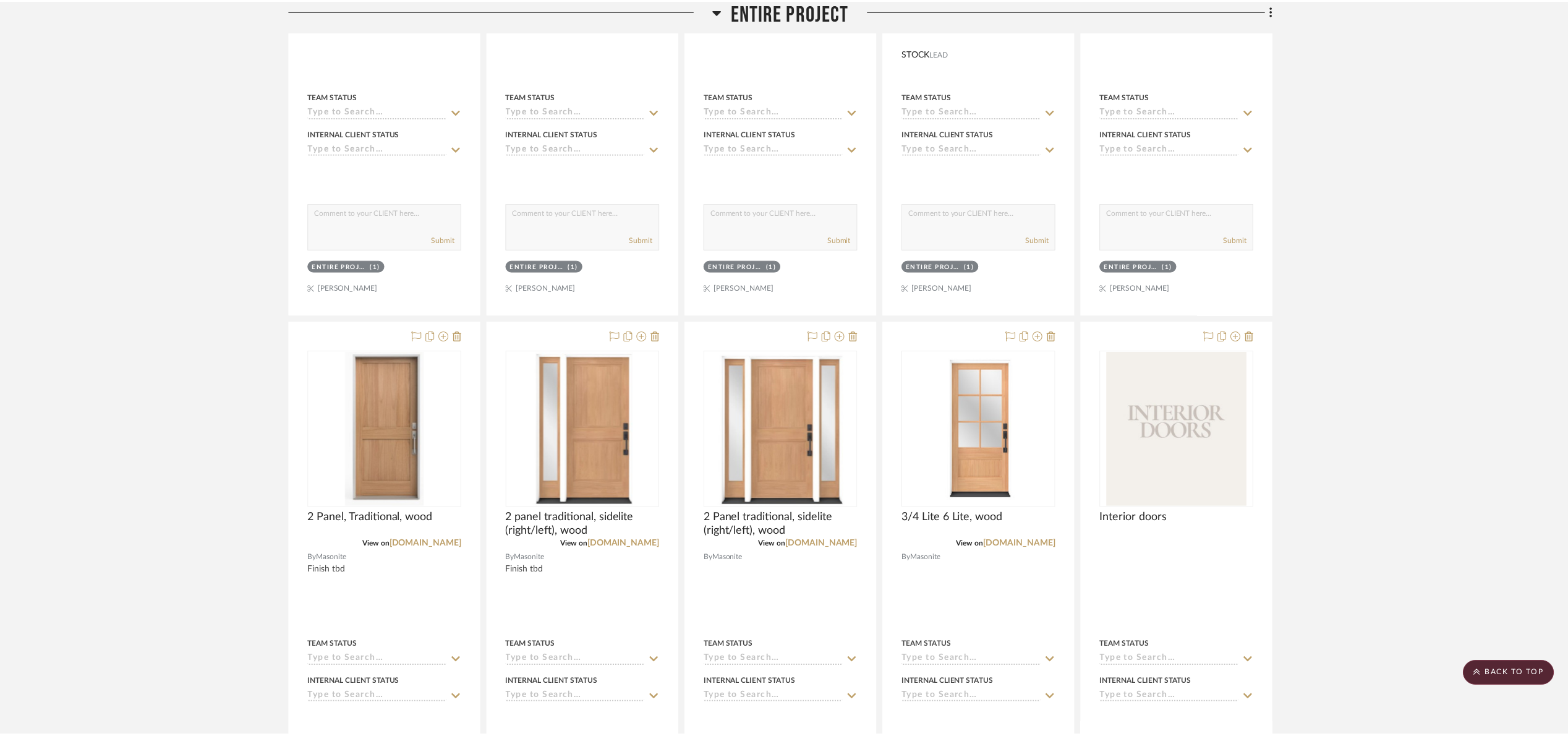
scroll to position [1112, 0]
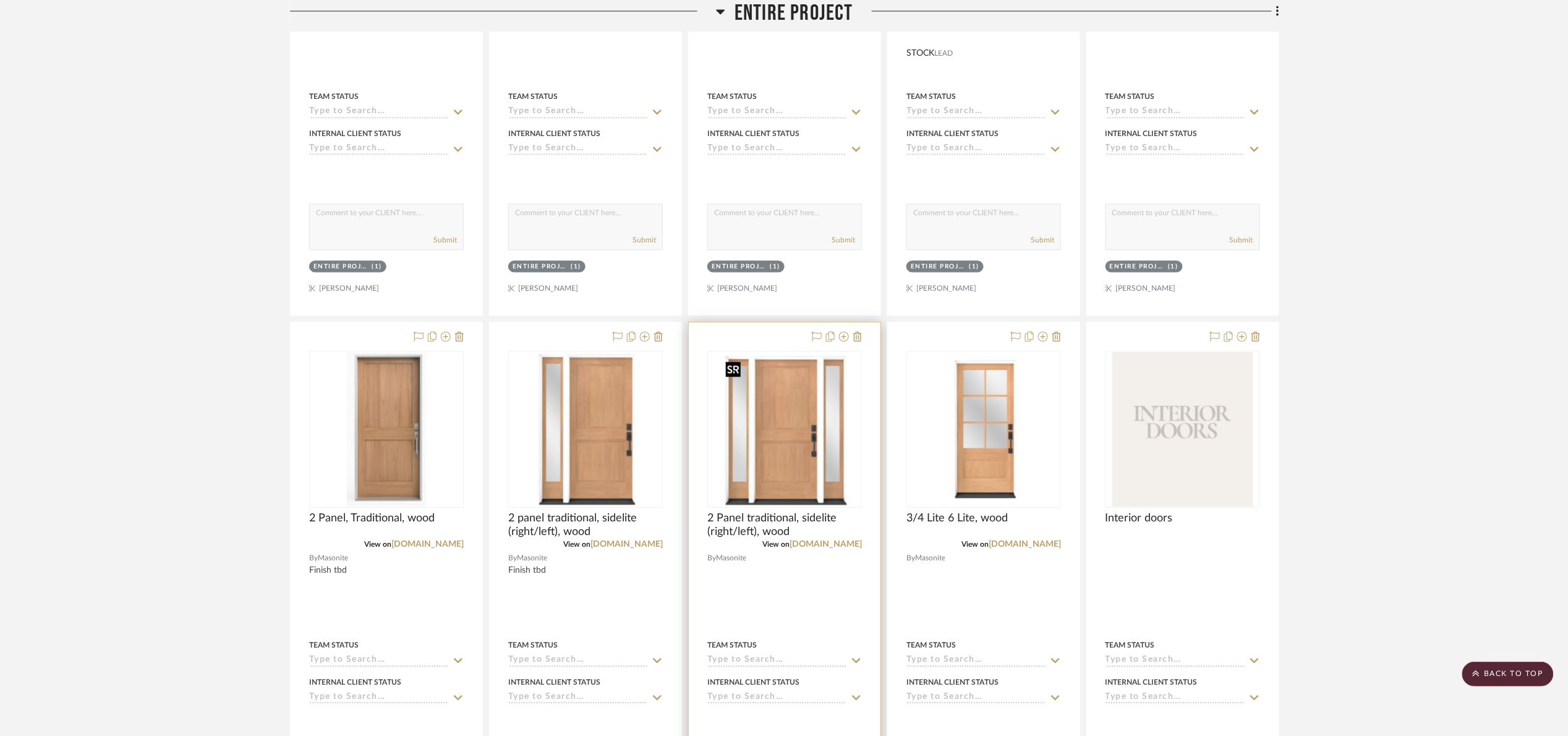
click at [761, 486] on img "0" at bounding box center [784, 429] width 128 height 155
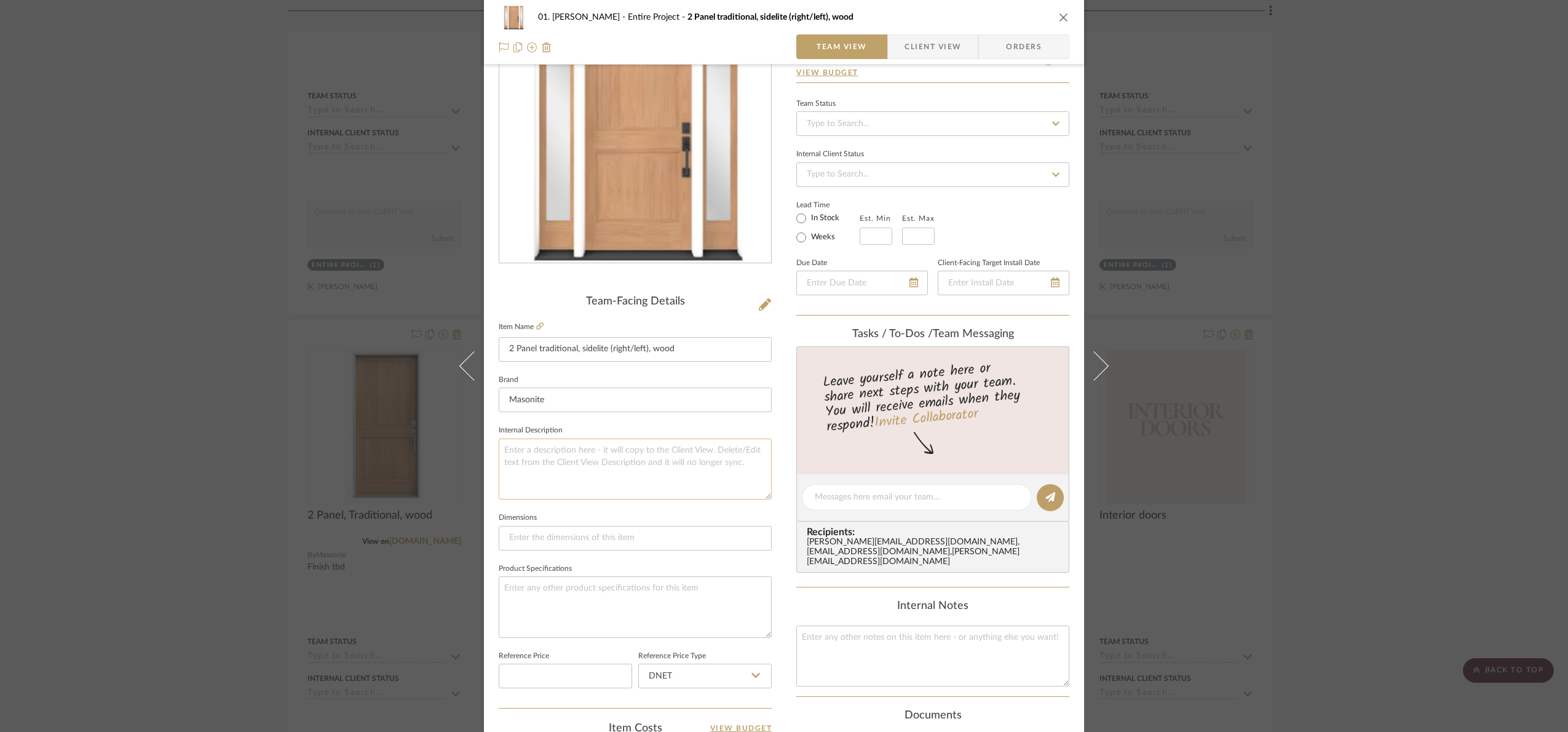
scroll to position [0, 0]
click at [572, 476] on textarea at bounding box center [635, 465] width 273 height 61
paste textarea "Finish tbd"
type textarea "Finish tbd"
click at [597, 427] on fieldset "Internal Description Finish tbd" at bounding box center [635, 457] width 273 height 77
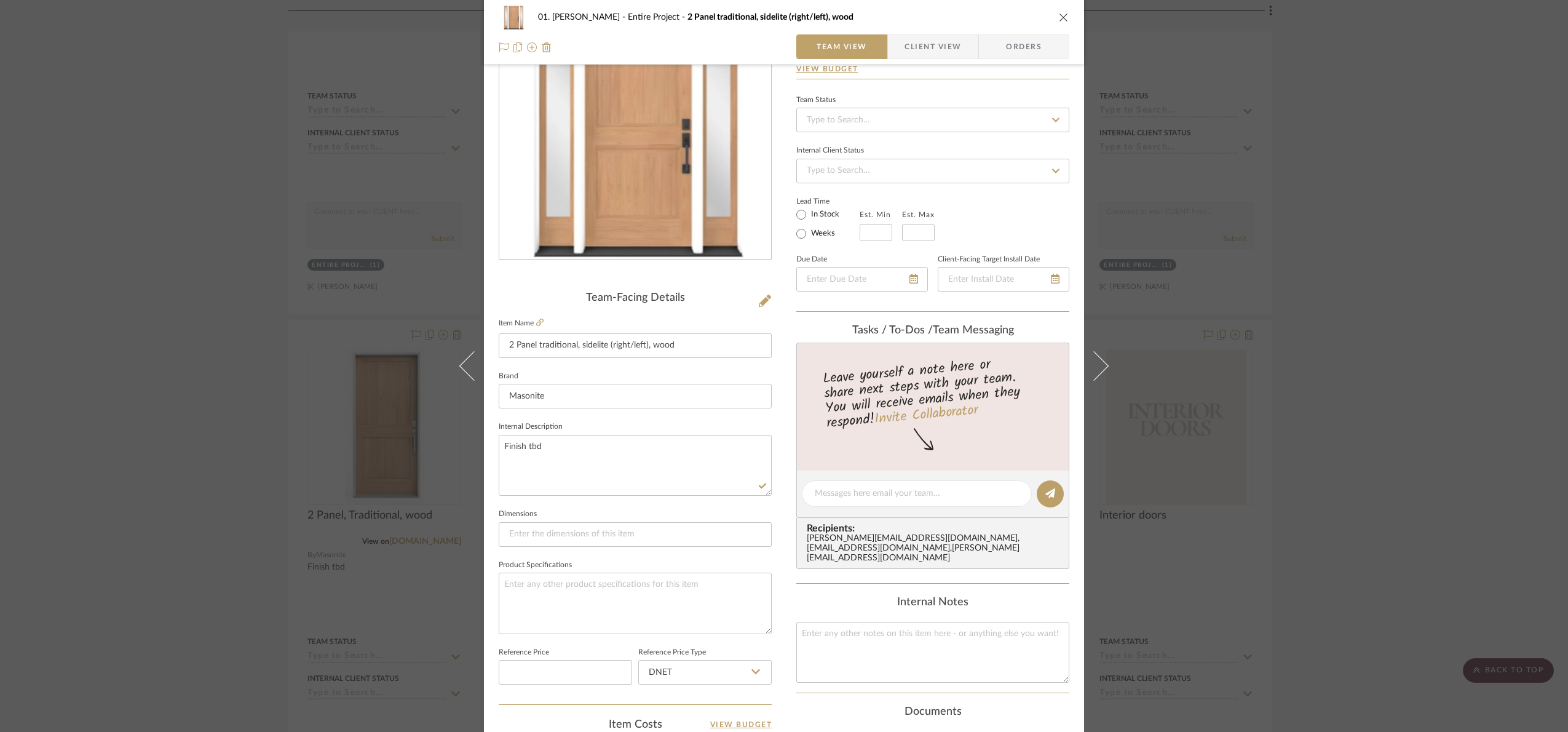
click at [1436, 408] on div "01. Merker Entire Project 2 Panel traditional, sidelite (right/left), wood Team…" at bounding box center [784, 366] width 1568 height 732
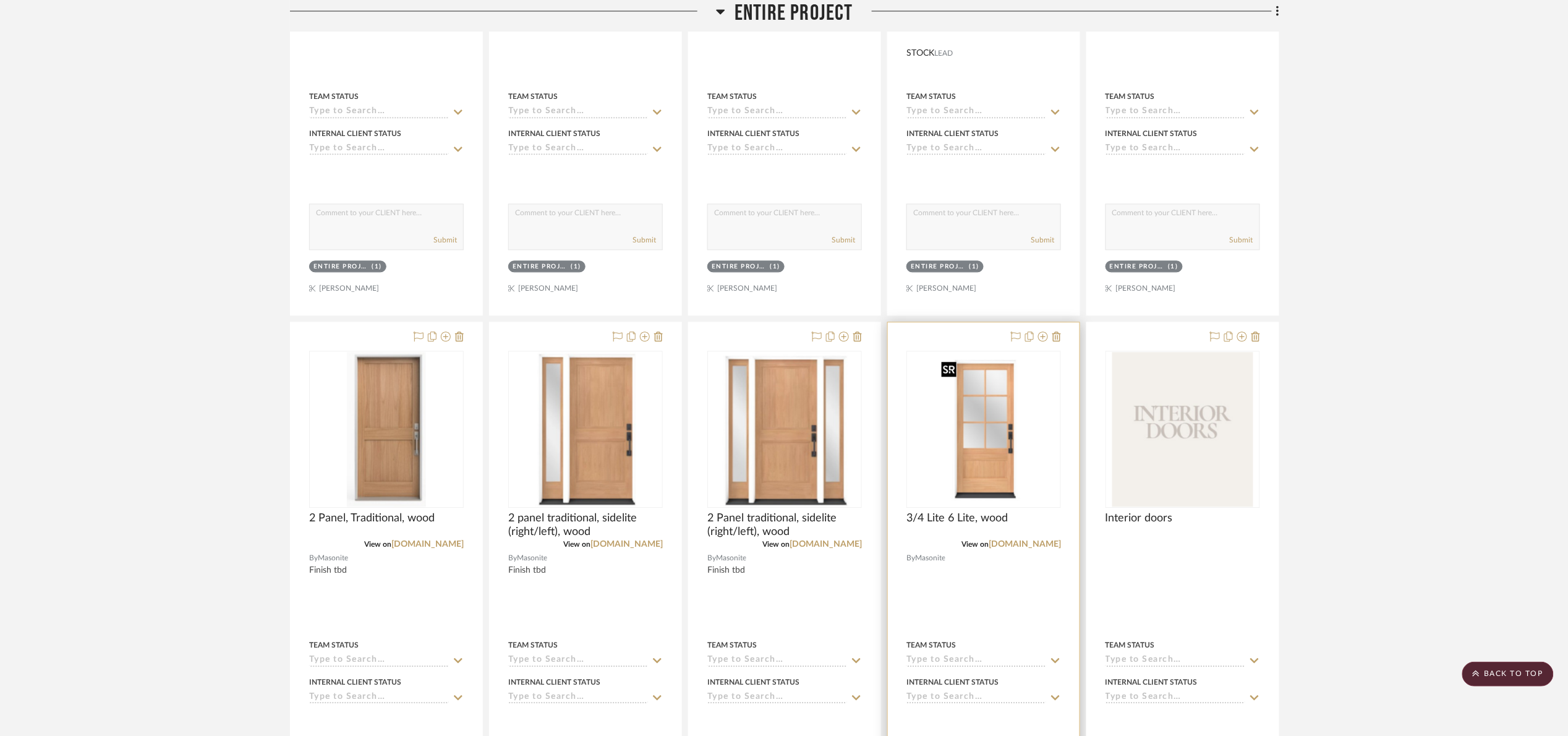
click at [971, 453] on img "0" at bounding box center [984, 429] width 95 height 155
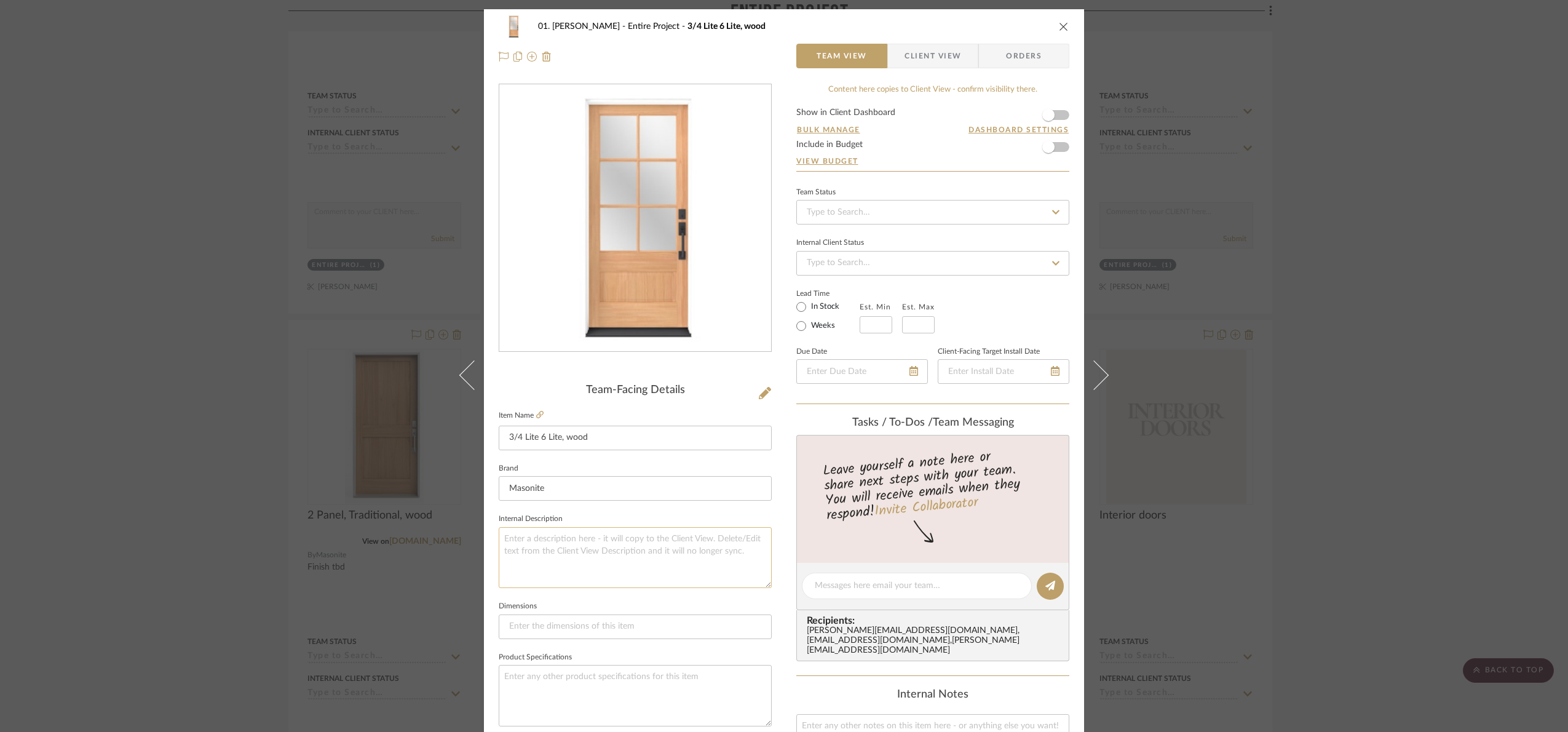
click at [579, 562] on textarea at bounding box center [635, 557] width 273 height 61
paste textarea "Finish tbd"
type textarea "Finish tbd"
click at [579, 524] on fieldset "Internal Description Finish tbd" at bounding box center [635, 549] width 273 height 77
click at [1503, 428] on div "01. Merker Entire Project 3/4 Lite 6 Lite, wood Team View Client View Orders Te…" at bounding box center [784, 366] width 1568 height 732
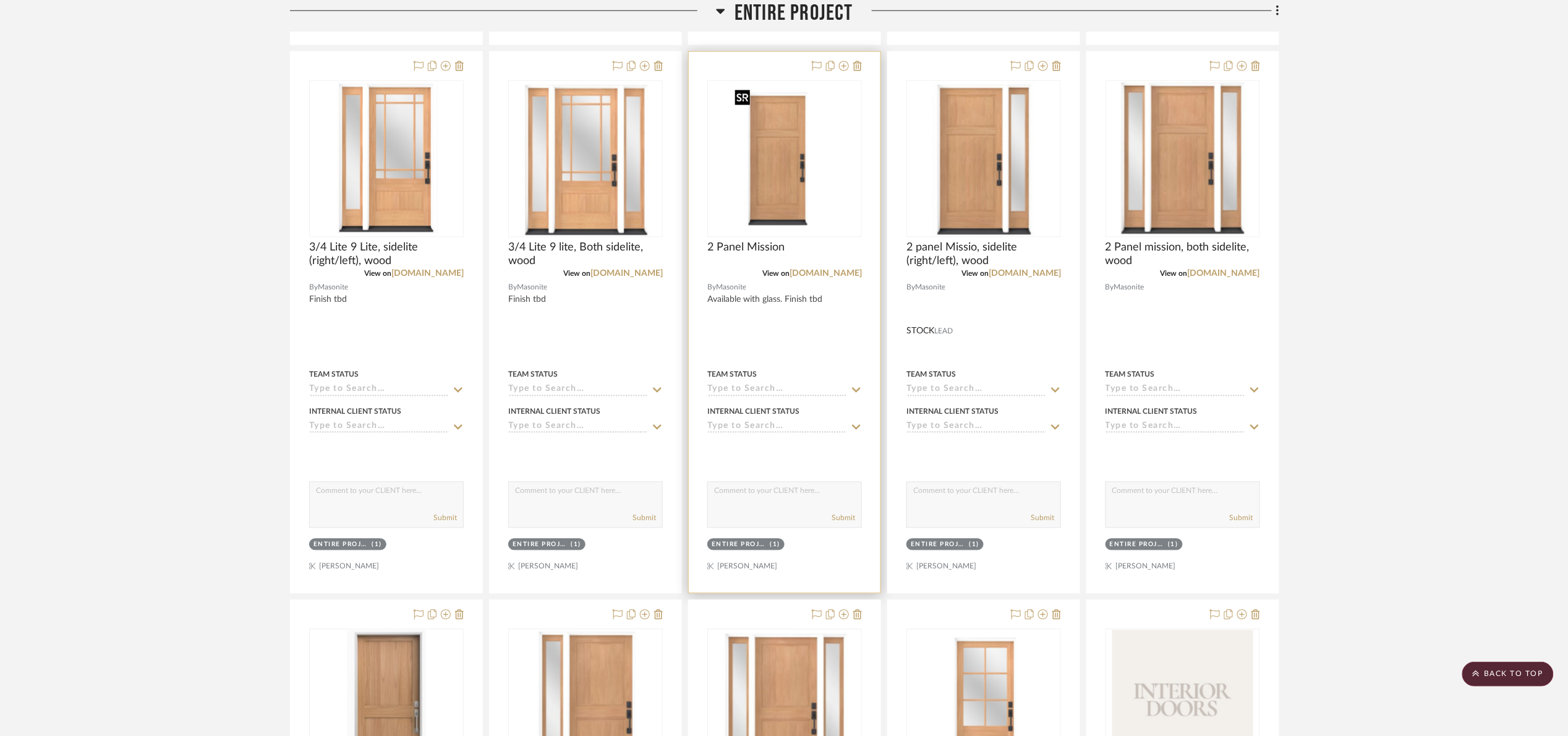
click at [798, 208] on img "0" at bounding box center [784, 158] width 109 height 155
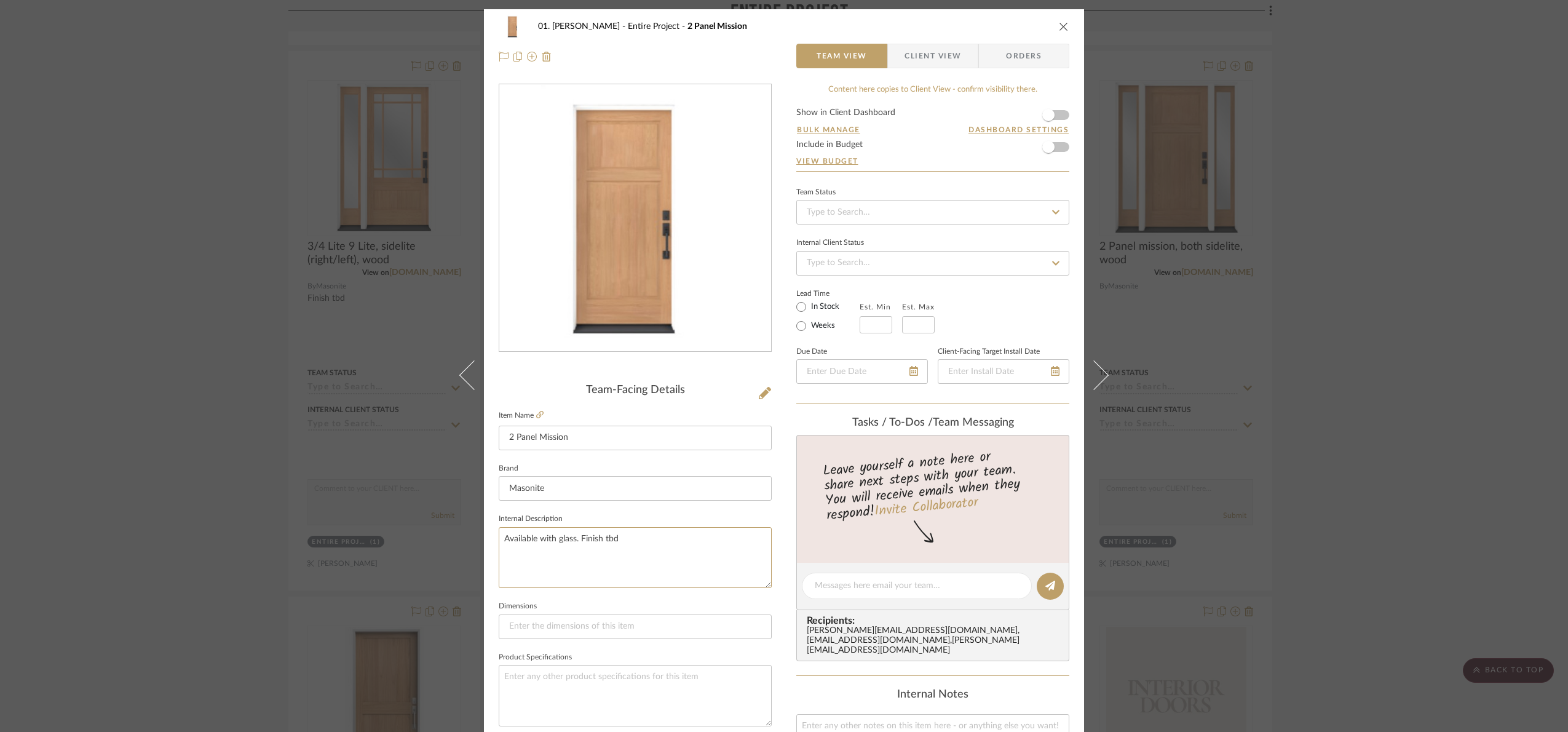
drag, startPoint x: 652, startPoint y: 546, endPoint x: 435, endPoint y: 571, distance: 218.4
click at [435, 571] on div "01. Merker Entire Project 2 Panel Mission Team View Client View Orders Team-Fac…" at bounding box center [784, 366] width 1568 height 732
click at [580, 521] on fieldset "Internal Description Available with glass. Finish tbd" at bounding box center [635, 549] width 273 height 77
click at [1456, 424] on div "01. Merker Entire Project 2 Panel Mission Team View Client View Orders Team-Fac…" at bounding box center [784, 366] width 1568 height 732
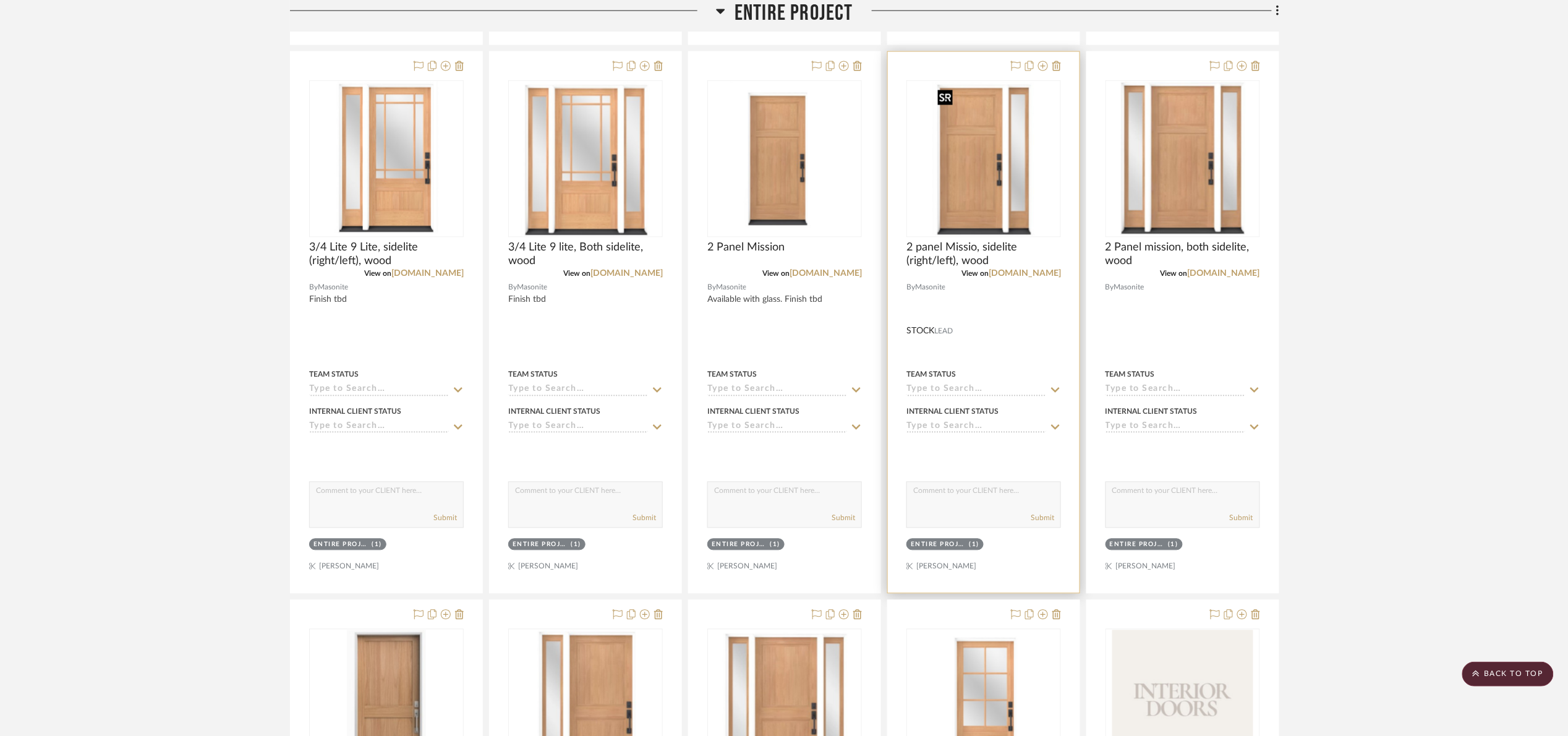
click at [999, 213] on img "0" at bounding box center [983, 158] width 102 height 155
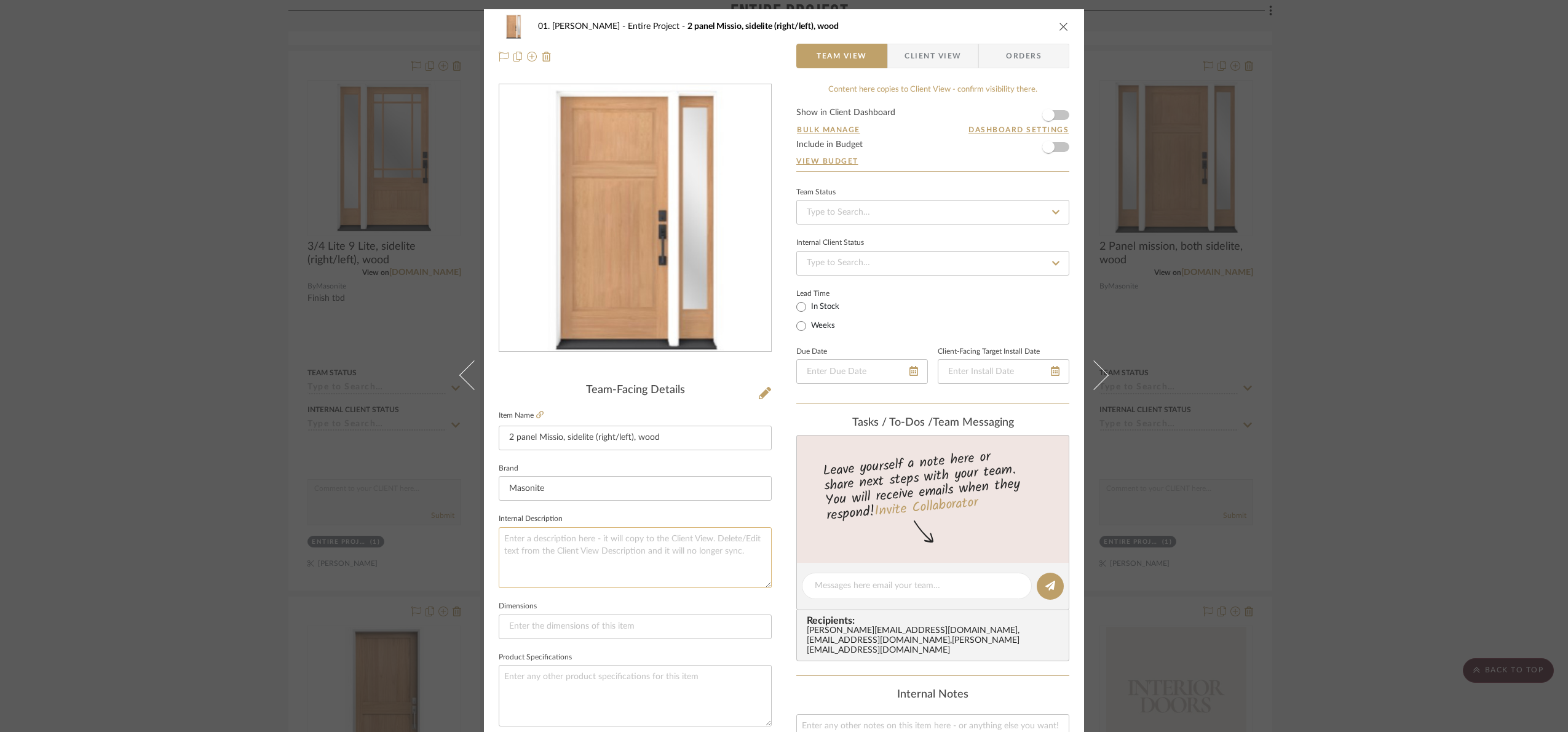
click at [611, 540] on textarea at bounding box center [635, 557] width 273 height 61
paste textarea "Available with glass. Finish tbd"
type textarea "Available with glass. Finish tbd"
click at [615, 501] on div "01. Merker Entire Project 2 panel Missio, sidelite (right/left), wood Team View…" at bounding box center [784, 366] width 1568 height 732
click at [1476, 454] on div "01. Merker Entire Project 2 panel Missio, sidelite (right/left), wood Team View…" at bounding box center [784, 366] width 1568 height 732
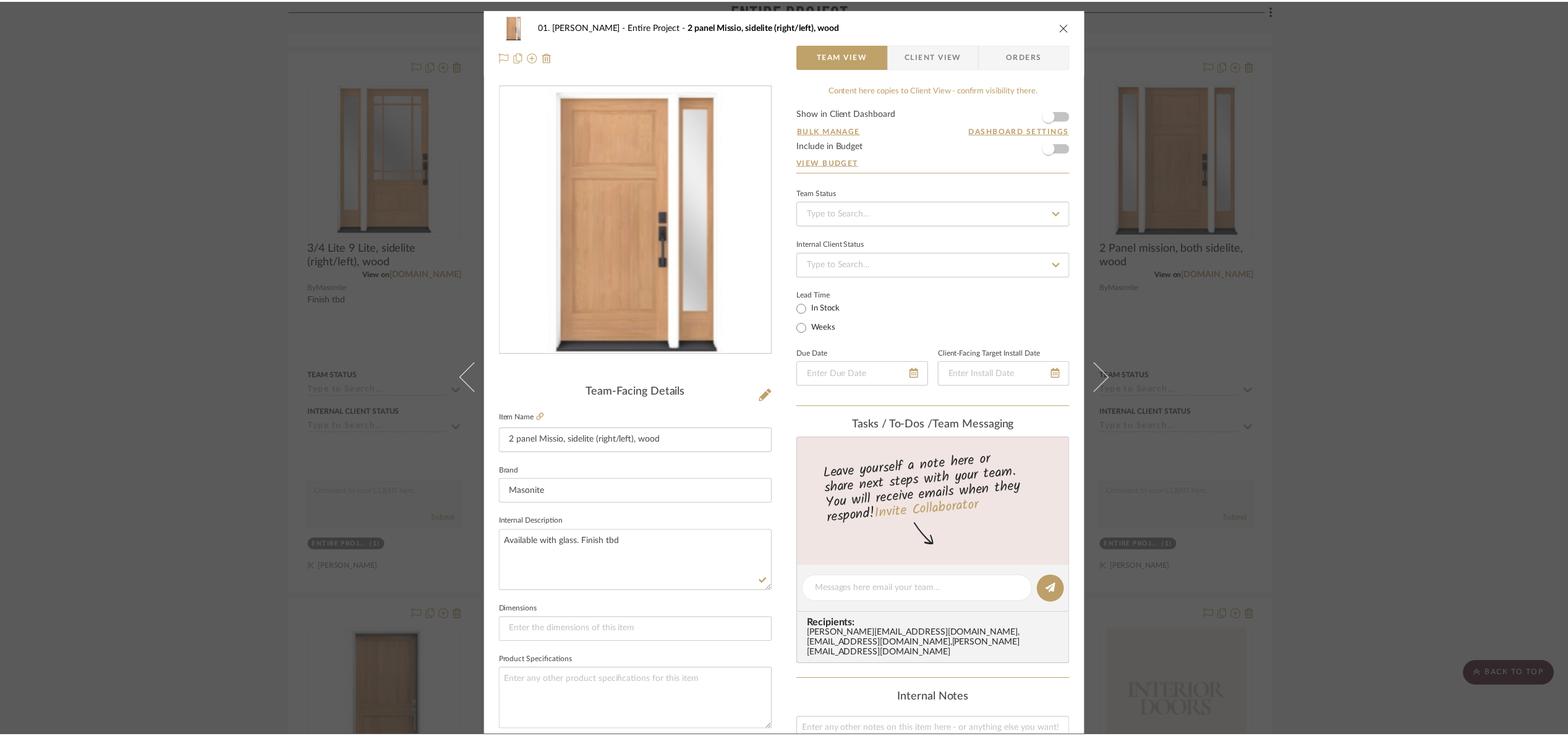
scroll to position [835, 0]
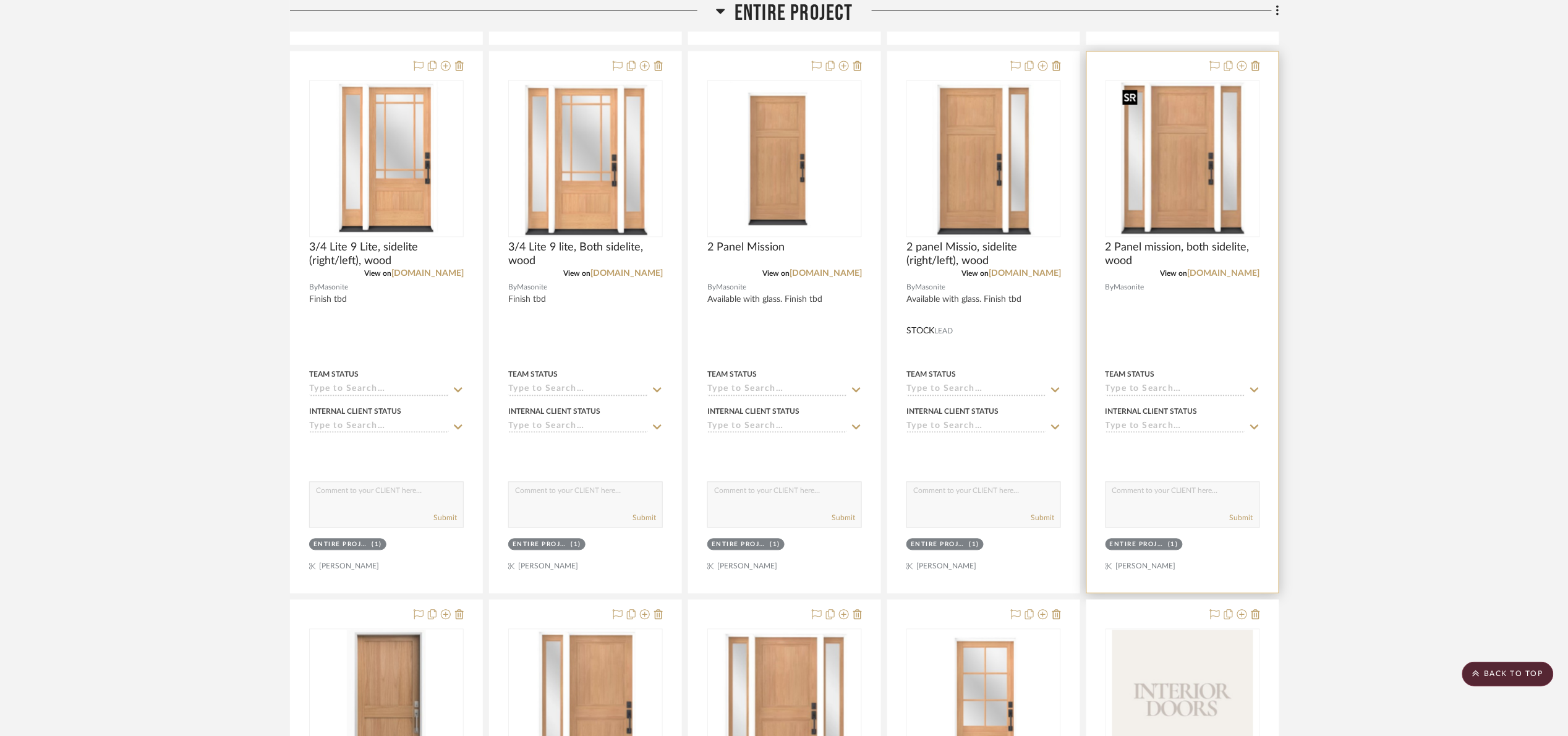
click at [1217, 208] on img "0" at bounding box center [1183, 158] width 130 height 155
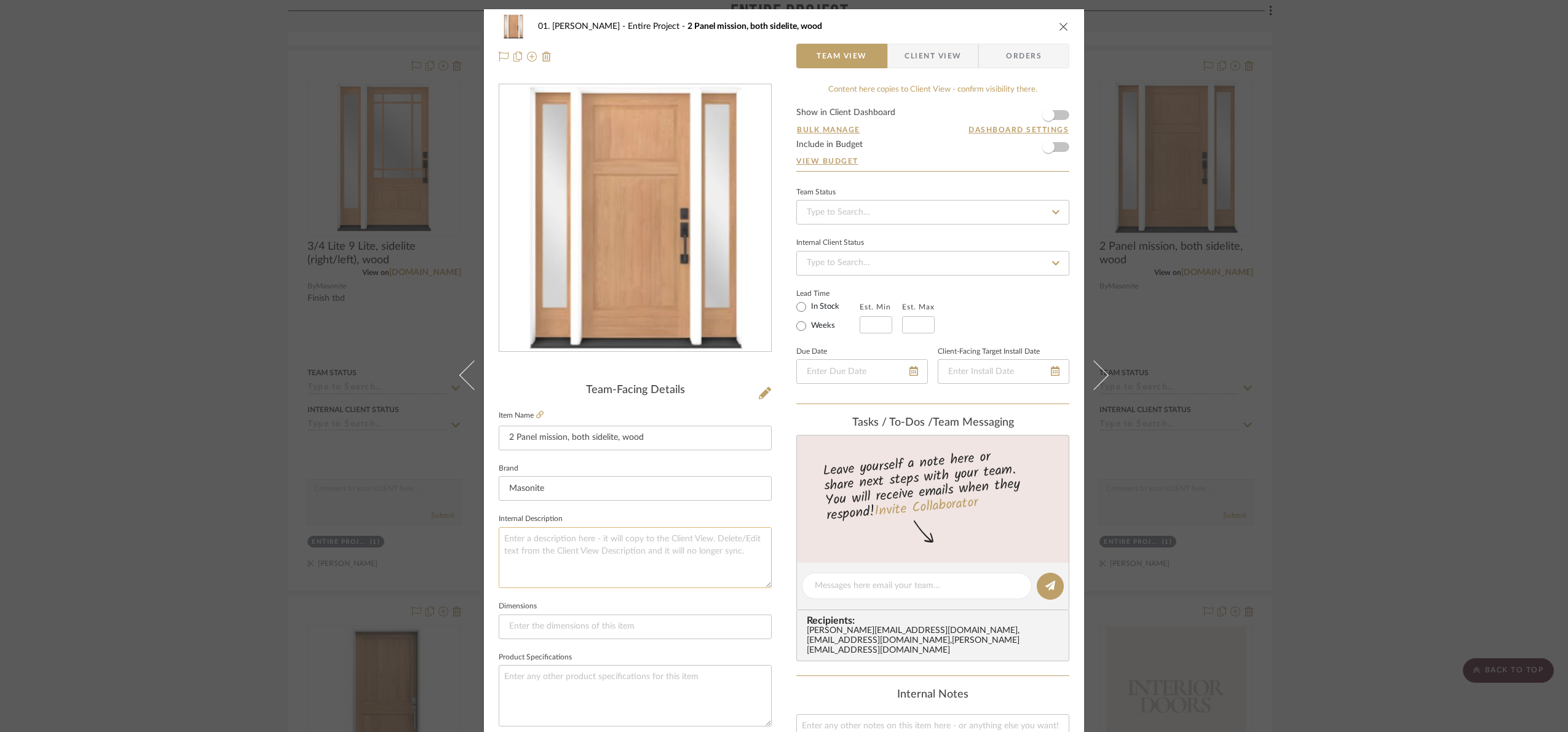
click at [600, 564] on textarea at bounding box center [635, 557] width 273 height 61
paste textarea "Available with glass. Finish tbd"
type textarea "Available with glass. Finish tbd"
click at [604, 518] on fieldset "Internal Description Available with glass. Finish tbd" at bounding box center [635, 549] width 273 height 77
drag, startPoint x: 1415, startPoint y: 369, endPoint x: 227, endPoint y: 2, distance: 1243.4
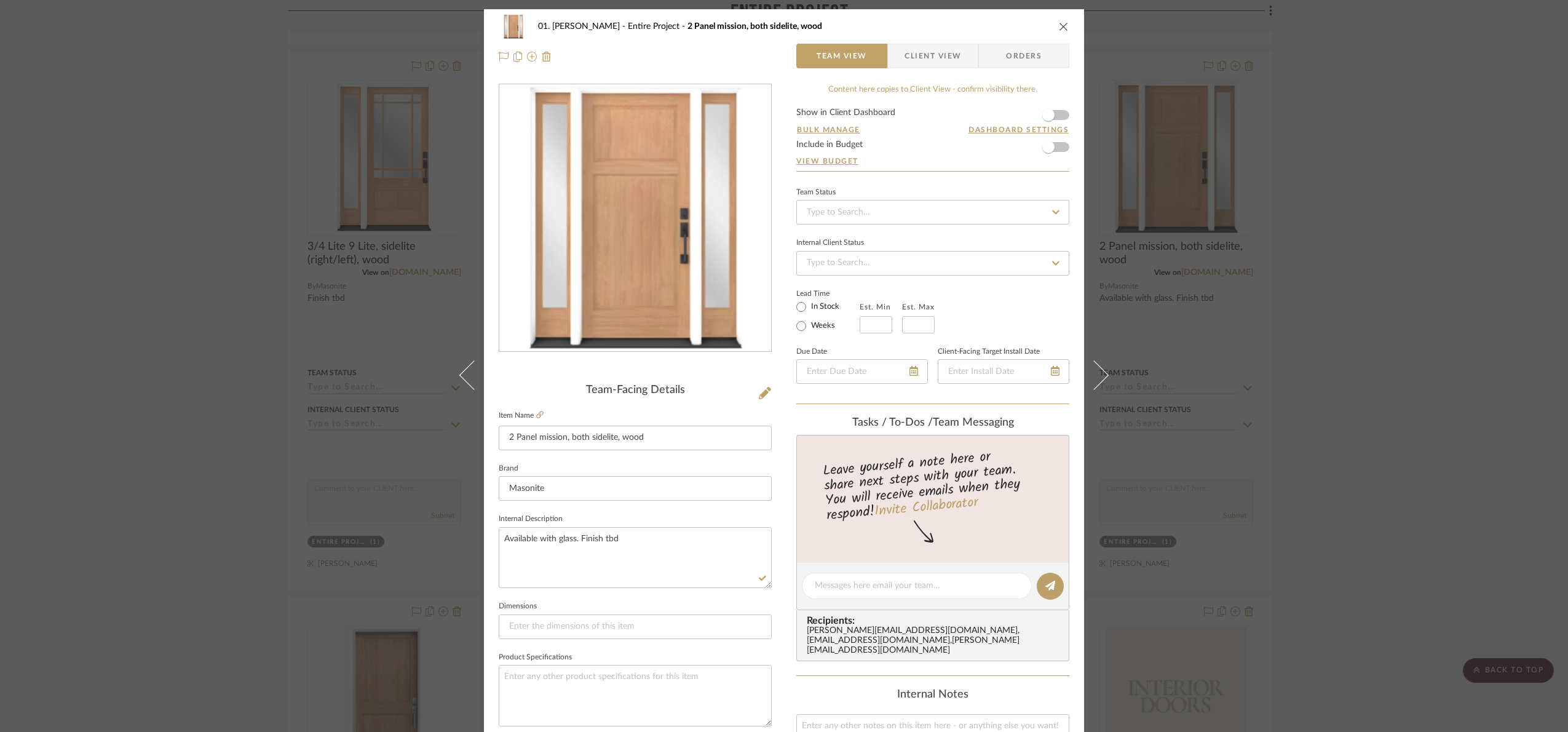
click at [1364, 344] on div "01. Merker Entire Project 2 Panel mission, both sidelite, wood Team View Client…" at bounding box center [784, 366] width 1568 height 732
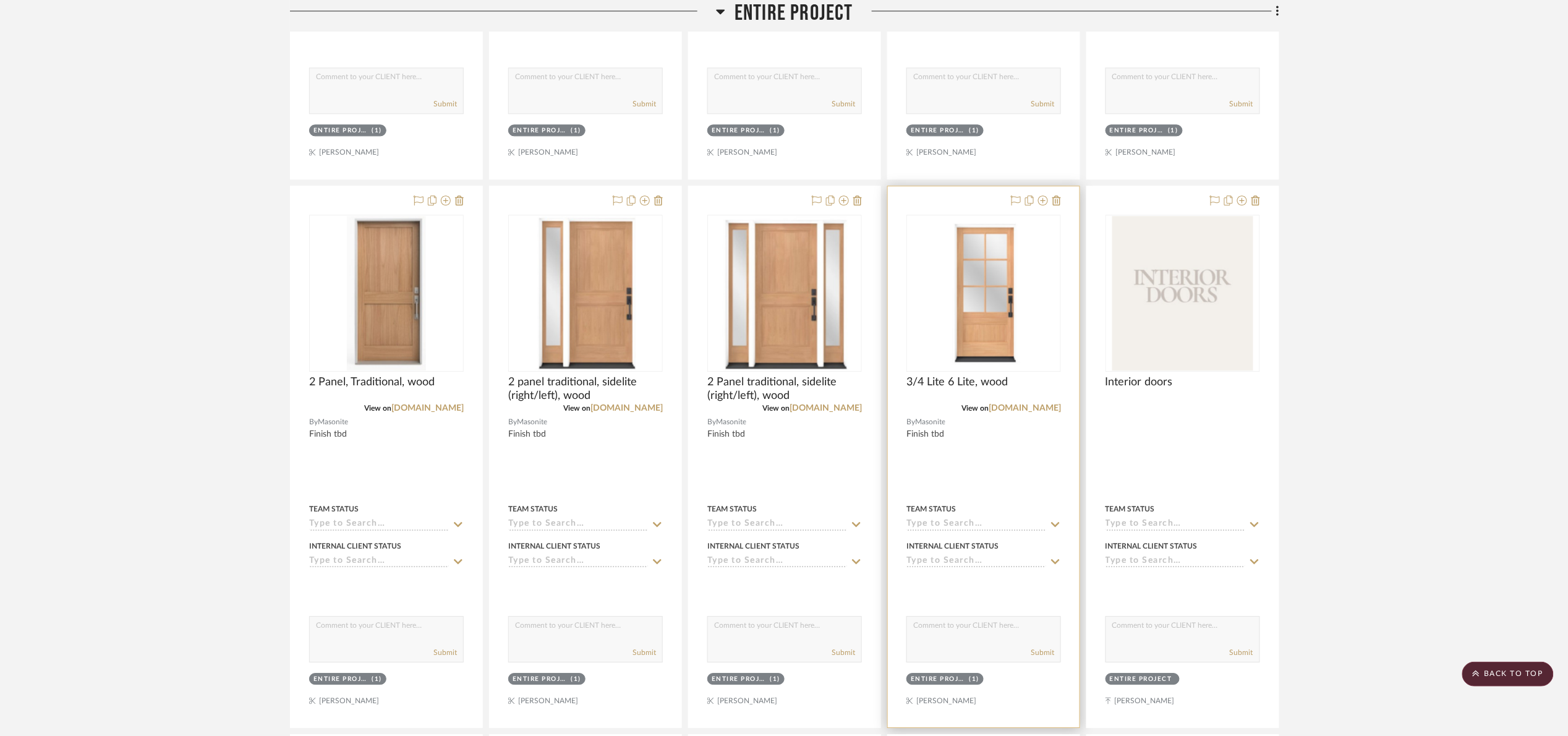
scroll to position [1299, 0]
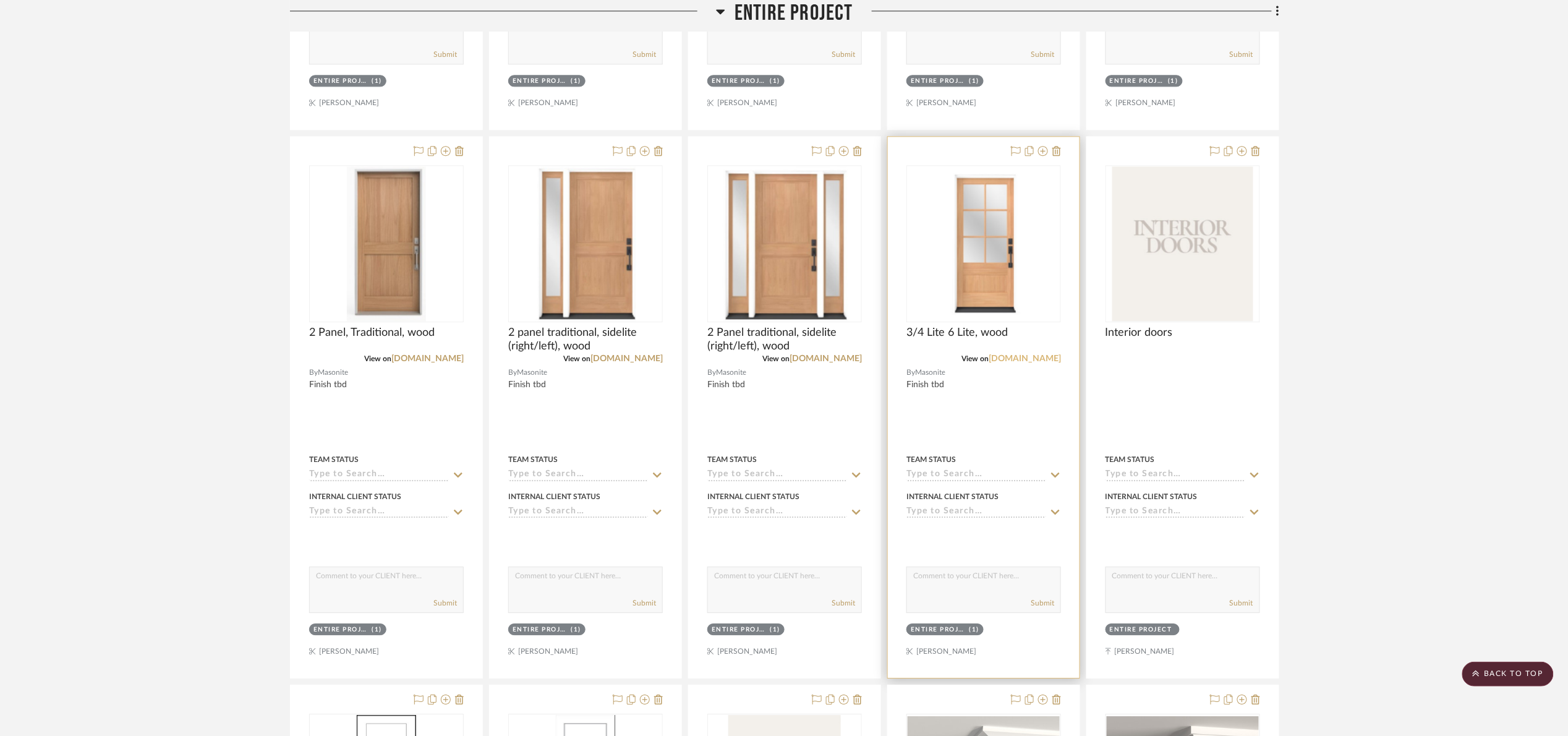
click at [1016, 360] on link "[DOMAIN_NAME]" at bounding box center [1026, 359] width 73 height 8
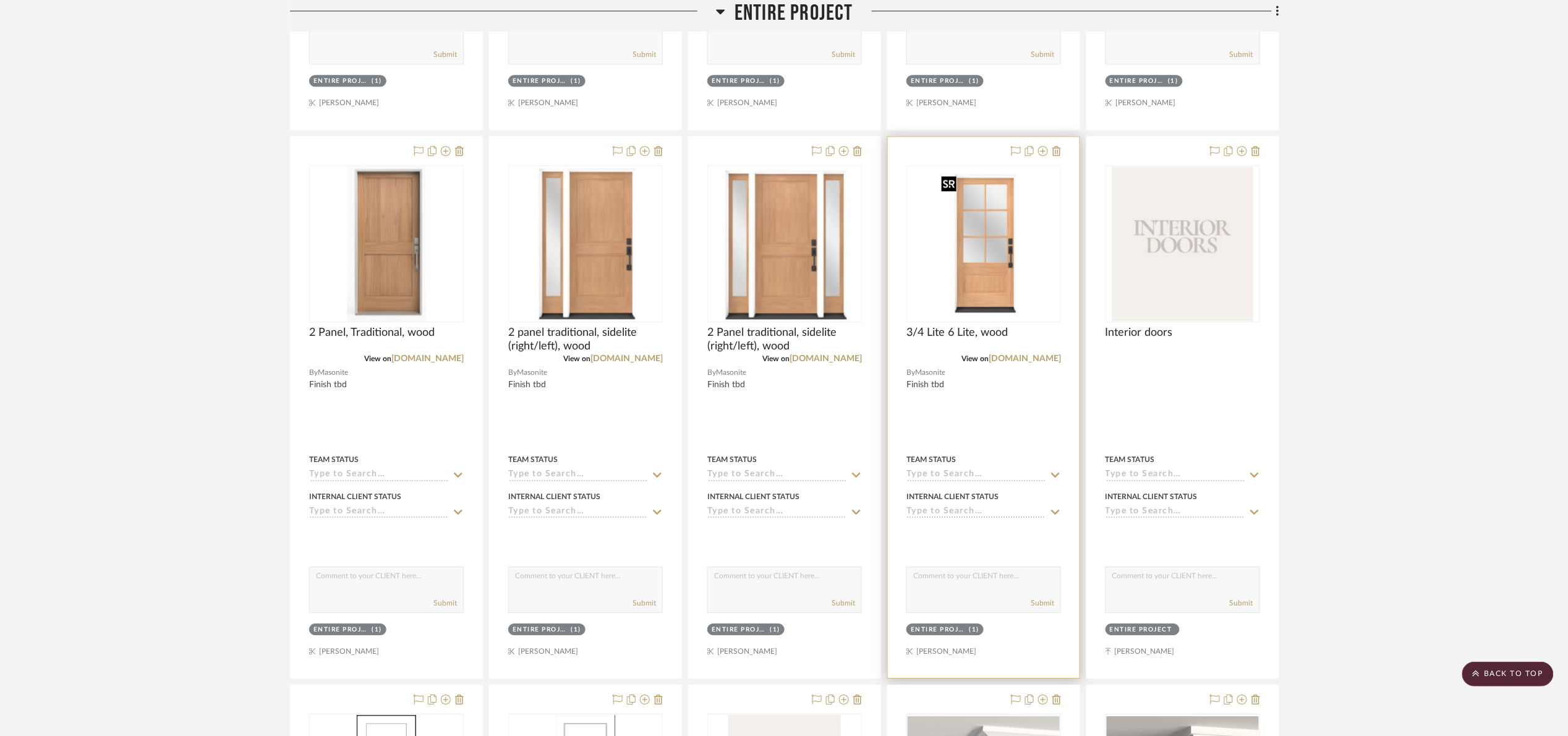
click at [1000, 251] on img "0" at bounding box center [984, 244] width 95 height 155
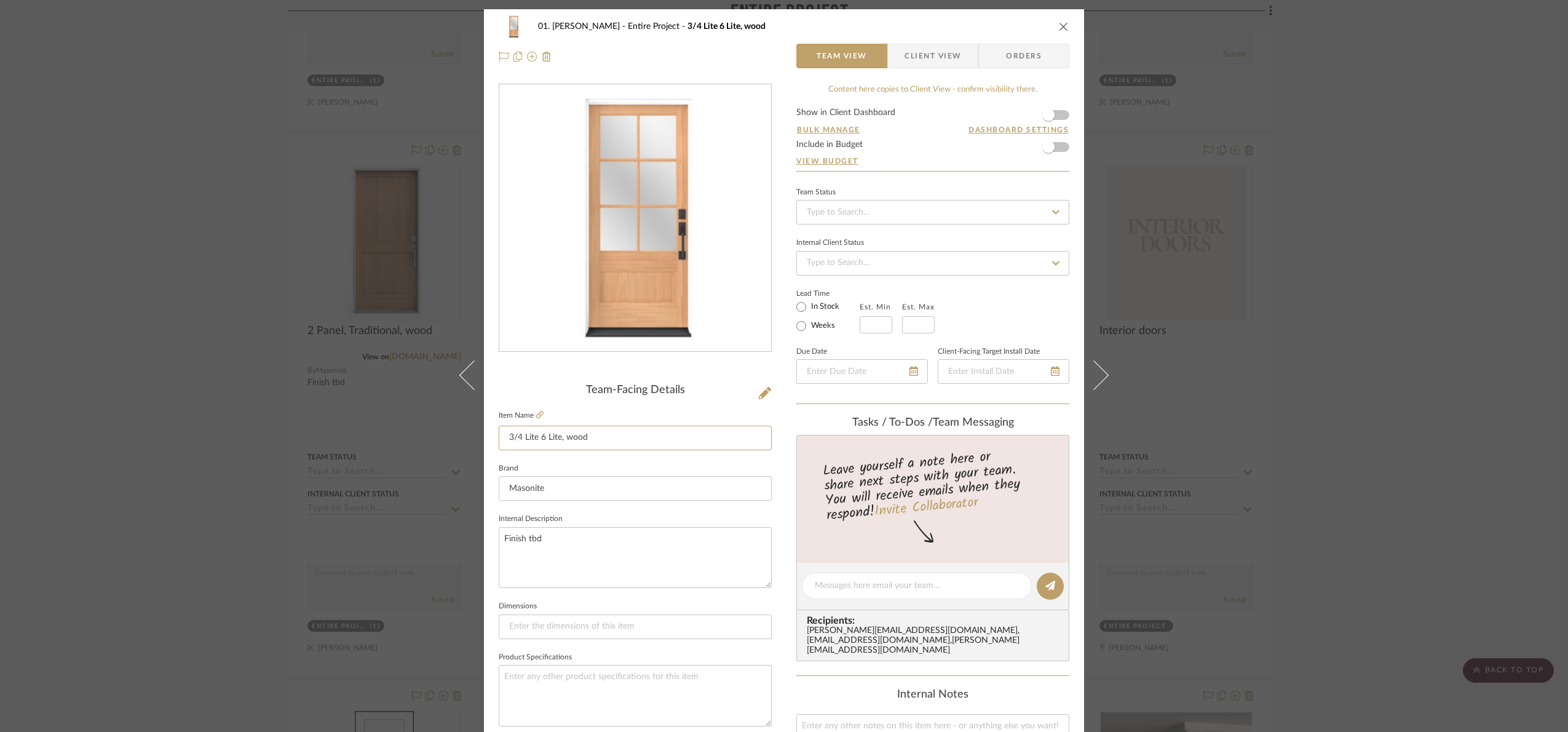
drag, startPoint x: 701, startPoint y: 428, endPoint x: 344, endPoint y: 432, distance: 357.0
click at [344, 432] on div "01. Merker Entire Project 3/4 Lite 6 Lite, wood Team View Client View Orders Te…" at bounding box center [784, 366] width 1568 height 732
click at [1380, 350] on div "01. Merker Entire Project 3/4 Lite 6 Lite, wood Team View Client View Orders Te…" at bounding box center [784, 366] width 1568 height 732
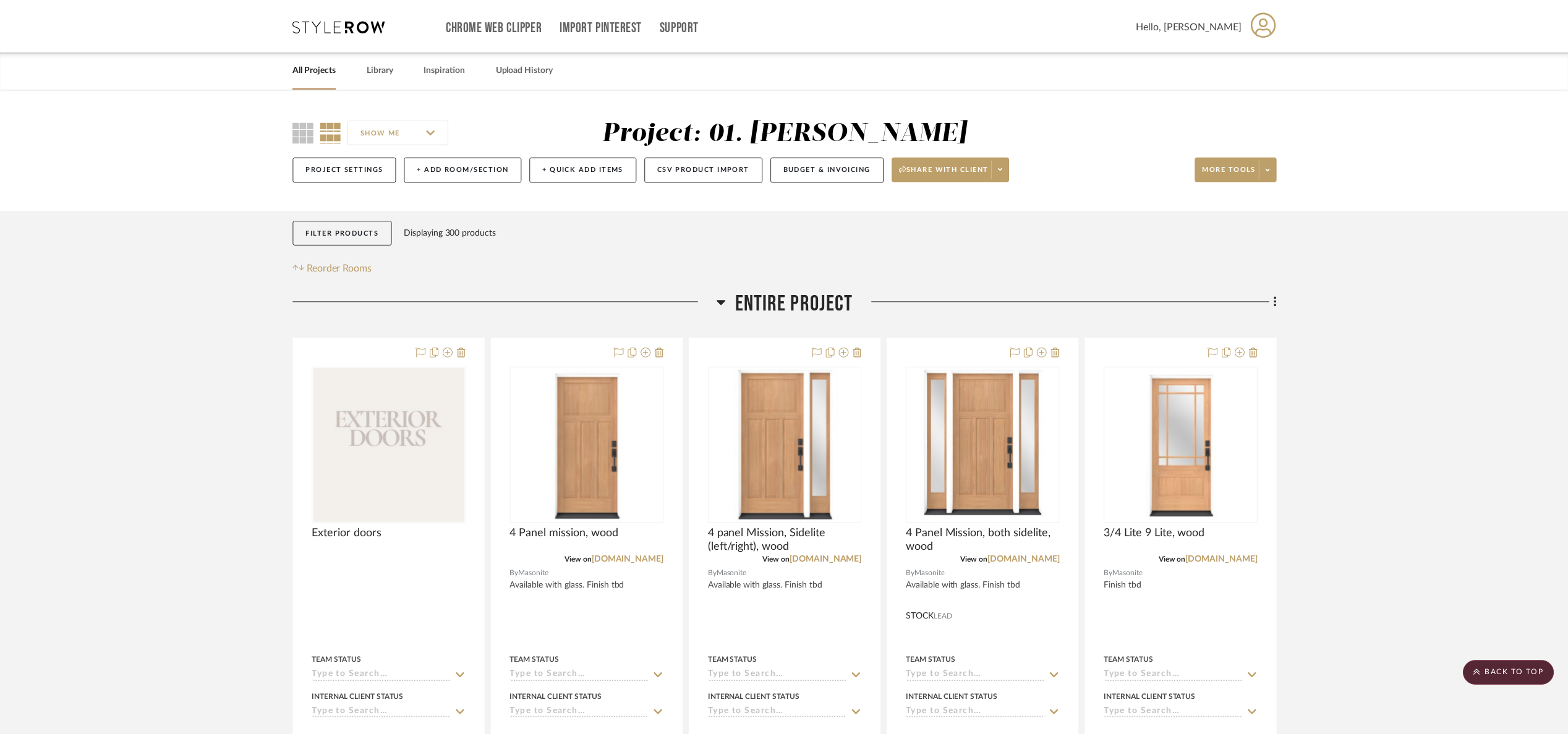
scroll to position [1299, 0]
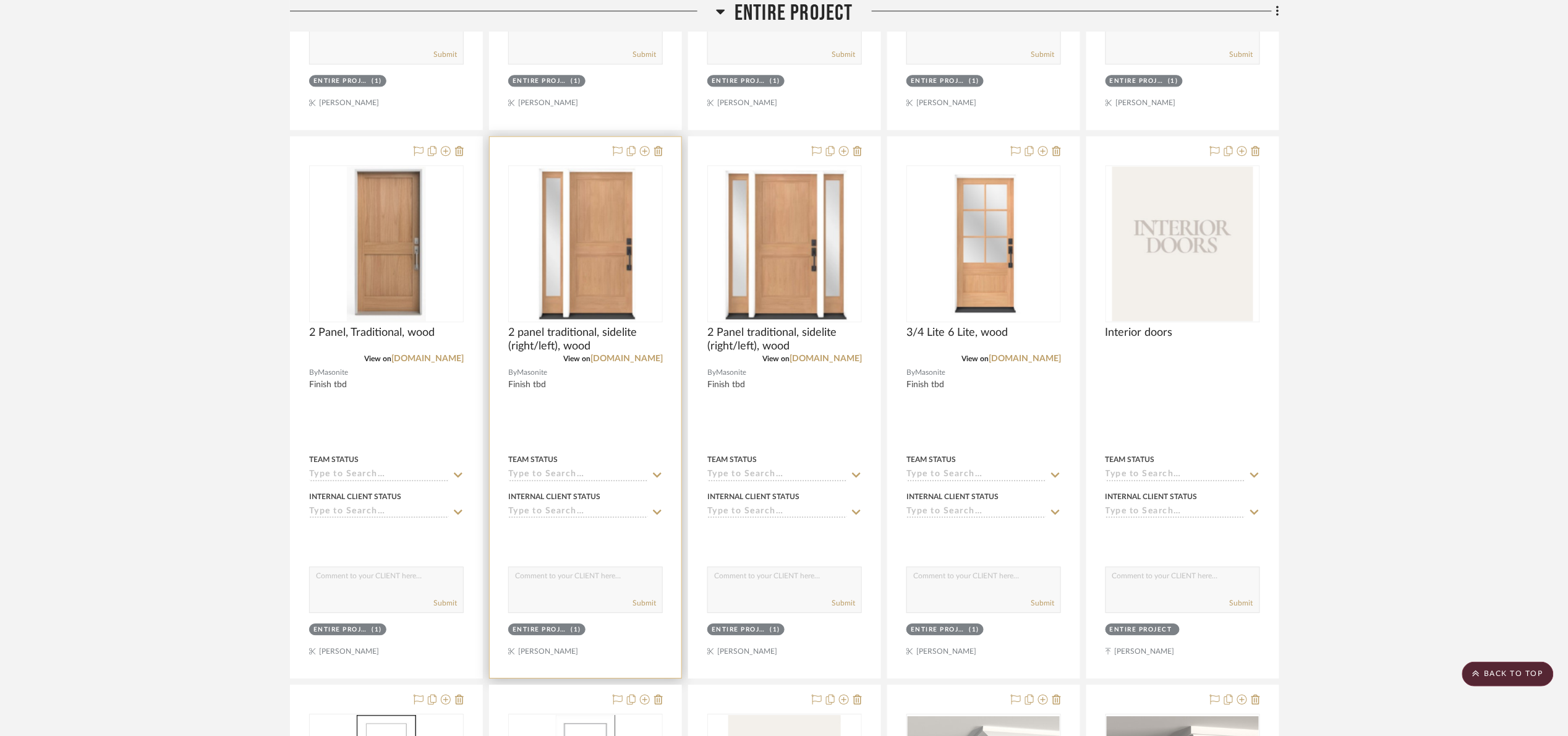
click at [523, 272] on div "0" at bounding box center [585, 244] width 153 height 156
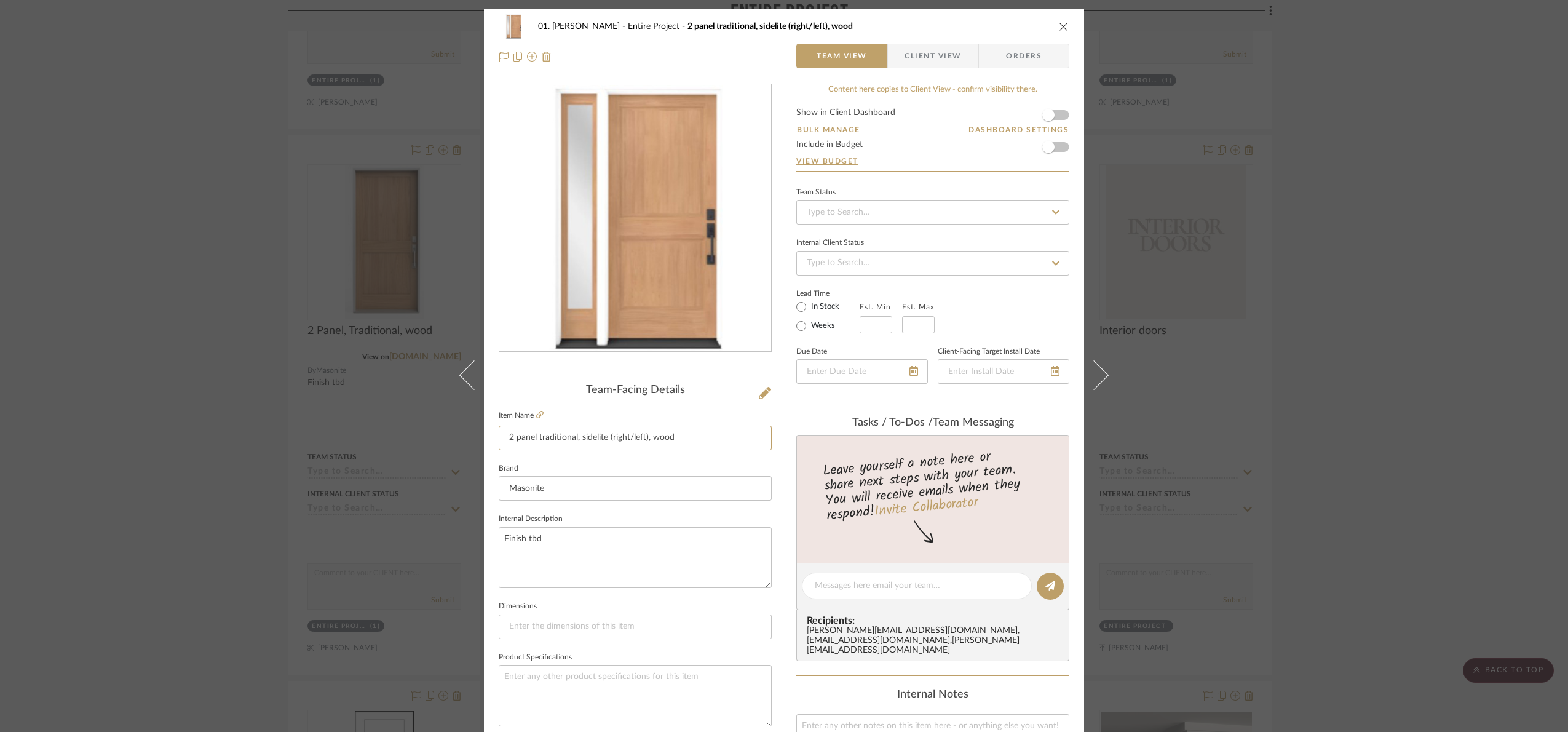
drag, startPoint x: 691, startPoint y: 444, endPoint x: 576, endPoint y: 464, distance: 116.7
click at [576, 464] on div "Team-Facing Details Item Name 2 panel traditional, sidelite (right/left), wood …" at bounding box center [635, 590] width 273 height 412
drag, startPoint x: 140, startPoint y: 597, endPoint x: 148, endPoint y: 613, distance: 17.9
click at [140, 598] on div "01. Merker Entire Project 2 panel traditional, sidelite (right/left), wood Team…" at bounding box center [784, 366] width 1568 height 732
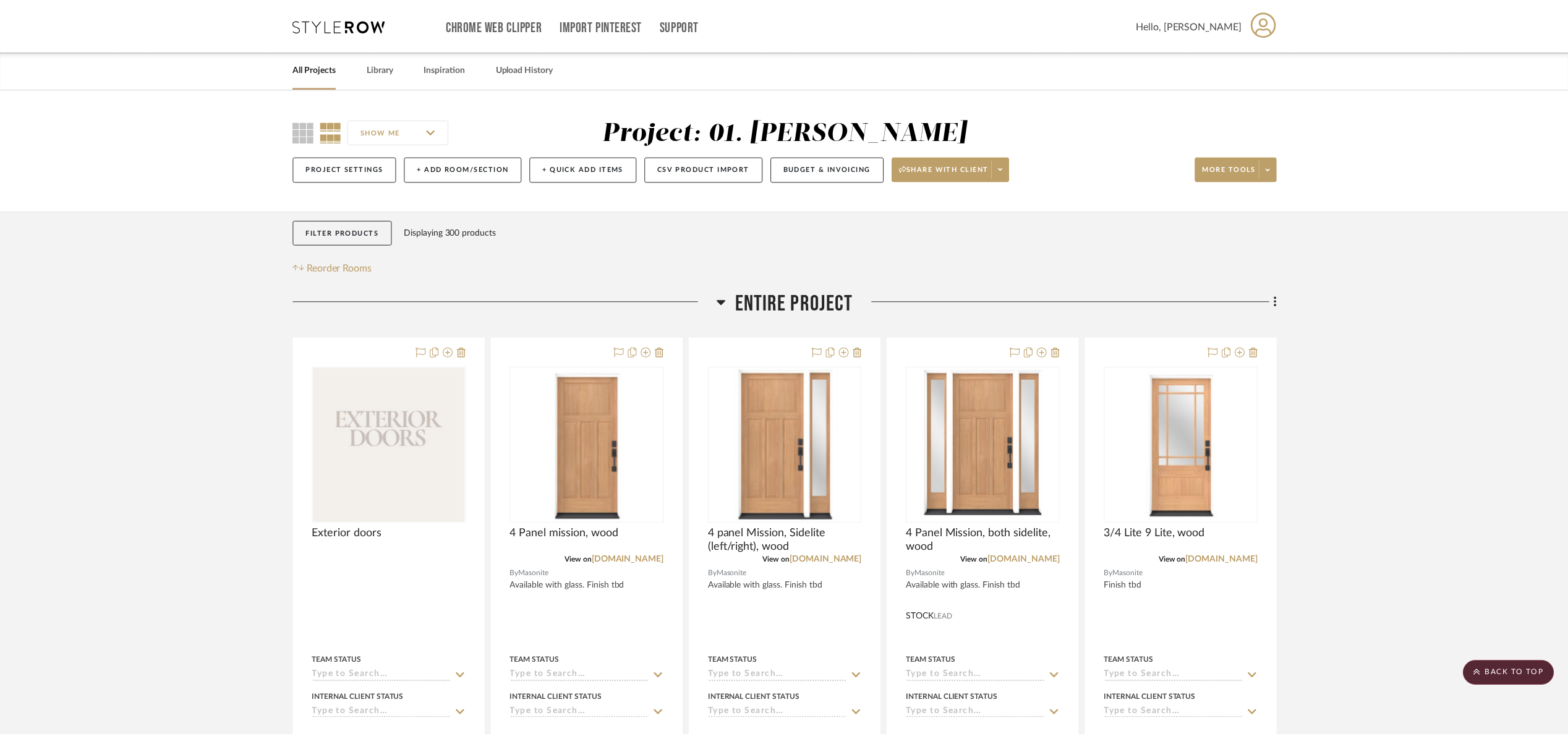
scroll to position [1299, 0]
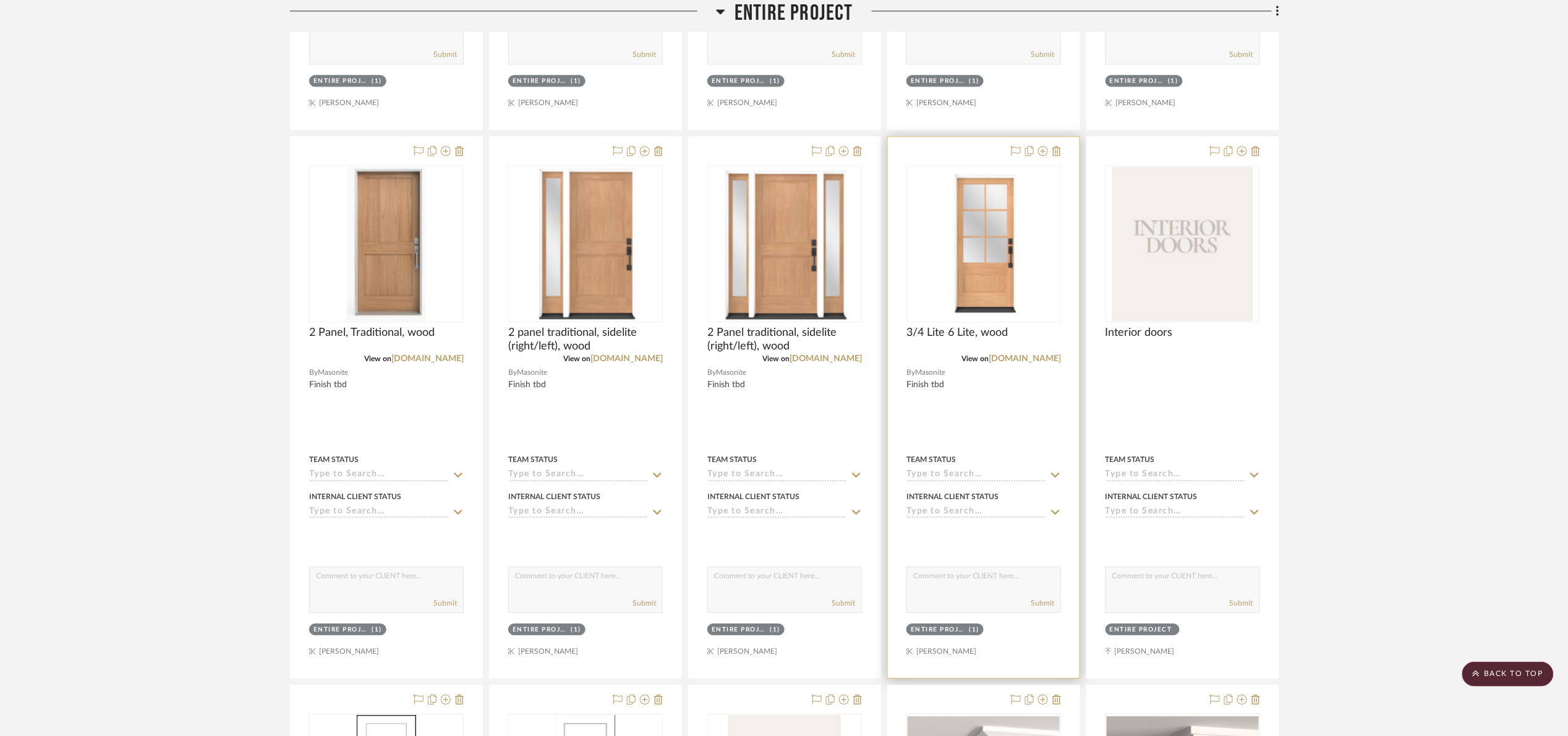
click at [1023, 286] on img "0" at bounding box center [984, 244] width 95 height 155
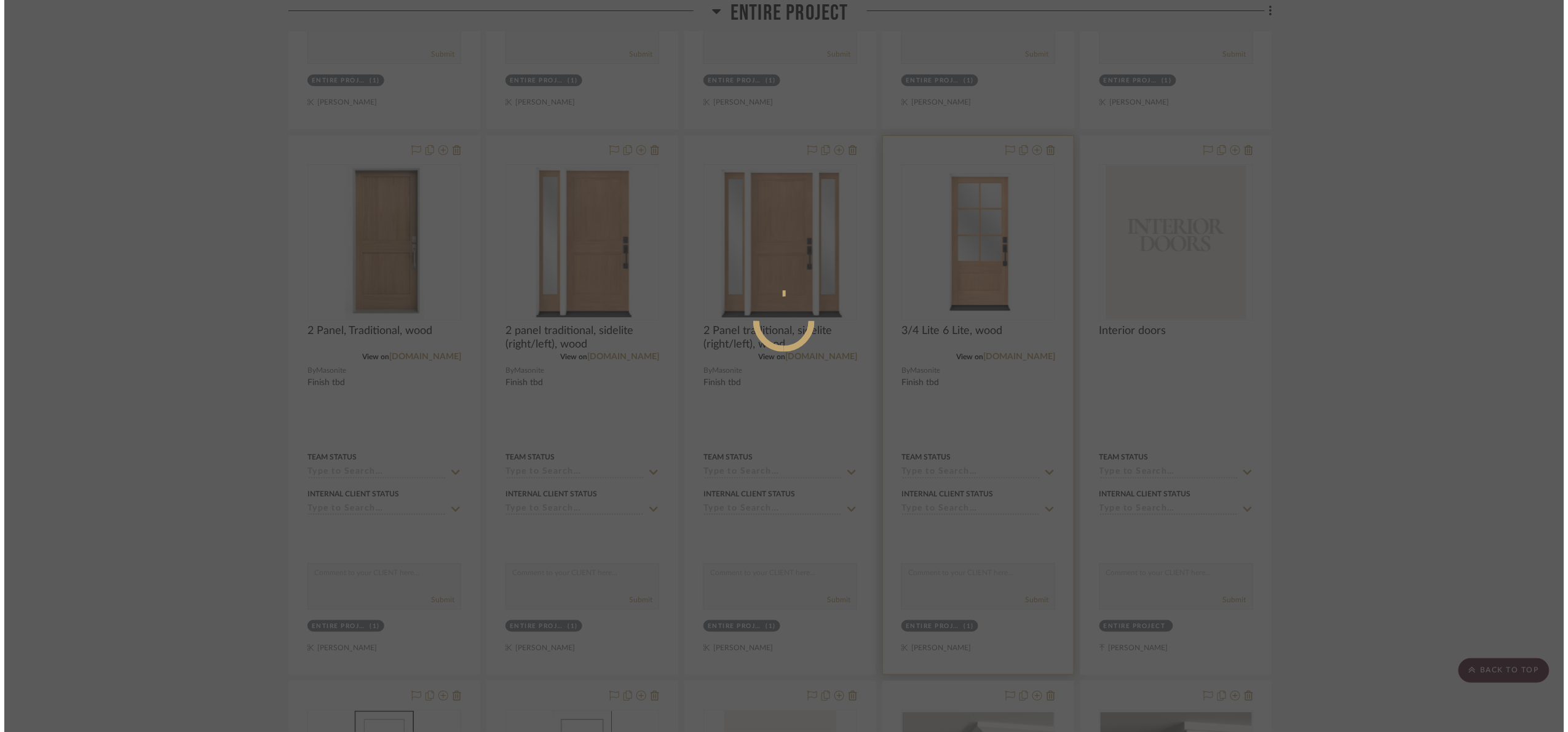
scroll to position [0, 0]
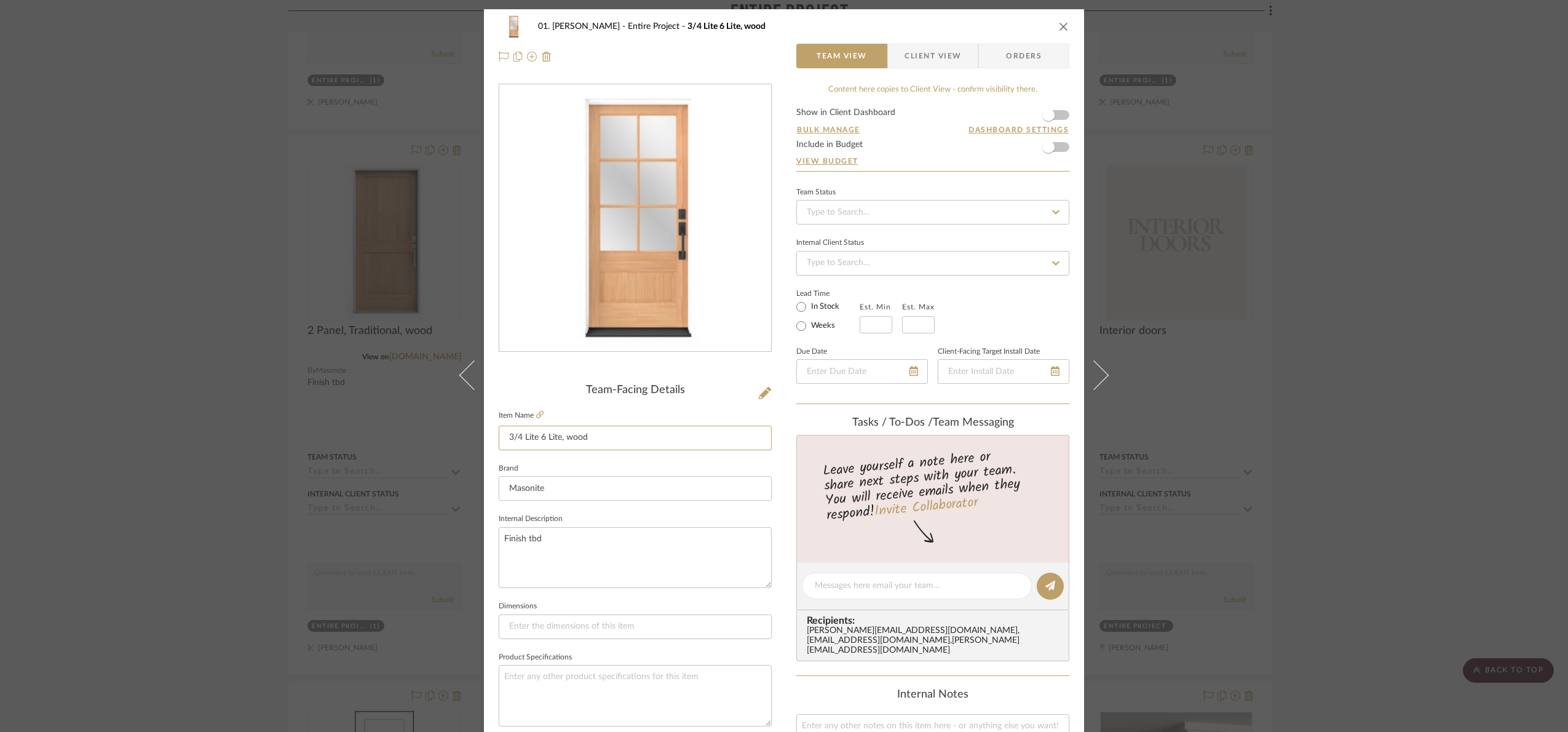
drag, startPoint x: 575, startPoint y: 432, endPoint x: 203, endPoint y: 447, distance: 372.3
click at [203, 447] on div "01. Merker Entire Project 3/4 Lite 6 Lite, wood Team View Client View Orders Te…" at bounding box center [784, 366] width 1568 height 732
click at [151, 294] on div "01. Merker Entire Project 3/4 Lite 6 Lite, wood Team View Client View Orders Te…" at bounding box center [784, 366] width 1568 height 732
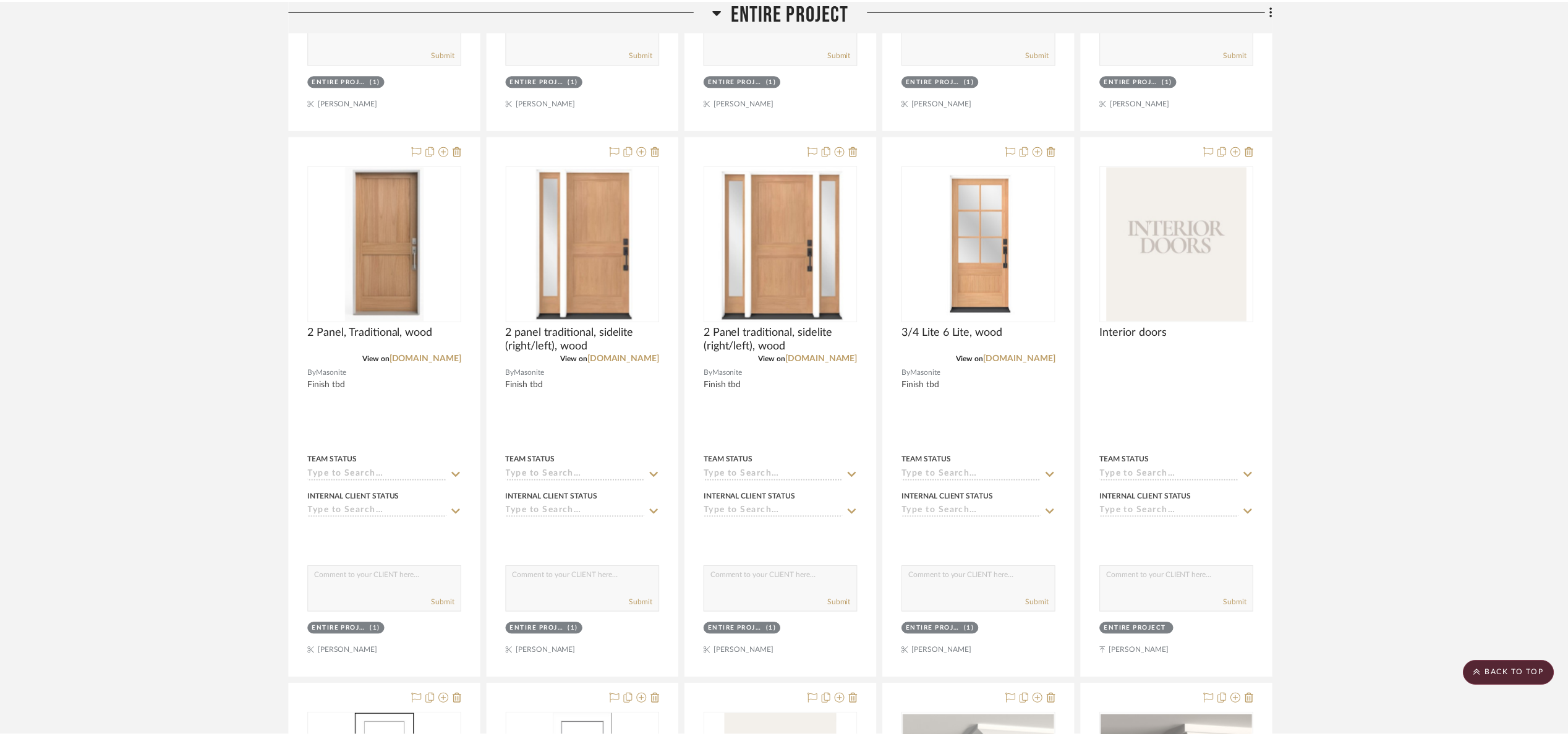
scroll to position [1299, 0]
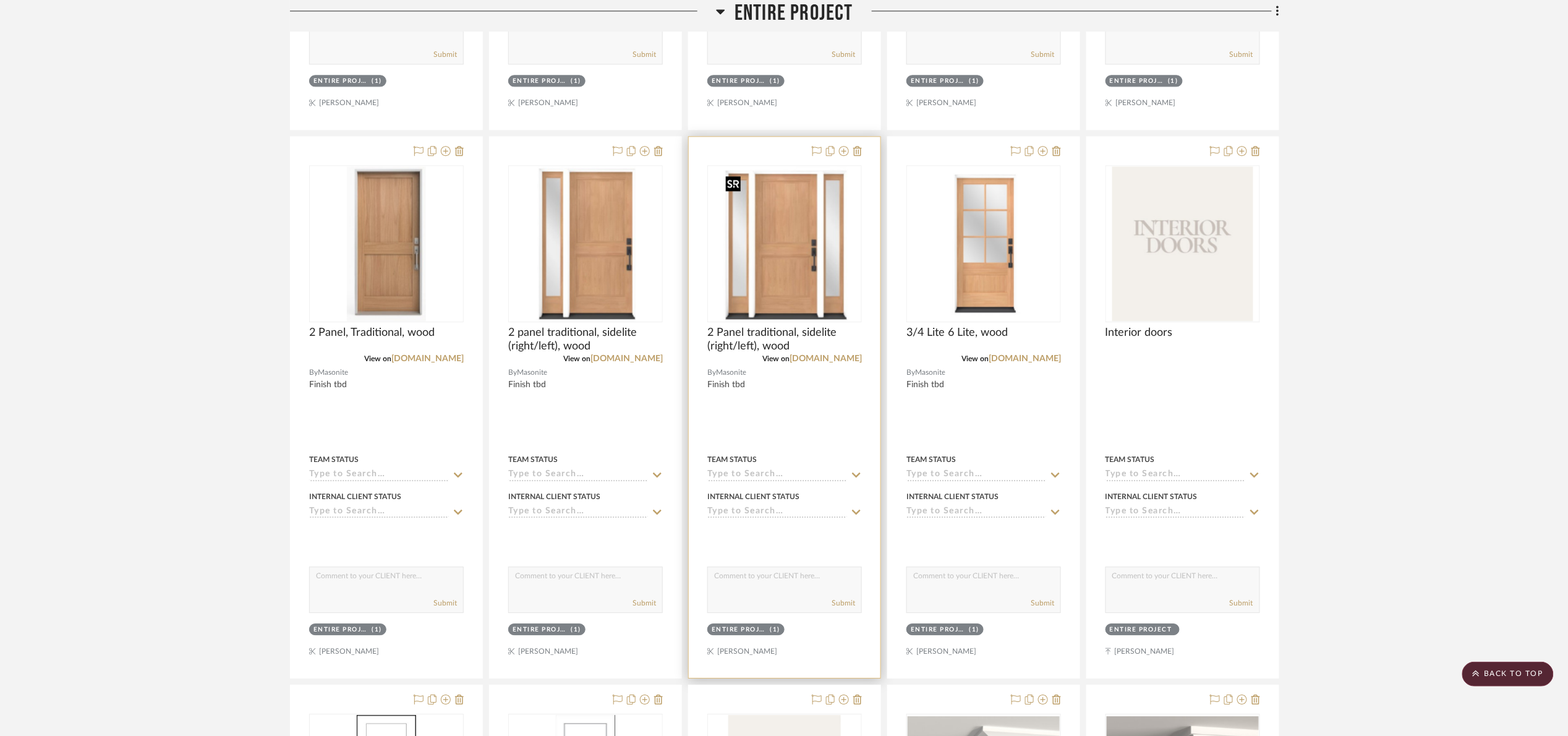
click at [789, 269] on img "0" at bounding box center [784, 244] width 128 height 155
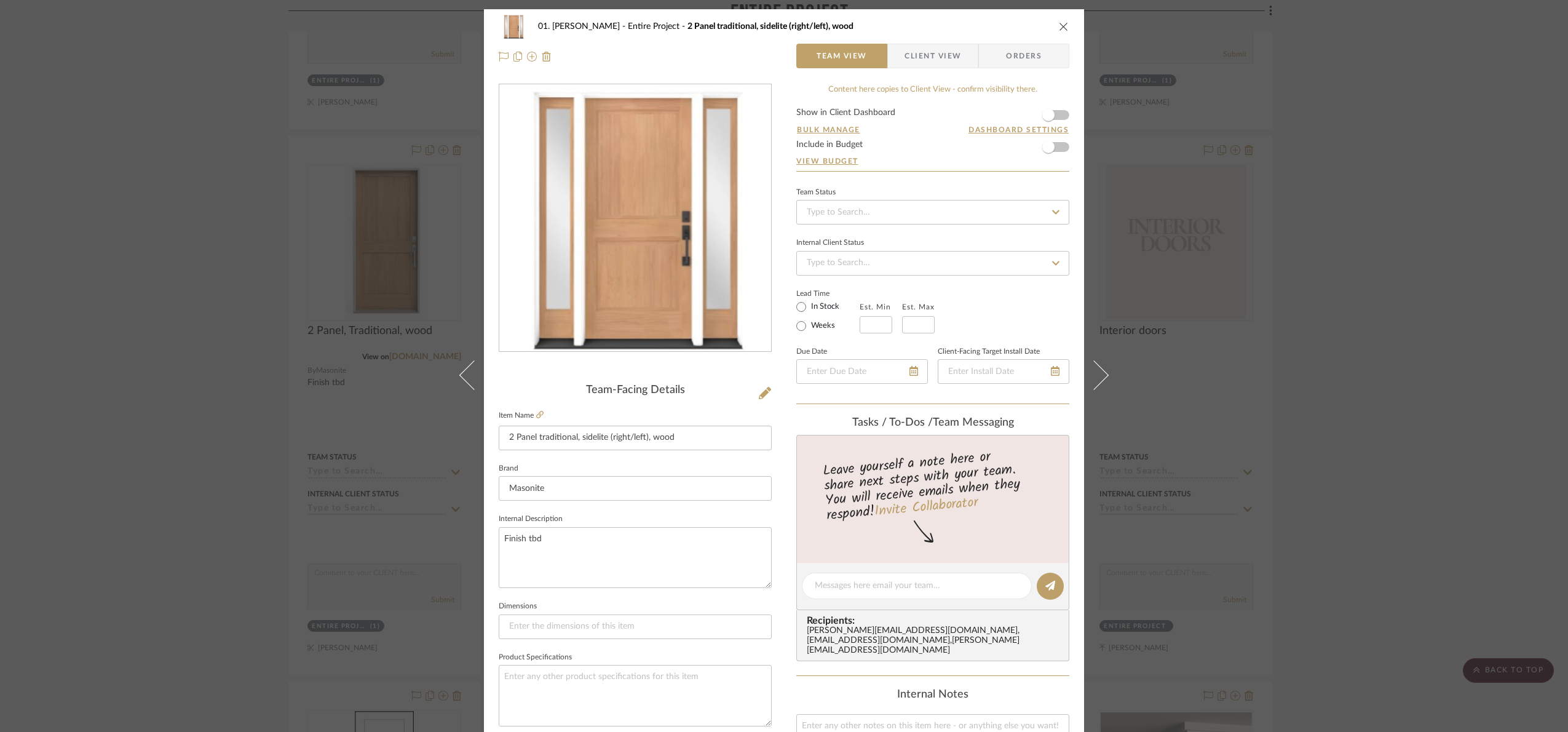
click at [1429, 371] on div "01. Merker Entire Project 2 Panel traditional, sidelite (right/left), wood Team…" at bounding box center [784, 366] width 1568 height 732
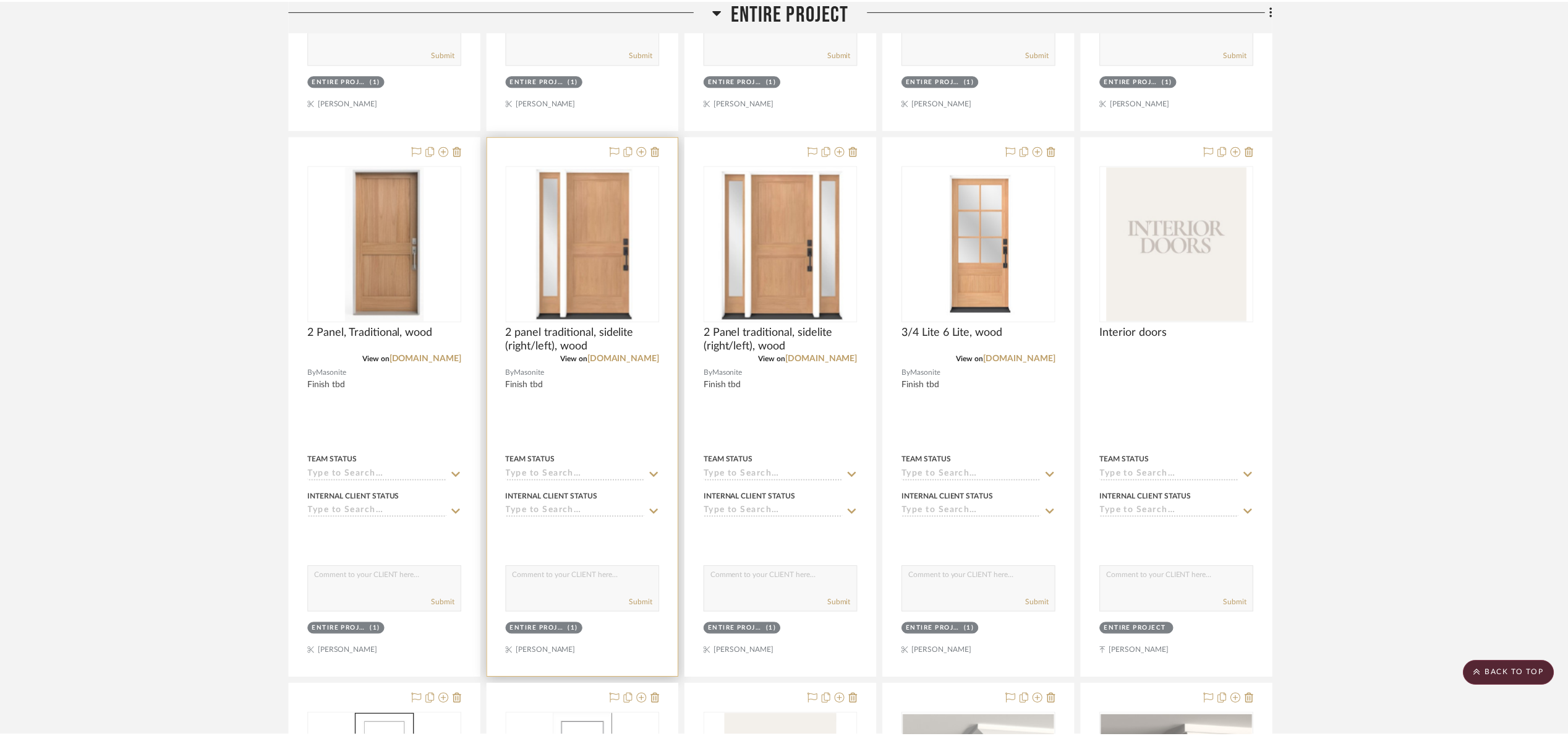
scroll to position [1299, 0]
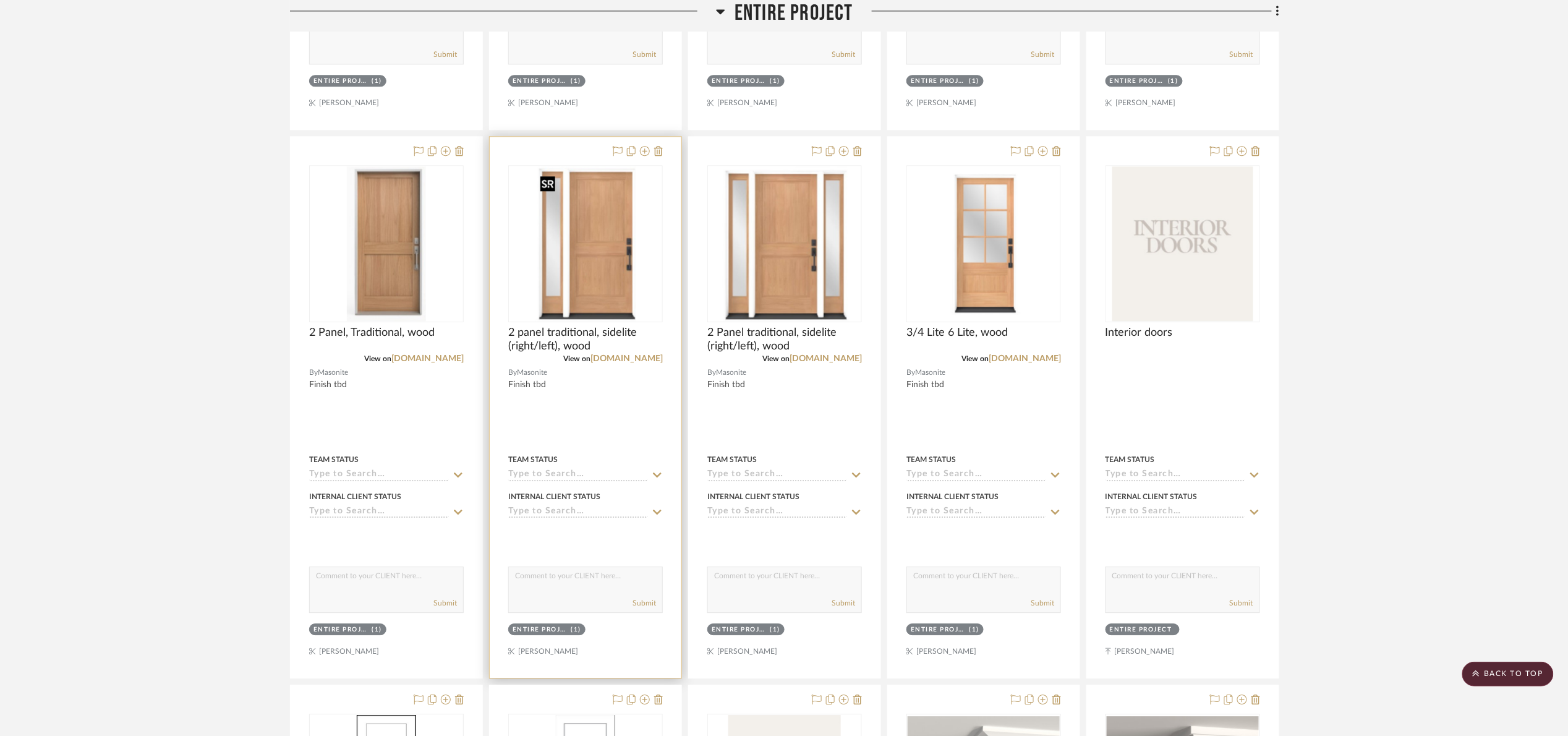
click at [587, 246] on img "0" at bounding box center [586, 244] width 102 height 155
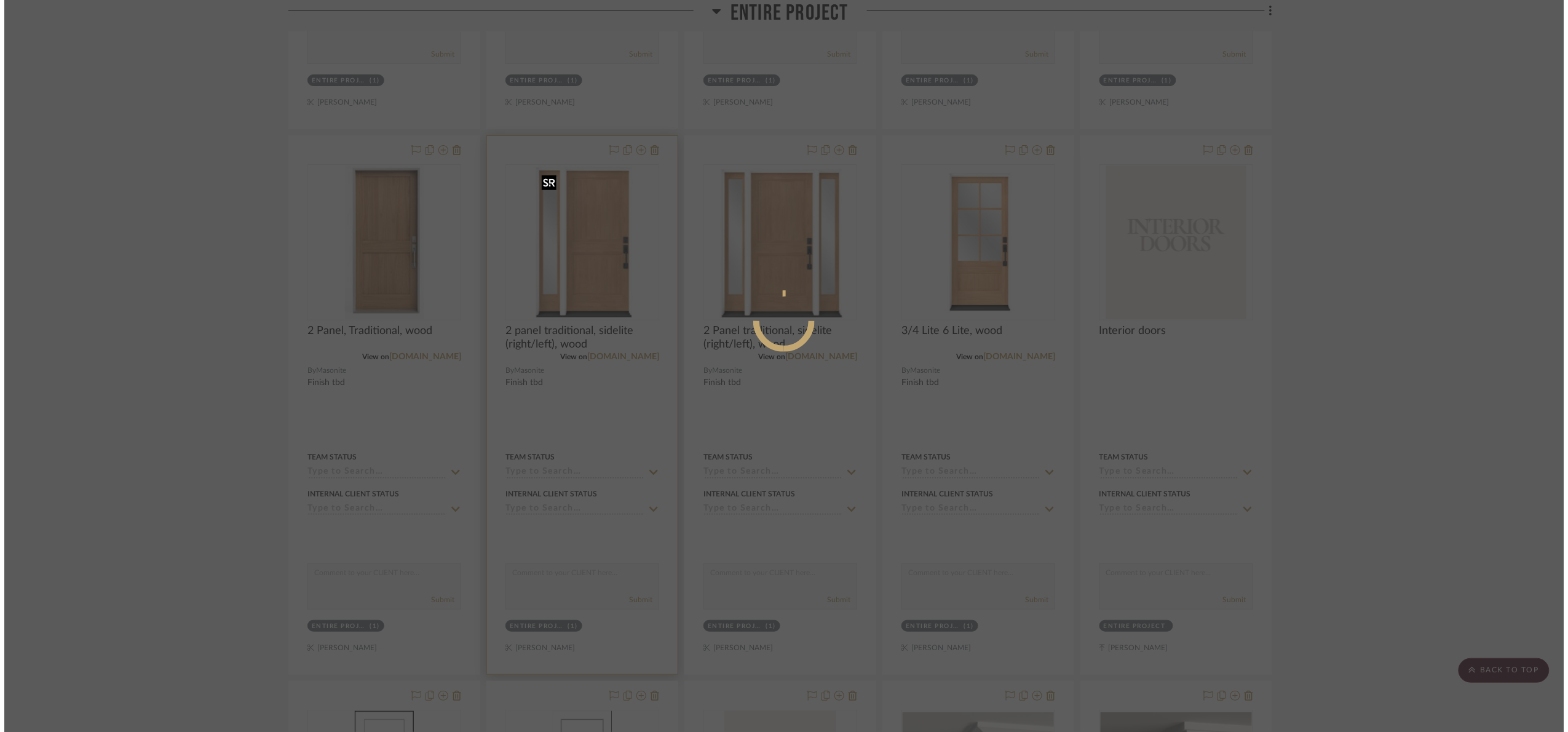
scroll to position [0, 0]
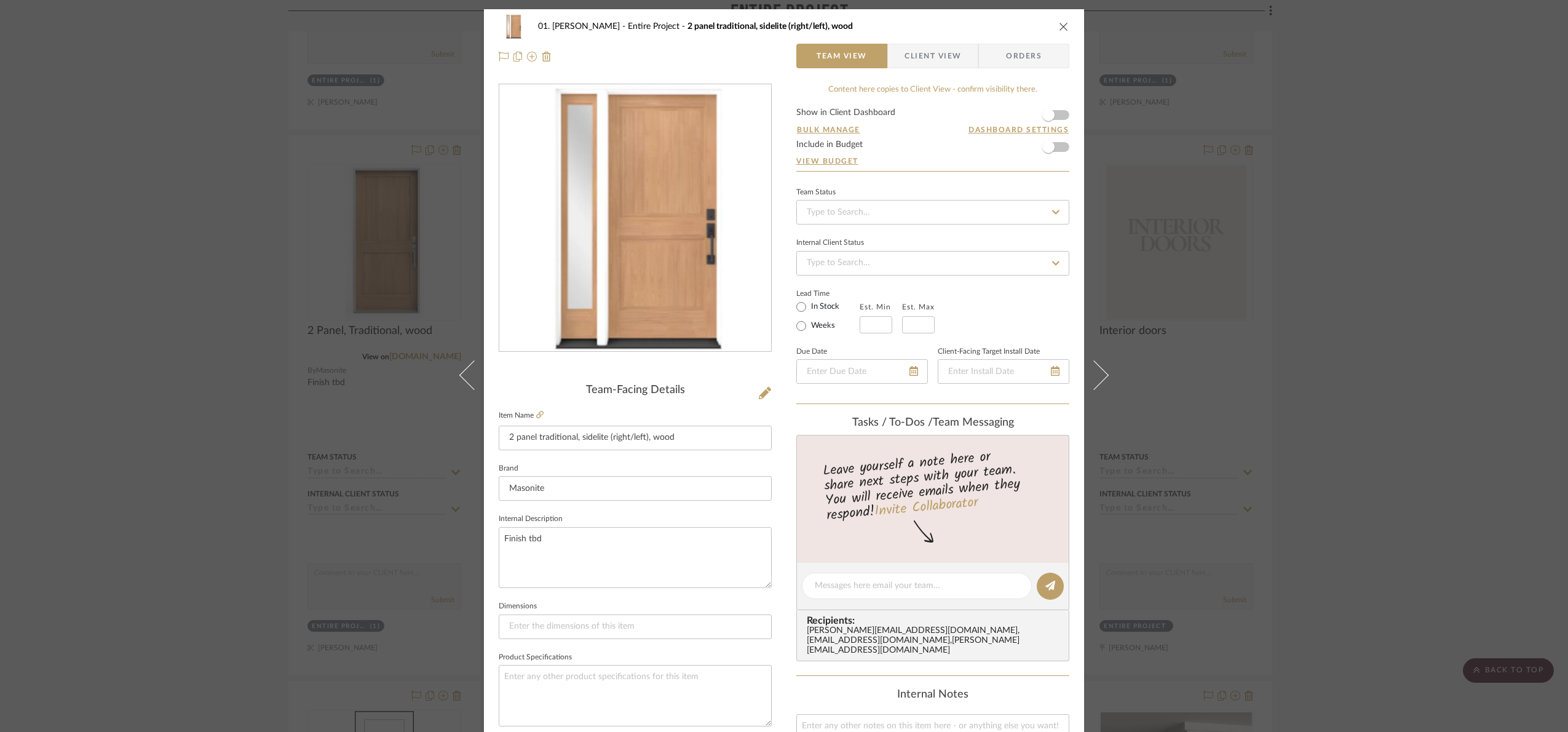
click at [1304, 454] on div "01. Merker Entire Project 2 panel traditional, sidelite (right/left), wood Team…" at bounding box center [784, 366] width 1568 height 732
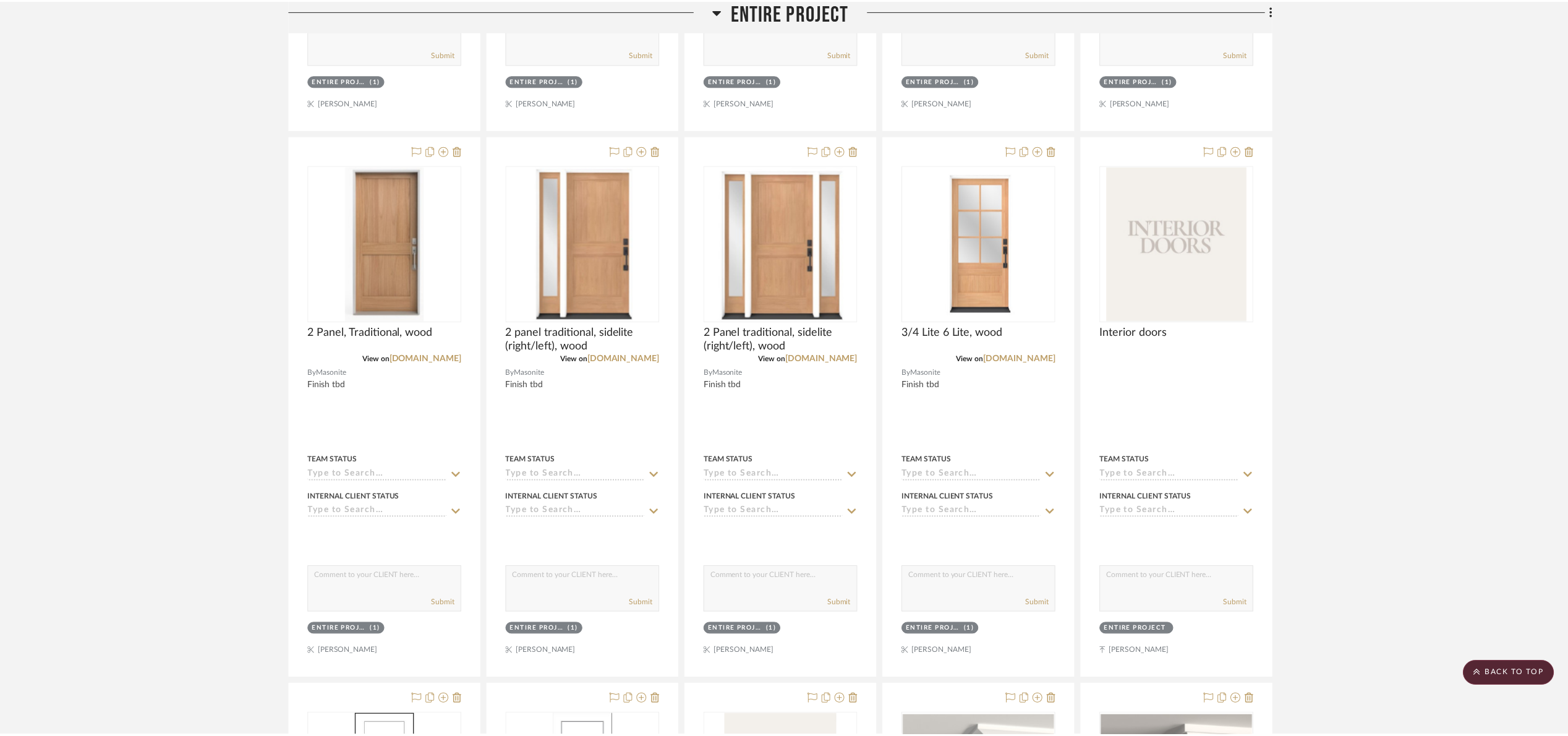
scroll to position [1299, 0]
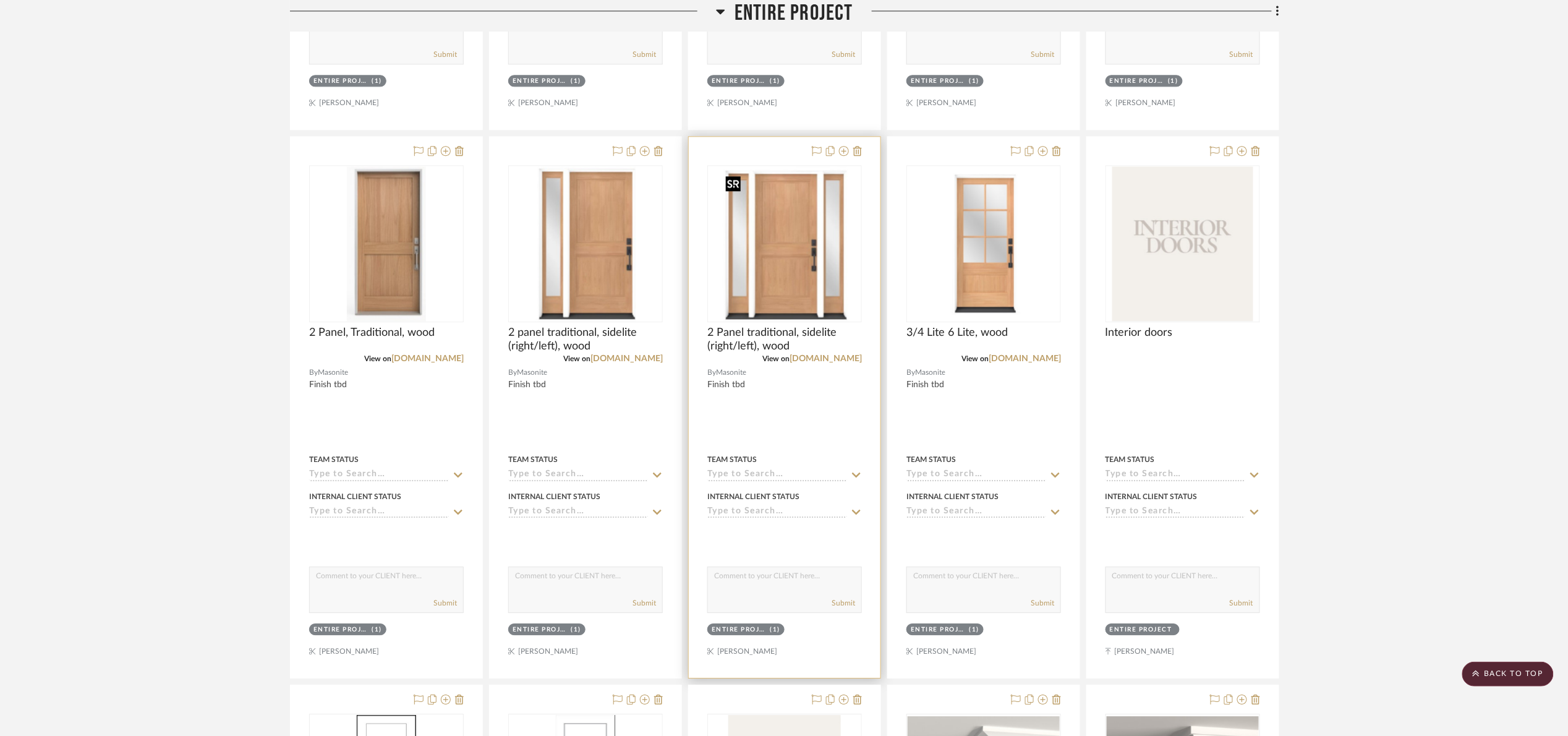
click at [768, 256] on img "0" at bounding box center [784, 244] width 128 height 155
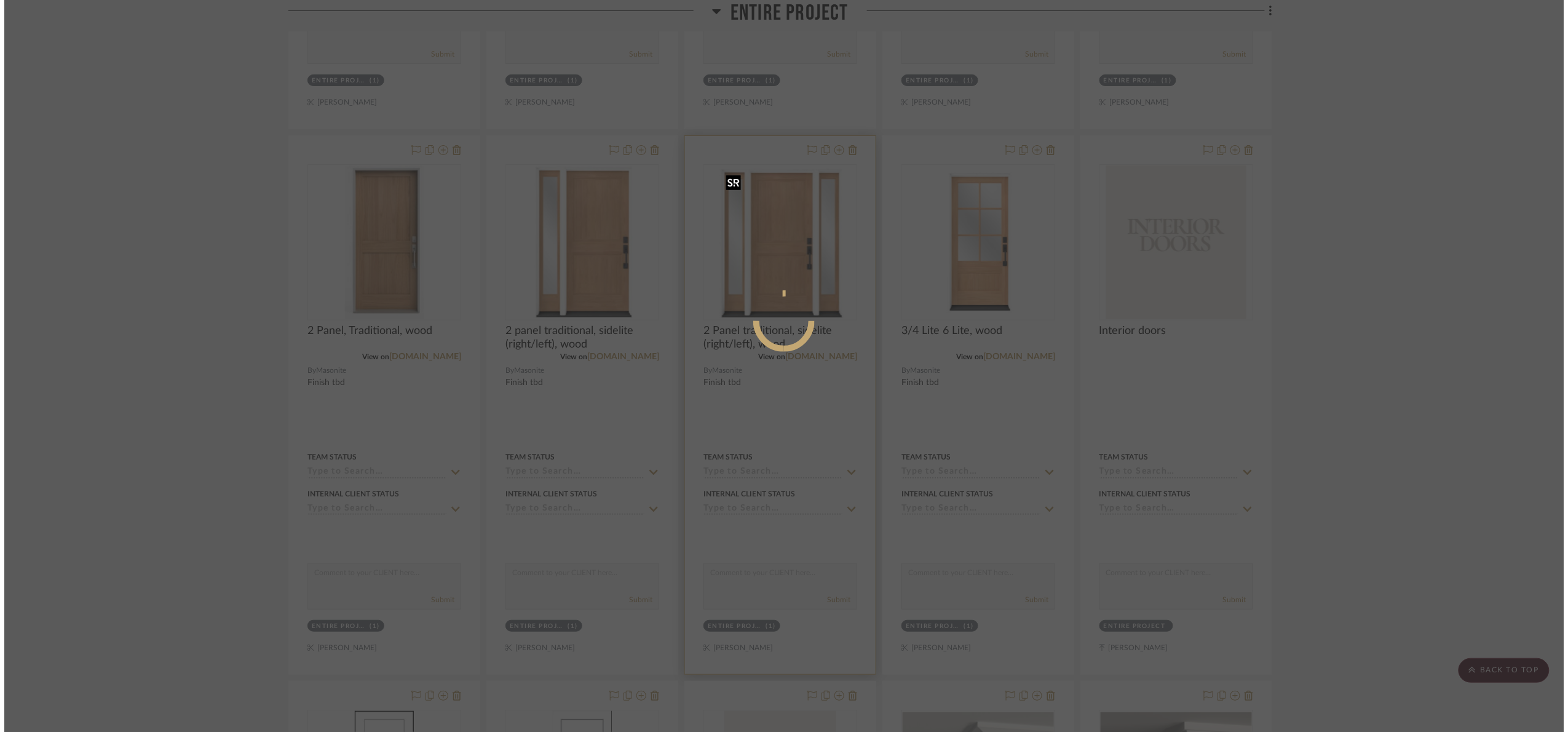
scroll to position [0, 0]
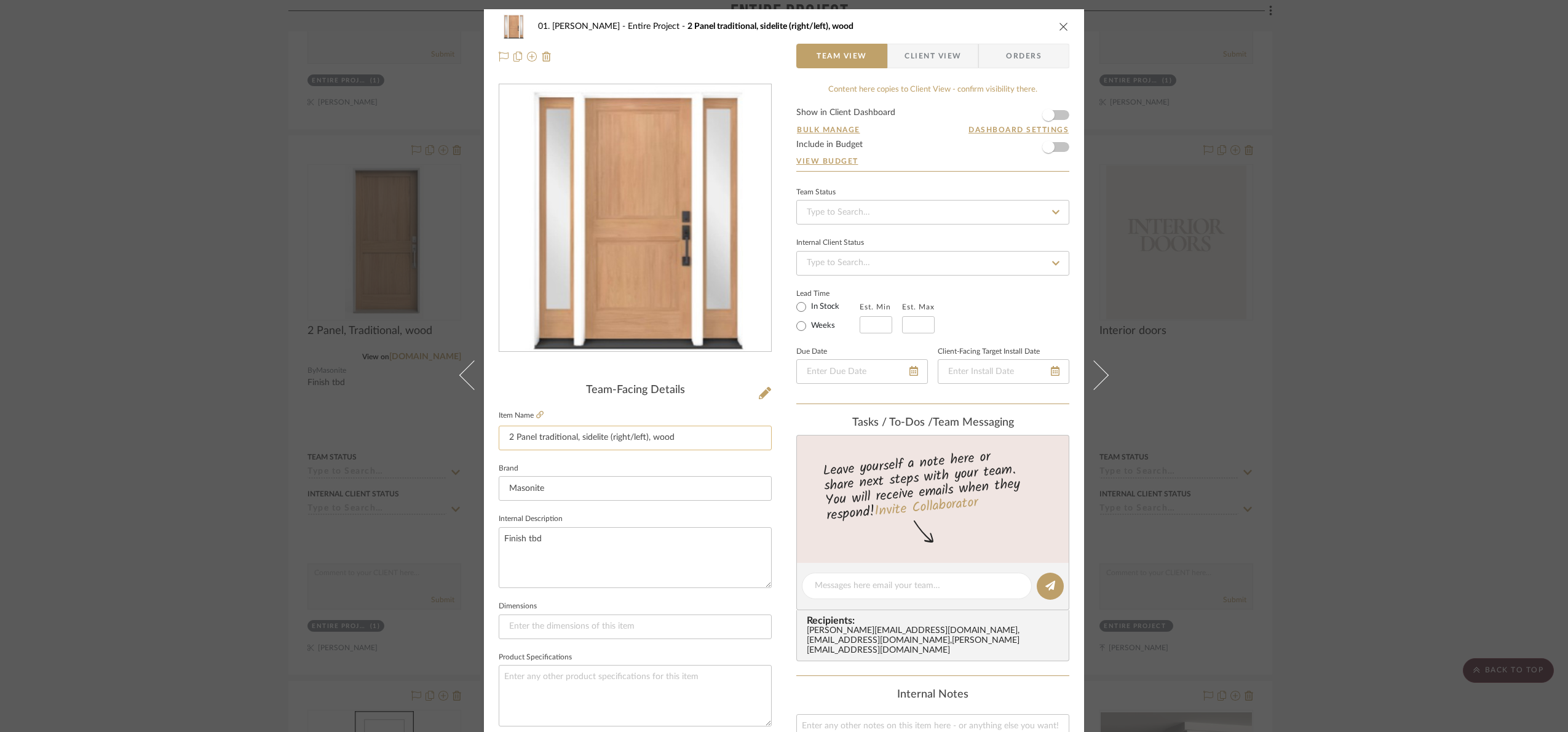
drag, startPoint x: 694, startPoint y: 444, endPoint x: 579, endPoint y: 432, distance: 115.6
click at [579, 432] on input "2 Panel traditional, sidelite (right/left), wood" at bounding box center [635, 438] width 273 height 24
type input "2 Panel traditional,"
click at [1377, 383] on div "01. Merker Entire Project 2 Panel traditional, sidelite (right/left), wood Team…" at bounding box center [784, 366] width 1568 height 732
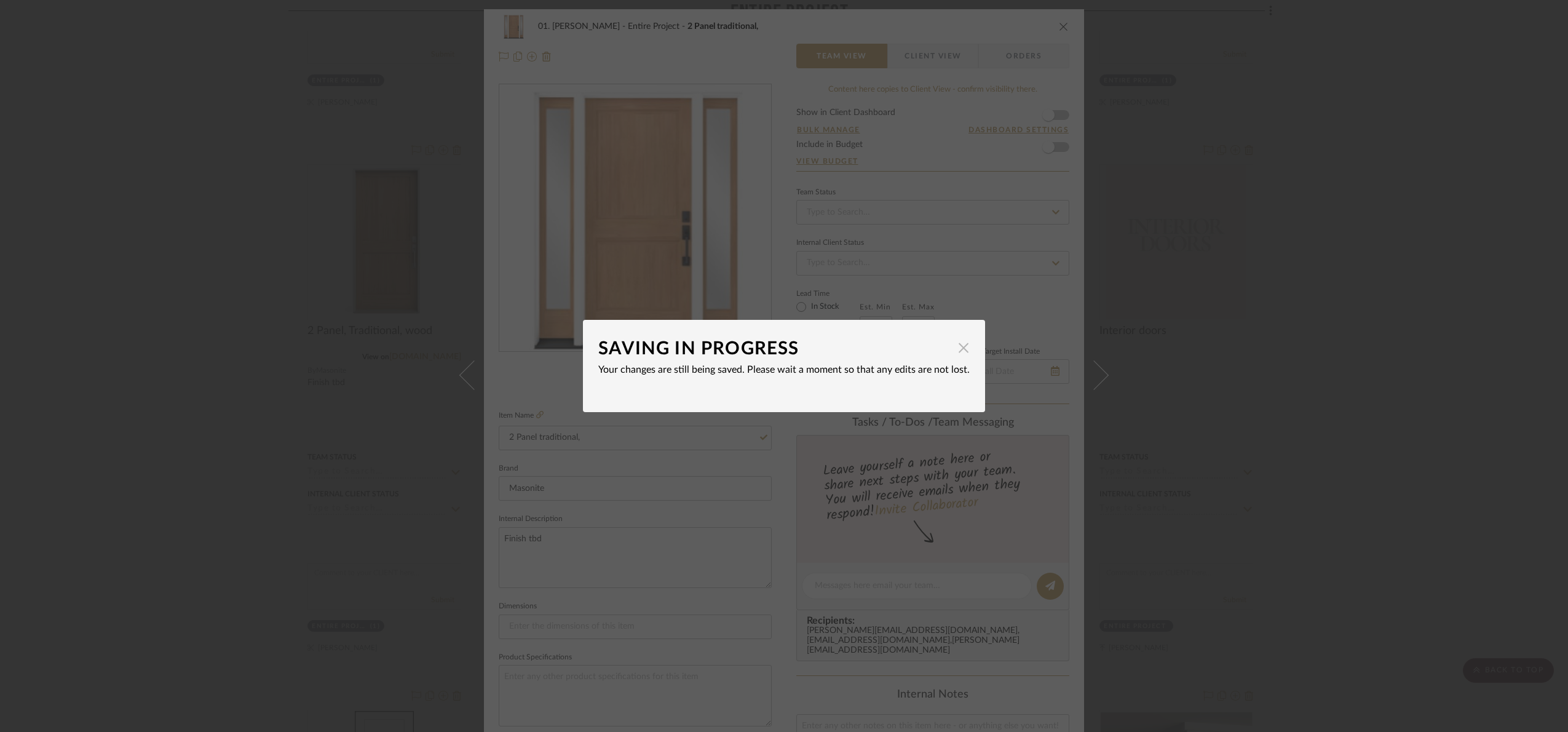
click at [965, 344] on span "button" at bounding box center [963, 347] width 24 height 24
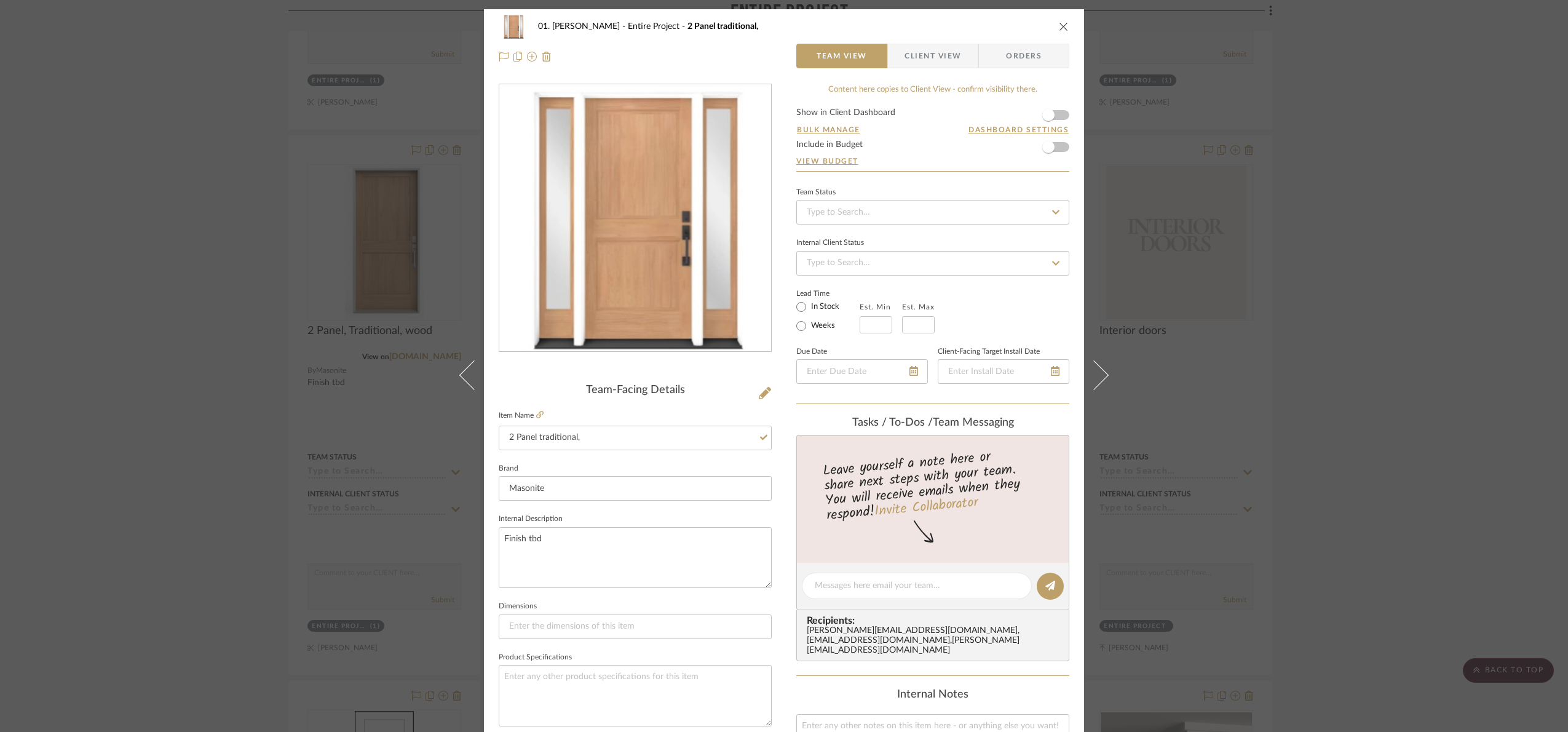
click at [1334, 328] on div "01. Merker Entire Project 2 Panel traditional, Team View Client View Orders Tea…" at bounding box center [784, 366] width 1568 height 732
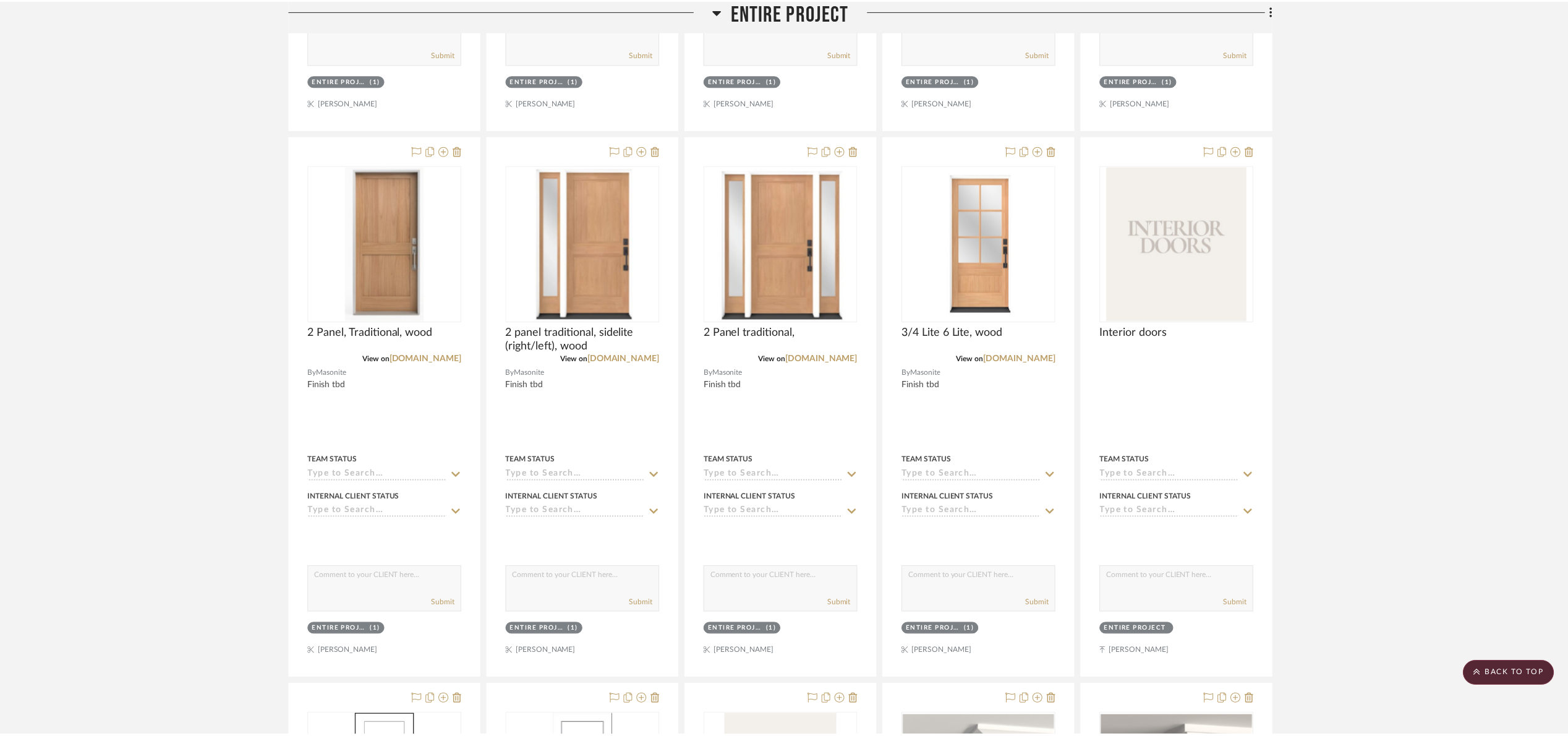
scroll to position [1299, 0]
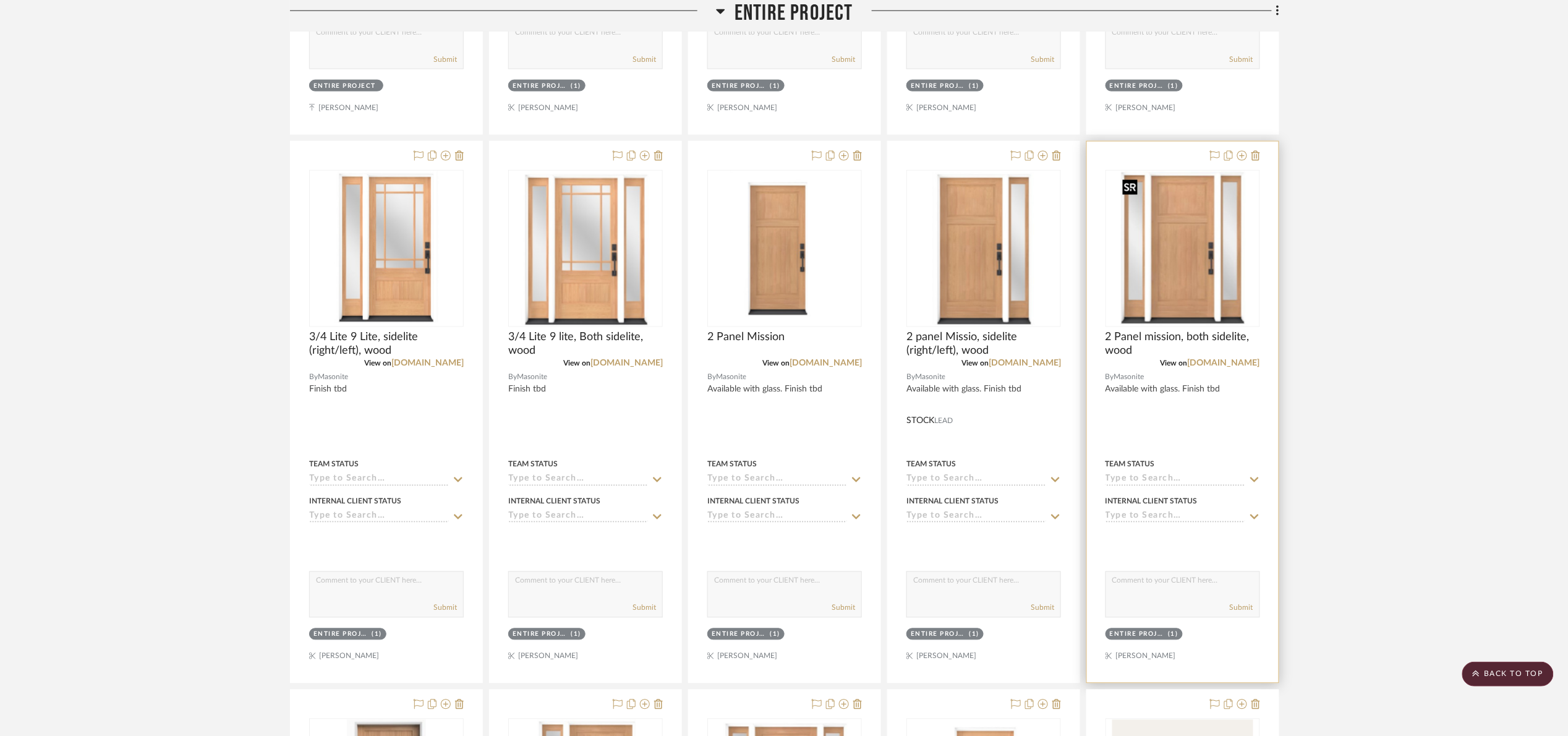
scroll to position [742, 0]
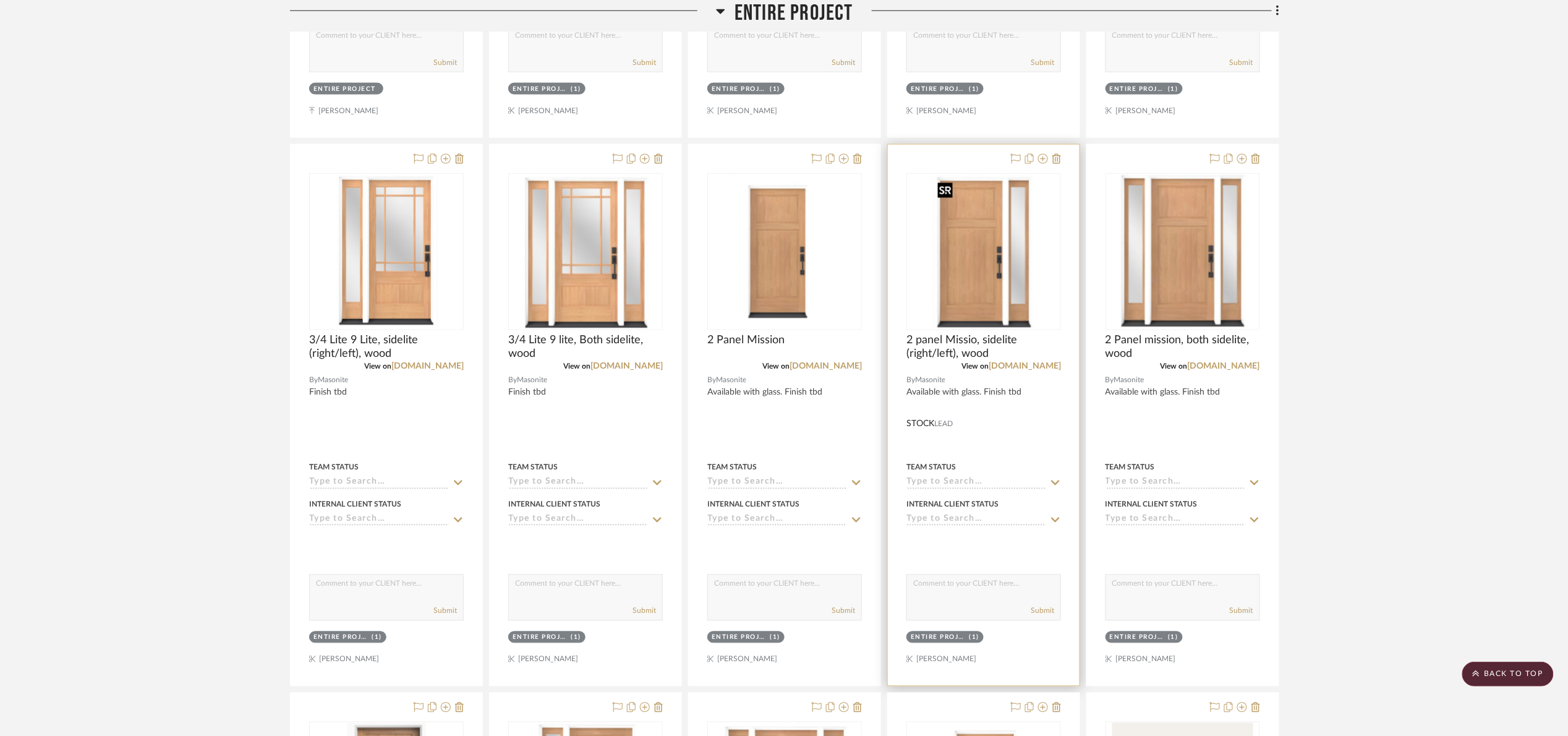
click at [981, 269] on img "0" at bounding box center [983, 251] width 102 height 155
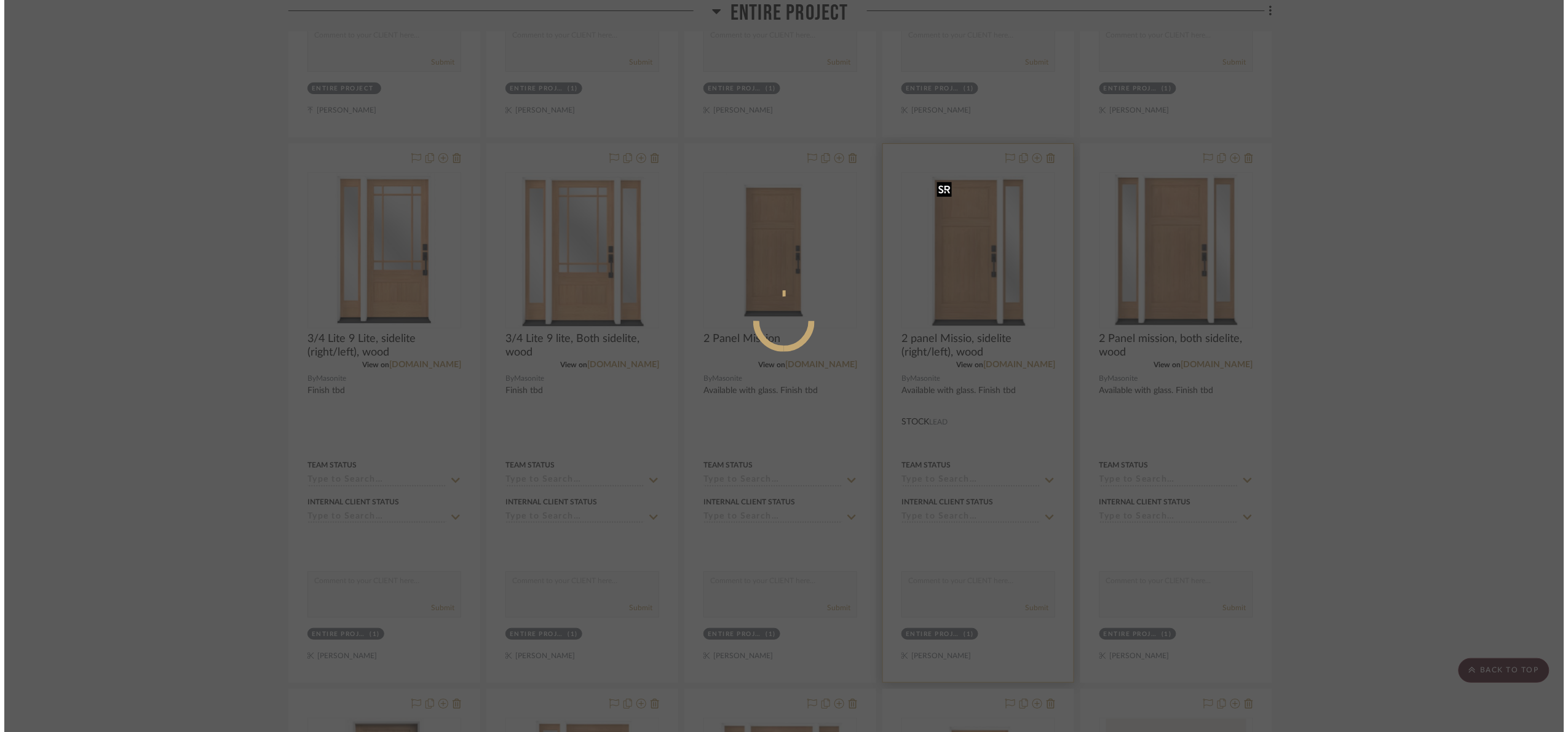
scroll to position [0, 0]
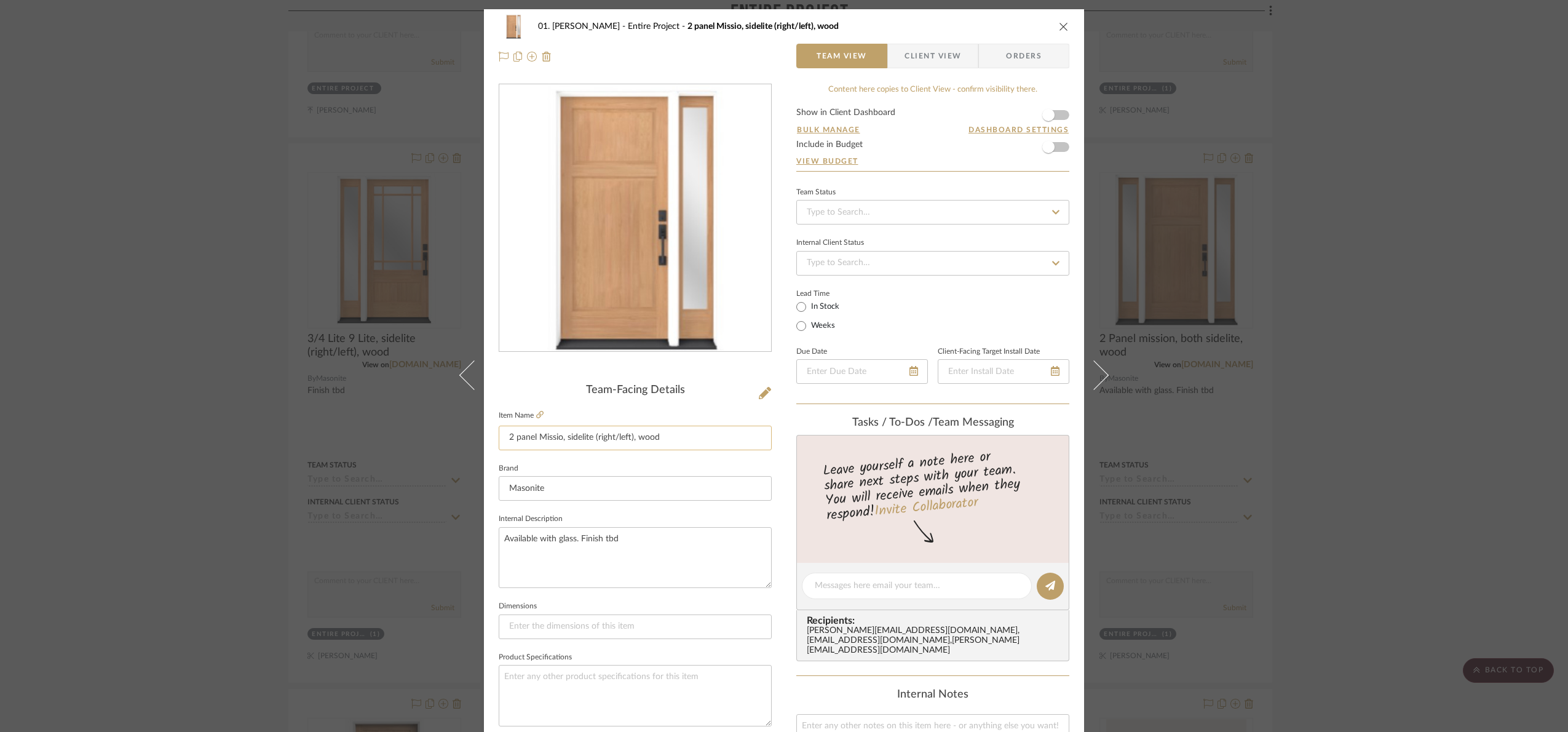
drag, startPoint x: 675, startPoint y: 438, endPoint x: 563, endPoint y: 434, distance: 112.1
click at [563, 434] on input "2 panel Missio, sidelite (right/left), wood" at bounding box center [635, 438] width 273 height 24
drag, startPoint x: 538, startPoint y: 394, endPoint x: 674, endPoint y: 385, distance: 136.3
click at [538, 394] on div "Team-Facing Details" at bounding box center [635, 390] width 273 height 13
click at [1386, 345] on div "01. Merker Entire Project 2 panel Missio, sidelite (right/left), wood Team View…" at bounding box center [784, 366] width 1568 height 732
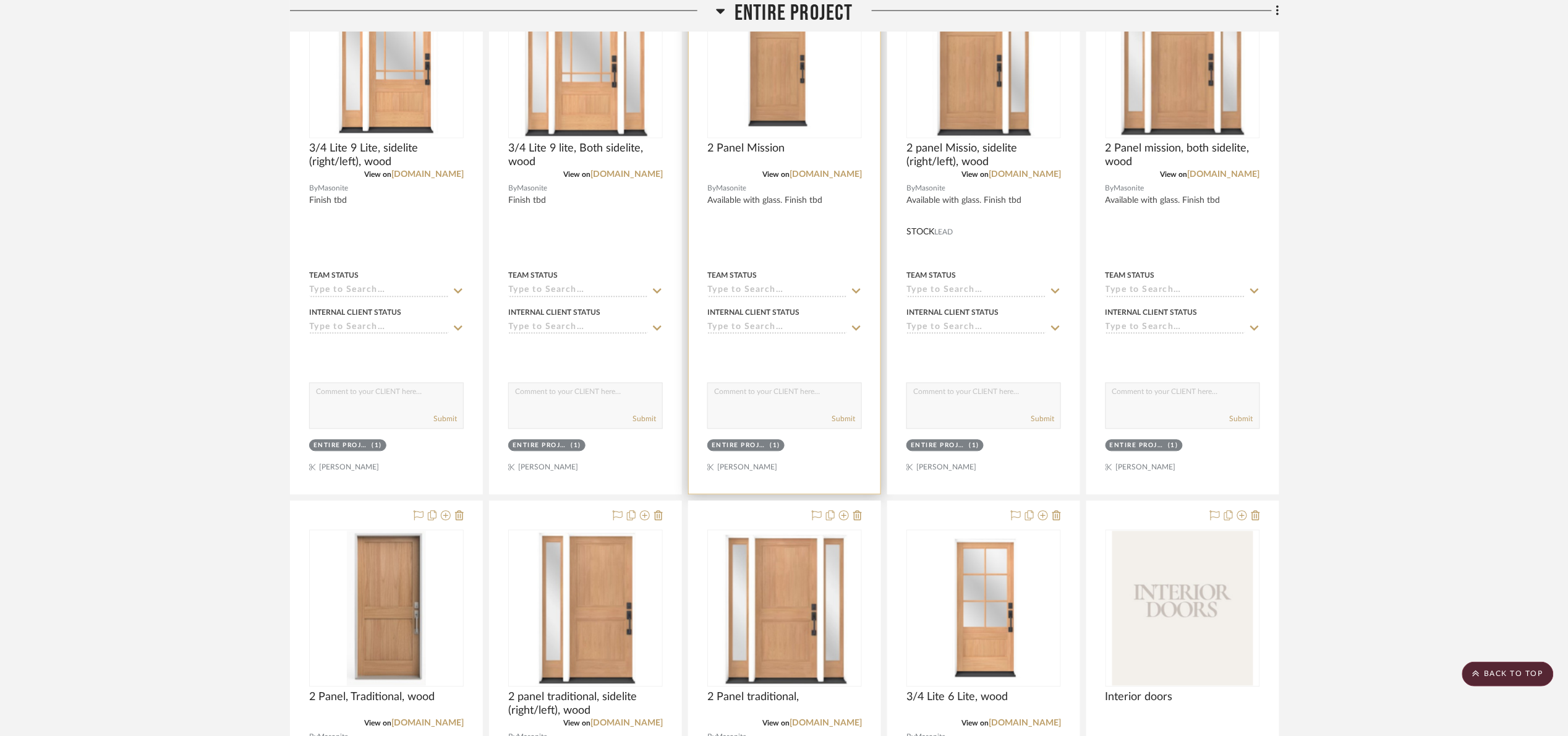
scroll to position [835, 0]
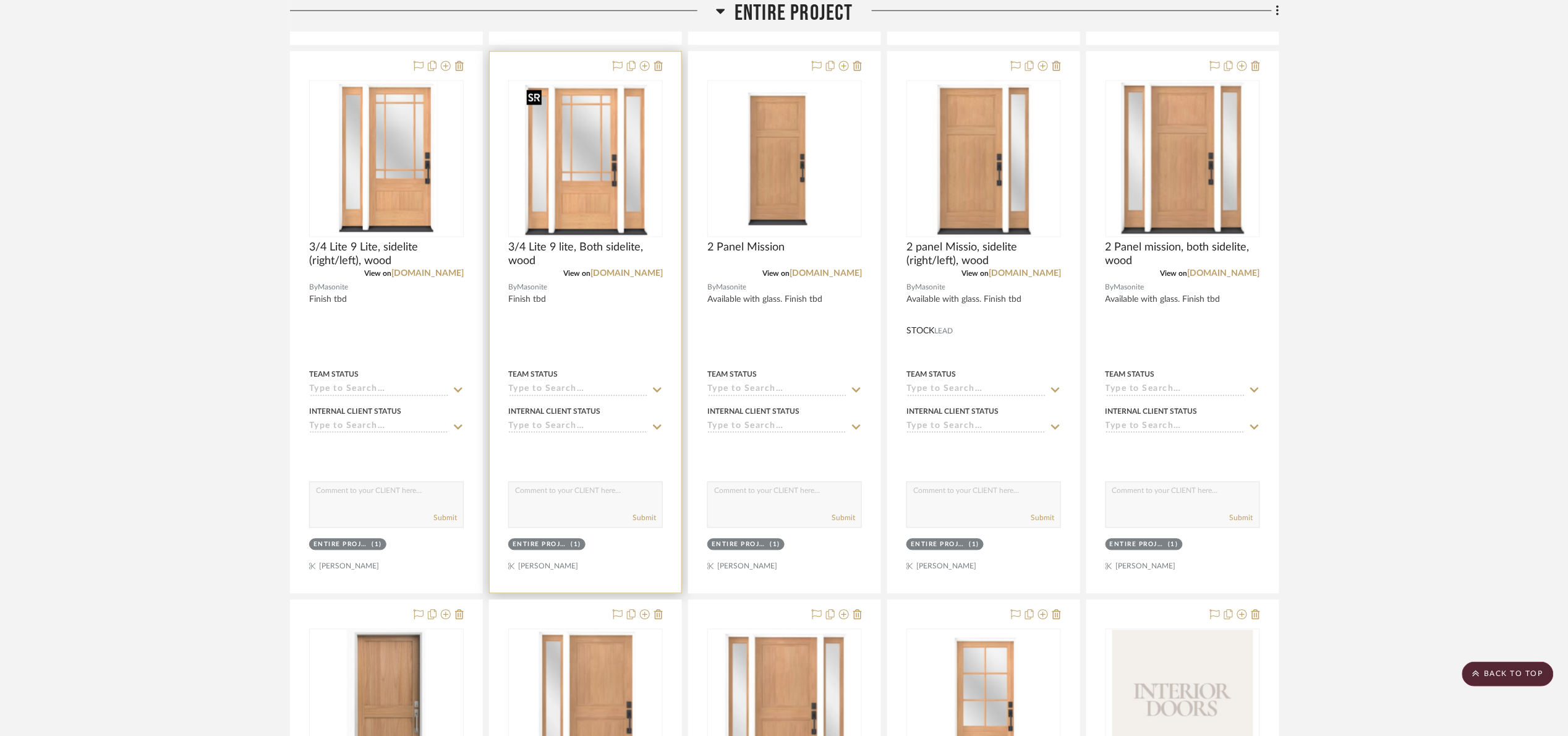
click at [566, 155] on img "0" at bounding box center [585, 158] width 128 height 155
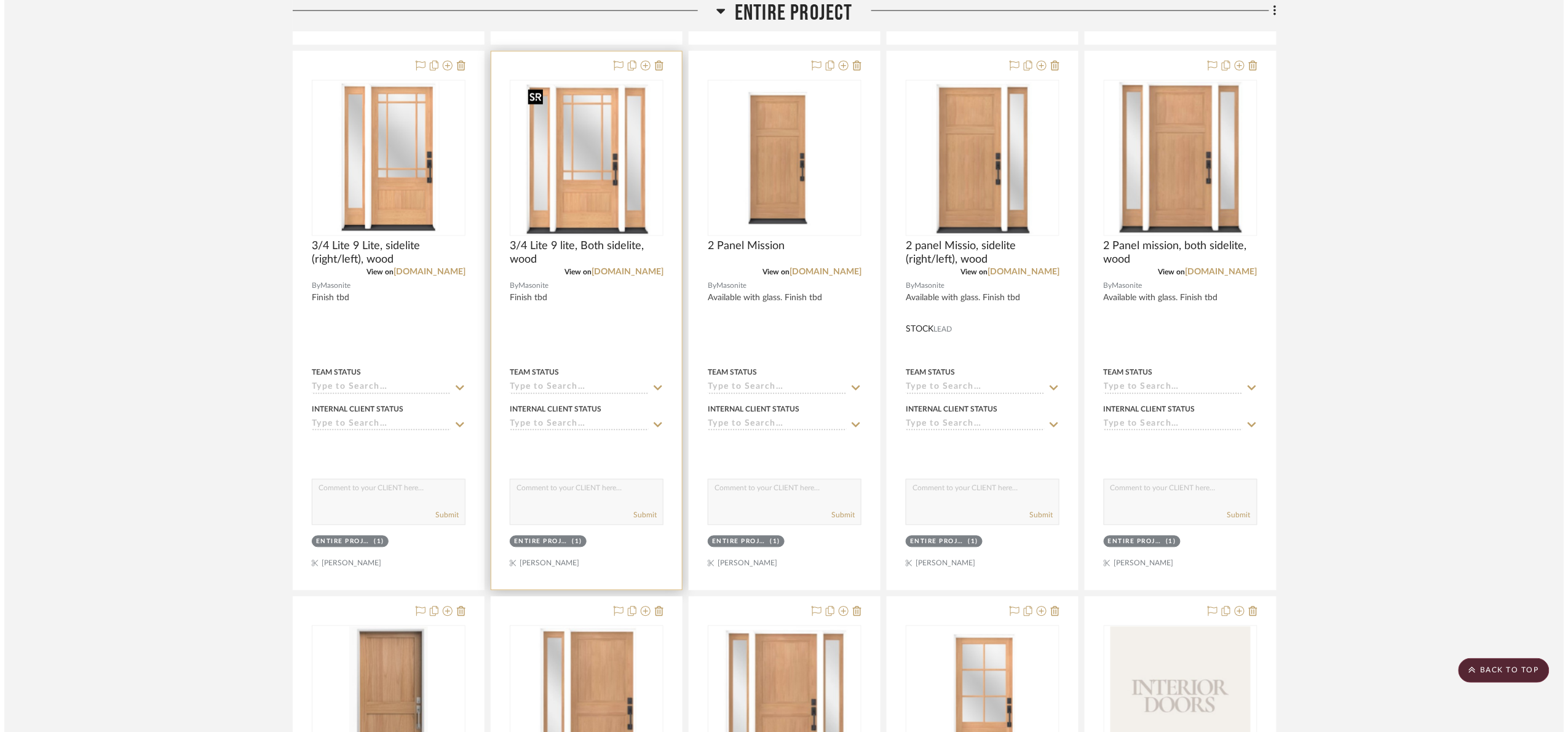
scroll to position [0, 0]
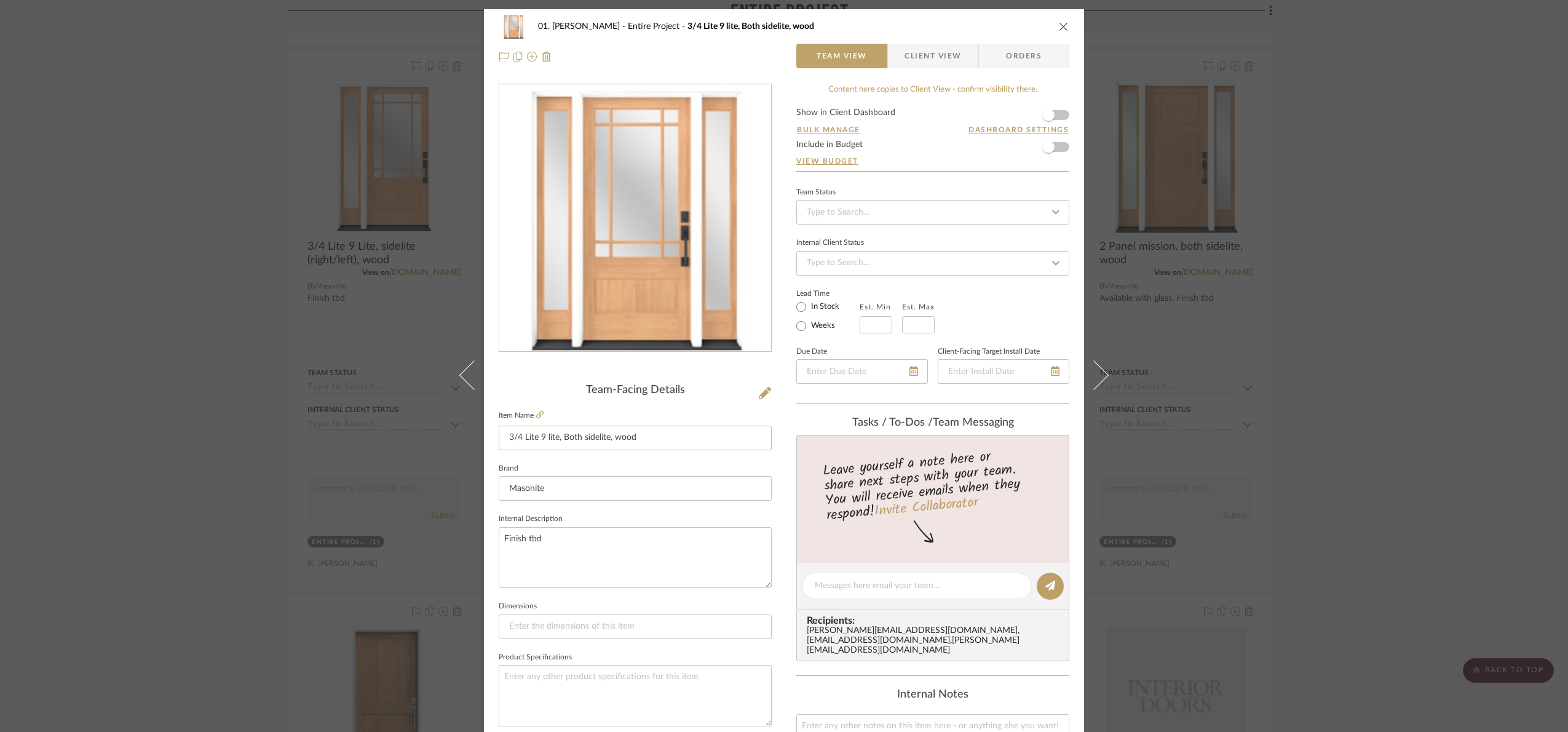
drag, startPoint x: 591, startPoint y: 444, endPoint x: 561, endPoint y: 432, distance: 32.3
click at [561, 432] on input "3/4 Lite 9 lite, Both sidelite, wood" at bounding box center [635, 438] width 273 height 24
click at [567, 391] on div "Team-Facing Details" at bounding box center [635, 390] width 273 height 13
click at [1504, 369] on div "01. Merker Entire Project 3/4 Lite 9 lite, Both sidelite, wood Team View Client…" at bounding box center [784, 366] width 1568 height 732
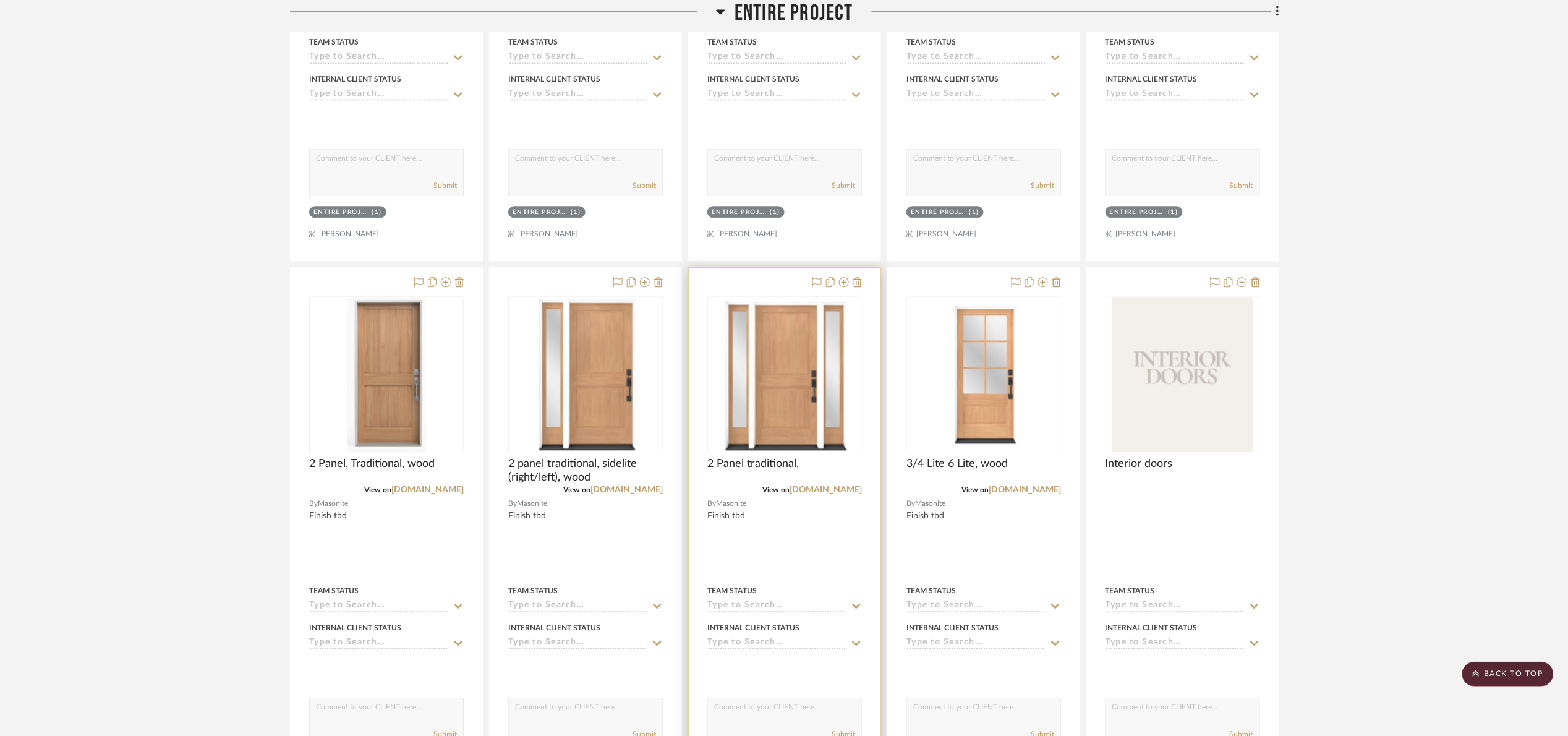
scroll to position [1206, 0]
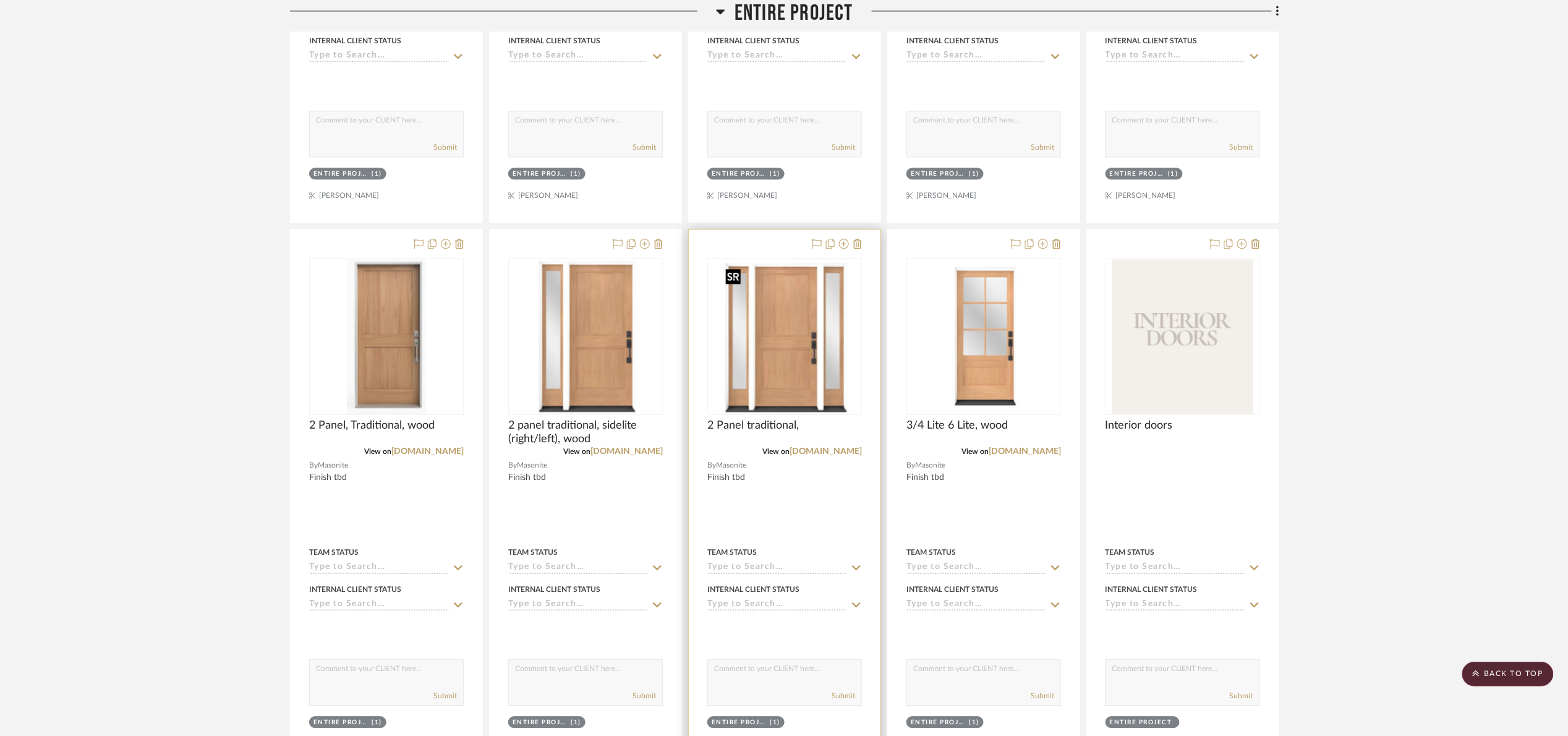
click at [845, 381] on img "0" at bounding box center [784, 336] width 128 height 155
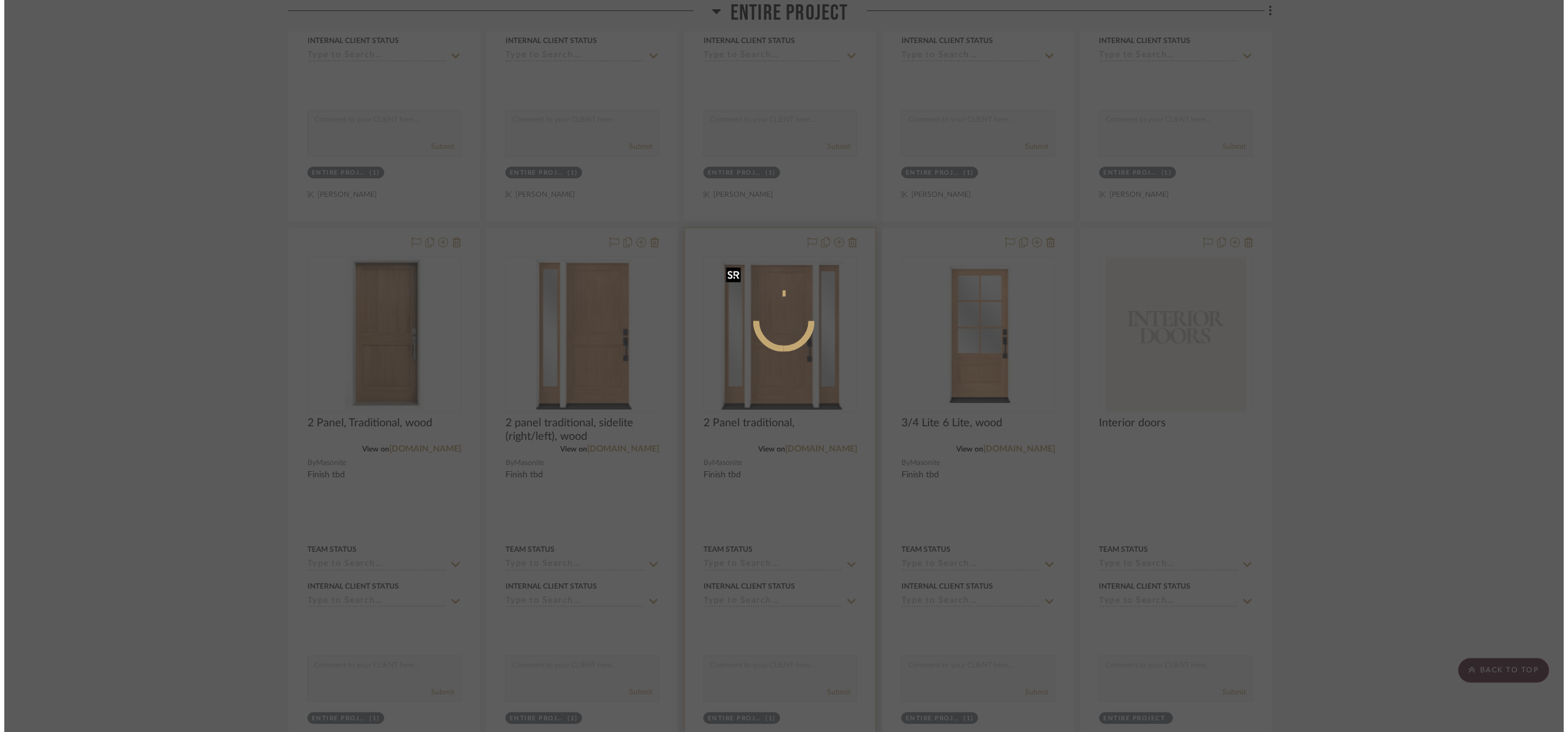
scroll to position [0, 0]
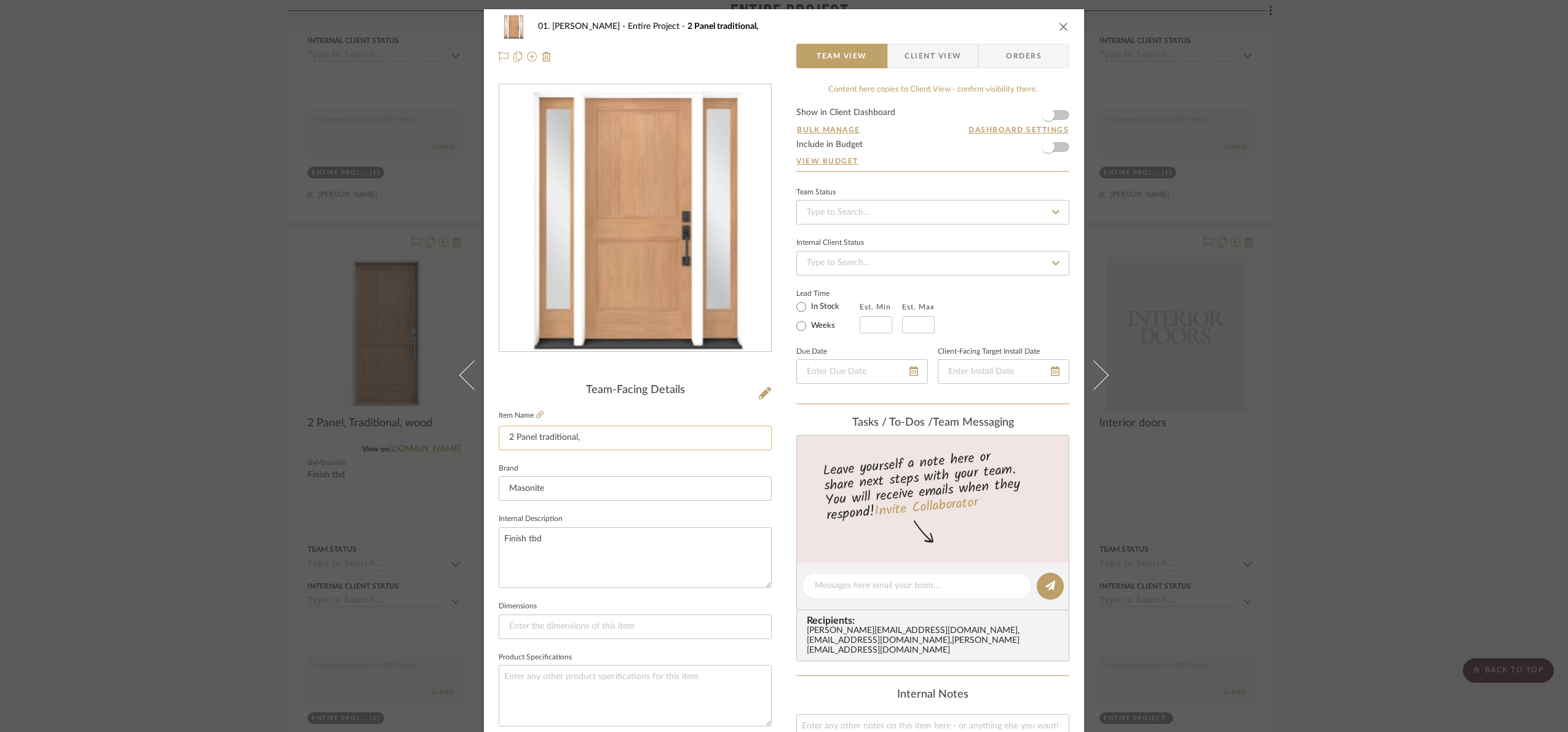
click at [598, 448] on input "2 Panel traditional," at bounding box center [635, 438] width 273 height 24
paste input "Both sidelite, wood"
type input "2 Panel traditional,Both sidelite, wood"
click at [549, 387] on div "Team-Facing Details" at bounding box center [635, 390] width 273 height 13
click at [1504, 389] on div "01. Merker Entire Project 2 Panel traditional,Both sidelite, wood Team View Cli…" at bounding box center [784, 366] width 1568 height 732
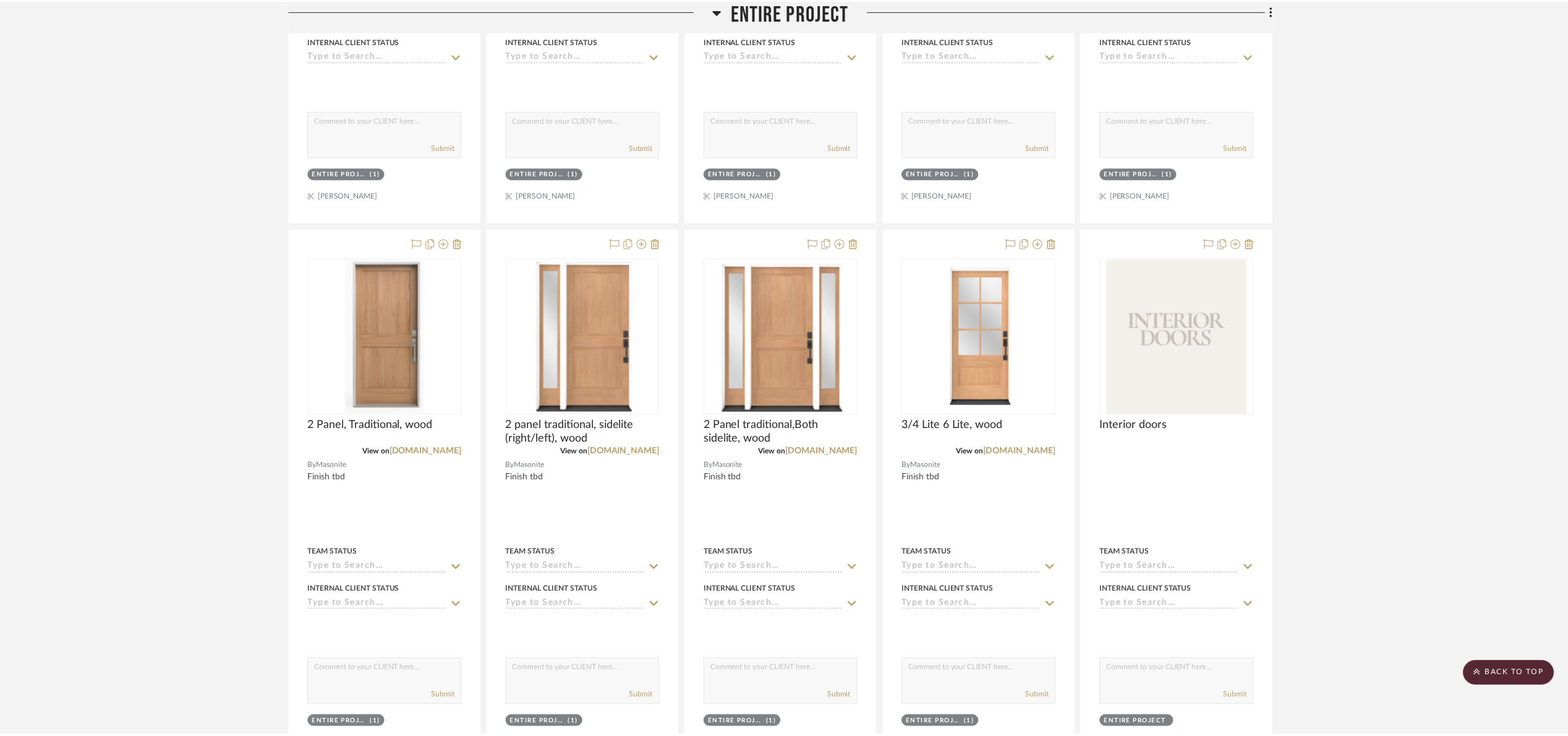
scroll to position [1206, 0]
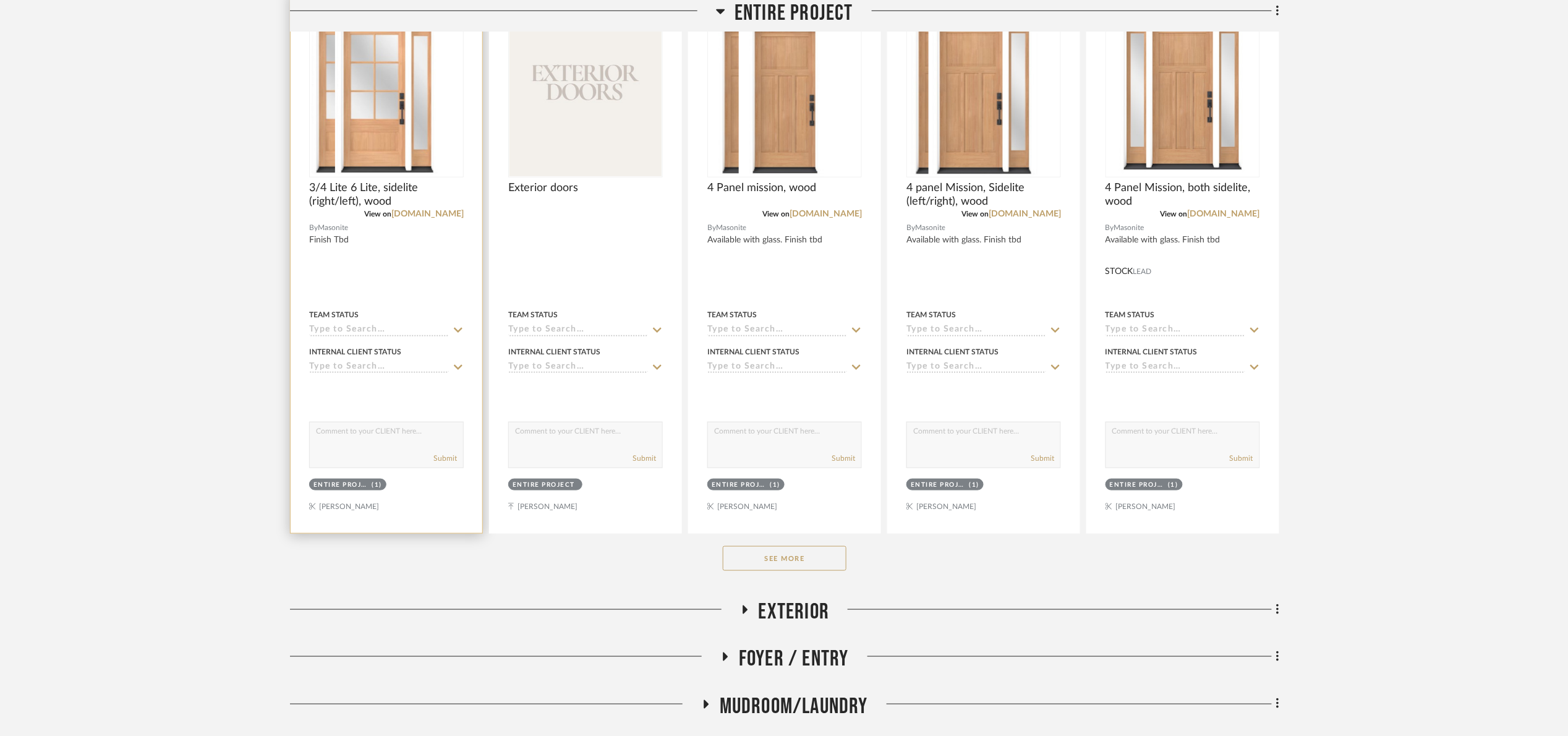
scroll to position [371, 0]
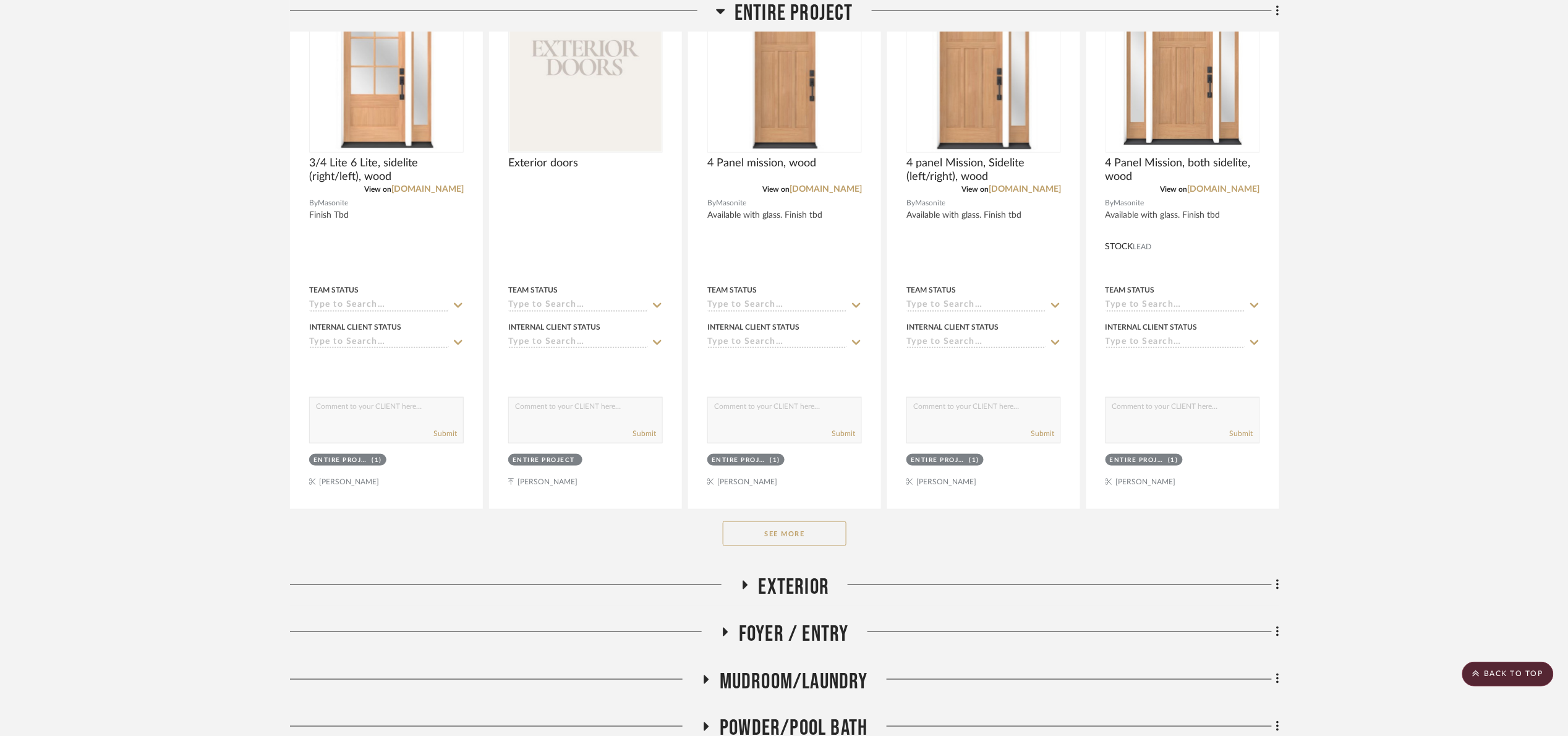
click at [744, 527] on button "See More" at bounding box center [784, 533] width 124 height 25
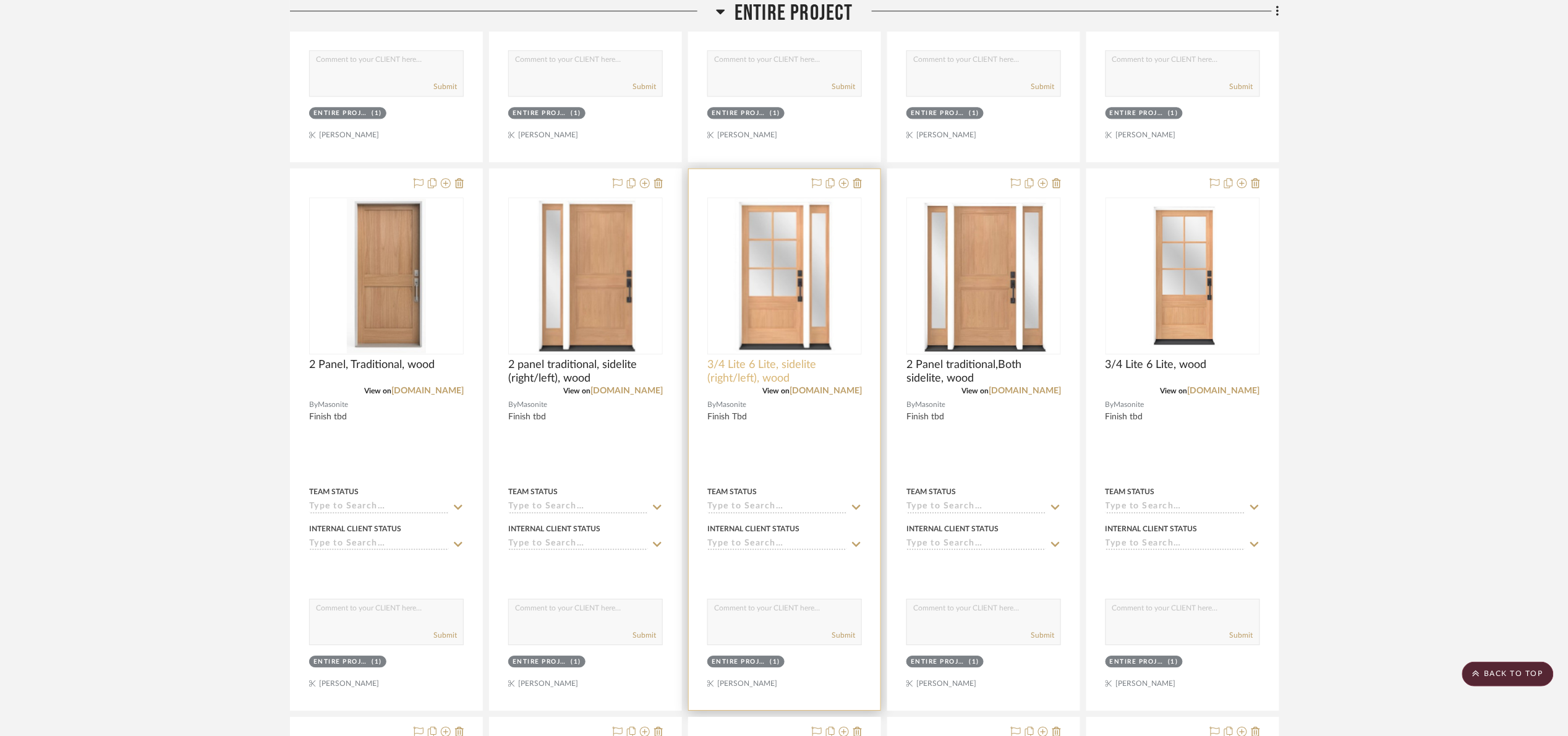
scroll to position [1206, 0]
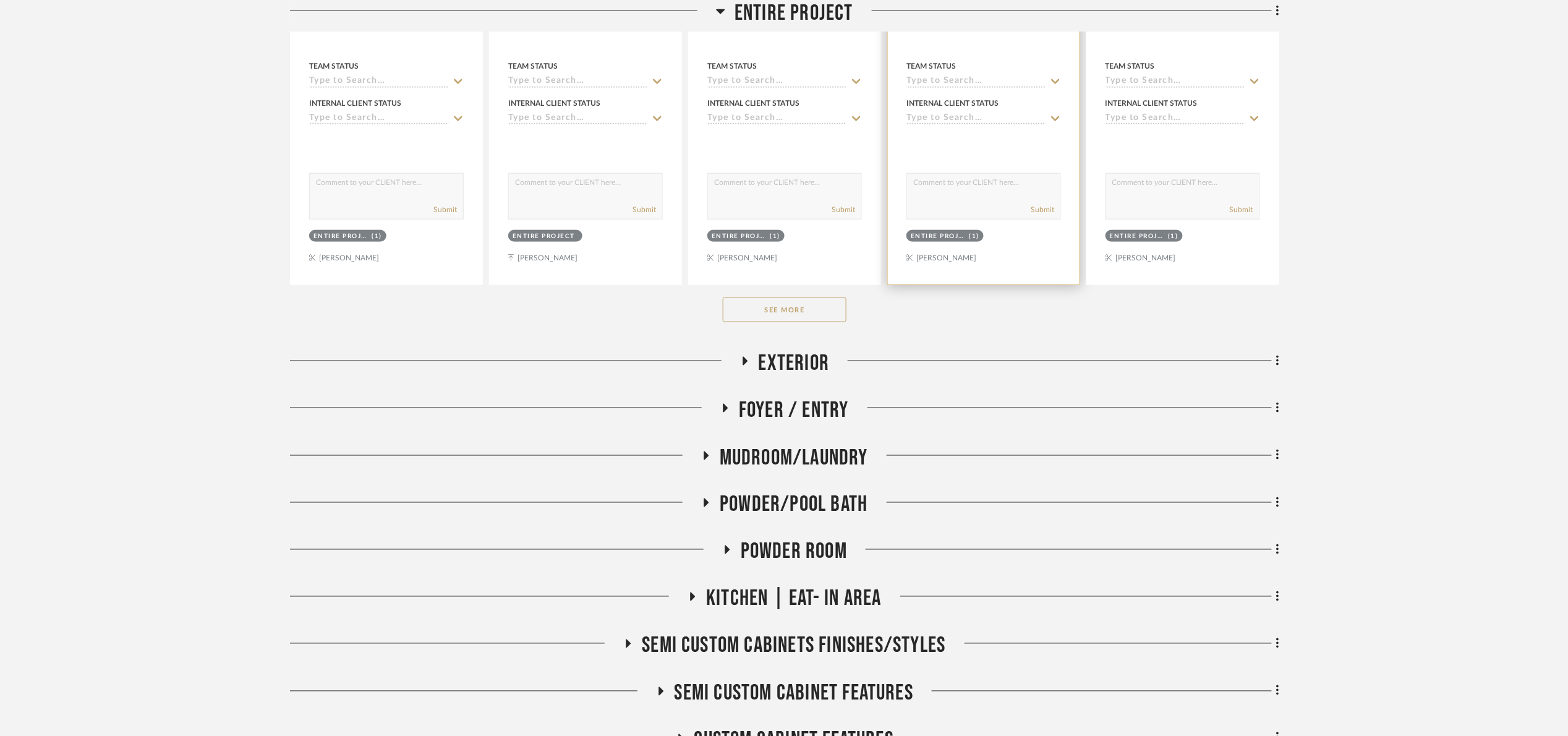
scroll to position [649, 0]
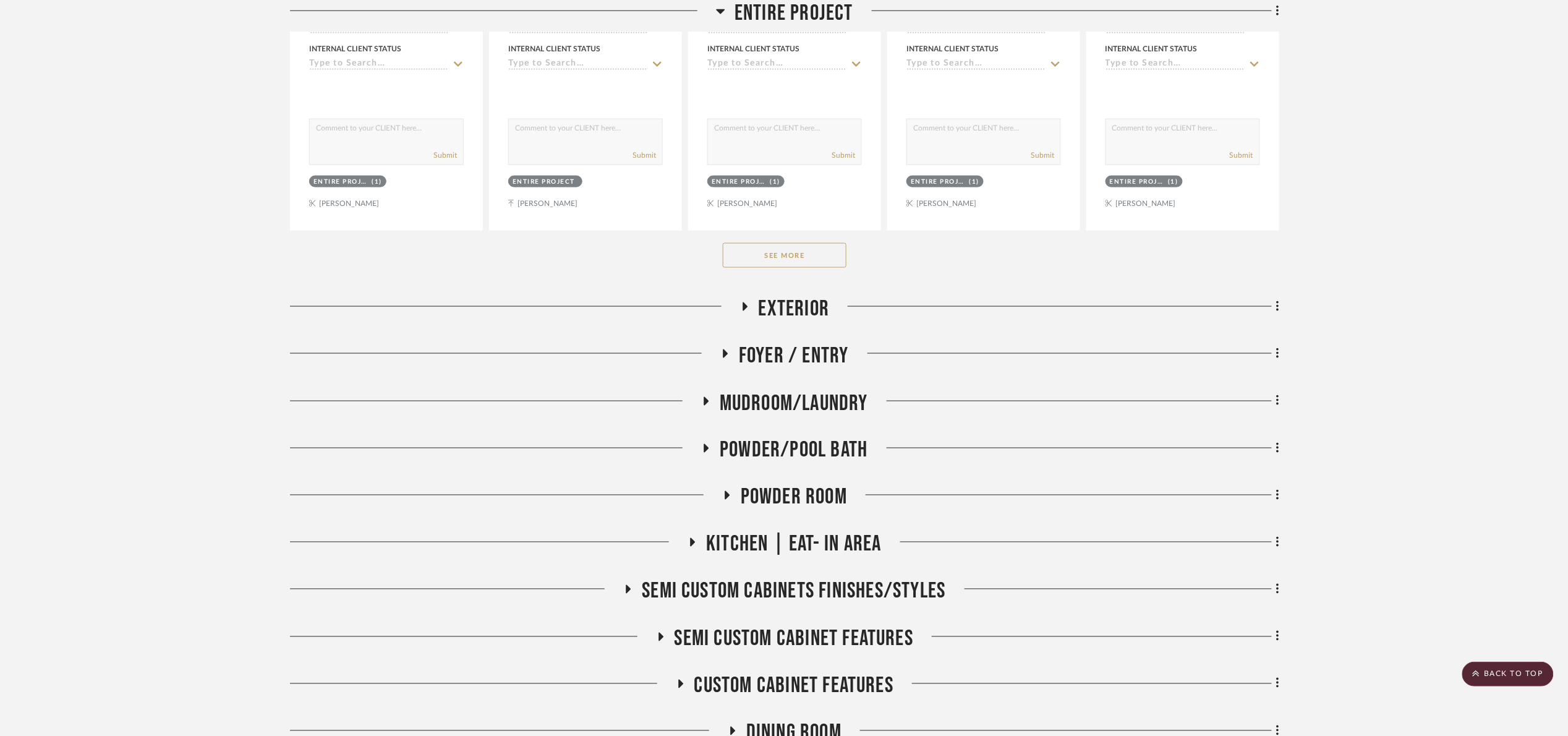
click at [763, 254] on button "See More" at bounding box center [784, 255] width 124 height 25
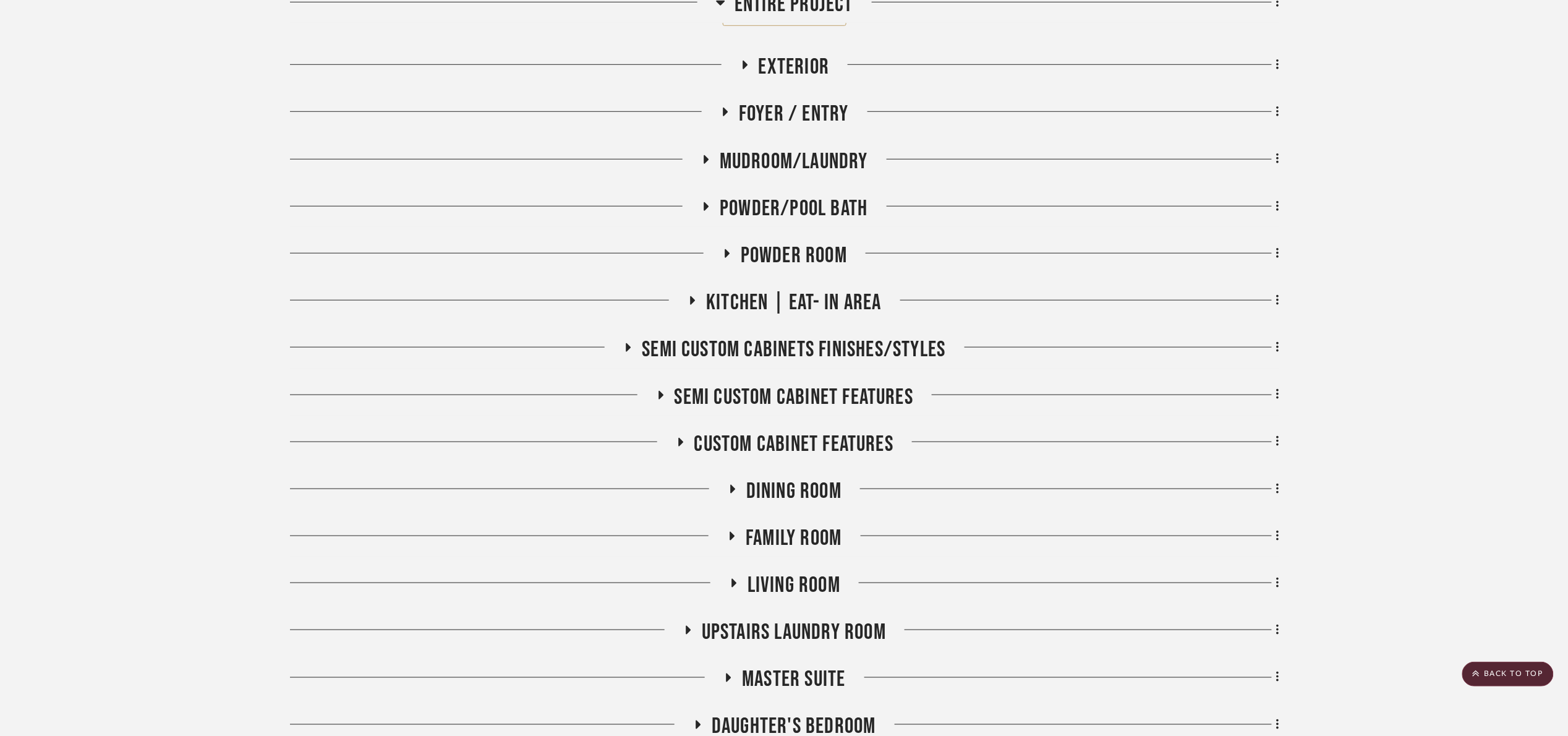
scroll to position [5147, 0]
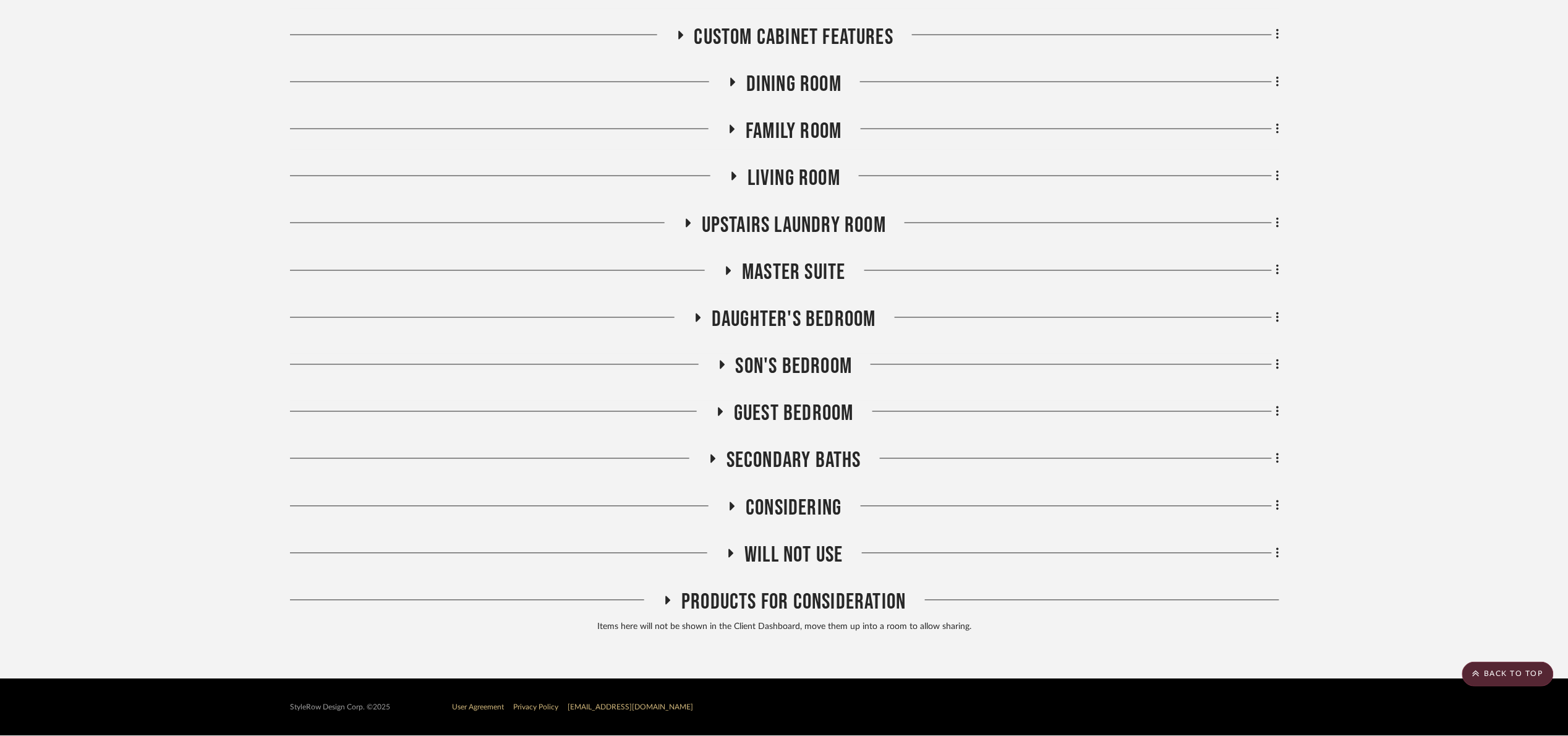
click at [849, 589] on span "Products For Consideration" at bounding box center [793, 601] width 224 height 26
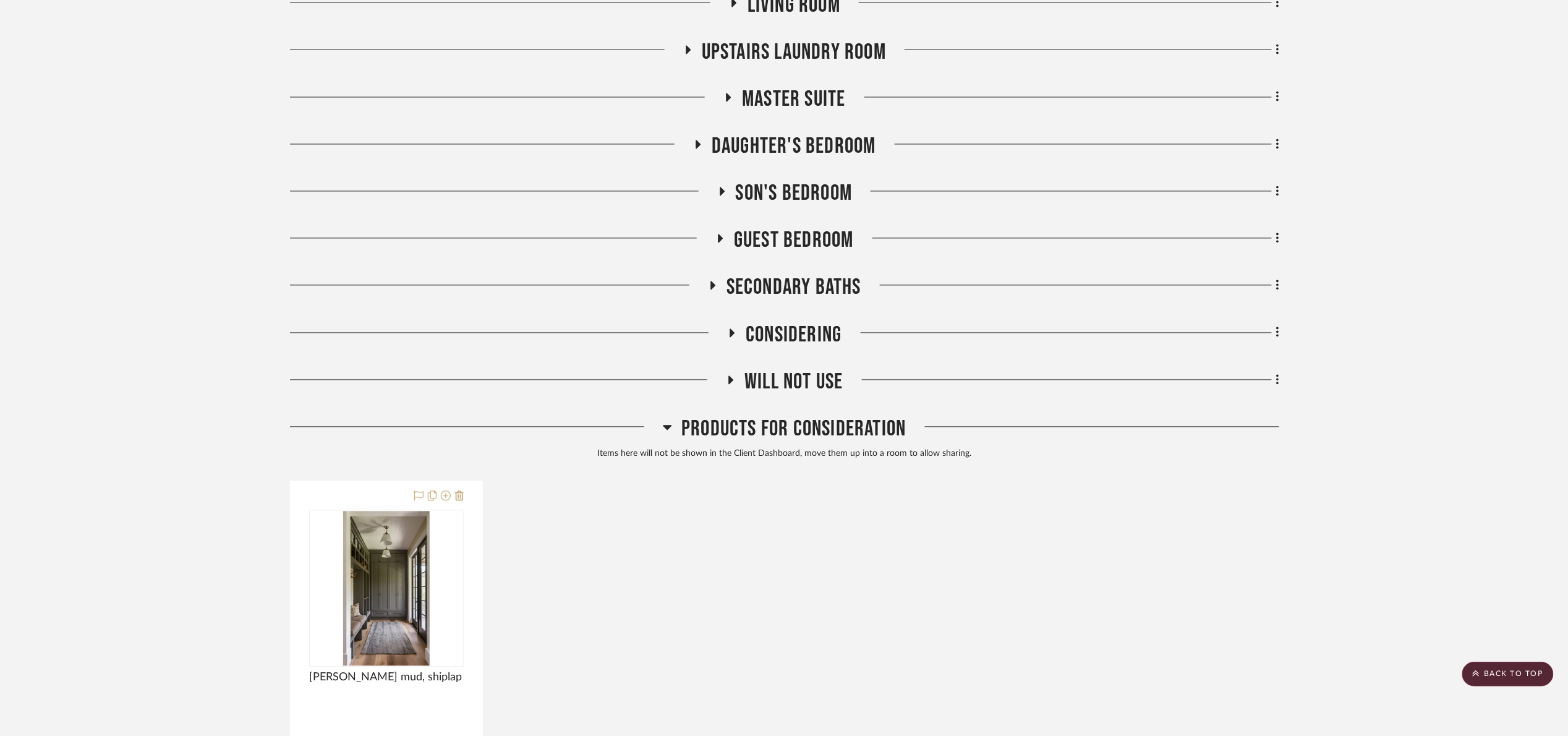
scroll to position [5332, 0]
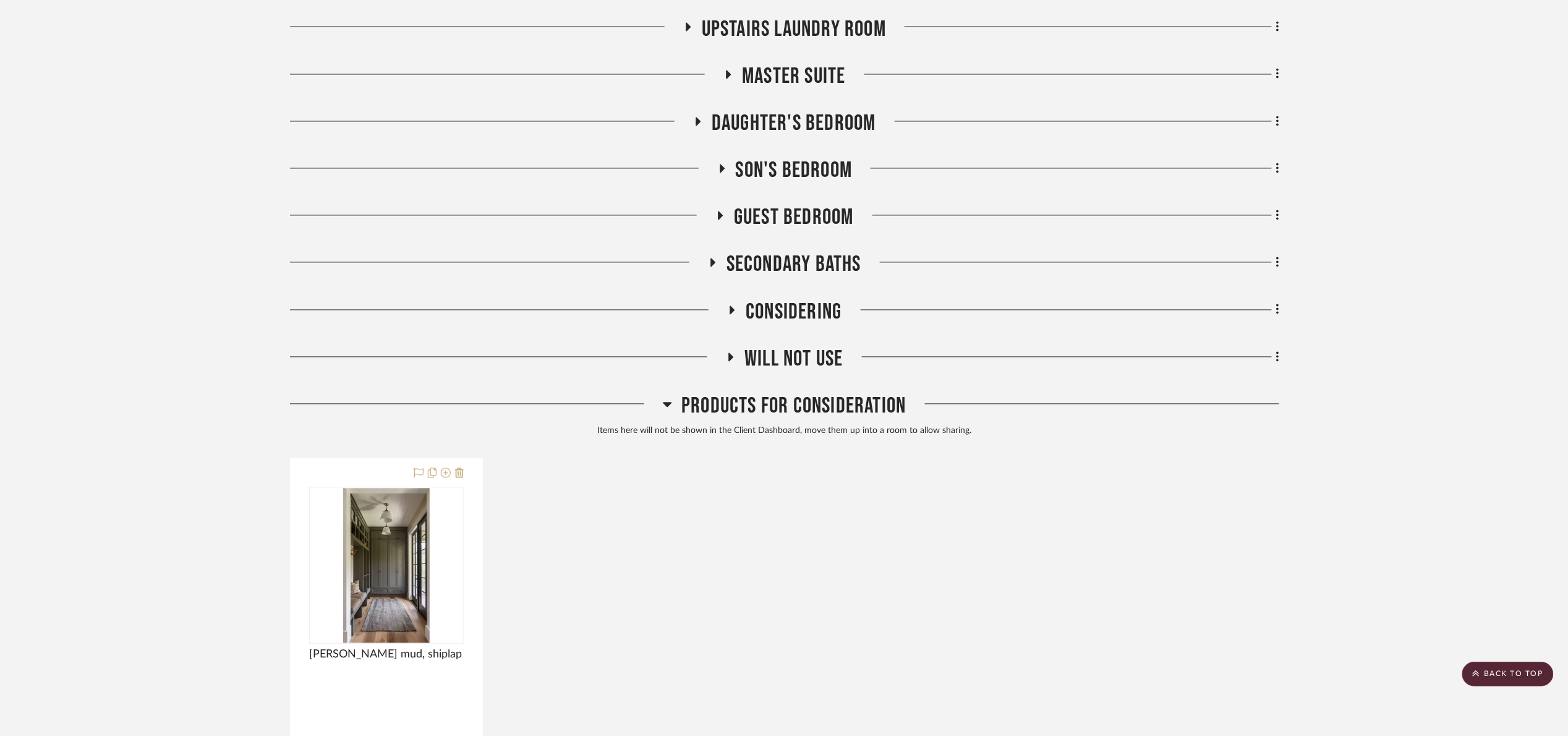
click at [820, 425] on div "Products For Consideration" at bounding box center [784, 409] width 989 height 31
drag, startPoint x: 789, startPoint y: 422, endPoint x: 770, endPoint y: 419, distance: 19.2
click at [788, 420] on span "Products For Consideration" at bounding box center [793, 406] width 224 height 26
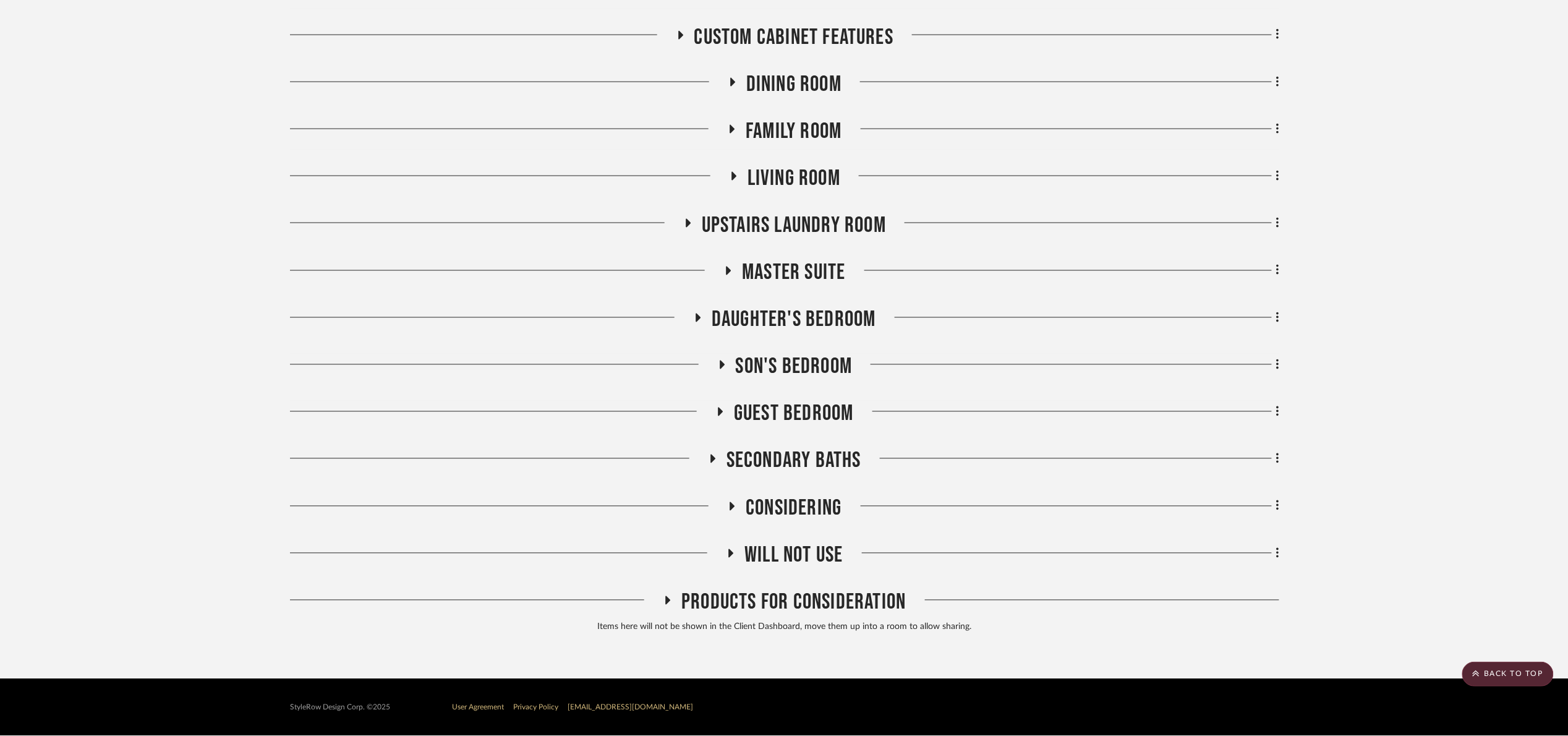
click at [791, 558] on span "Will Not Use" at bounding box center [794, 555] width 98 height 26
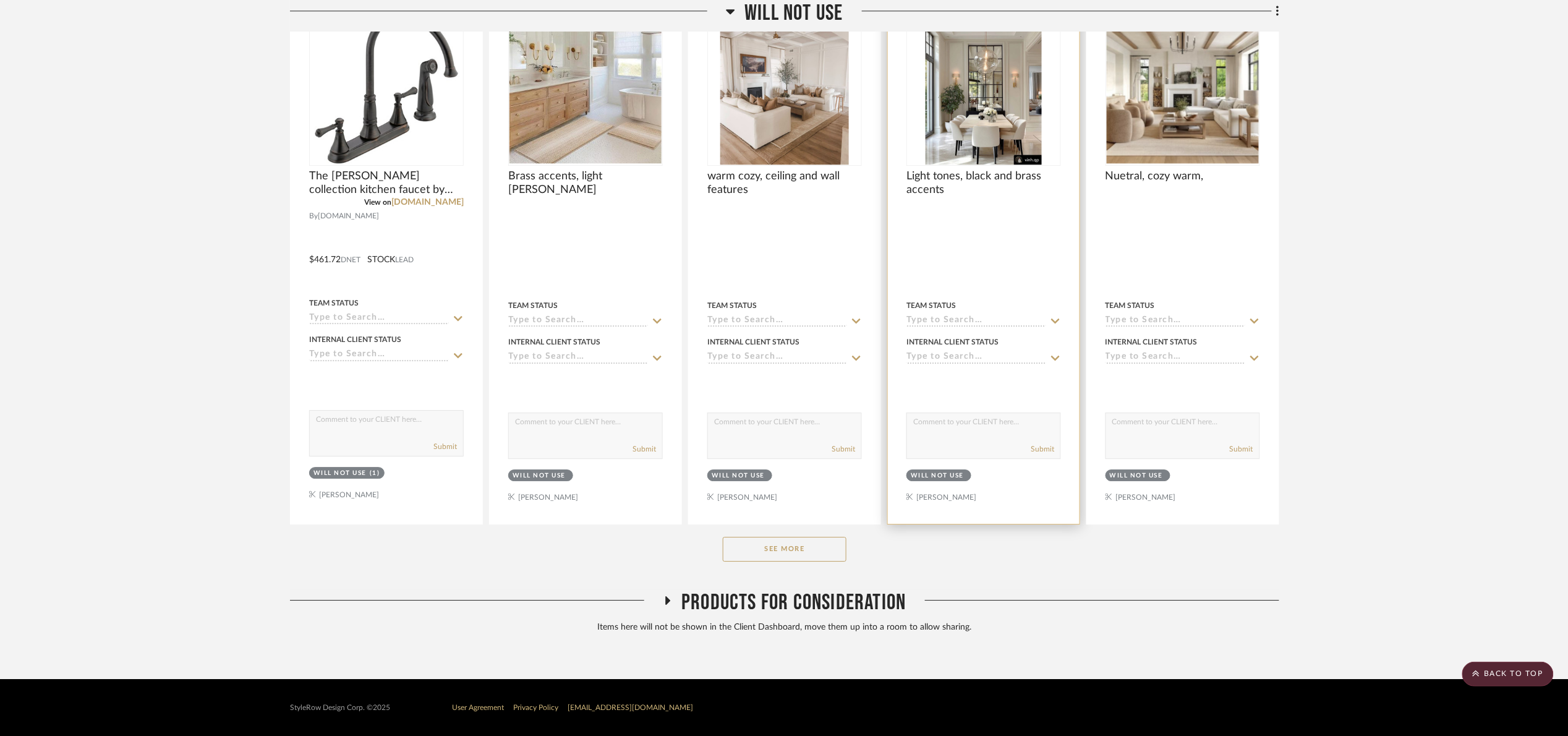
scroll to position [5758, 0]
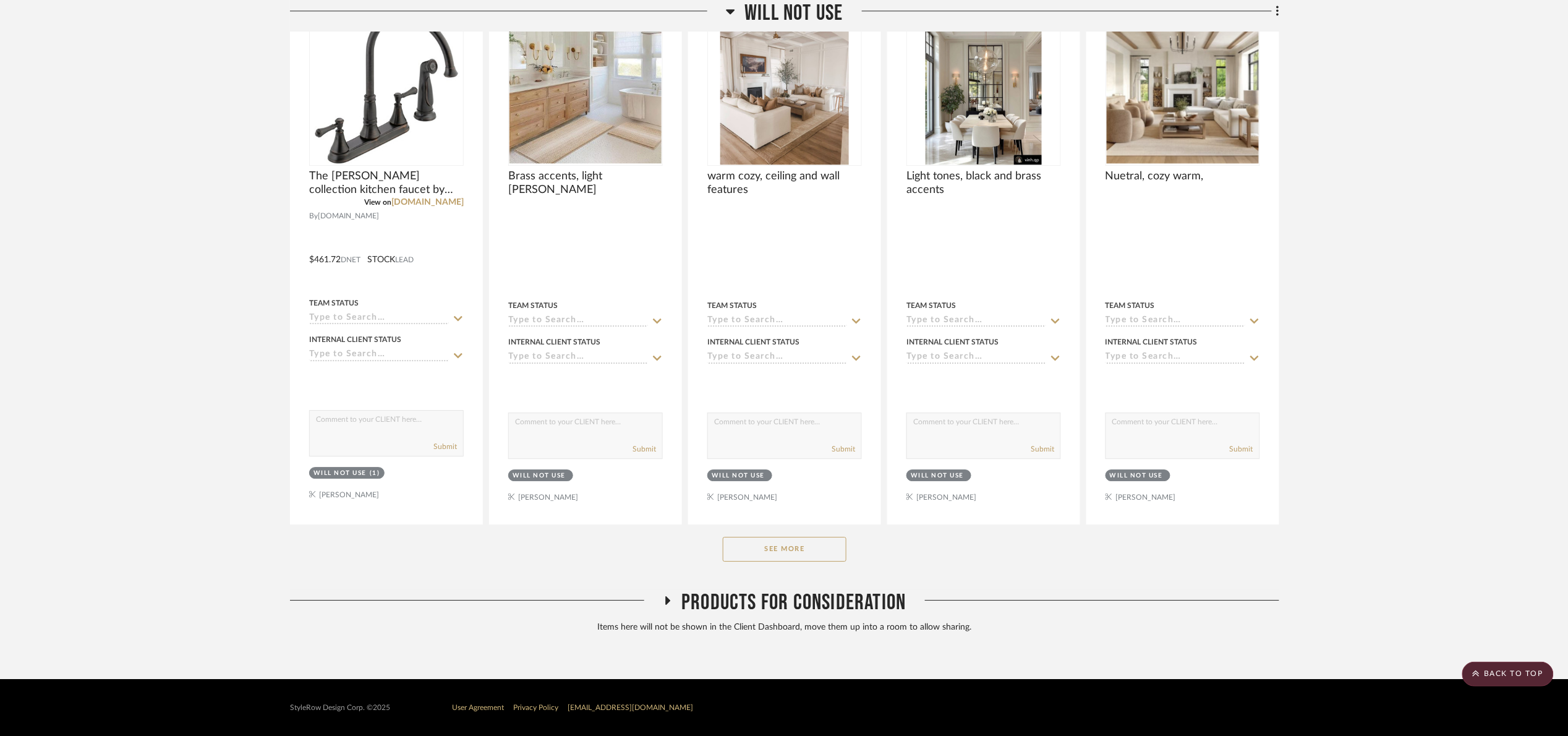
click at [823, 556] on button "See More" at bounding box center [784, 548] width 124 height 25
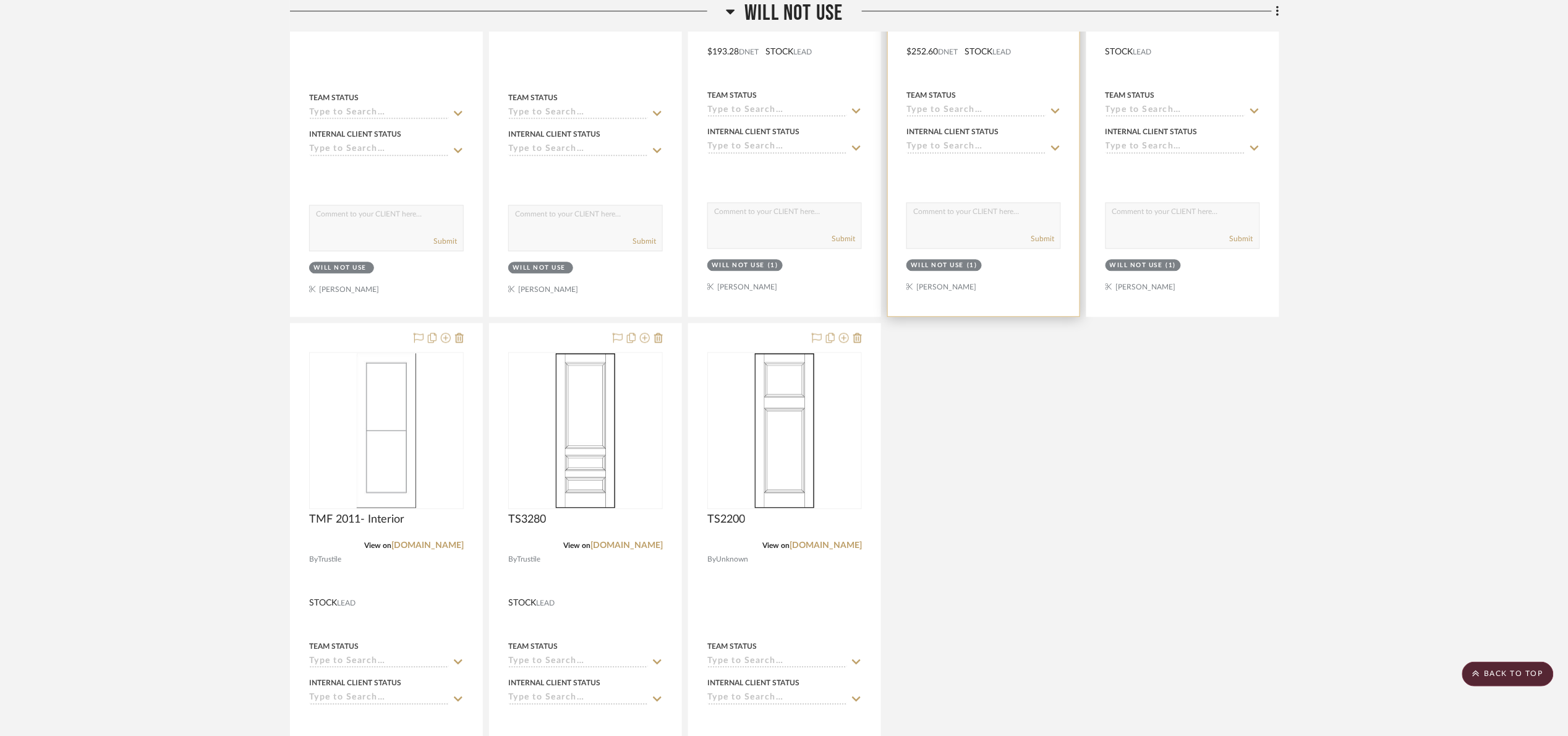
scroll to position [7685, 0]
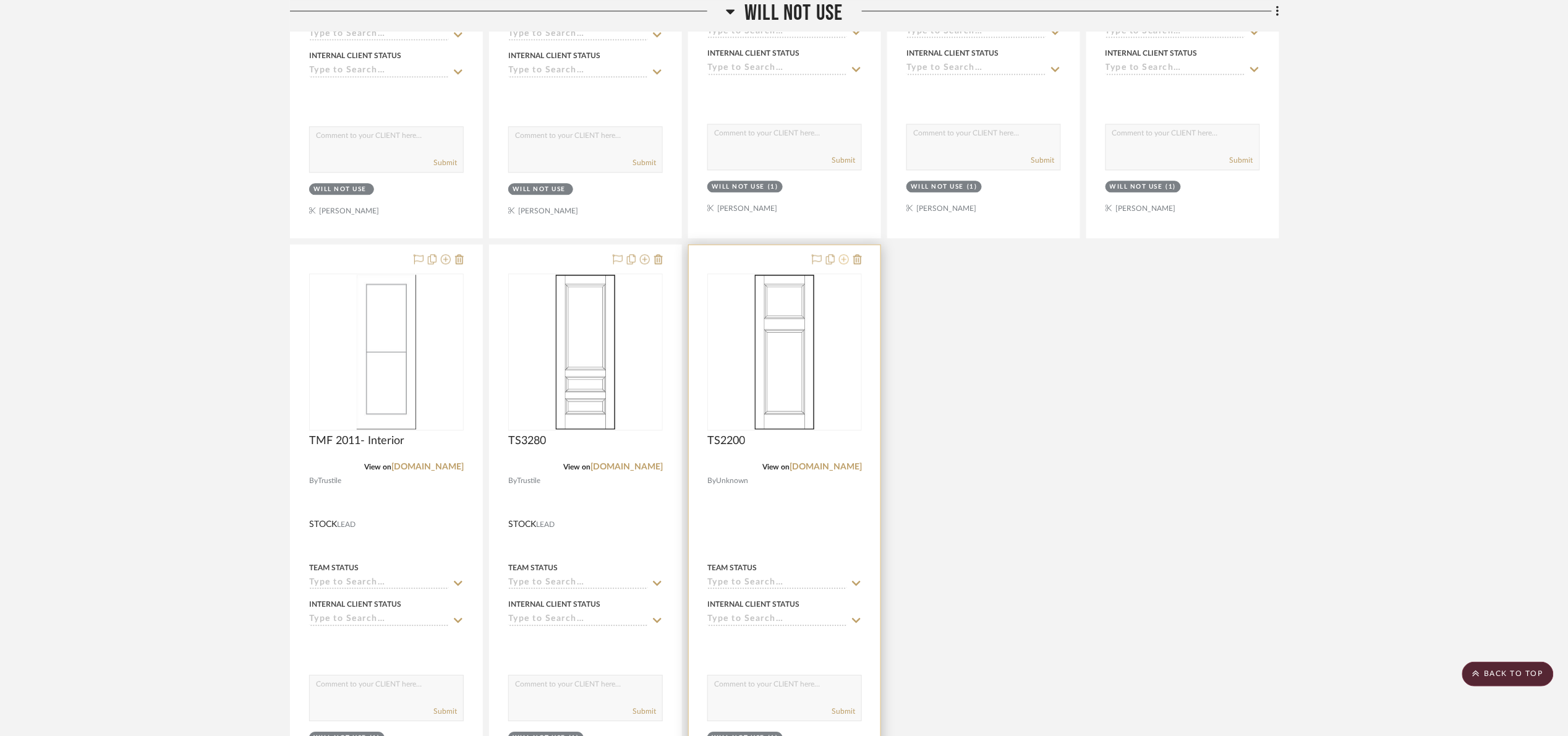
click at [845, 264] on icon at bounding box center [845, 259] width 10 height 10
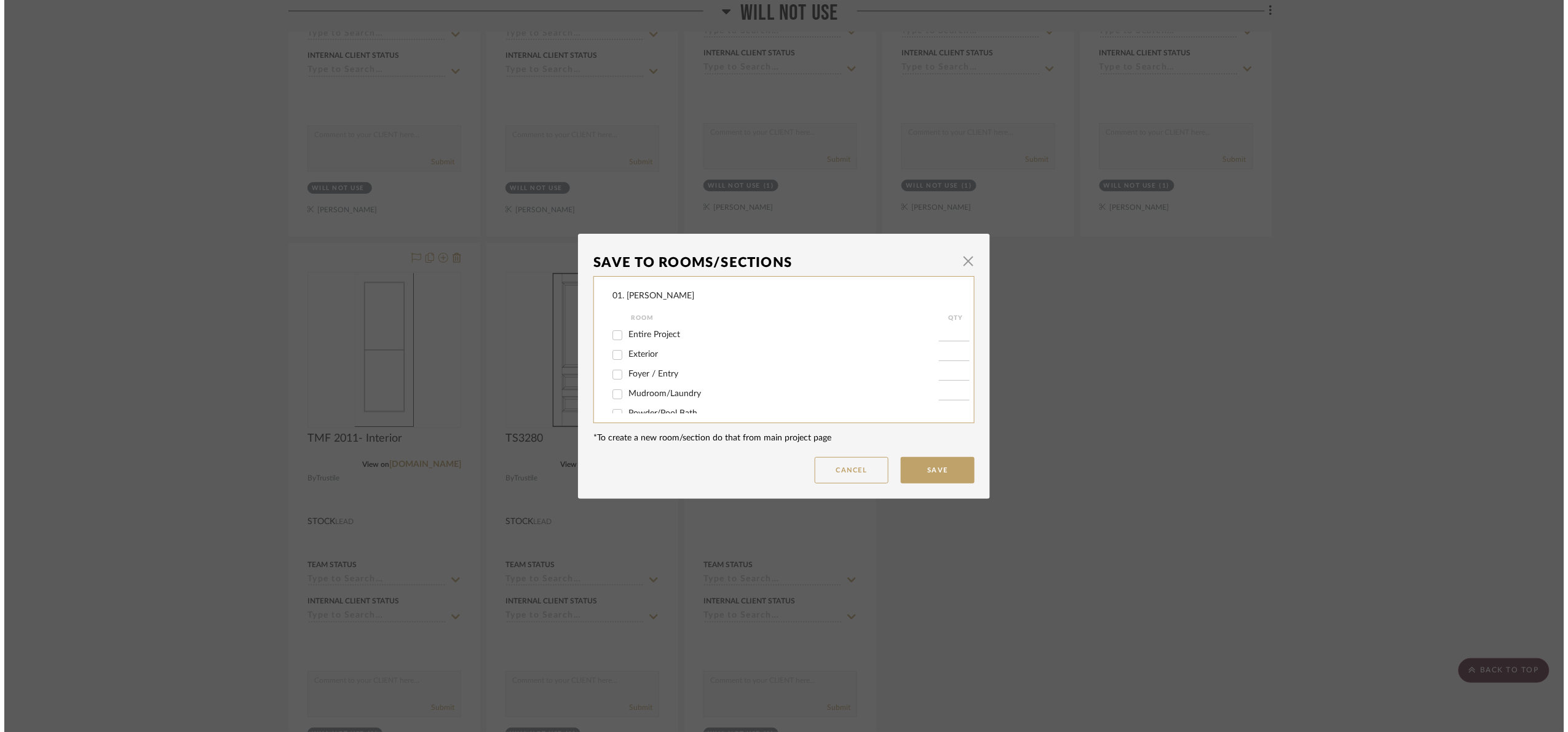
scroll to position [0, 0]
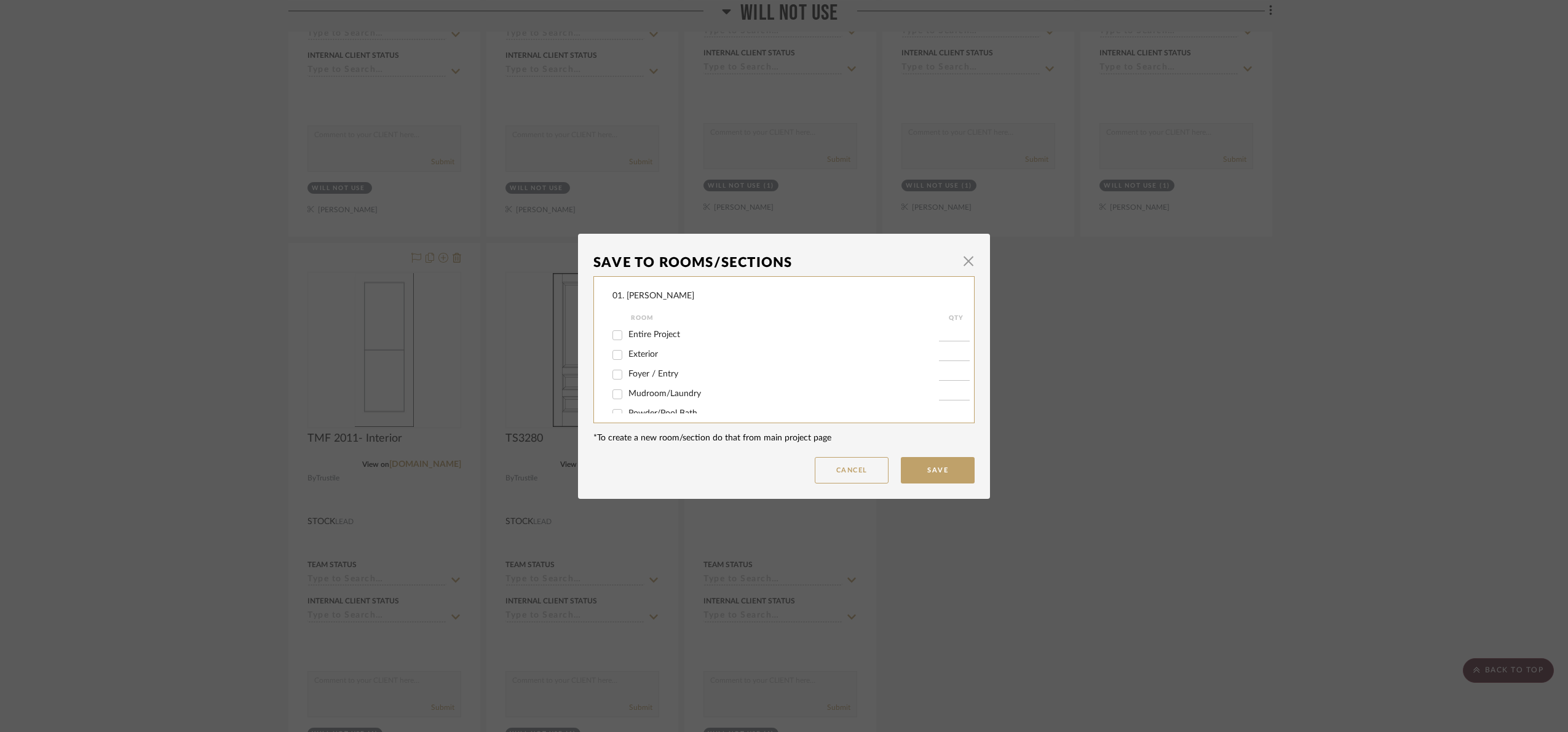
click at [654, 335] on span "Entire Project" at bounding box center [654, 334] width 51 height 8
click at [627, 335] on input "Entire Project" at bounding box center [617, 335] width 19 height 19
checkbox input "true"
type input "1"
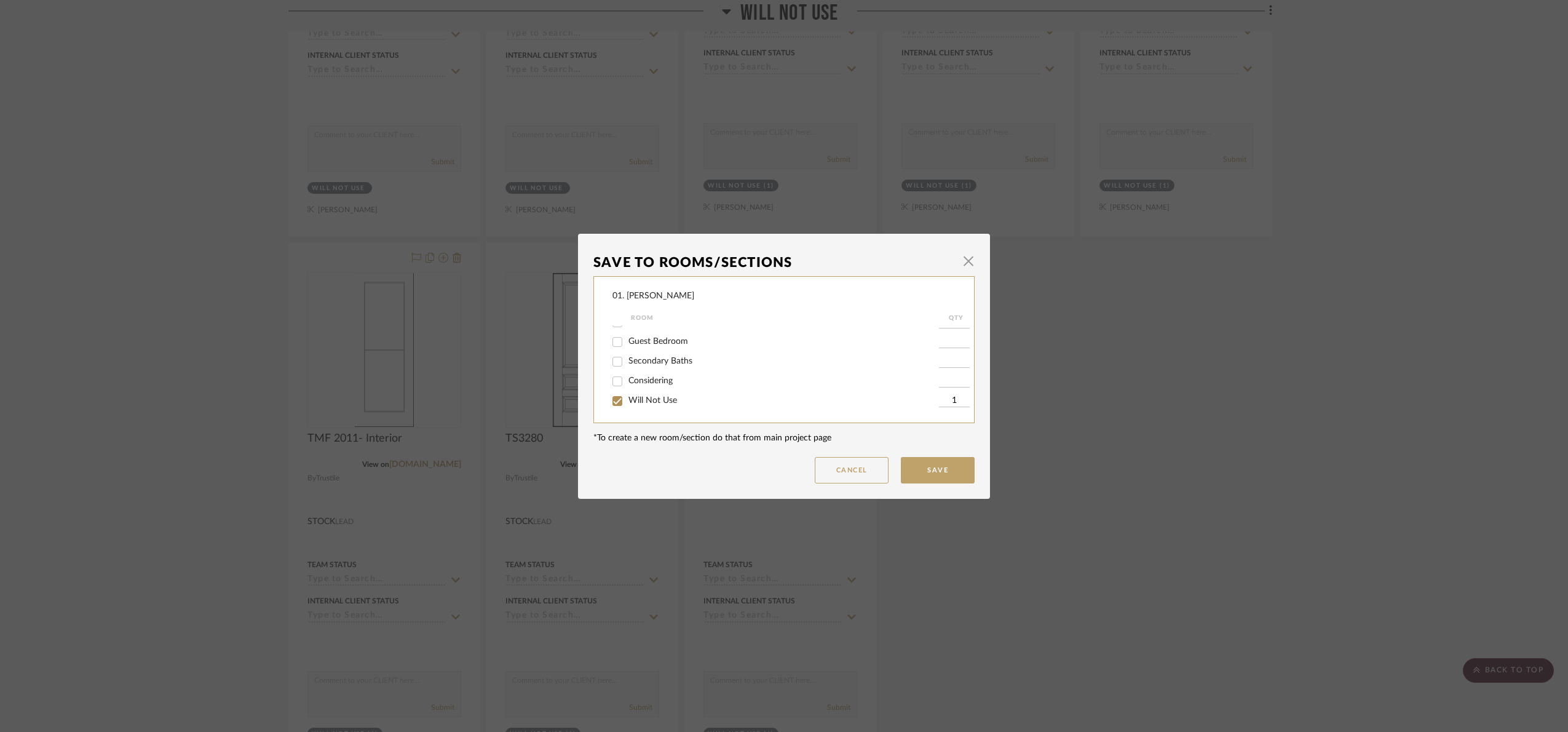
click at [643, 397] on span "Will Not Use" at bounding box center [653, 400] width 49 height 8
click at [627, 397] on input "Will Not Use" at bounding box center [617, 400] width 19 height 19
checkbox input "false"
click at [950, 466] on button "Save" at bounding box center [938, 469] width 74 height 26
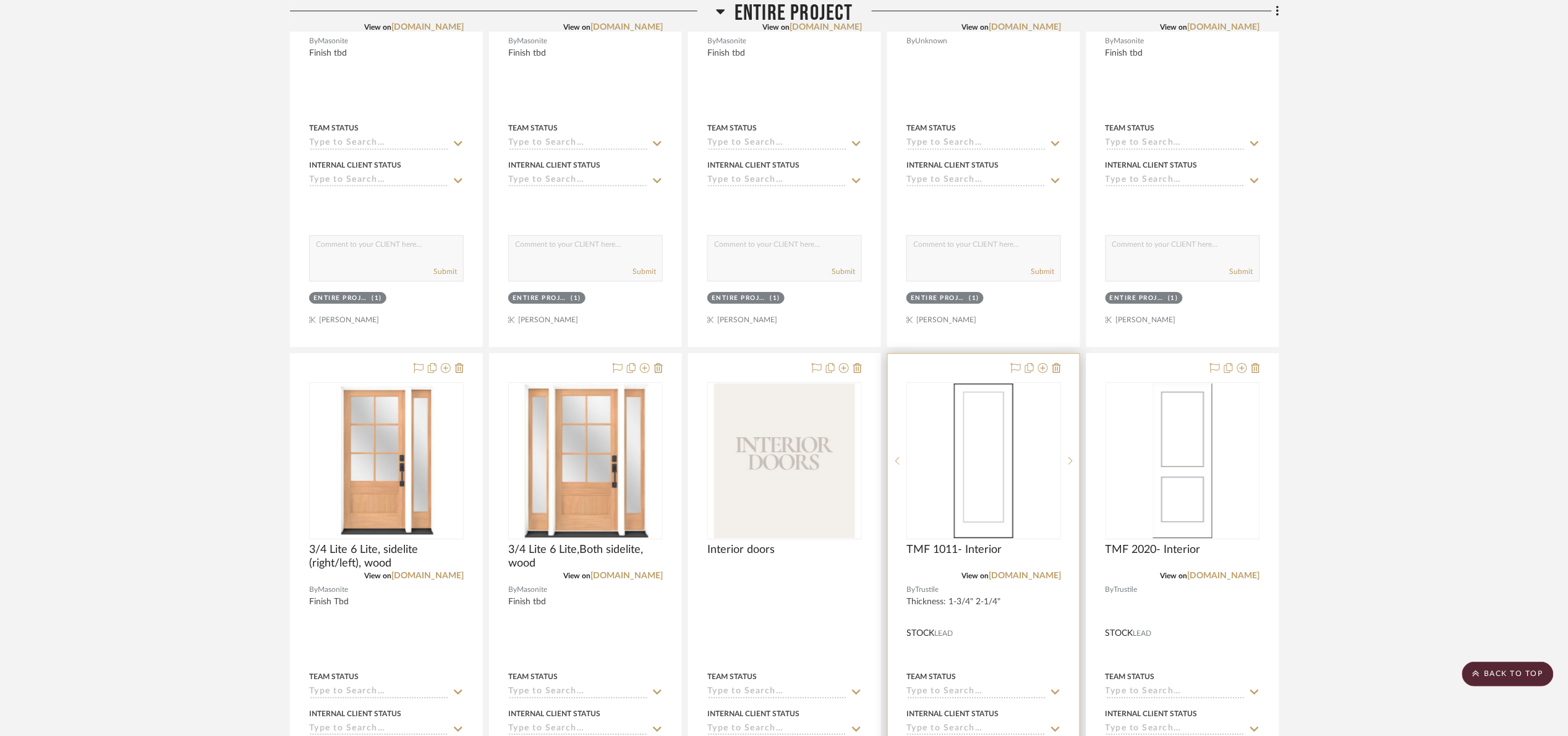
scroll to position [1657, 0]
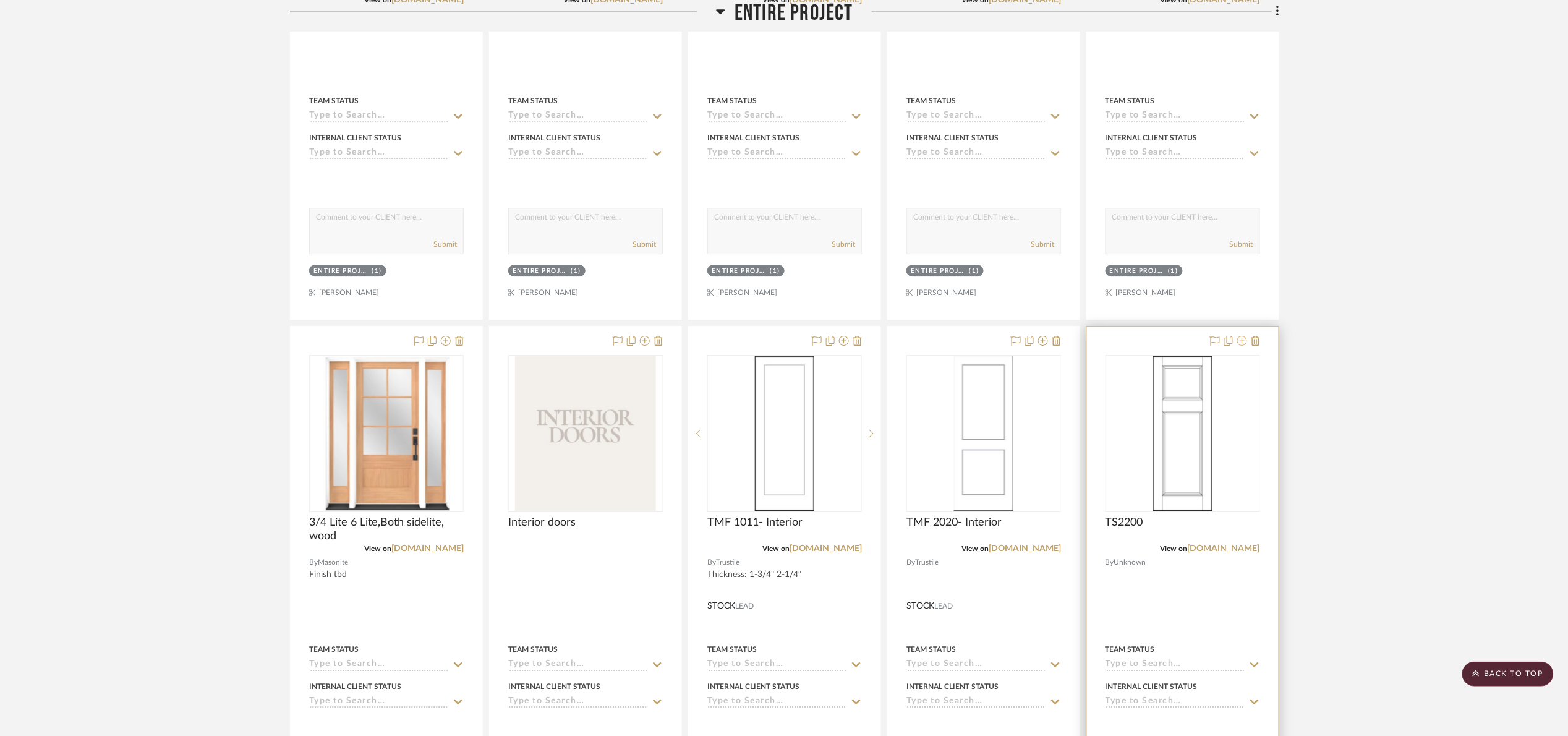
click at [1245, 346] on icon at bounding box center [1242, 341] width 10 height 10
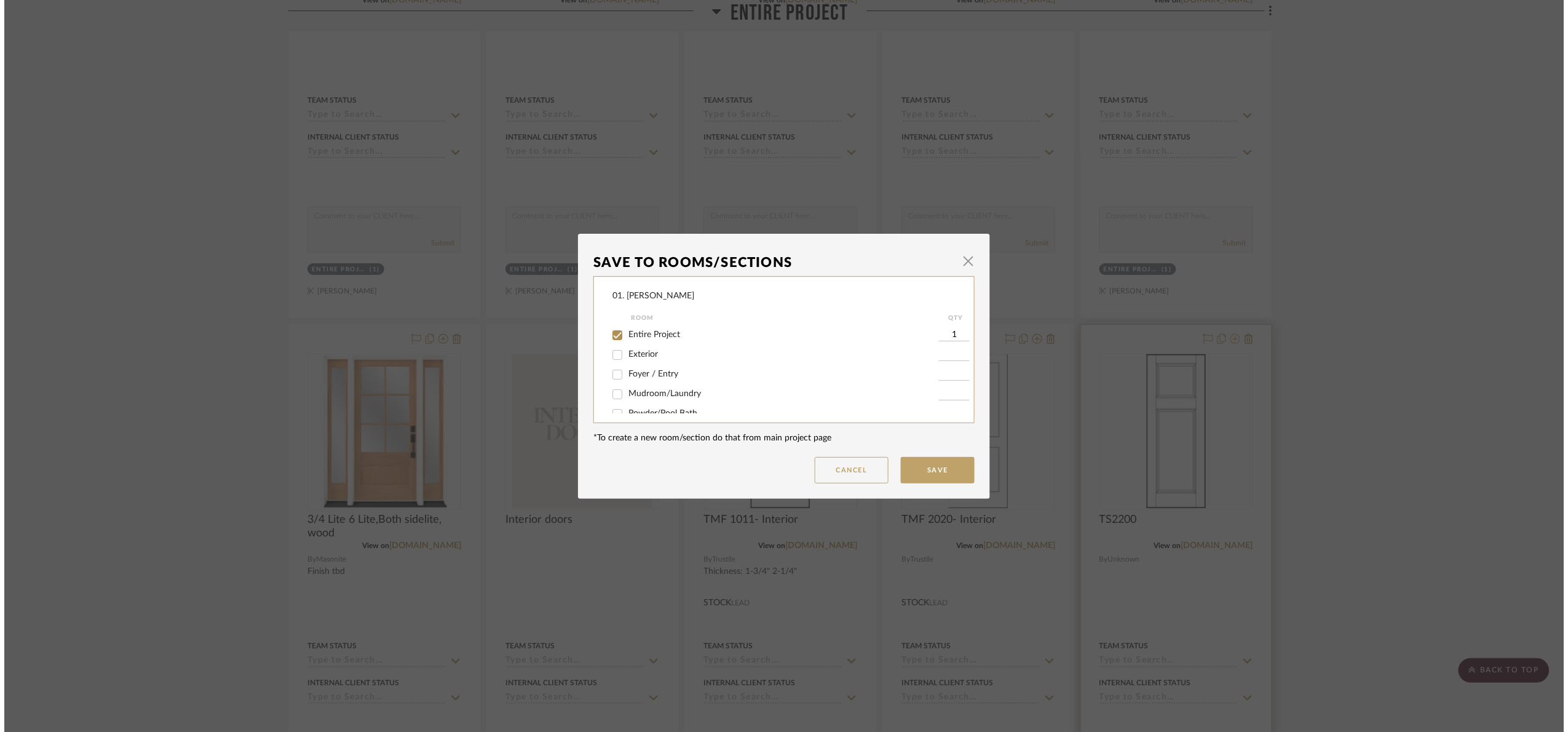
scroll to position [0, 0]
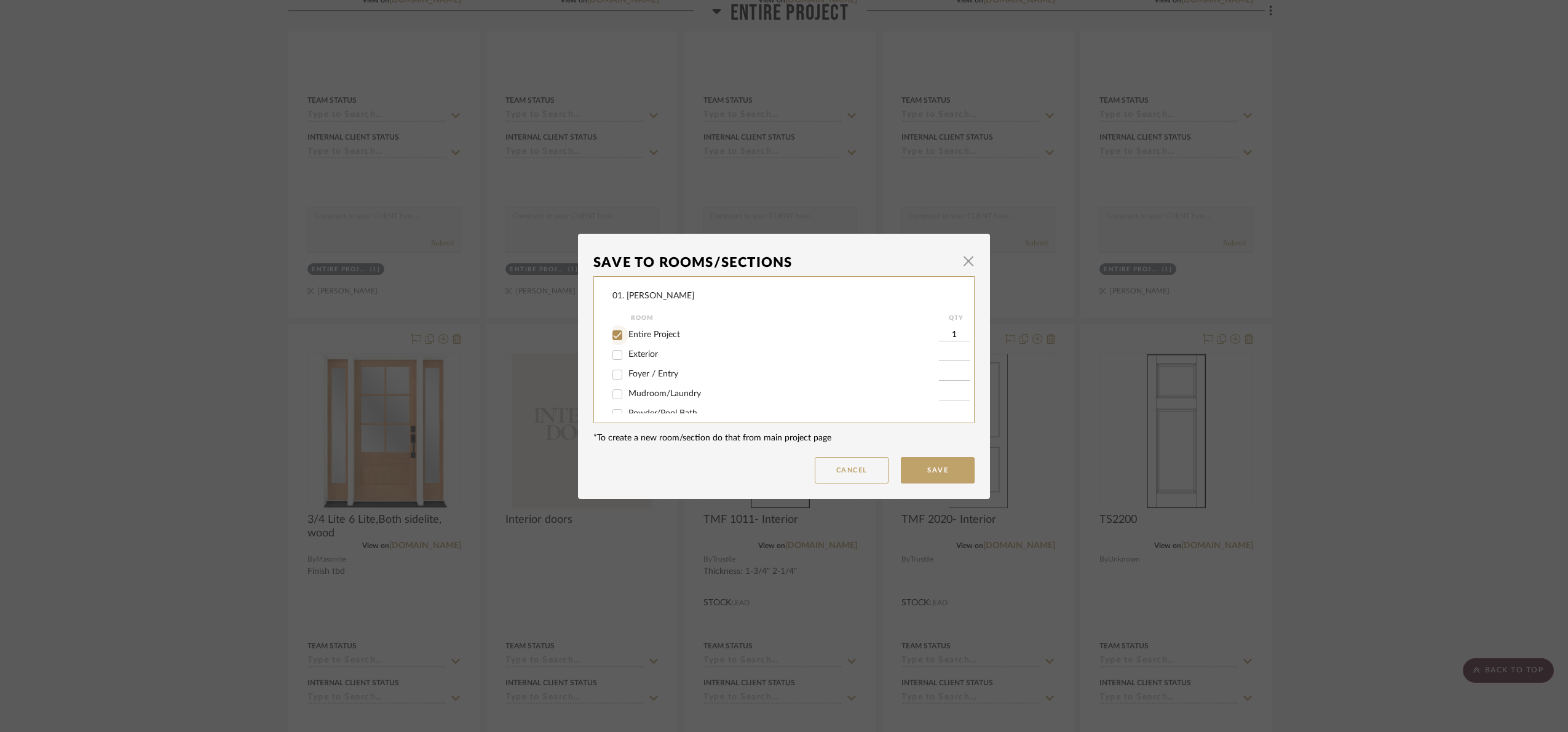
click at [621, 324] on form "Room QTY Entire Project 1 Exterior Foyer / Entry Mudroom/Laundry Powder/Pool Ba…" at bounding box center [792, 362] width 360 height 103
click at [624, 332] on div at bounding box center [617, 335] width 21 height 19
click at [616, 332] on input "Entire Project" at bounding box center [617, 335] width 19 height 19
checkbox input "false"
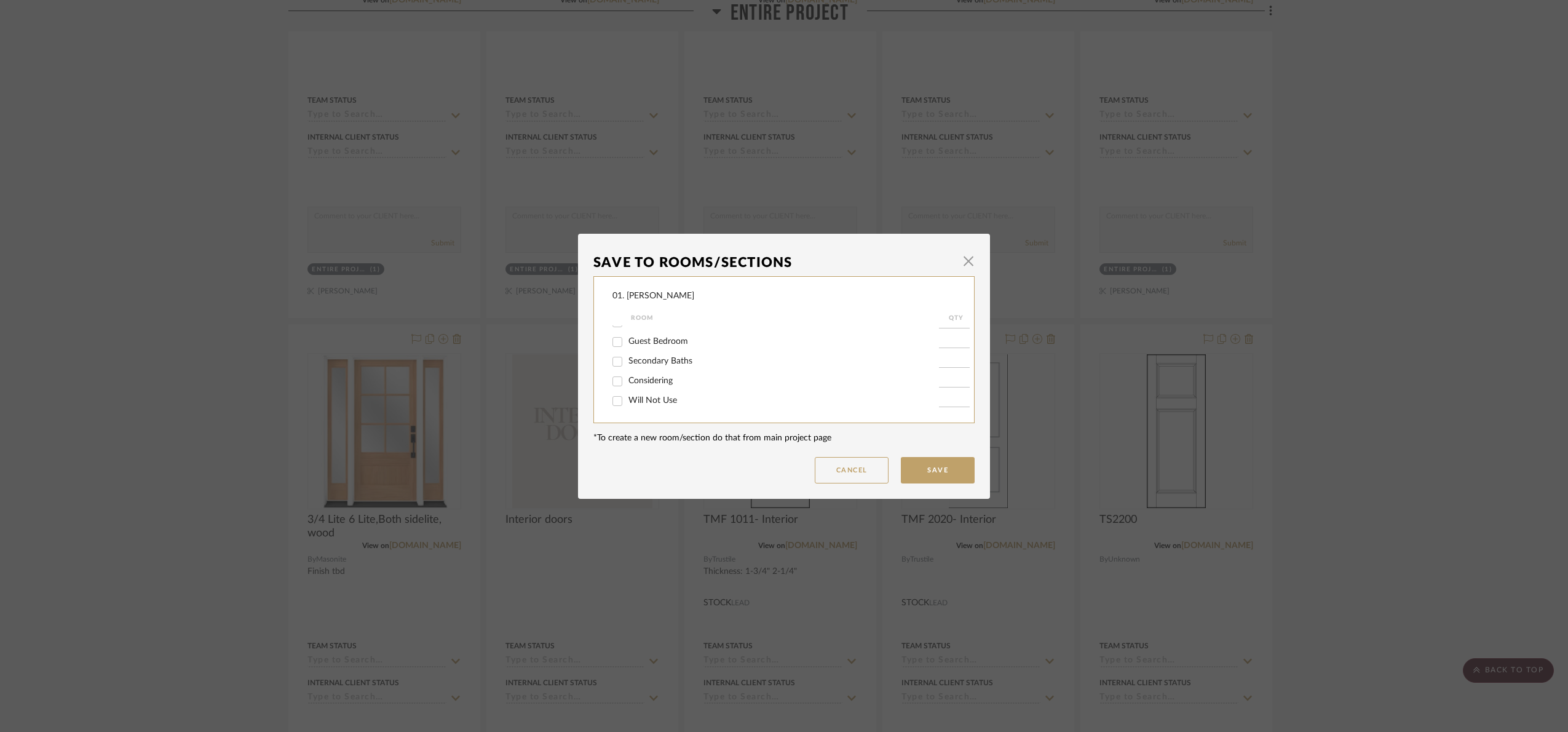
drag, startPoint x: 664, startPoint y: 401, endPoint x: 851, endPoint y: 444, distance: 191.9
click at [665, 401] on span "Will Not Use" at bounding box center [653, 400] width 49 height 8
click at [627, 401] on input "Will Not Use" at bounding box center [617, 400] width 19 height 19
checkbox input "true"
type input "1"
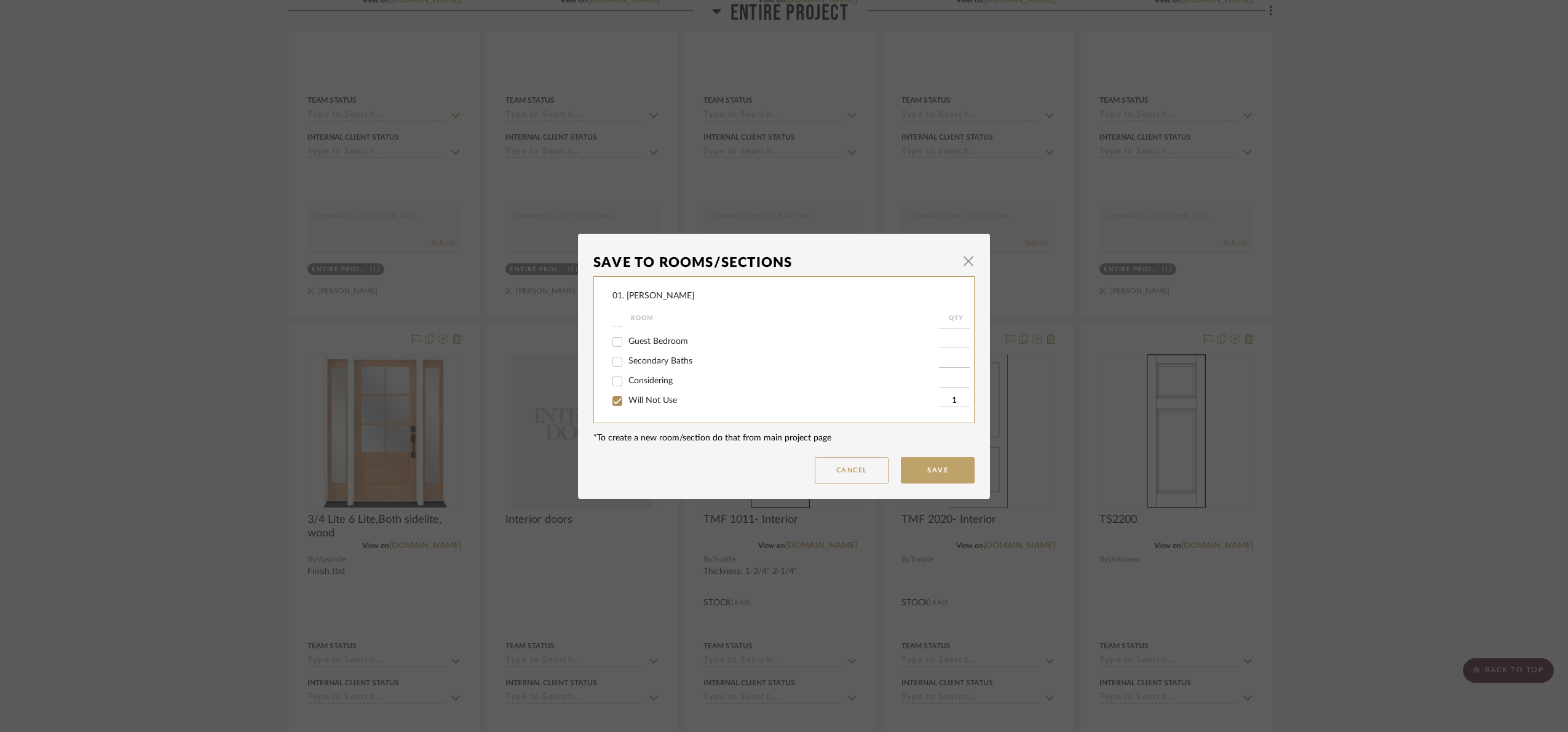
drag, startPoint x: 961, startPoint y: 469, endPoint x: 981, endPoint y: 464, distance: 20.6
click at [961, 469] on button "Save" at bounding box center [938, 469] width 74 height 26
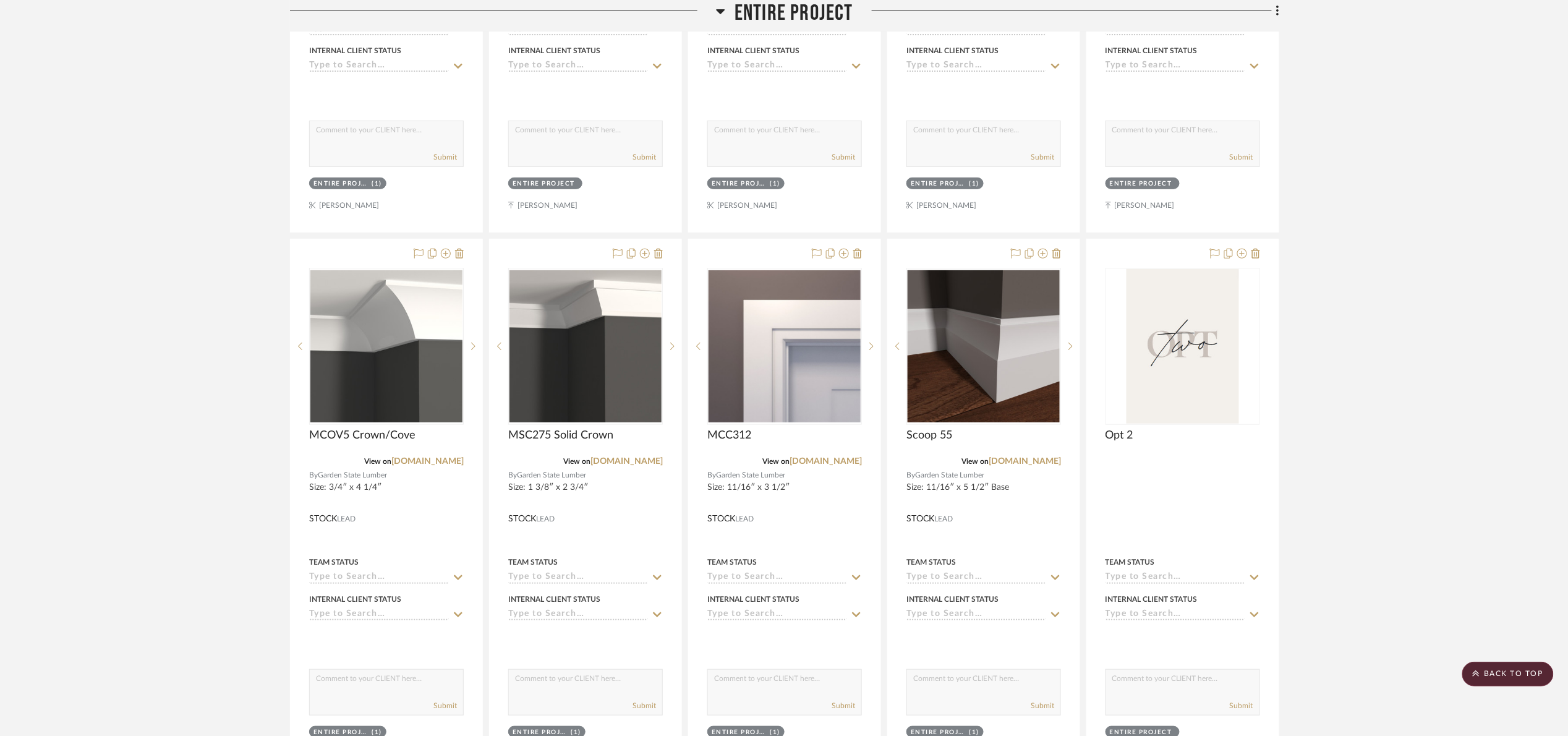
scroll to position [2301, 0]
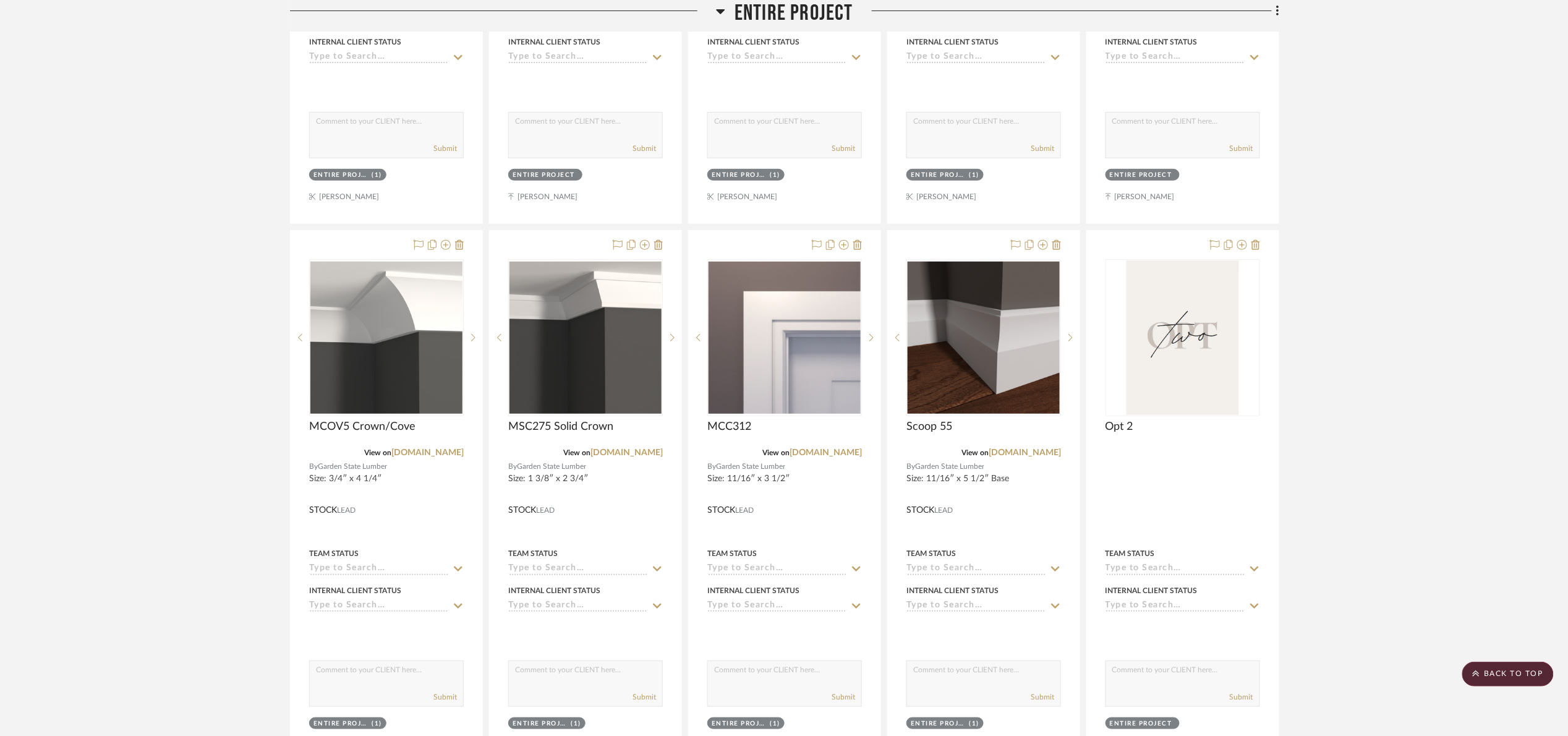
click at [819, 19] on span "Entire Project" at bounding box center [794, 13] width 118 height 26
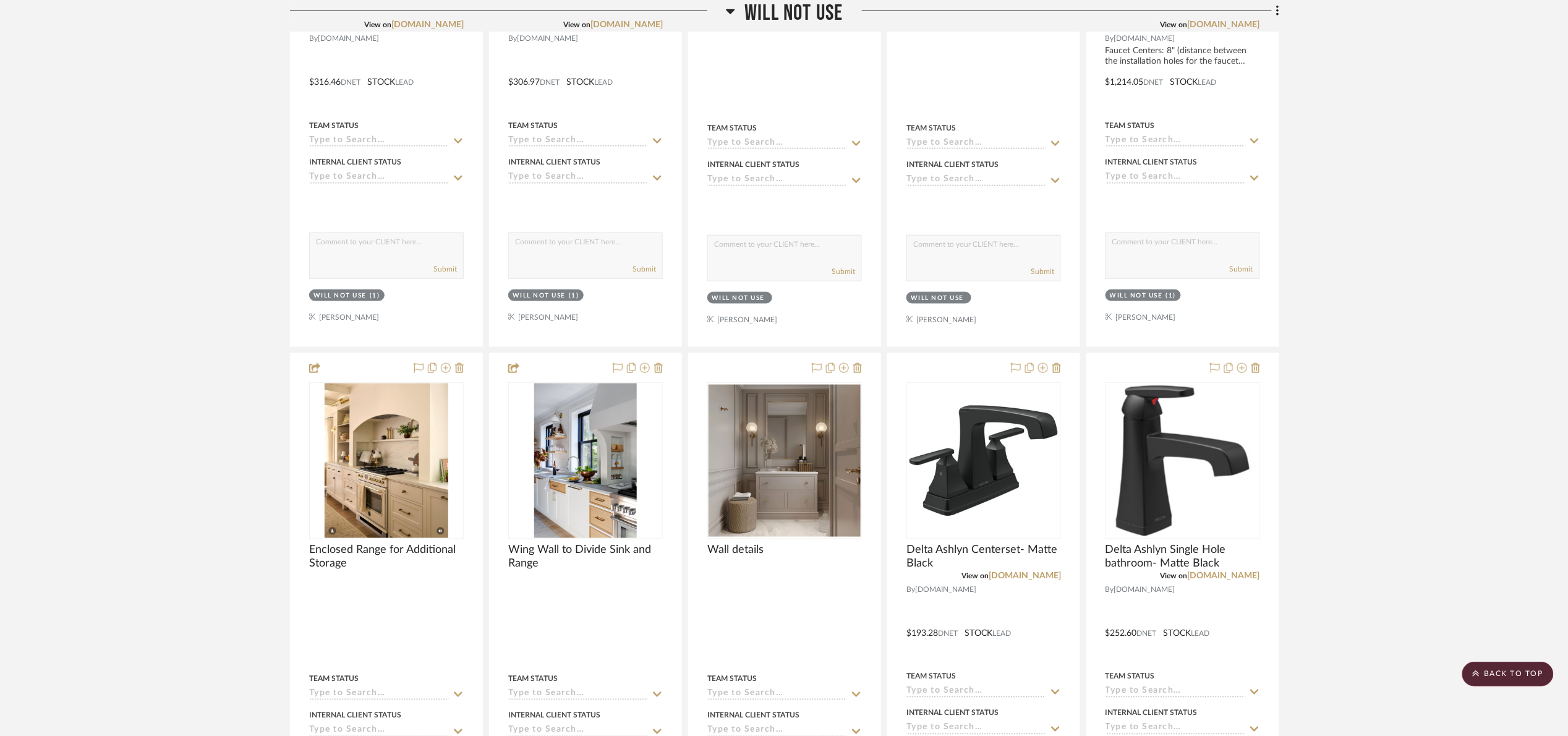
click at [780, 14] on span "Will Not Use" at bounding box center [794, 13] width 98 height 26
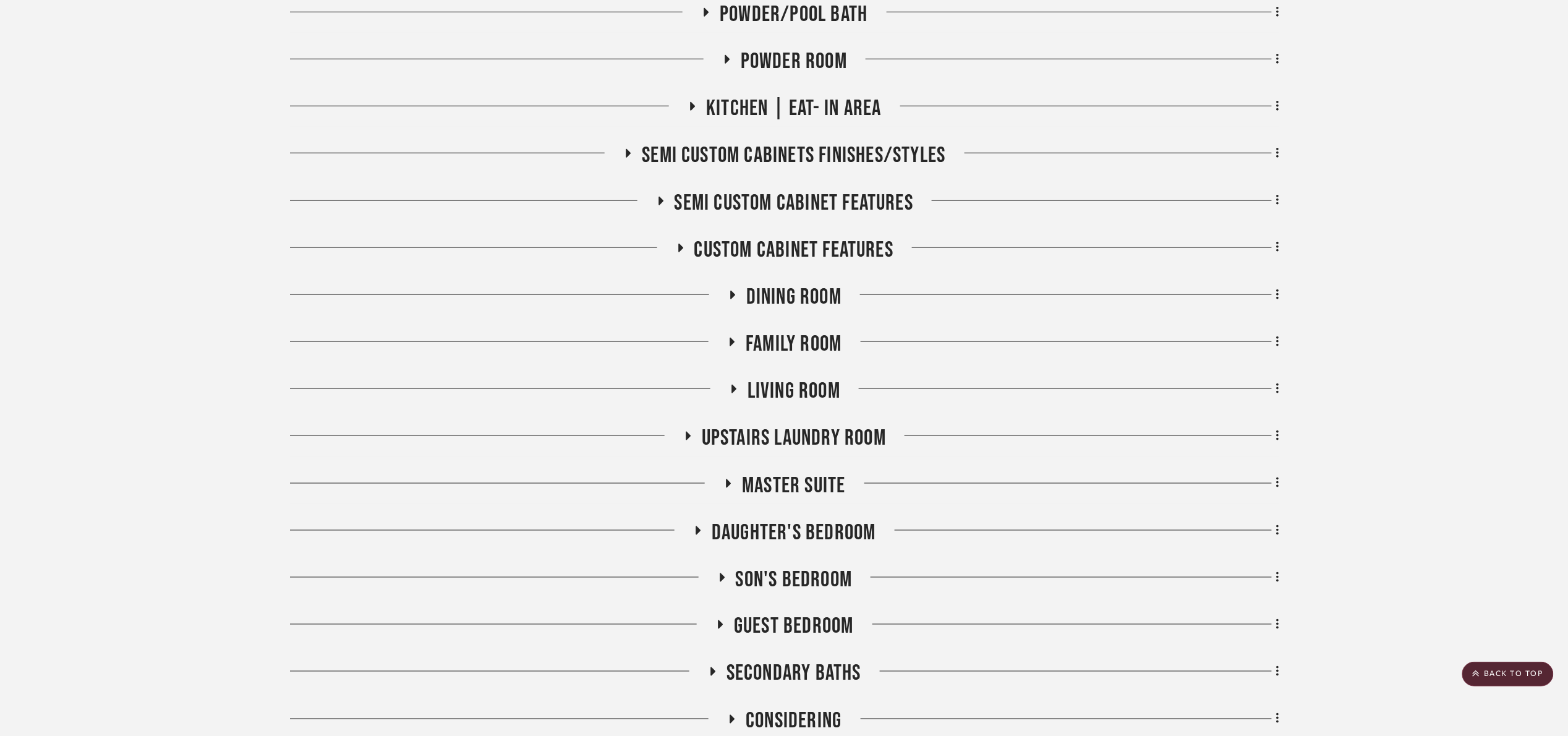
scroll to position [690, 0]
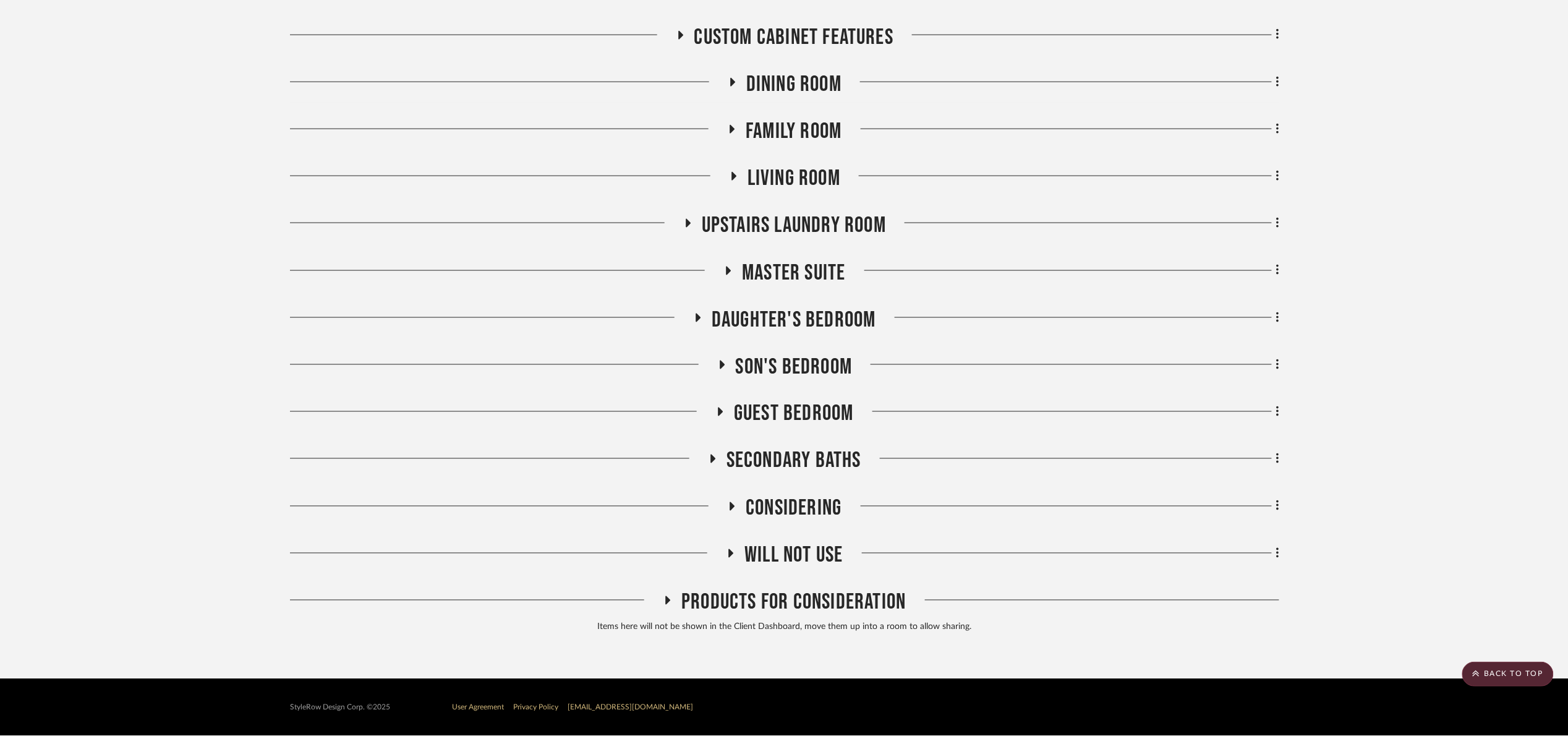
click at [806, 460] on span "Secondary Baths" at bounding box center [794, 460] width 135 height 26
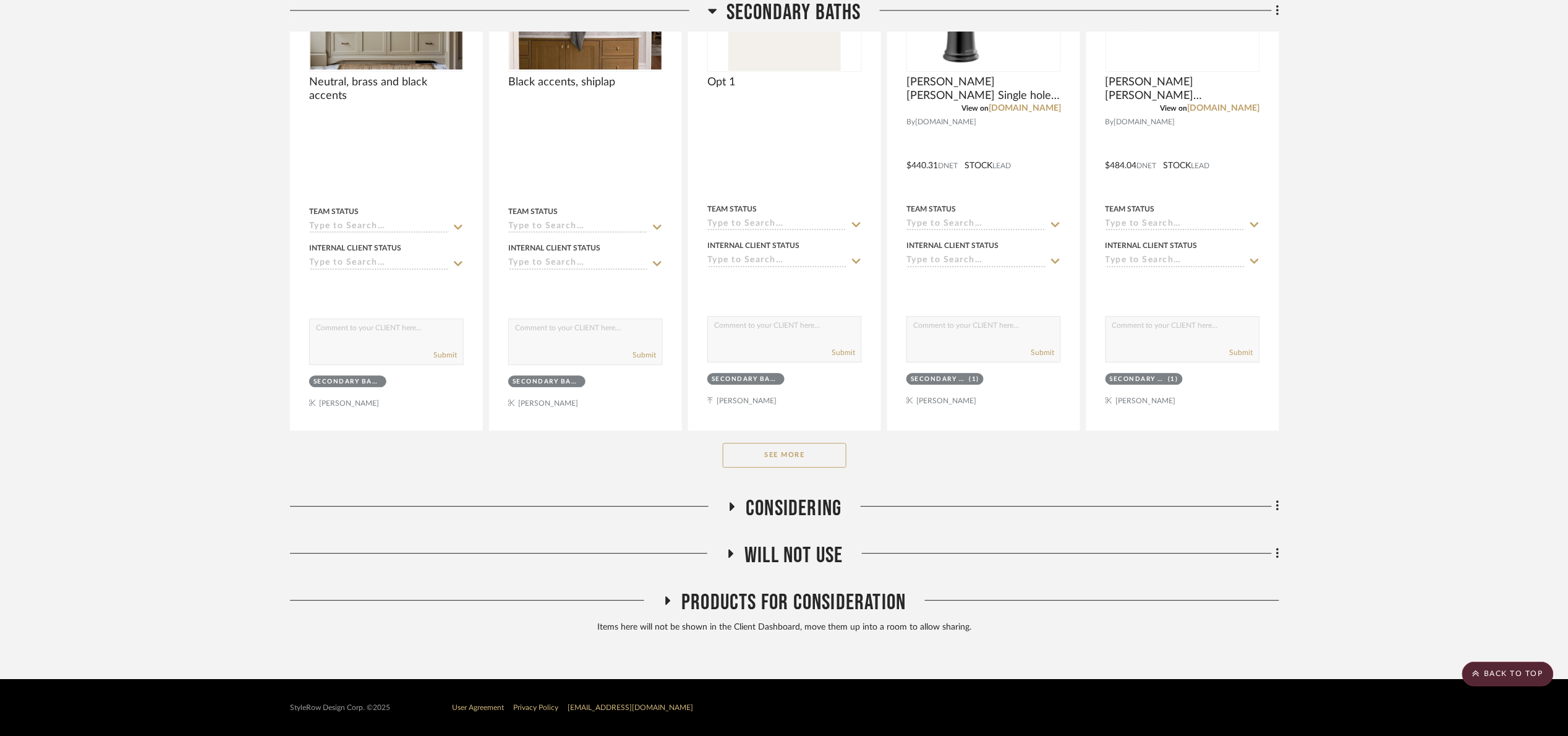
click at [771, 456] on button "See More" at bounding box center [784, 454] width 124 height 25
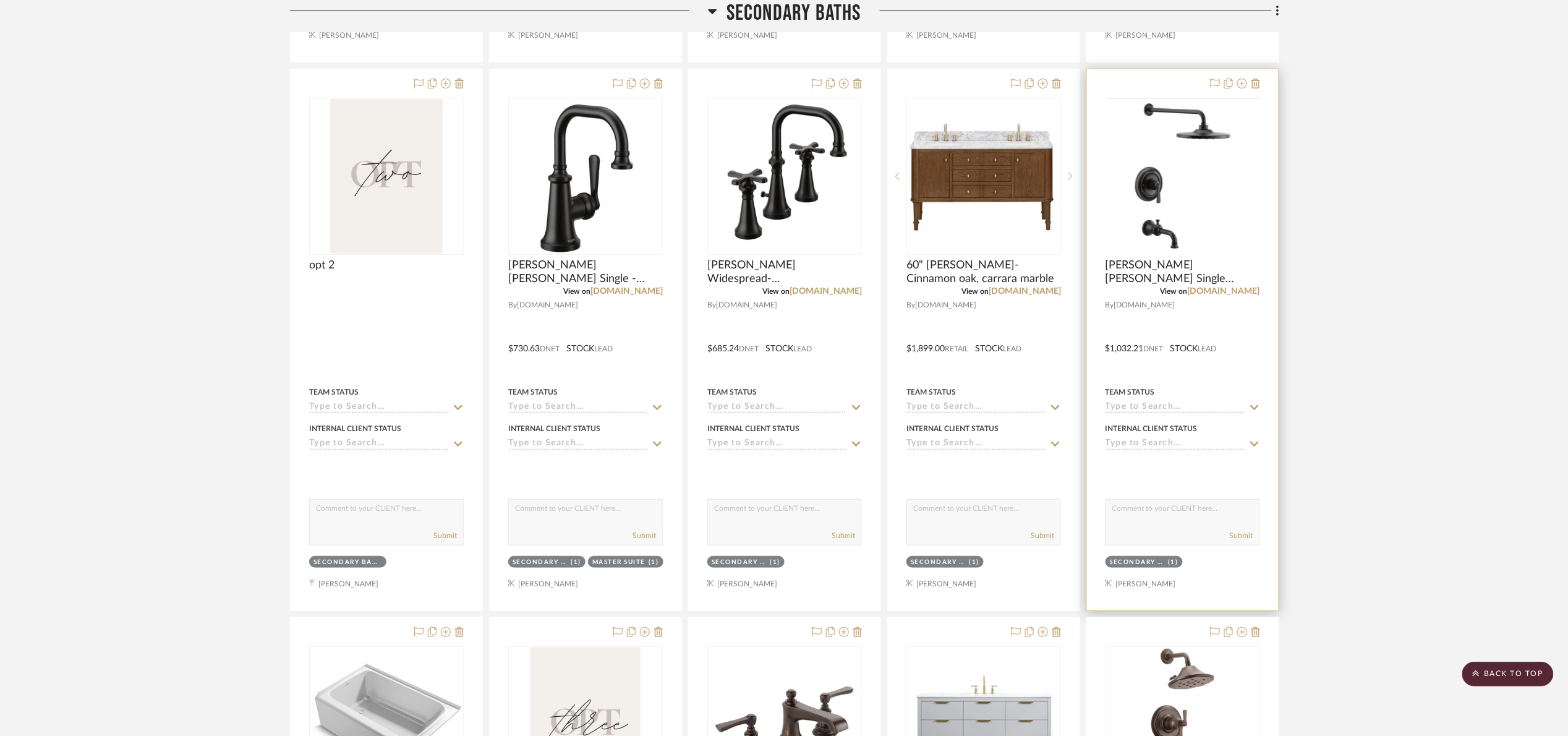
scroll to position [2229, 0]
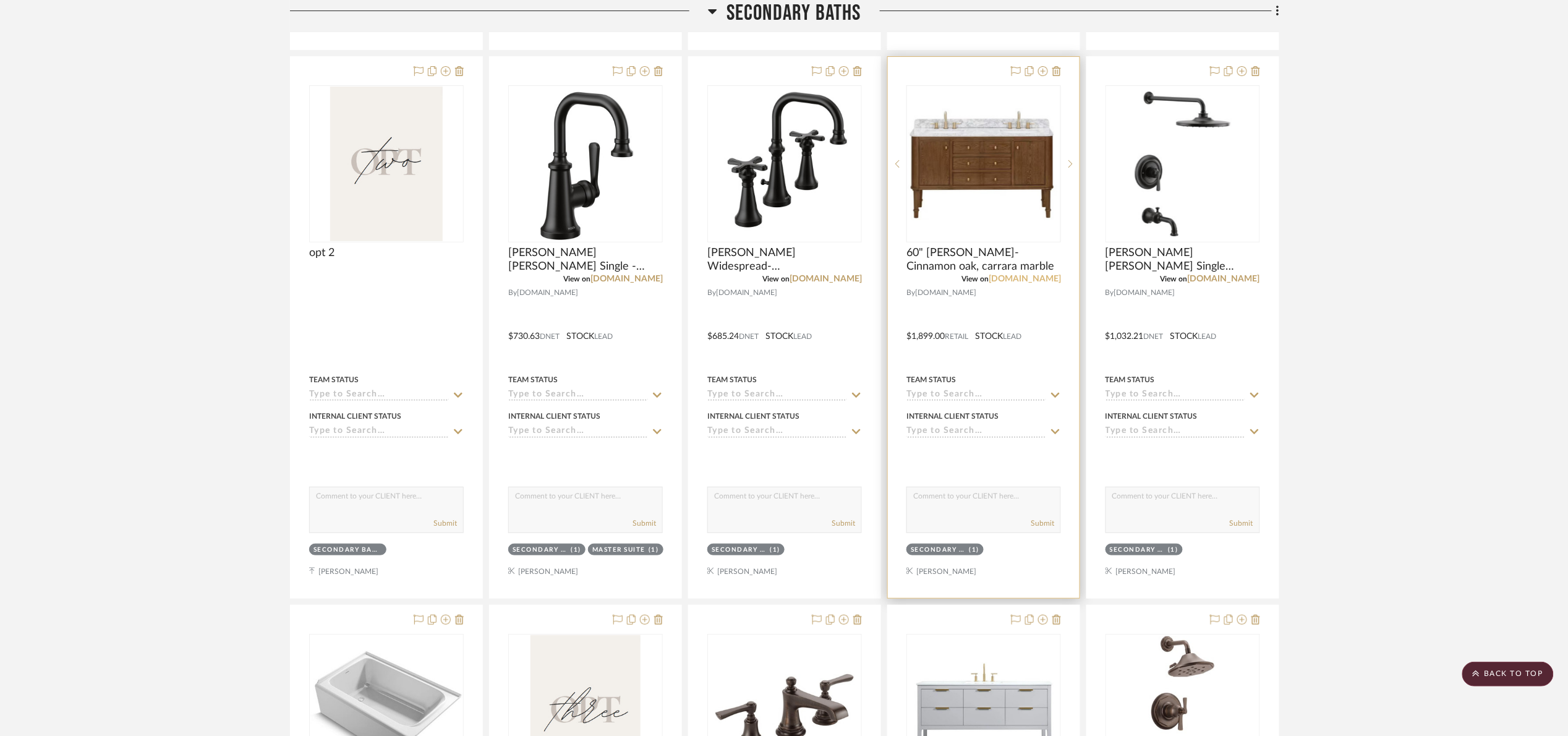
click at [1046, 280] on link "homedepot.com" at bounding box center [1026, 278] width 73 height 8
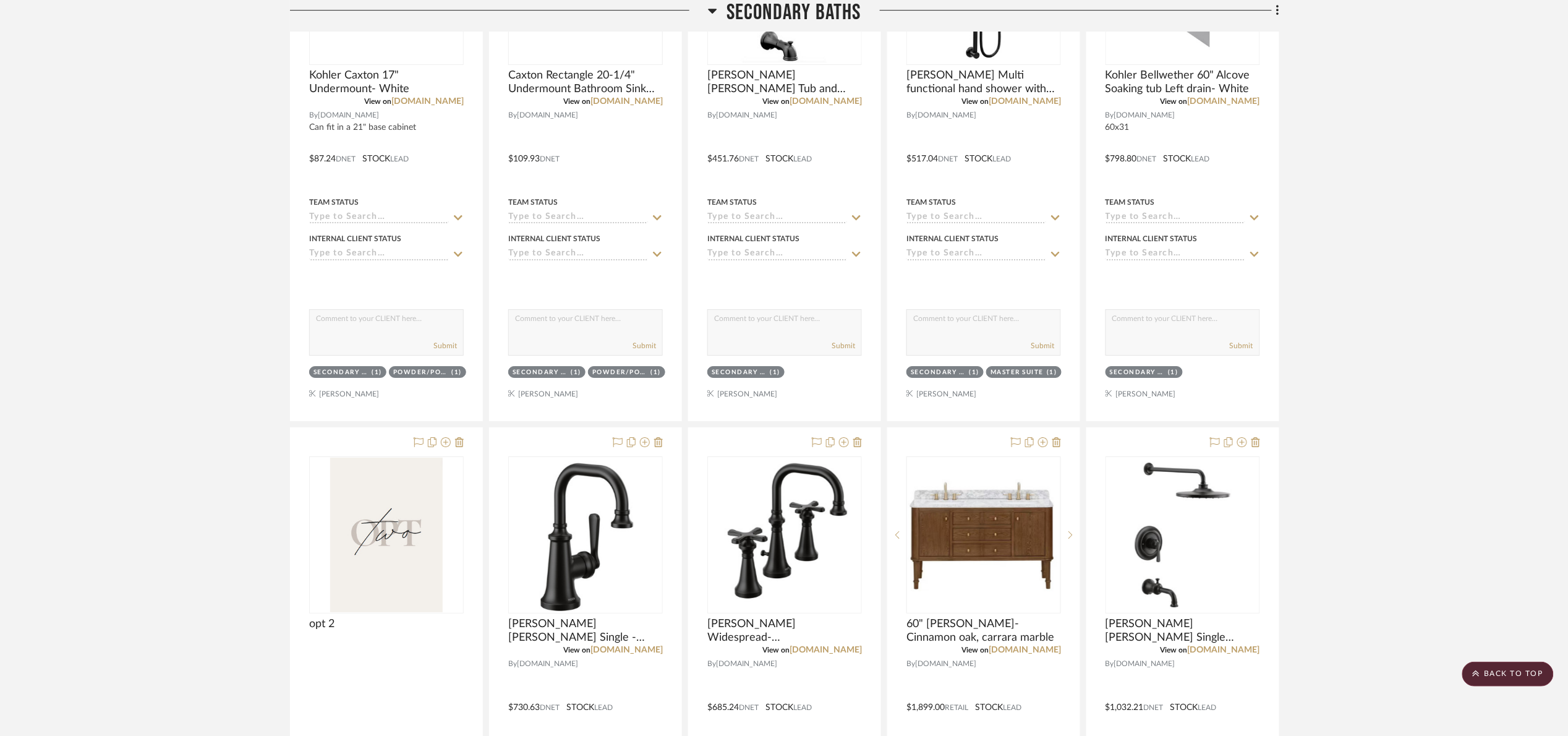
click at [791, 18] on span "Secondary Baths" at bounding box center [794, 13] width 135 height 26
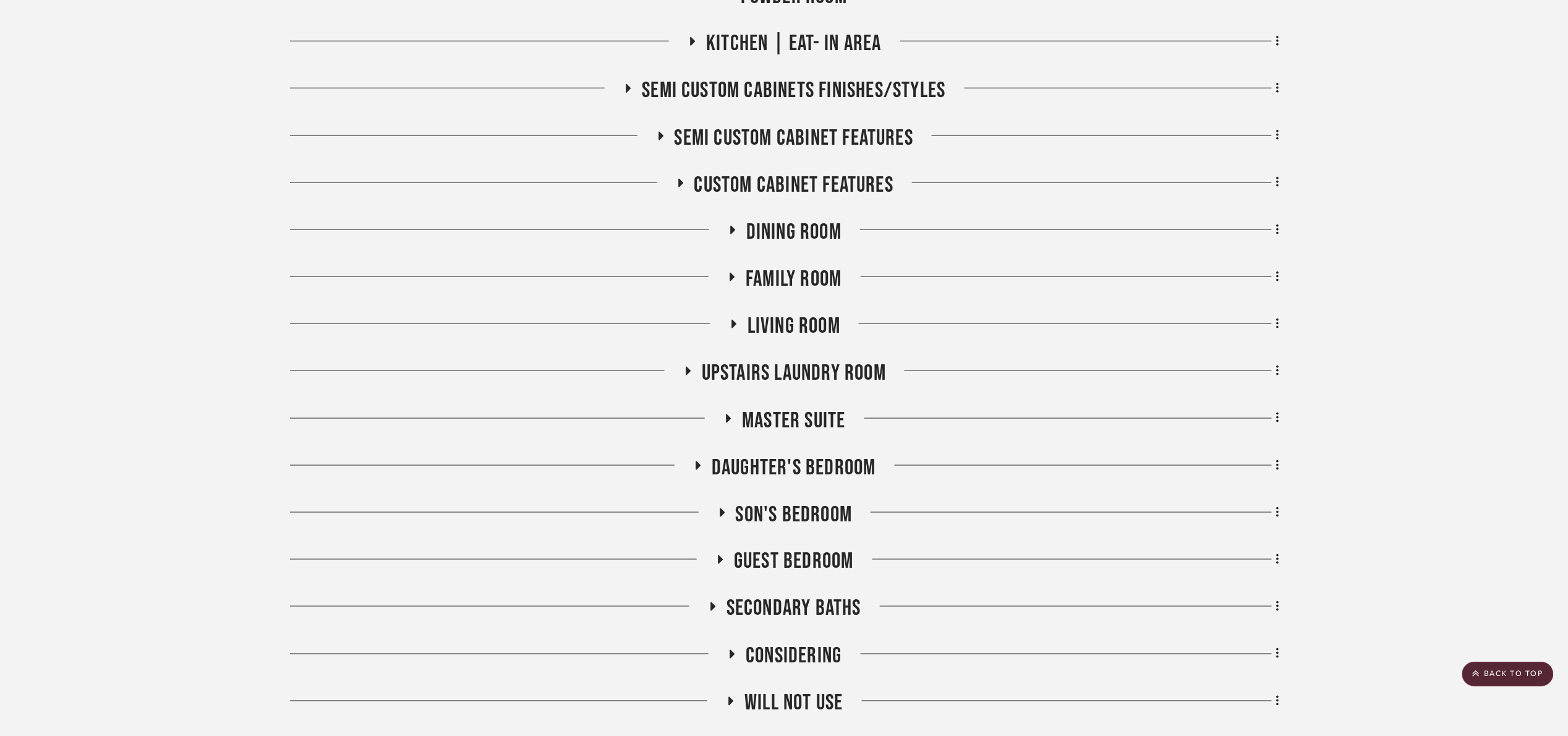
scroll to position [598, 0]
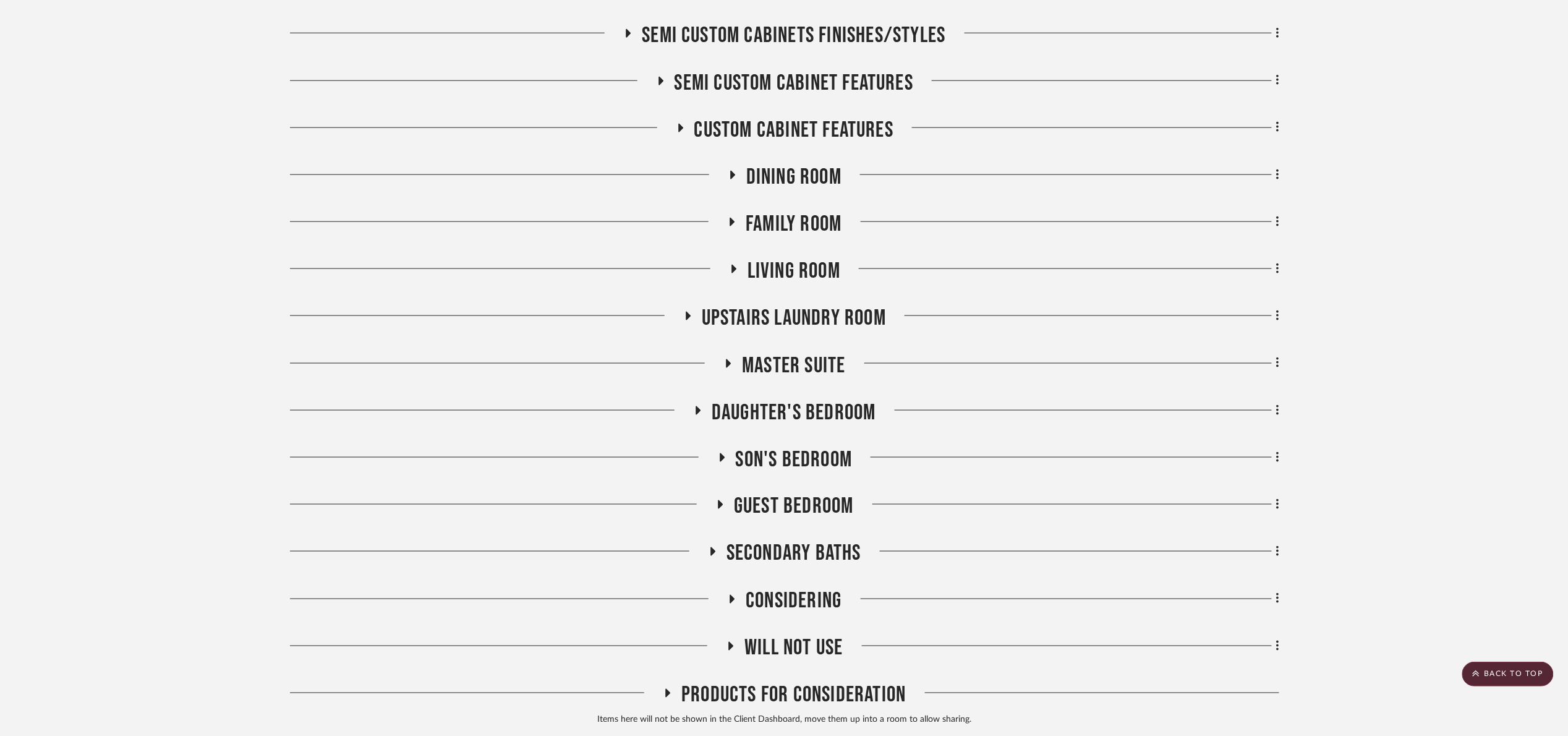
click at [817, 365] on span "Master Suite" at bounding box center [794, 365] width 103 height 26
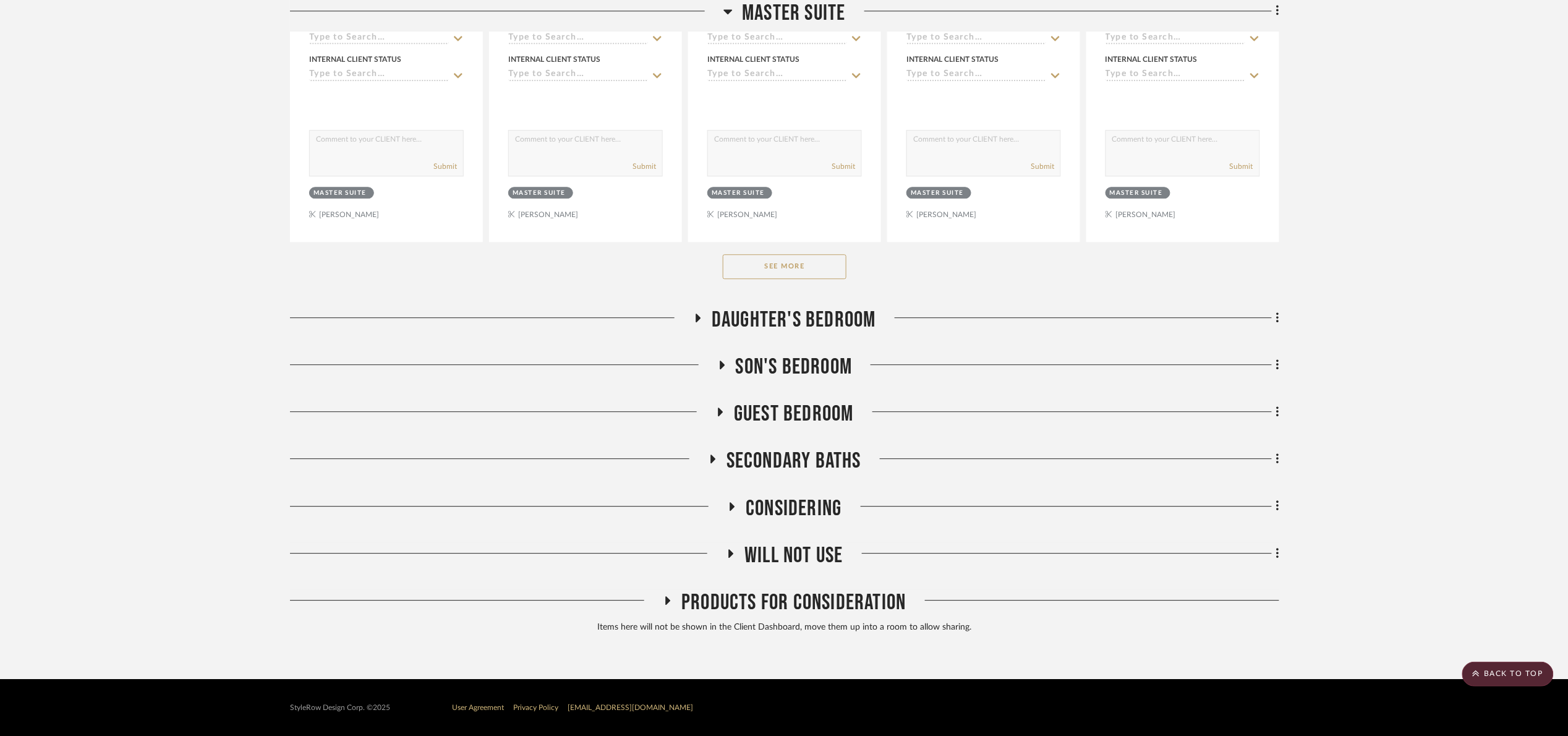
click at [764, 268] on button "See More" at bounding box center [784, 266] width 124 height 25
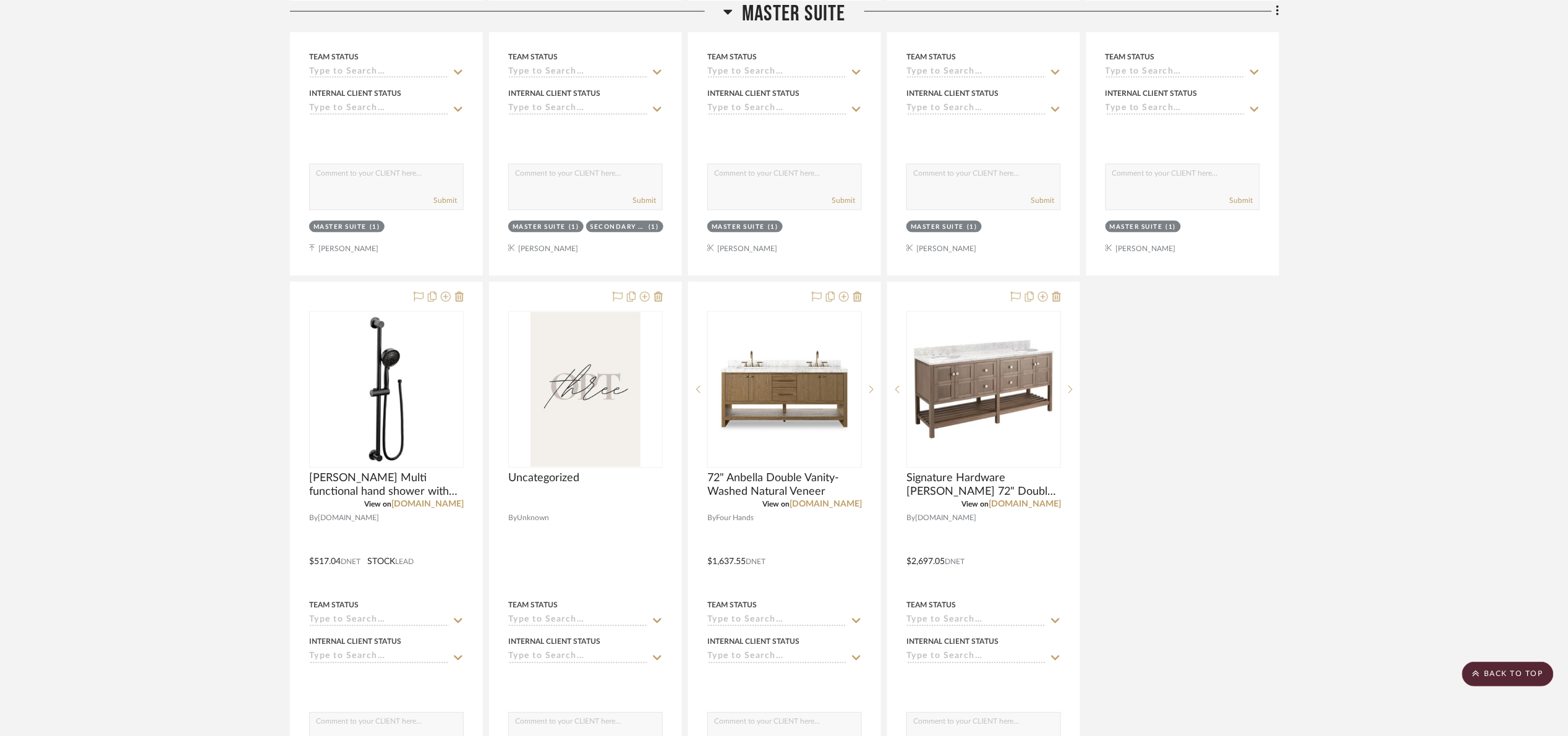
scroll to position [2970, 0]
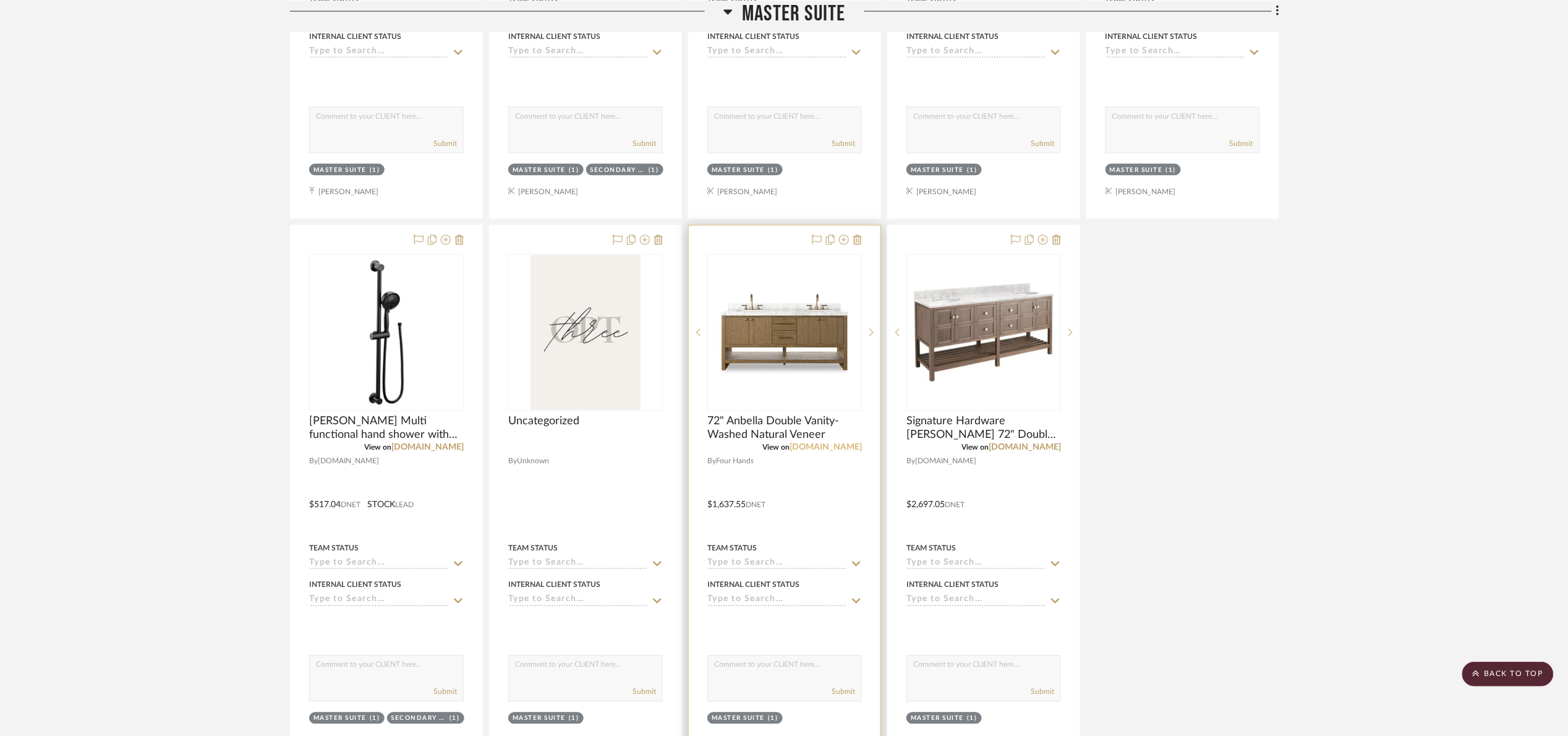
click at [839, 451] on link "fourhands.com" at bounding box center [826, 448] width 73 height 8
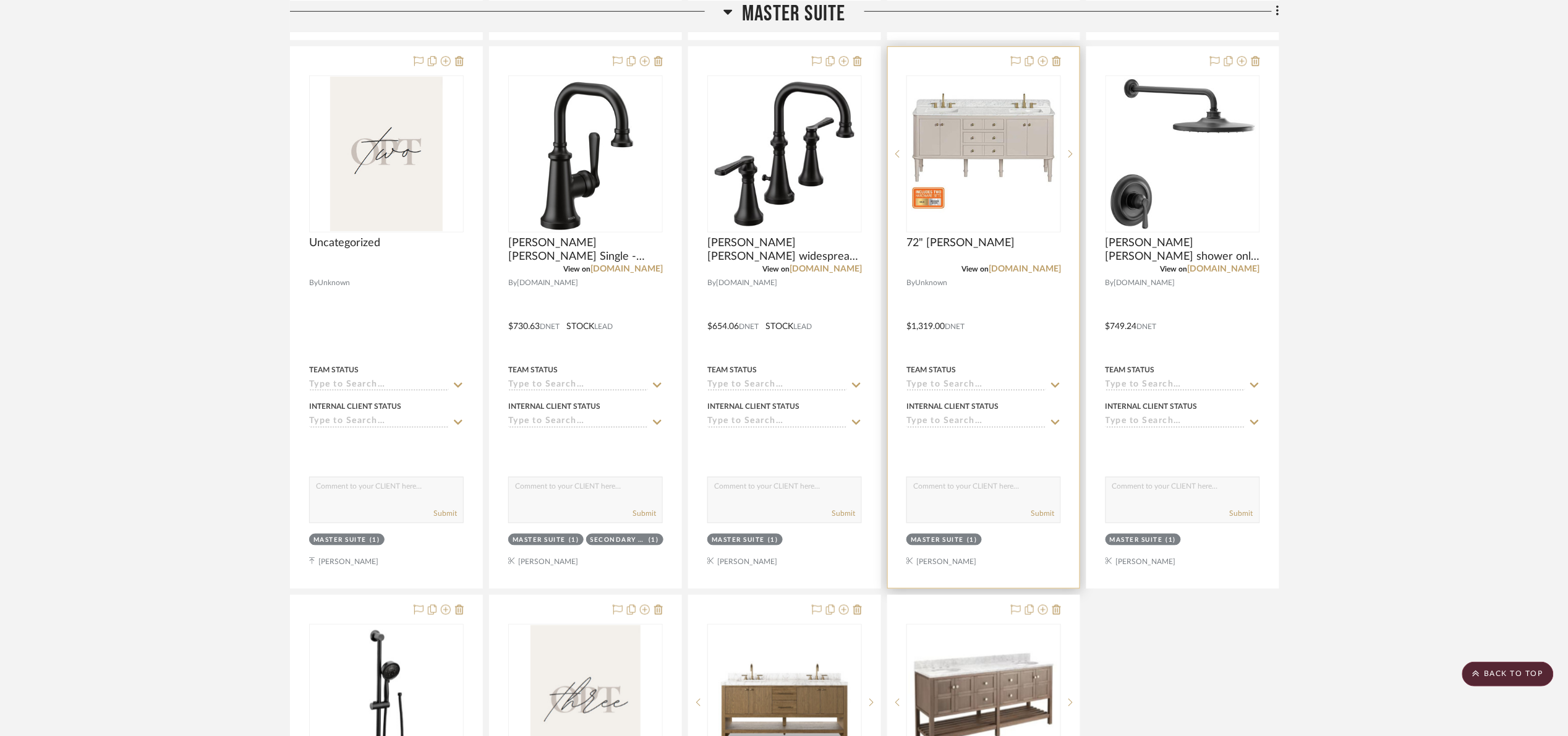
scroll to position [2600, 0]
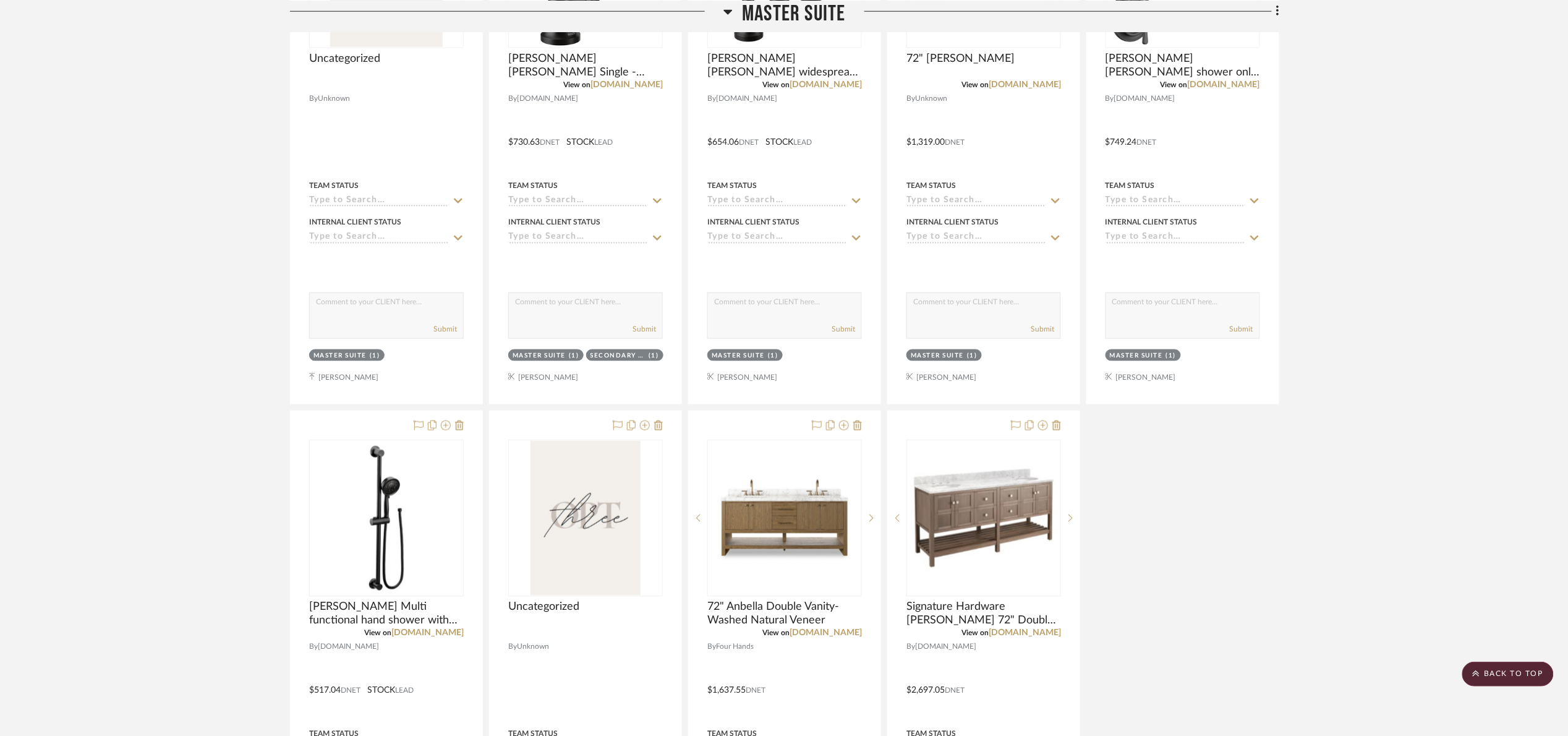
click at [751, 8] on span "Master Suite" at bounding box center [794, 13] width 103 height 26
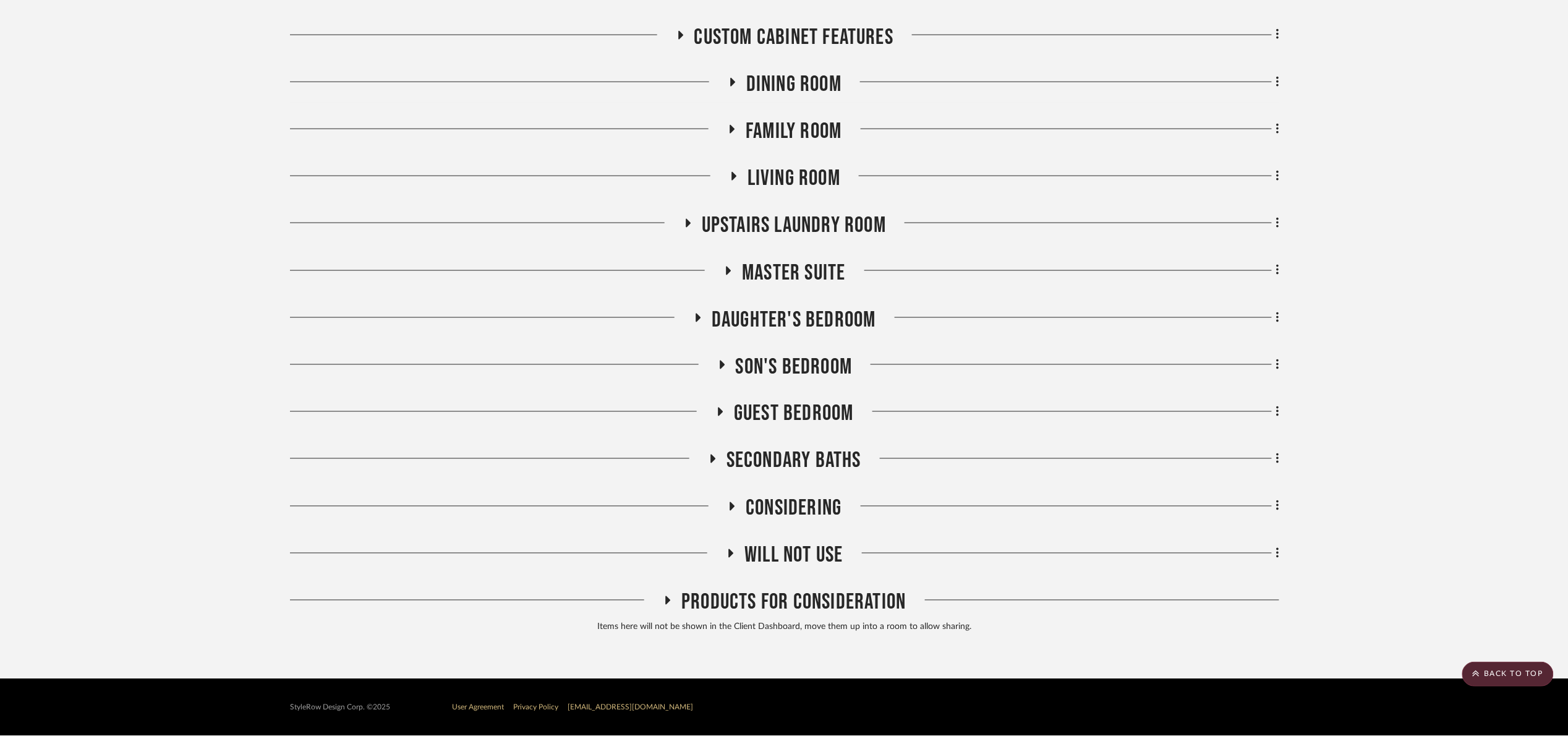
scroll to position [690, 0]
click at [813, 461] on span "Secondary Baths" at bounding box center [794, 460] width 135 height 26
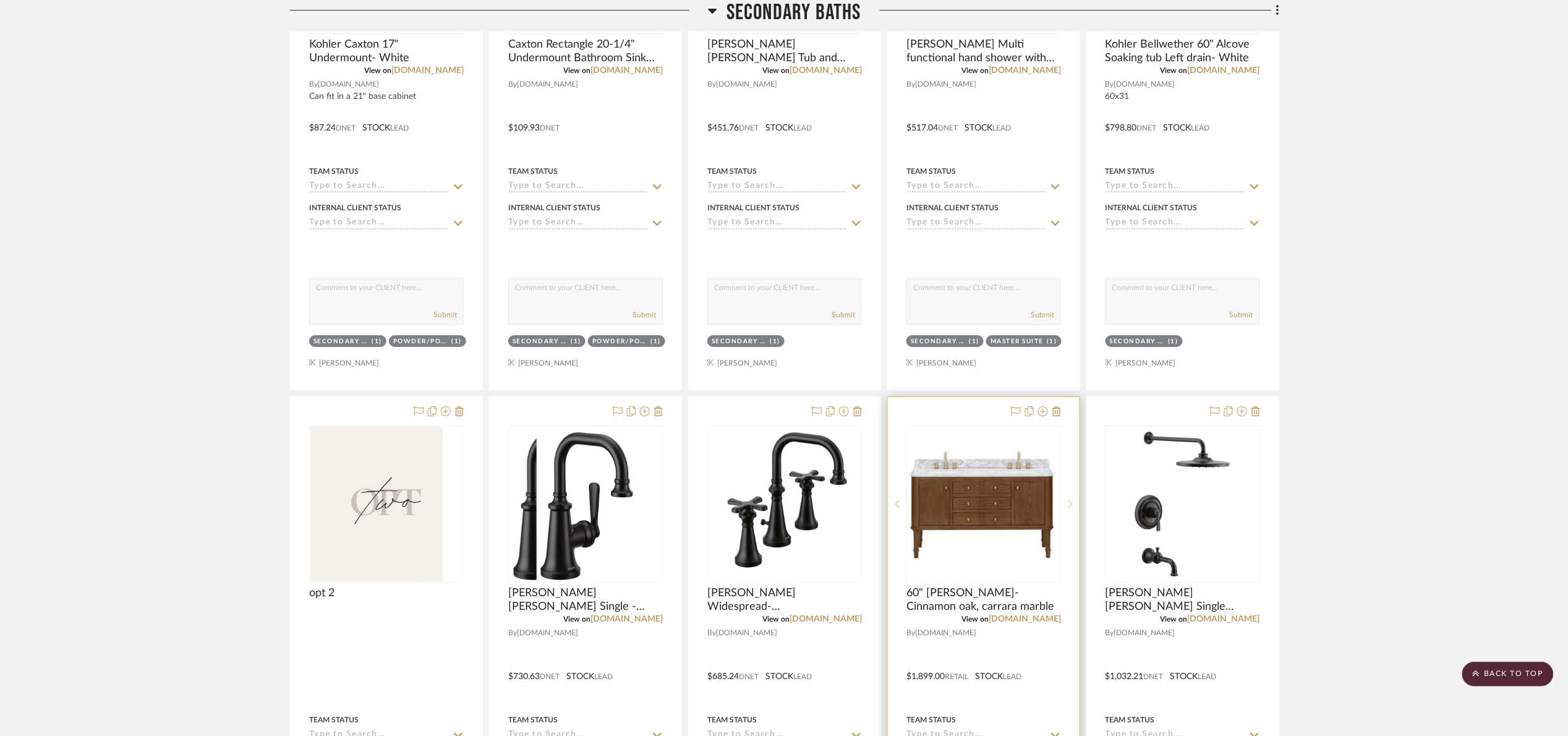
scroll to position [1896, 0]
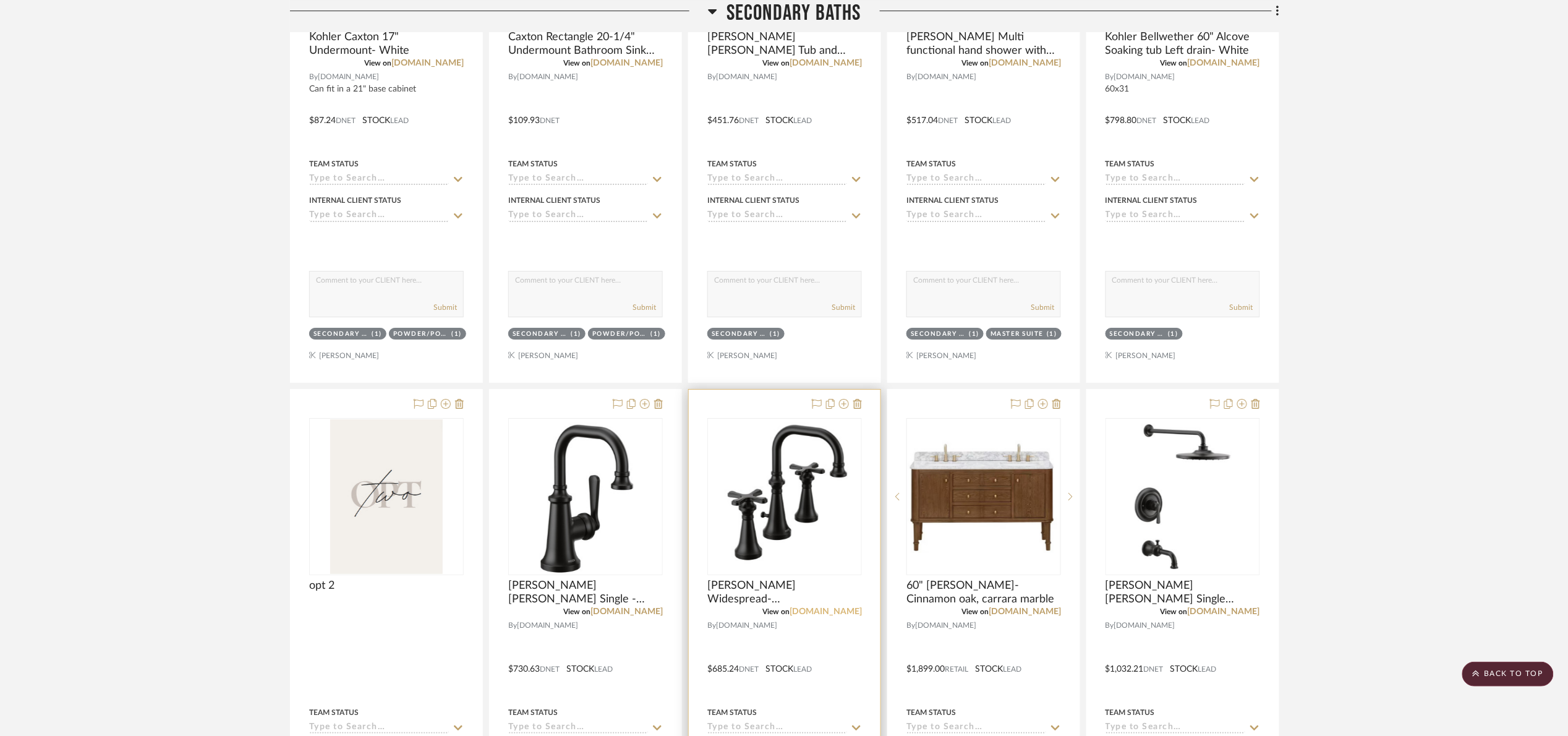
click at [842, 612] on link "build.com" at bounding box center [826, 612] width 73 height 8
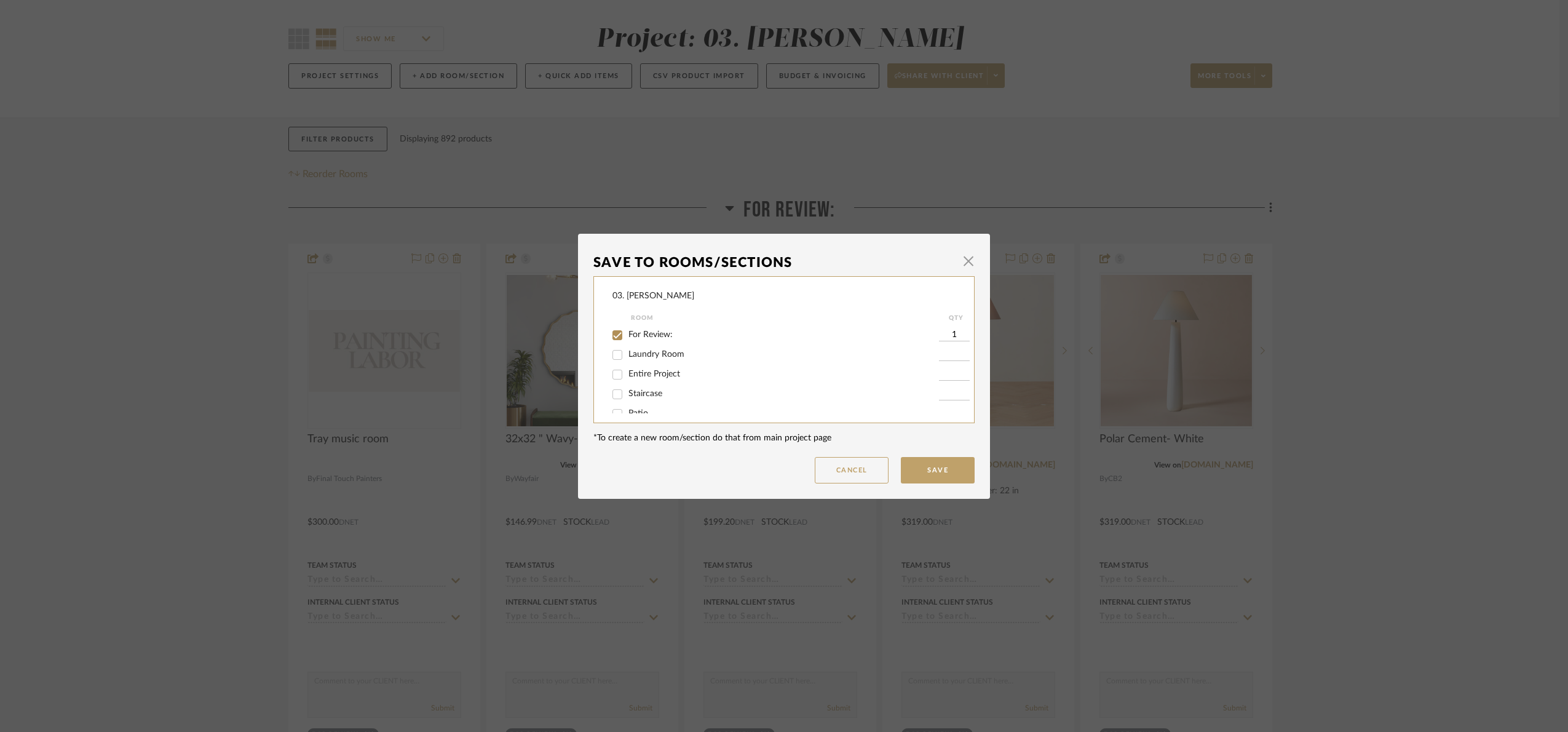
click at [622, 335] on input "For Review:" at bounding box center [617, 335] width 19 height 19
checkbox input "false"
click at [639, 397] on span "Will Not Use" at bounding box center [653, 400] width 49 height 8
click at [627, 397] on input "Will Not Use" at bounding box center [617, 400] width 19 height 19
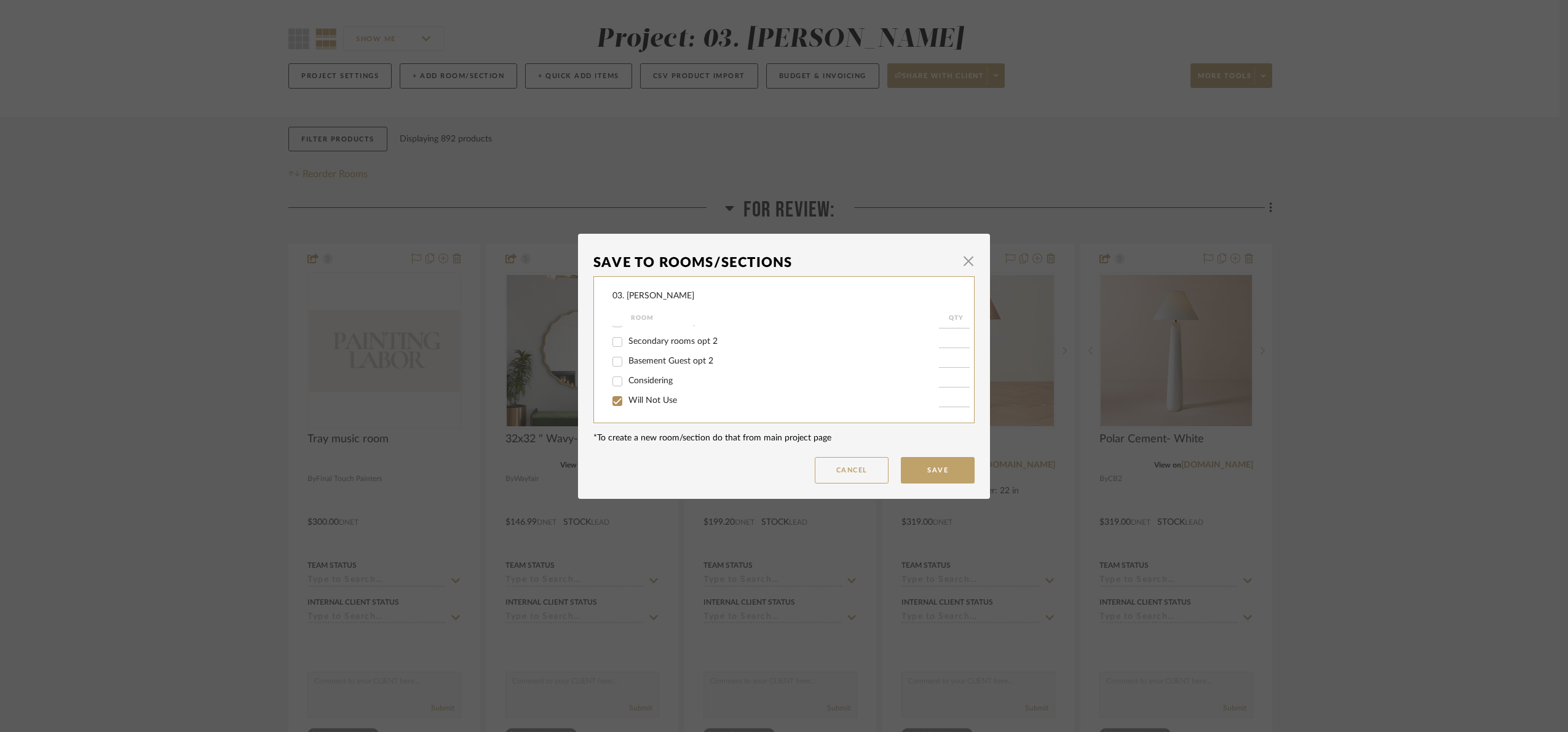
checkbox input "true"
type input "1"
click at [951, 474] on button "Save" at bounding box center [938, 469] width 74 height 26
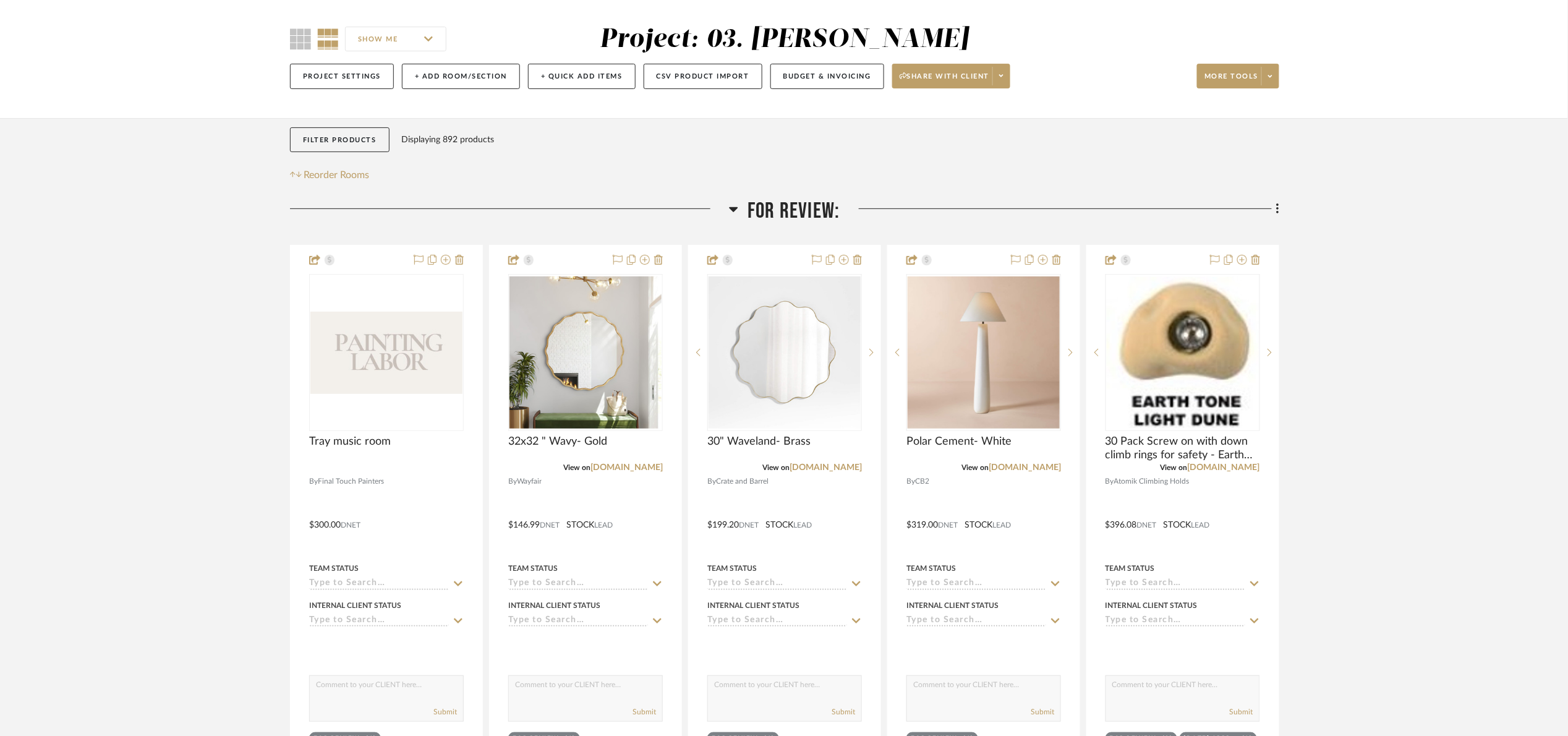
click at [799, 199] on span "For Review:" at bounding box center [794, 211] width 92 height 26
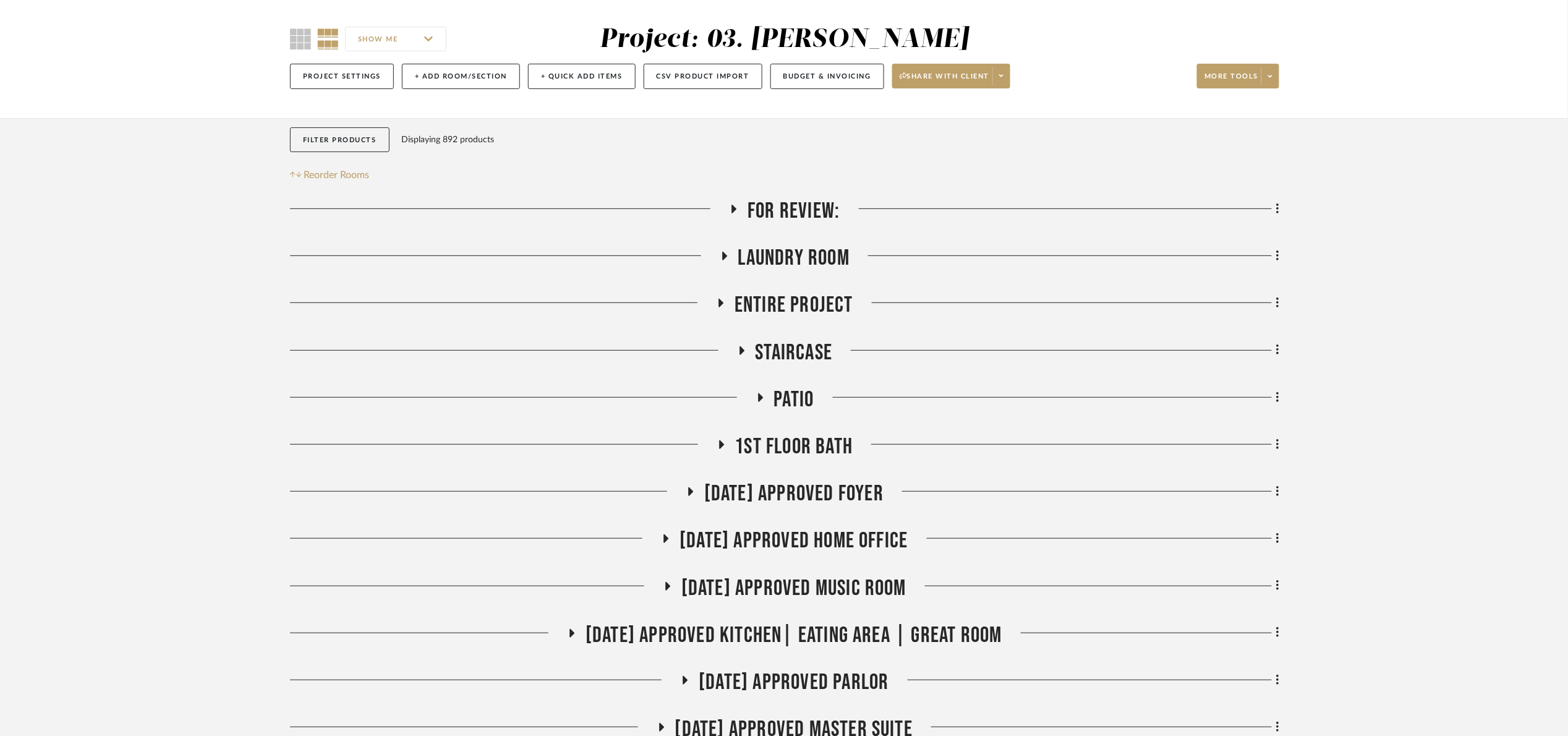
click at [801, 254] on span "Laundry Room" at bounding box center [795, 257] width 112 height 26
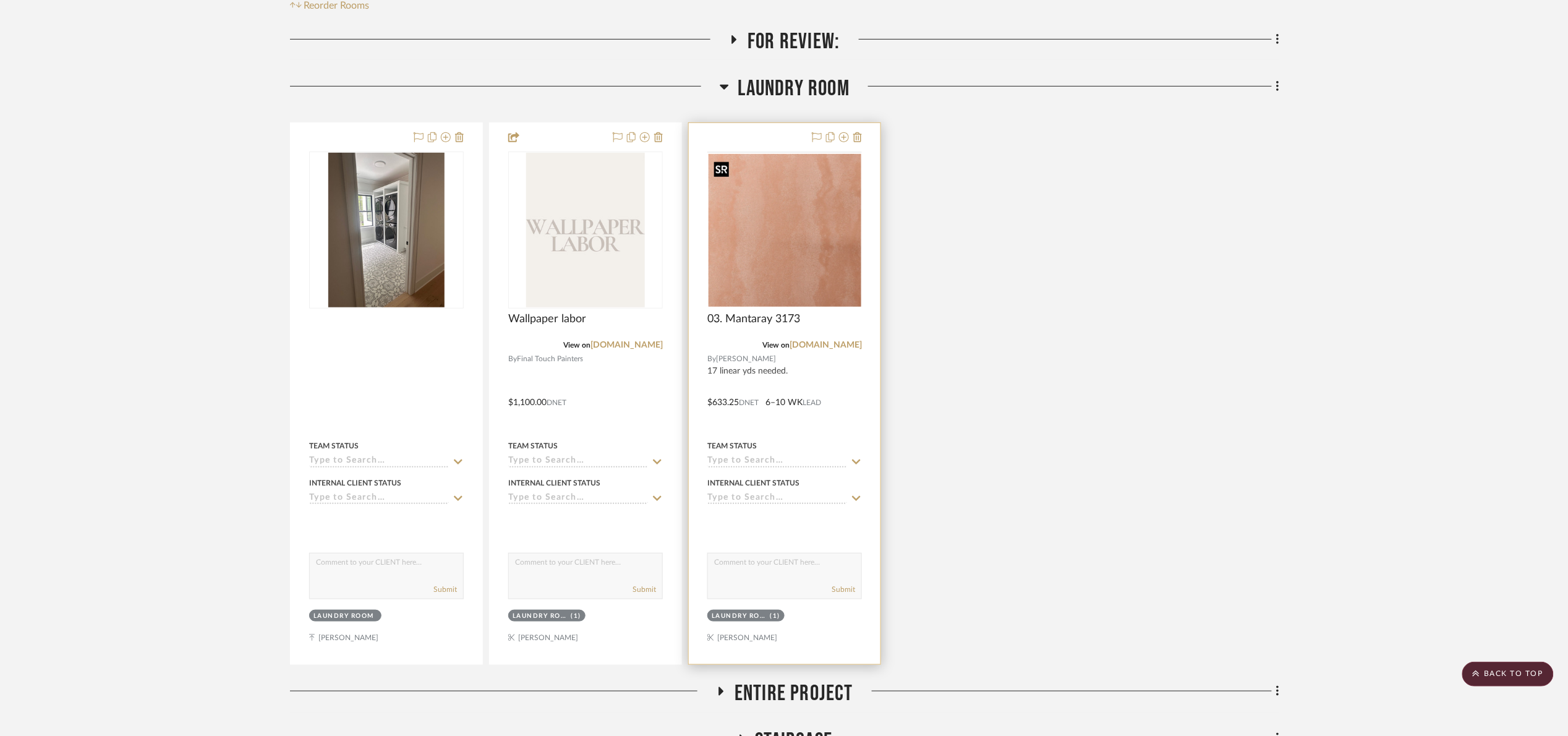
scroll to position [278, 0]
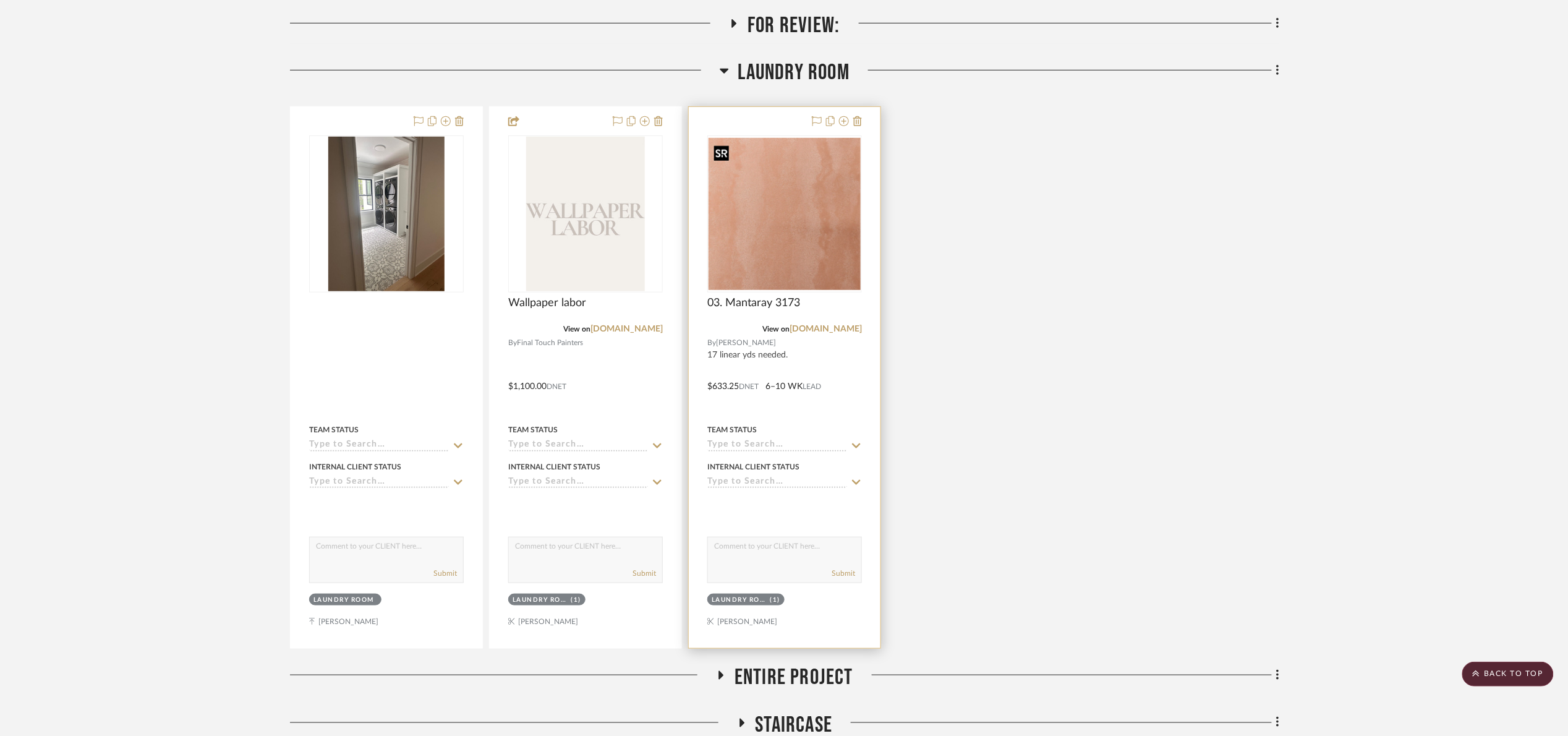
click at [789, 228] on img "0" at bounding box center [784, 214] width 152 height 152
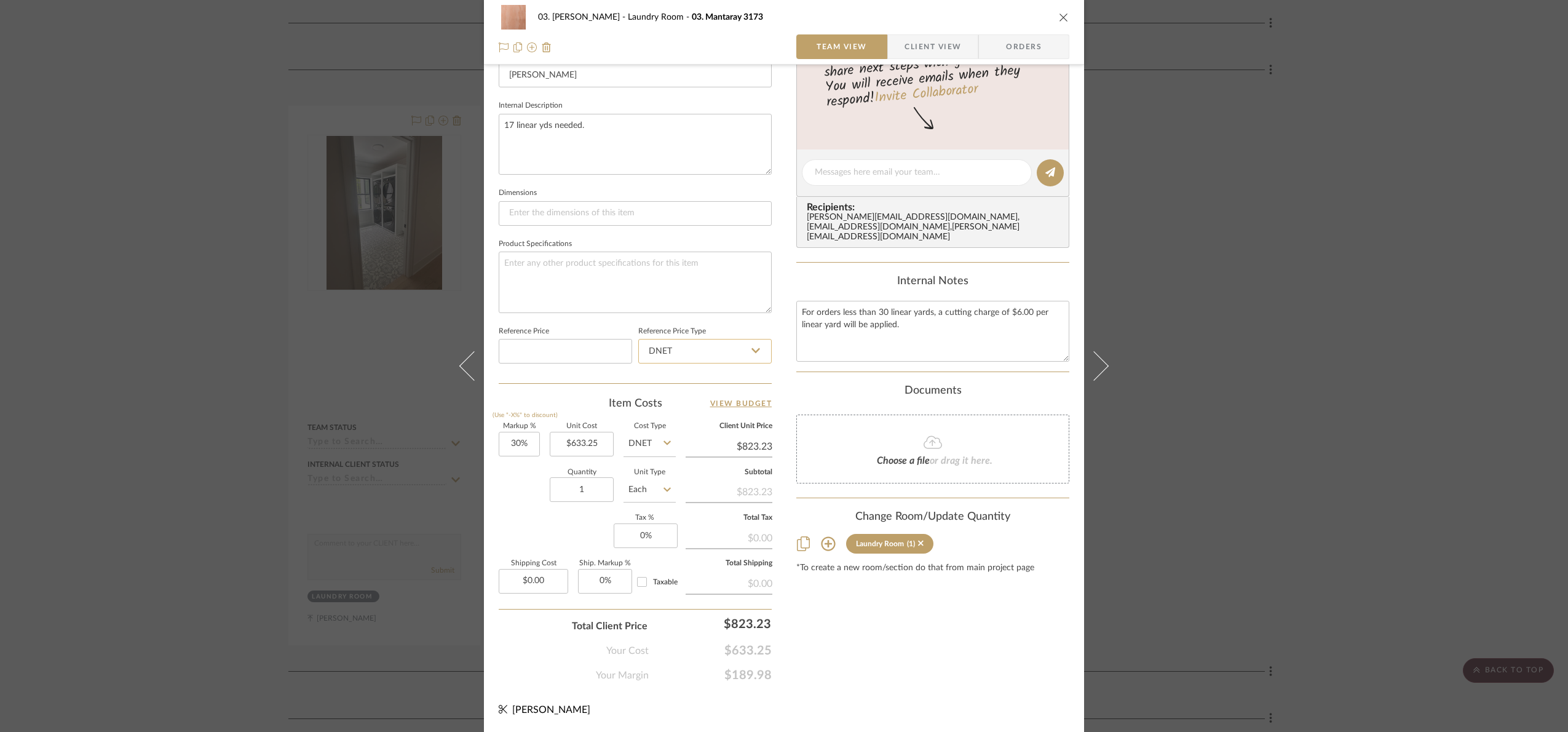
scroll to position [322, 0]
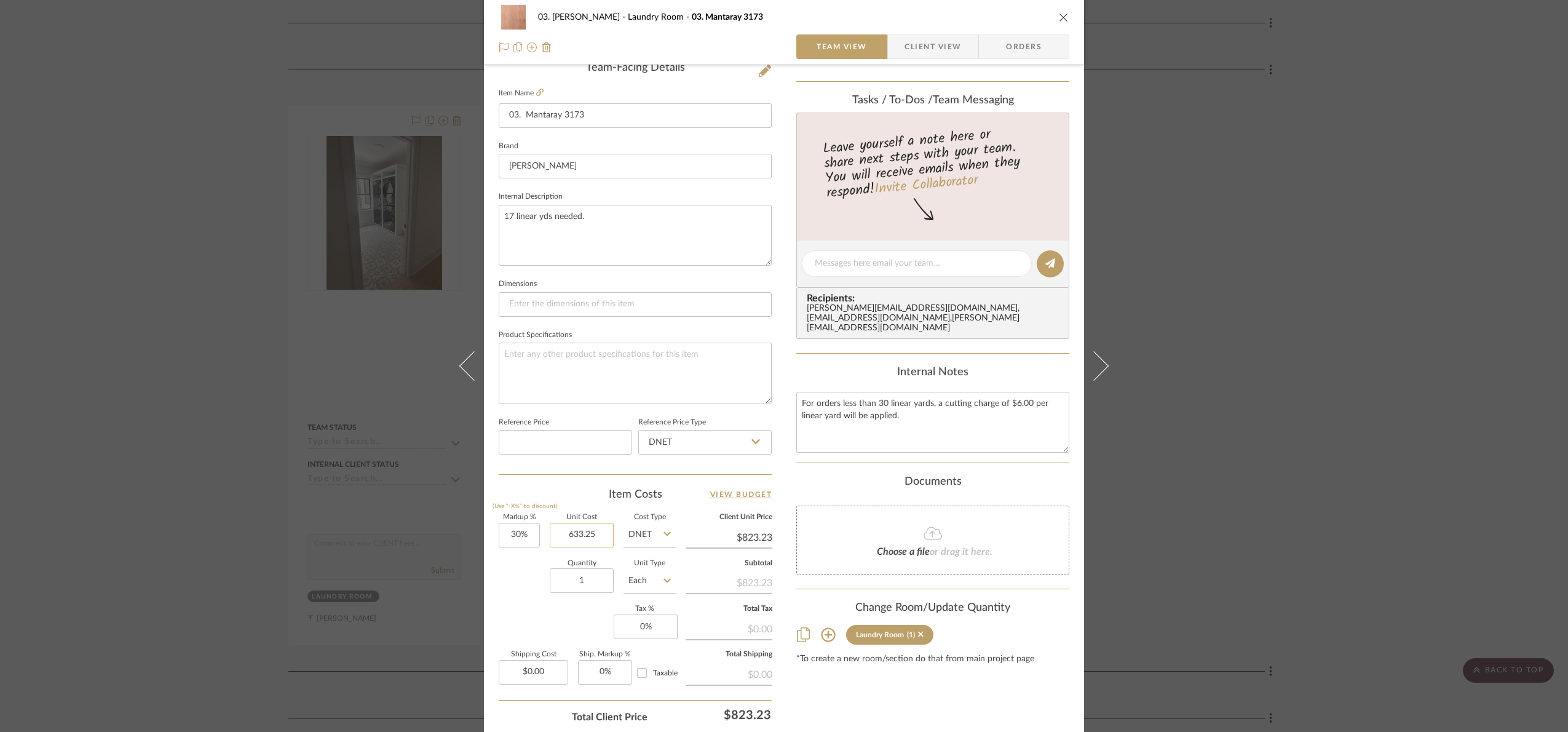
click at [604, 538] on input "633.25" at bounding box center [581, 534] width 64 height 24
type input "$633.25"
click at [527, 595] on div "Quantity 1 Unit Type Each" at bounding box center [587, 582] width 177 height 44
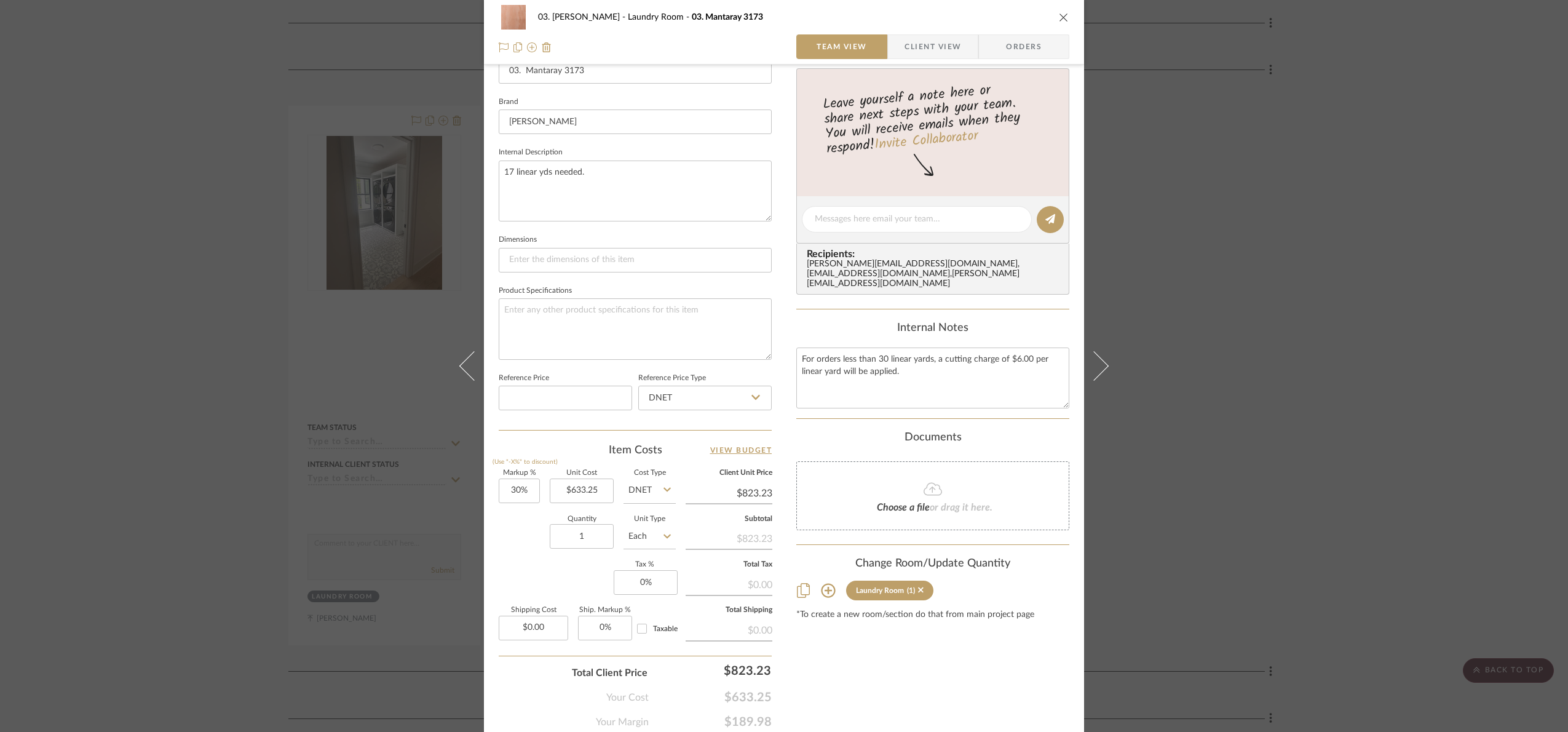
scroll to position [415, 0]
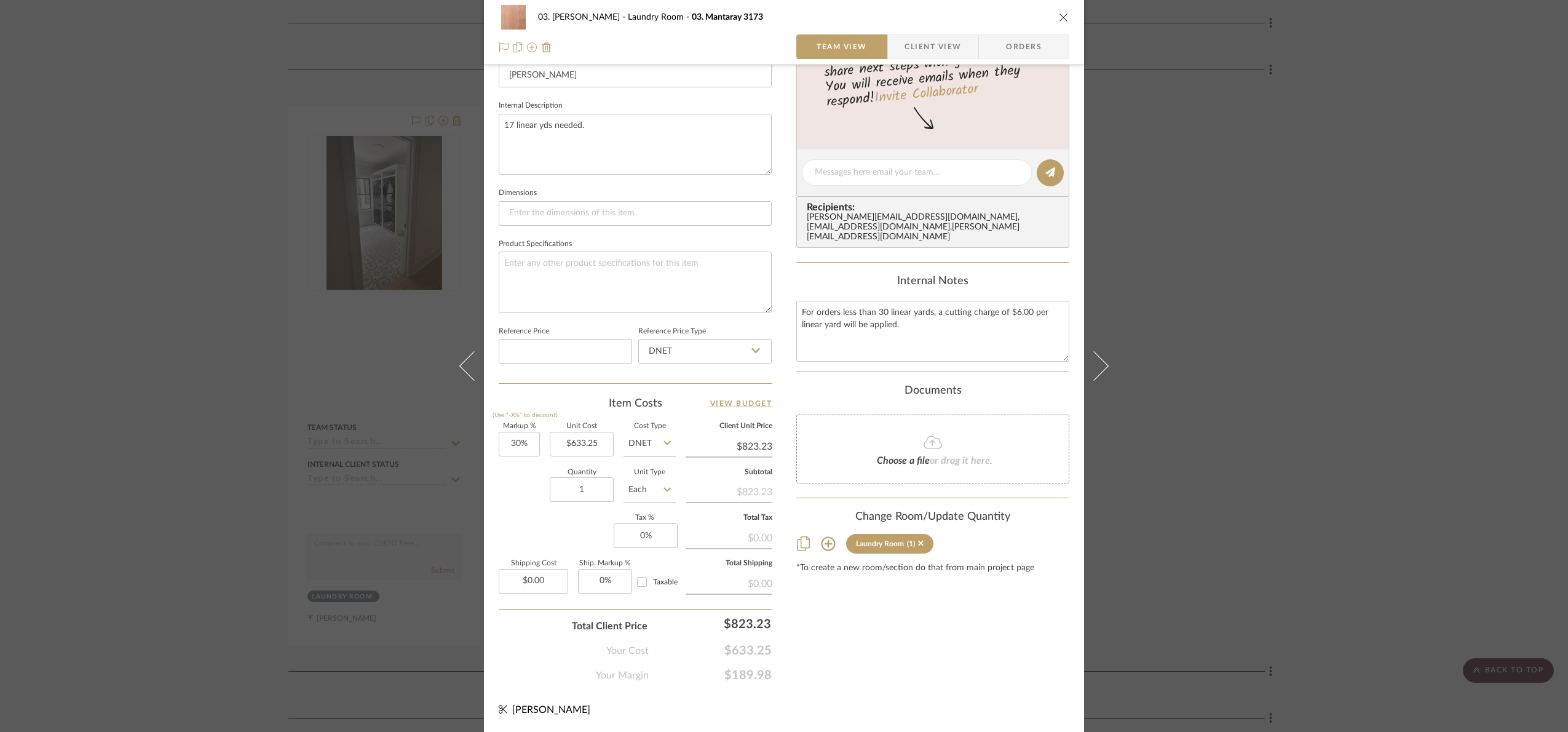
click at [1427, 284] on div "03. Jennifer Laundry Room 03. Mantaray 3173 Team View Client View Orders Team-F…" at bounding box center [784, 366] width 1568 height 732
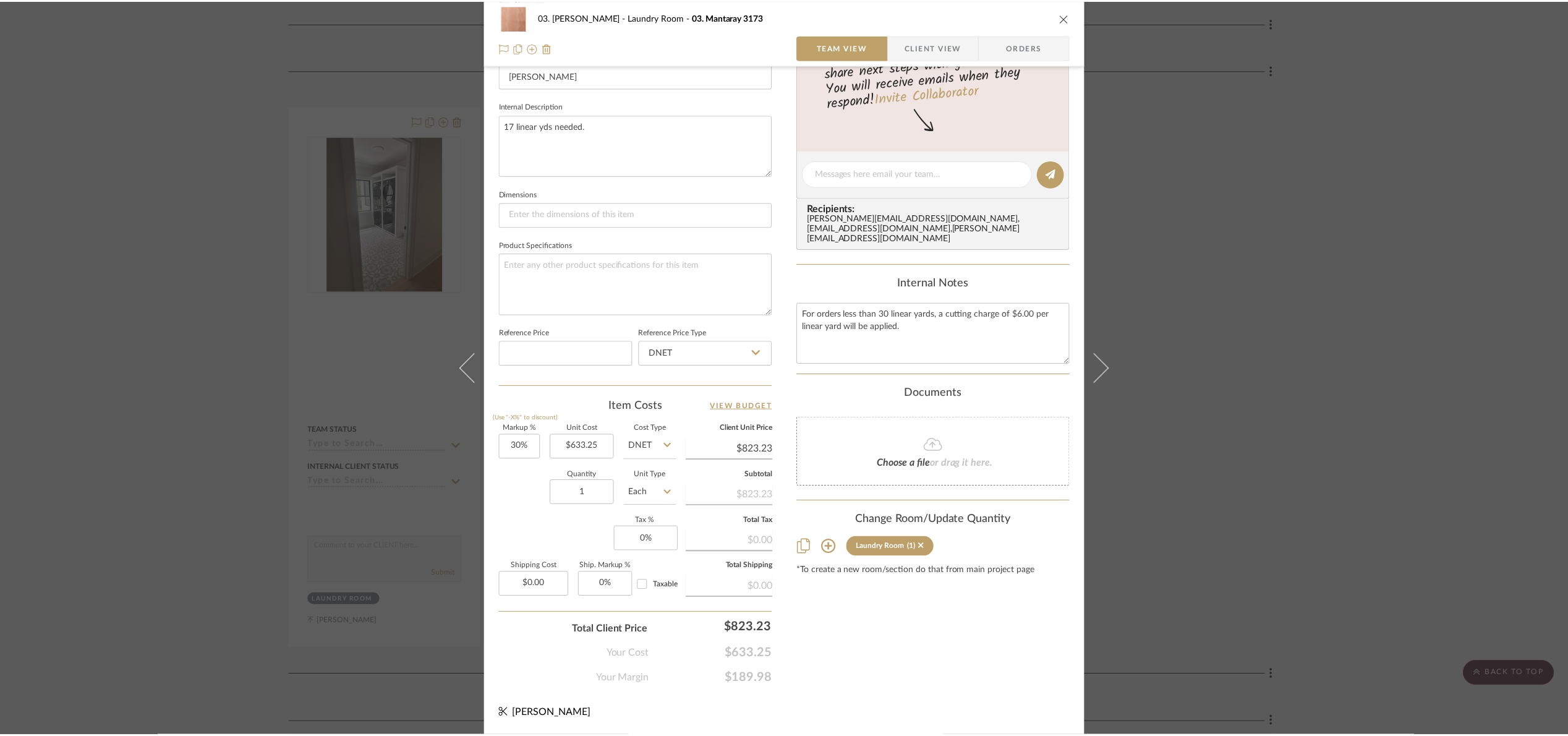
scroll to position [278, 0]
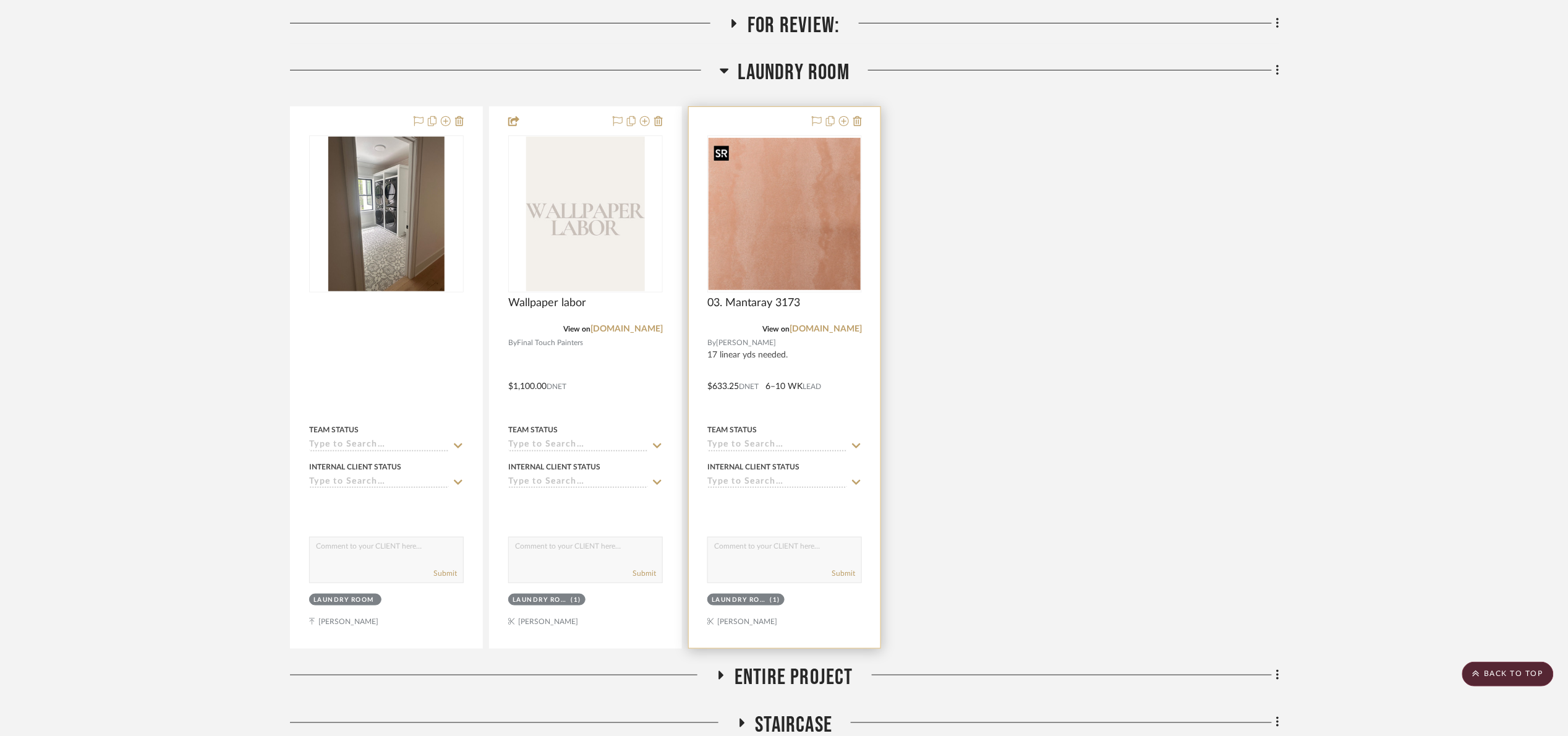
click at [823, 199] on img "0" at bounding box center [784, 214] width 152 height 152
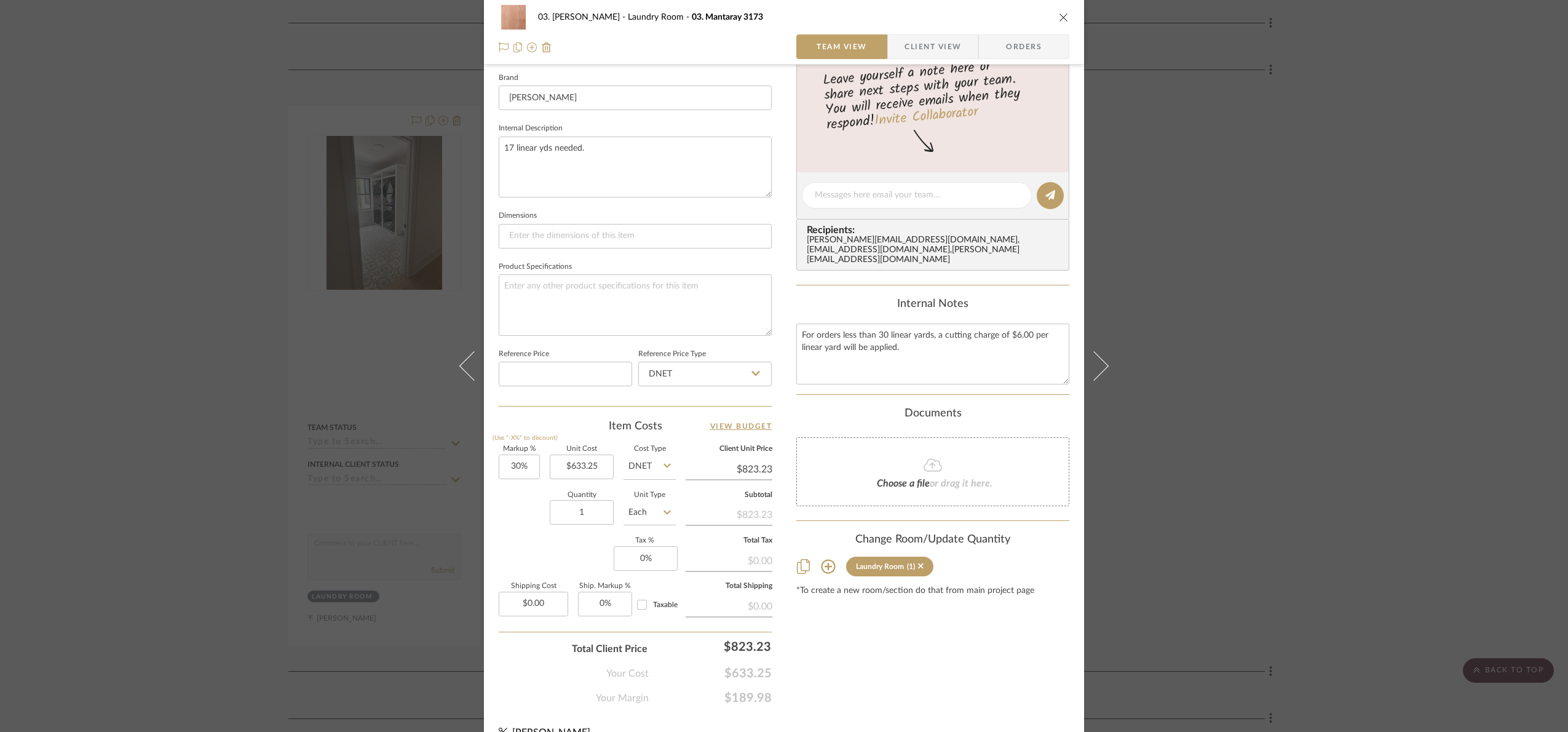
scroll to position [415, 0]
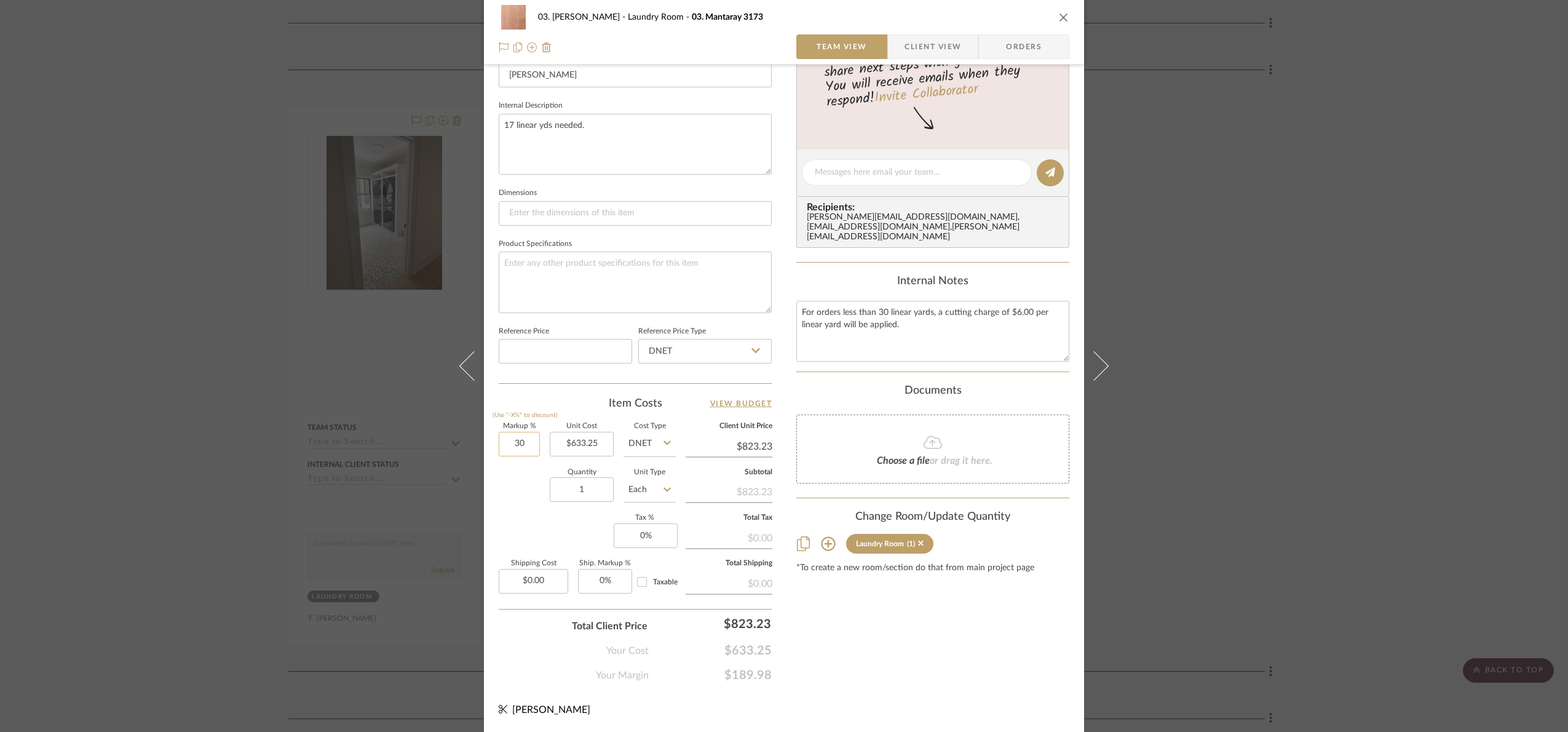
click at [517, 447] on input "30" at bounding box center [519, 443] width 41 height 24
type input "20%"
click at [548, 536] on div "Markup % (Use "-X%" to discount) 20% Unit Cost $633.25 Cost Type DNET Client Un…" at bounding box center [635, 512] width 273 height 179
type input "$759.90"
click at [839, 658] on div "Content here copies to Client View - confirm visibility there. Show in Client D…" at bounding box center [932, 176] width 273 height 1012
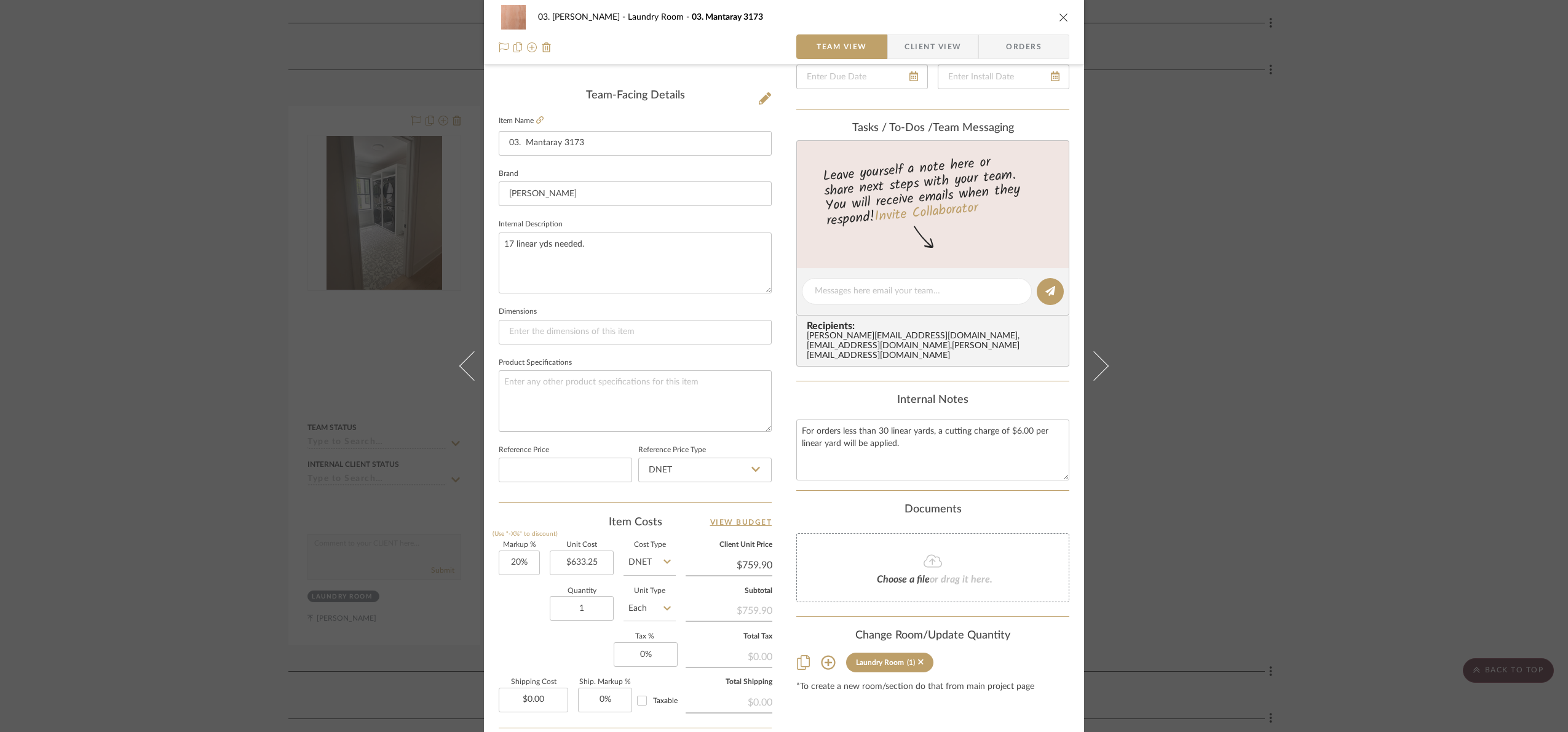
scroll to position [230, 0]
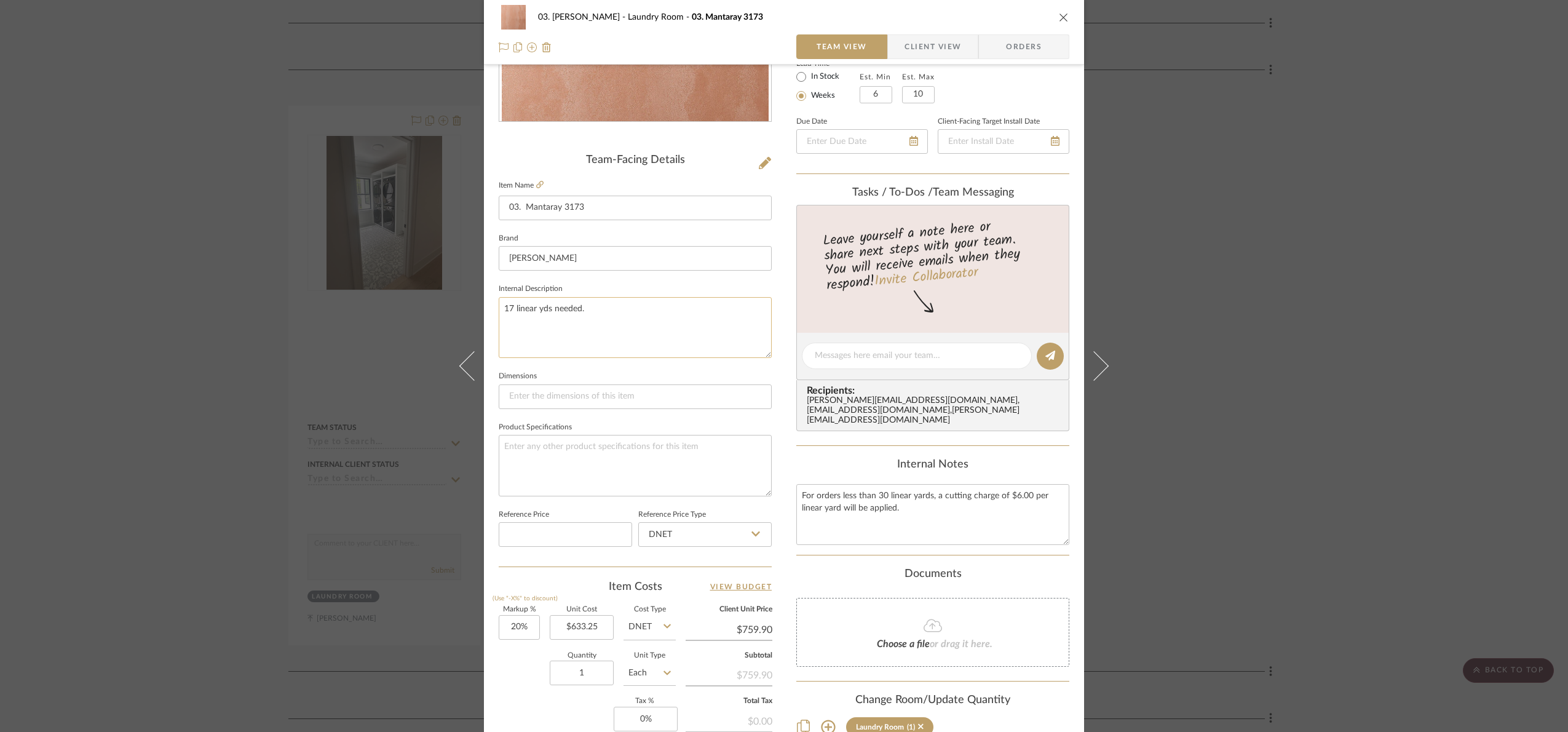
click at [627, 305] on textarea "17 linear yds needed." at bounding box center [635, 327] width 273 height 61
click at [1190, 367] on div "03. Jennifer Laundry Room 03. Mantaray 3173 Team View Client View Orders Team-F…" at bounding box center [784, 366] width 1568 height 732
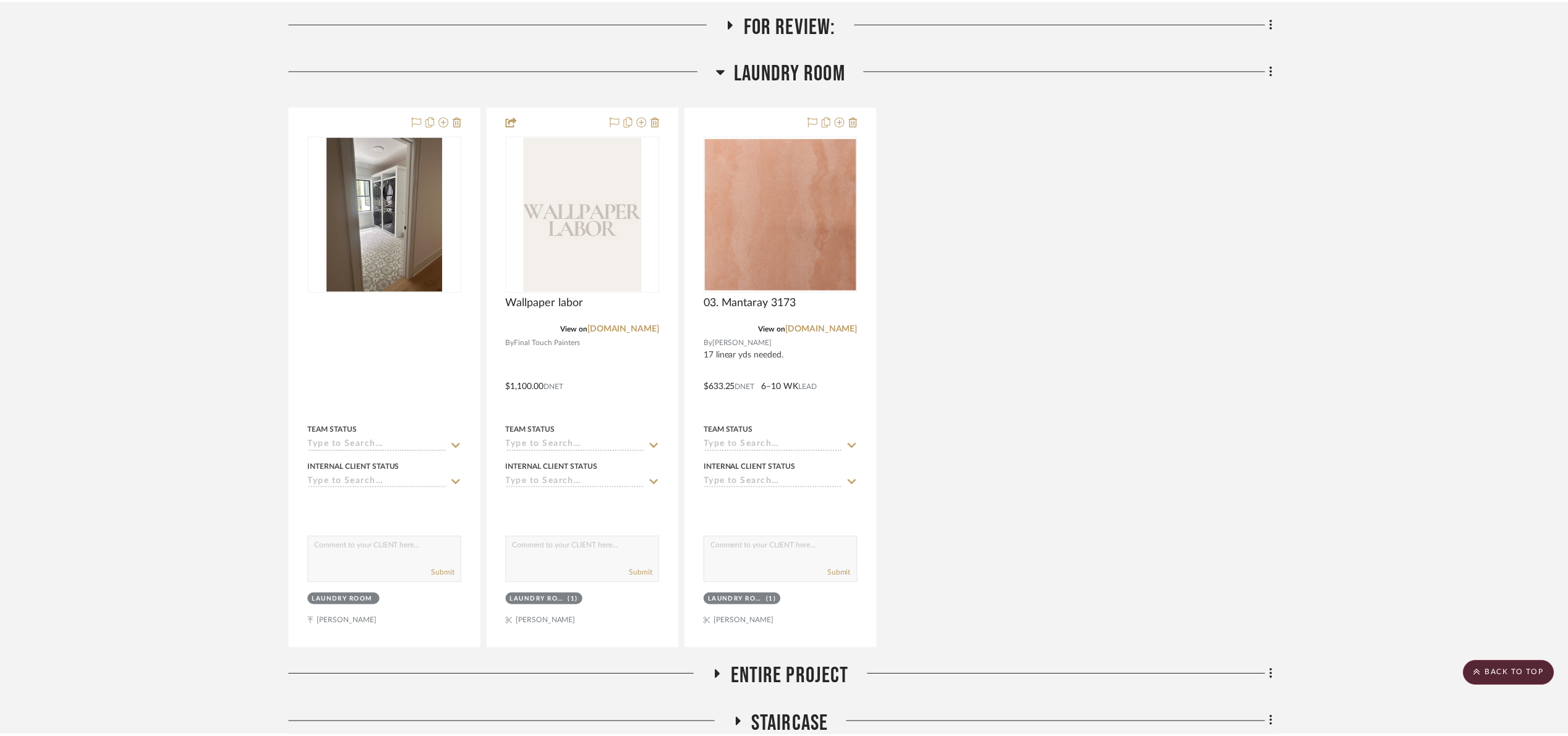
scroll to position [278, 0]
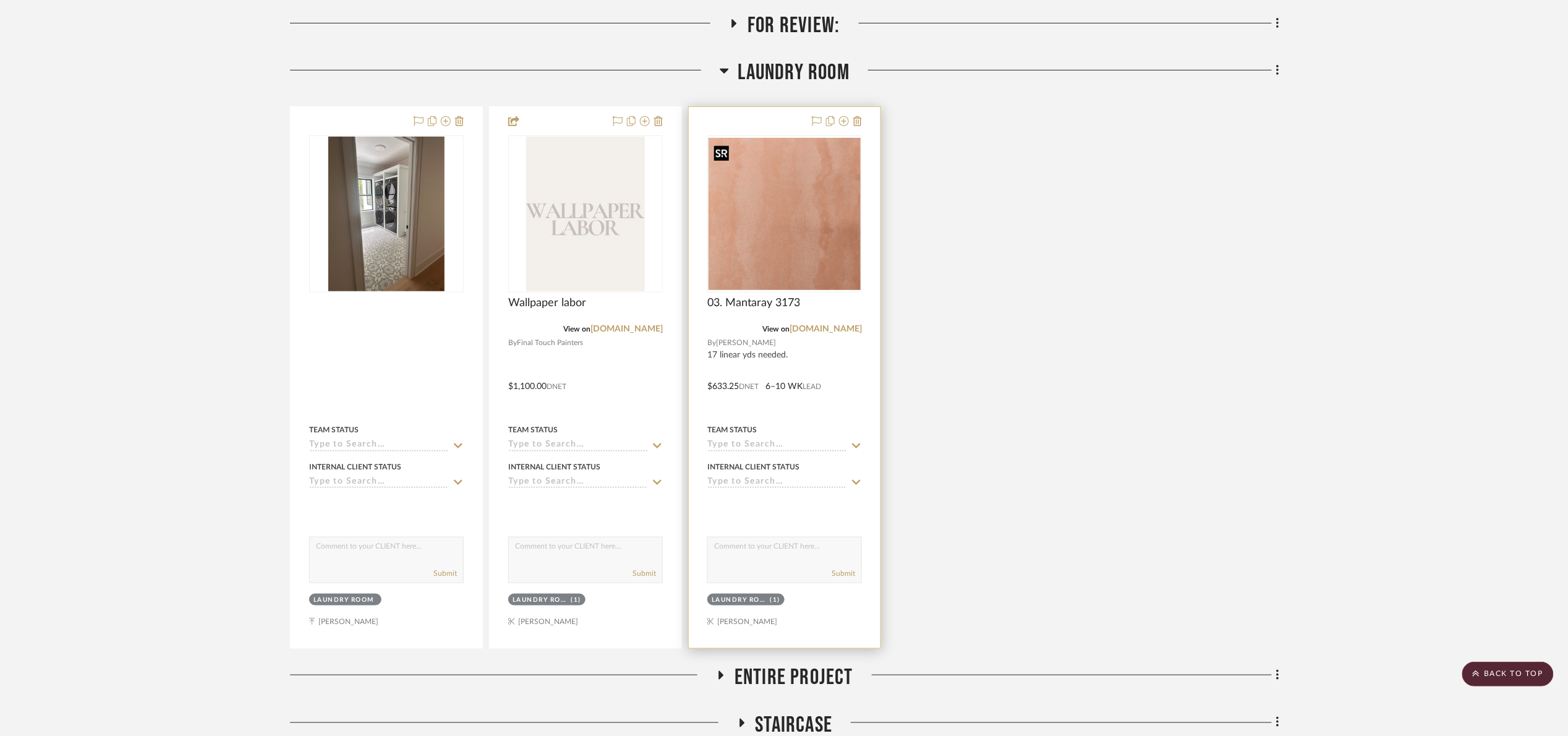
click at [798, 228] on img "0" at bounding box center [784, 214] width 152 height 152
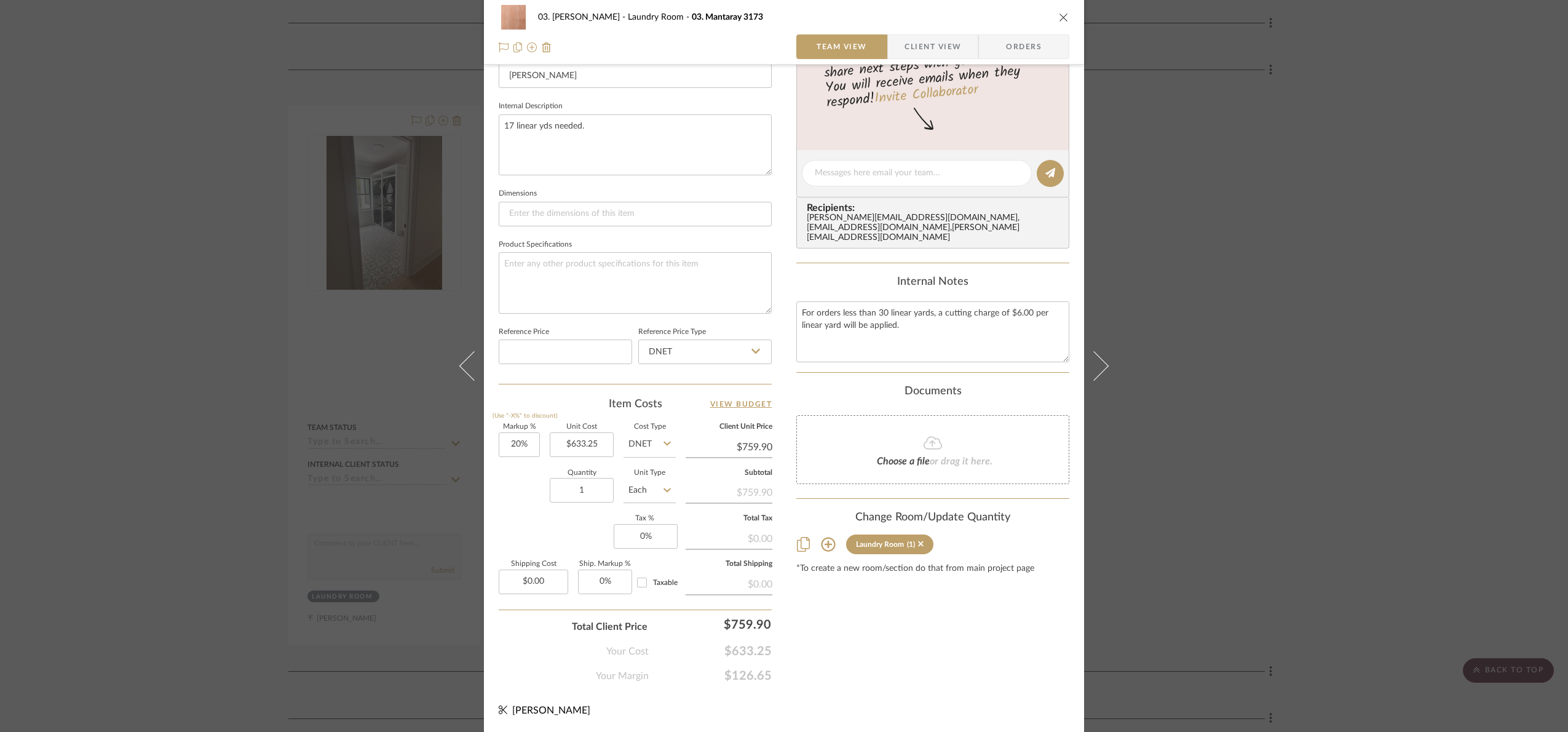
scroll to position [415, 0]
click at [1319, 416] on div "03. Jennifer Laundry Room 03. Mantaray 3173 Team View Client View Orders Team-F…" at bounding box center [784, 366] width 1568 height 732
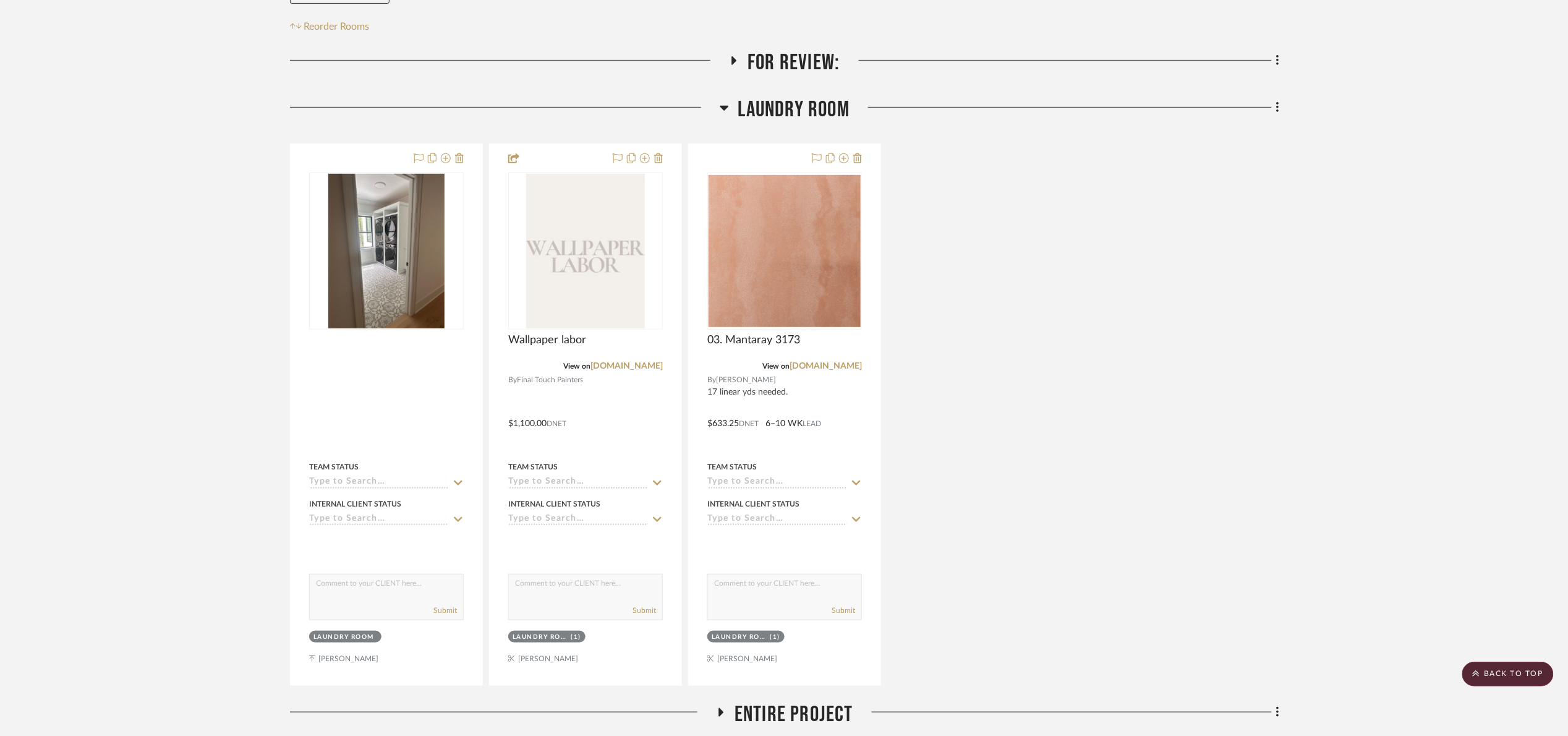
scroll to position [0, 0]
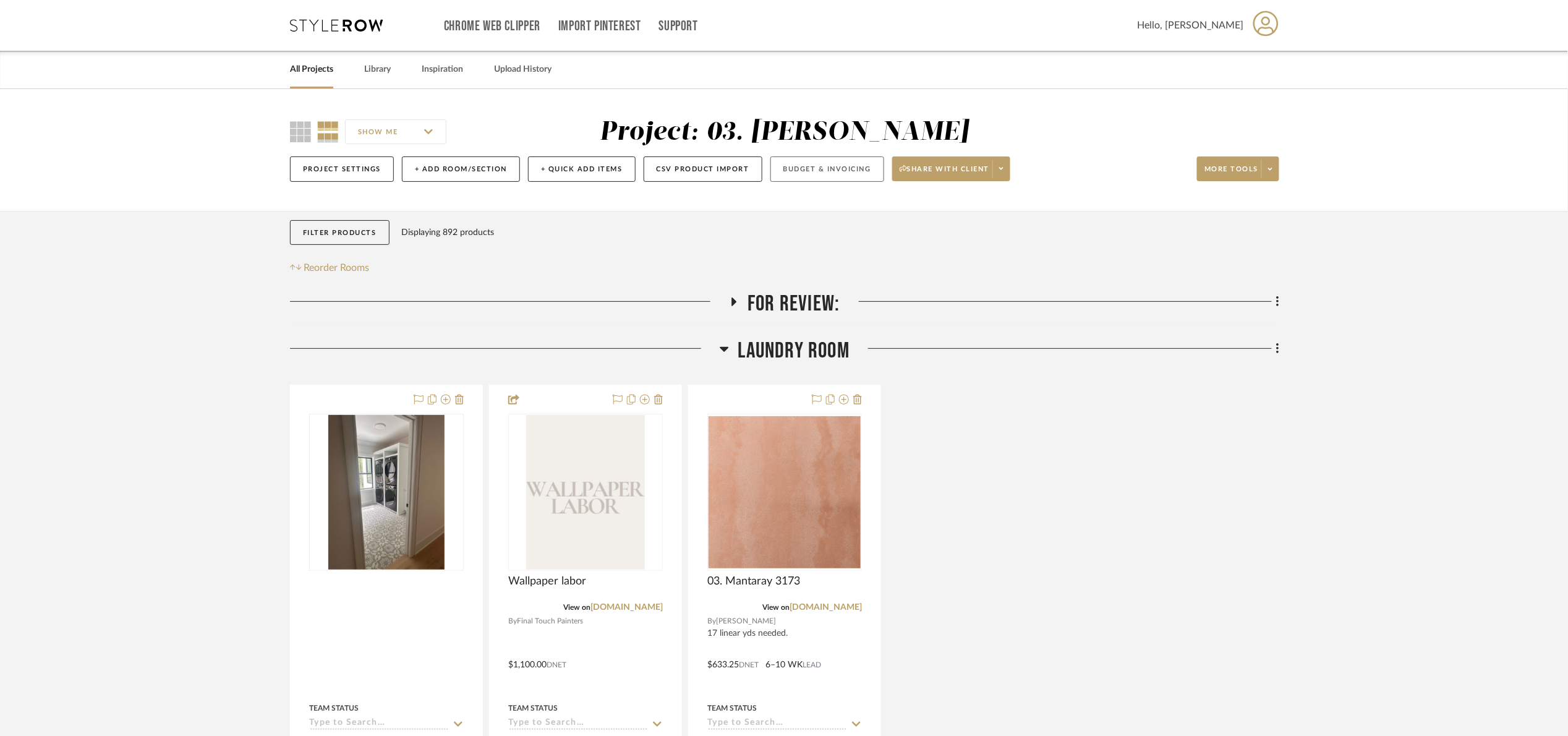
click at [833, 165] on button "Budget & Invoicing" at bounding box center [828, 169] width 113 height 25
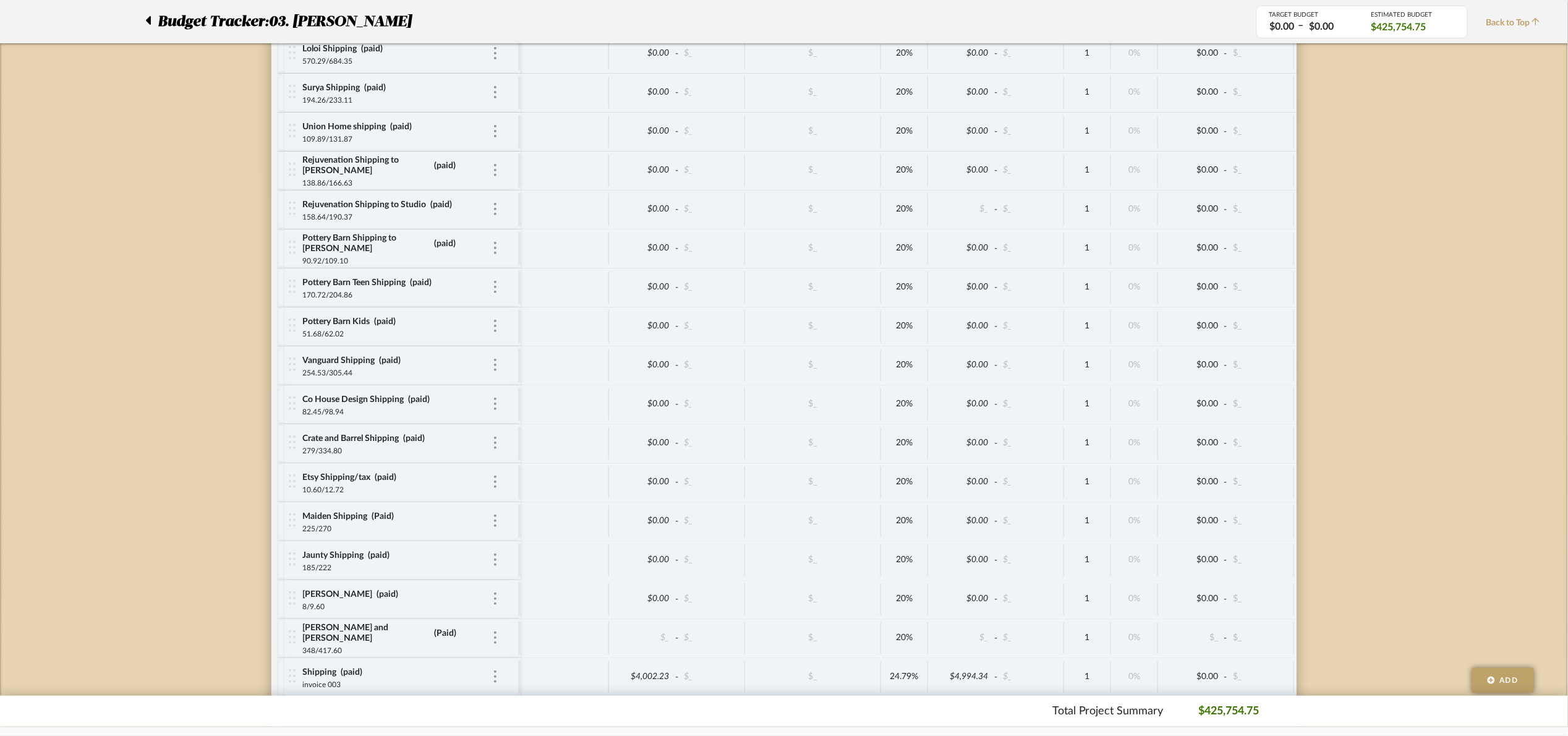
scroll to position [4266, 0]
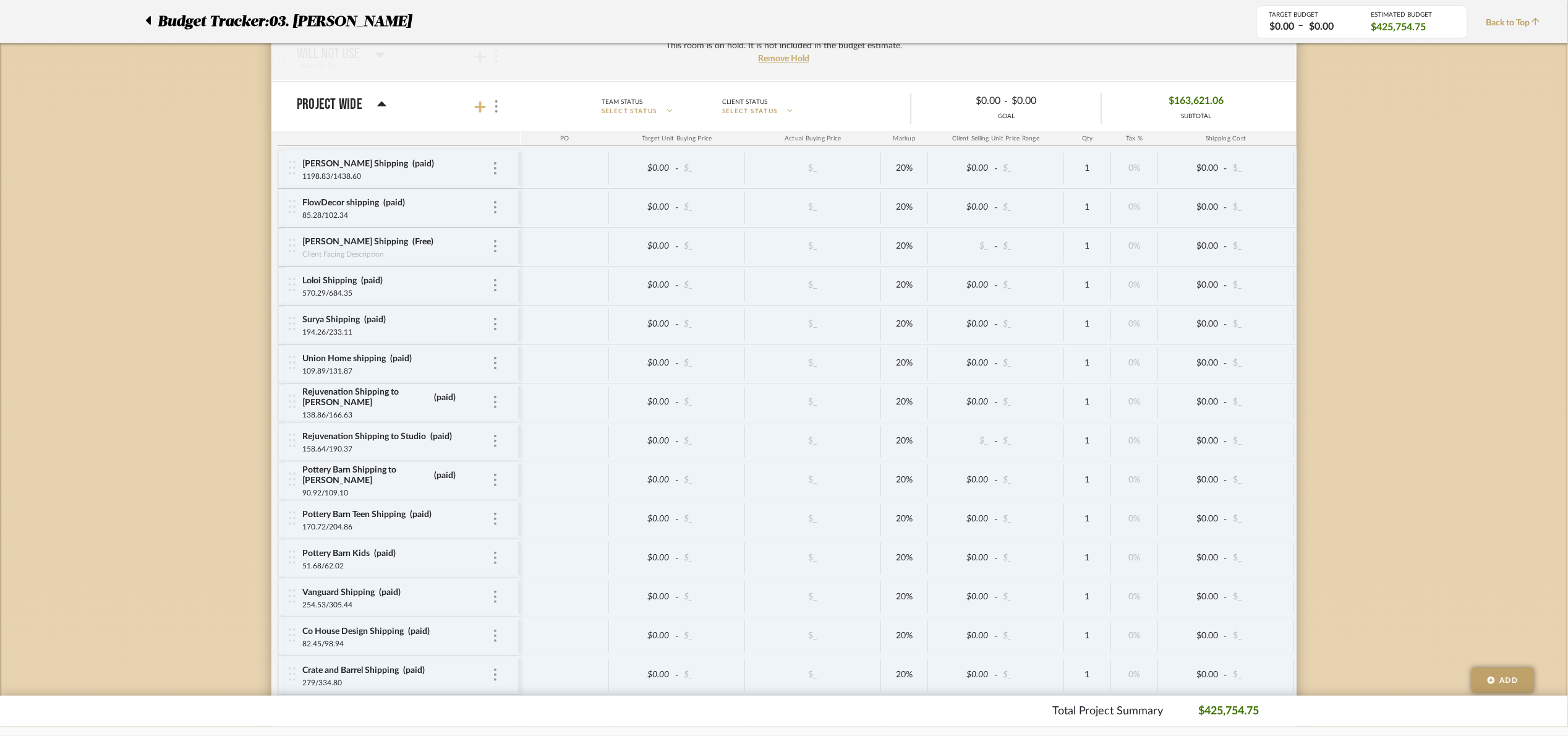
click at [475, 113] on icon at bounding box center [480, 107] width 11 height 13
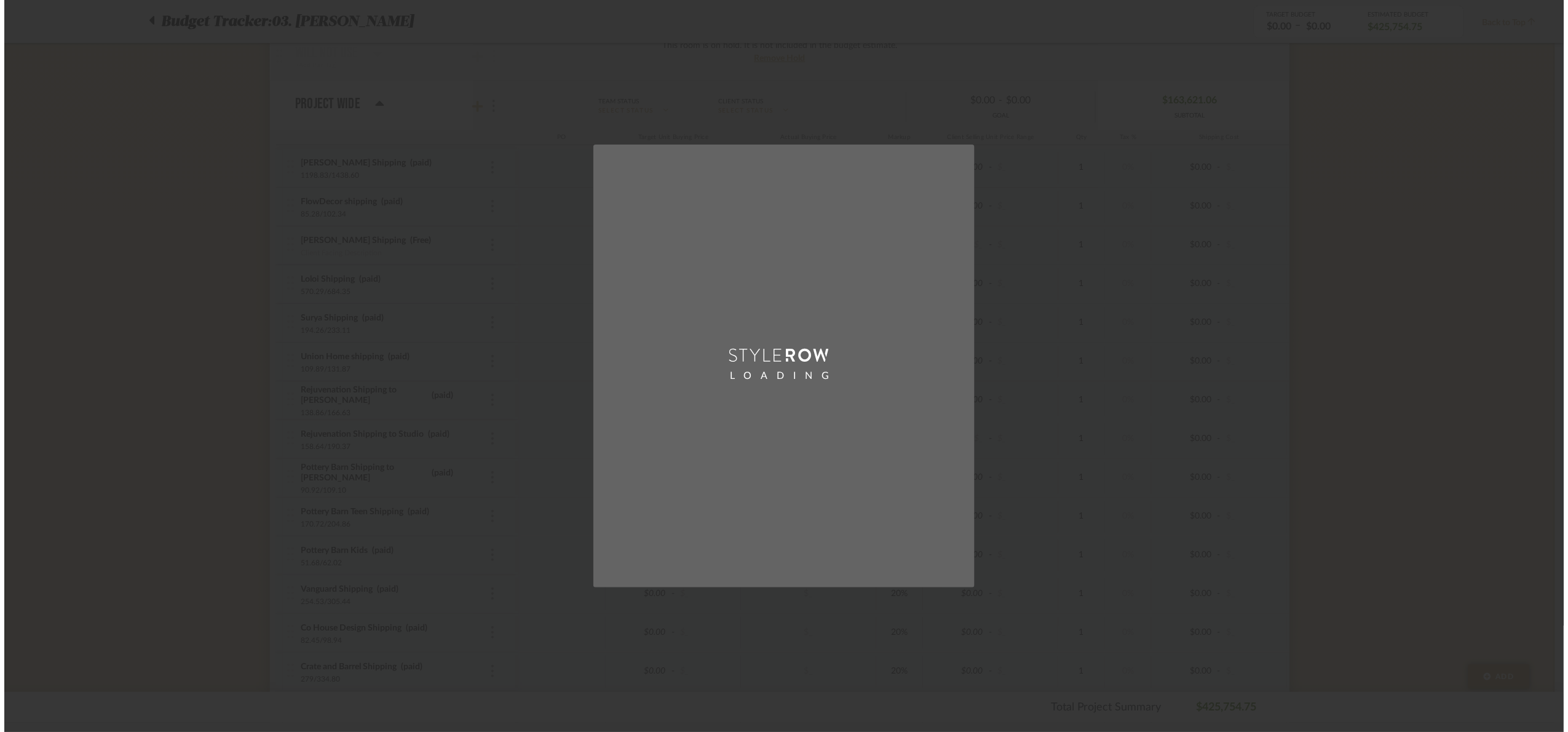
scroll to position [0, 0]
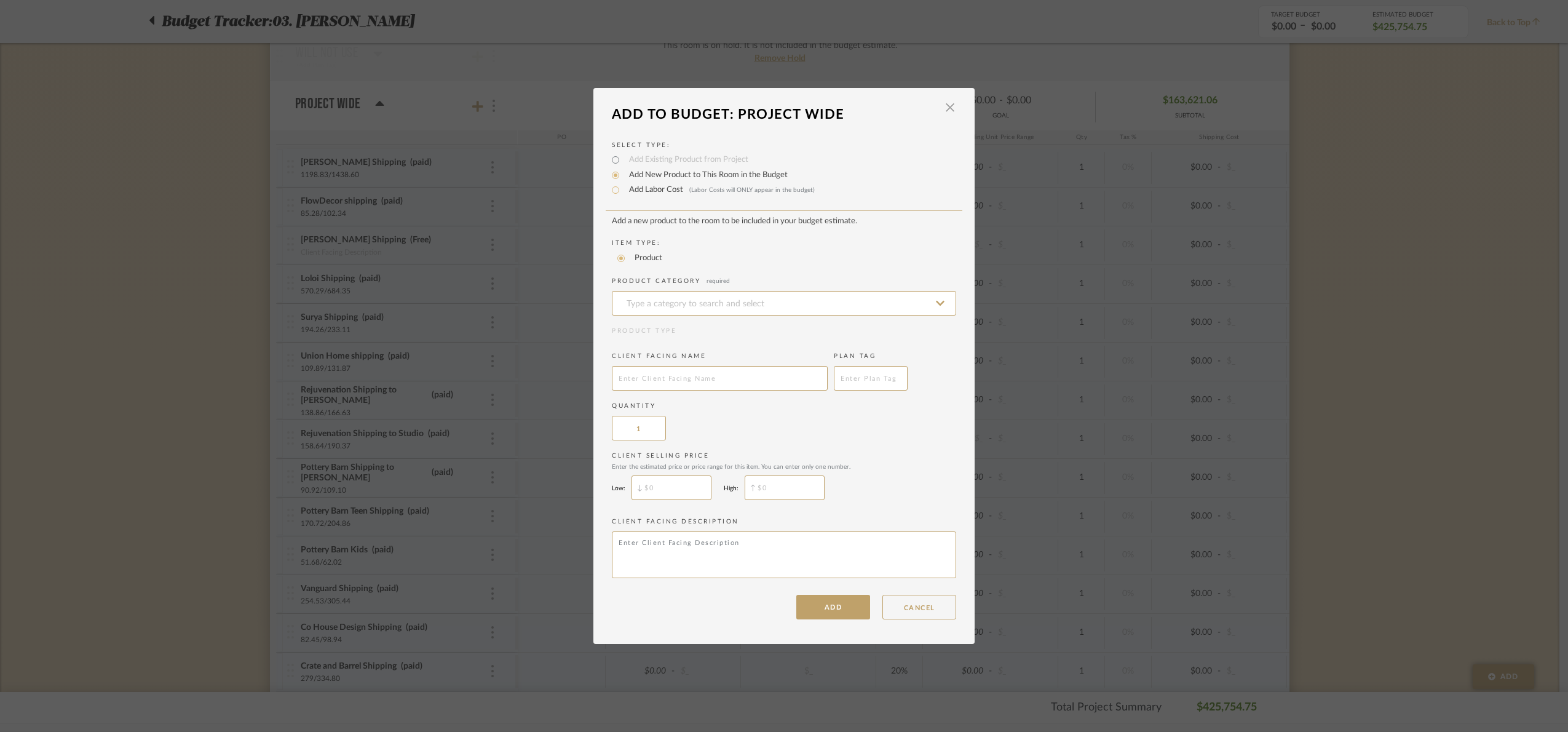
click at [636, 189] on label "Add Labor Cost (Labor Costs will ONLY appear in the budget)" at bounding box center [718, 190] width 192 height 13
click at [636, 188] on label "Add Labor Cost (Labor Costs will ONLY appear in the budget)" at bounding box center [718, 190] width 192 height 13
click at [622, 188] on input "Add Labor Cost (Labor Costs will ONLY appear in the budget)" at bounding box center [616, 190] width 15 height 15
radio input "true"
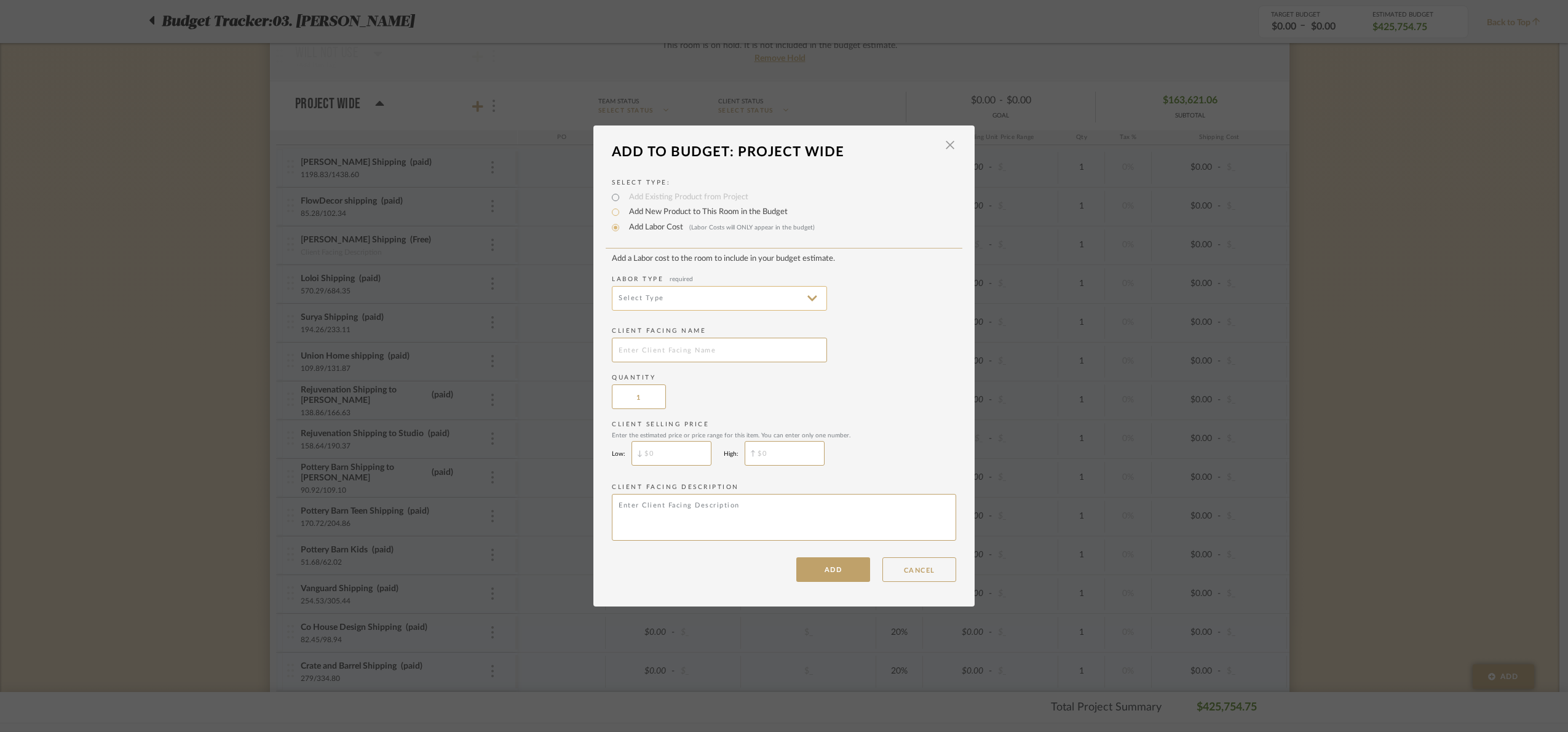
click at [668, 298] on input at bounding box center [719, 298] width 215 height 24
click at [694, 444] on span "Installation" at bounding box center [716, 445] width 191 height 10
type input "Installation"
click at [662, 358] on input "text" at bounding box center [719, 349] width 215 height 24
type input "W"
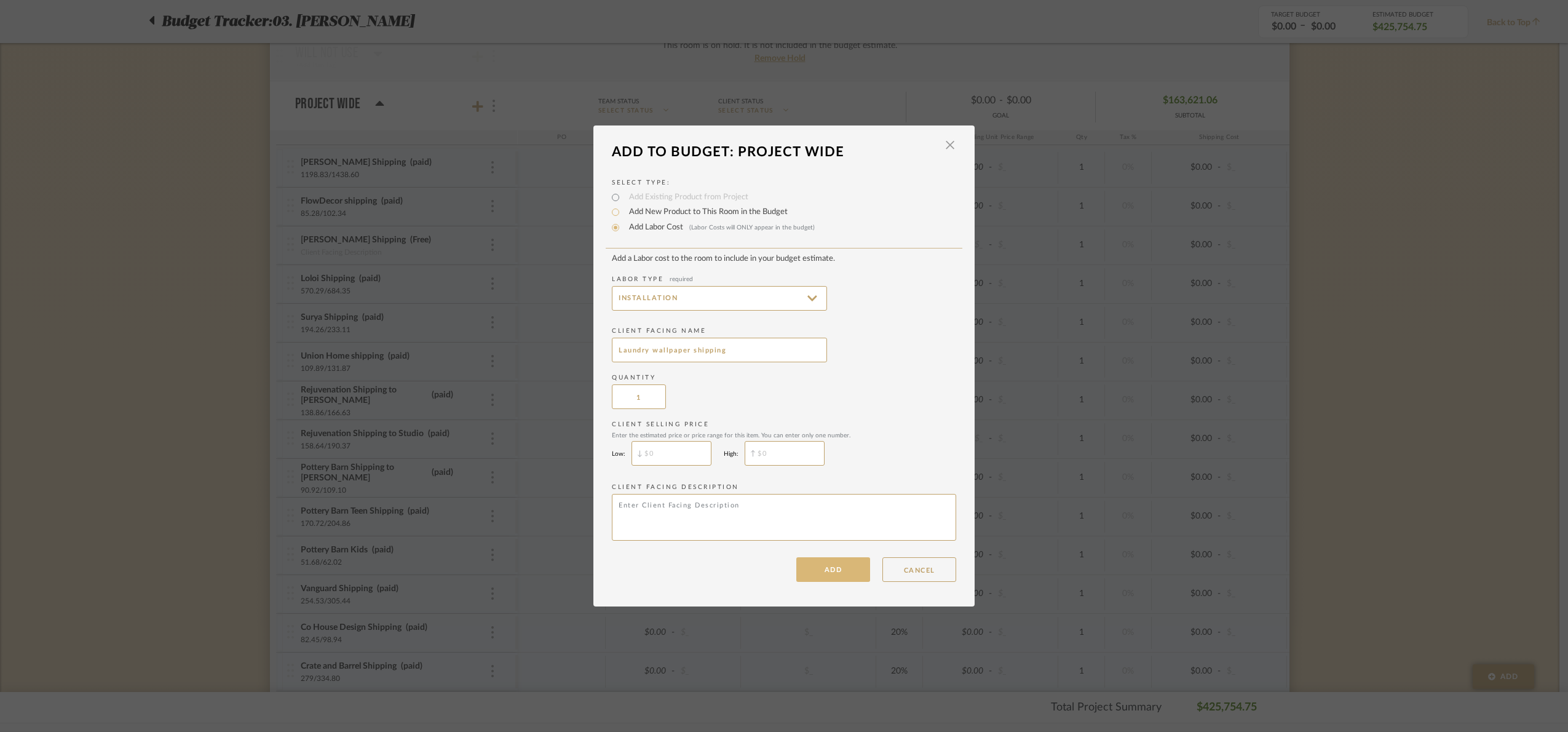
type input "Laundry wallpaper shipping"
click at [840, 569] on button "ADD" at bounding box center [833, 569] width 74 height 24
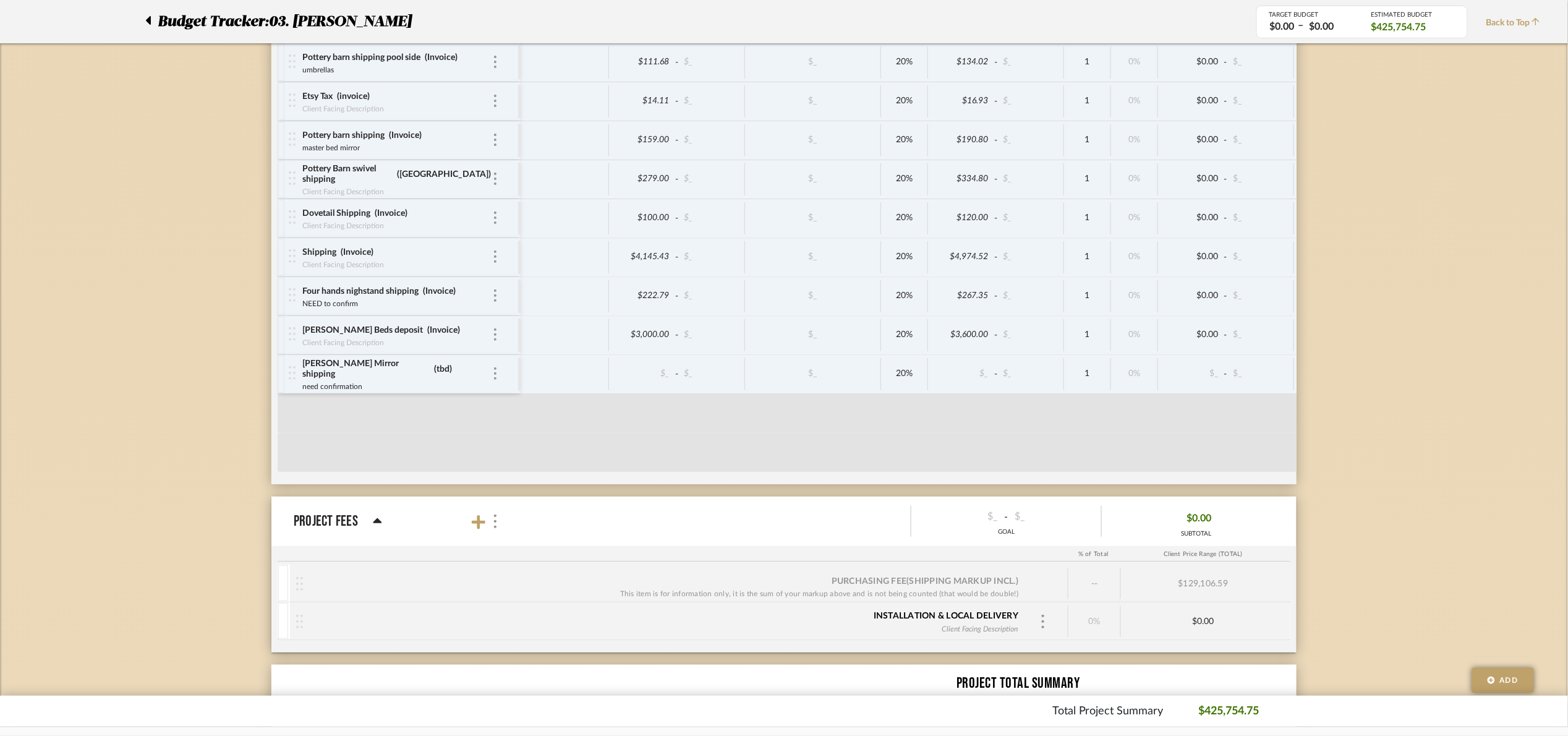
scroll to position [6638, 0]
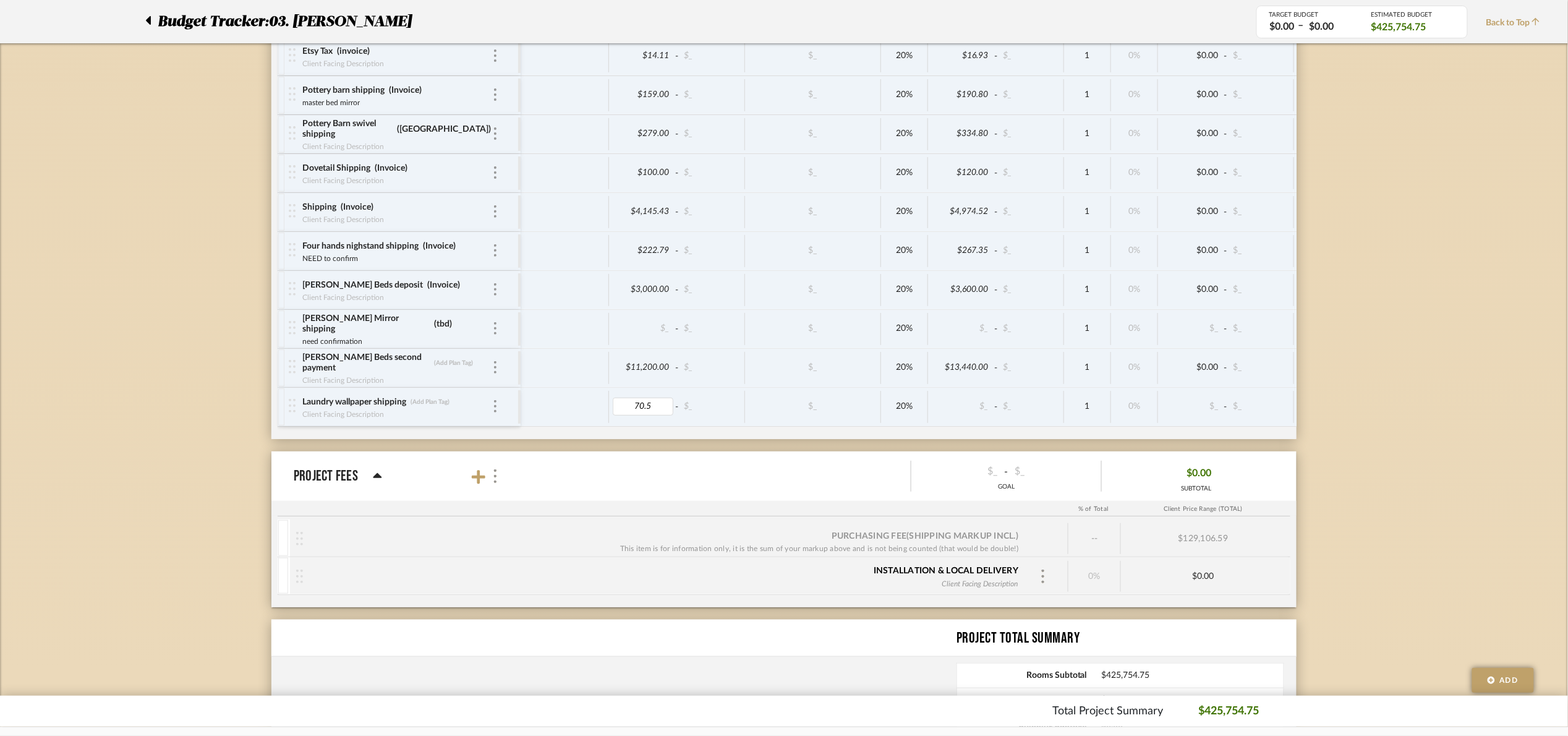
type input "70.54"
drag, startPoint x: 1465, startPoint y: 361, endPoint x: 1443, endPoint y: 366, distance: 22.6
type input "Invoice"
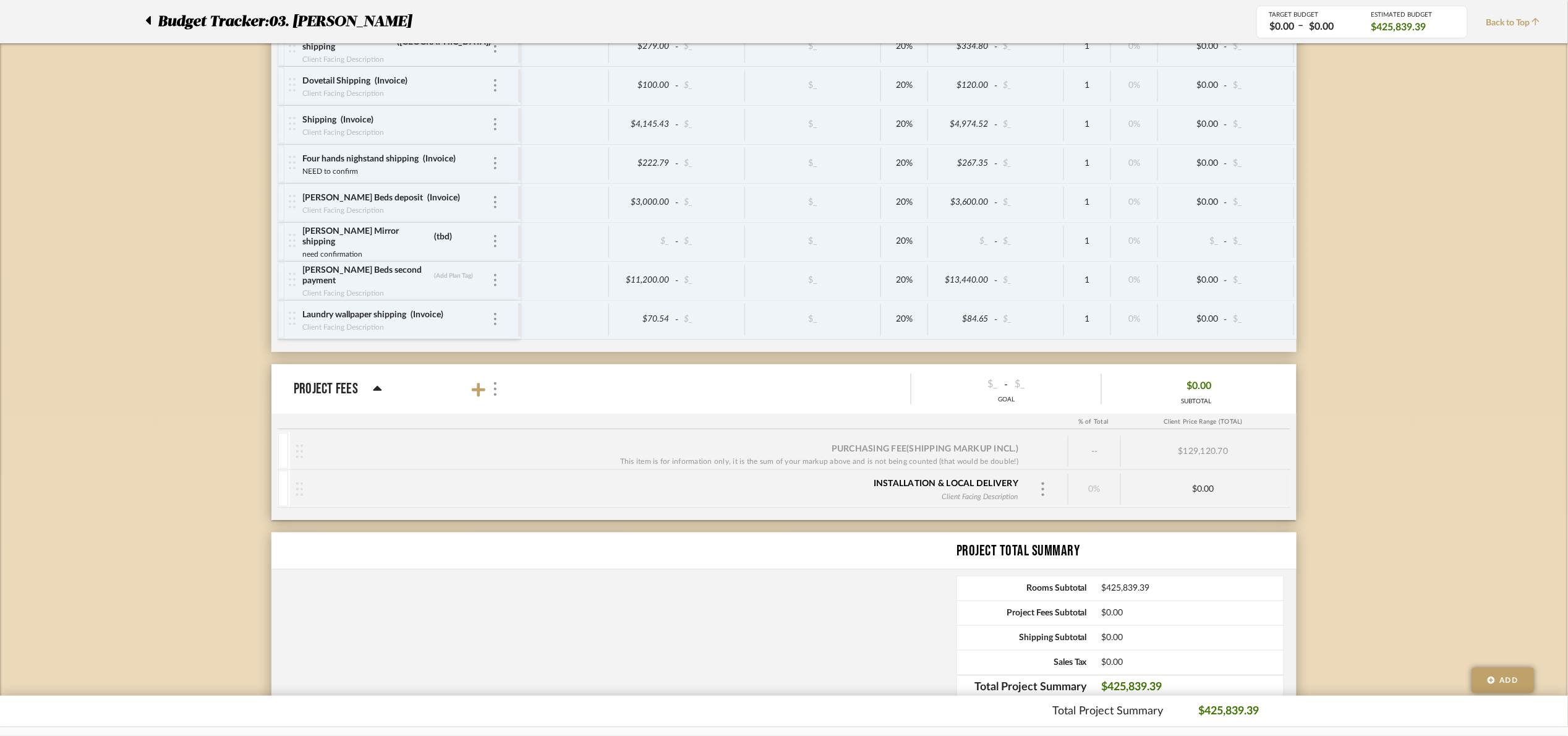
scroll to position [6817, 0]
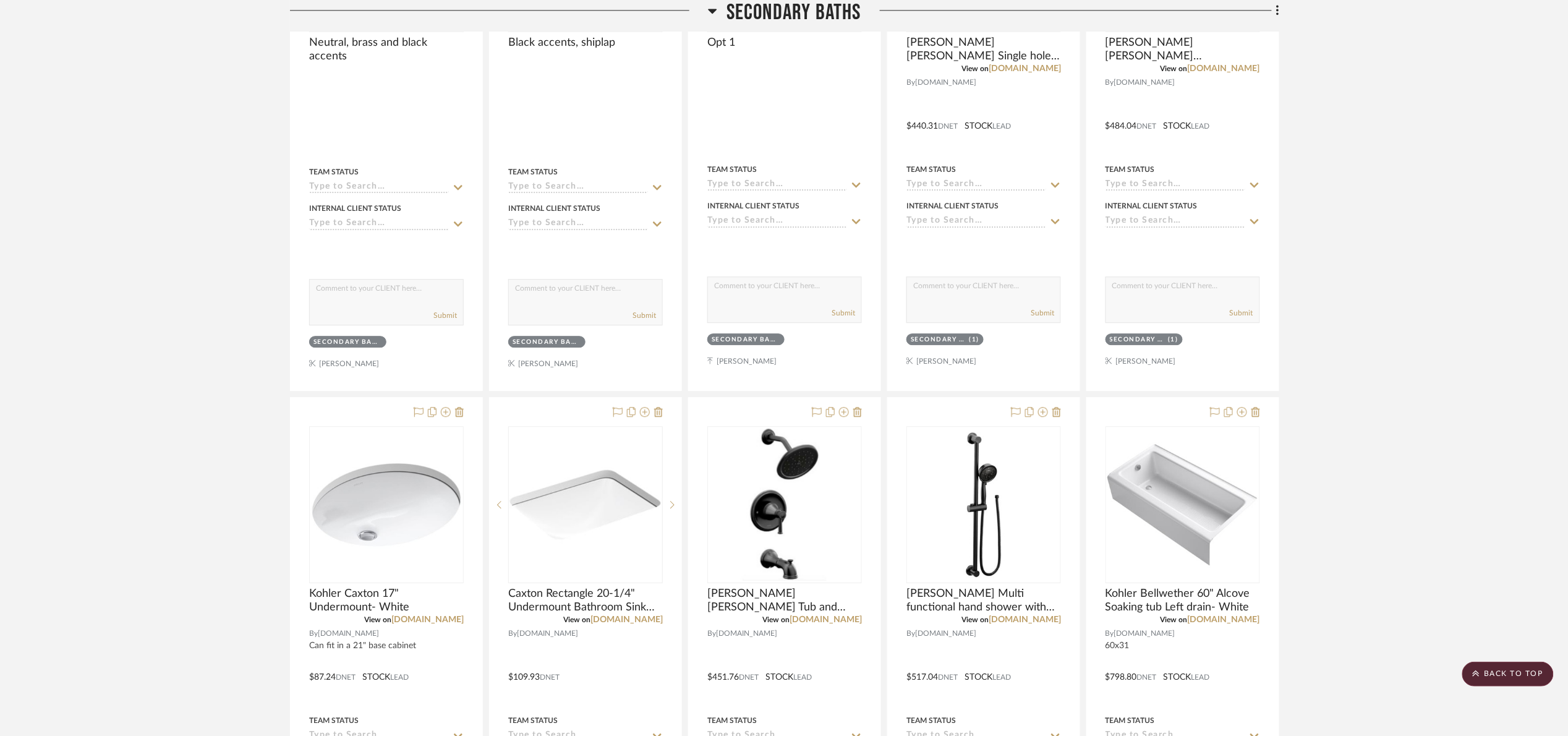
click at [794, 15] on span "Secondary Baths" at bounding box center [794, 13] width 135 height 26
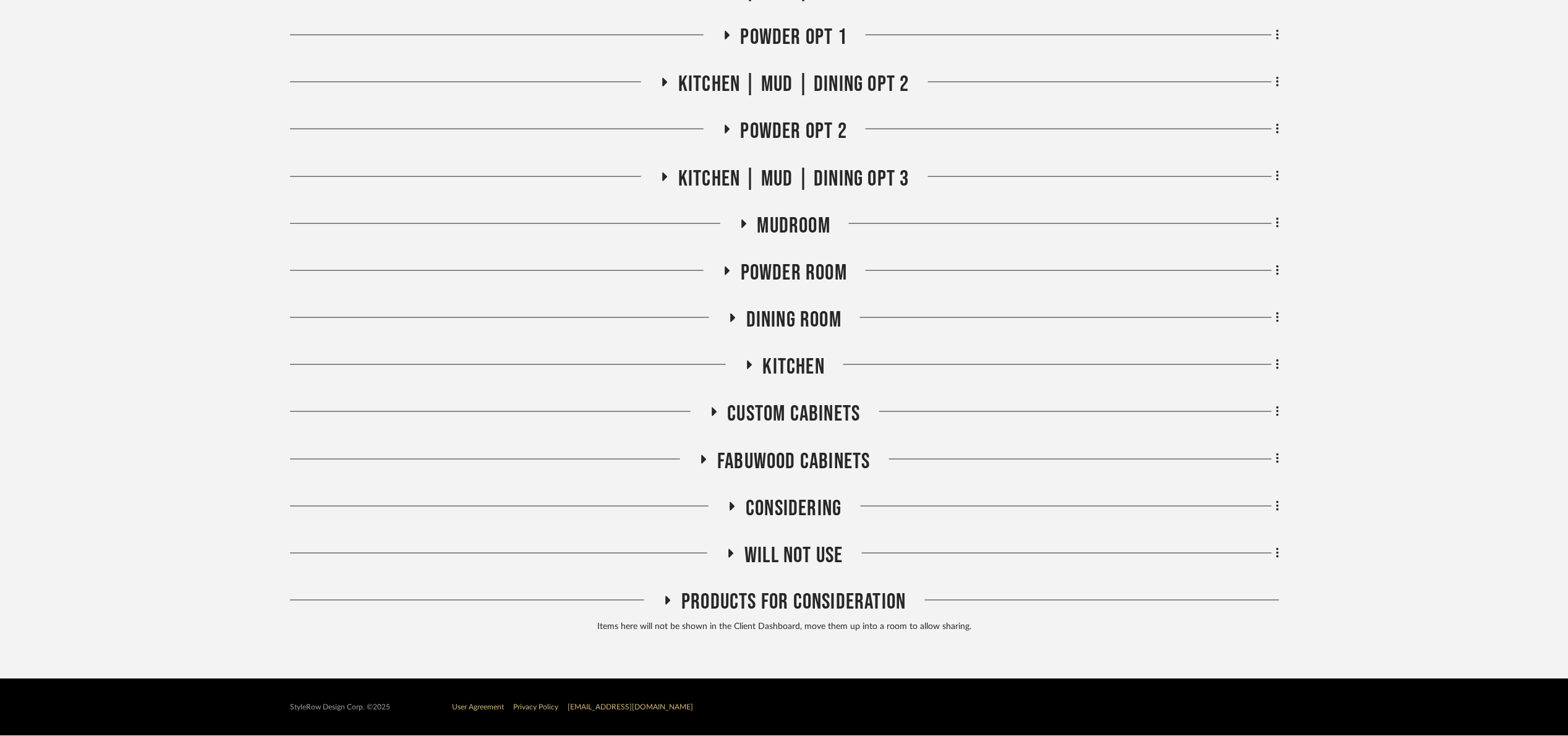
scroll to position [503, 0]
drag, startPoint x: 817, startPoint y: 551, endPoint x: 830, endPoint y: 521, distance: 32.7
click at [821, 551] on span "Will NOT use" at bounding box center [794, 555] width 98 height 26
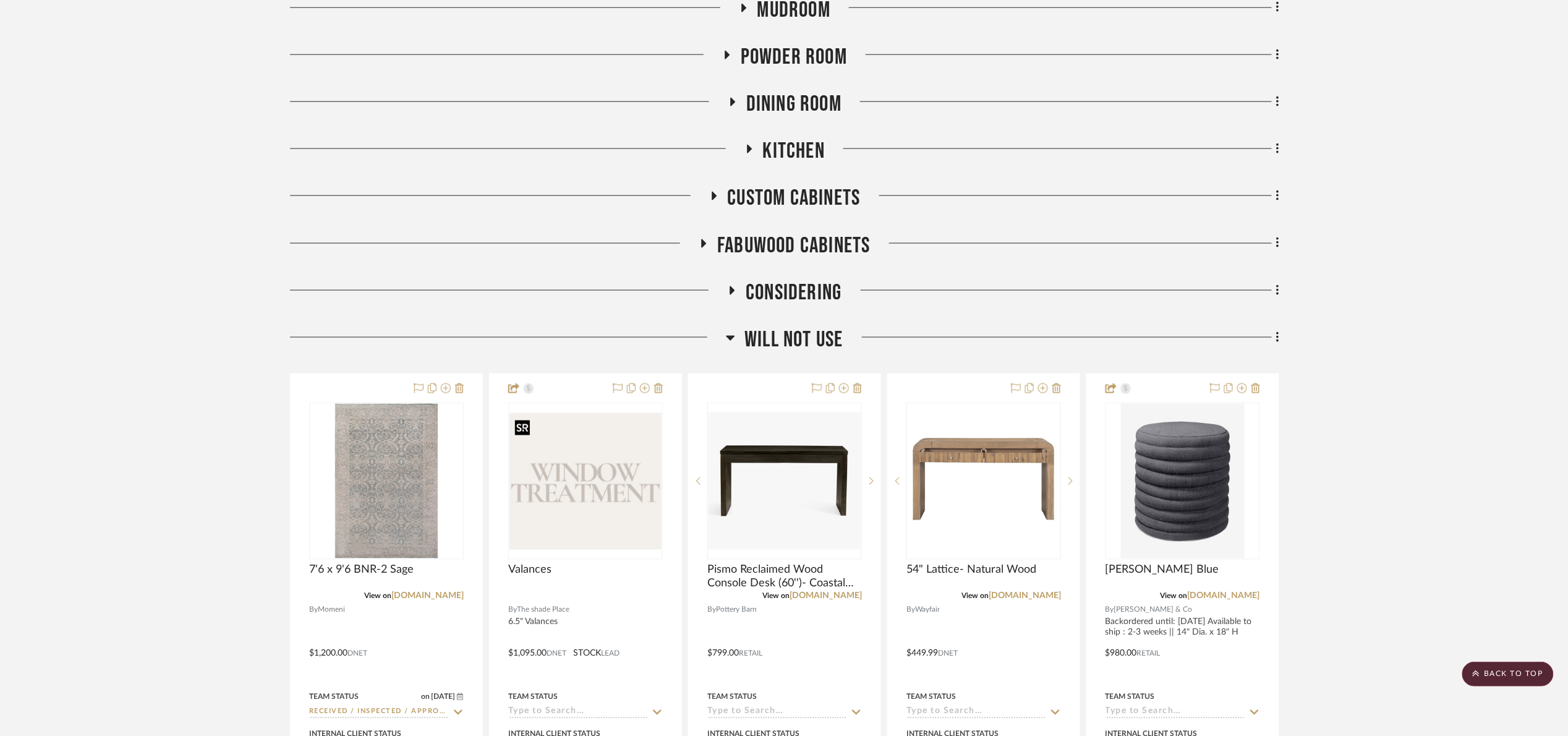
scroll to position [874, 0]
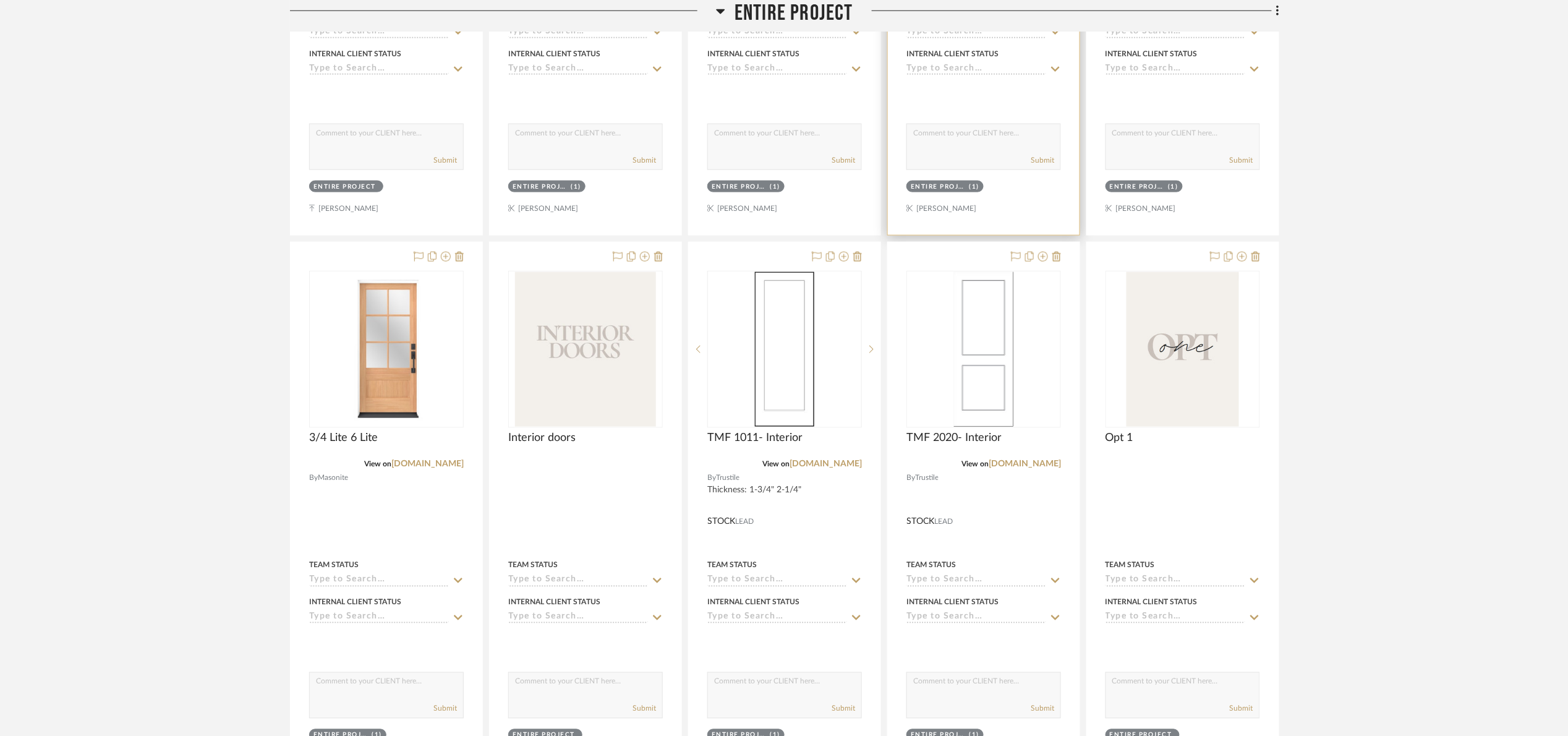
scroll to position [649, 0]
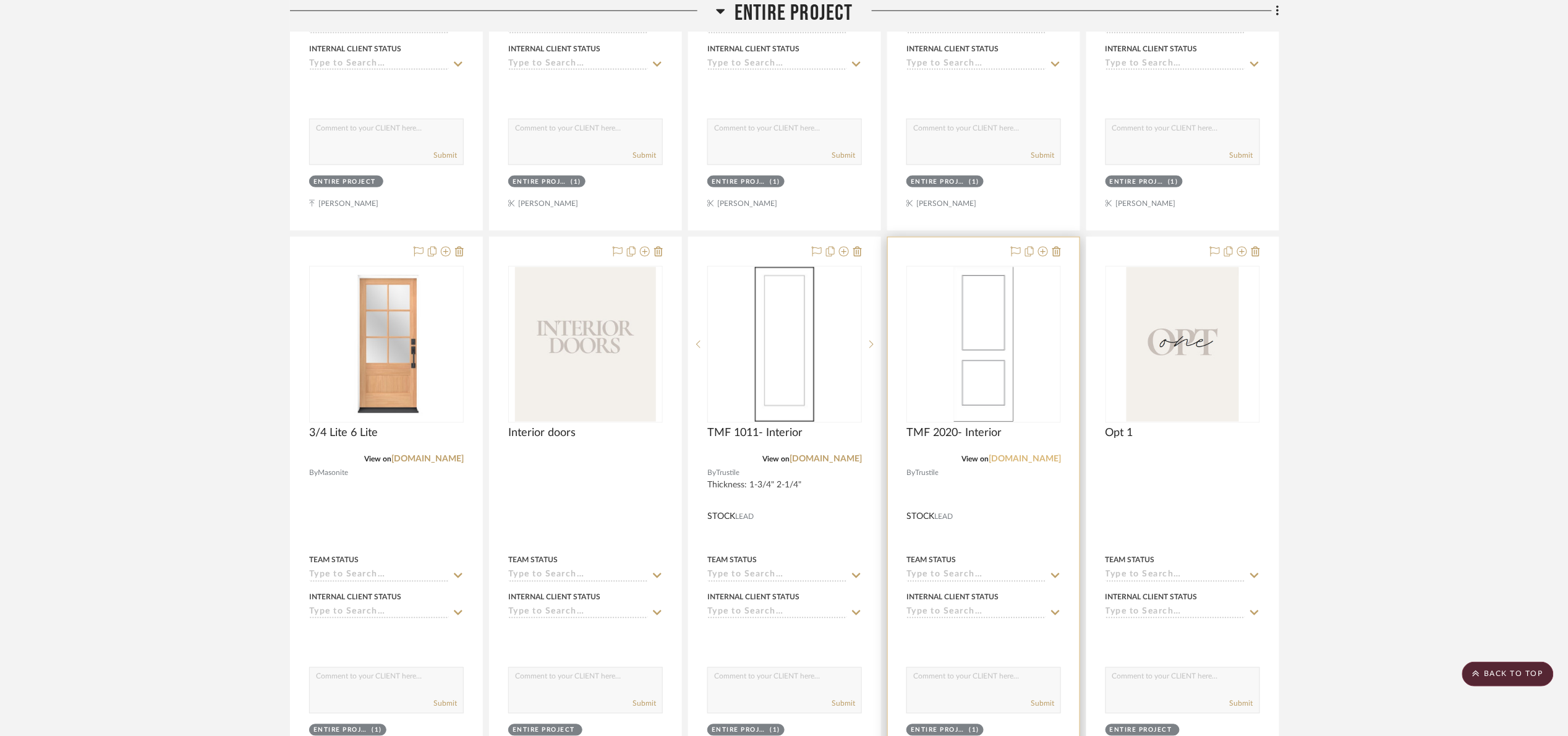
click at [1043, 459] on link "[DOMAIN_NAME]" at bounding box center [1026, 459] width 73 height 8
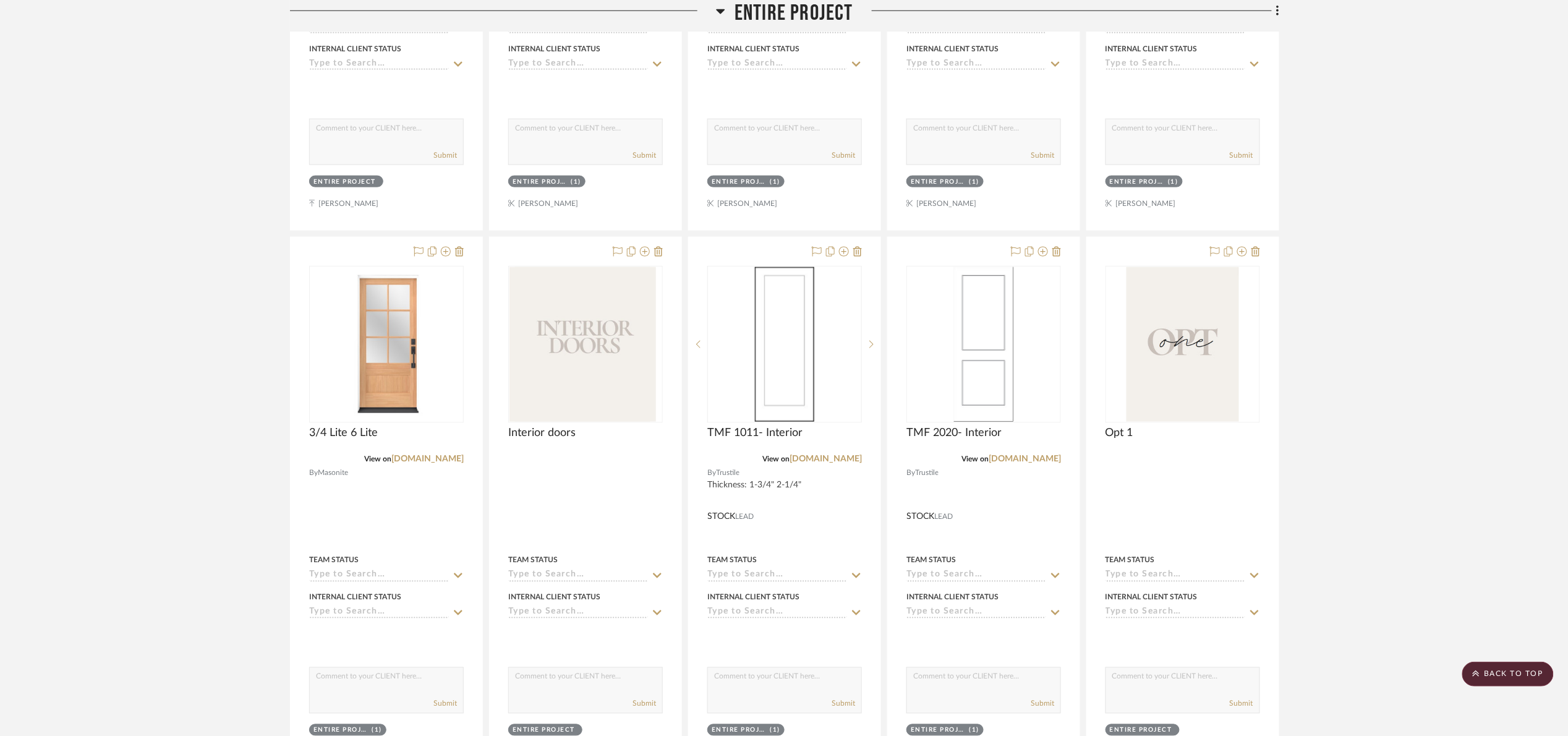
click at [791, 16] on span "Entire Project" at bounding box center [794, 13] width 118 height 26
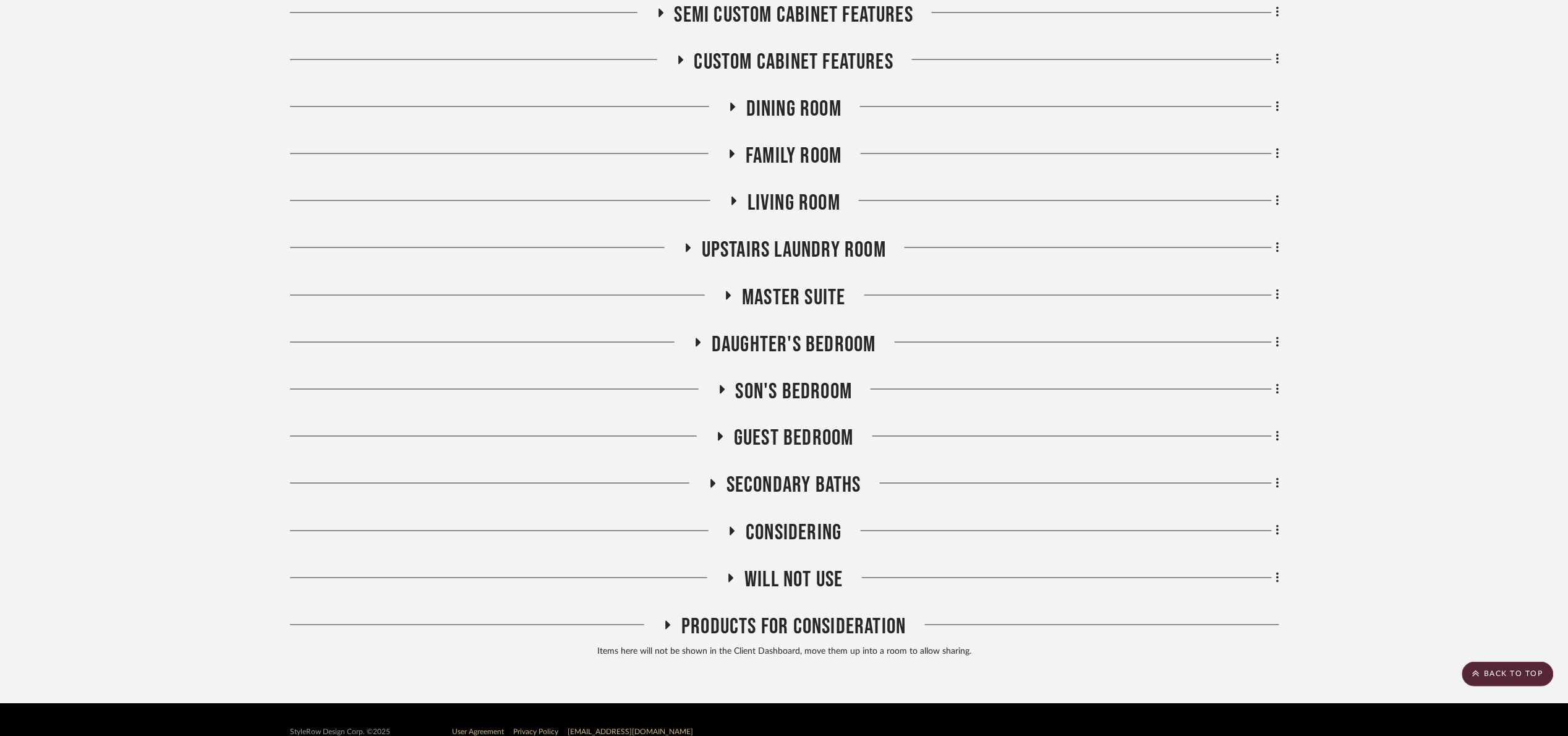
scroll to position [690, 0]
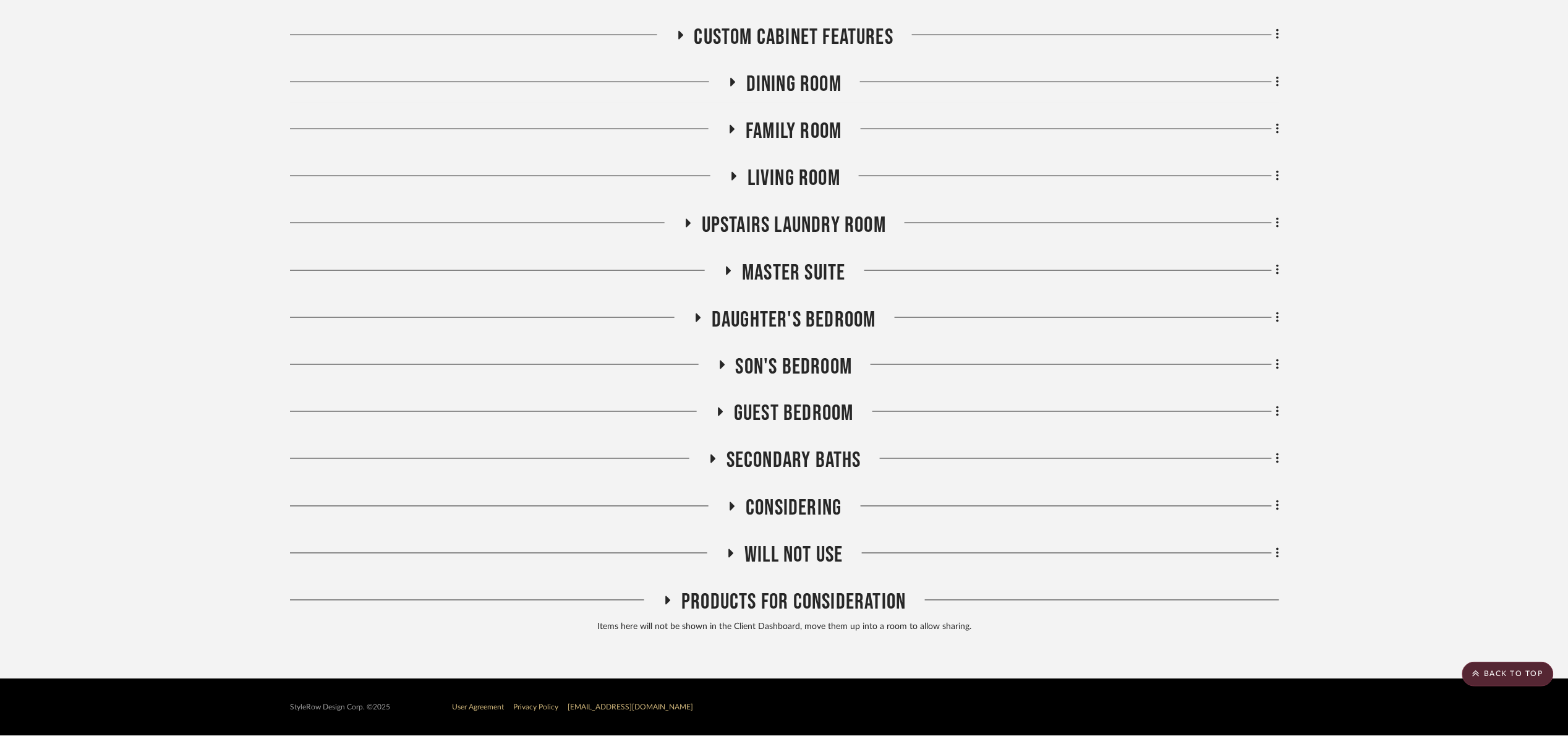
click at [823, 560] on span "Will Not Use" at bounding box center [794, 555] width 98 height 26
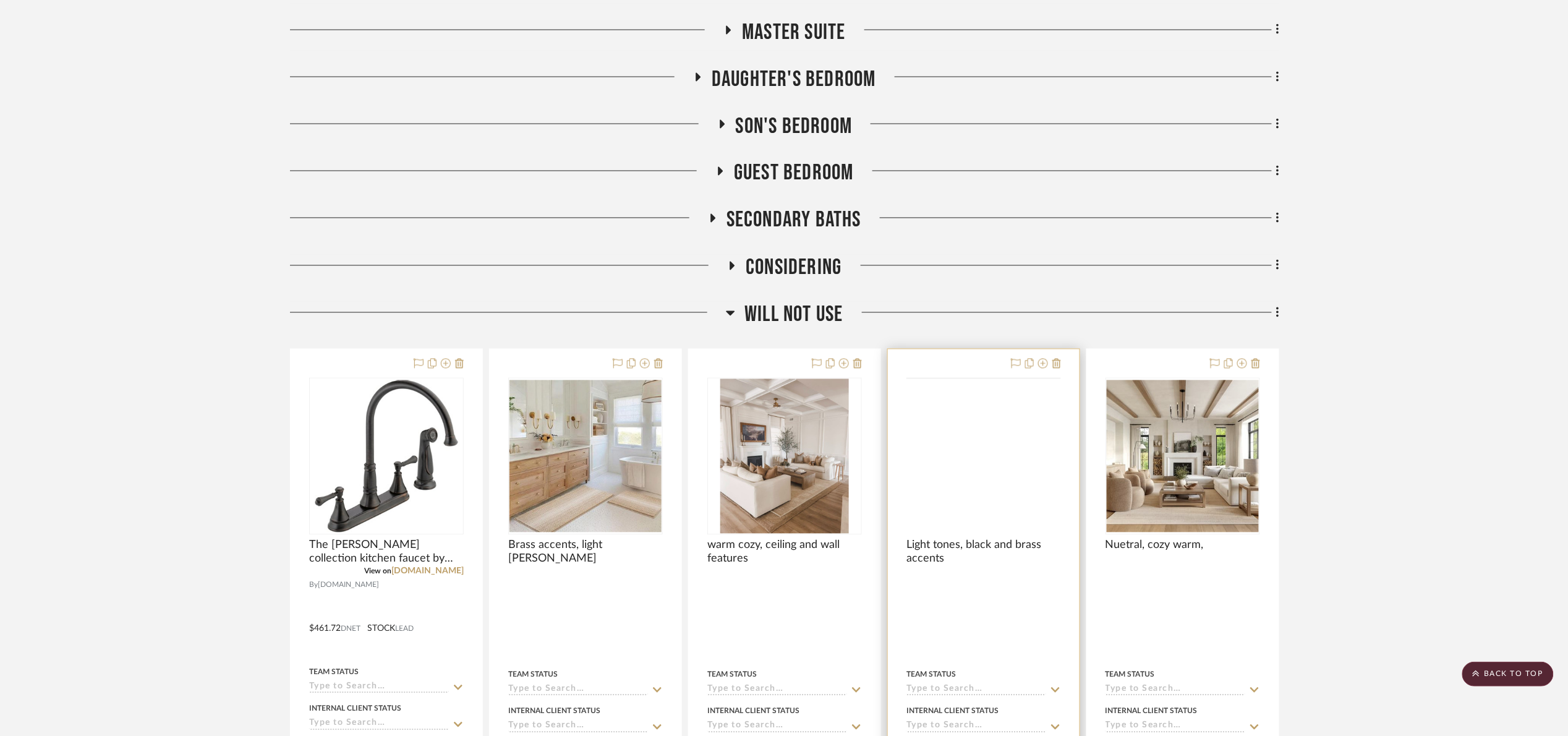
scroll to position [1301, 0]
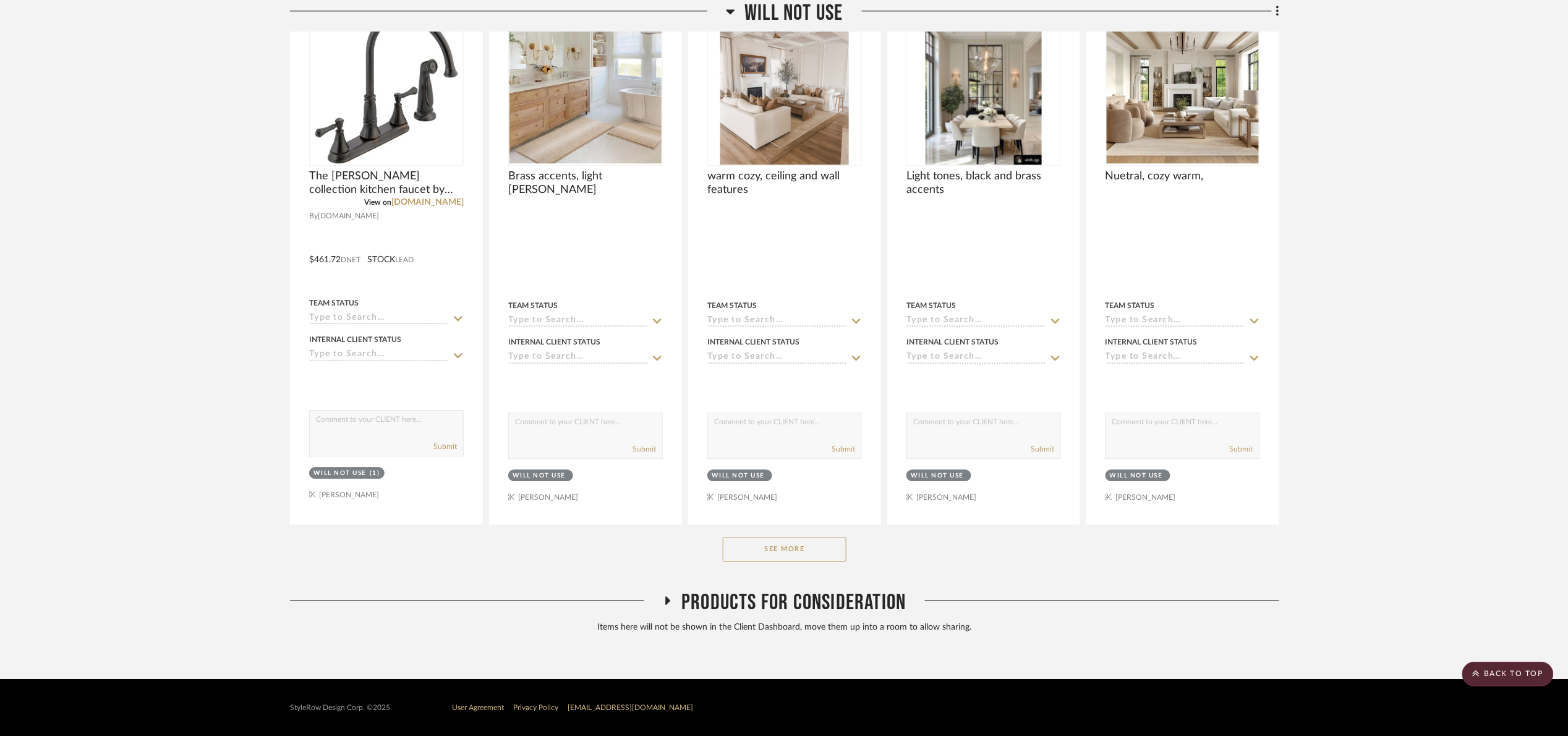
click at [771, 543] on button "See More" at bounding box center [784, 548] width 124 height 25
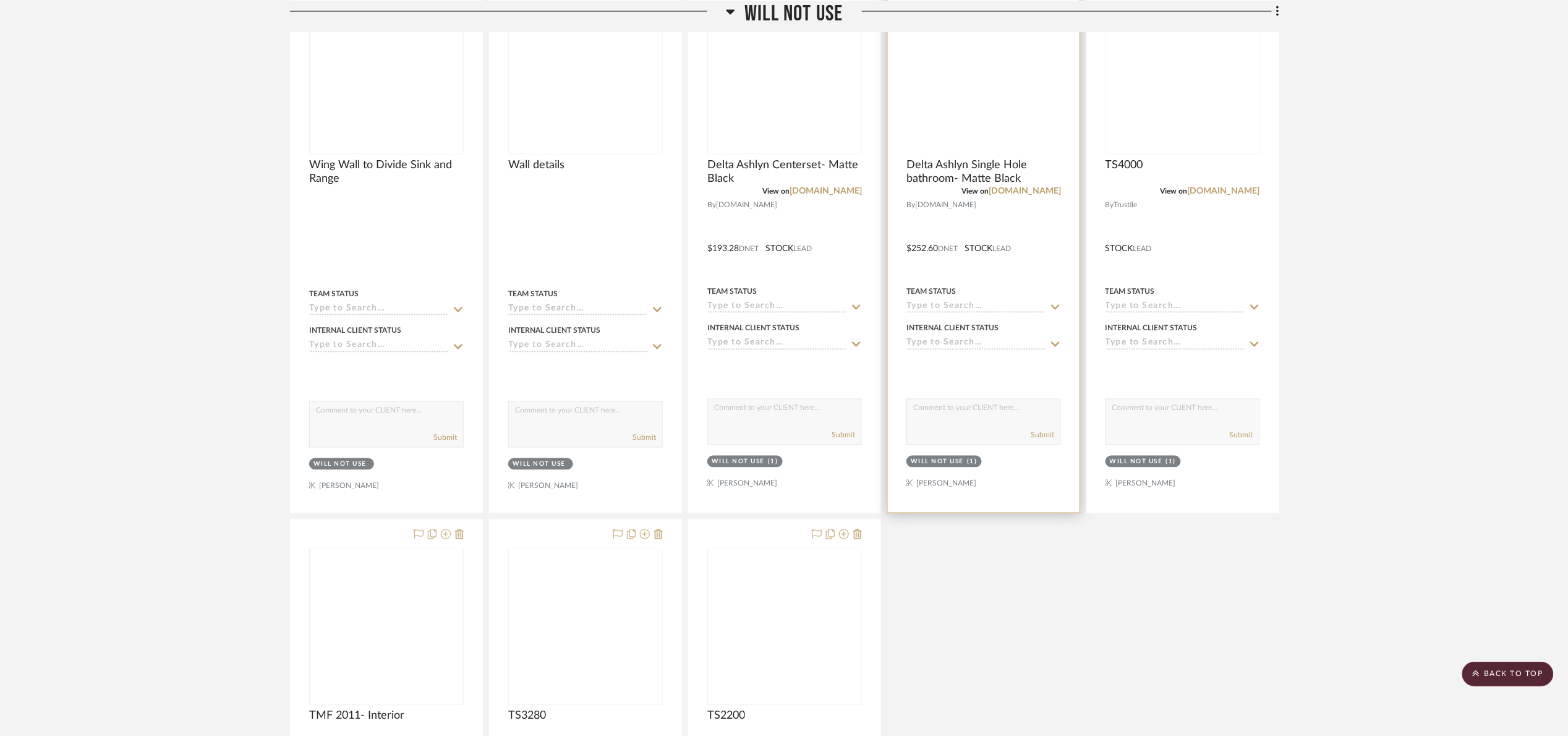
scroll to position [2970, 0]
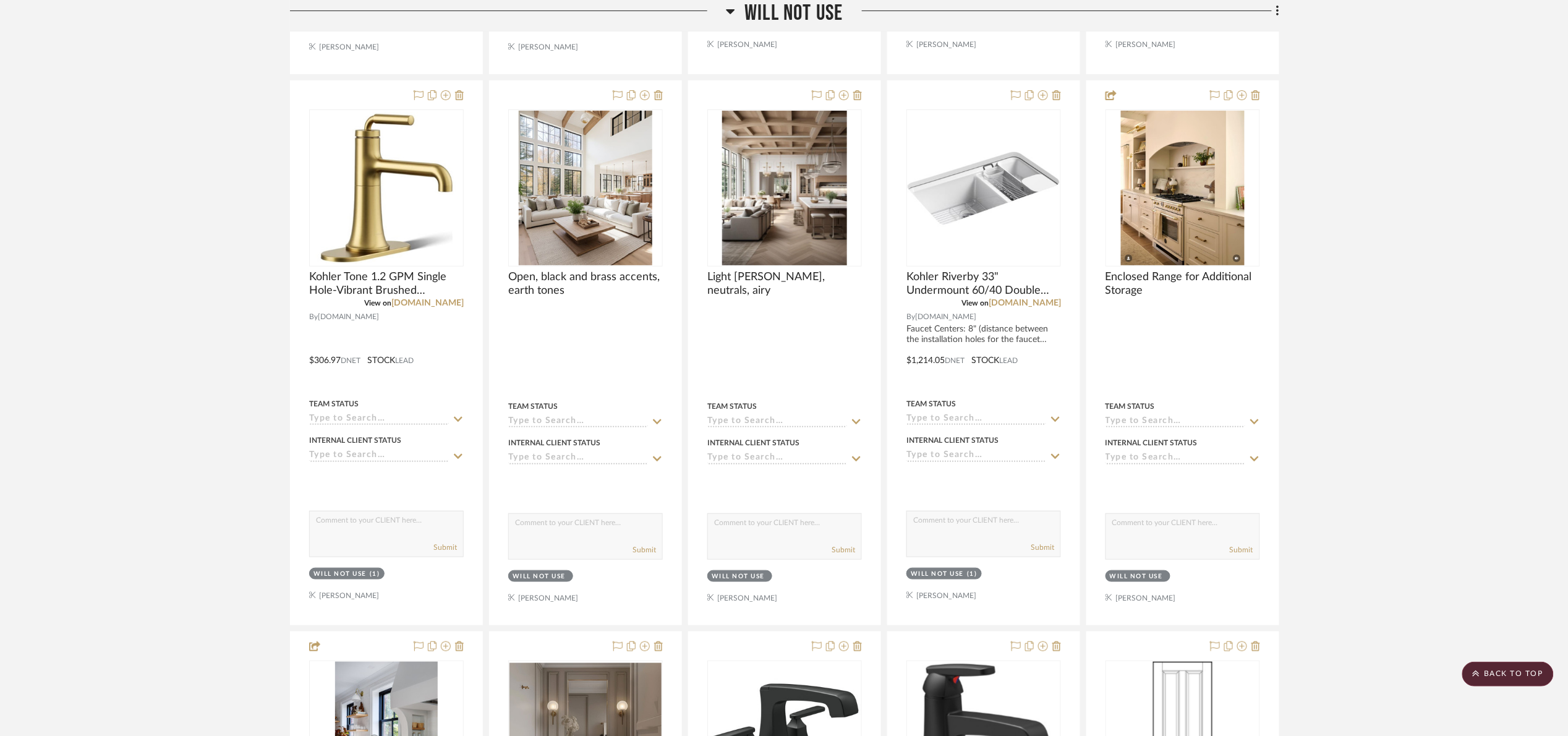
click at [795, 13] on span "Will Not Use" at bounding box center [794, 13] width 98 height 26
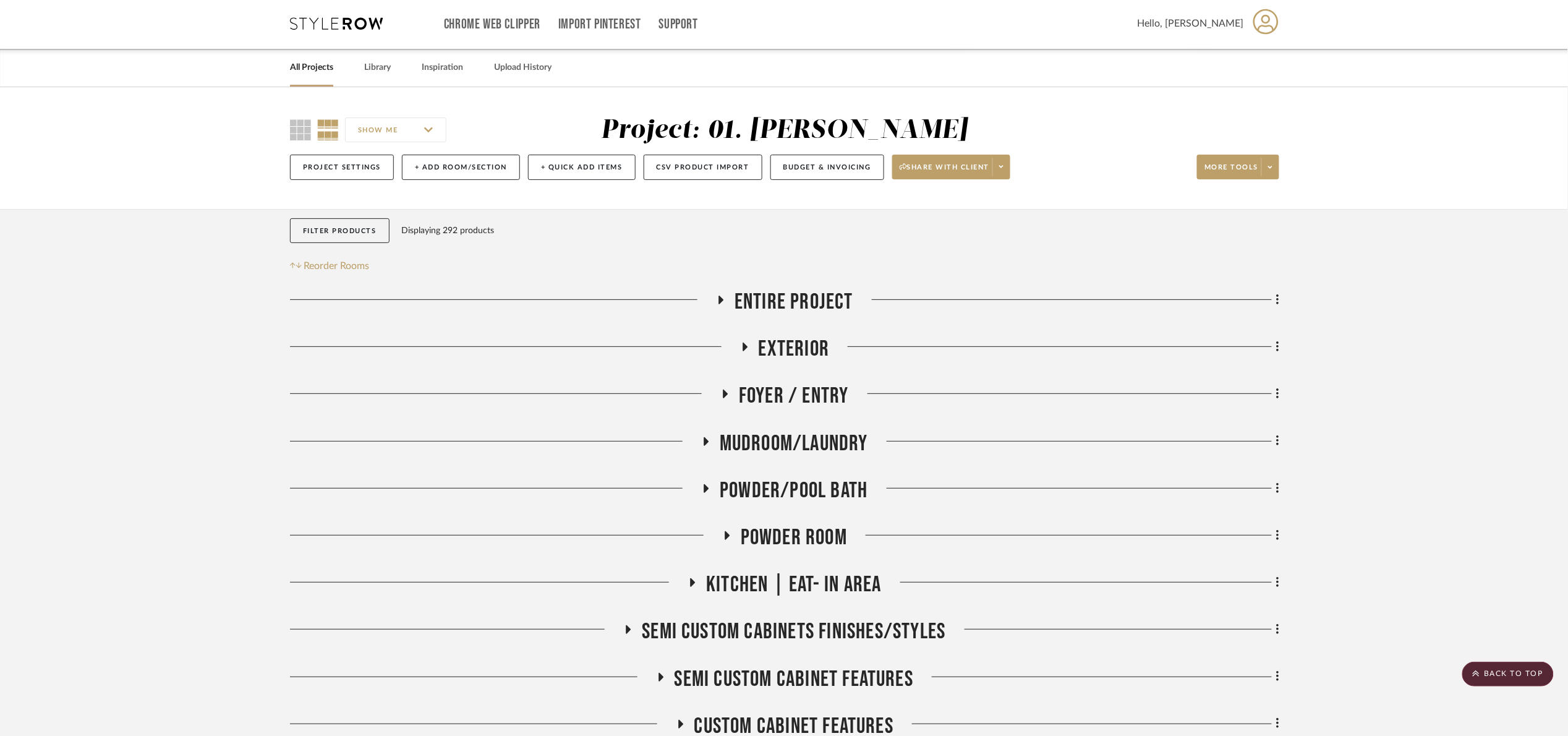
scroll to position [0, 0]
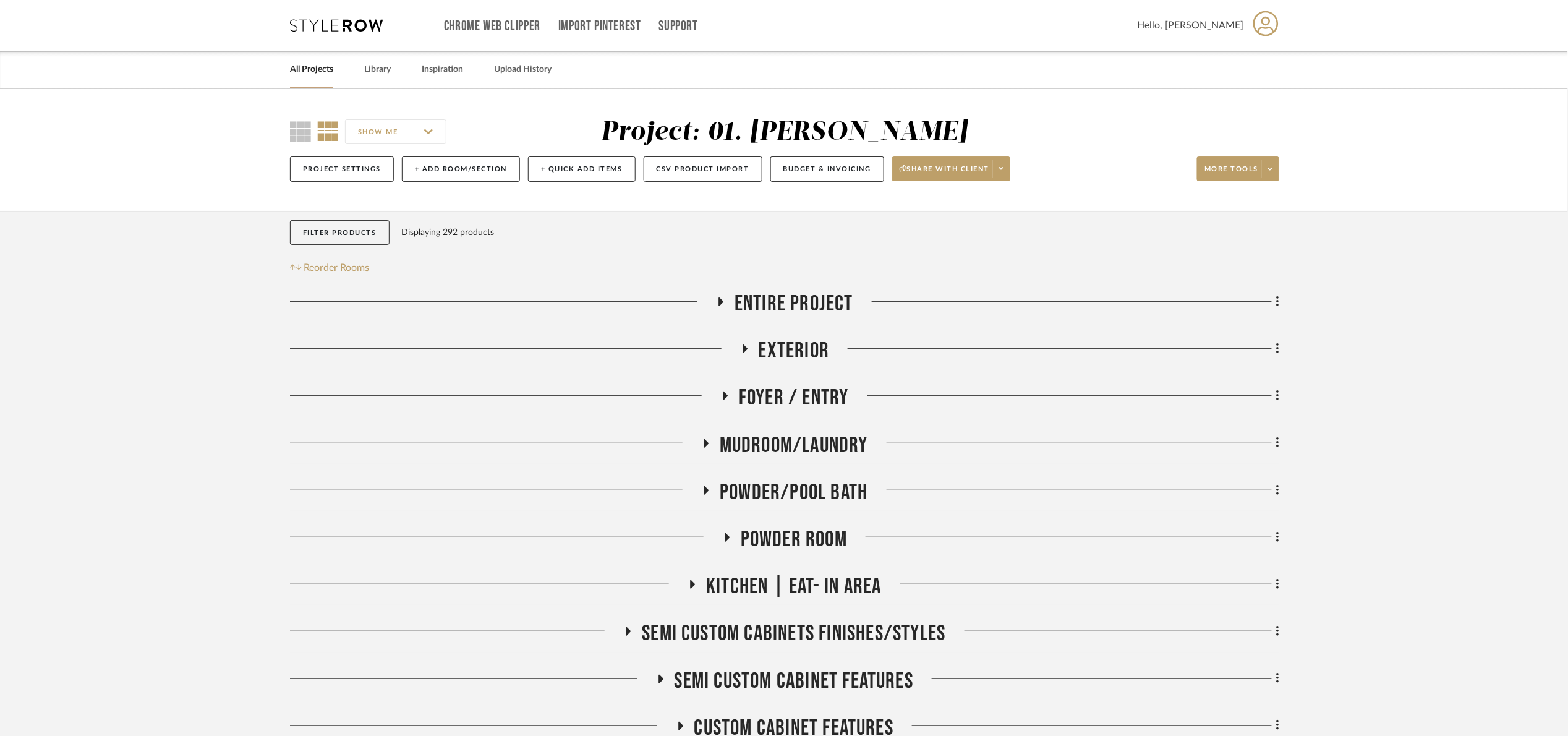
drag, startPoint x: 776, startPoint y: 291, endPoint x: 790, endPoint y: 294, distance: 14.3
click at [775, 291] on span "Entire Project" at bounding box center [794, 303] width 118 height 26
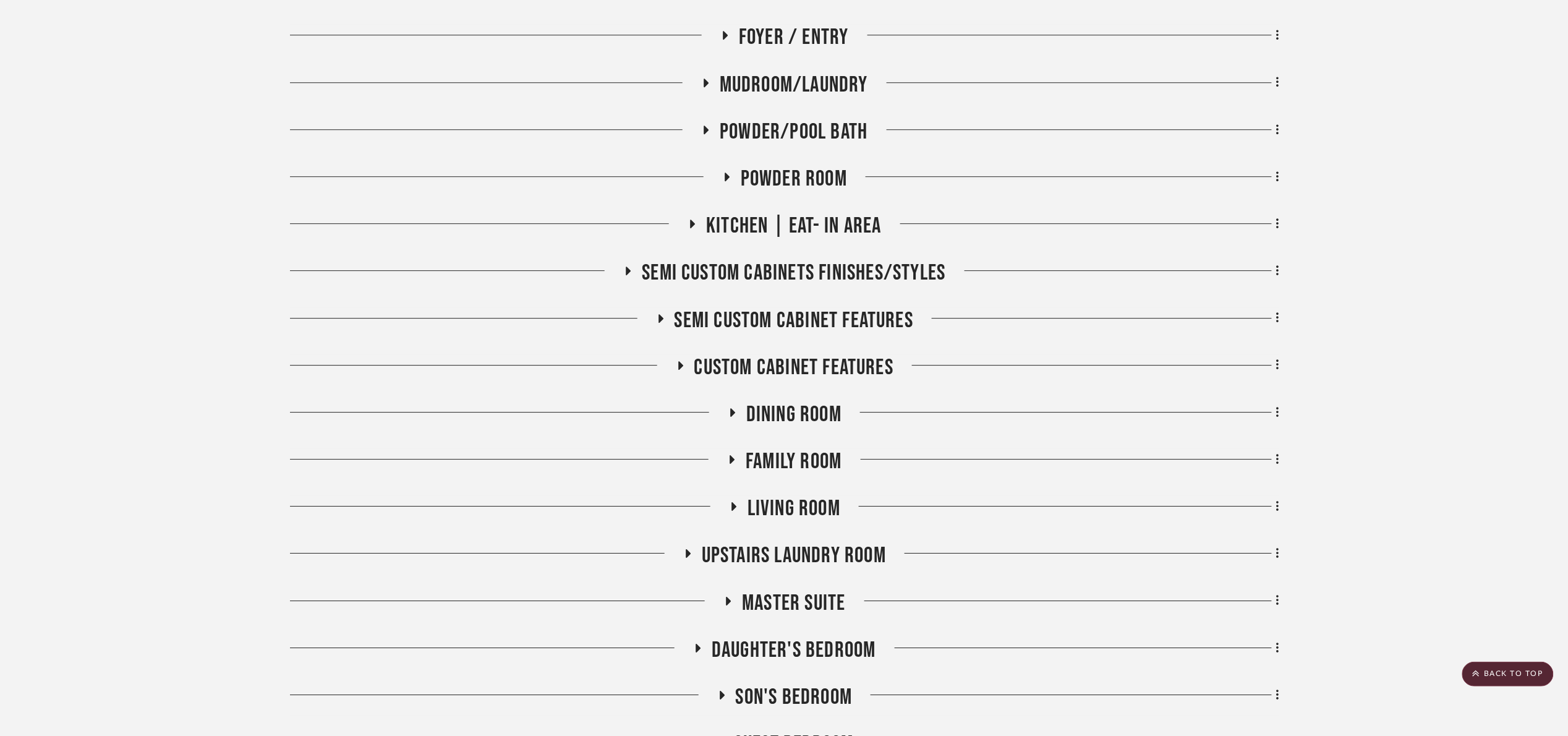
scroll to position [4047, 0]
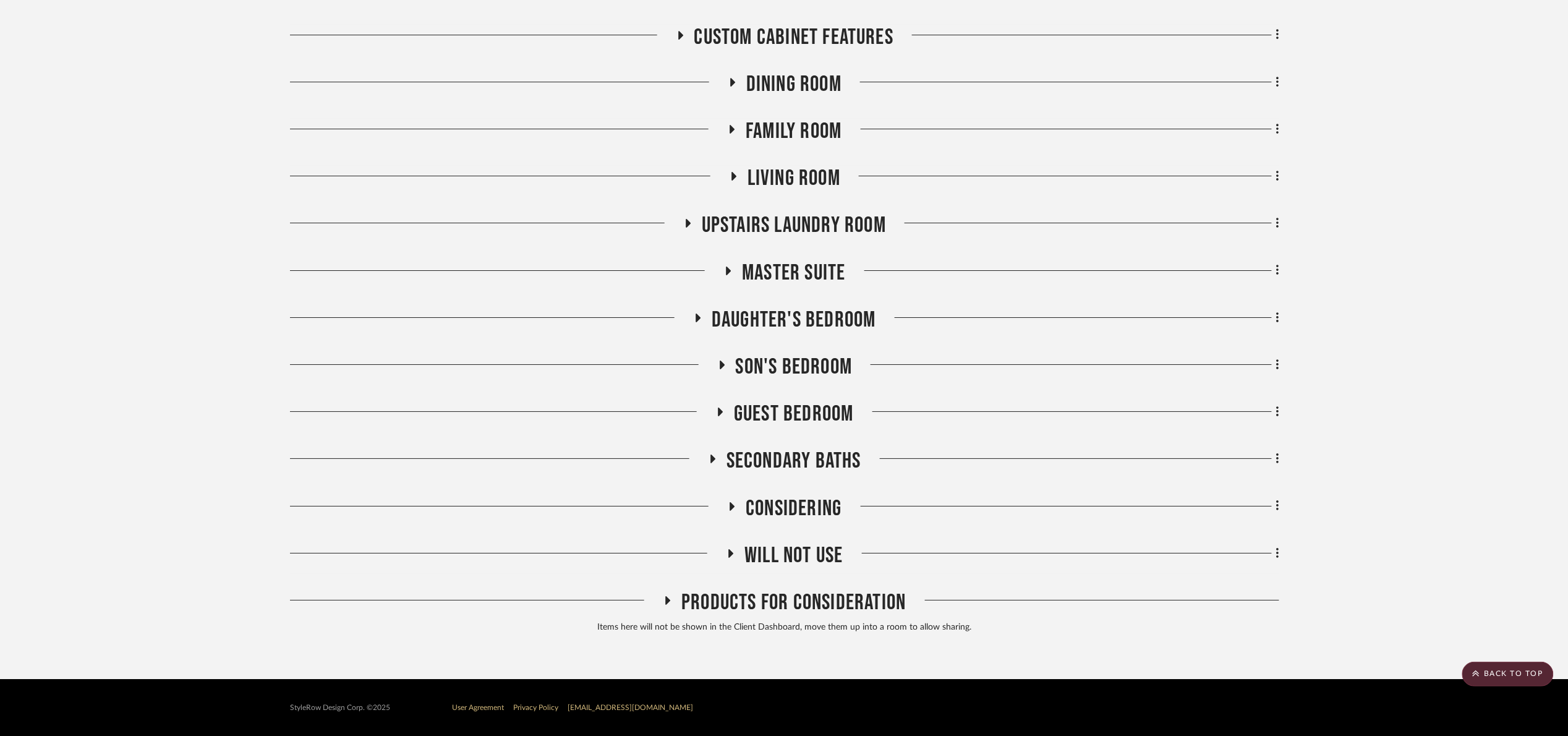
click at [821, 558] on span "Will Not Use" at bounding box center [794, 555] width 98 height 26
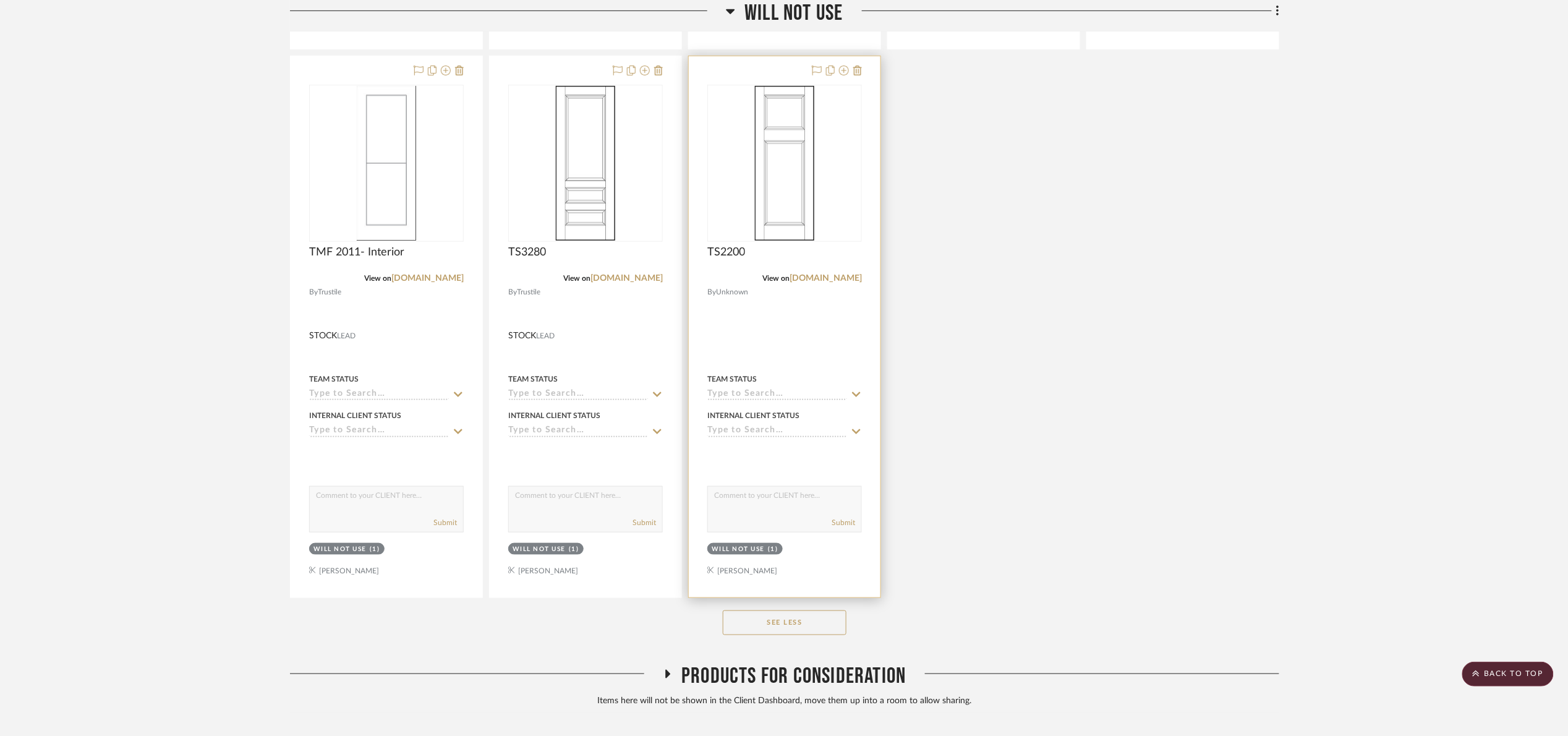
scroll to position [6863, 0]
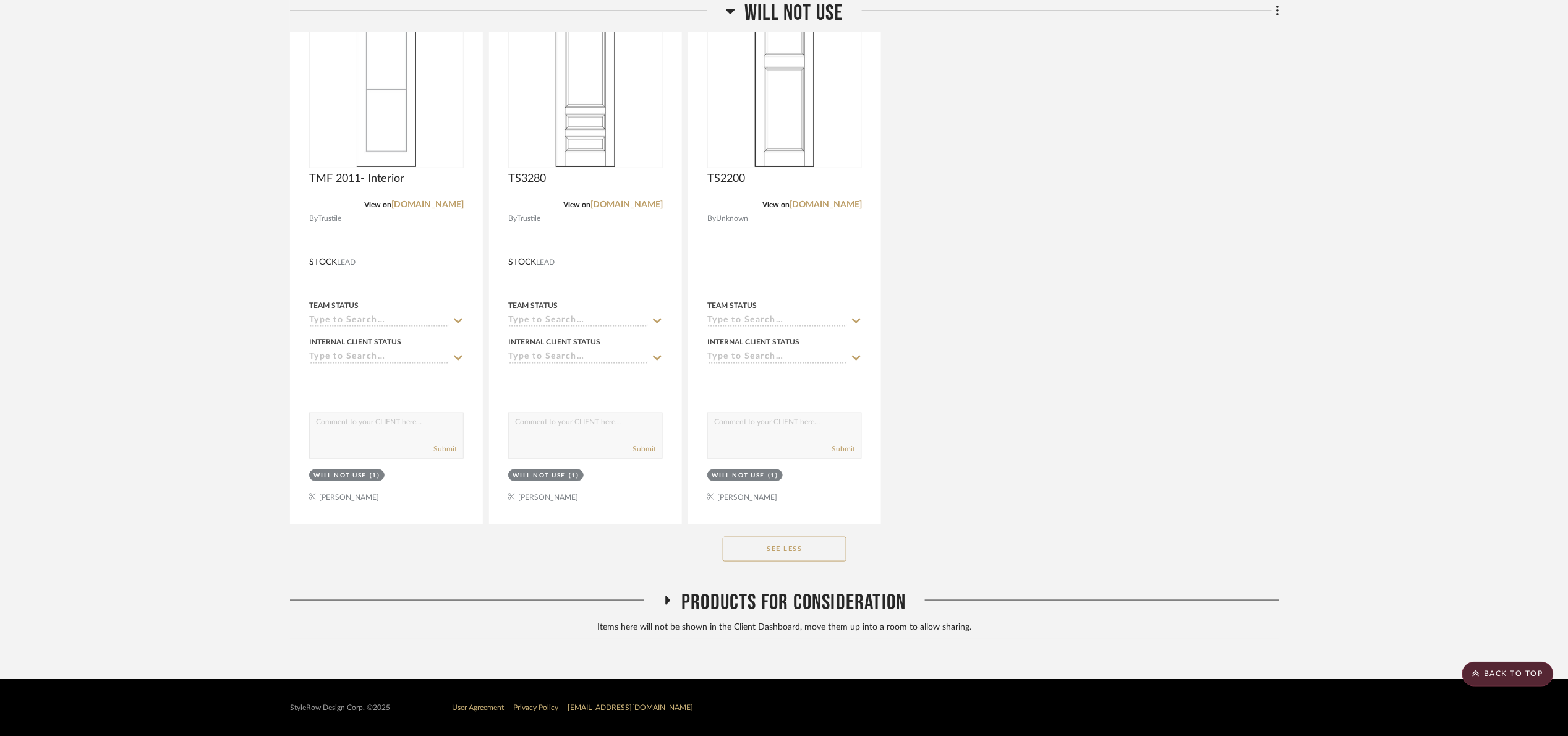
click at [862, 607] on span "Products For Consideration" at bounding box center [793, 601] width 224 height 26
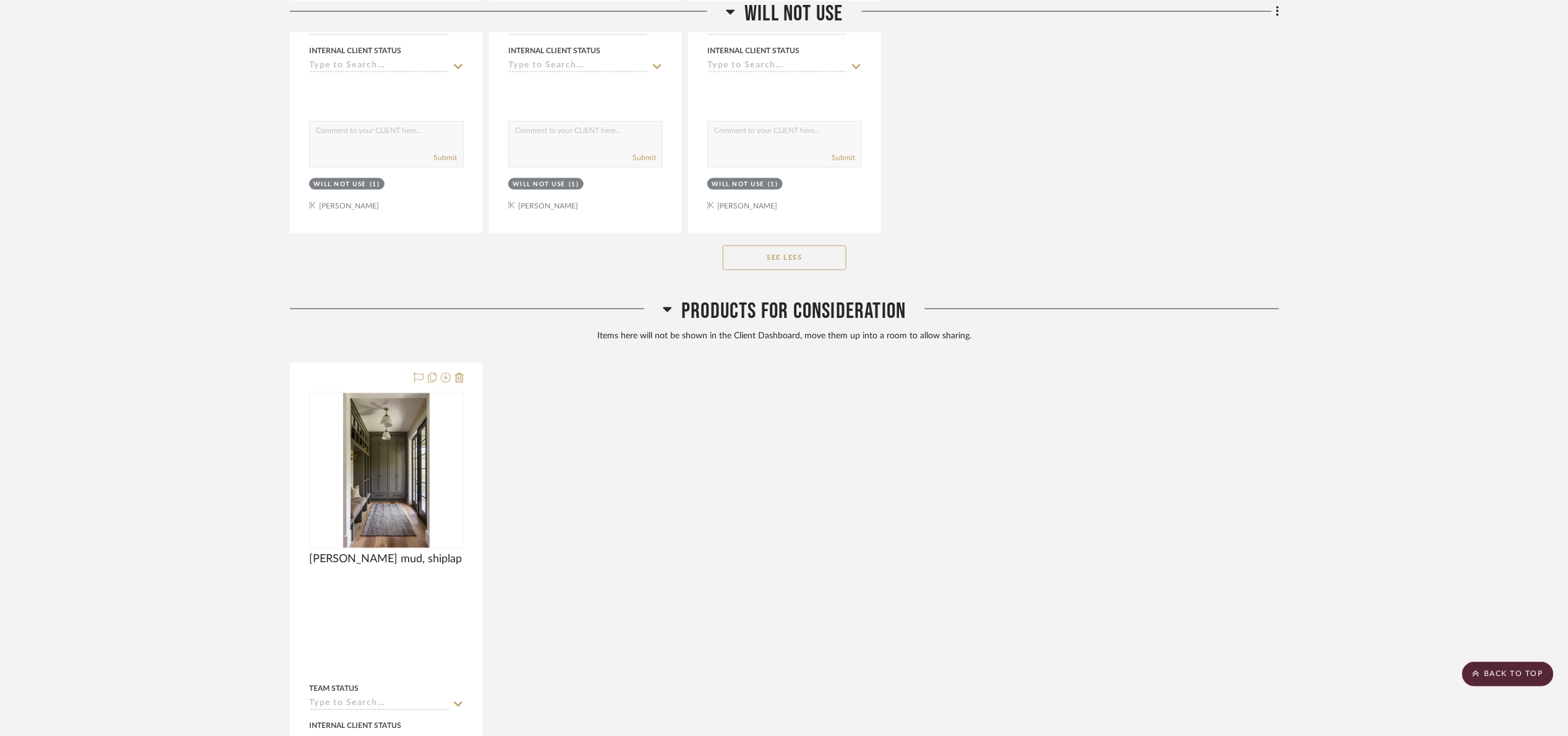
click at [780, 325] on span "Products For Consideration" at bounding box center [793, 310] width 224 height 26
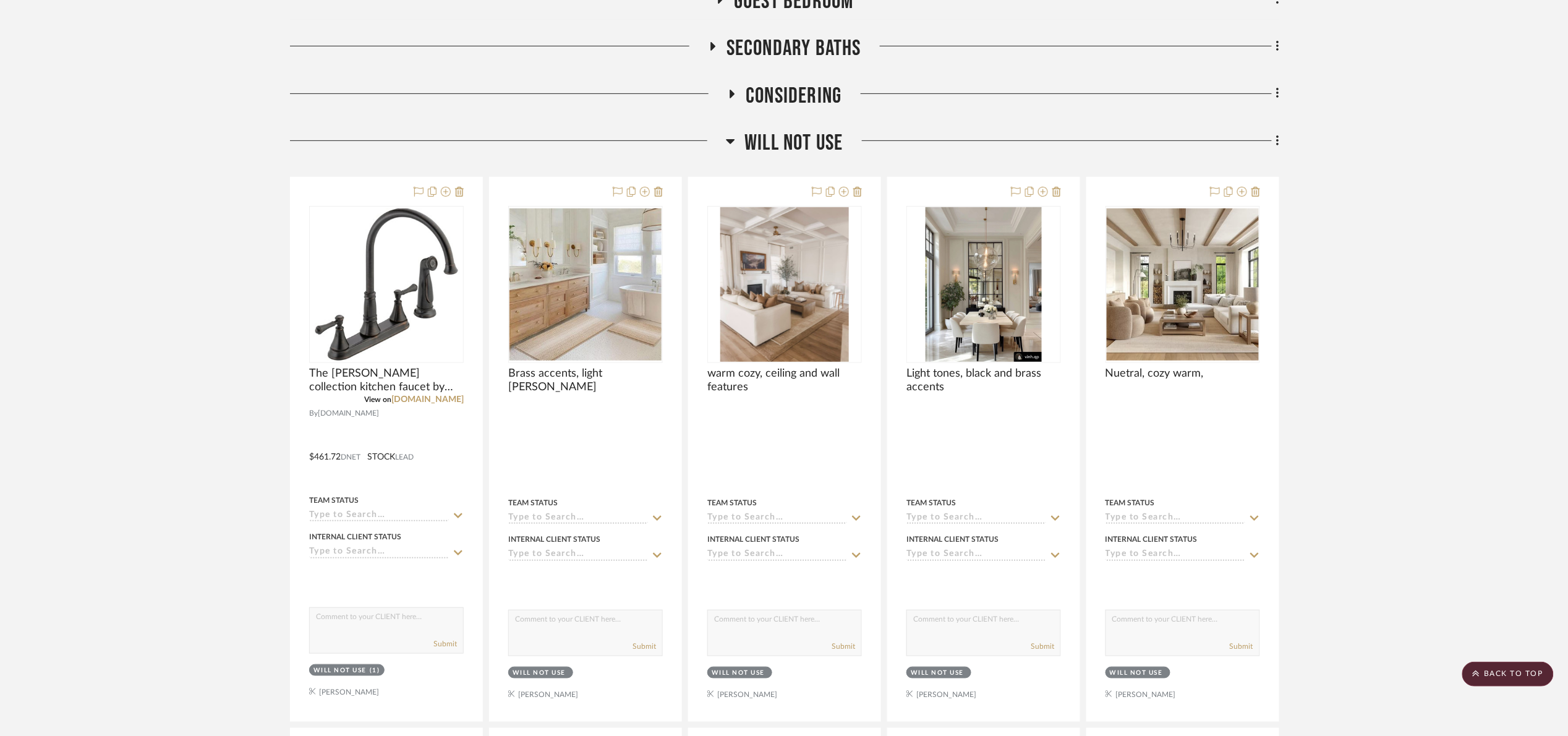
drag, startPoint x: 816, startPoint y: 146, endPoint x: 810, endPoint y: 125, distance: 21.8
click at [817, 148] on span "Will Not Use" at bounding box center [794, 142] width 98 height 26
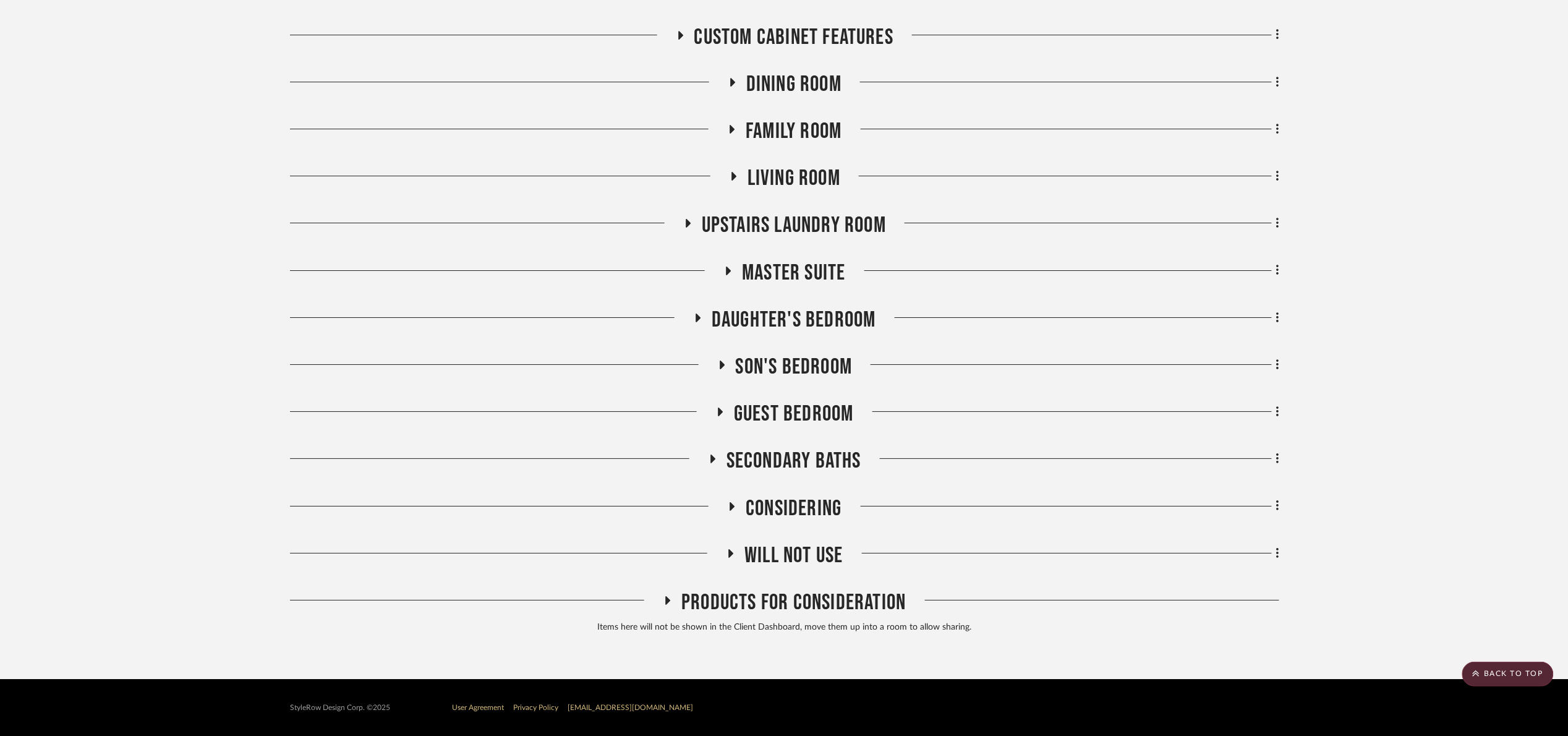
scroll to position [4047, 0]
click at [791, 496] on span "Considering" at bounding box center [793, 508] width 96 height 26
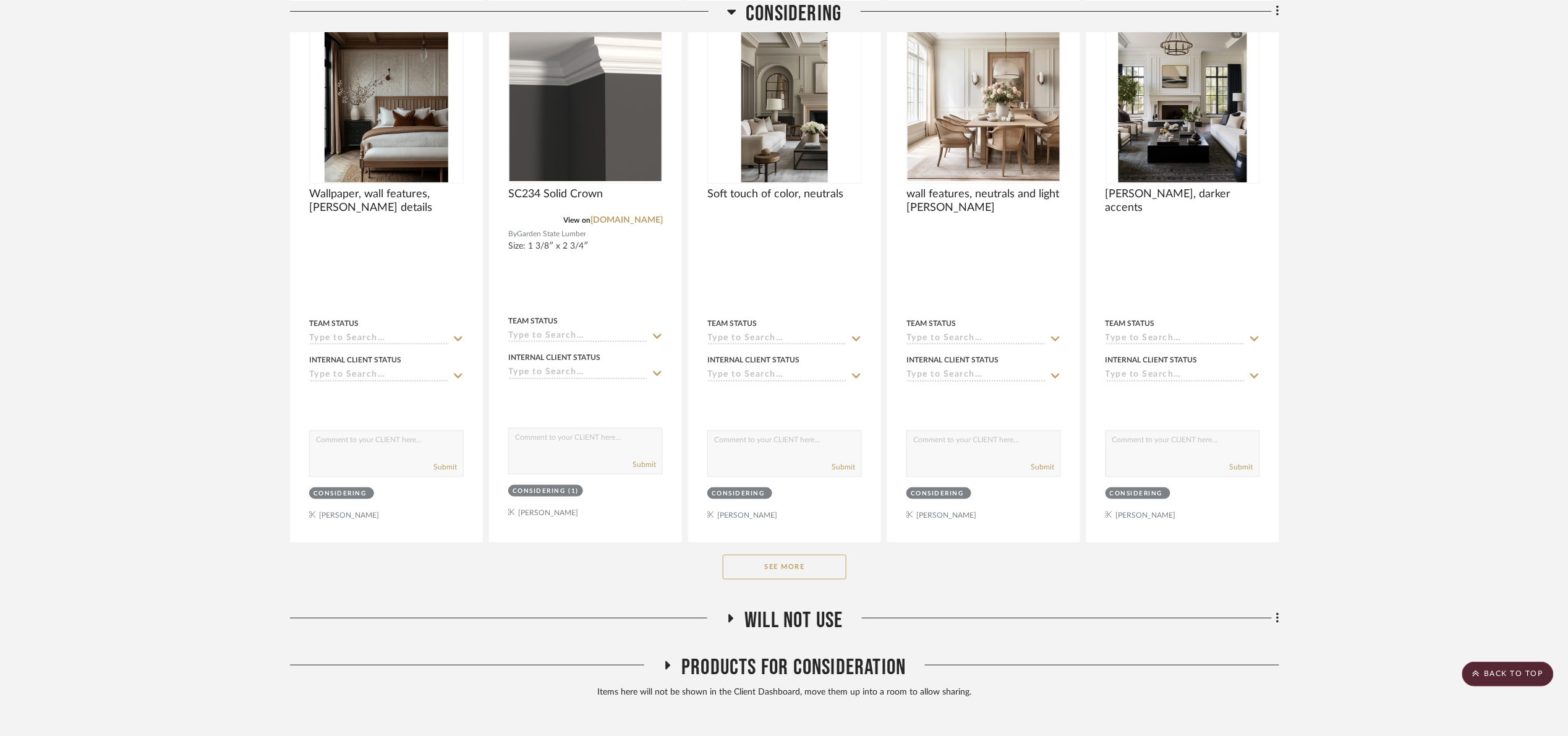
scroll to position [4638, 0]
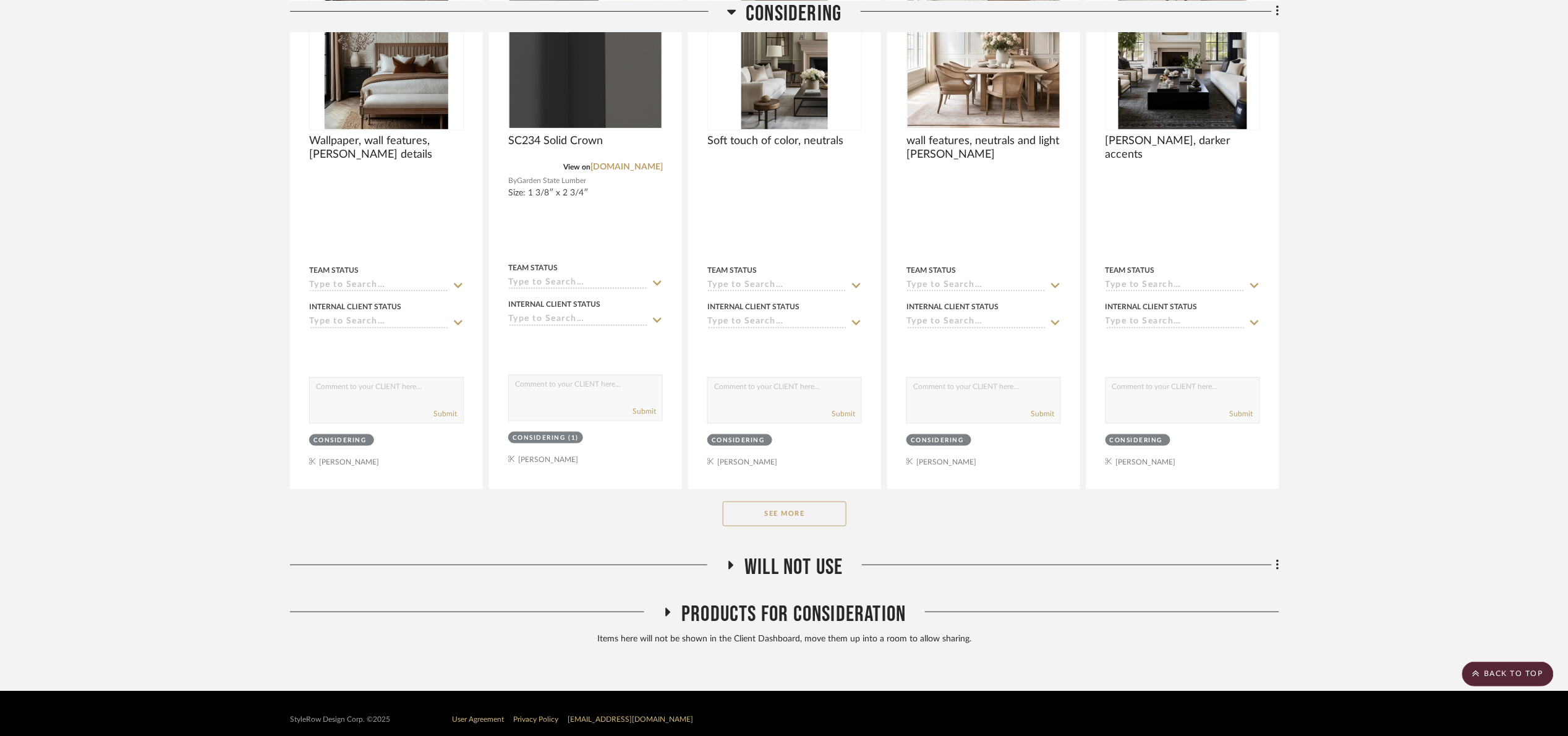
click at [798, 524] on button "See More" at bounding box center [784, 514] width 124 height 25
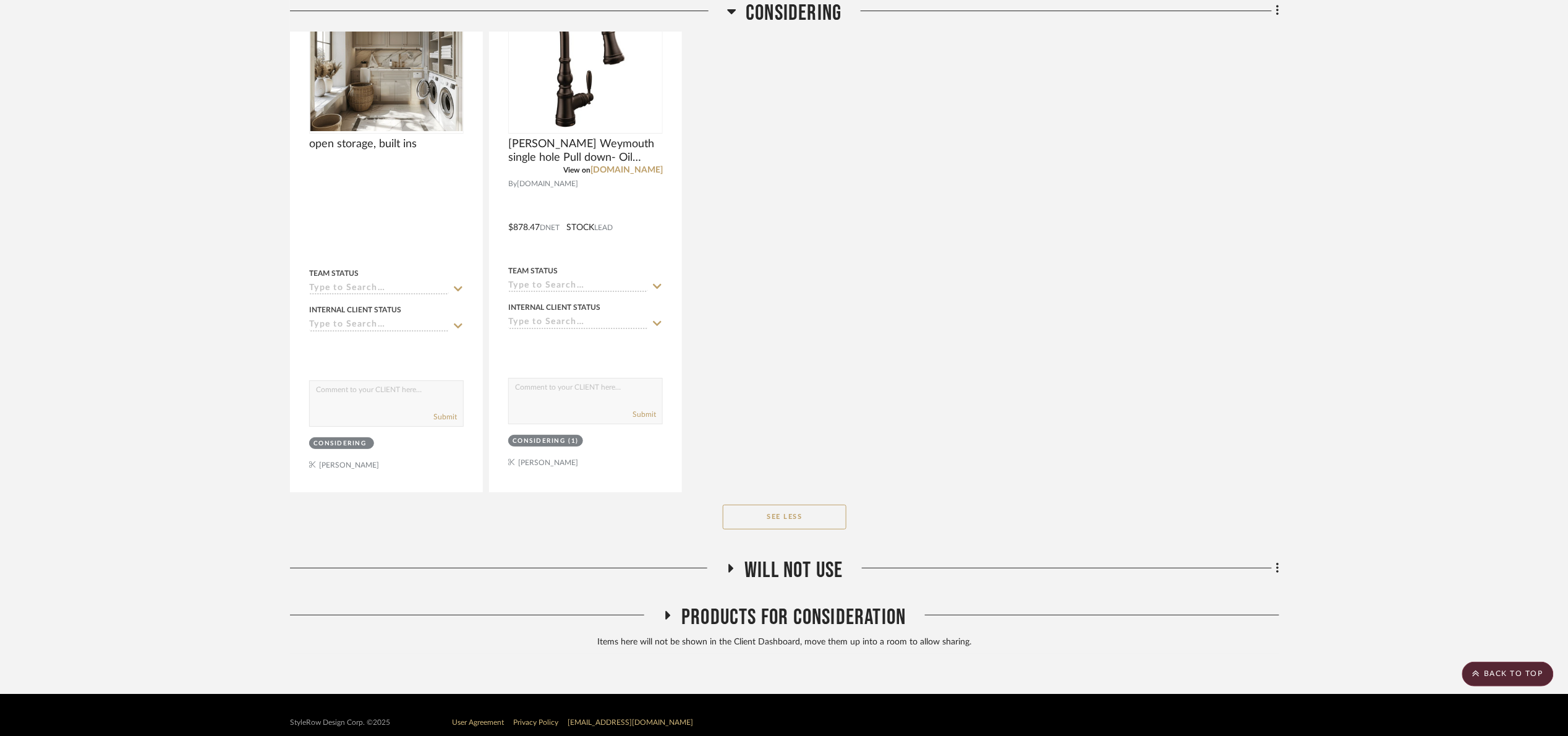
scroll to position [6313, 0]
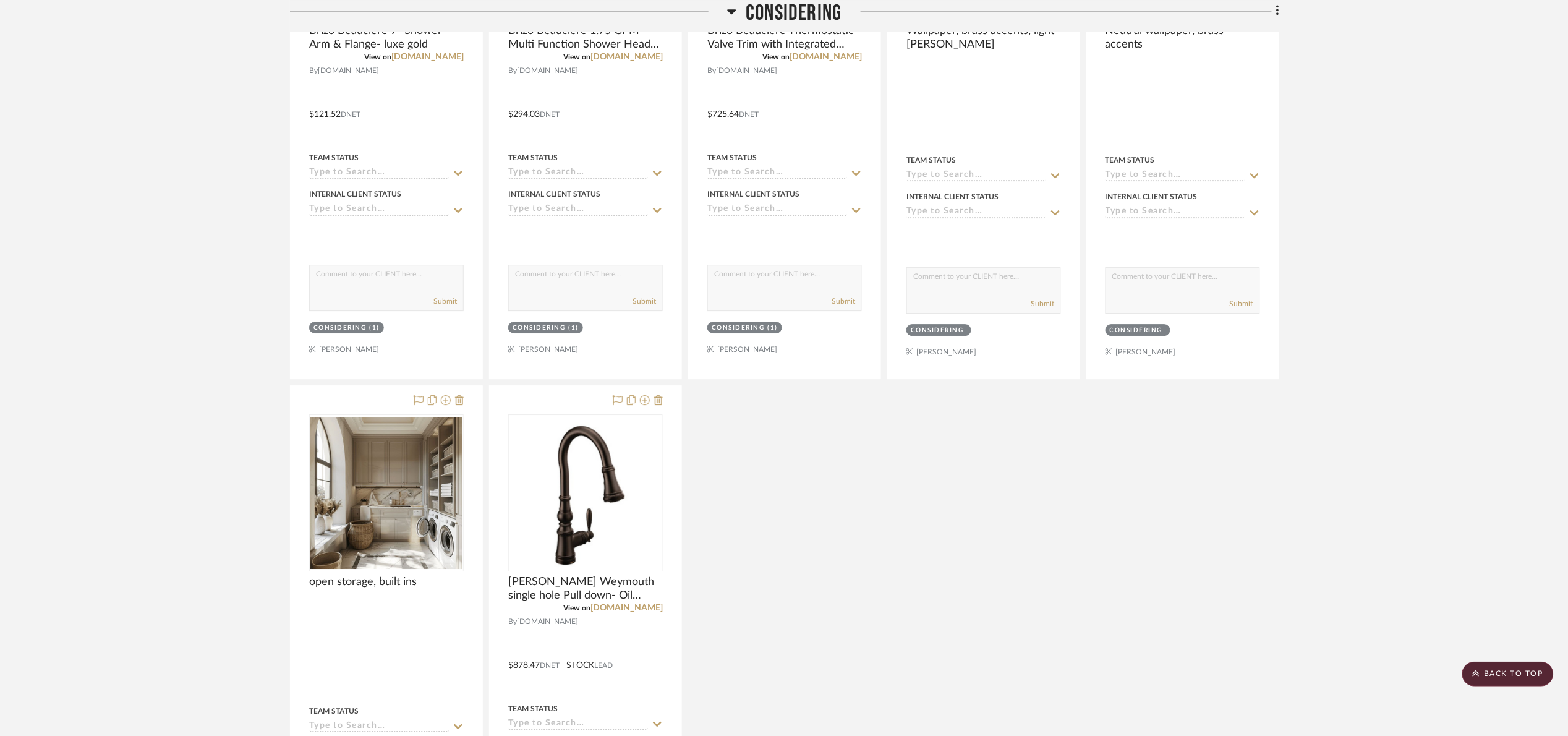
click at [752, 18] on span "Considering" at bounding box center [793, 13] width 96 height 26
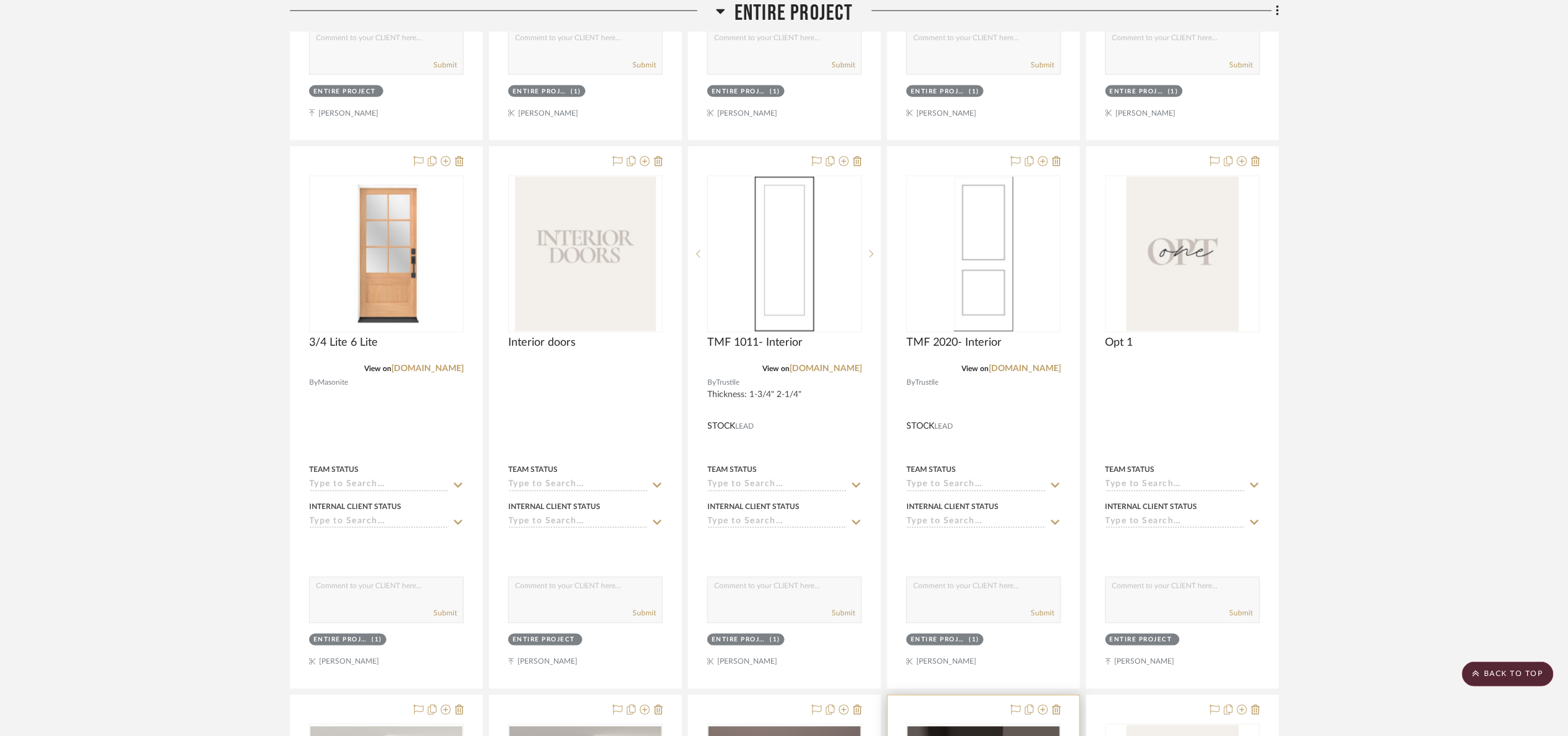
scroll to position [708, 0]
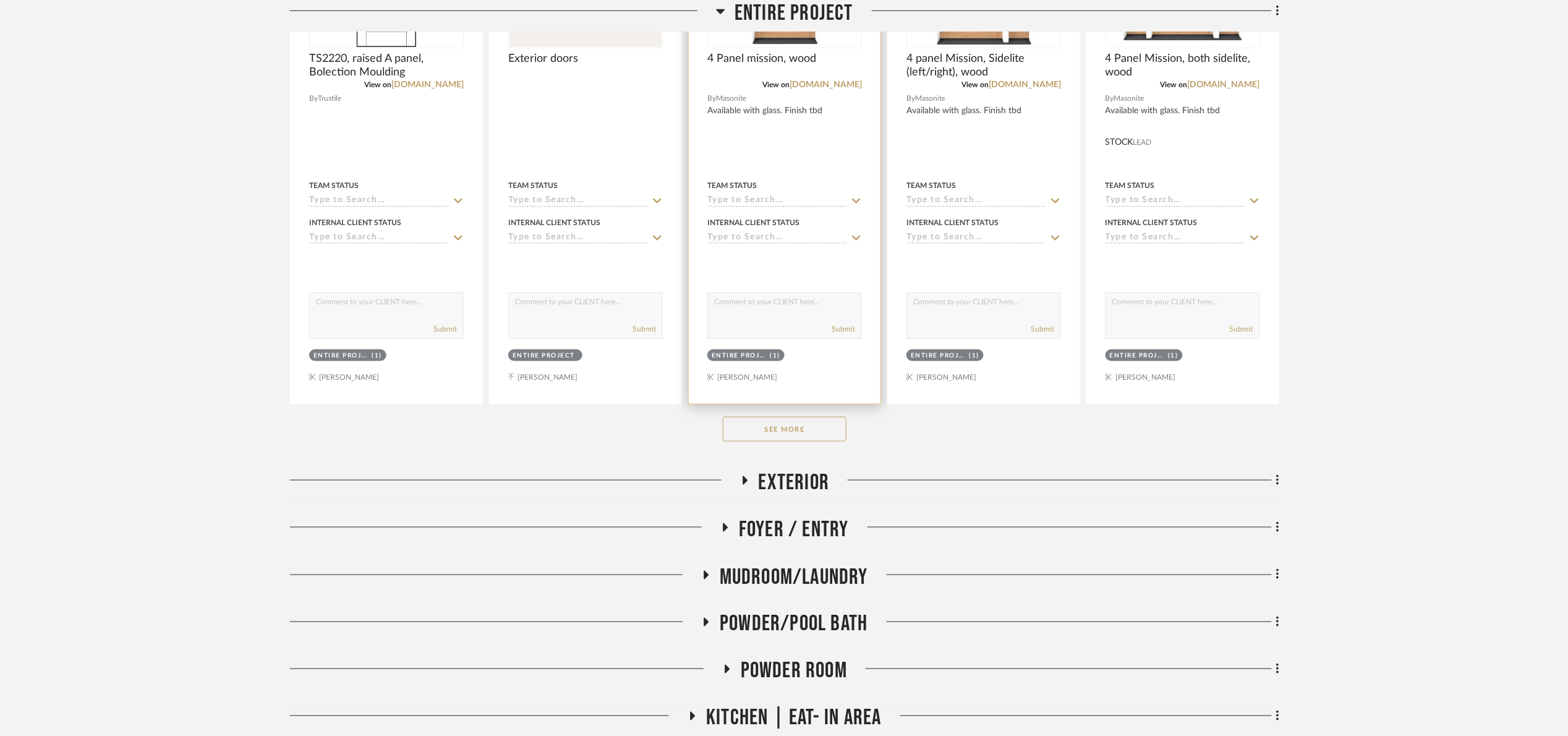
scroll to position [464, 0]
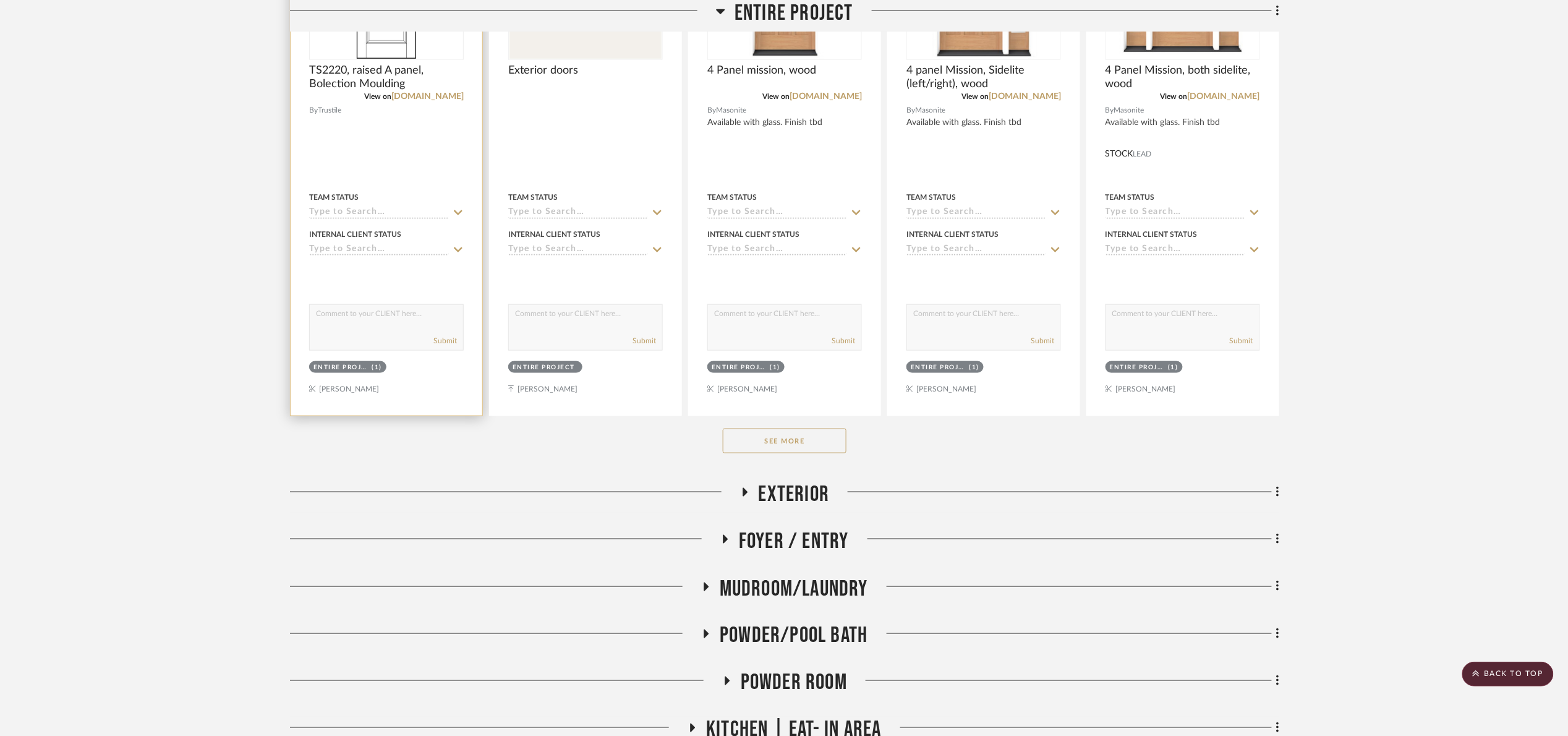
drag, startPoint x: 784, startPoint y: 441, endPoint x: 442, endPoint y: 273, distance: 381.0
click at [783, 438] on button "See More" at bounding box center [784, 440] width 124 height 25
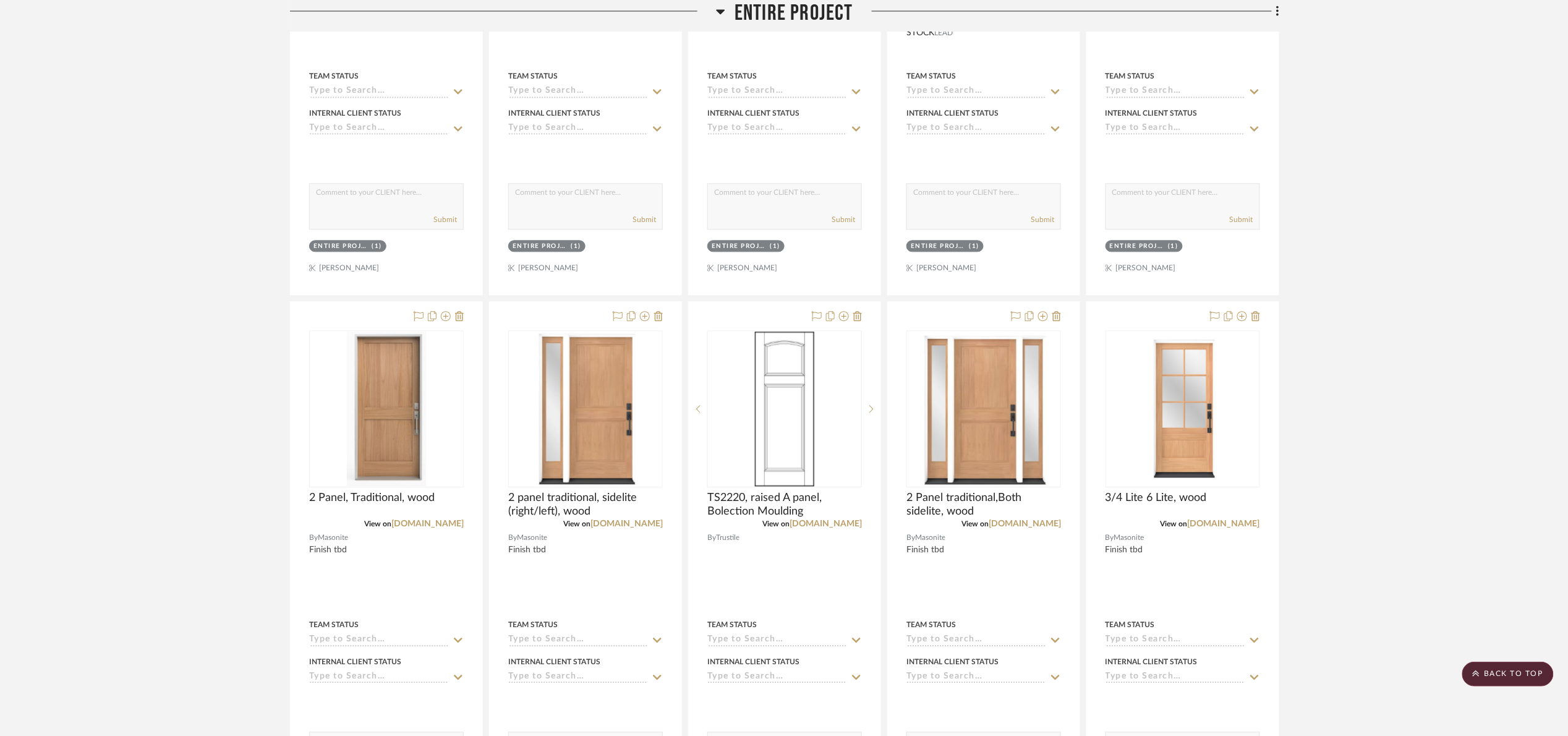
scroll to position [1577, 0]
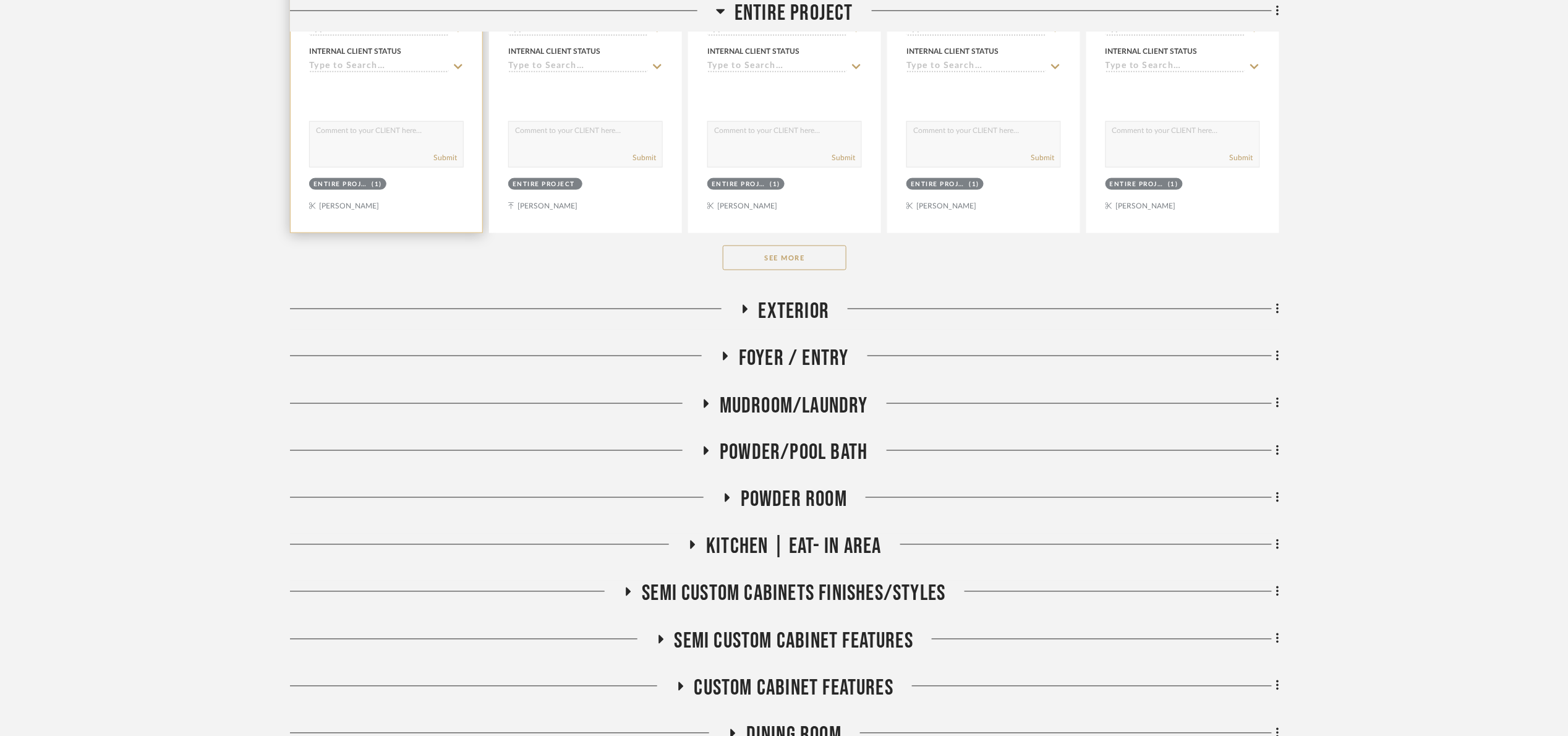
scroll to position [649, 0]
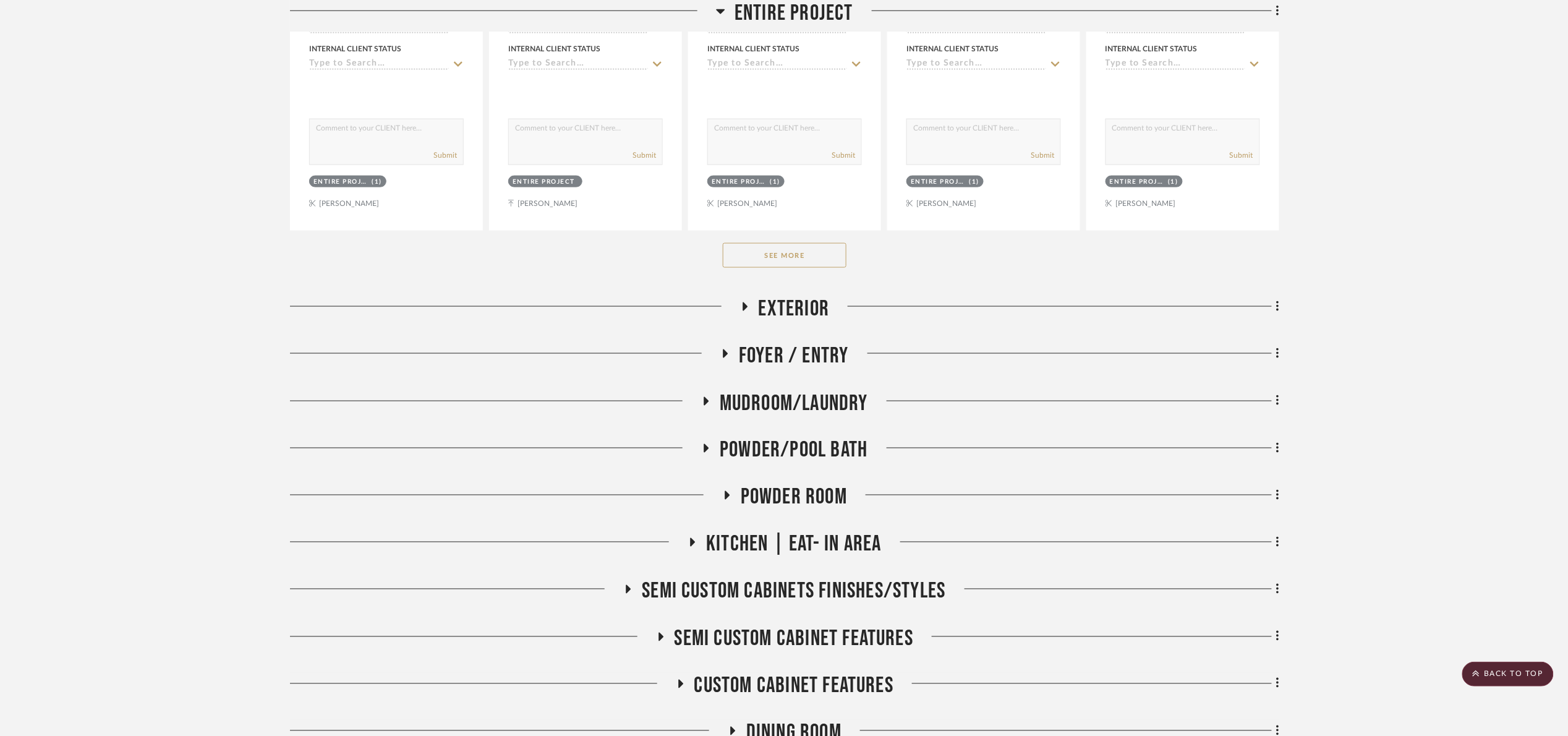
drag, startPoint x: 804, startPoint y: 264, endPoint x: 796, endPoint y: 258, distance: 10.0
click at [804, 263] on button "See More" at bounding box center [784, 255] width 124 height 25
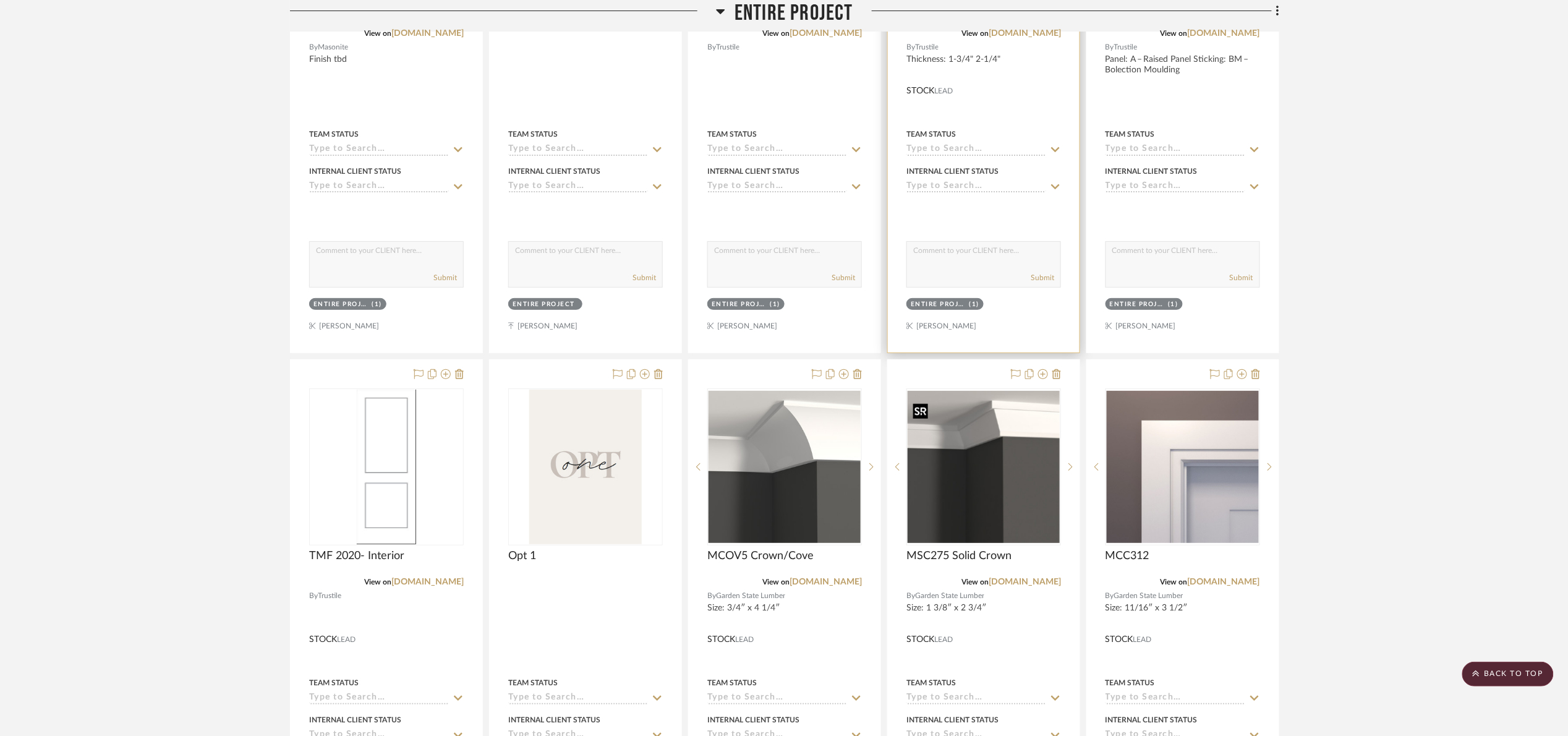
scroll to position [1854, 0]
